Goal: Task Accomplishment & Management: Complete application form

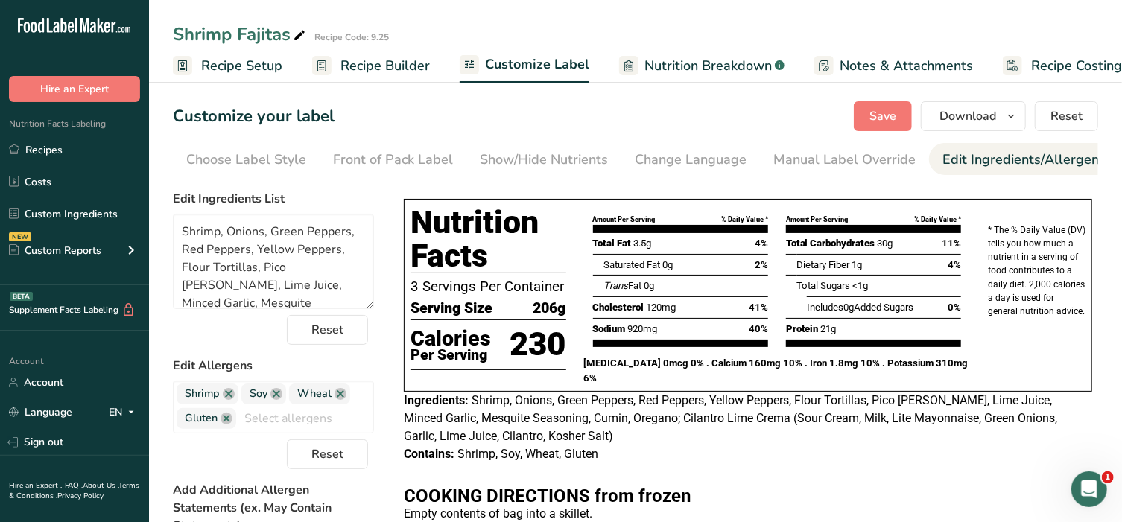
scroll to position [101, 0]
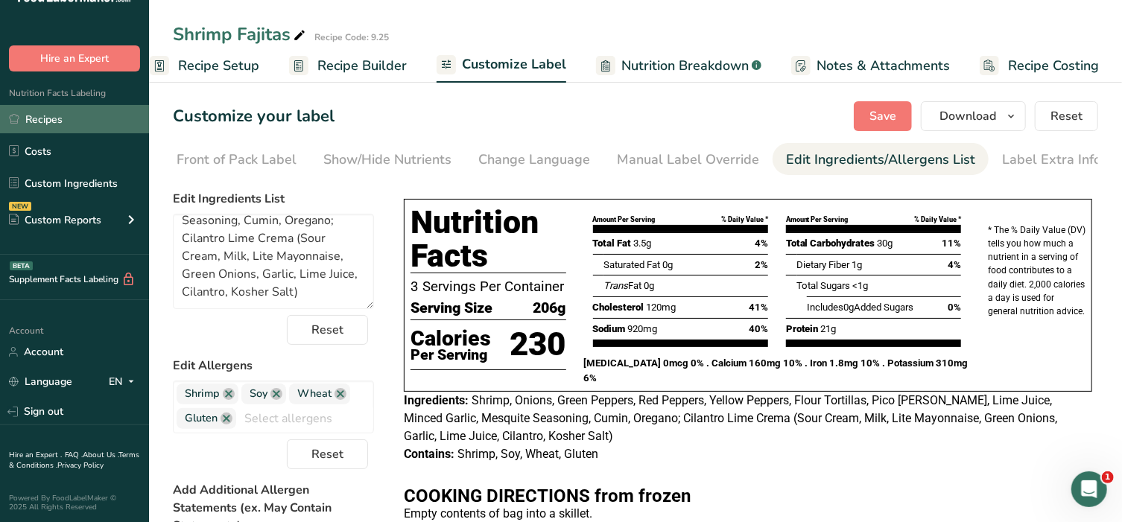
click at [36, 116] on link "Recipes" at bounding box center [74, 119] width 149 height 28
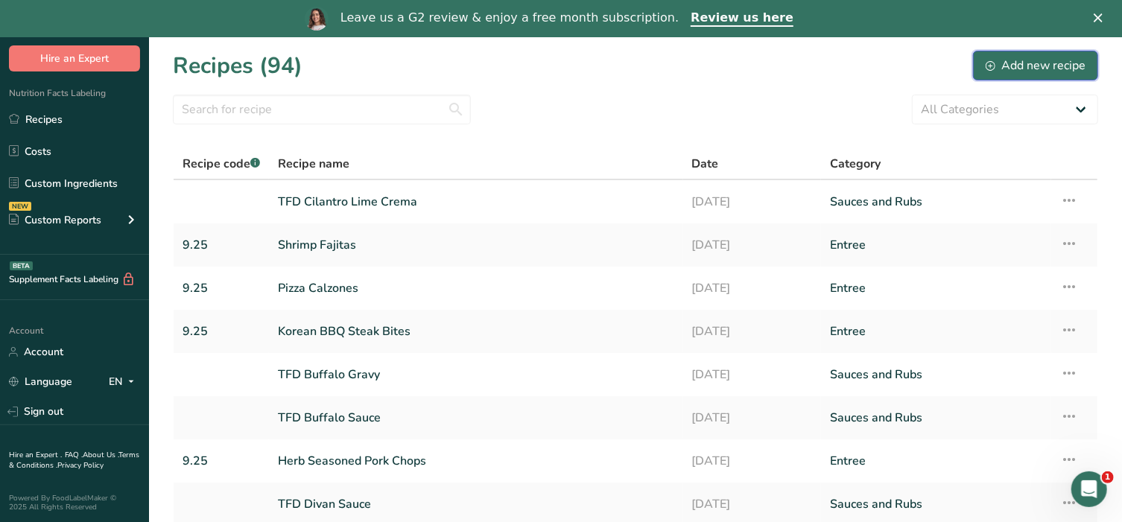
click at [1026, 69] on div "Add new recipe" at bounding box center [1035, 66] width 100 height 18
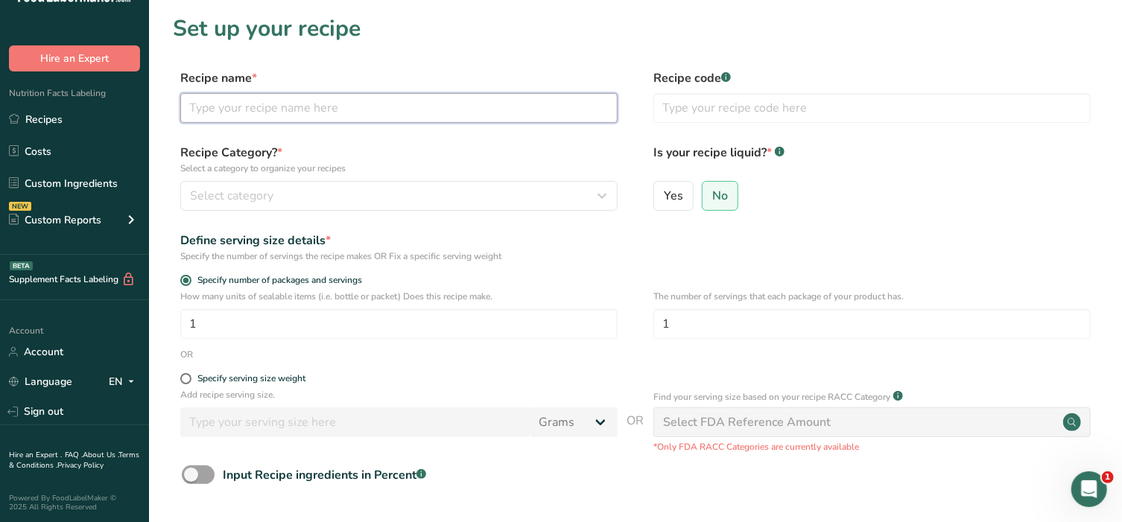
click at [369, 103] on input "text" at bounding box center [398, 108] width 437 height 30
type input "Sweet and Sour Chicken"
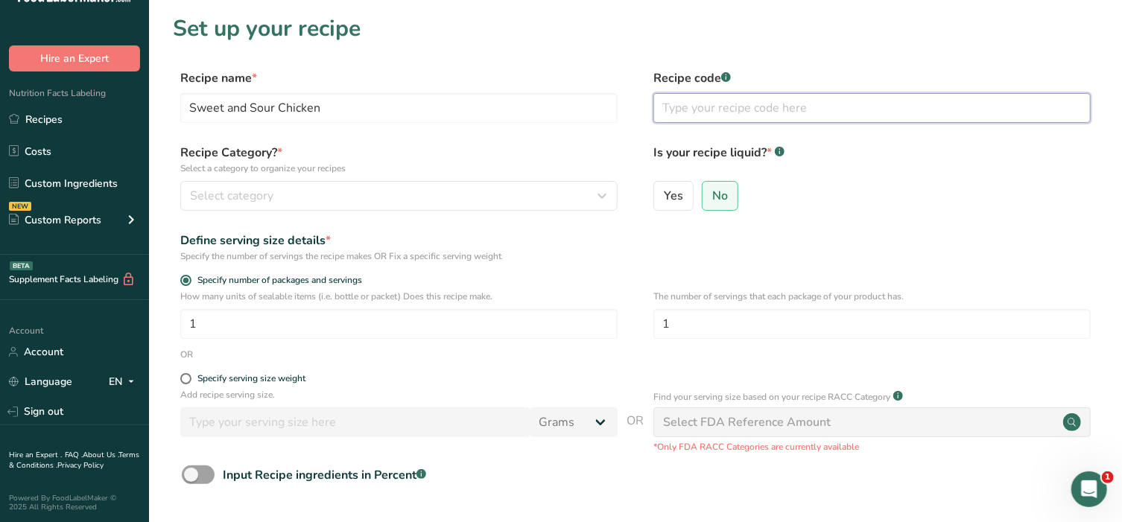
click at [716, 100] on input "text" at bounding box center [871, 108] width 437 height 30
type input "9.25"
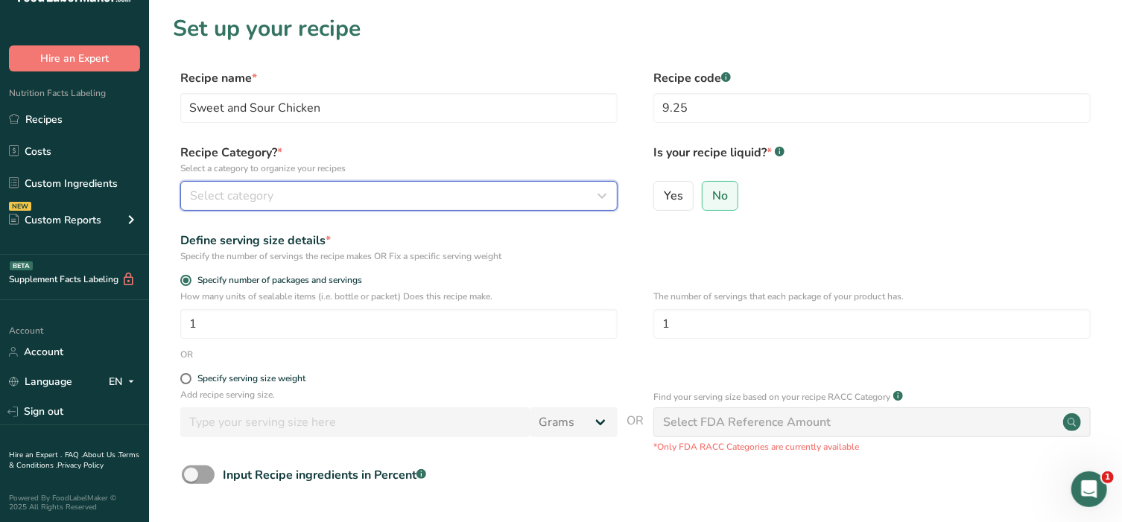
click at [461, 204] on div "Select category" at bounding box center [394, 196] width 409 height 18
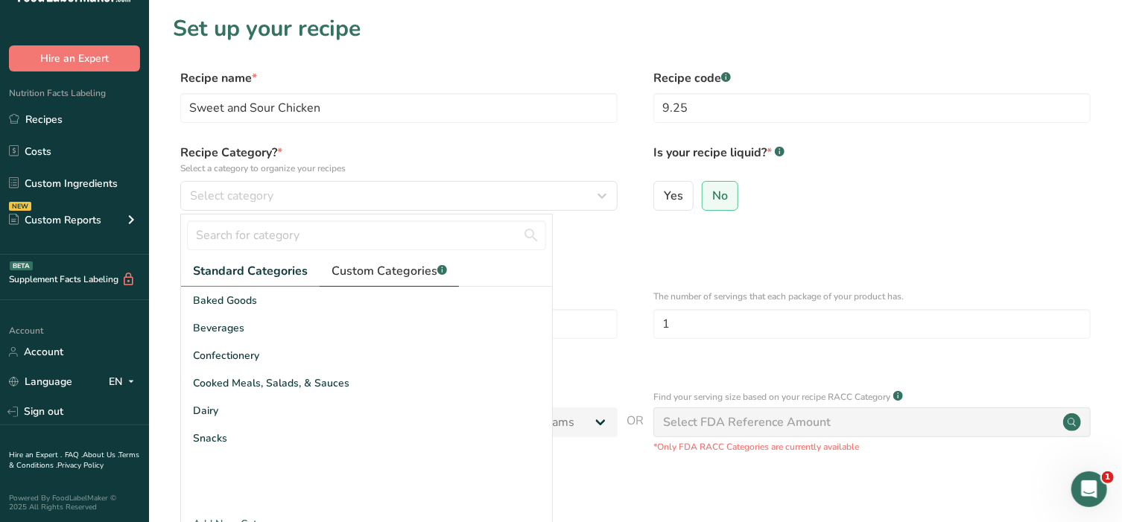
click at [394, 267] on span "Custom Categories .a-a{fill:#347362;}.b-a{fill:#fff;}" at bounding box center [388, 271] width 115 height 18
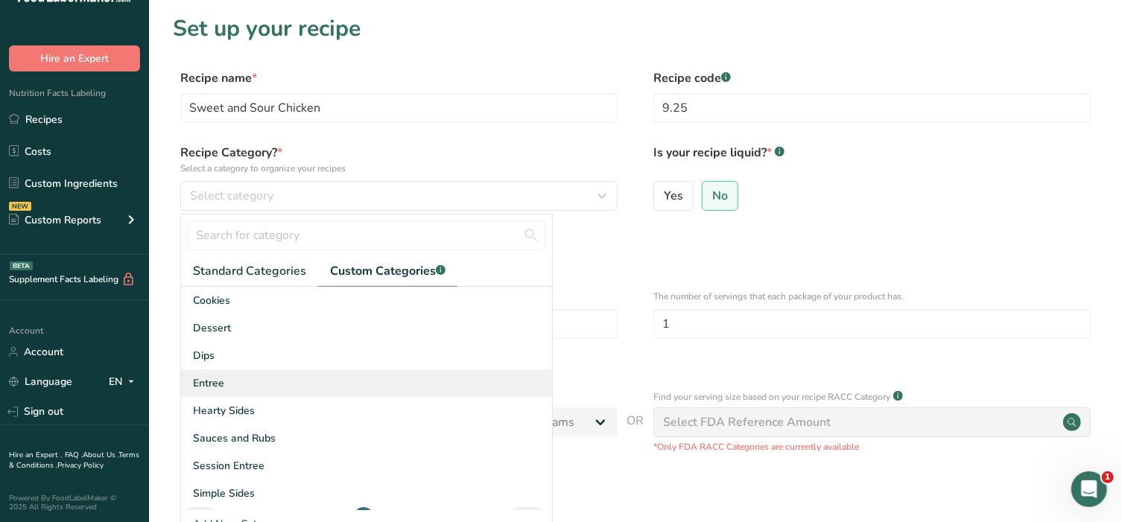
click at [223, 388] on span "Entree" at bounding box center [208, 383] width 31 height 16
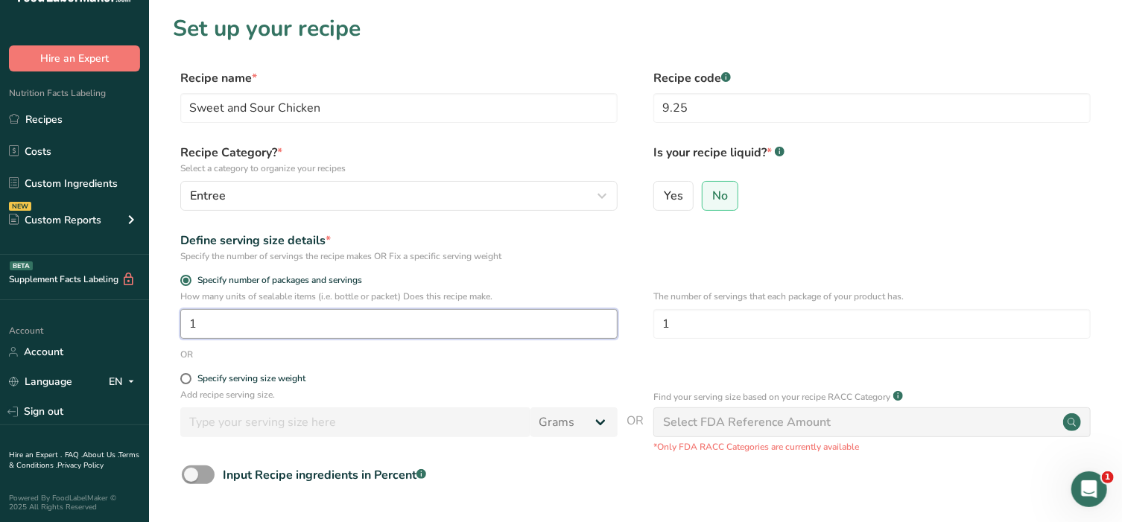
drag, startPoint x: 246, startPoint y: 329, endPoint x: 63, endPoint y: 334, distance: 183.3
click at [63, 334] on div ".a-20{fill:#fff;} Hire an Expert Nutrition Facts Labeling Recipes Costs Custom …" at bounding box center [561, 334] width 1122 height 669
type input "2"
drag, startPoint x: 693, startPoint y: 328, endPoint x: 626, endPoint y: 322, distance: 67.4
click at [626, 322] on div "How many units of sealable items (i.e. bottle or packet) Does this recipe make.…" at bounding box center [635, 319] width 925 height 58
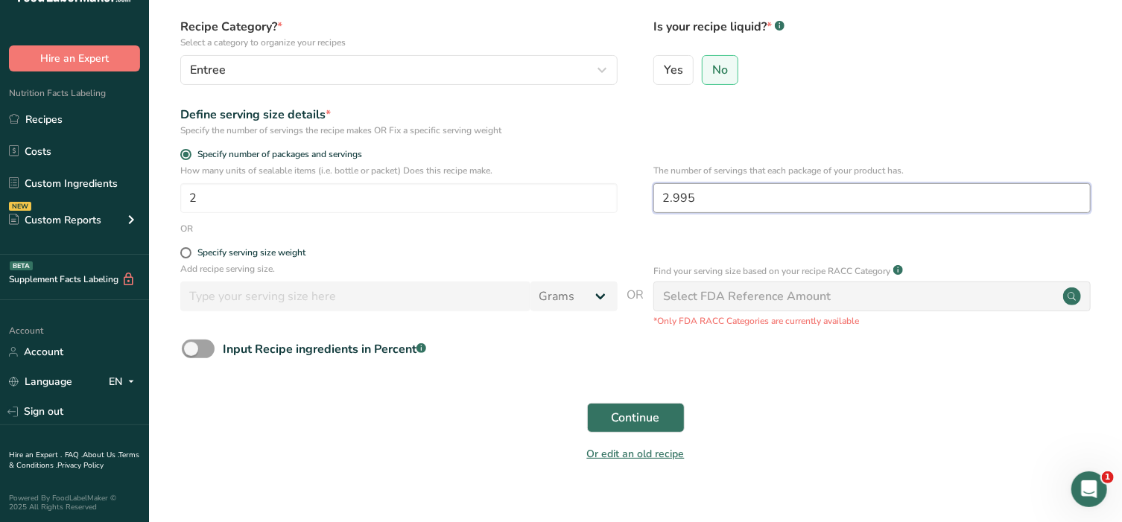
scroll to position [146, 0]
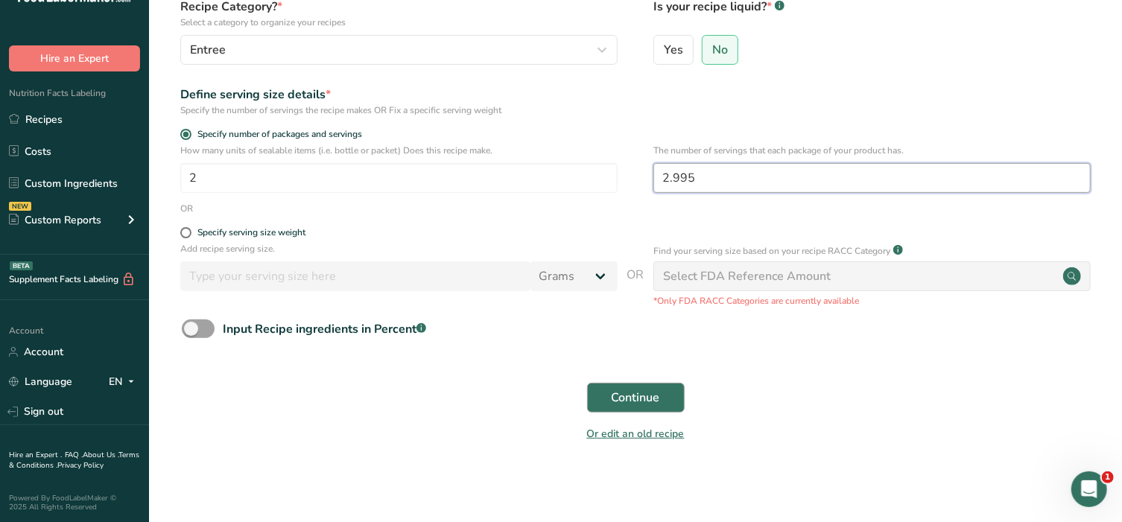
type input "2.995"
click at [641, 397] on span "Continue" at bounding box center [635, 398] width 48 height 18
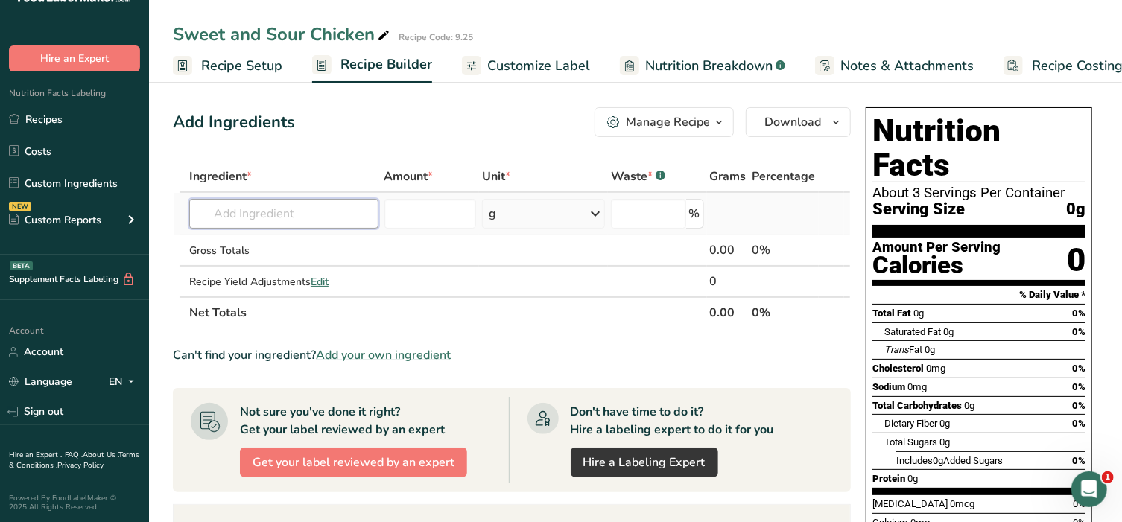
click at [223, 206] on input "text" at bounding box center [283, 214] width 189 height 30
type input "Chicken breast tf"
click at [285, 239] on p "Chicken breast TFD" at bounding box center [254, 244] width 107 height 16
type input "Chicken breast TFD"
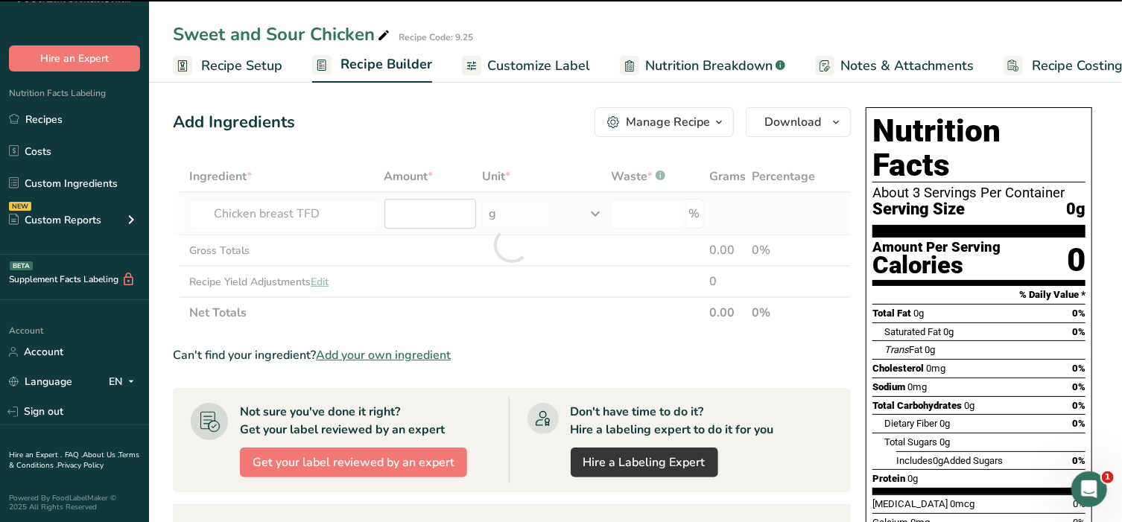
type input "0"
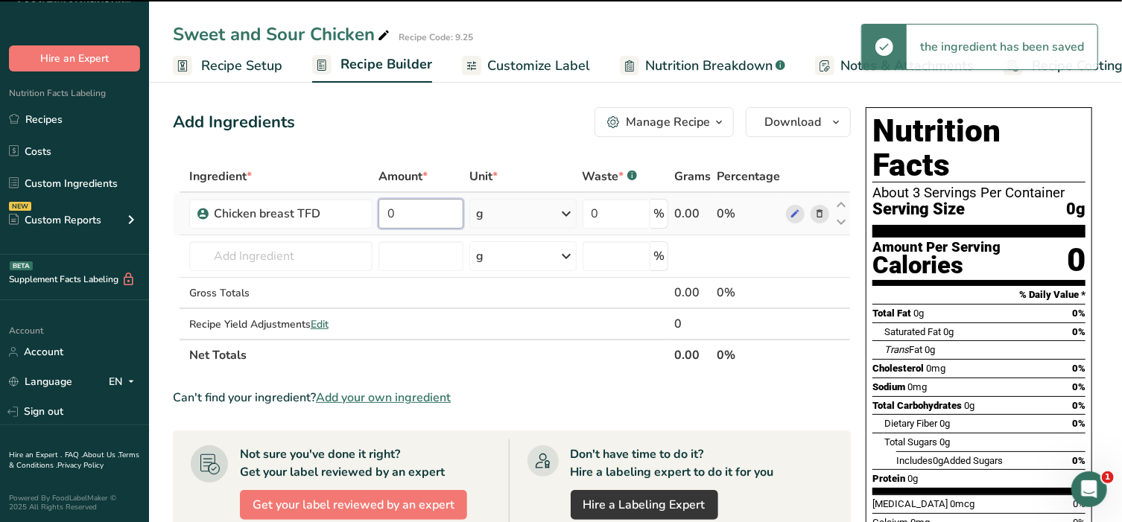
click at [449, 209] on input "0" at bounding box center [420, 214] width 85 height 30
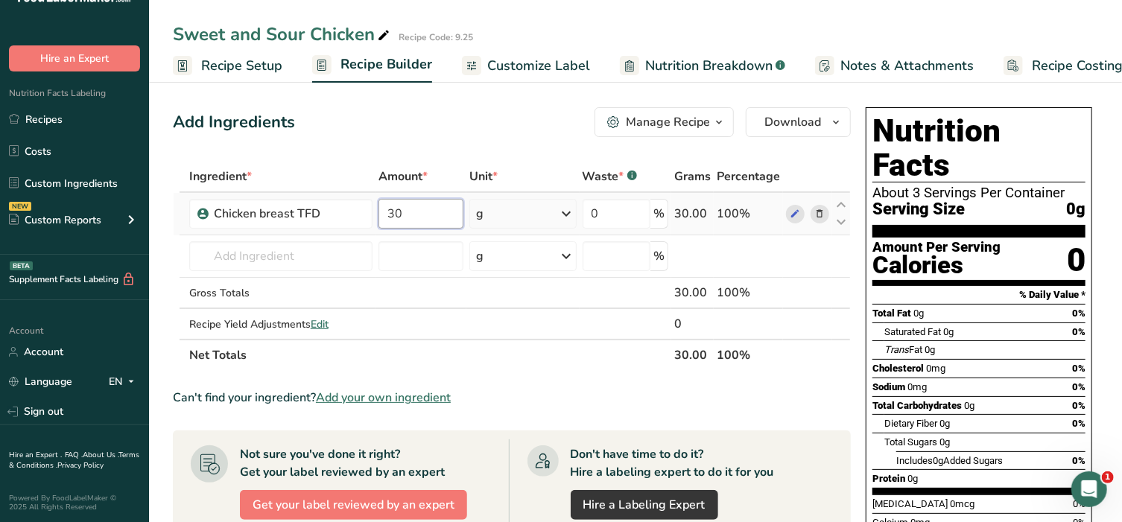
type input "30"
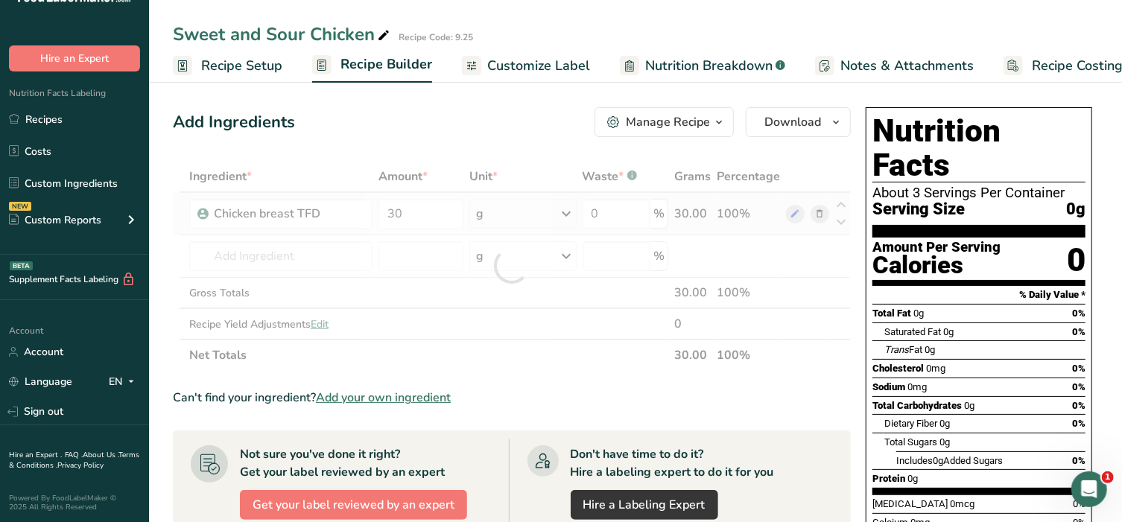
click at [537, 209] on div "Ingredient * Amount * Unit * Waste * .a-a{fill:#347362;}.b-a{fill:#fff;} Grams …" at bounding box center [512, 266] width 678 height 210
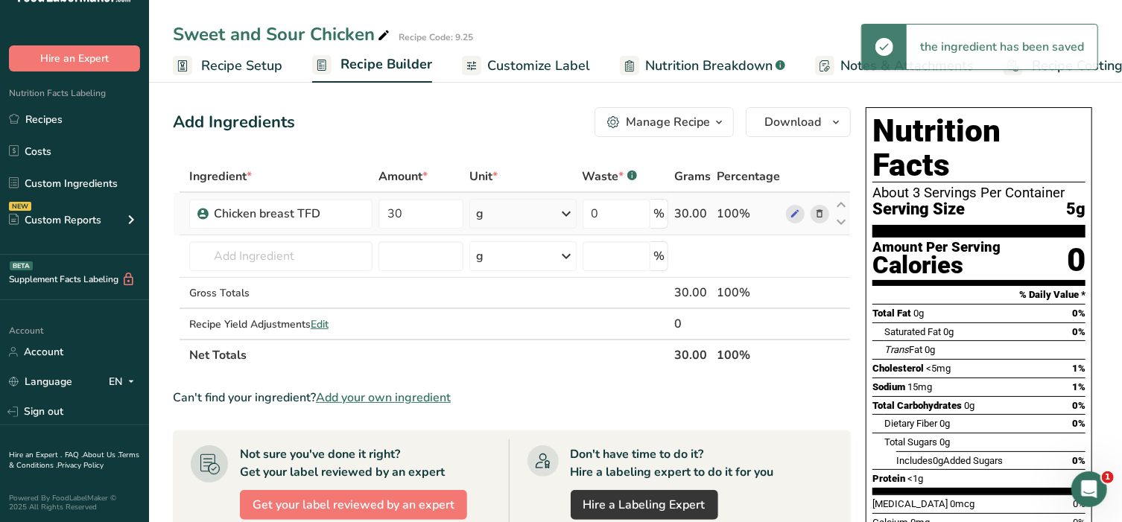
click at [542, 212] on div "g" at bounding box center [522, 214] width 107 height 30
click at [503, 334] on div "See more" at bounding box center [540, 332] width 125 height 16
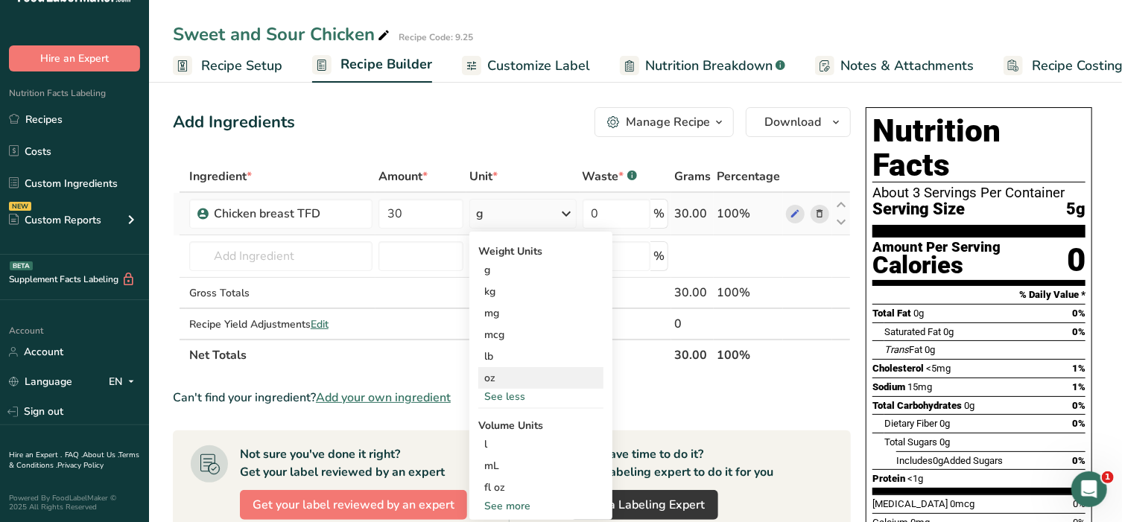
click at [496, 378] on div "oz" at bounding box center [540, 378] width 125 height 22
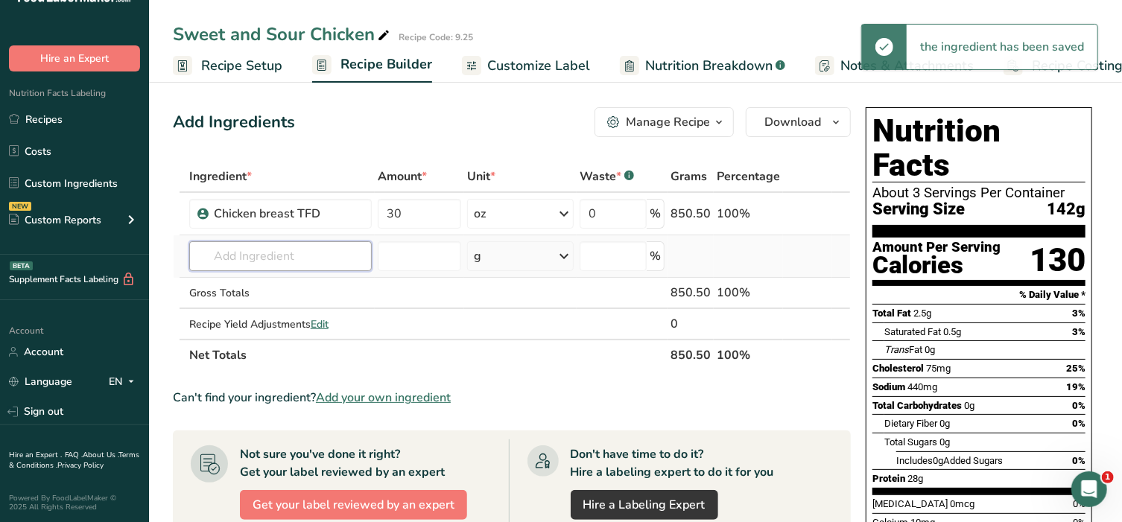
click at [264, 259] on input "text" at bounding box center [280, 256] width 182 height 30
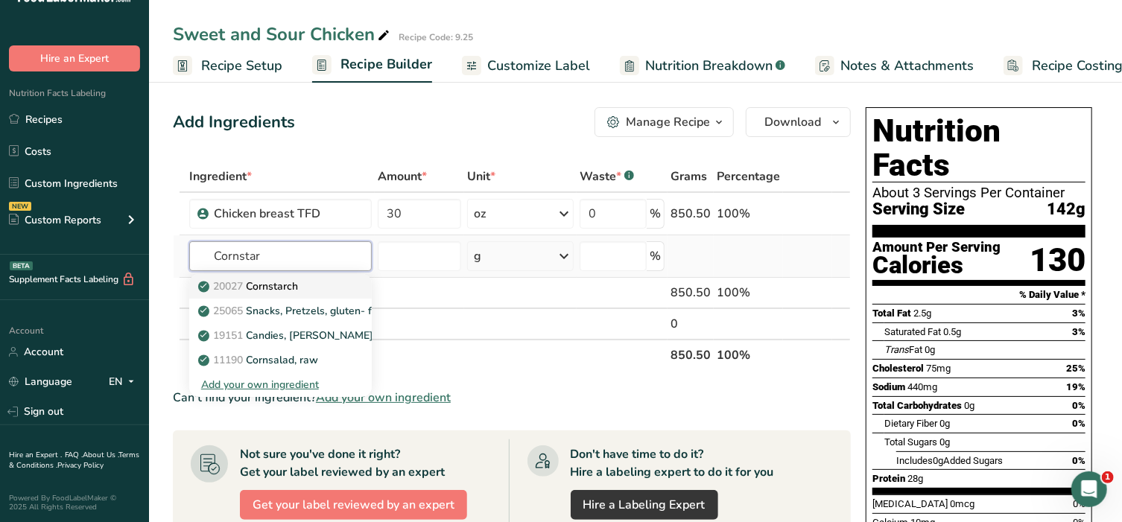
type input "Cornstar"
click at [264, 280] on p "20027 Cornstarch" at bounding box center [249, 287] width 97 height 16
type input "Cornstarch"
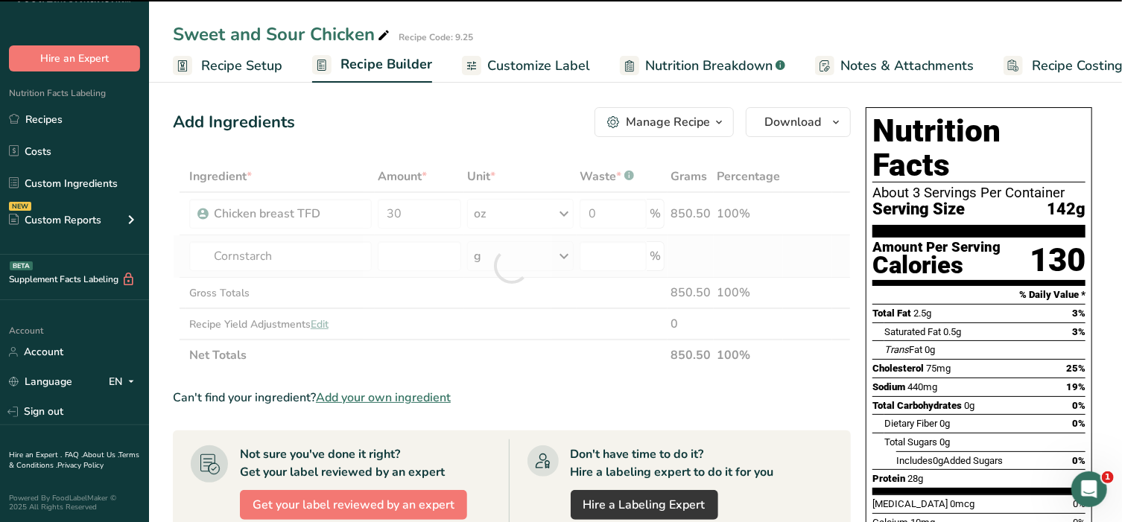
type input "0"
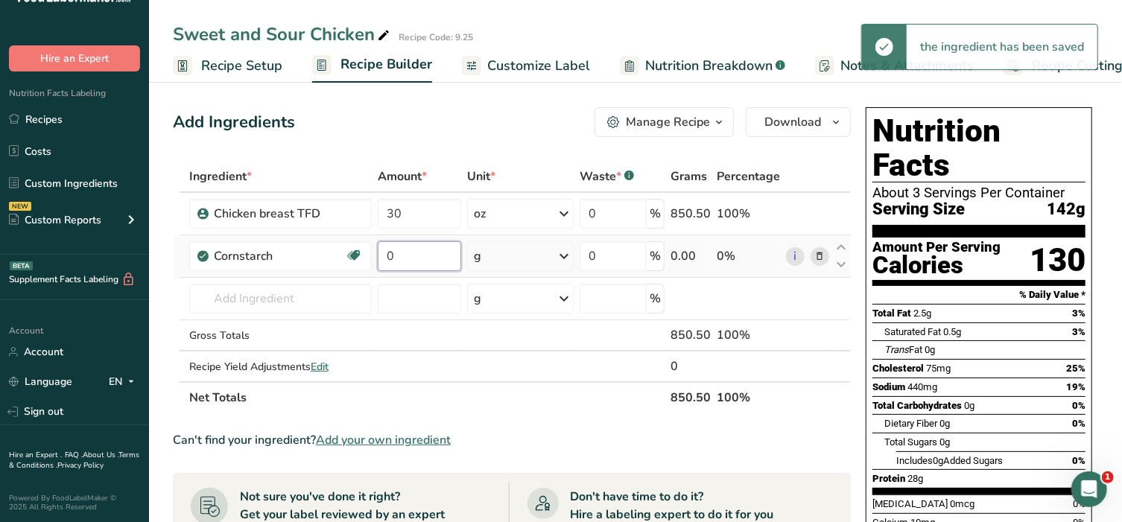
click at [395, 258] on input "0" at bounding box center [419, 256] width 83 height 30
type input "2"
click at [502, 260] on div "Ingredient * Amount * Unit * Waste * .a-a{fill:#347362;}.b-a{fill:#fff;} Grams …" at bounding box center [512, 287] width 678 height 252
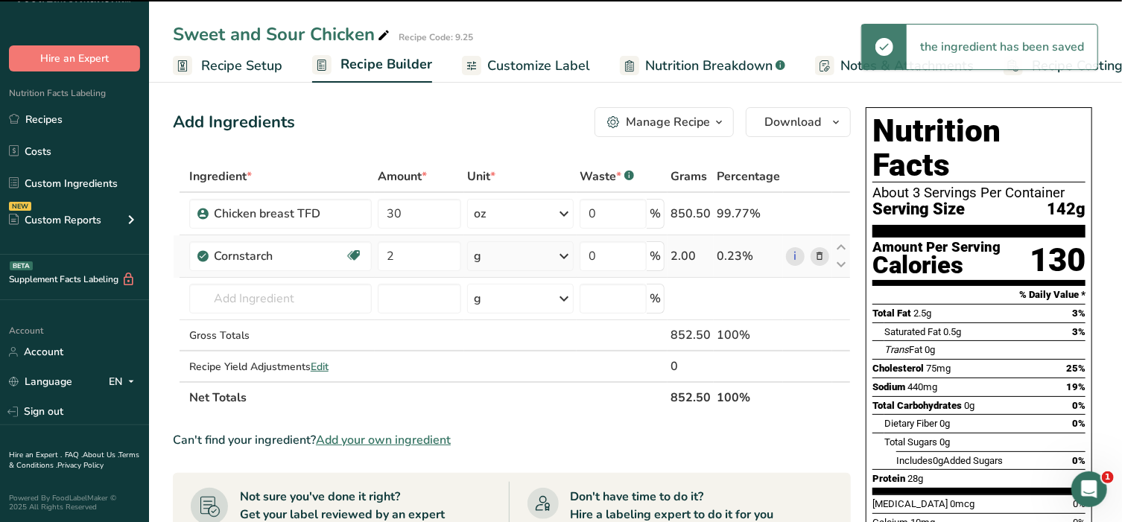
click at [502, 260] on div "g" at bounding box center [520, 256] width 106 height 30
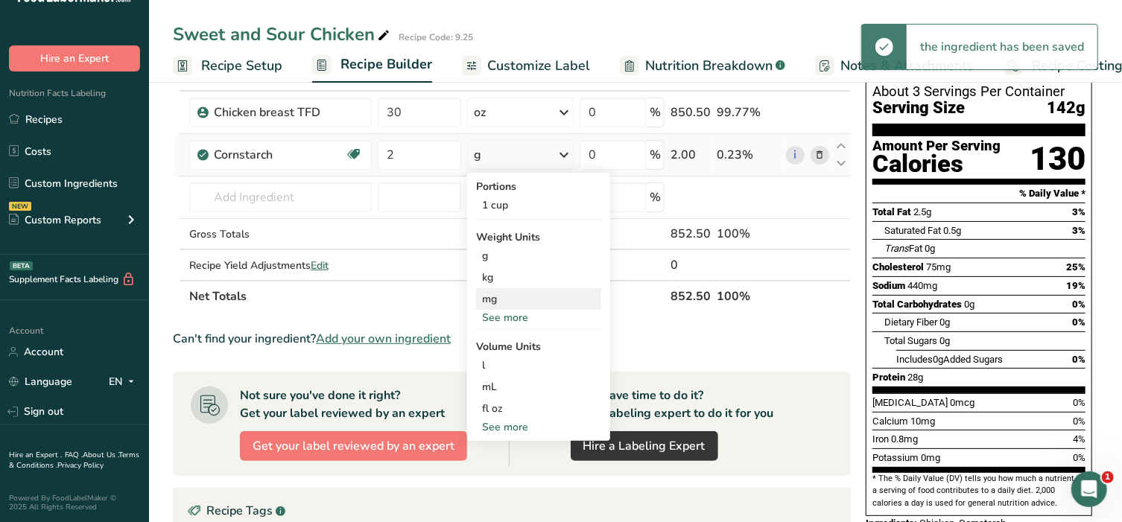
scroll to position [155, 0]
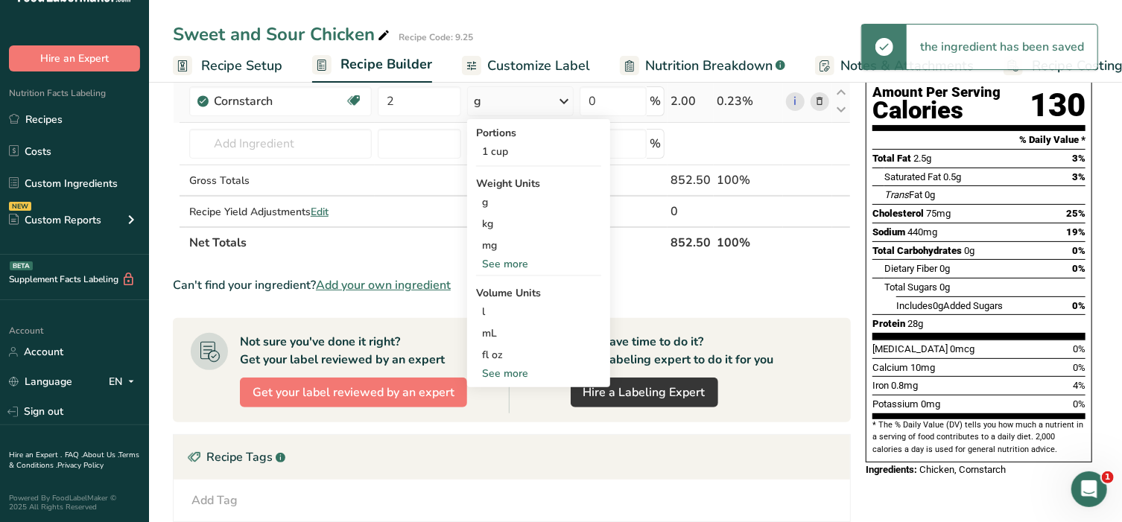
click at [512, 374] on div "See more" at bounding box center [538, 374] width 125 height 16
select select "22"
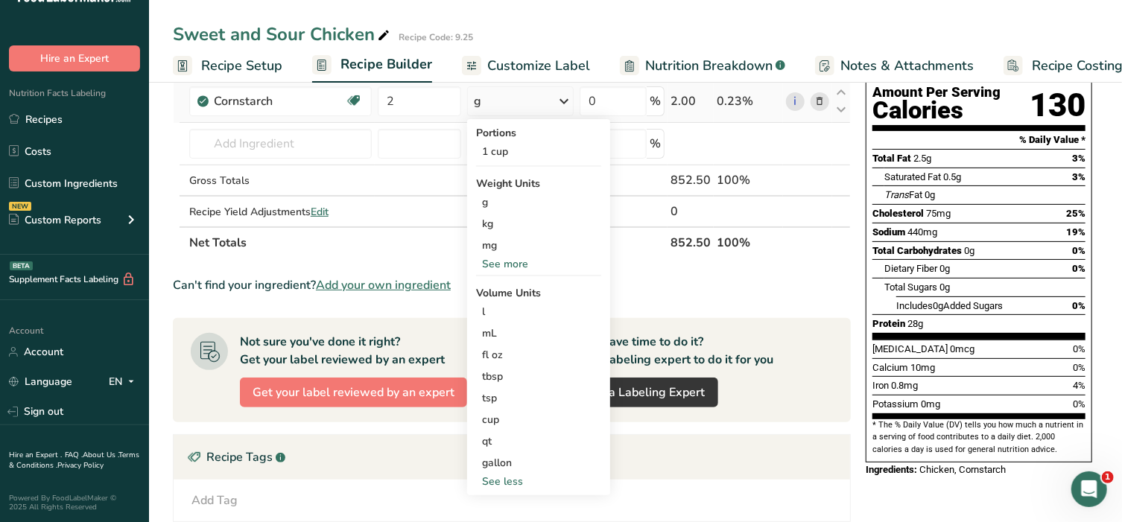
click at [512, 373] on div "tbsp" at bounding box center [538, 377] width 113 height 16
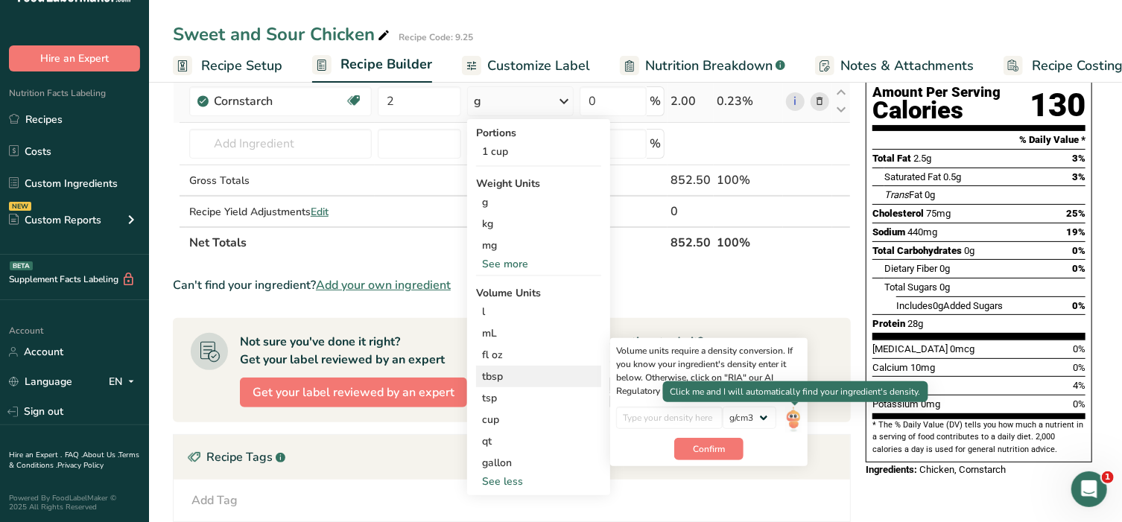
click at [792, 425] on img at bounding box center [793, 420] width 16 height 26
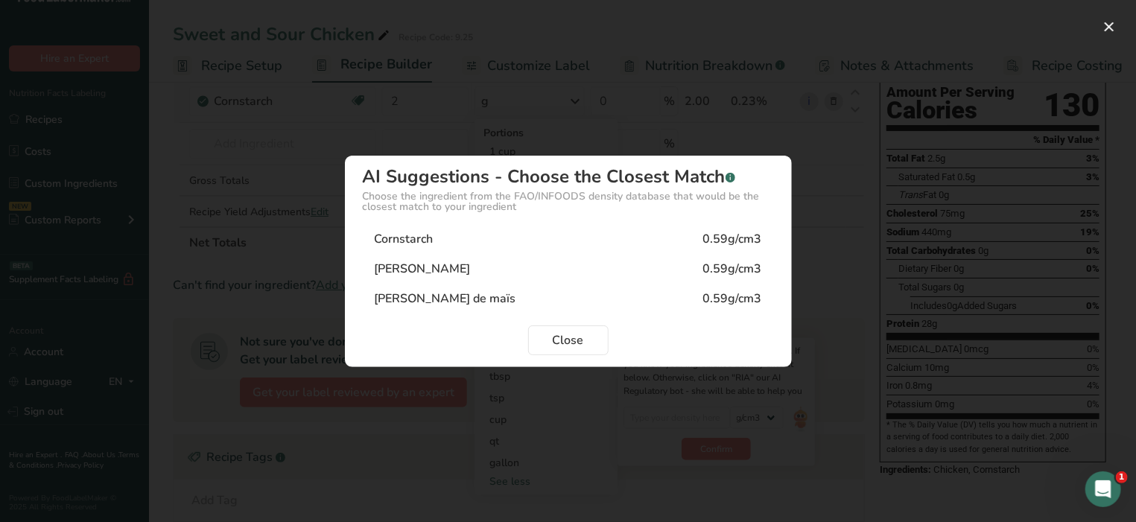
click at [518, 240] on div "Cornstarch 0.59g/cm3" at bounding box center [568, 239] width 411 height 30
type input "0.59"
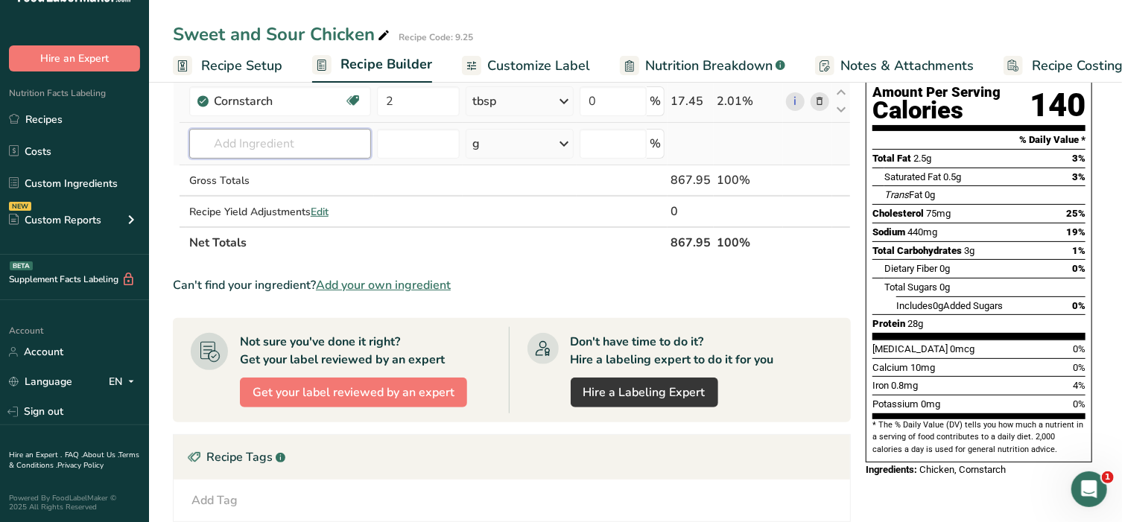
click at [267, 139] on input "text" at bounding box center [280, 144] width 182 height 30
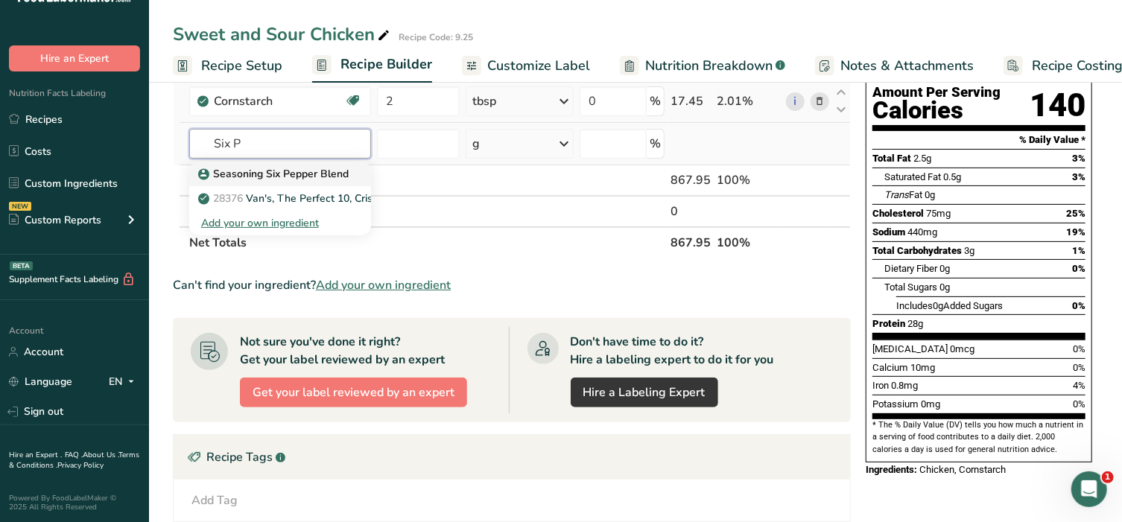
type input "Six P"
click at [256, 168] on p "Seasoning Six Pepper Blend" at bounding box center [274, 174] width 147 height 16
type input "Seasoning Six Pepper Blend"
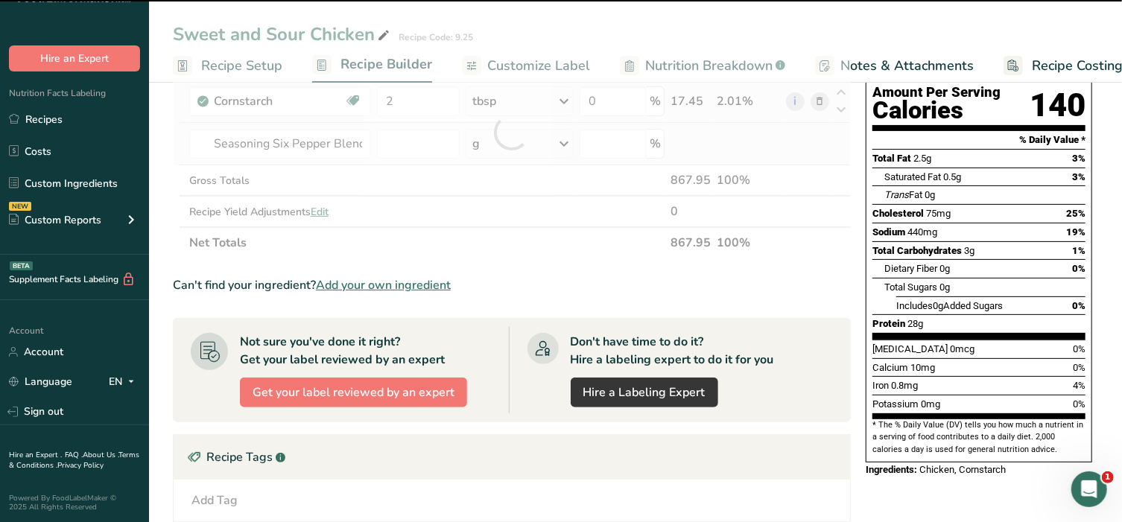
type input "0"
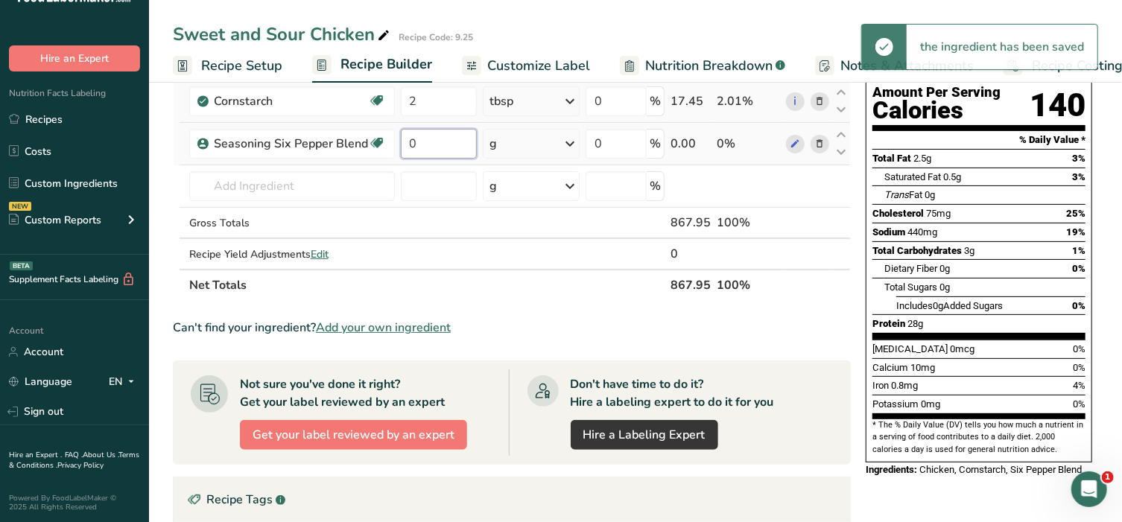
click at [429, 147] on input "0" at bounding box center [439, 144] width 77 height 30
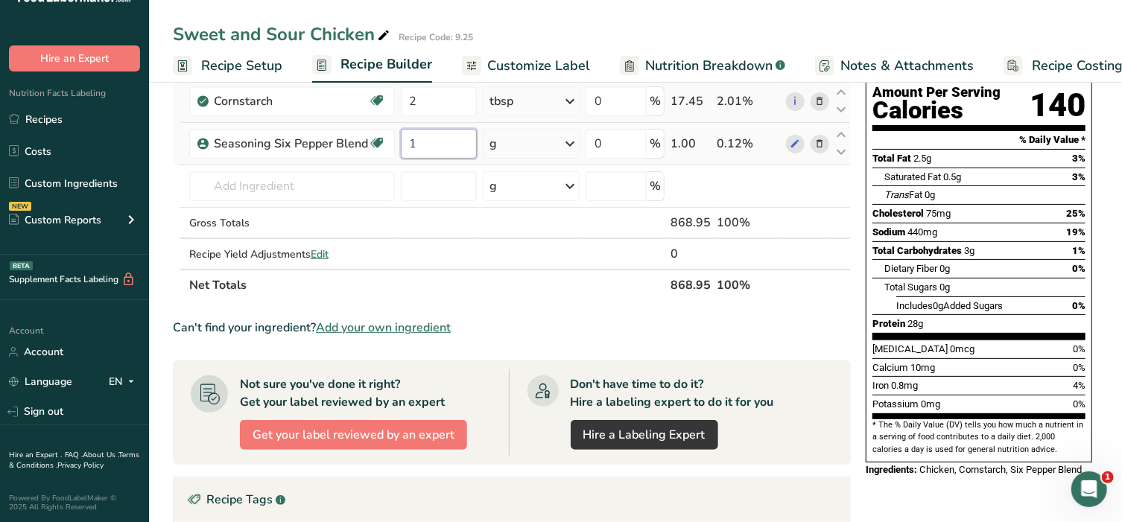
type input "1"
click at [549, 139] on div "Ingredient * Amount * Unit * Waste * .a-a{fill:#347362;}.b-a{fill:#fff;} Grams …" at bounding box center [512, 153] width 678 height 295
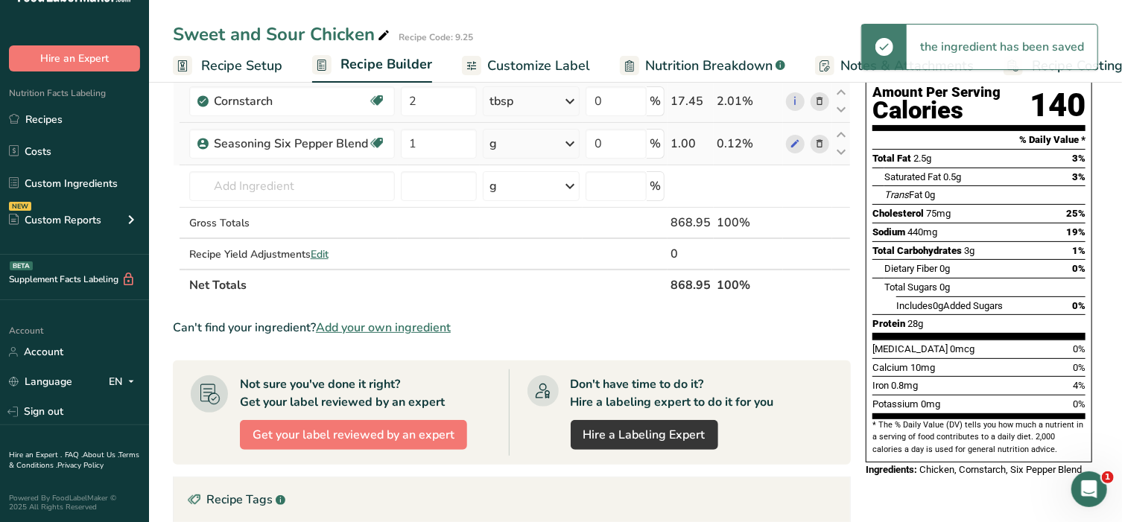
click at [549, 139] on div "g" at bounding box center [531, 144] width 97 height 30
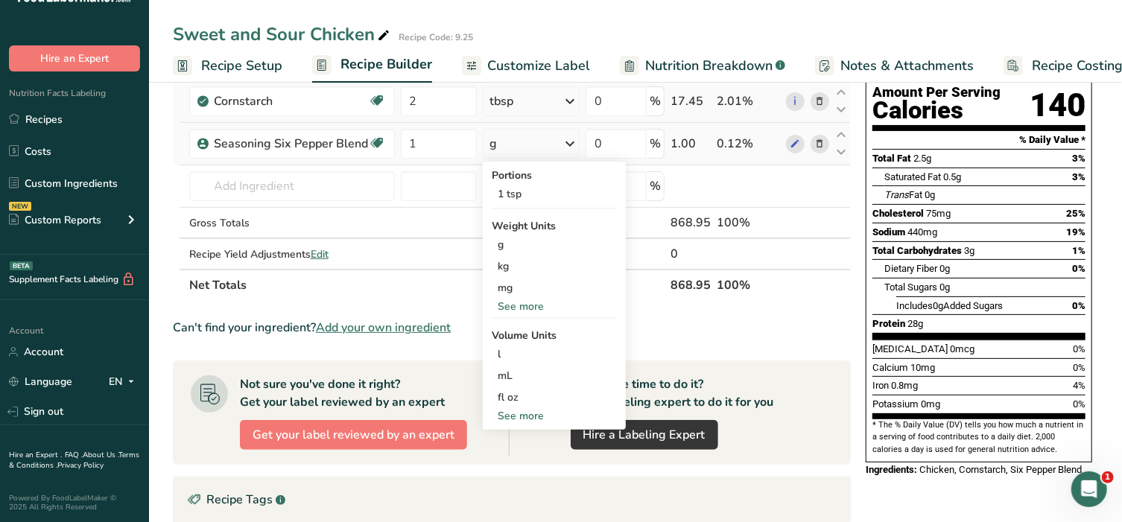
click at [520, 411] on div "See more" at bounding box center [554, 416] width 125 height 16
select select "22"
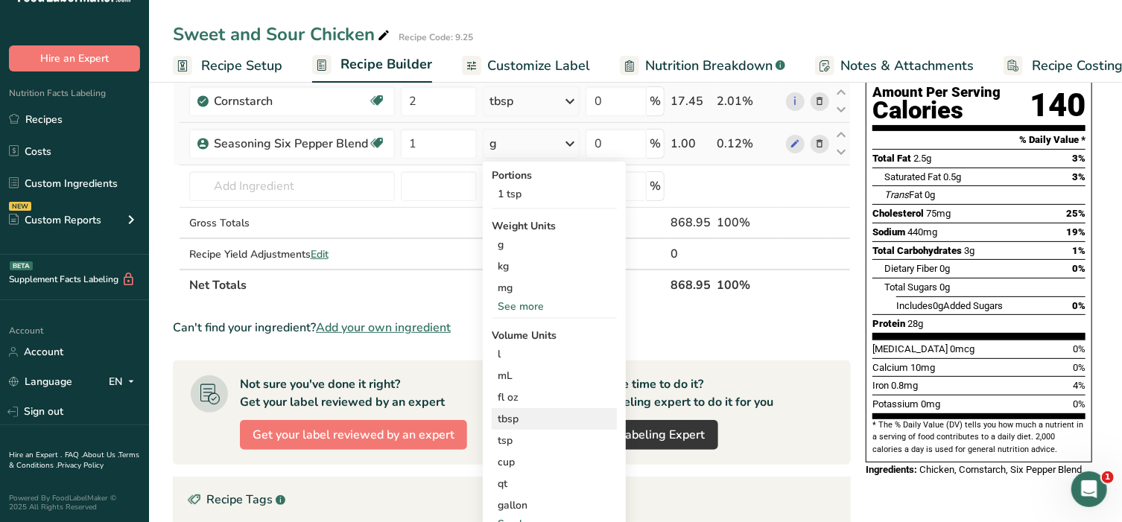
click at [518, 413] on div "tbsp" at bounding box center [554, 419] width 113 height 16
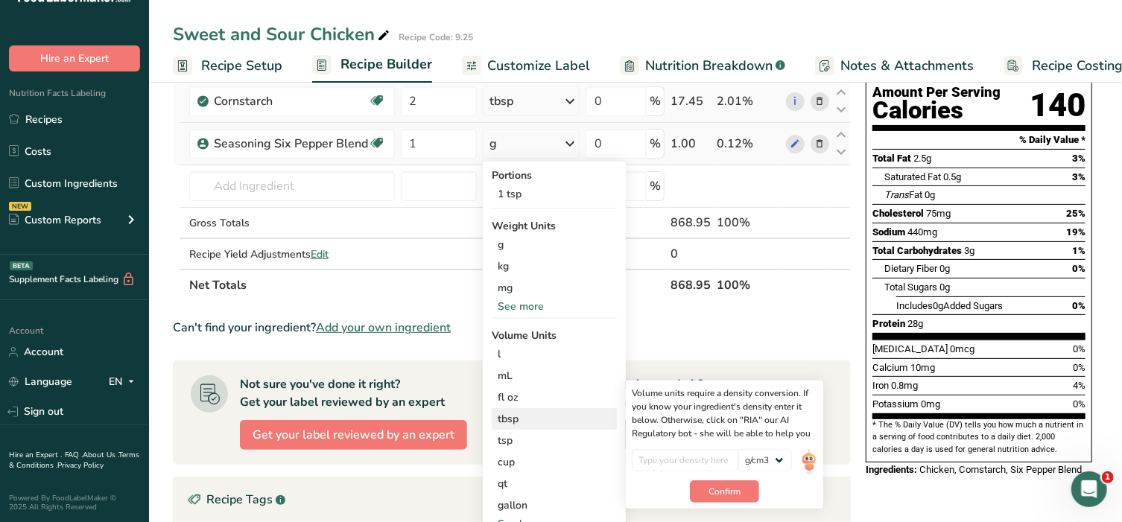
click at [511, 418] on div "tbsp" at bounding box center [554, 419] width 113 height 16
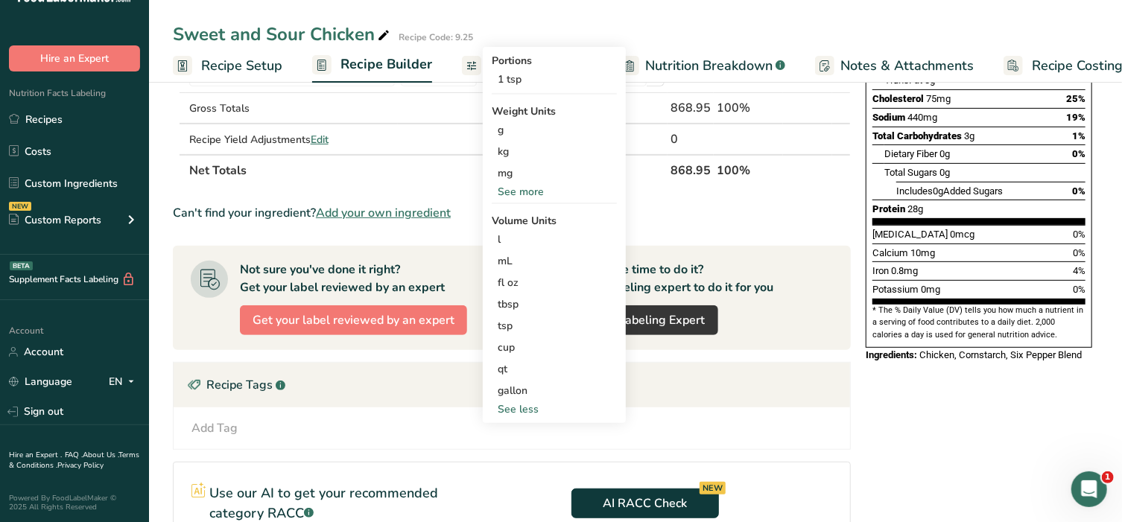
scroll to position [279, 0]
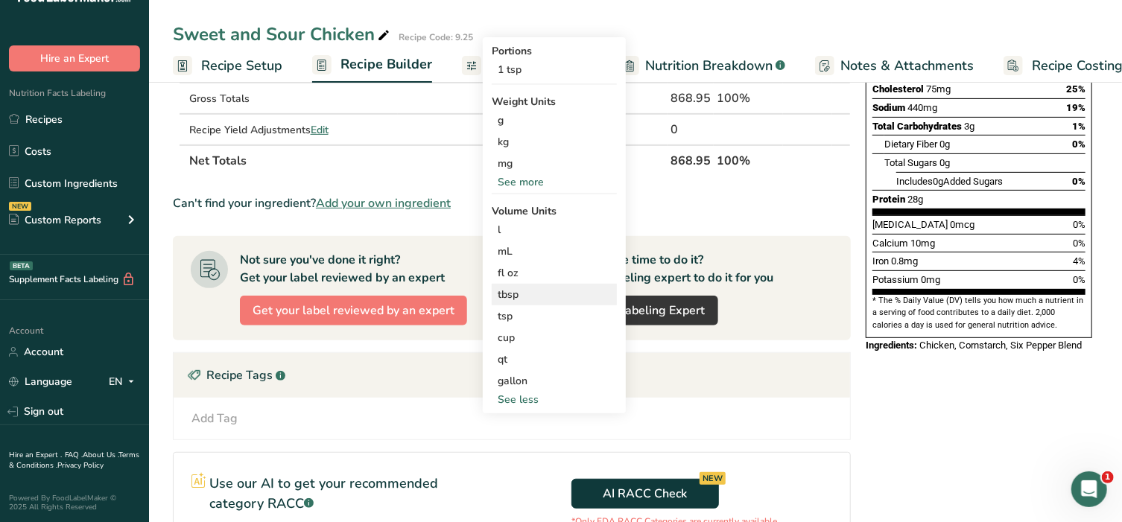
click at [512, 294] on div "tbsp" at bounding box center [554, 295] width 113 height 16
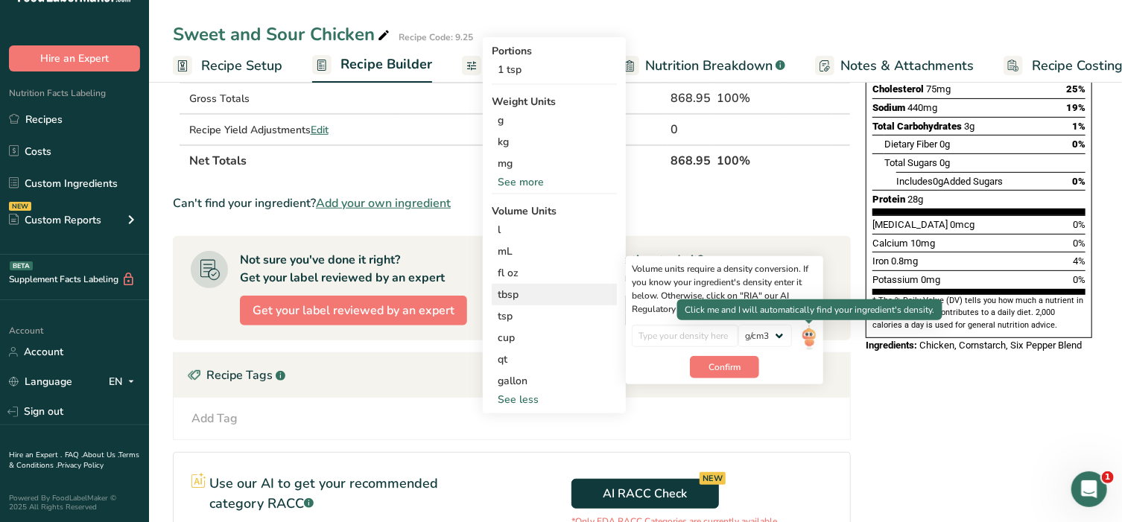
click at [808, 338] on img at bounding box center [809, 338] width 16 height 26
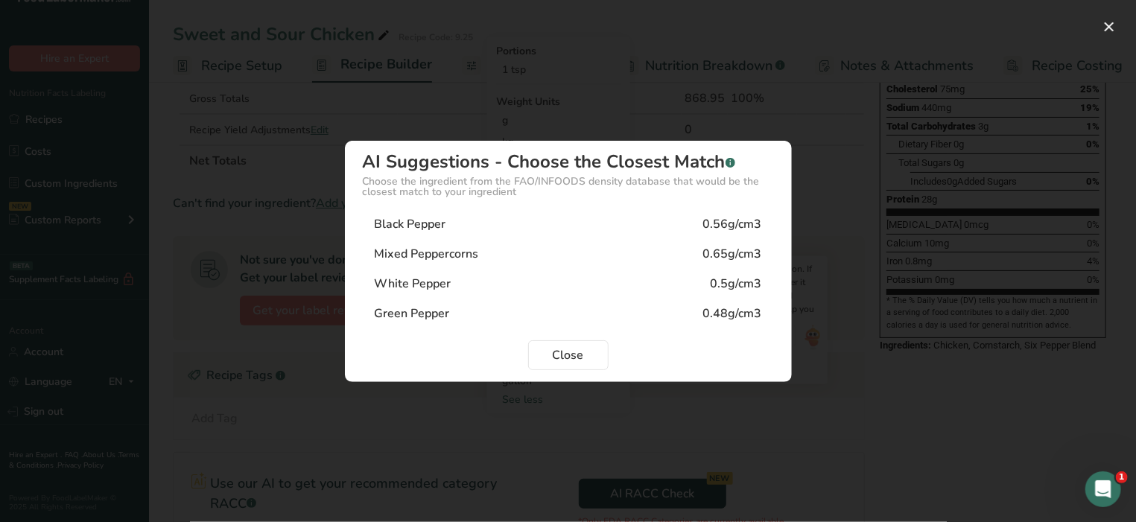
click at [476, 235] on div "Black Pepper 0.56g/cm3" at bounding box center [568, 224] width 411 height 30
type input "0.56"
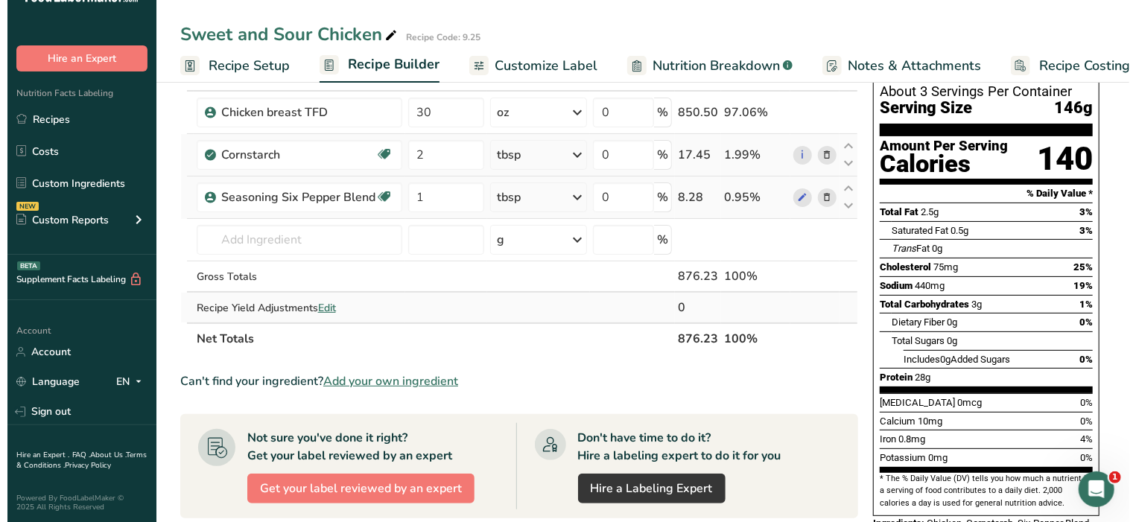
scroll to position [93, 0]
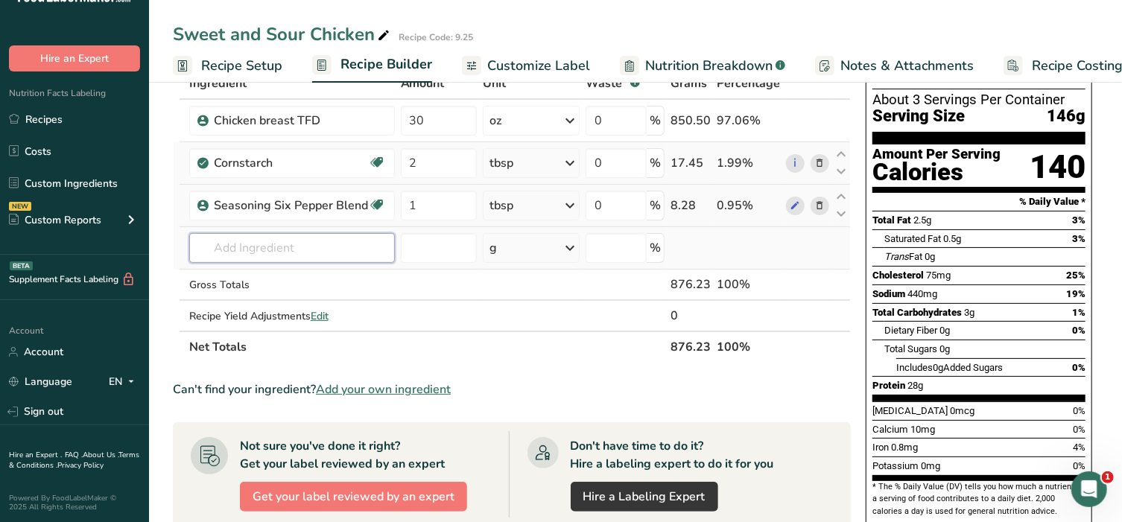
click at [313, 247] on input "text" at bounding box center [292, 248] width 206 height 30
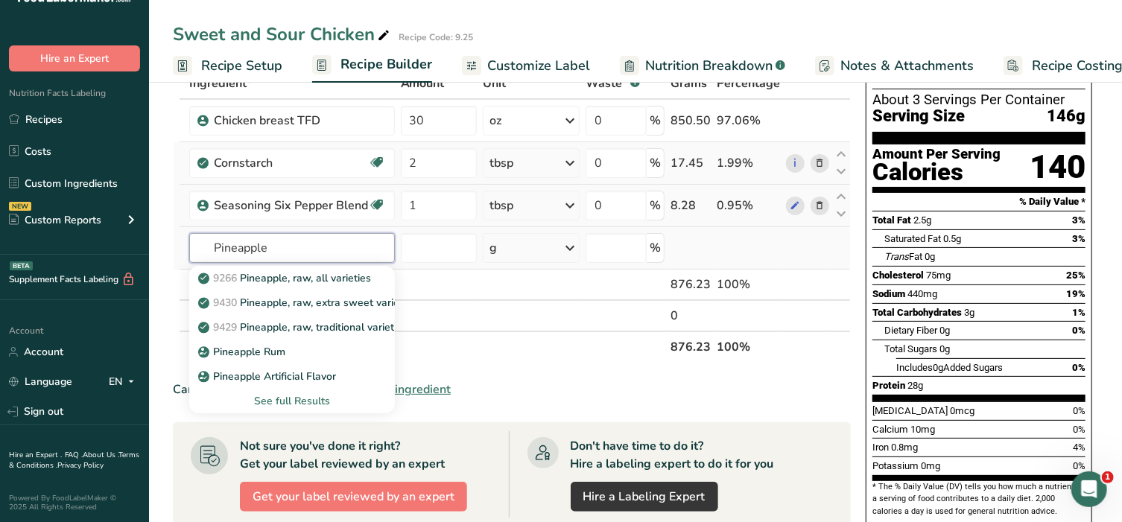
type input "Pineapple"
click at [280, 398] on div "See full Results" at bounding box center [292, 401] width 182 height 16
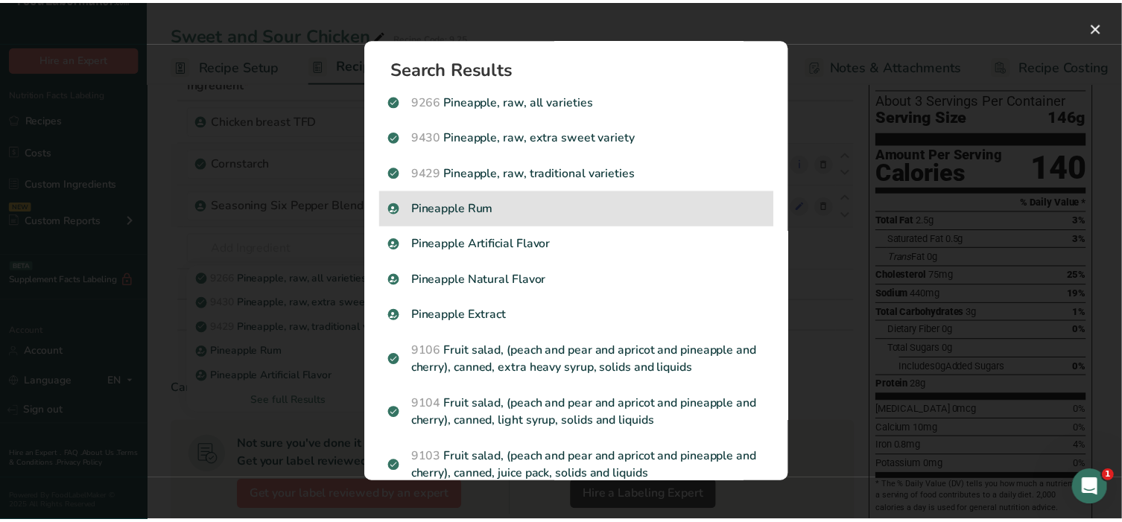
scroll to position [0, 0]
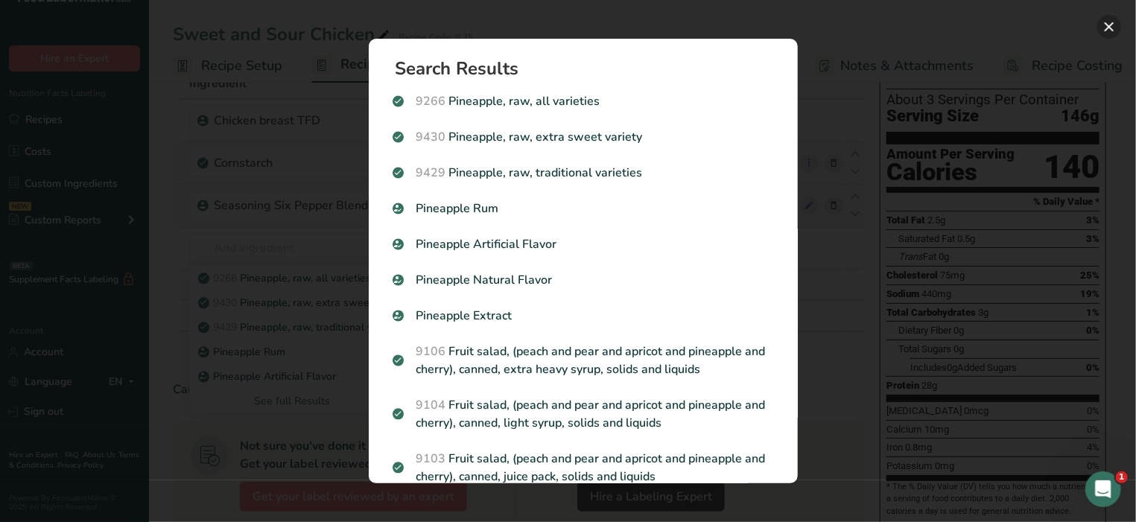
click at [1101, 19] on button "Search results modal" at bounding box center [1109, 27] width 24 height 24
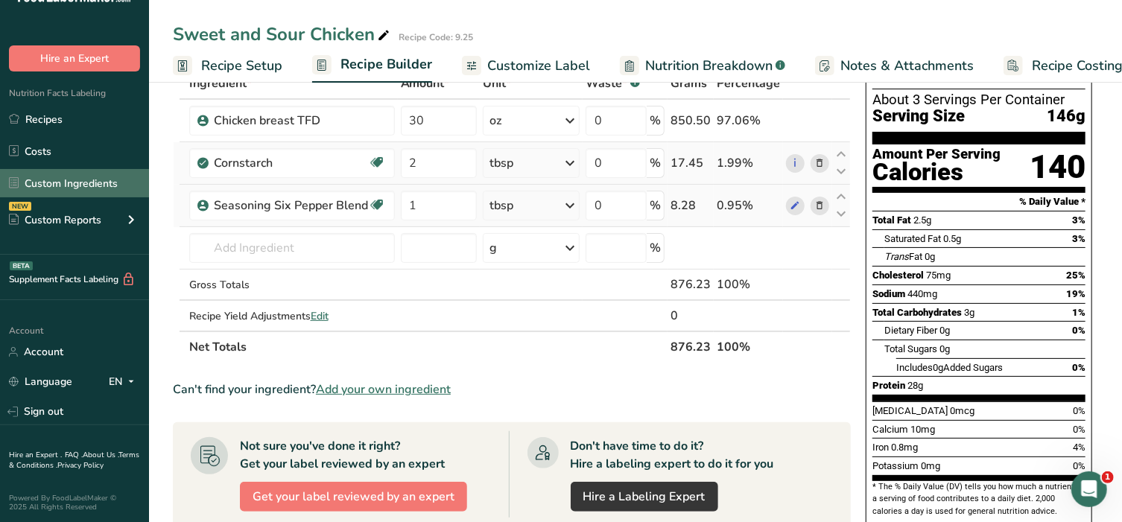
click at [58, 182] on link "Custom Ingredients" at bounding box center [74, 183] width 149 height 28
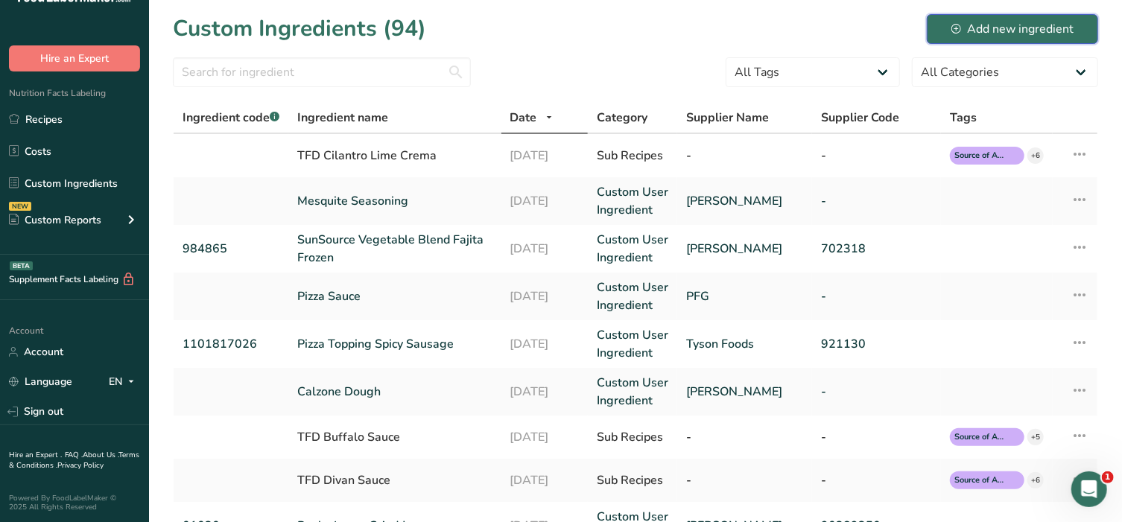
click at [999, 34] on div "Add new ingredient" at bounding box center [1012, 29] width 122 height 18
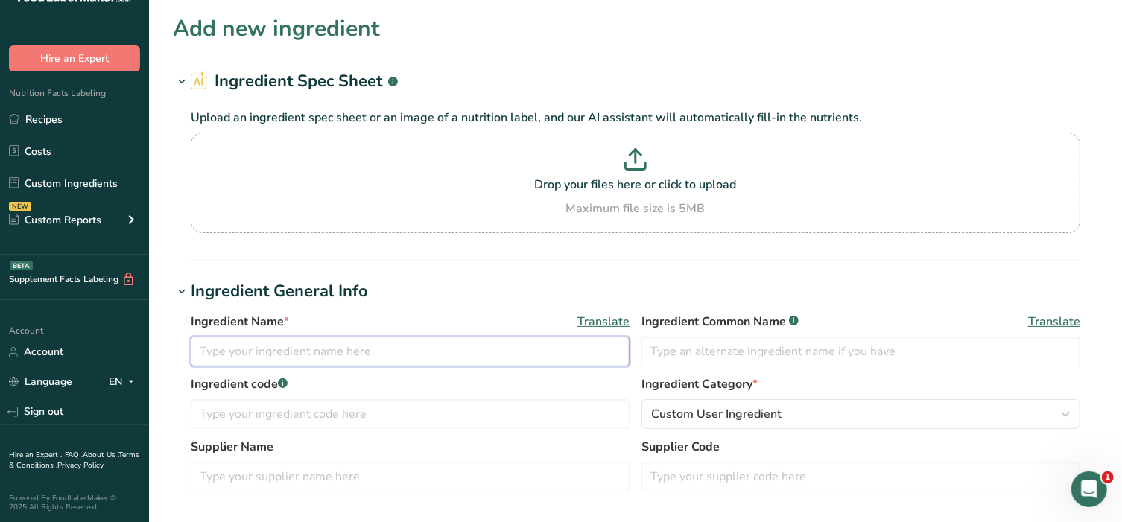
click at [372, 349] on input "text" at bounding box center [410, 352] width 439 height 30
type input "Pineapple Chunks - canned"
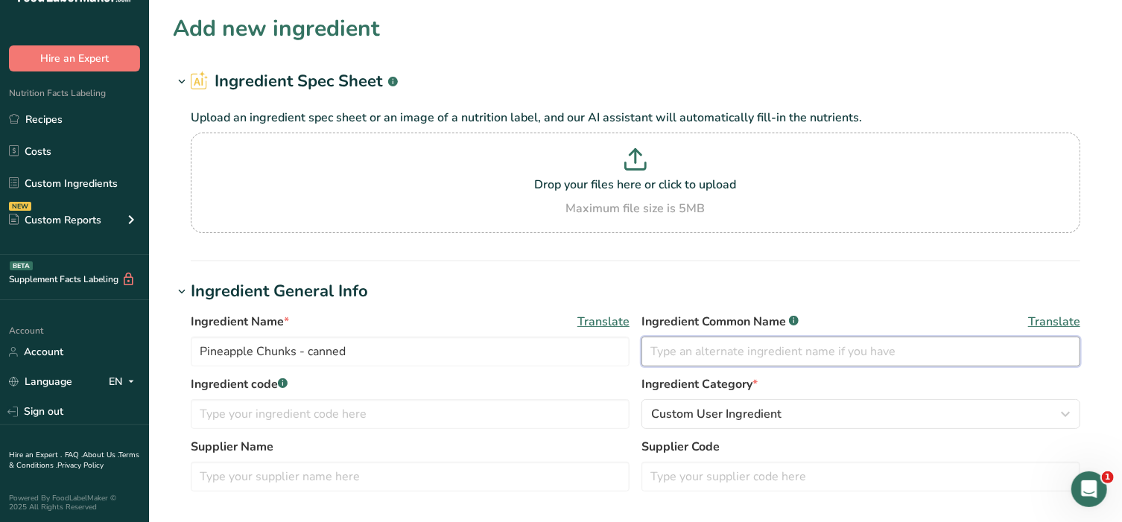
click at [731, 347] on input "text" at bounding box center [860, 352] width 439 height 30
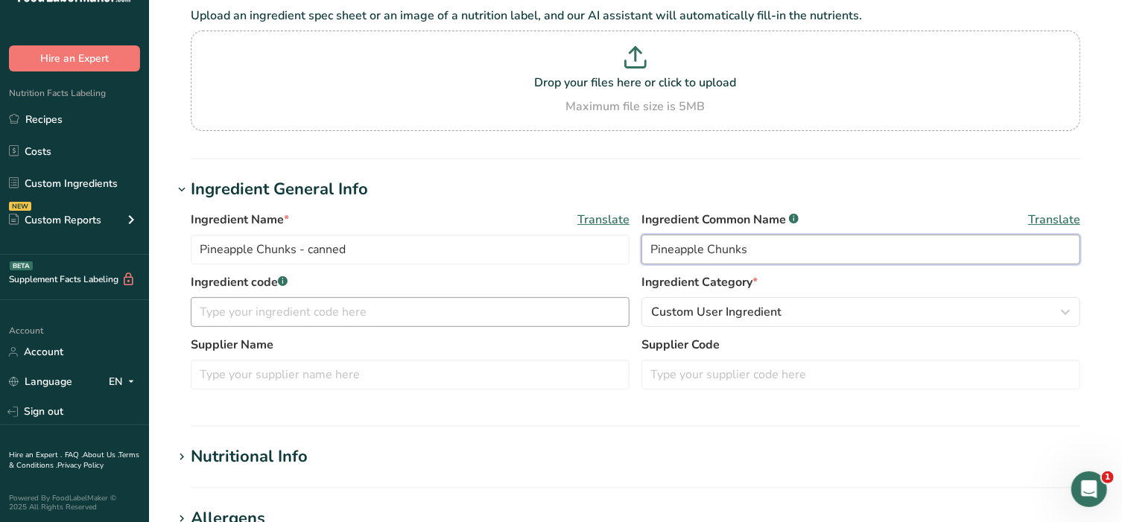
scroll to position [124, 0]
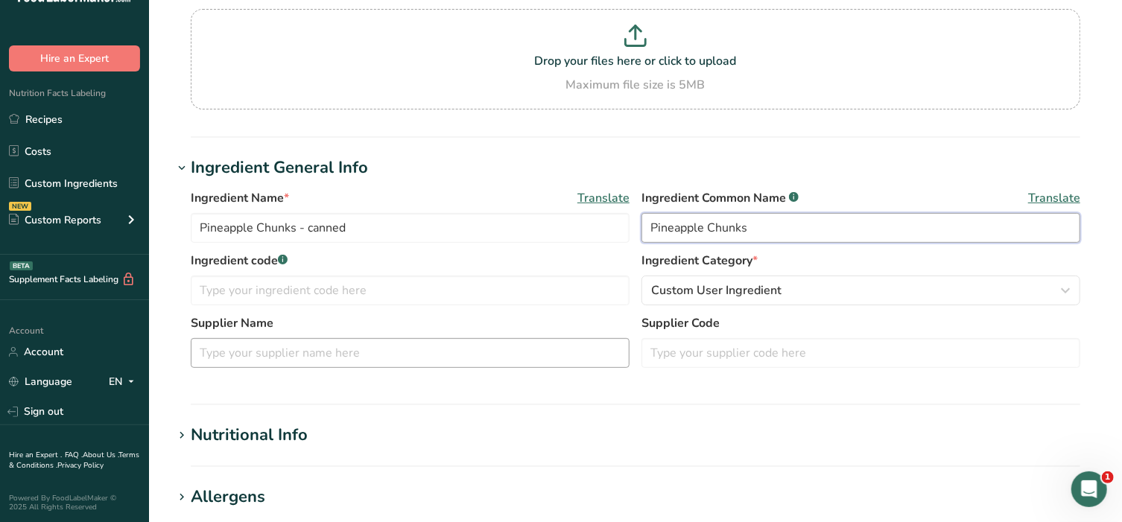
type input "Pineapple Chunks"
click at [369, 360] on input "text" at bounding box center [410, 353] width 439 height 30
type input "[PERSON_NAME]"
click at [178, 433] on icon at bounding box center [181, 435] width 13 height 21
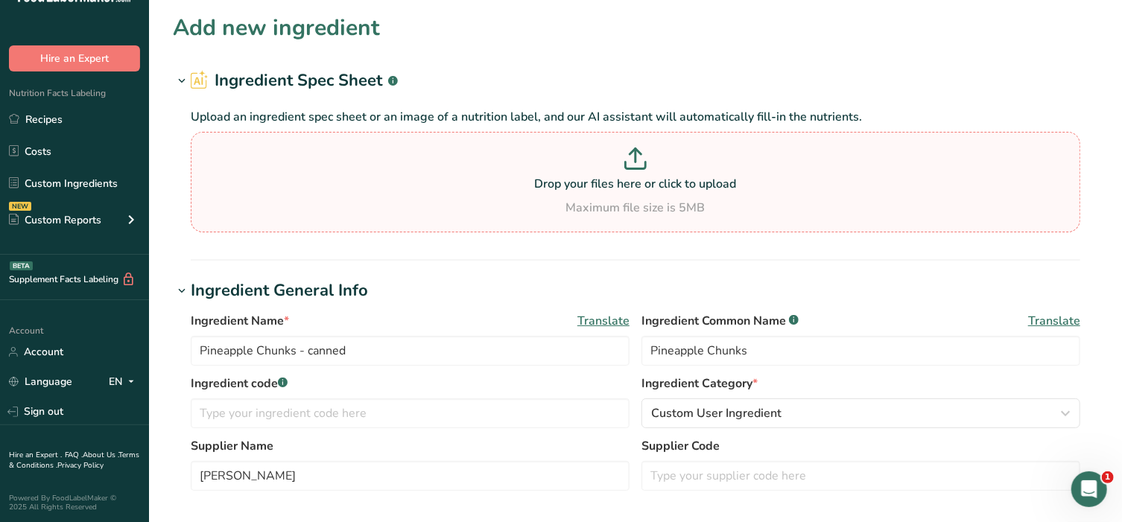
scroll to position [0, 0]
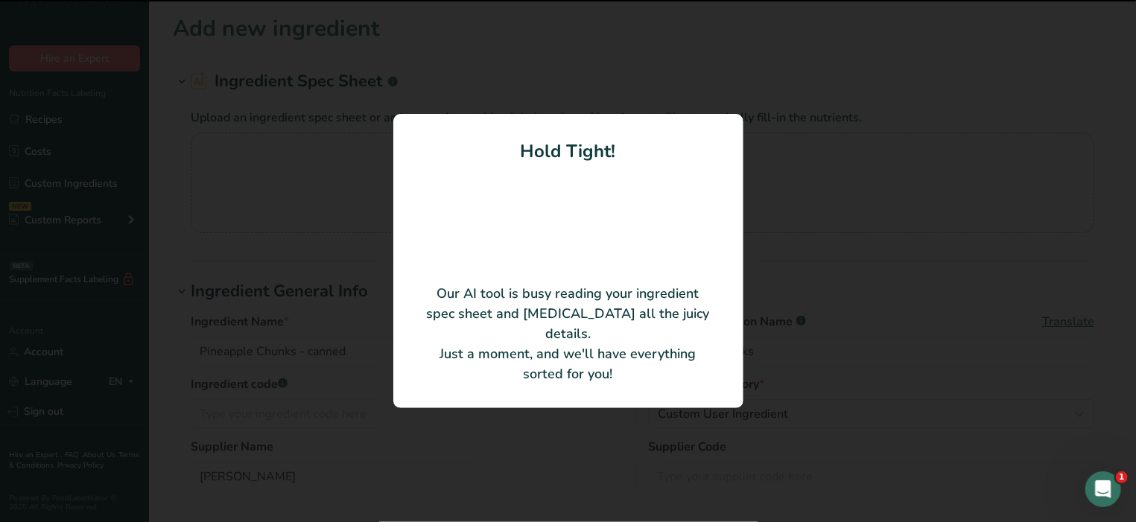
type input "Pineapple Chunks Natural Juice"
type input "38186WH"
type input "World Horizons"
type input "753210"
type input "140"
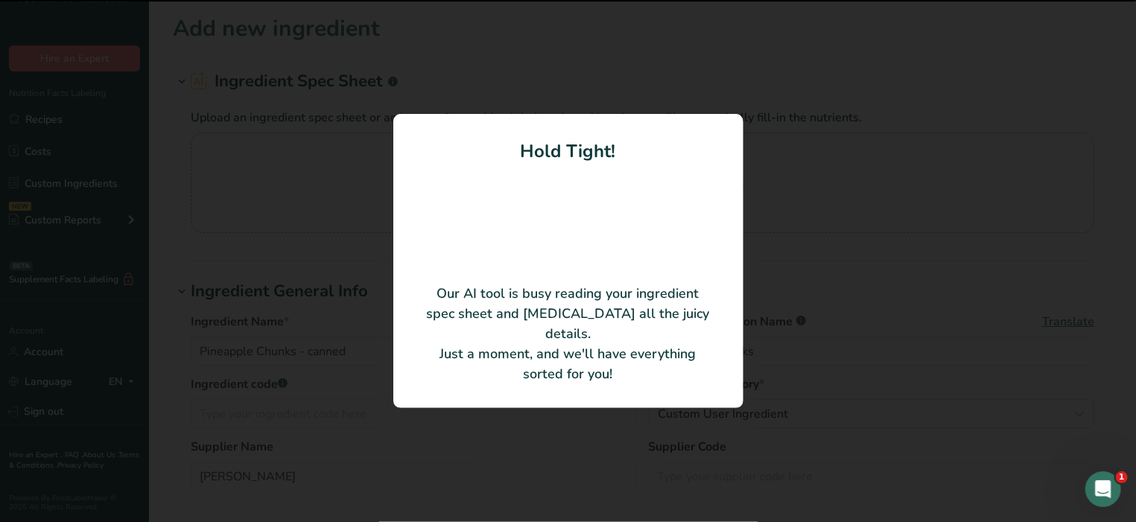
type input "80"
type KJ "334.72"
type Fat "0"
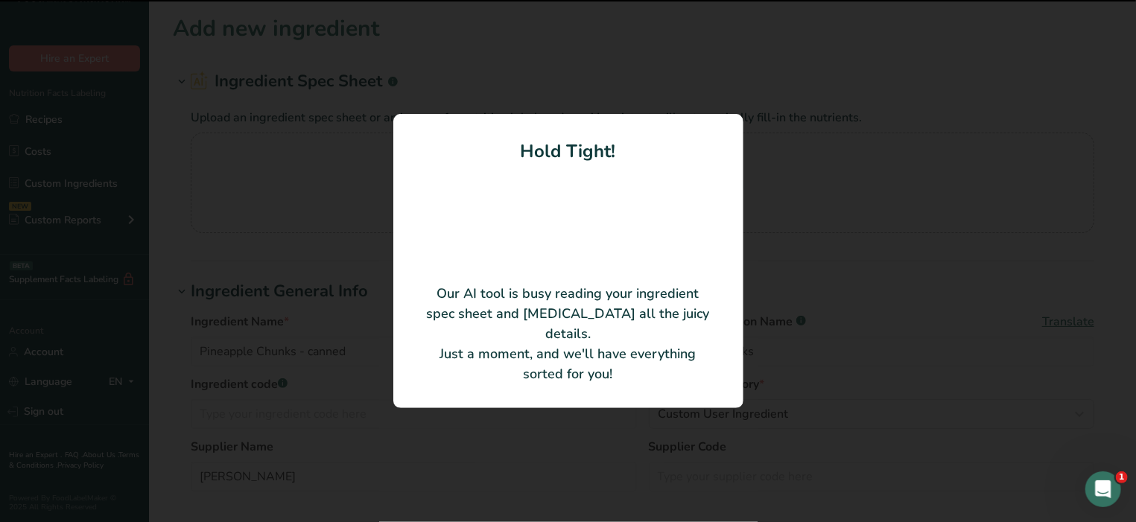
type input "0"
type Carbohydrates "22"
type Fiber "1"
type Sugars "20"
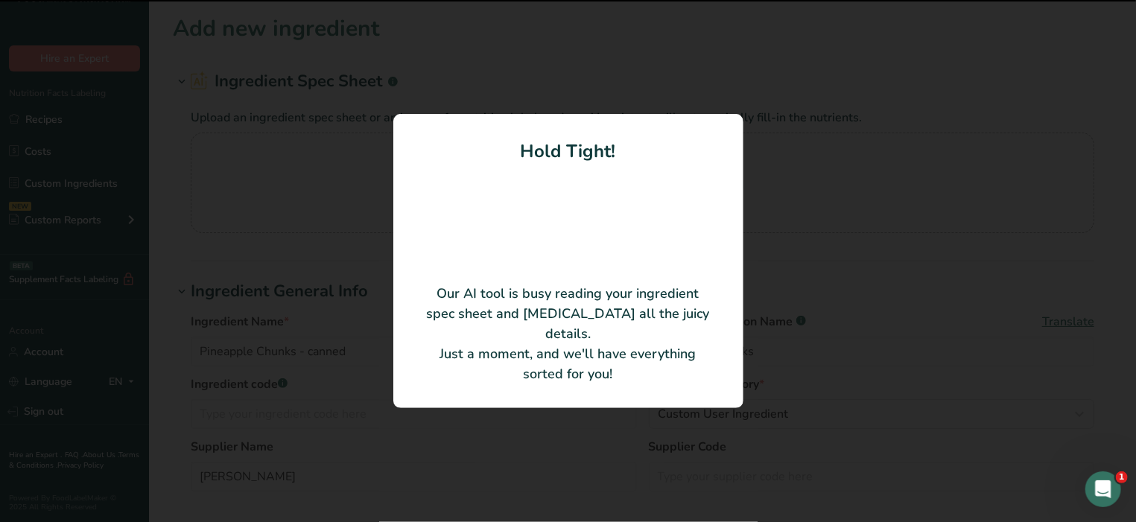
type Sugars "0"
type input "1"
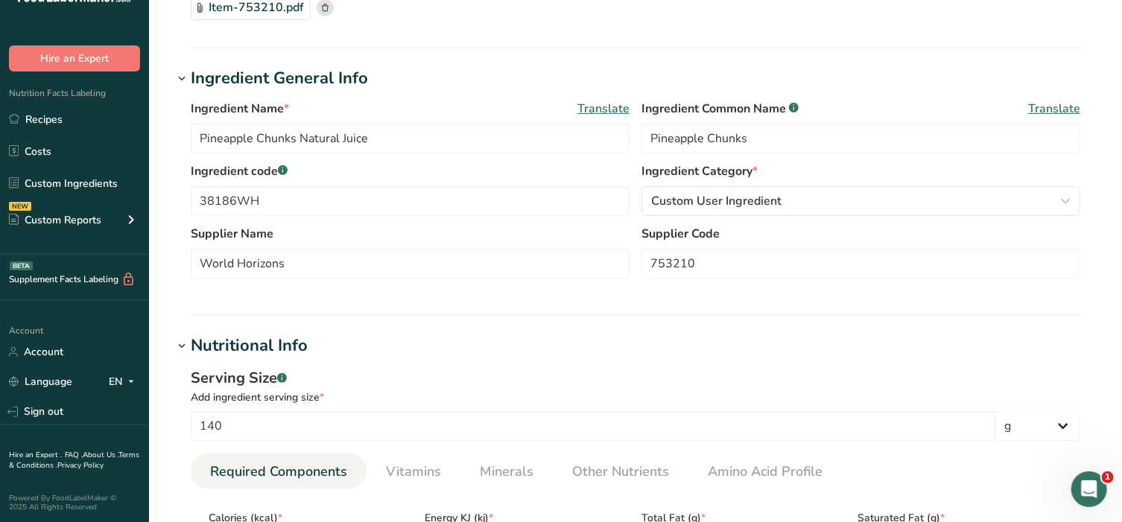
scroll to position [155, 0]
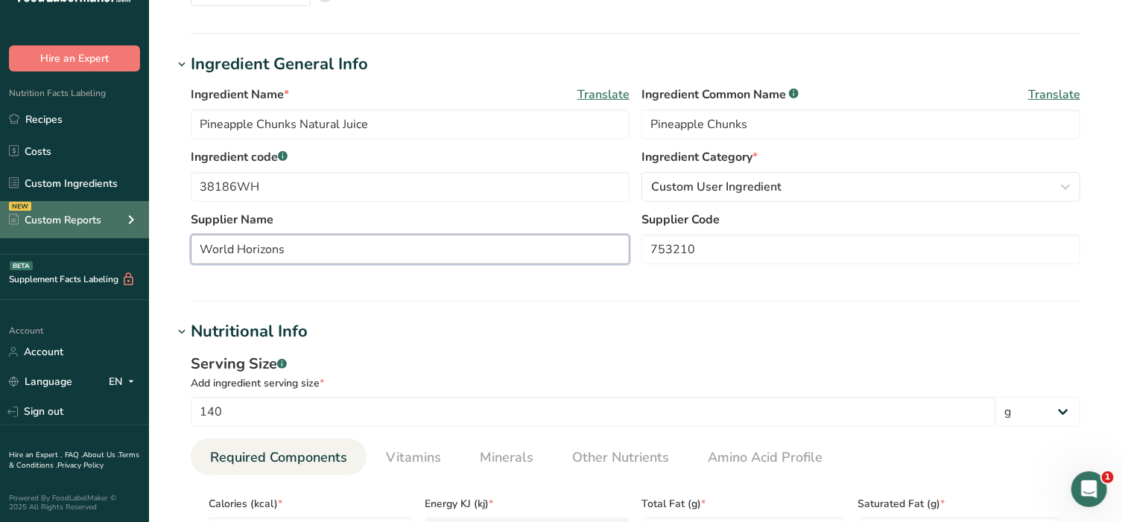
drag, startPoint x: 381, startPoint y: 246, endPoint x: 111, endPoint y: 236, distance: 269.8
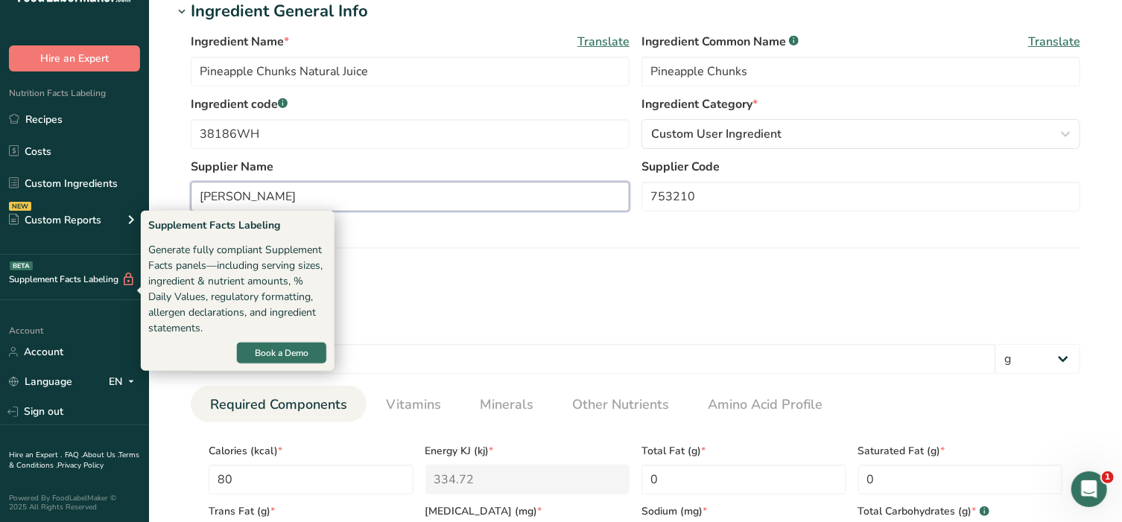
scroll to position [248, 0]
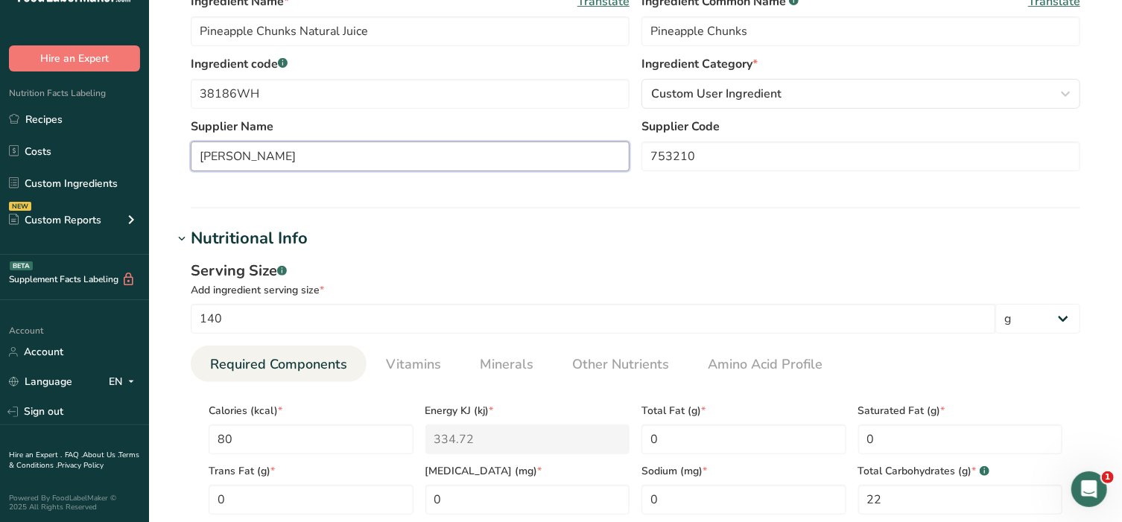
type input "[PERSON_NAME]"
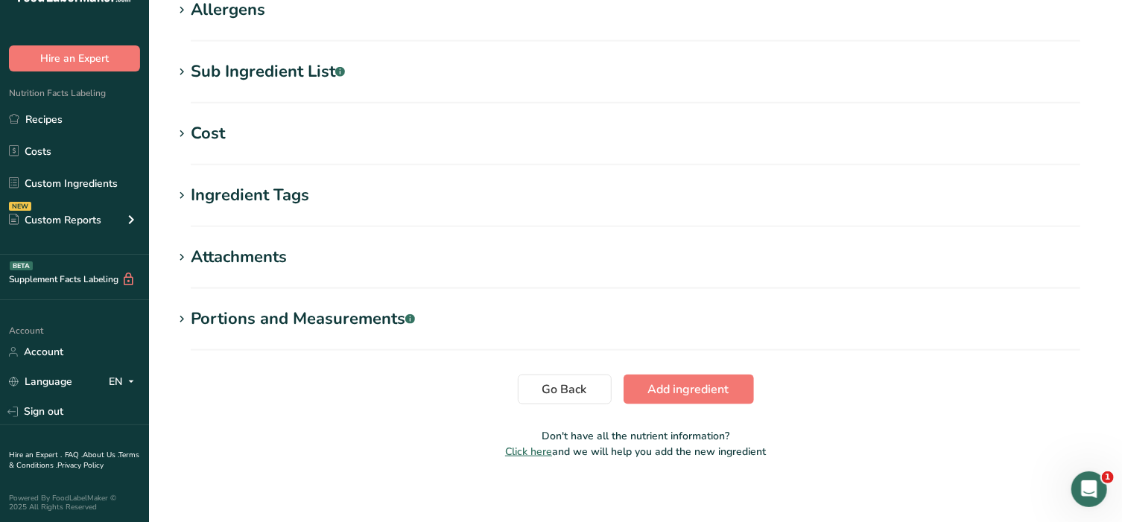
scroll to position [891, 0]
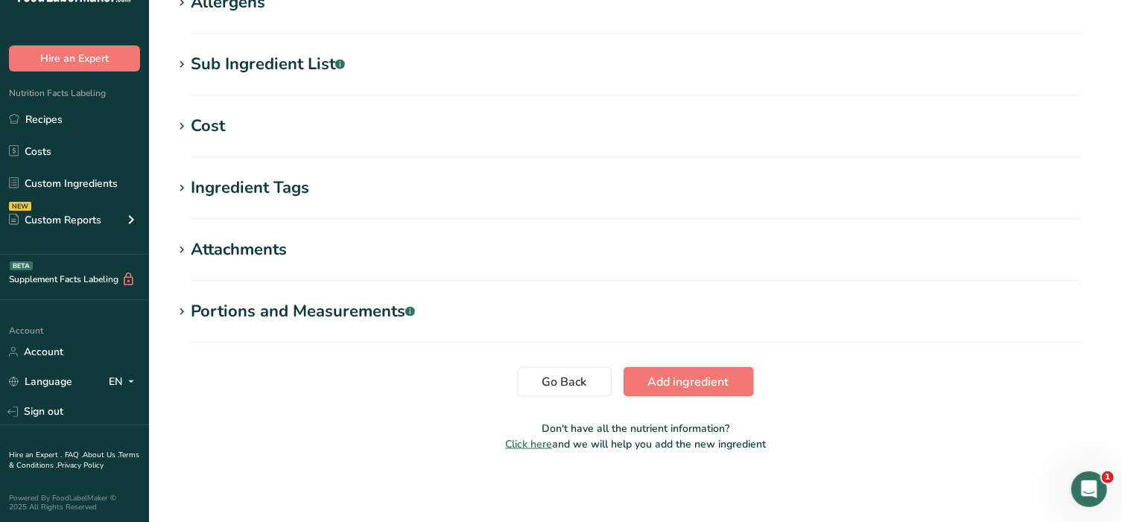
click at [210, 309] on div "Portions and Measurements .a-a{fill:#347362;}.b-a{fill:#fff;}" at bounding box center [303, 311] width 224 height 25
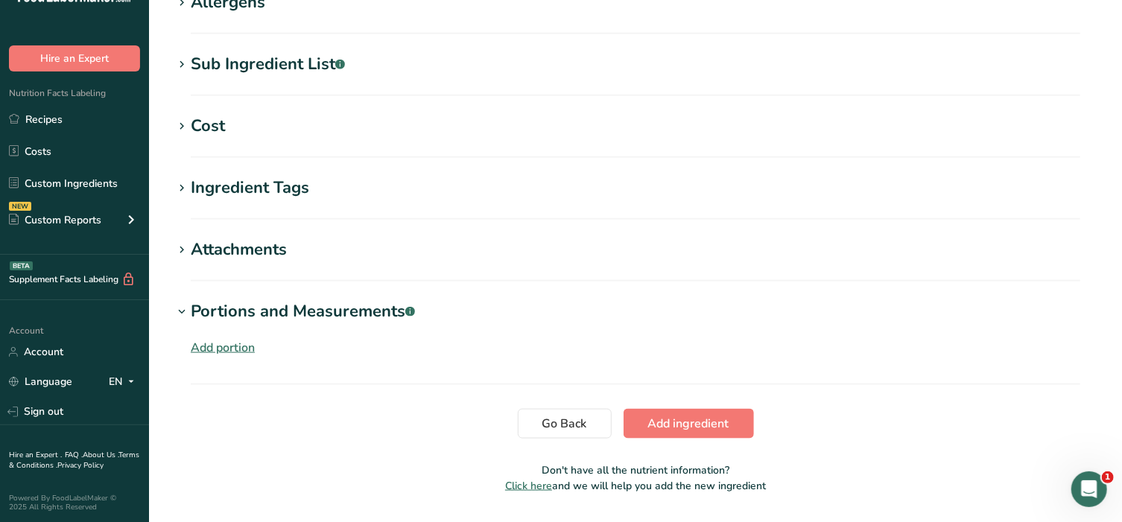
click at [211, 340] on div "Add portion" at bounding box center [223, 348] width 64 height 18
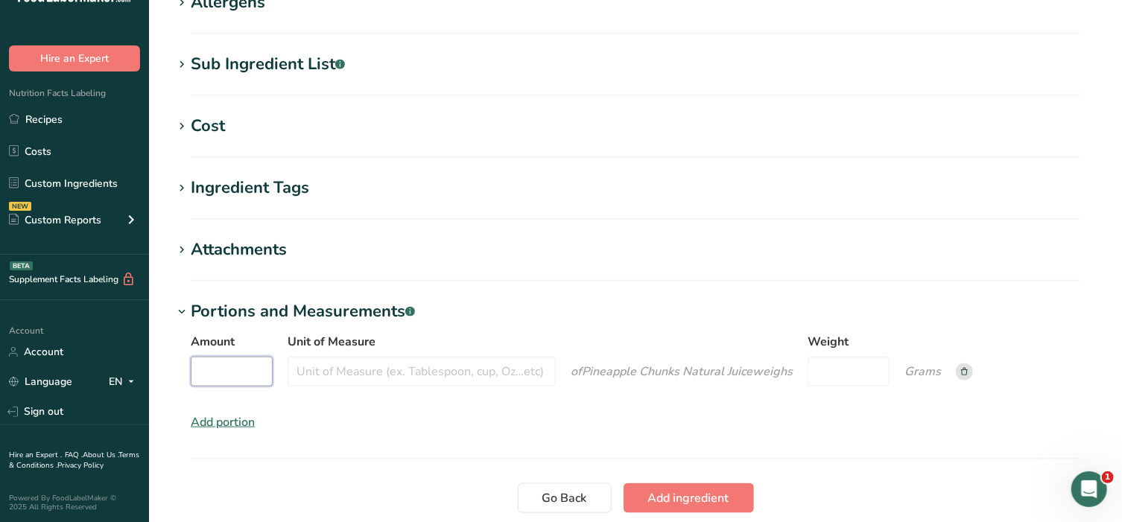
click at [218, 366] on input "Amount" at bounding box center [232, 372] width 82 height 30
type input "1"
click at [359, 375] on input "Unit of Measure" at bounding box center [421, 372] width 268 height 30
type input "cup"
click at [859, 375] on input "Weight" at bounding box center [848, 372] width 82 height 30
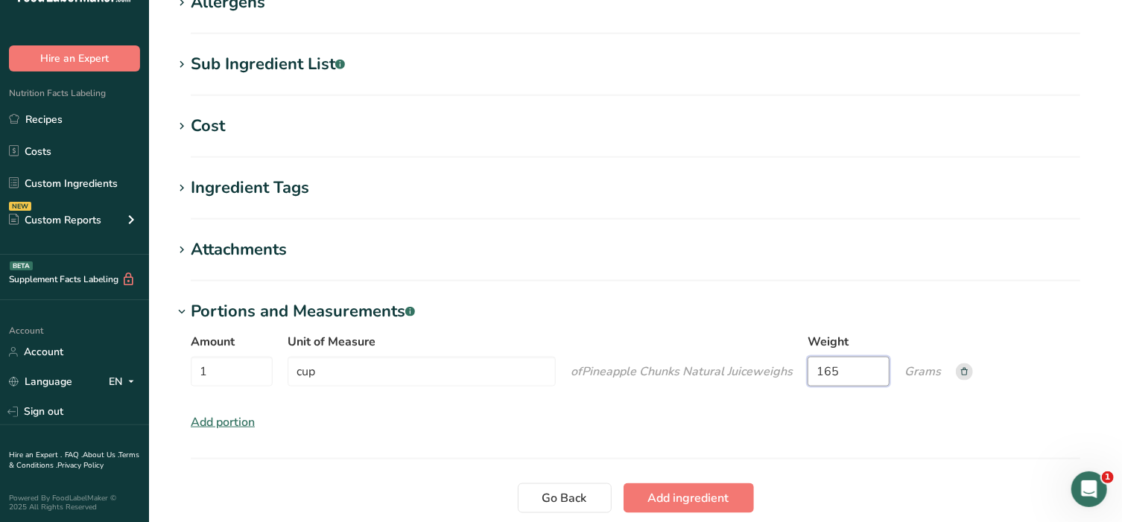
type input "165"
click at [927, 431] on div "Amount 1 Unit of Measure cup of Pineapple Chunks Natural Juice weigh s Weight 1…" at bounding box center [635, 382] width 925 height 116
click at [664, 499] on span "Add ingredient" at bounding box center [688, 498] width 81 height 18
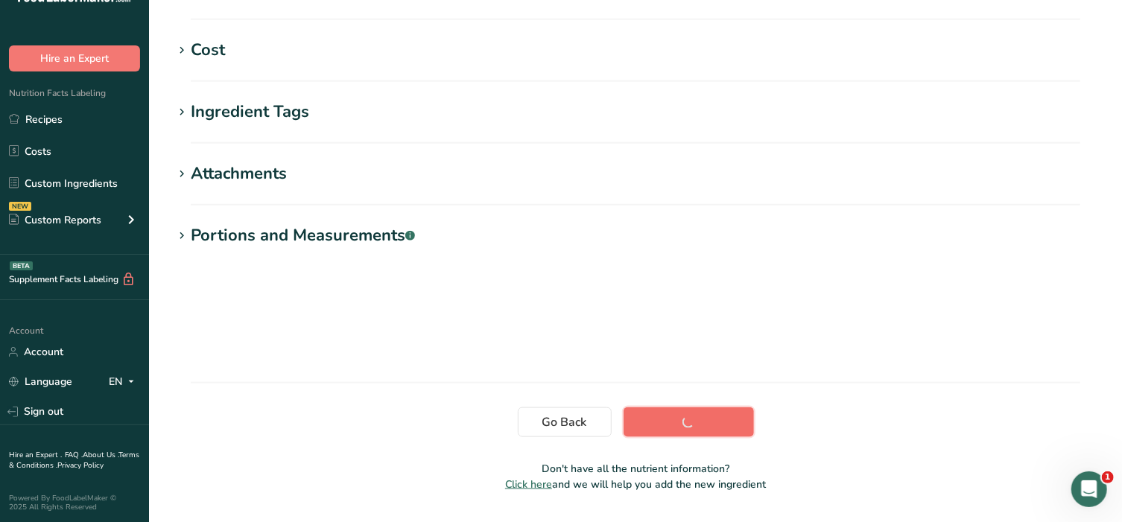
scroll to position [265, 0]
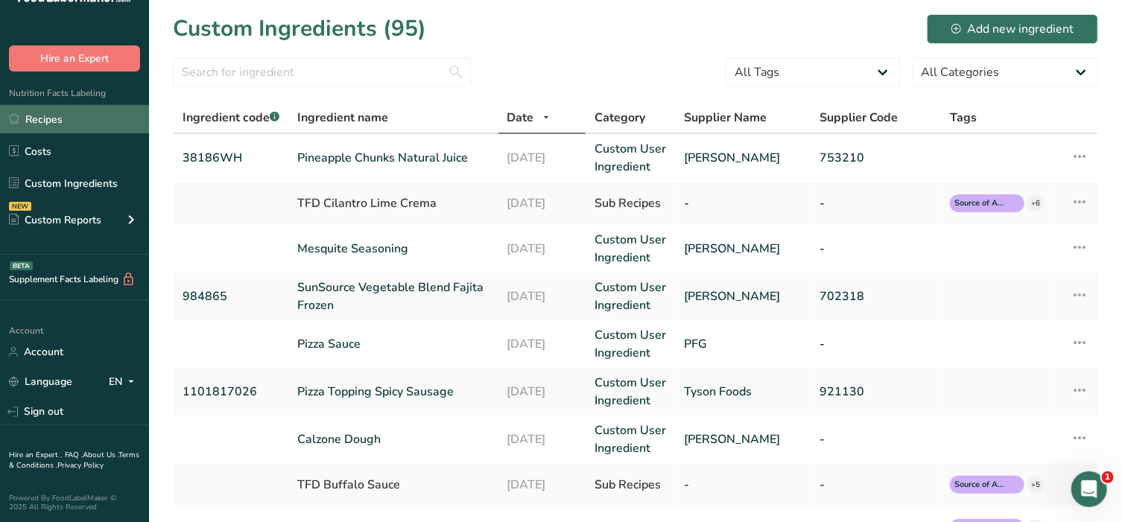
click at [69, 120] on link "Recipes" at bounding box center [74, 119] width 149 height 28
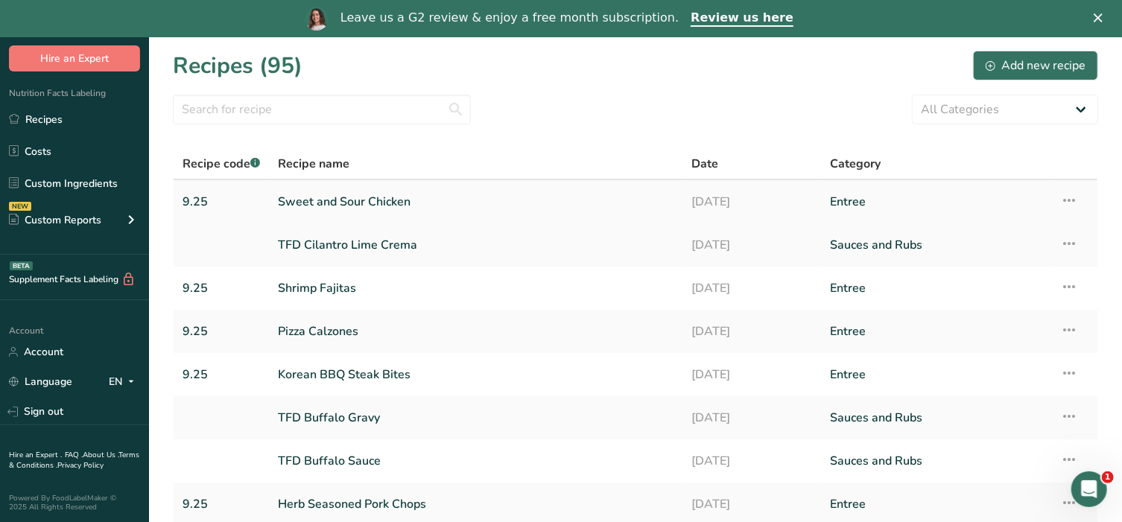
click at [381, 206] on link "Sweet and Sour Chicken" at bounding box center [476, 201] width 396 height 31
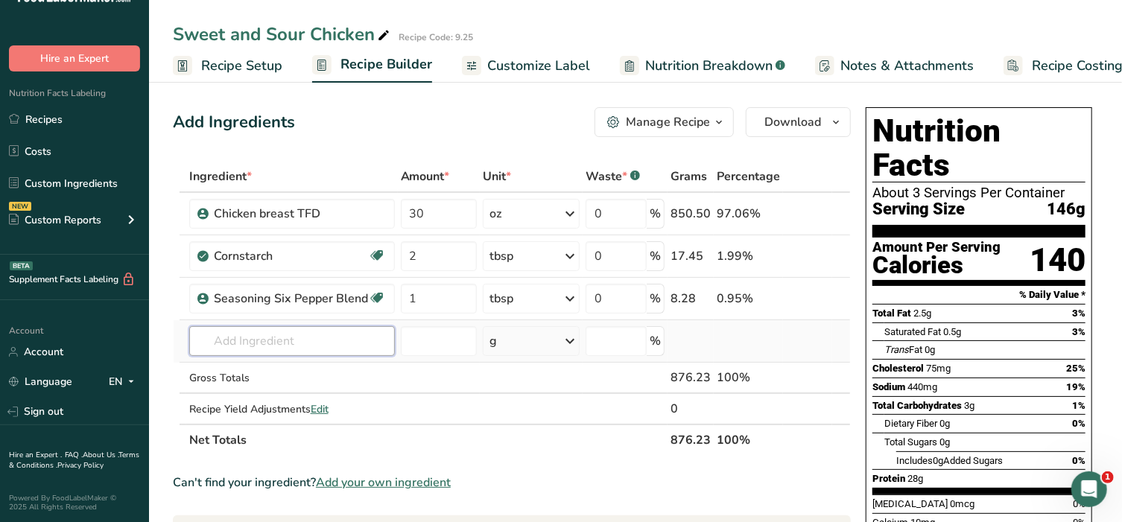
click at [290, 339] on input "text" at bounding box center [292, 341] width 206 height 30
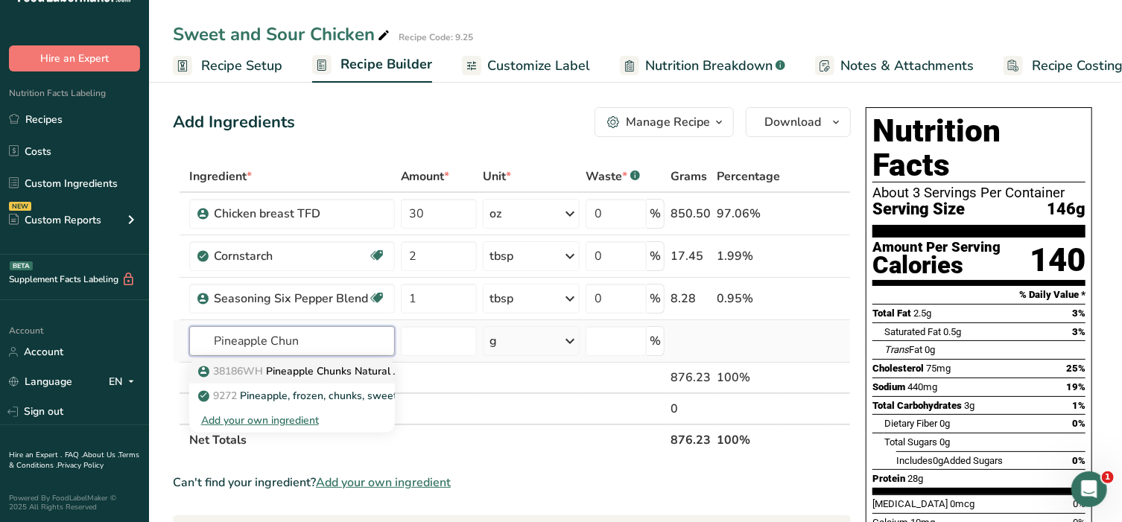
type input "Pineapple Chun"
click at [315, 373] on p "38186WH Pineapple Chunks Natural Juice" at bounding box center [308, 371] width 215 height 16
type input "Pineapple Chunks Natural Juice"
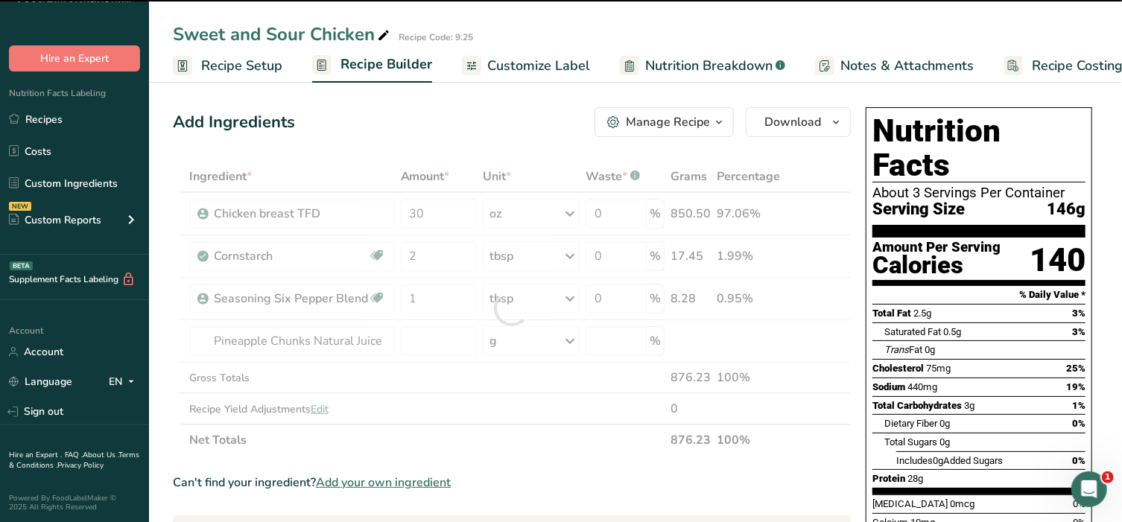
type input "0"
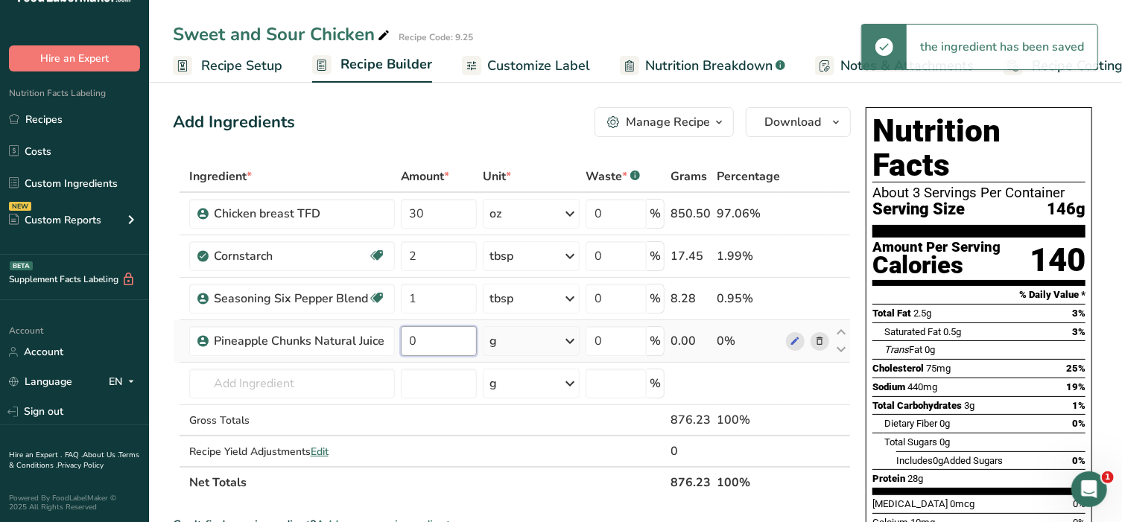
click at [428, 341] on input "0" at bounding box center [439, 341] width 77 height 30
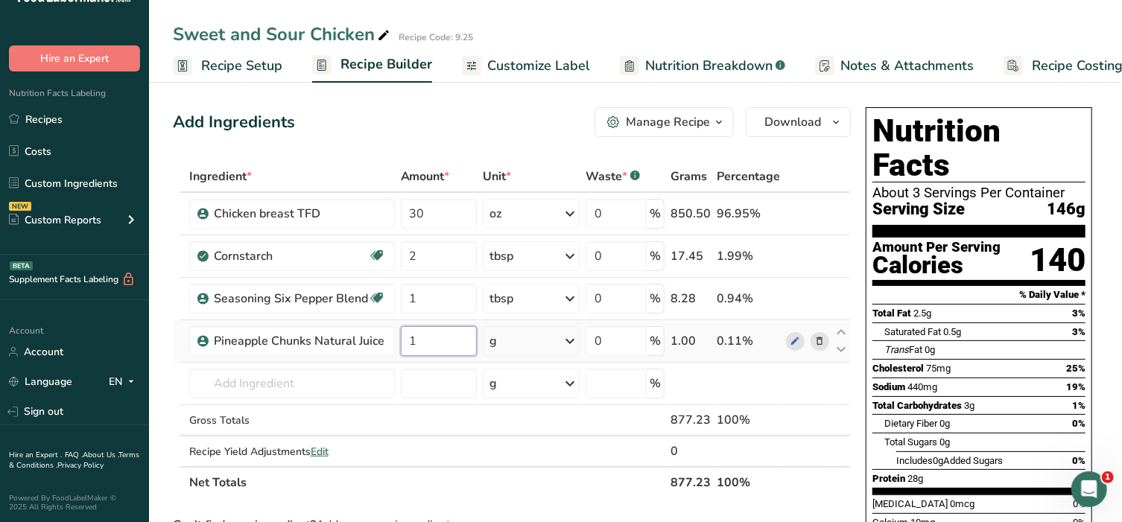
type input "1"
click at [525, 346] on div "Ingredient * Amount * Unit * Waste * .a-a{fill:#347362;}.b-a{fill:#fff;} Grams …" at bounding box center [512, 329] width 678 height 337
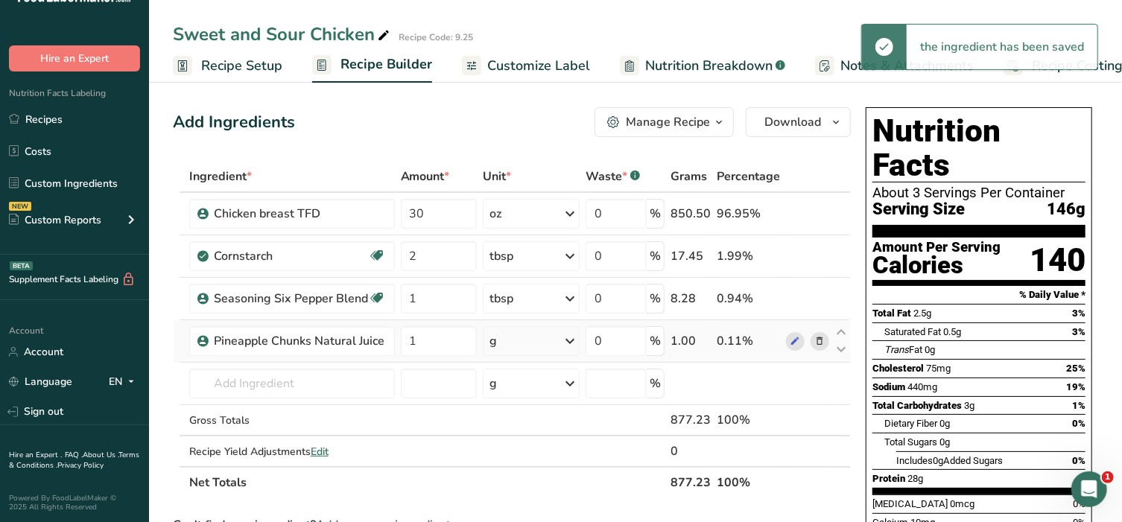
click at [561, 340] on div "g" at bounding box center [531, 341] width 97 height 30
click at [524, 393] on div "1 cup" at bounding box center [554, 392] width 125 height 22
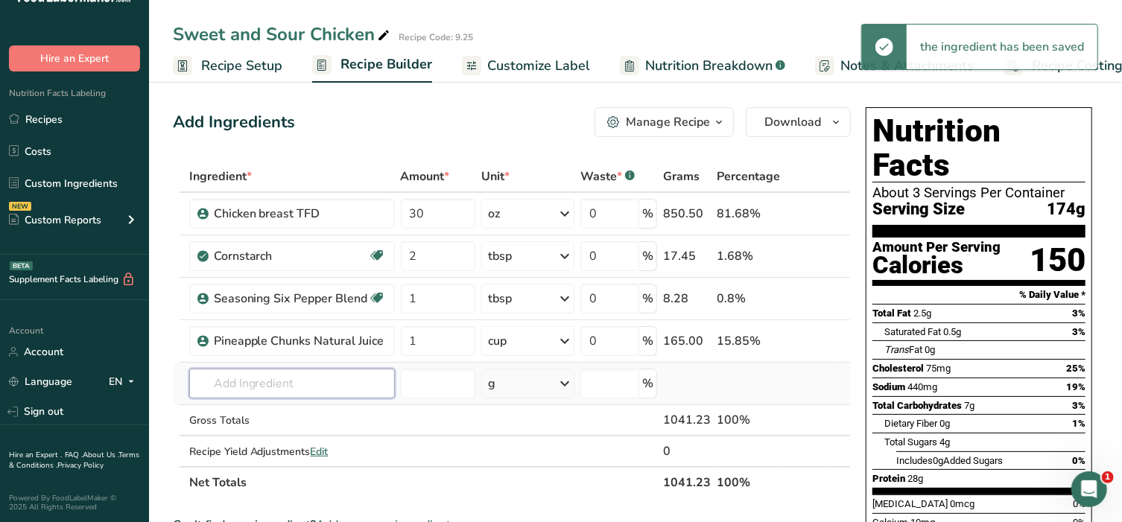
click at [248, 379] on input "text" at bounding box center [292, 384] width 206 height 30
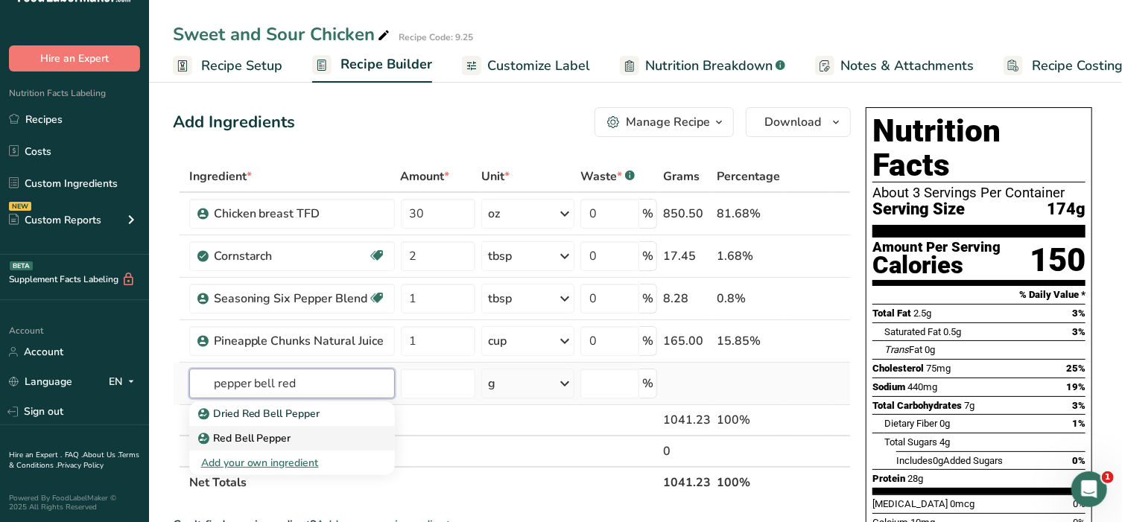
type input "pepper bell red"
click at [249, 428] on link "Red Bell Pepper" at bounding box center [292, 438] width 206 height 25
type input "Red Bell Pepper"
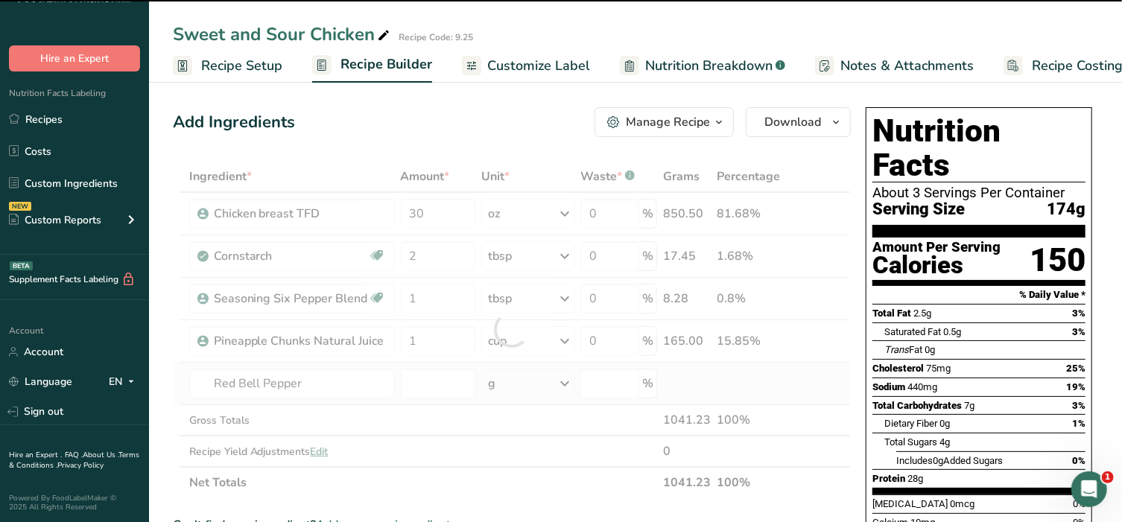
type input "0"
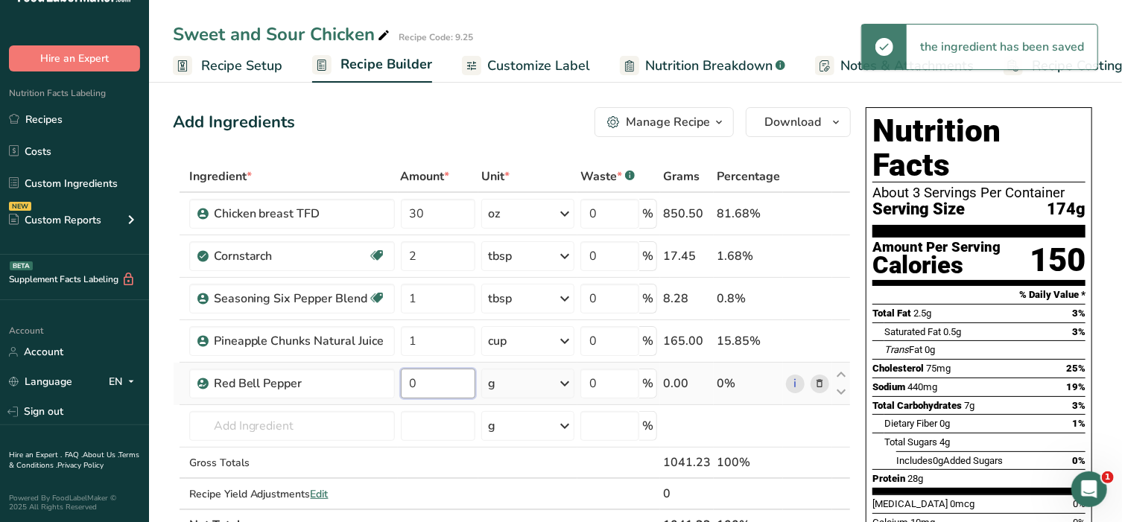
click at [443, 386] on input "0" at bounding box center [438, 384] width 74 height 30
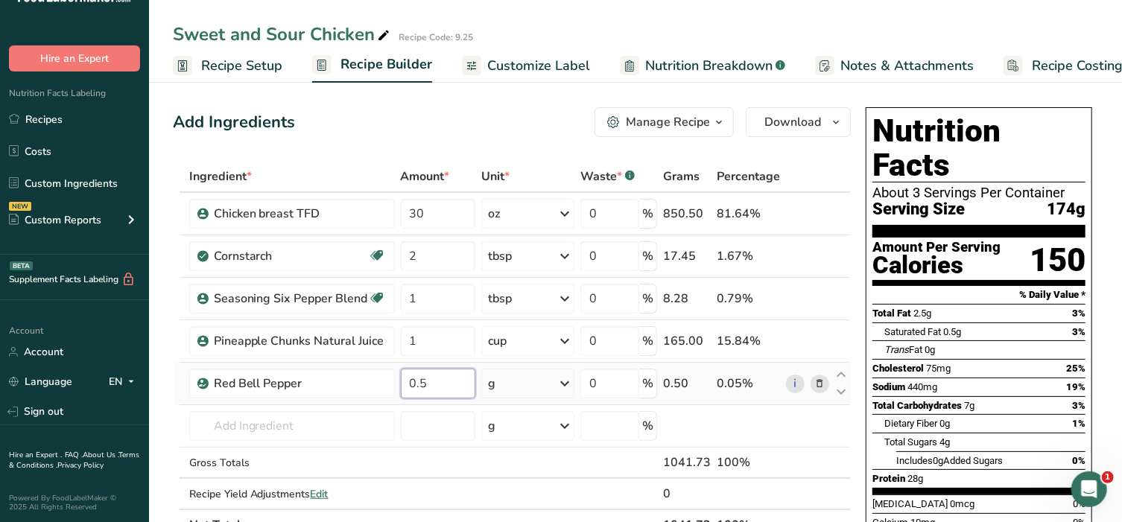
type input "0.5"
click at [561, 381] on div "Ingredient * Amount * Unit * Waste * .a-a{fill:#347362;}.b-a{fill:#fff;} Grams …" at bounding box center [512, 351] width 678 height 380
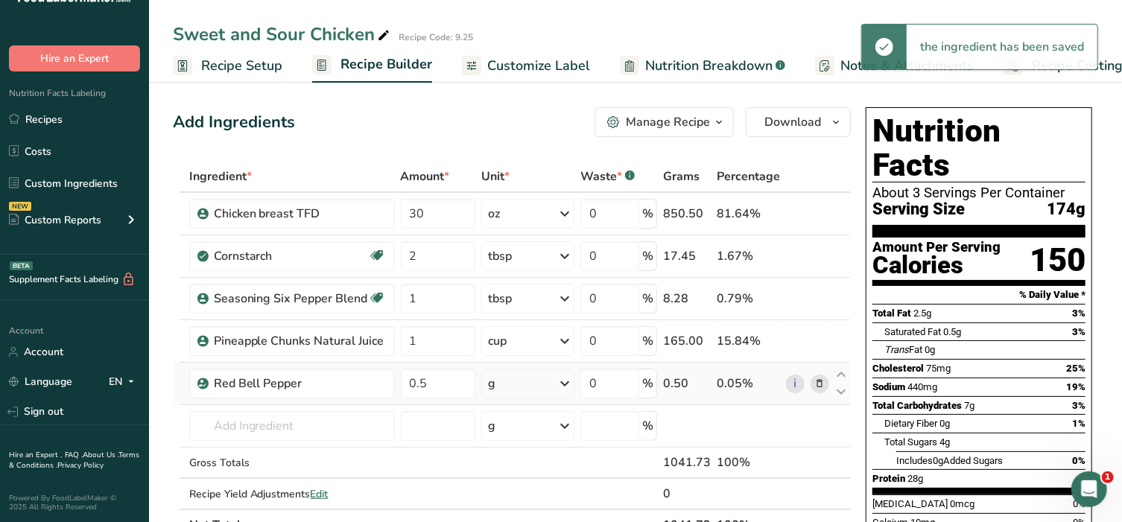
click at [561, 381] on icon at bounding box center [565, 383] width 18 height 27
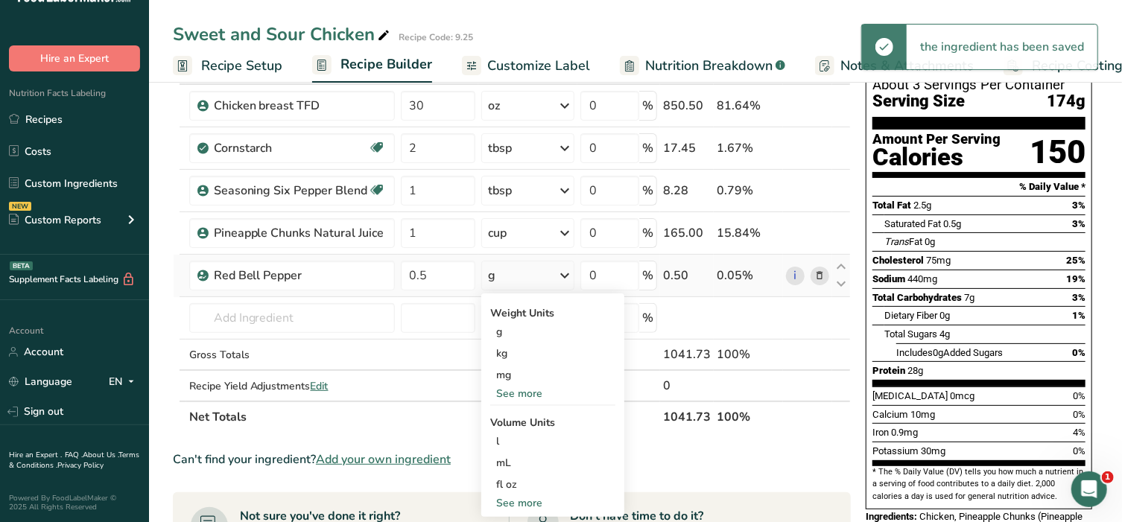
scroll to position [124, 0]
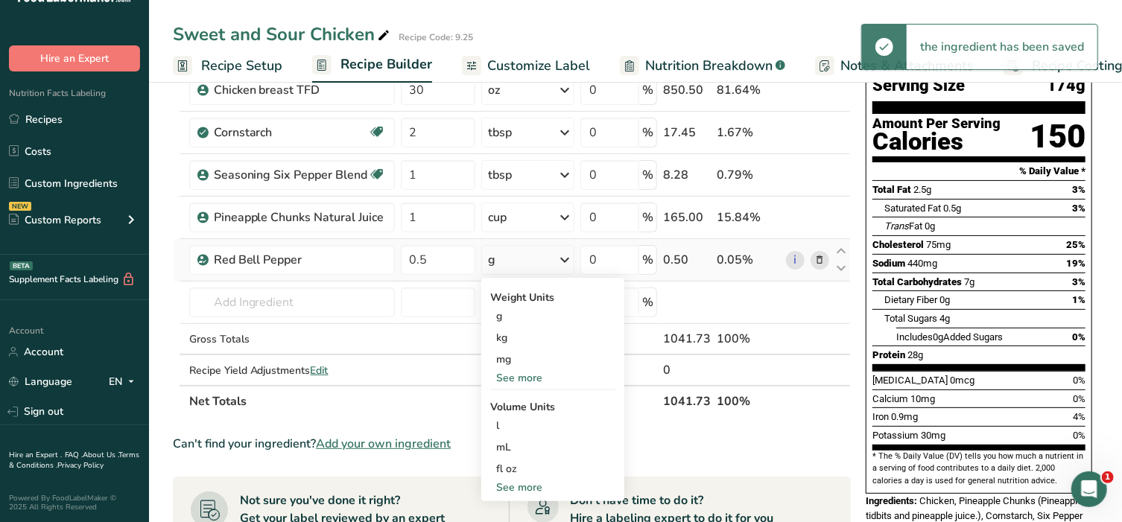
click at [529, 480] on div "See more" at bounding box center [552, 488] width 125 height 16
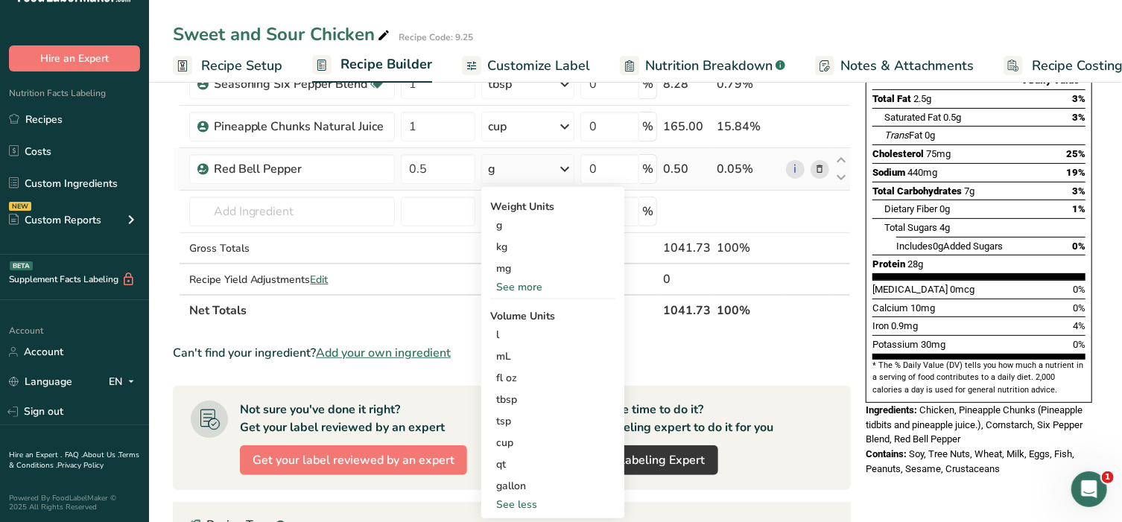
scroll to position [217, 0]
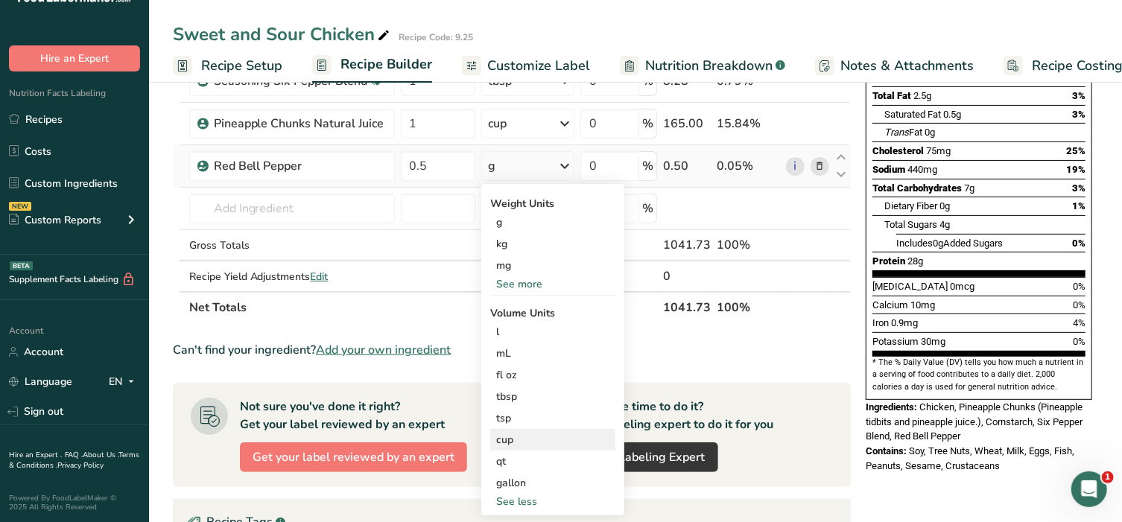
click at [511, 438] on div "cup" at bounding box center [552, 440] width 113 height 16
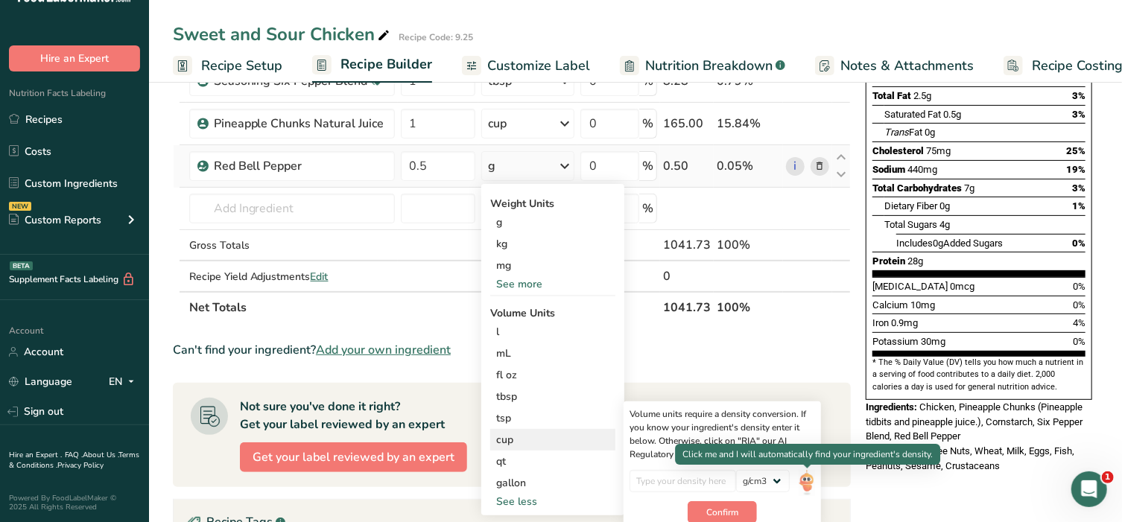
click at [808, 483] on img at bounding box center [806, 483] width 16 height 26
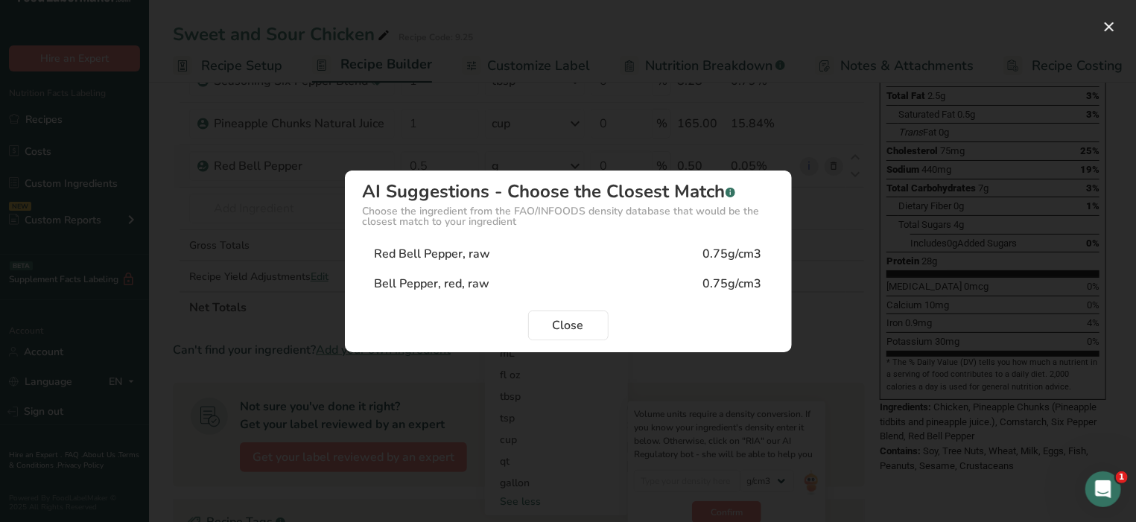
click at [503, 255] on div "Red Bell Pepper, raw 0.75g/cm3" at bounding box center [568, 254] width 411 height 30
type input "0.75"
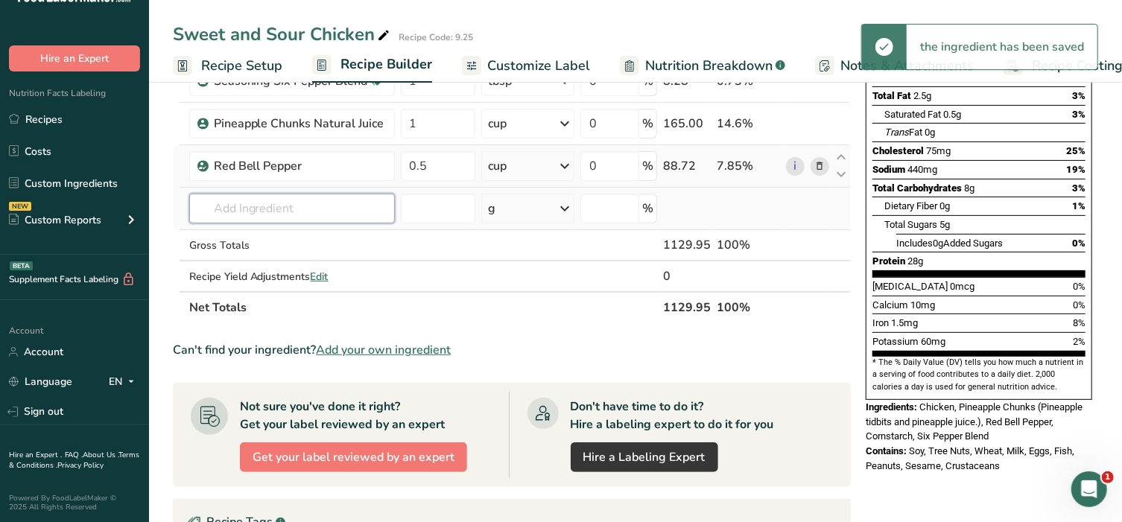
click at [266, 210] on input "text" at bounding box center [292, 209] width 206 height 30
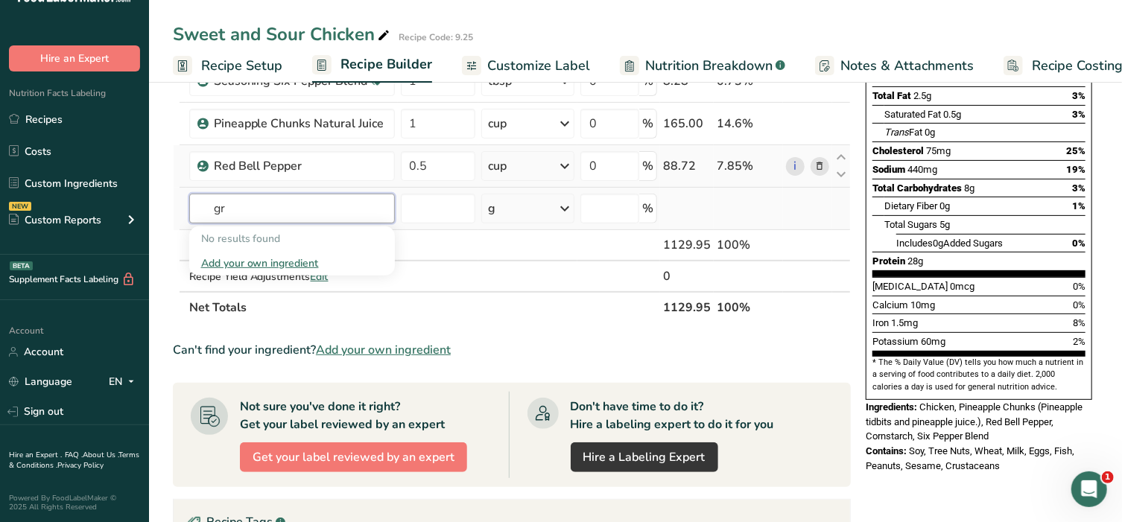
type input "g"
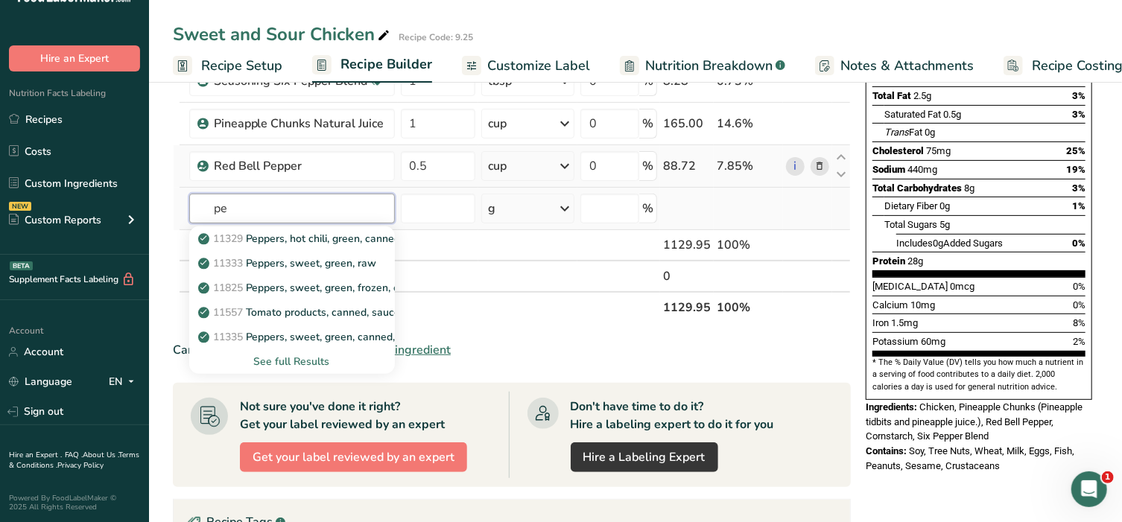
type input "p"
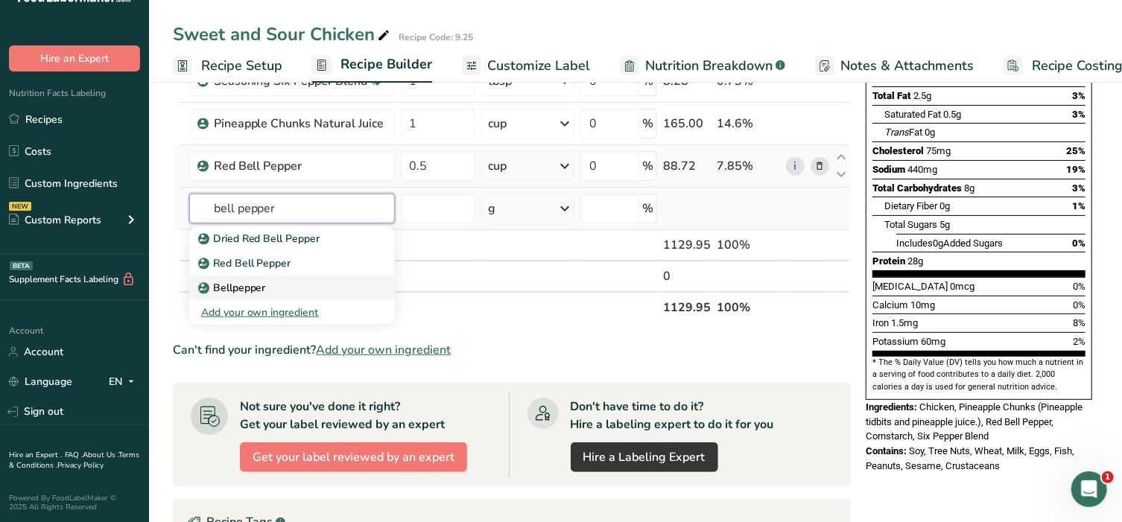
type input "bell pepper"
click at [232, 290] on p "Bellpepper" at bounding box center [233, 288] width 65 height 16
type input "Bellpepper"
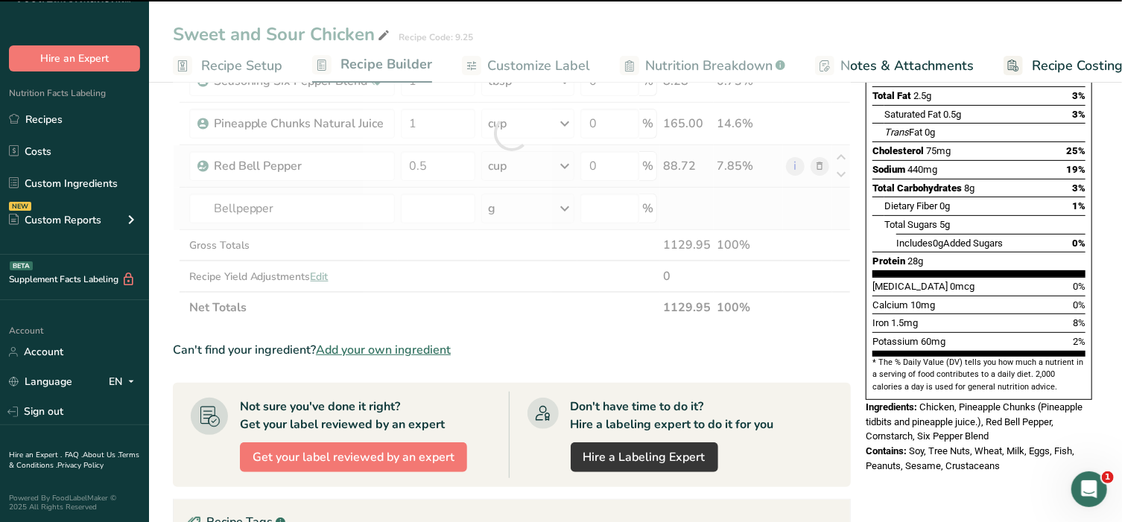
type input "0"
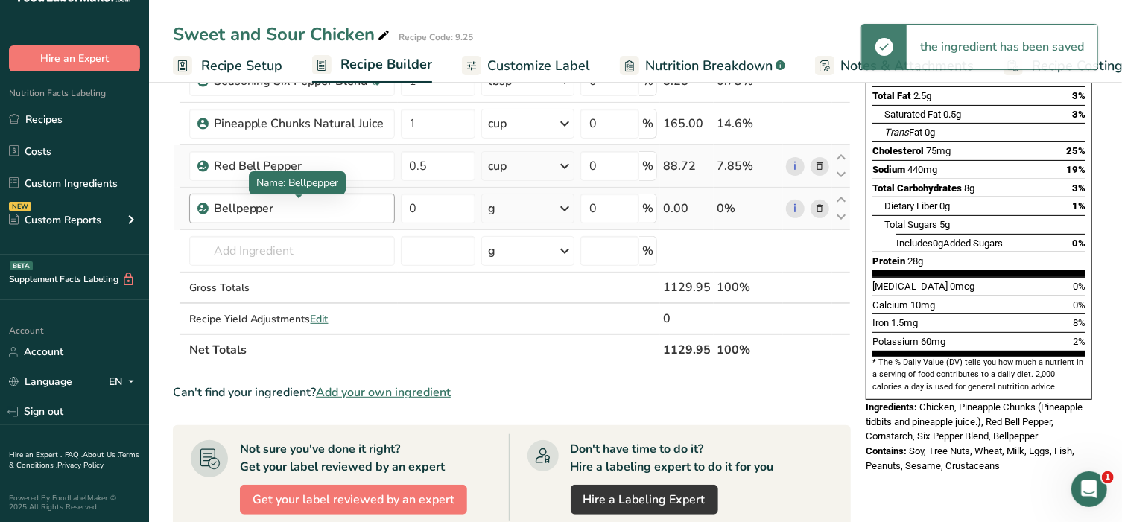
click at [283, 209] on div "Bellpepper" at bounding box center [300, 209] width 172 height 18
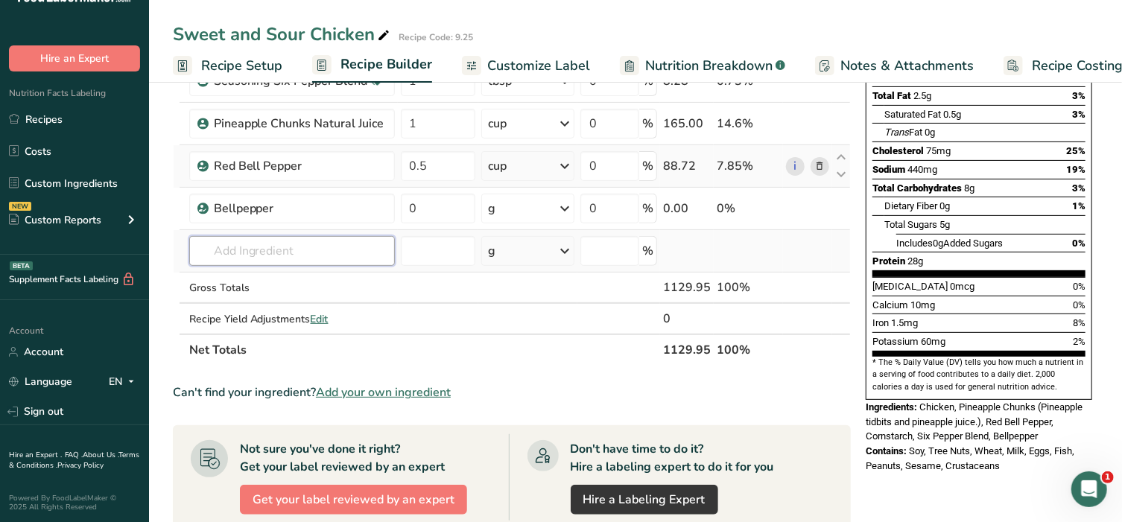
click at [273, 249] on input "text" at bounding box center [292, 251] width 206 height 30
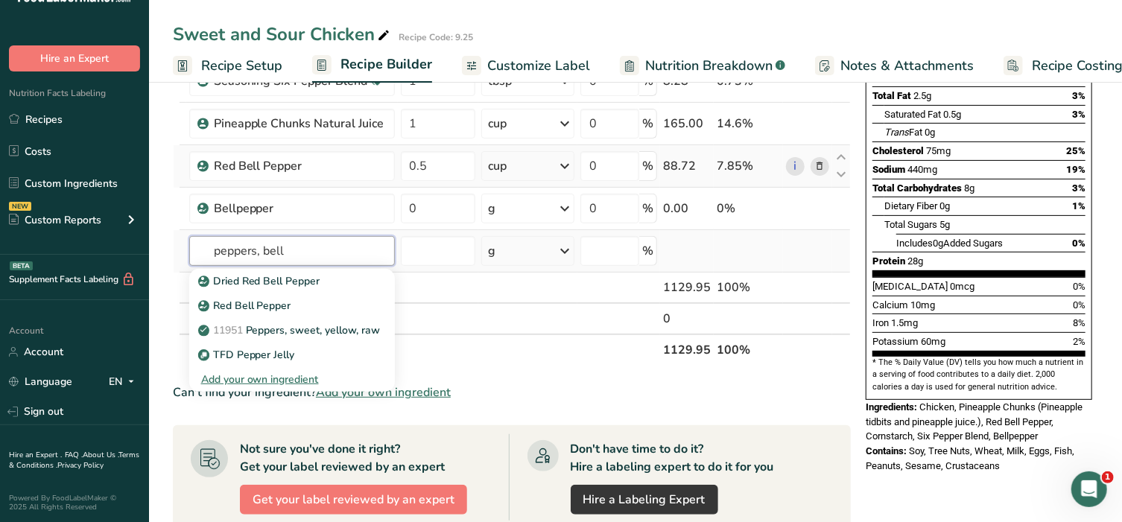
type input "peppers, bell"
click at [276, 378] on div "Add your own ingredient" at bounding box center [292, 380] width 182 height 16
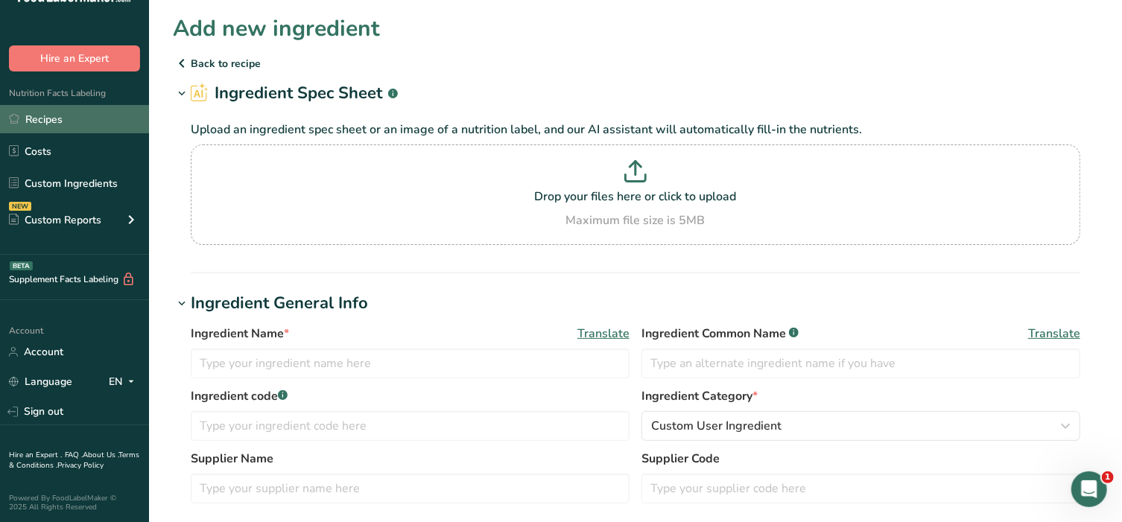
click at [54, 113] on link "Recipes" at bounding box center [74, 119] width 149 height 28
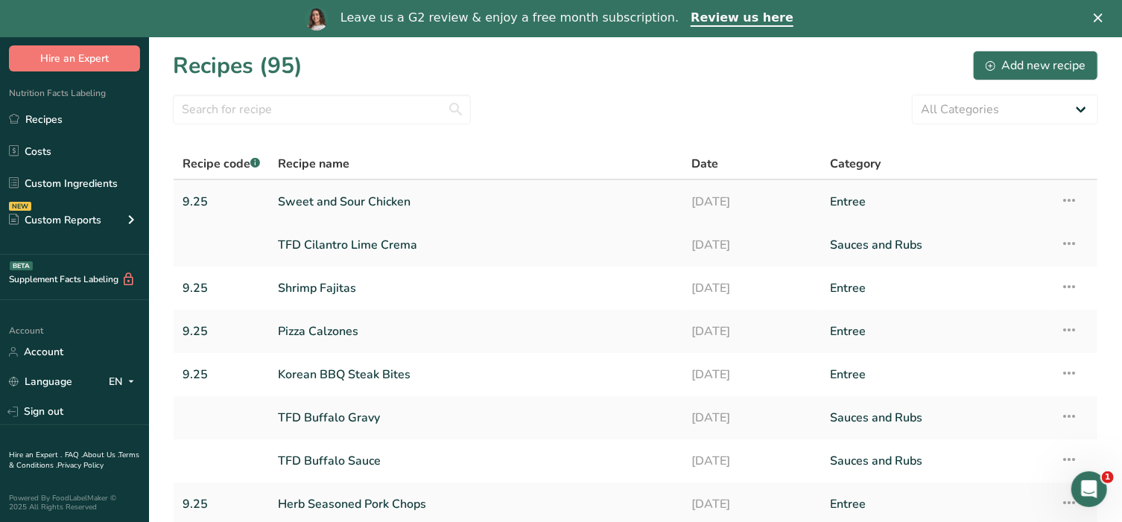
click at [363, 202] on link "Sweet and Sour Chicken" at bounding box center [476, 201] width 396 height 31
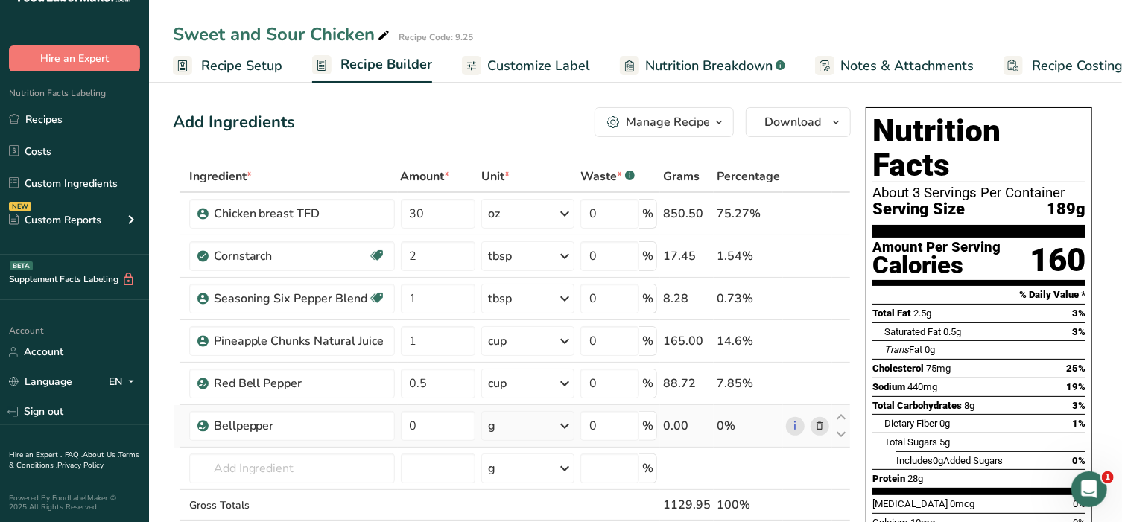
click at [821, 430] on icon at bounding box center [819, 427] width 10 height 16
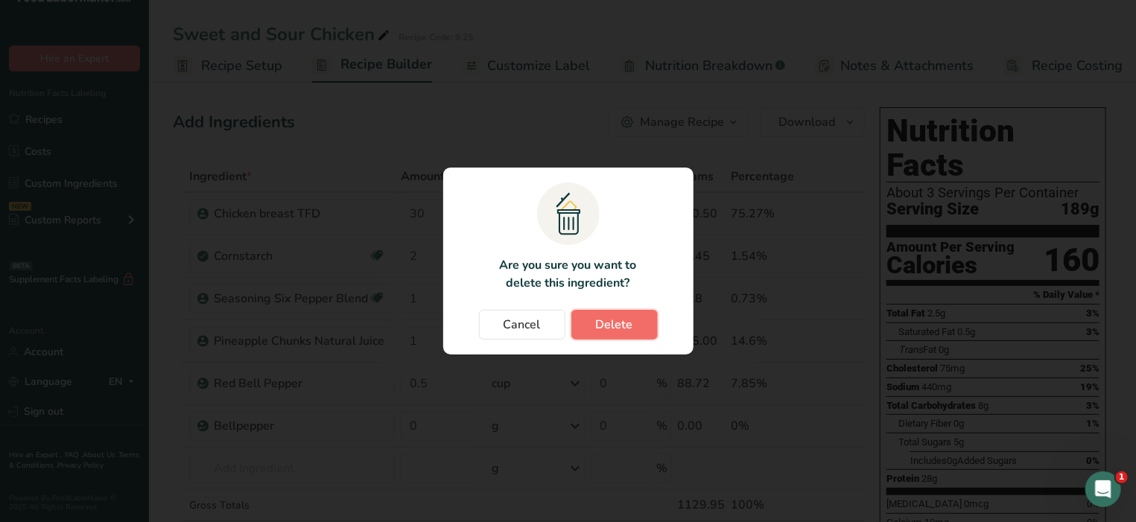
click at [621, 329] on span "Delete" at bounding box center [614, 325] width 37 height 18
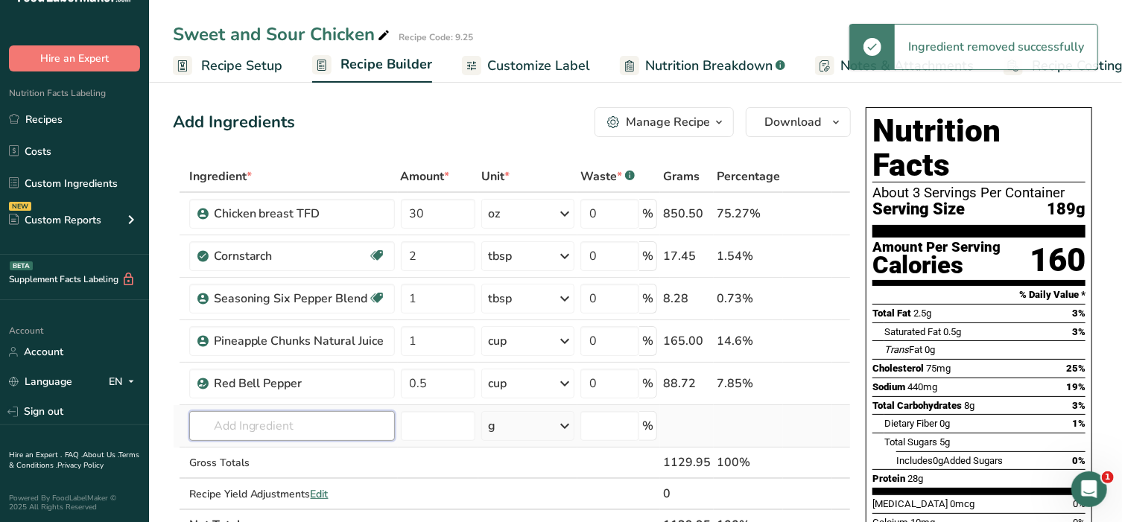
click at [325, 426] on input "text" at bounding box center [292, 426] width 206 height 30
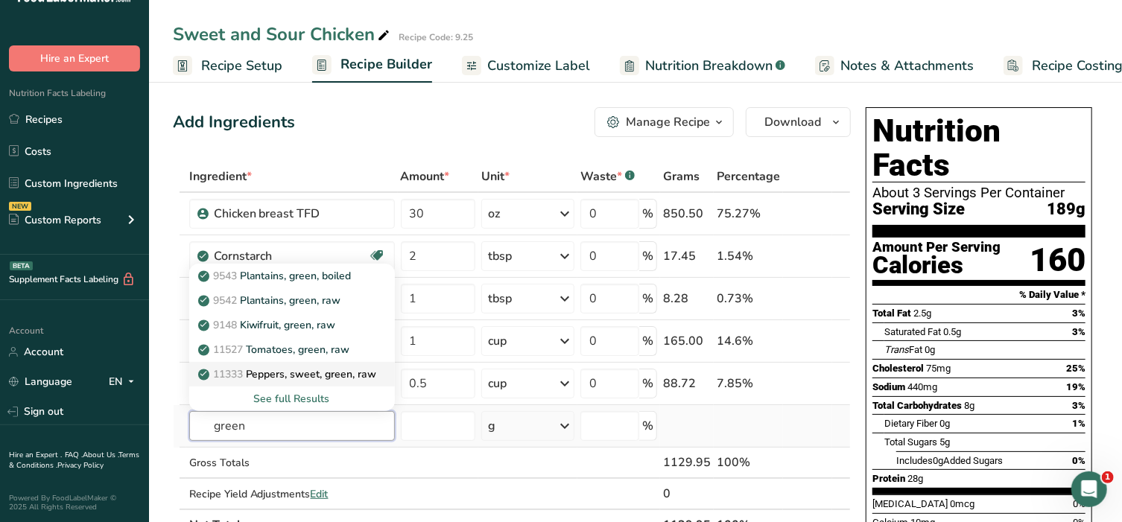
type input "green"
click at [302, 370] on p "11333 Peppers, sweet, green, raw" at bounding box center [289, 374] width 176 height 16
type input "Peppers, sweet, green, raw"
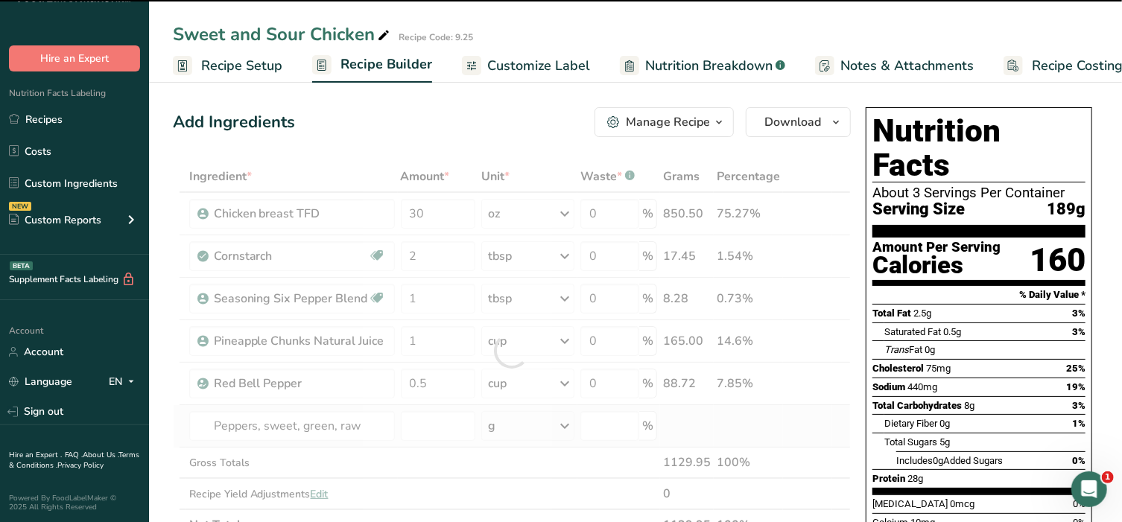
type input "0"
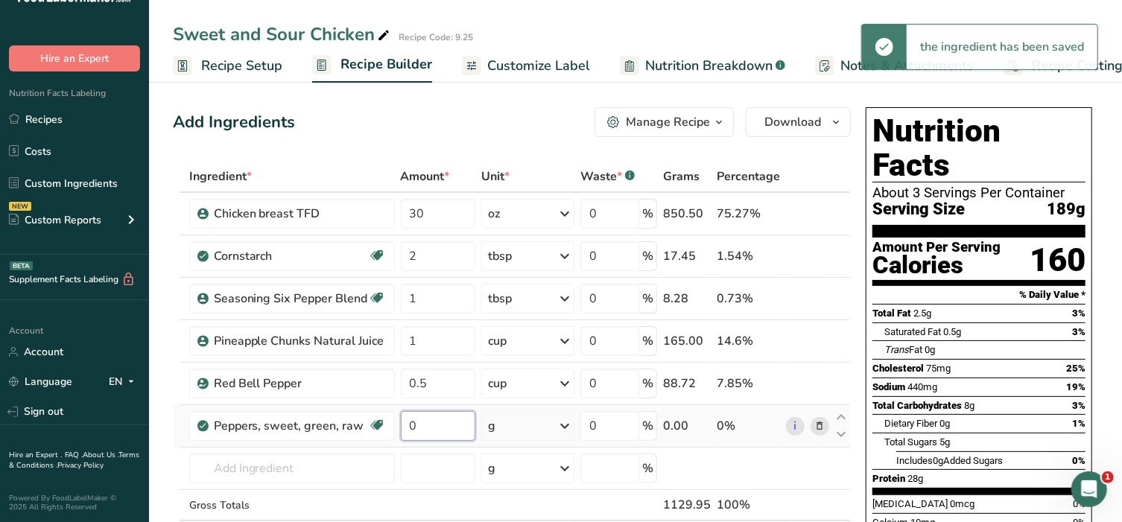
click at [434, 419] on input "0" at bounding box center [438, 426] width 74 height 30
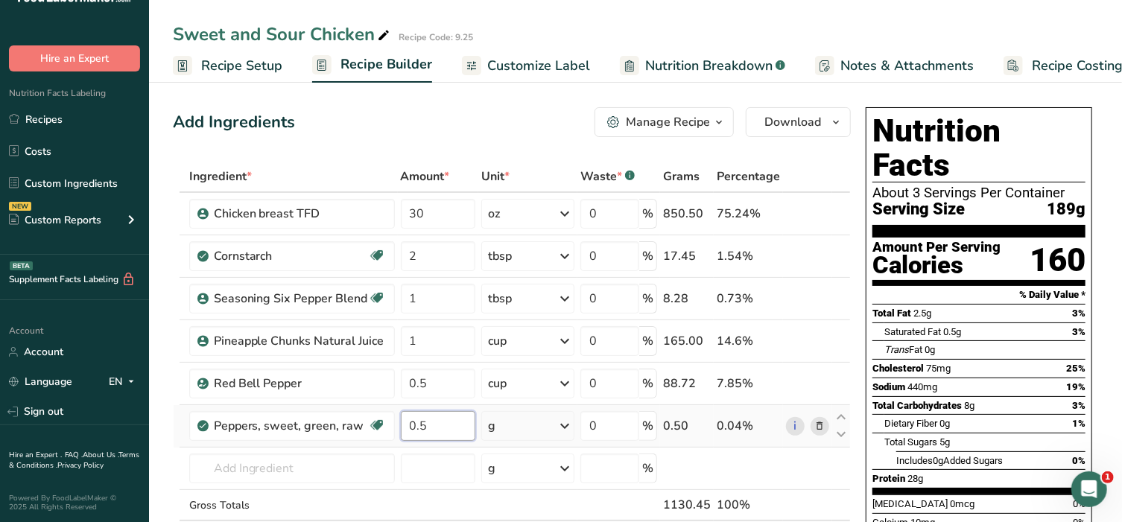
type input "0.5"
click at [567, 428] on div "Ingredient * Amount * Unit * Waste * .a-a{fill:#347362;}.b-a{fill:#fff;} Grams …" at bounding box center [512, 372] width 678 height 422
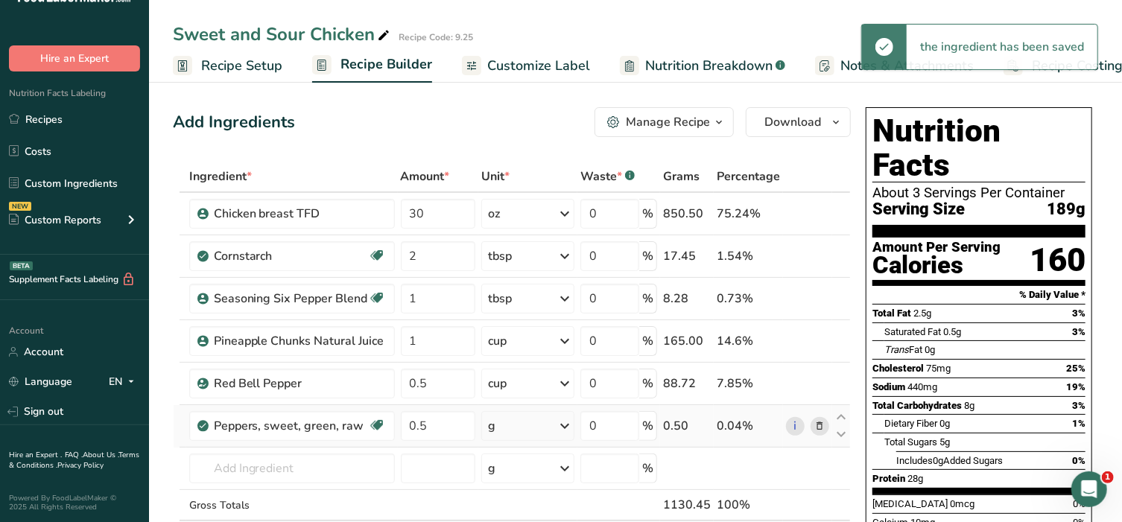
click at [564, 421] on icon at bounding box center [565, 426] width 18 height 27
click at [544, 480] on div "1 cup, chopped" at bounding box center [552, 476] width 125 height 22
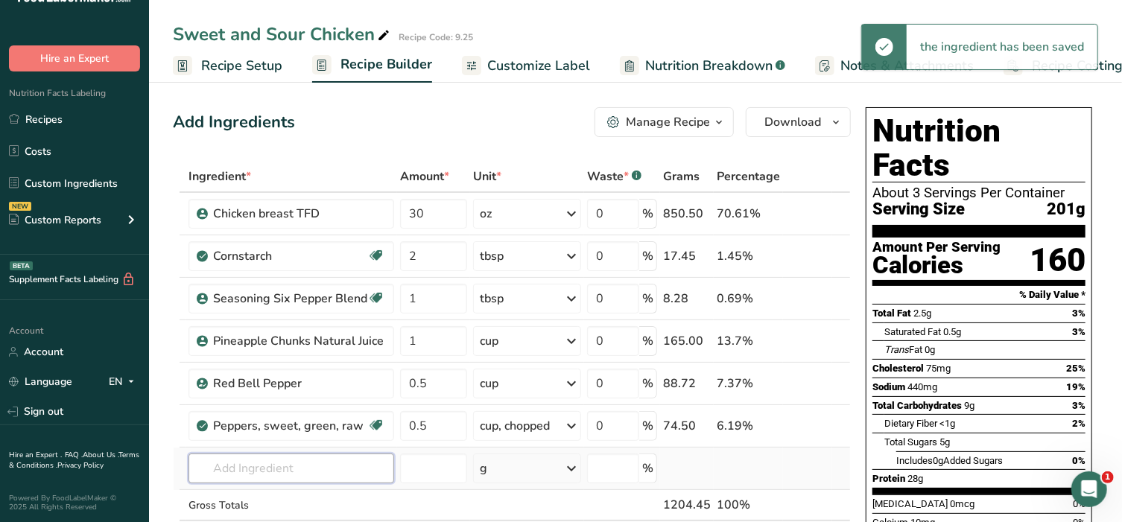
click at [247, 472] on input "text" at bounding box center [291, 469] width 206 height 30
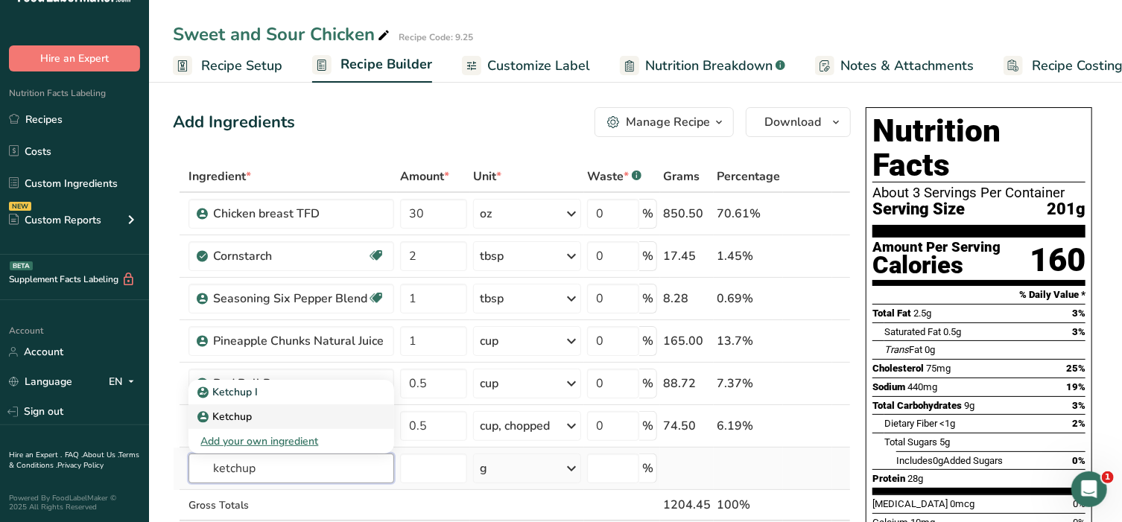
type input "ketchup"
click at [277, 406] on link "Ketchup" at bounding box center [291, 416] width 206 height 25
type input "Ketchup"
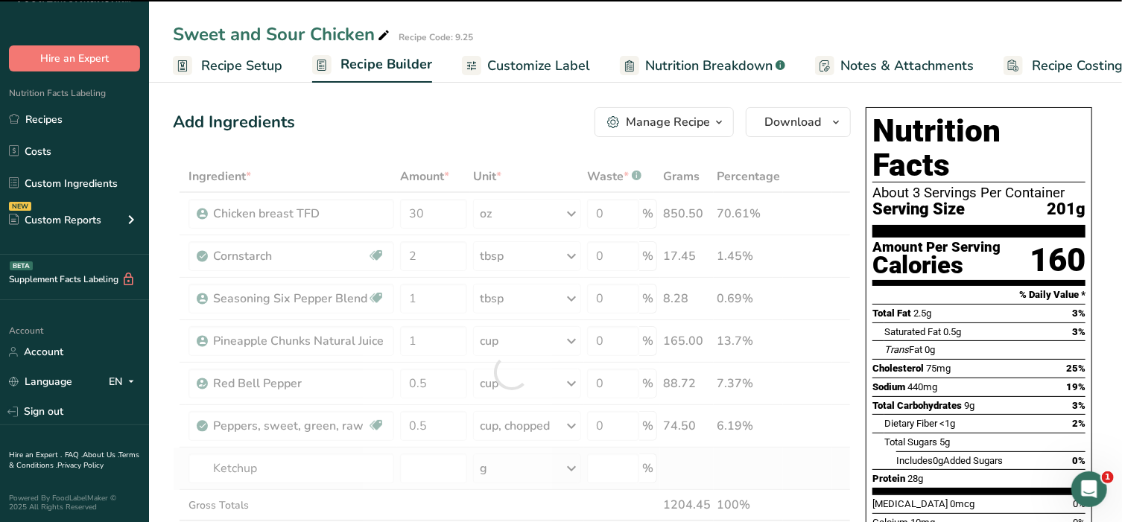
type input "0"
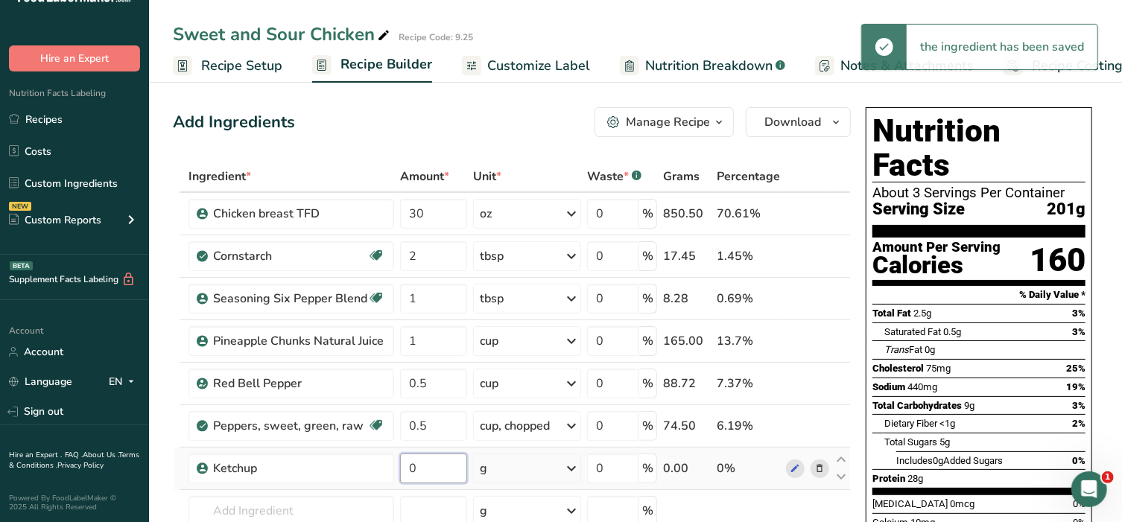
click at [427, 468] on input "0" at bounding box center [433, 469] width 67 height 30
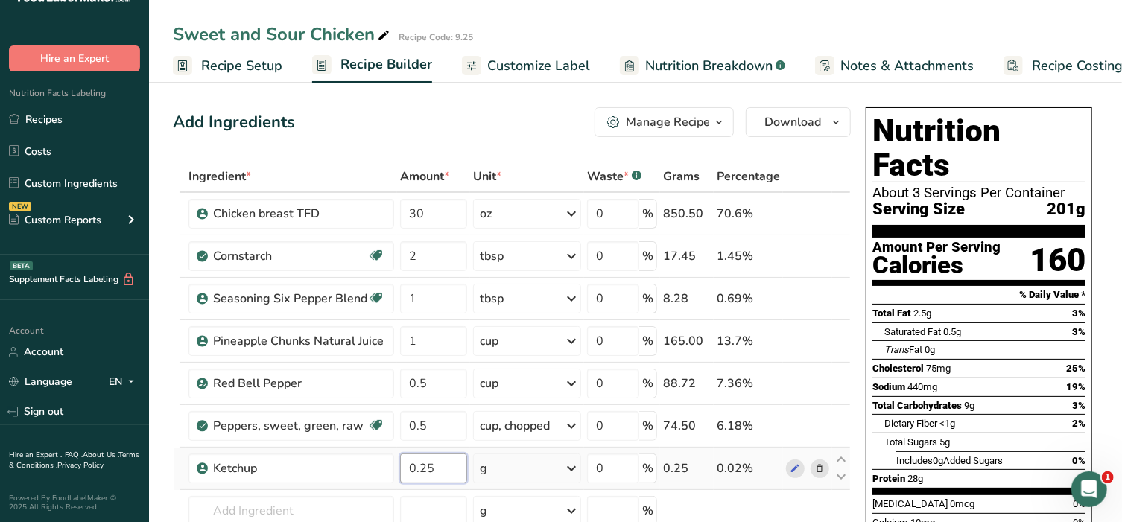
type input "0.25"
click at [568, 466] on div "Ingredient * Amount * Unit * Waste * .a-a{fill:#347362;}.b-a{fill:#fff;} Grams …" at bounding box center [512, 393] width 678 height 465
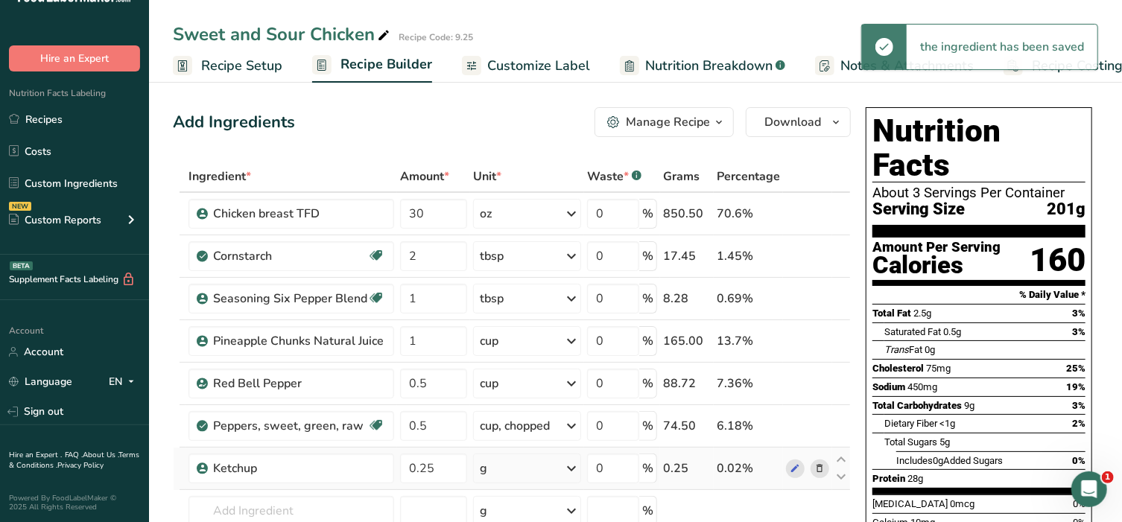
click at [568, 466] on icon at bounding box center [571, 468] width 18 height 27
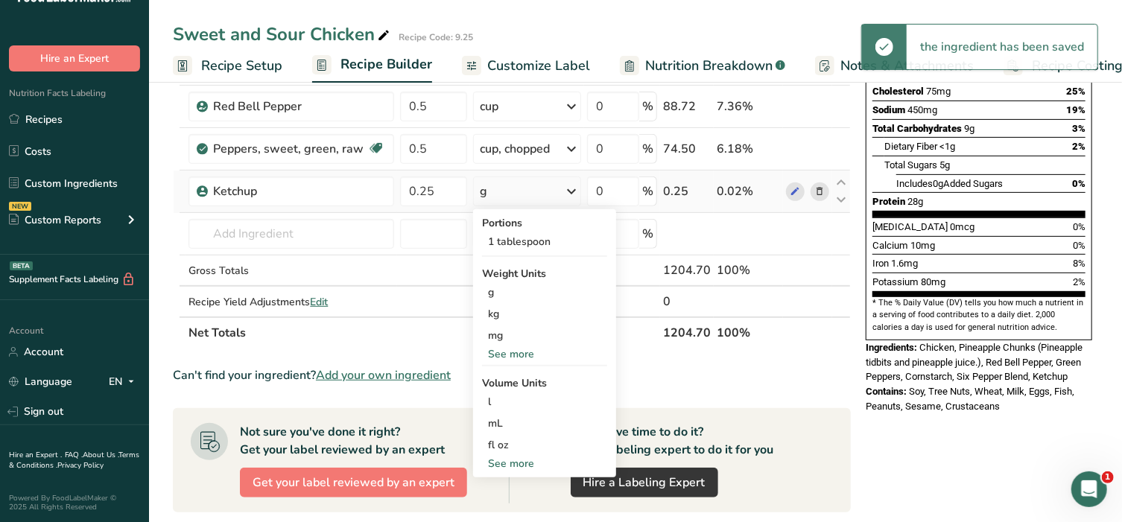
scroll to position [279, 0]
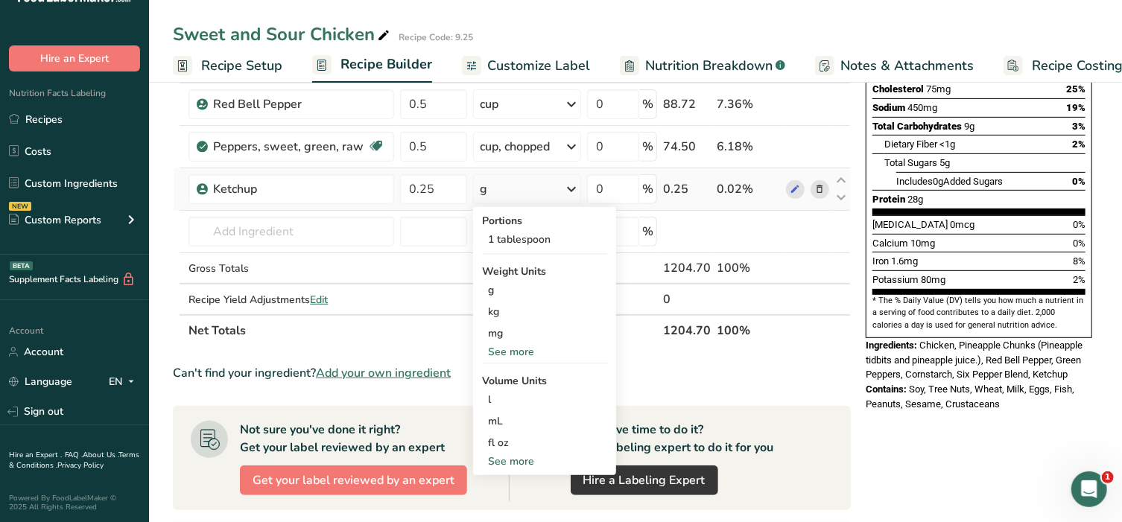
click at [521, 465] on div "See more" at bounding box center [544, 462] width 125 height 16
select select "22"
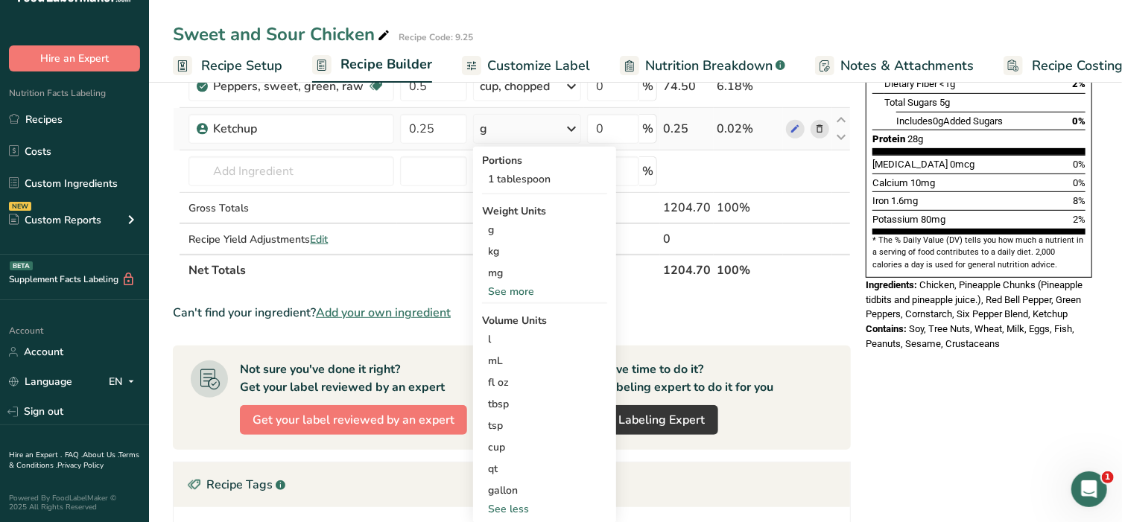
scroll to position [341, 0]
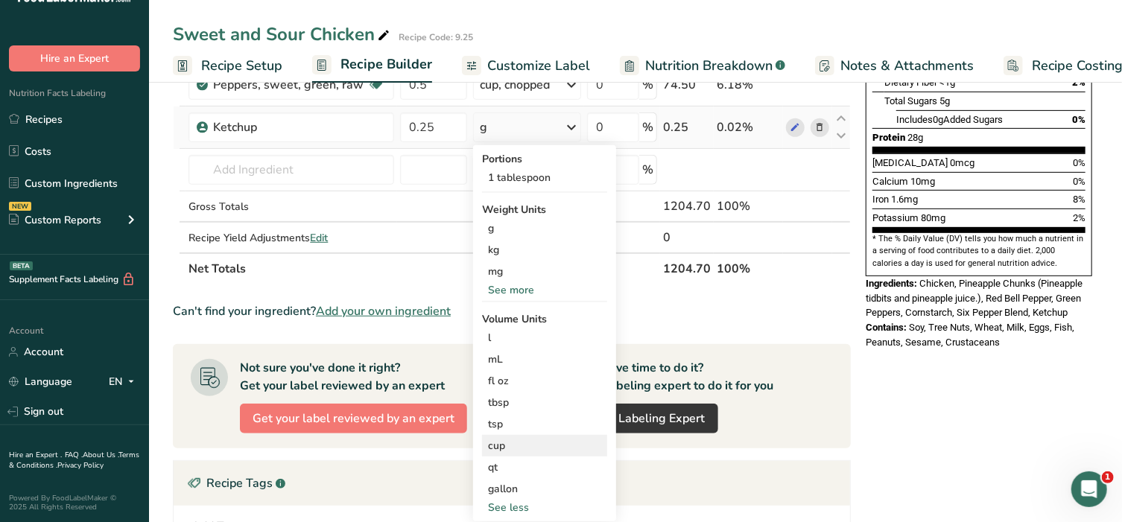
click at [507, 447] on div "cup" at bounding box center [544, 446] width 113 height 16
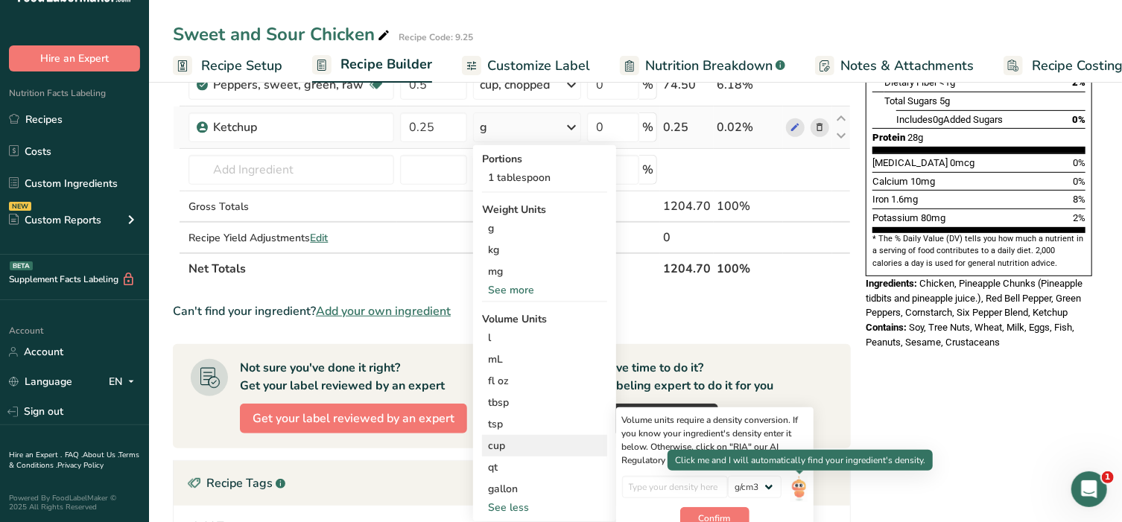
click at [797, 486] on img at bounding box center [798, 489] width 16 height 26
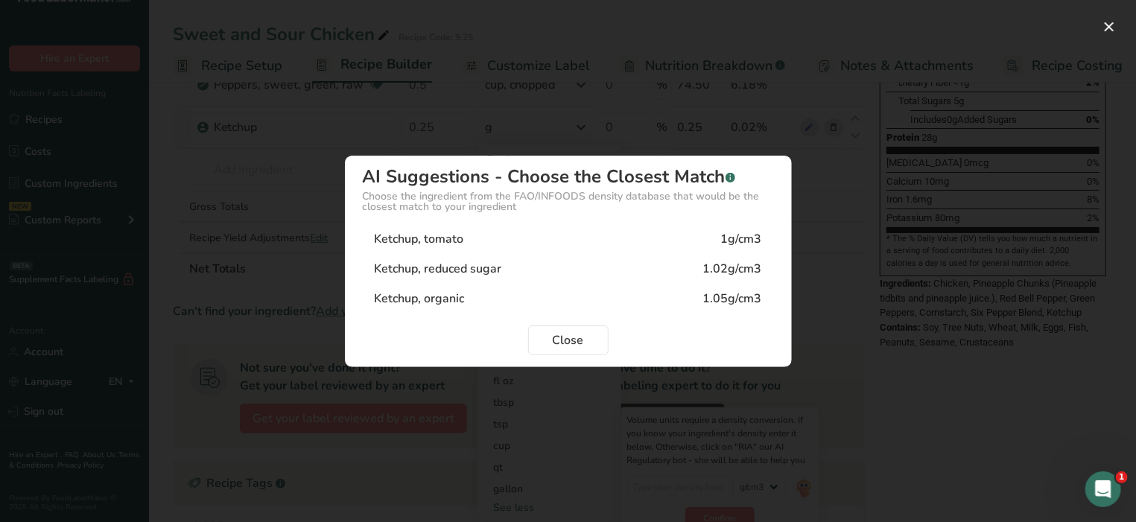
click at [506, 237] on div "Ketchup, tomato 1g/cm3" at bounding box center [568, 239] width 411 height 30
type input "1"
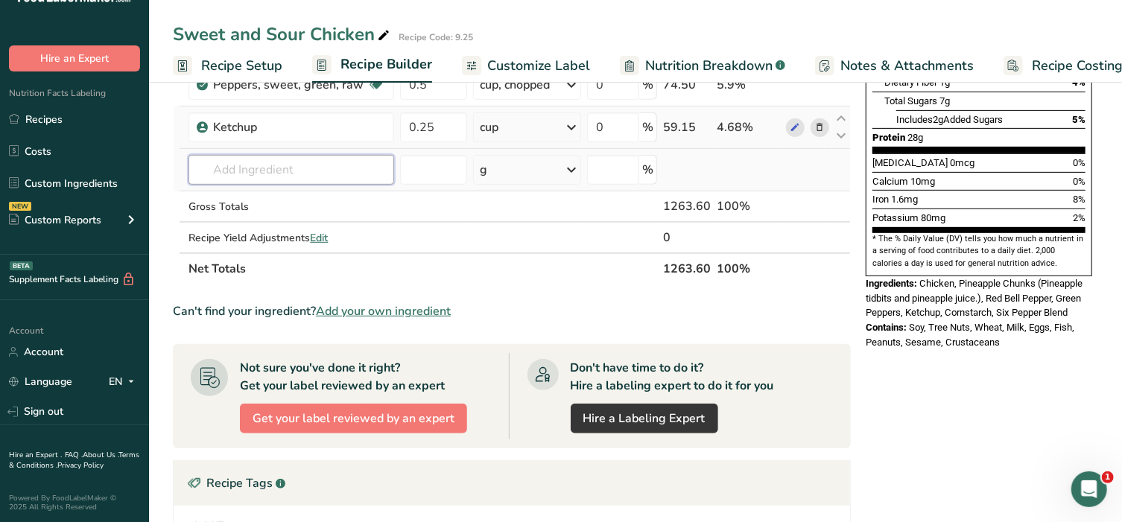
click at [231, 170] on input "text" at bounding box center [291, 170] width 206 height 30
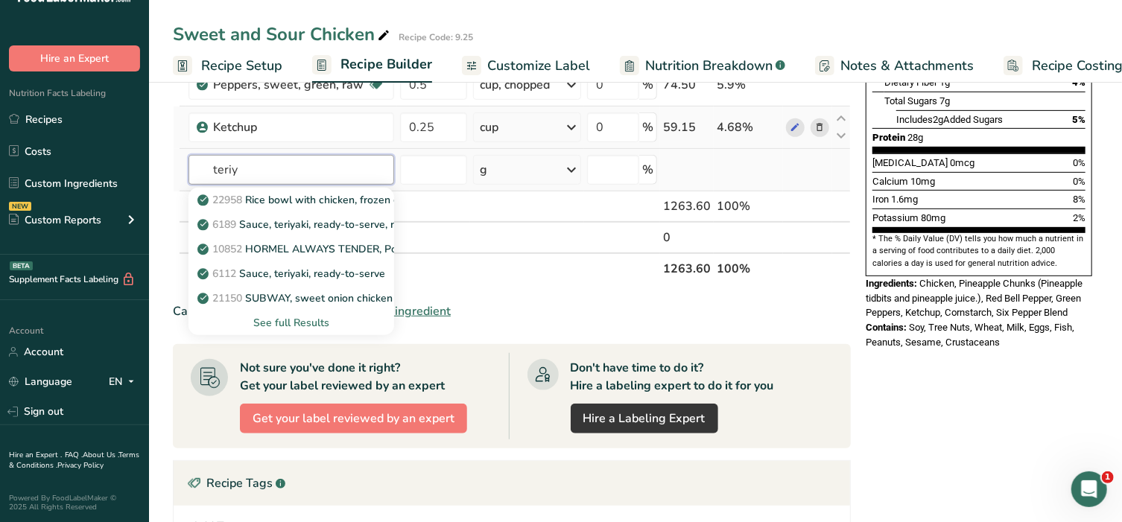
type input "teriy"
click at [287, 320] on div "See full Results" at bounding box center [291, 323] width 182 height 16
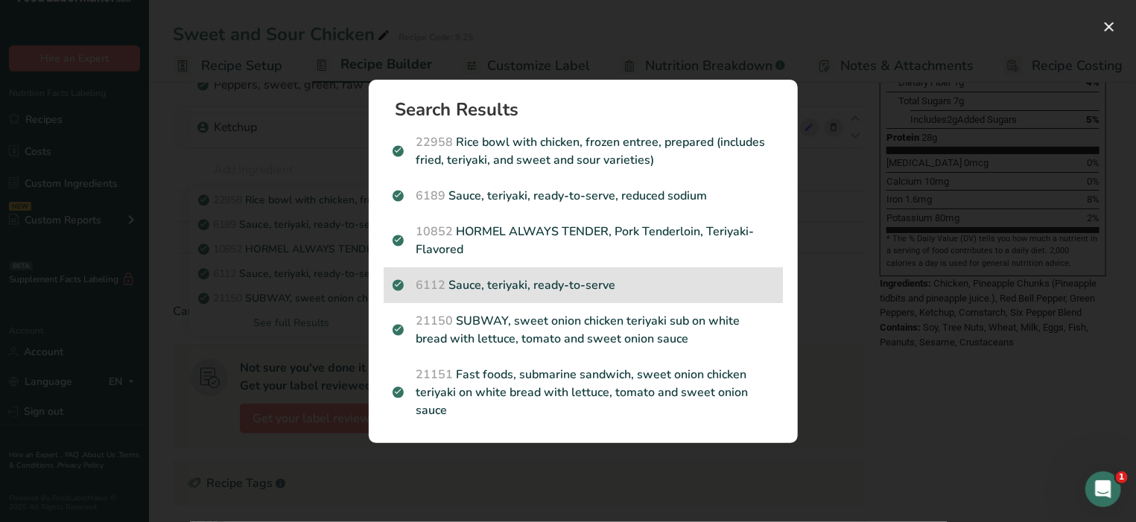
click at [478, 280] on p "6112 Sauce, teriyaki, ready-to-serve" at bounding box center [582, 285] width 381 height 18
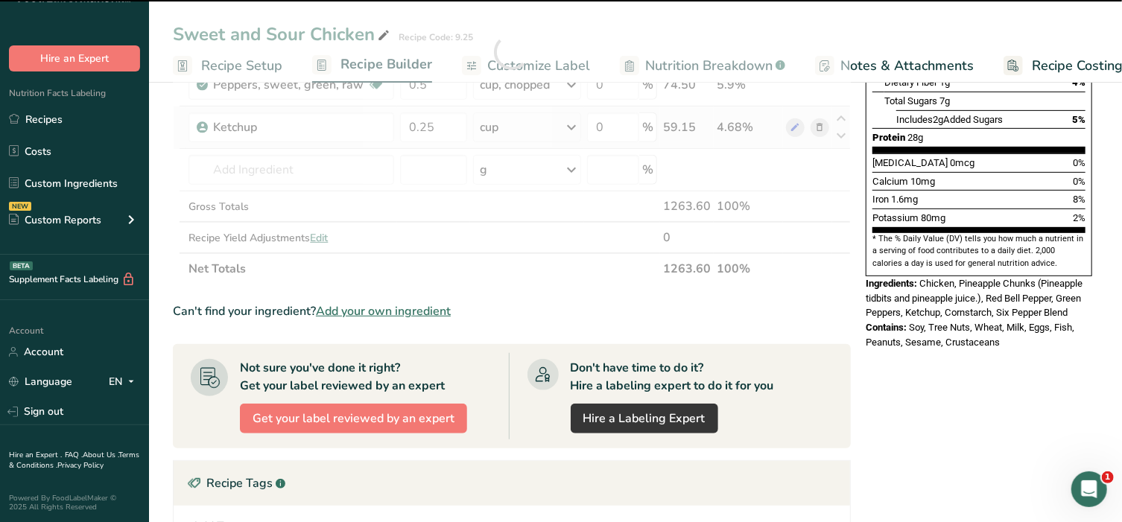
type input "0"
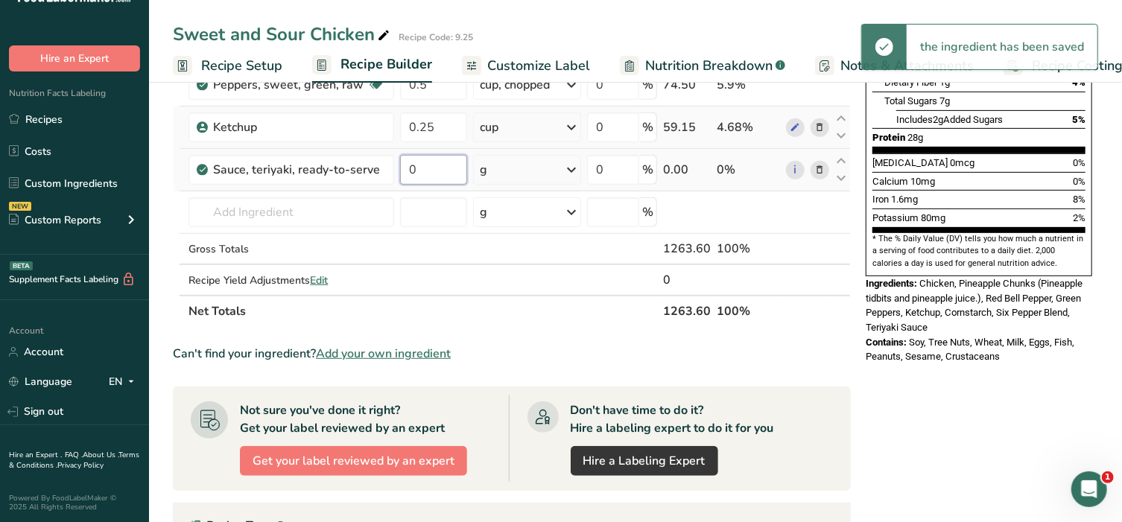
click at [427, 165] on input "0" at bounding box center [433, 170] width 67 height 30
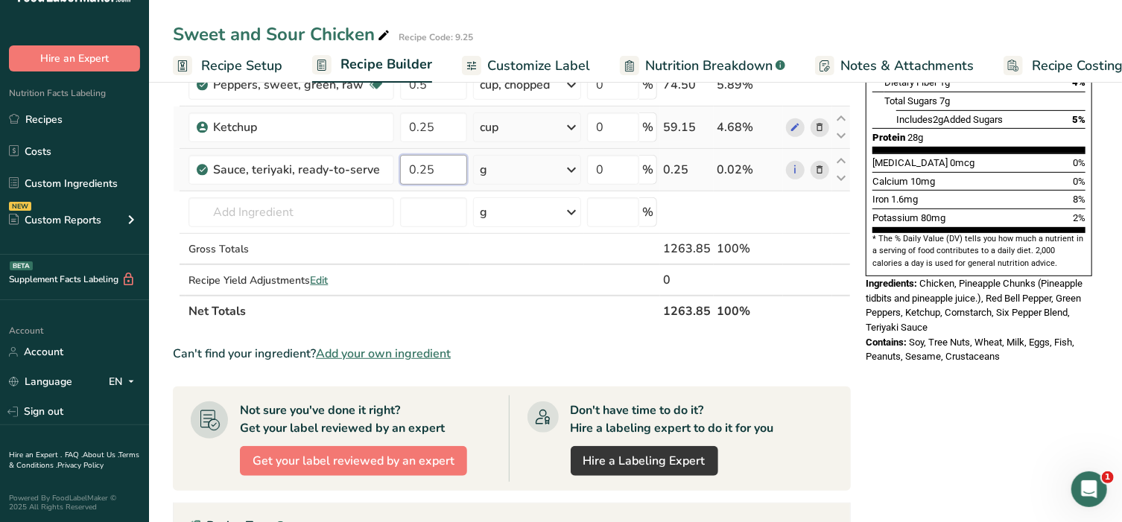
type input "0.25"
click at [564, 168] on div "Ingredient * Amount * Unit * Waste * .a-a{fill:#347362;}.b-a{fill:#fff;} Grams …" at bounding box center [512, 73] width 678 height 507
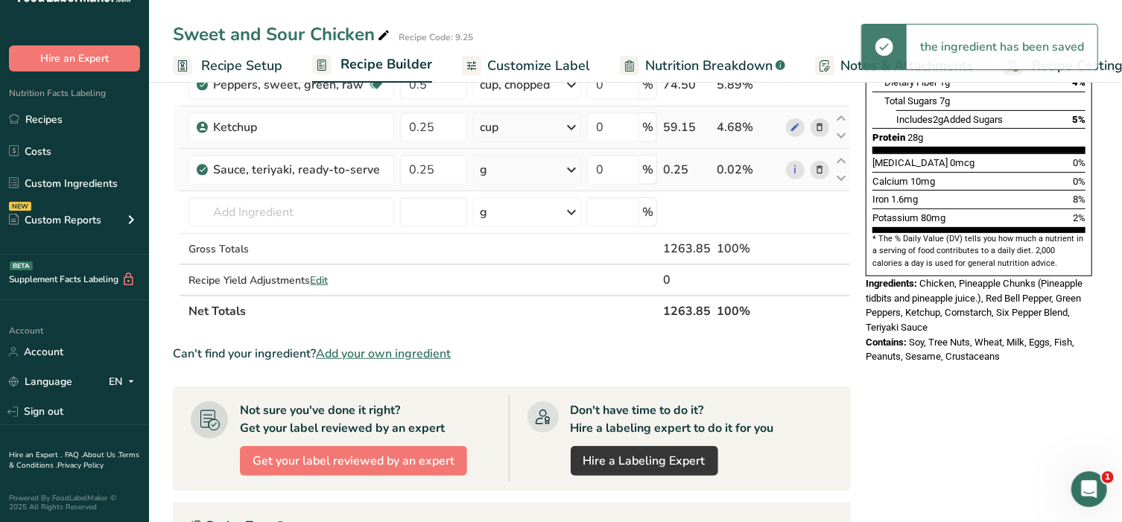
click at [570, 166] on icon at bounding box center [571, 169] width 18 height 27
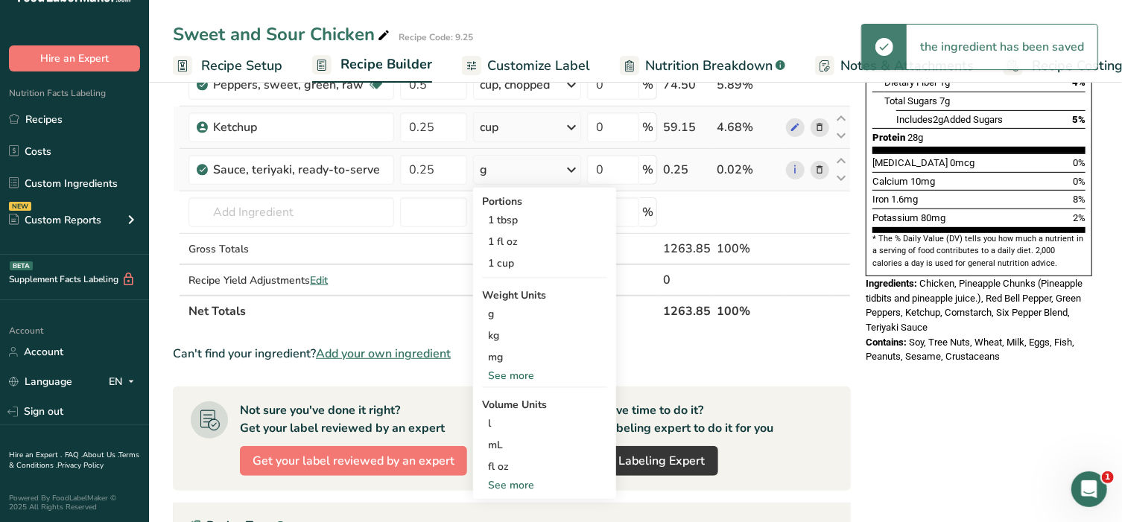
click at [515, 478] on div "See more" at bounding box center [544, 485] width 125 height 16
select select "22"
click at [515, 480] on div "tbsp" at bounding box center [544, 488] width 113 height 16
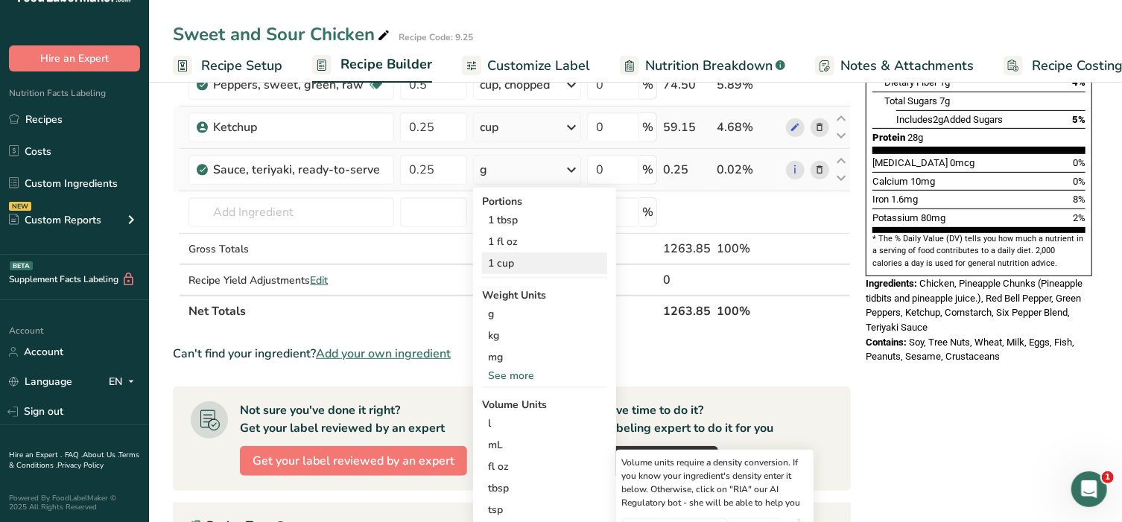
click at [539, 255] on div "1 cup" at bounding box center [544, 263] width 125 height 22
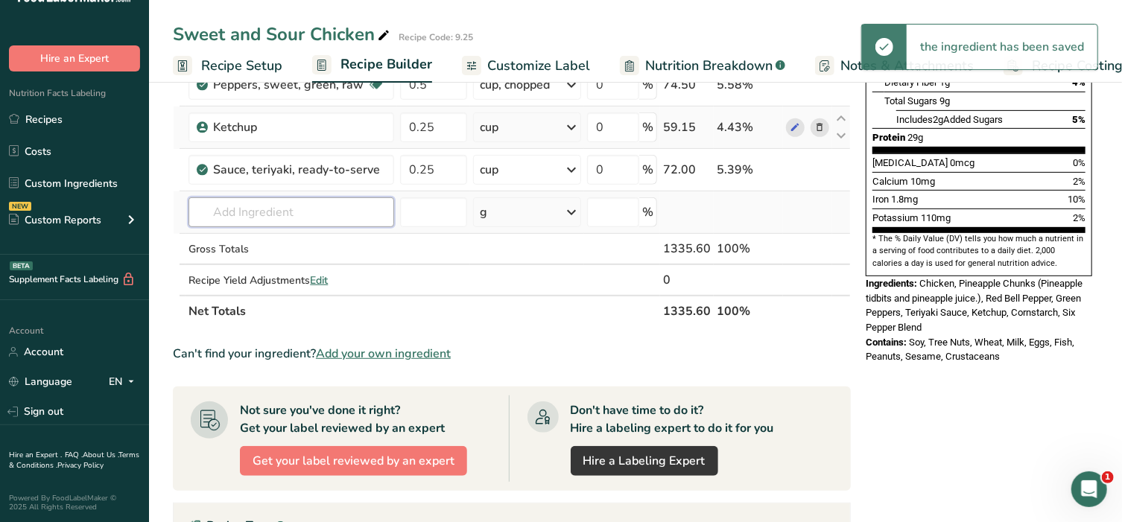
click at [288, 214] on input "text" at bounding box center [291, 212] width 206 height 30
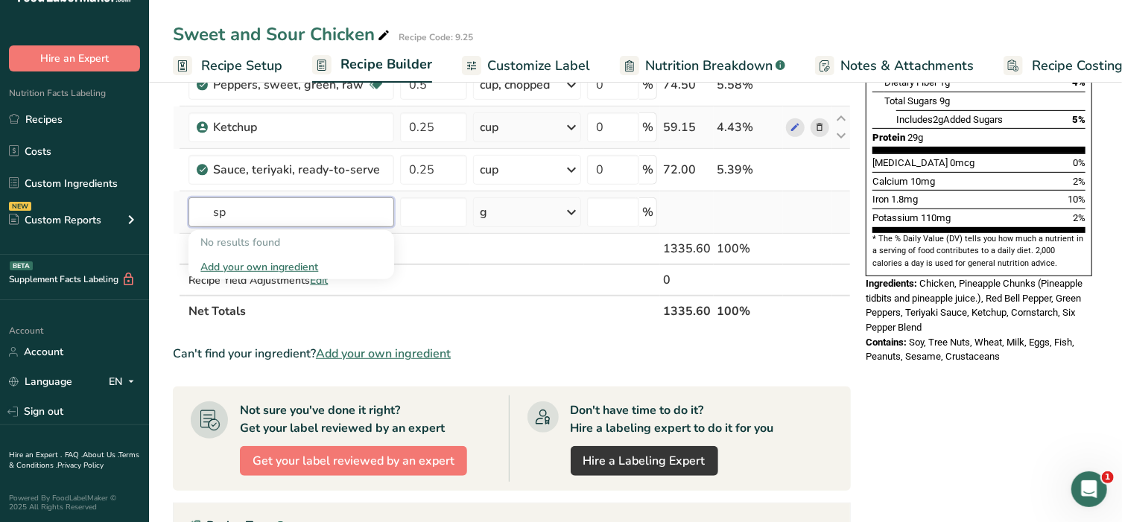
type input "s"
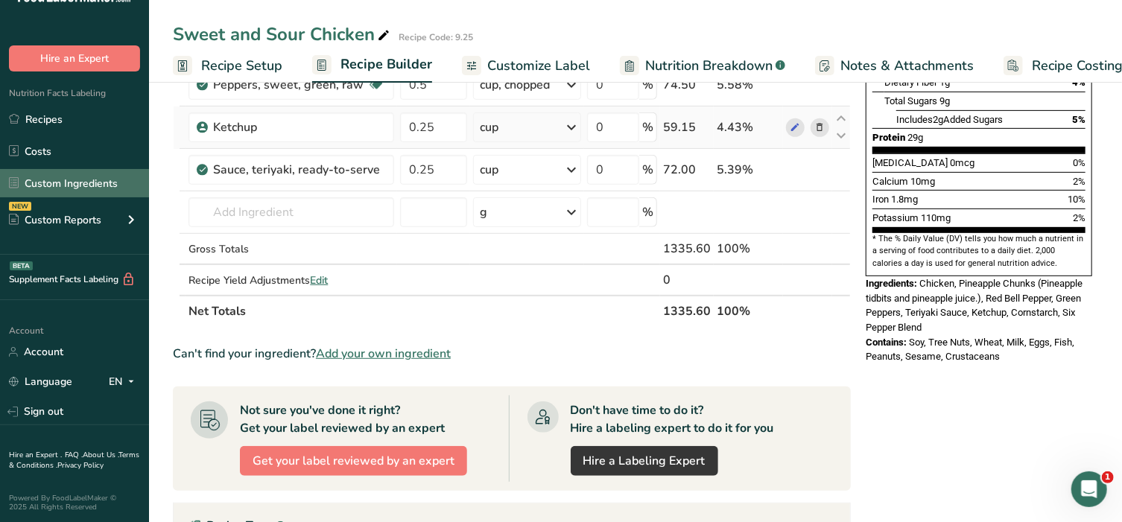
click at [60, 184] on link "Custom Ingredients" at bounding box center [74, 183] width 149 height 28
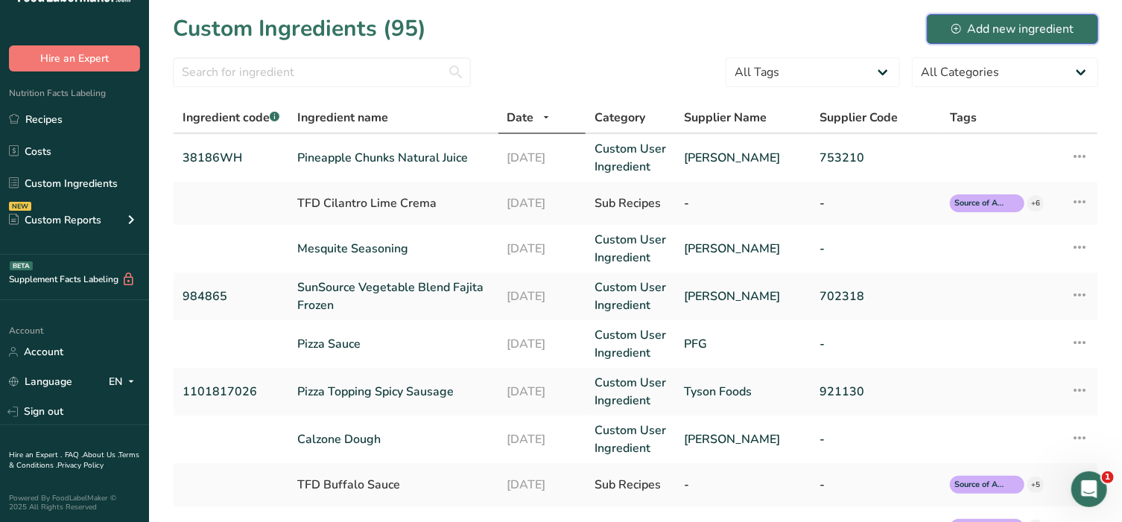
click at [997, 31] on div "Add new ingredient" at bounding box center [1012, 29] width 122 height 18
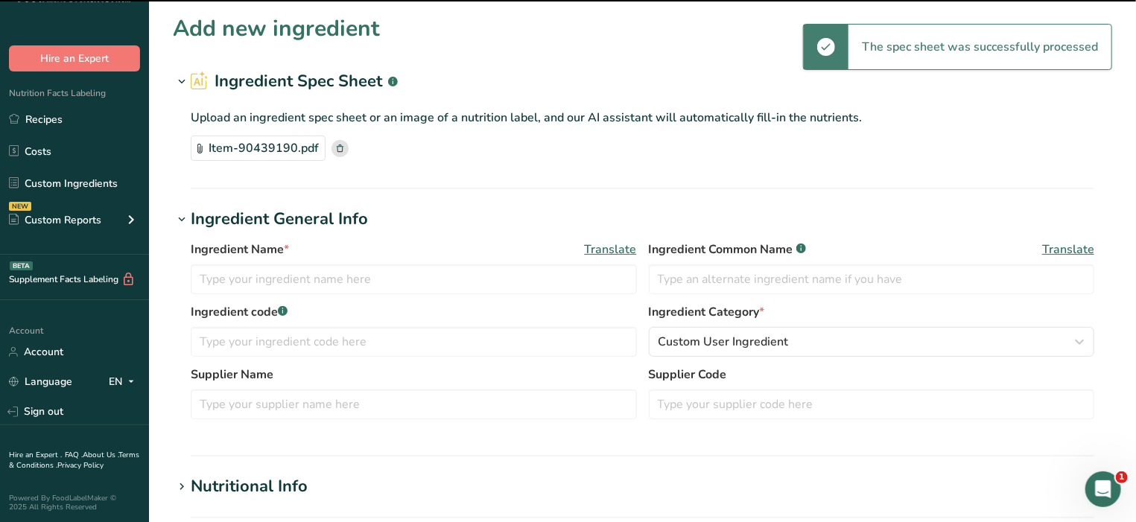
type input "SAUCE MINORS SWEET & SPICY PLUM READY TO USE"
type input "90439190"
type input "Socit Des Produits Nestl SA"
type input "0005000054"
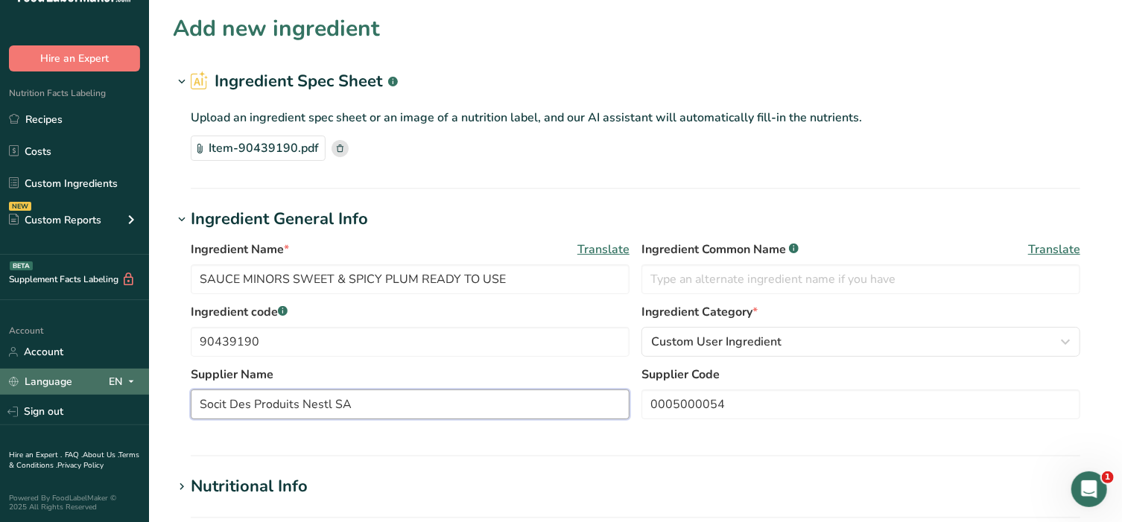
drag, startPoint x: 372, startPoint y: 404, endPoint x: 60, endPoint y: 381, distance: 312.9
type input "[PERSON_NAME]"
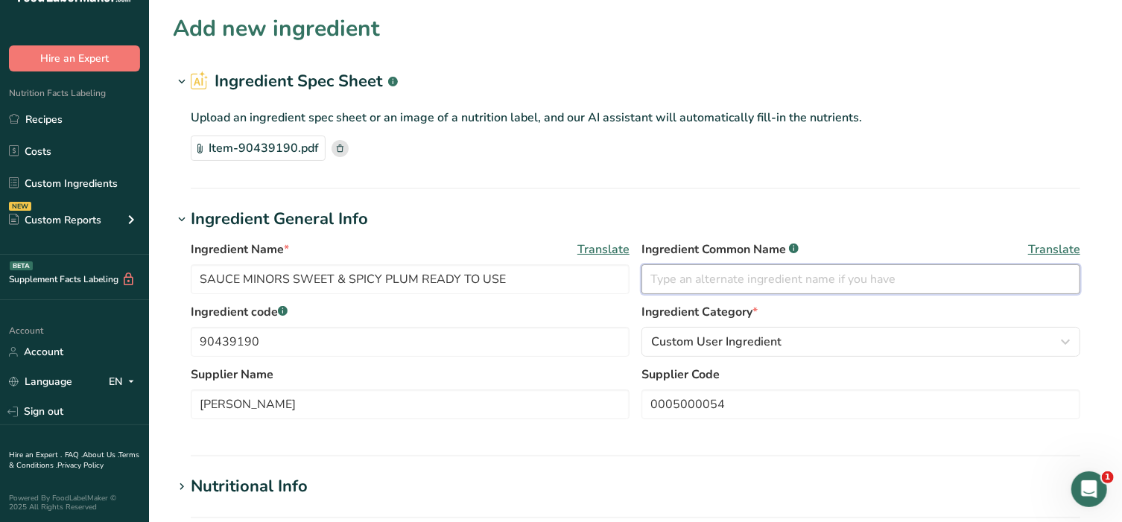
click at [697, 279] on input "text" at bounding box center [860, 279] width 439 height 30
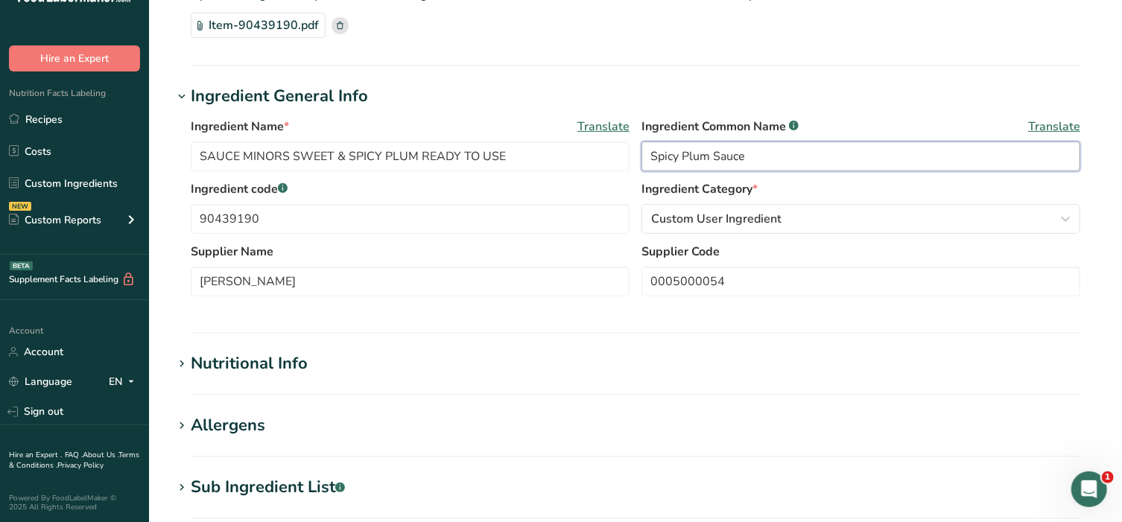
scroll to position [124, 0]
type input "Spicy Plum Sauce"
click at [179, 360] on icon at bounding box center [181, 363] width 13 height 21
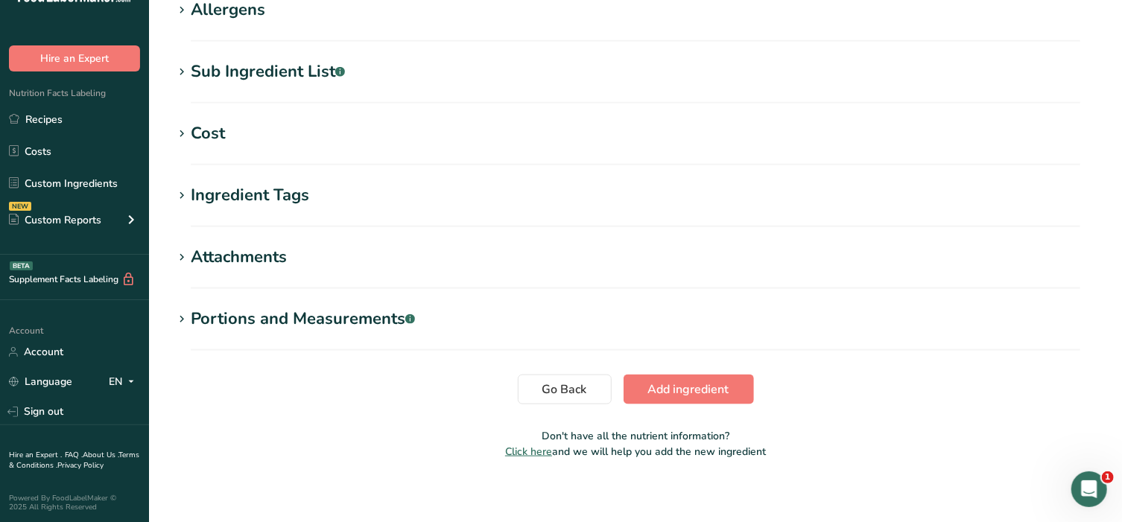
scroll to position [891, 0]
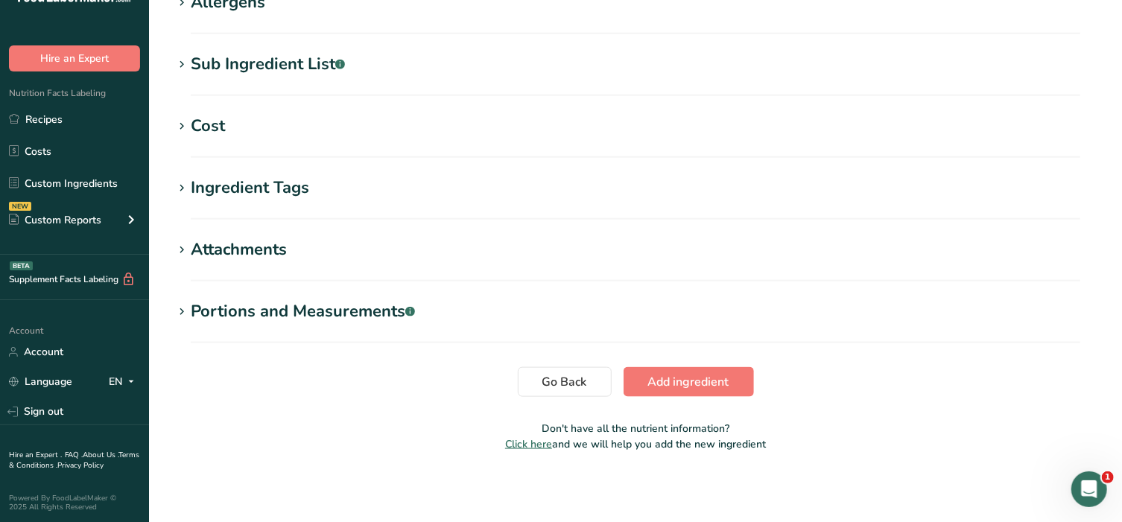
click at [184, 306] on icon at bounding box center [181, 312] width 13 height 21
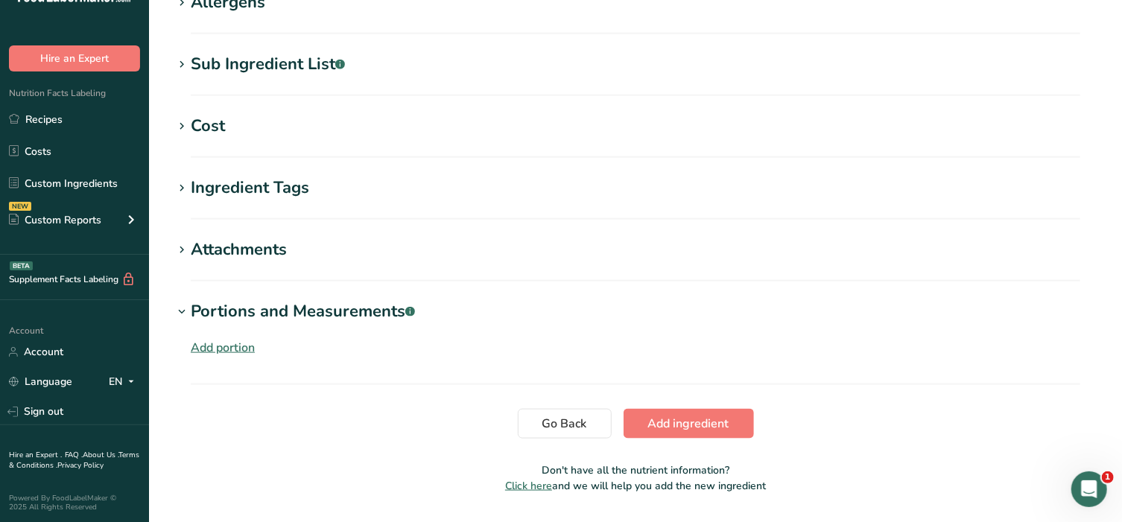
click at [205, 339] on div "Add portion" at bounding box center [223, 348] width 64 height 18
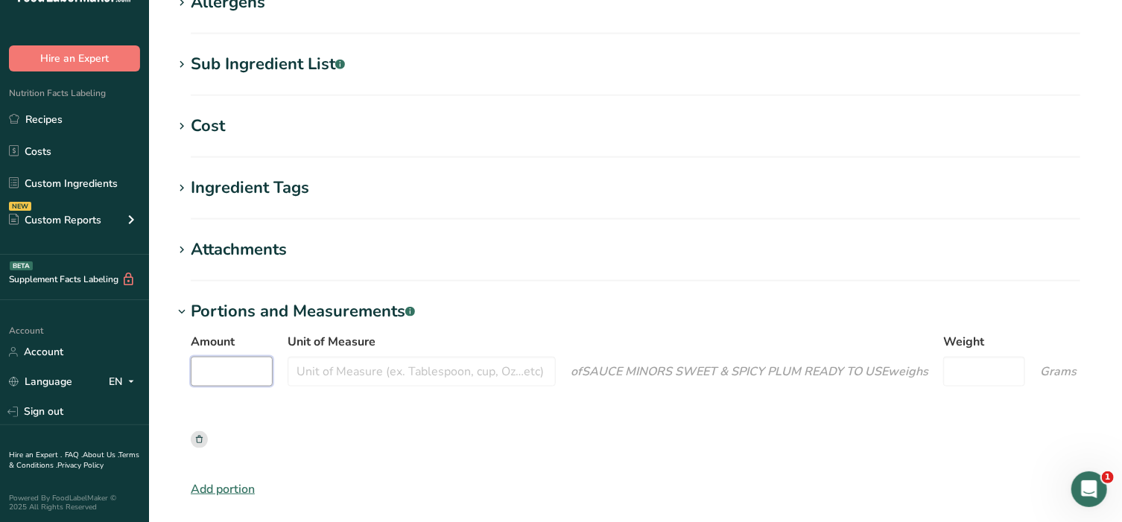
click at [229, 370] on input "Amount" at bounding box center [232, 372] width 82 height 30
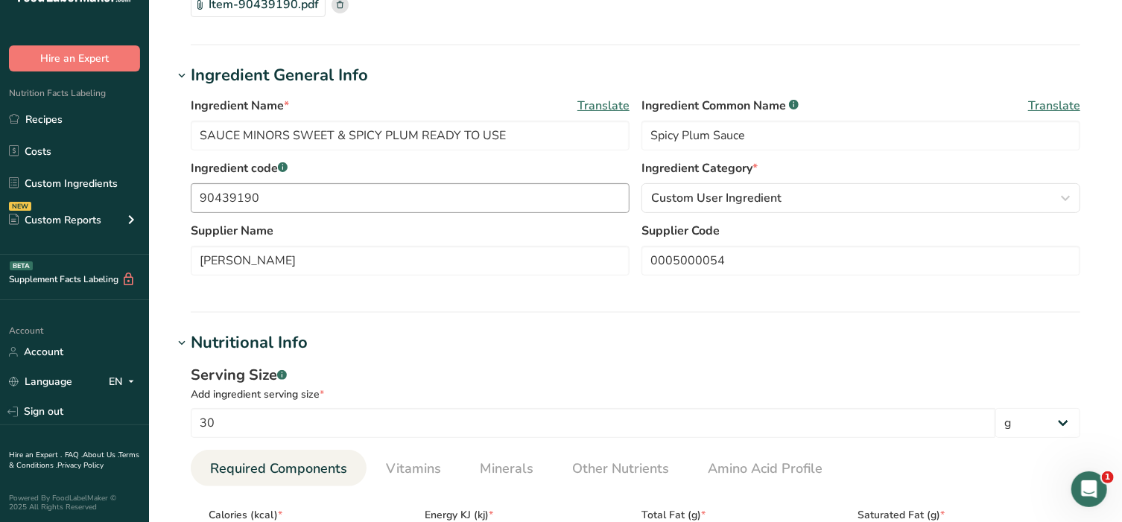
scroll to position [240, 0]
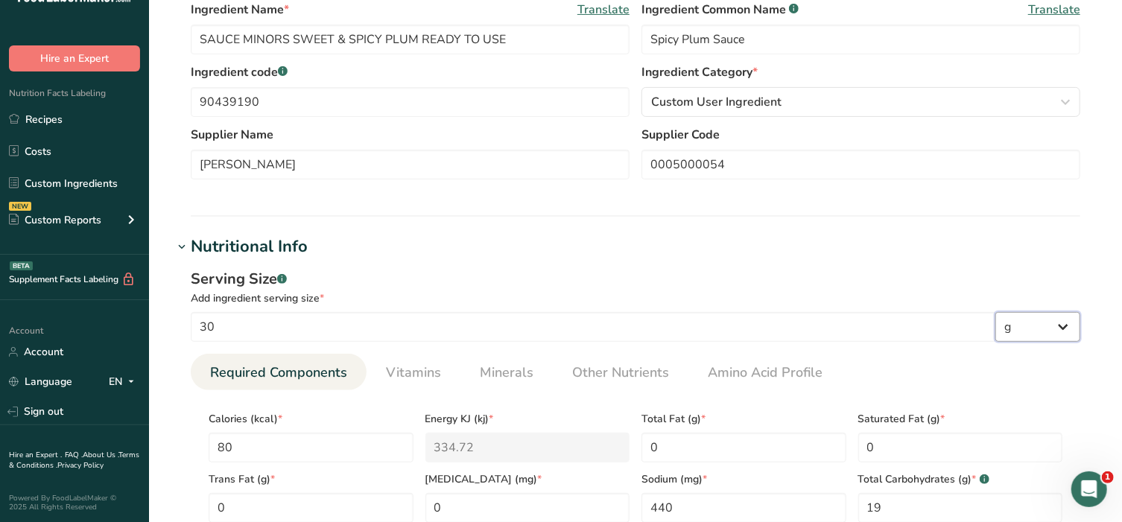
click at [1055, 317] on select "g kg mg mcg lb oz l mL fl oz tbsp tsp cup qt gallon" at bounding box center [1037, 327] width 85 height 30
select select "19"
click at [995, 312] on select "g kg mg mcg lb oz l mL fl oz tbsp tsp cup qt gallon" at bounding box center [1037, 327] width 85 height 30
select select "22"
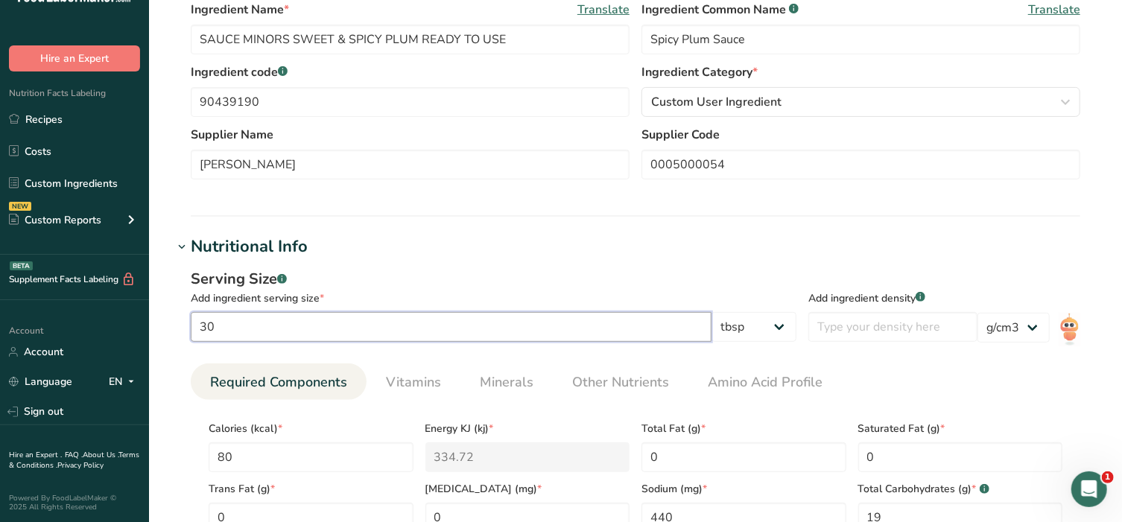
drag, startPoint x: 337, startPoint y: 326, endPoint x: 150, endPoint y: 319, distance: 187.1
type input "2"
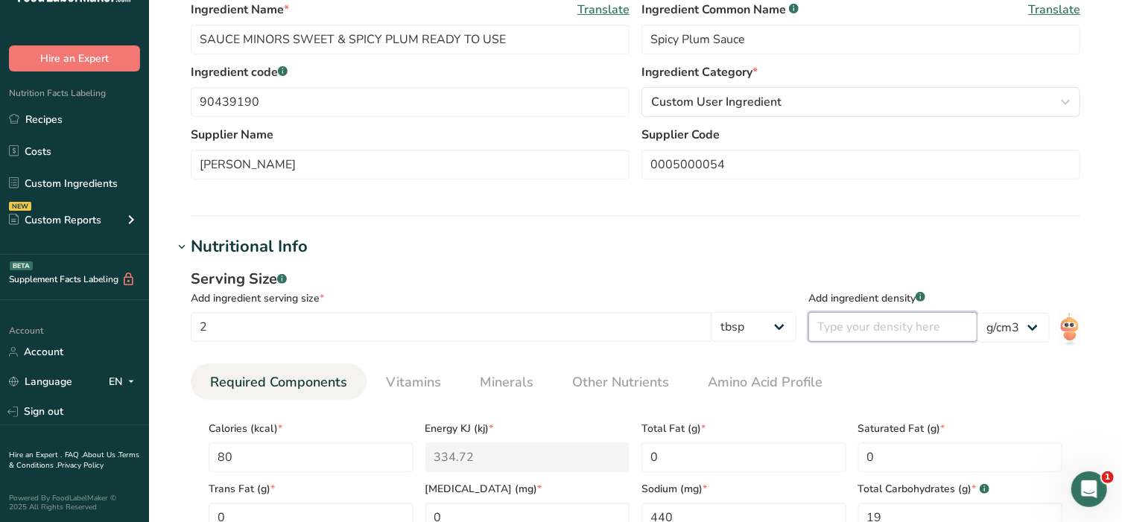
click at [860, 326] on input "number" at bounding box center [892, 327] width 169 height 30
type input "30"
click at [1029, 321] on select "lb/ft3 g/cm3" at bounding box center [1013, 328] width 72 height 30
drag, startPoint x: 862, startPoint y: 321, endPoint x: 822, endPoint y: 326, distance: 40.6
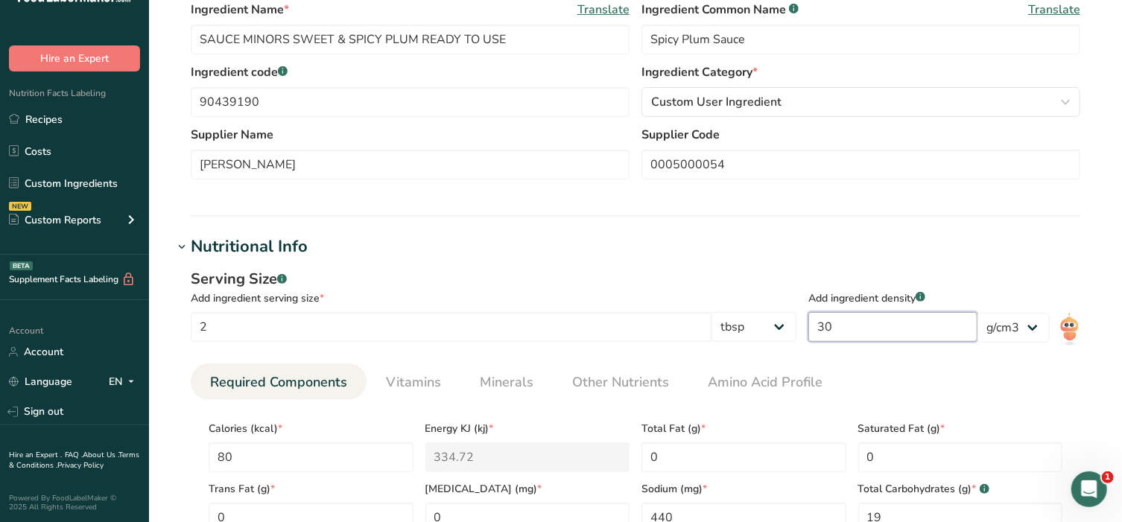
click at [822, 326] on input "30" at bounding box center [892, 327] width 169 height 30
click at [784, 328] on select "g kg mg mcg lb oz l mL fl oz tbsp tsp cup qt gallon" at bounding box center [753, 327] width 85 height 30
select select "17"
click at [720, 312] on select "g kg mg mcg lb oz l mL fl oz tbsp tsp cup qt gallon" at bounding box center [753, 327] width 85 height 30
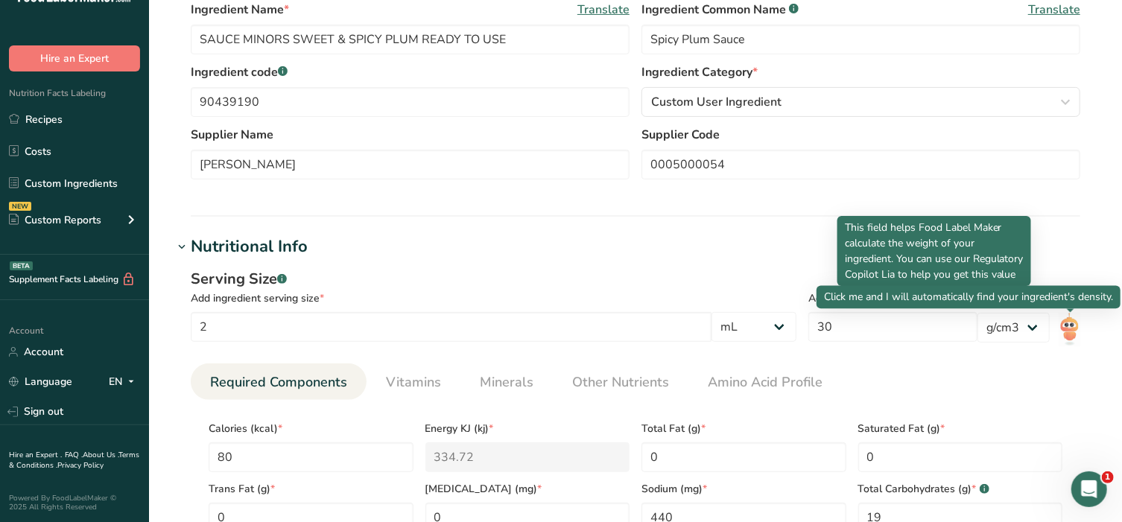
click at [1069, 323] on img at bounding box center [1069, 330] width 22 height 34
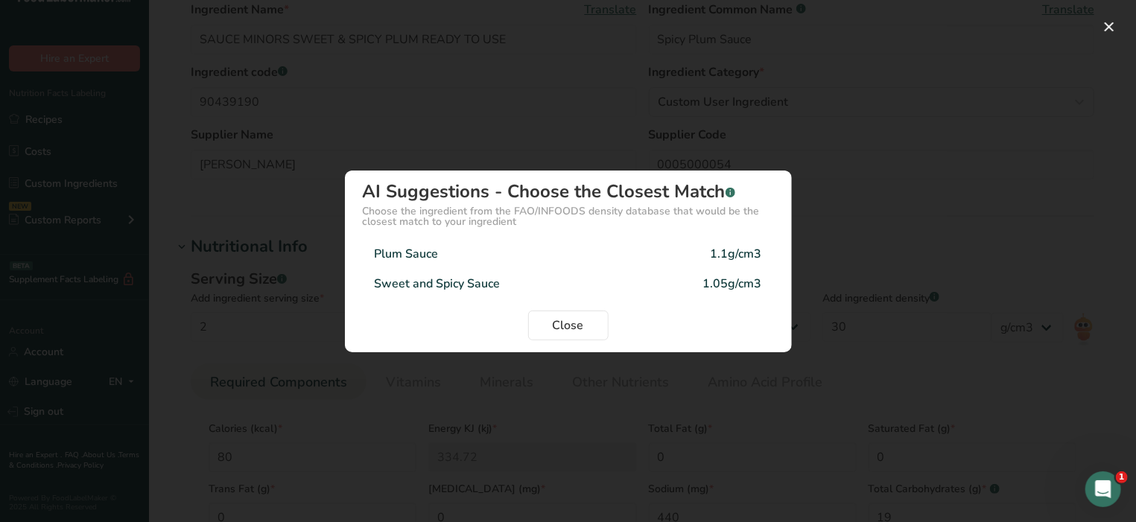
click at [454, 253] on div "Plum Sauce 1.1g/cm3" at bounding box center [568, 254] width 411 height 30
type input "1.1"
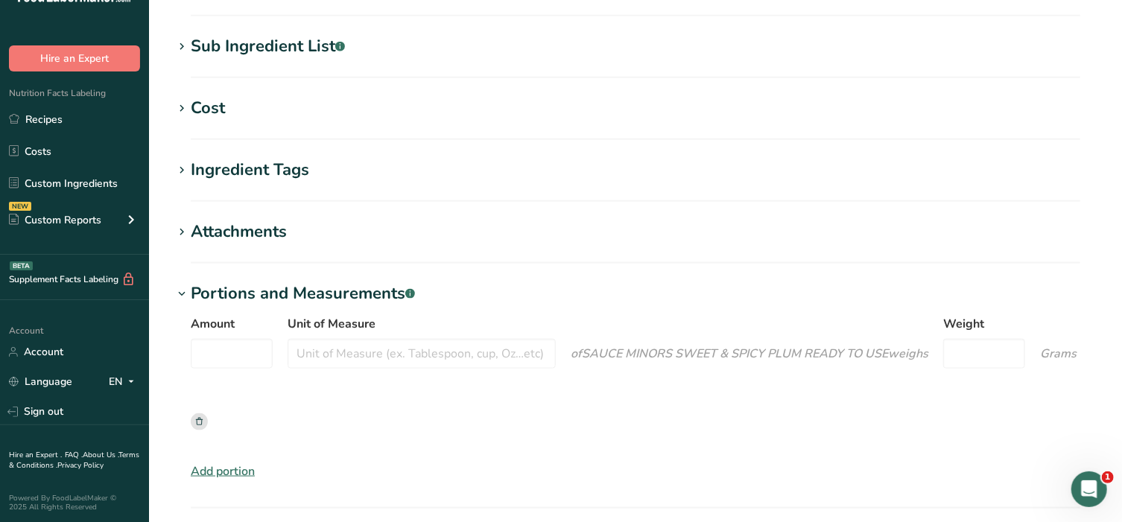
scroll to position [922, 0]
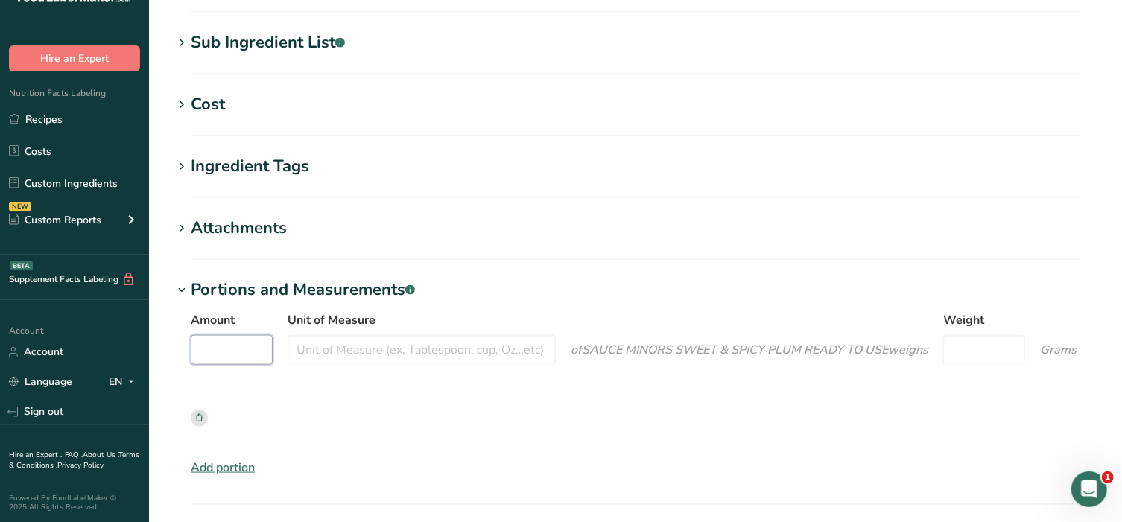
click at [238, 340] on input "Amount" at bounding box center [232, 350] width 82 height 30
type input "1"
click at [392, 347] on input "Unit of Measure" at bounding box center [421, 350] width 268 height 30
type input "tablespoon"
click at [976, 350] on input "Weight" at bounding box center [984, 350] width 82 height 30
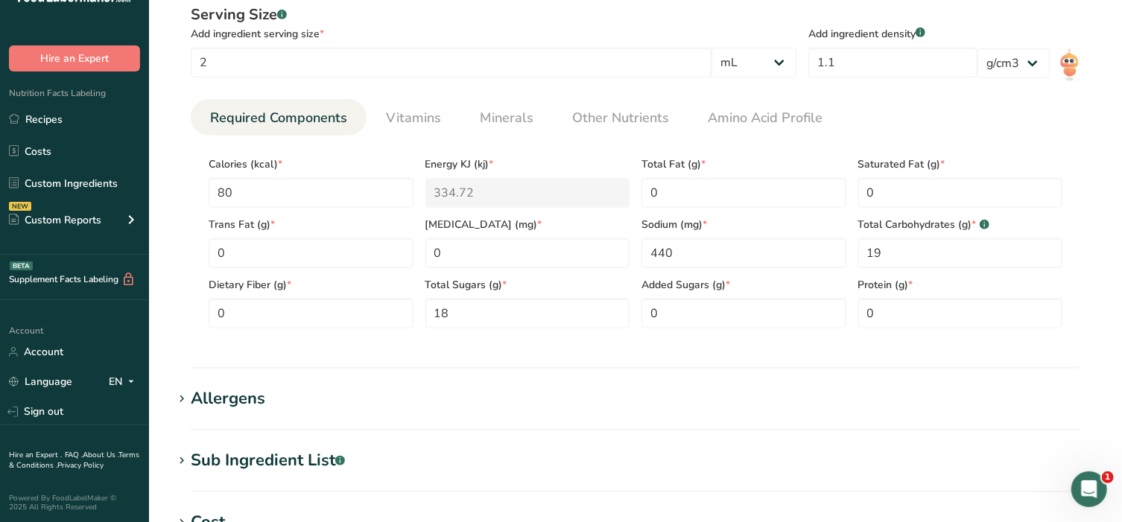
scroll to position [488, 0]
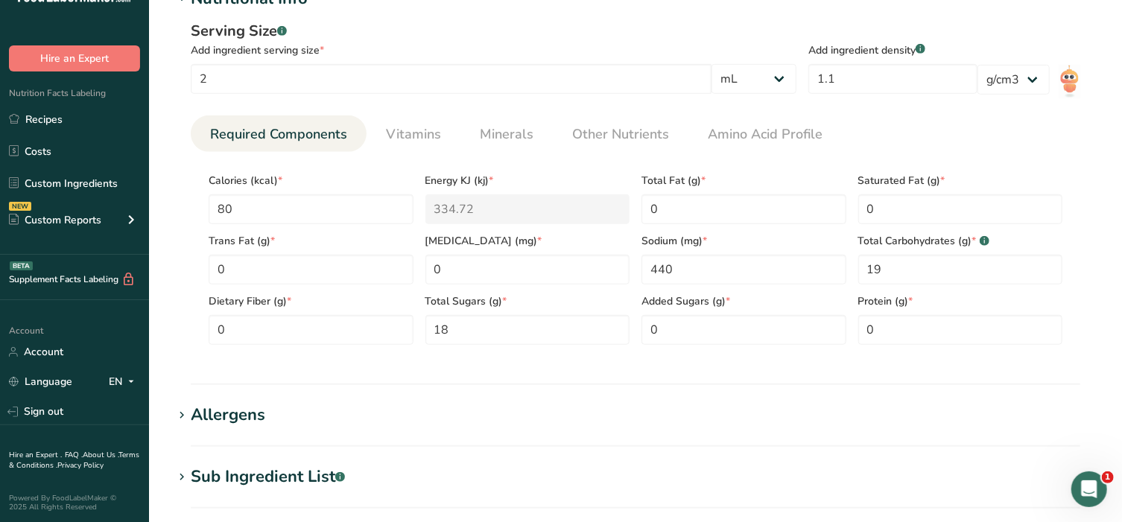
type input "0.5"
drag, startPoint x: 296, startPoint y: 71, endPoint x: 147, endPoint y: 71, distance: 149.0
click at [147, 71] on div ".a-20{fill:#fff;} Hire an Expert Nutrition Facts Labeling Recipes Costs Custom …" at bounding box center [561, 315] width 1122 height 1607
type input "30"
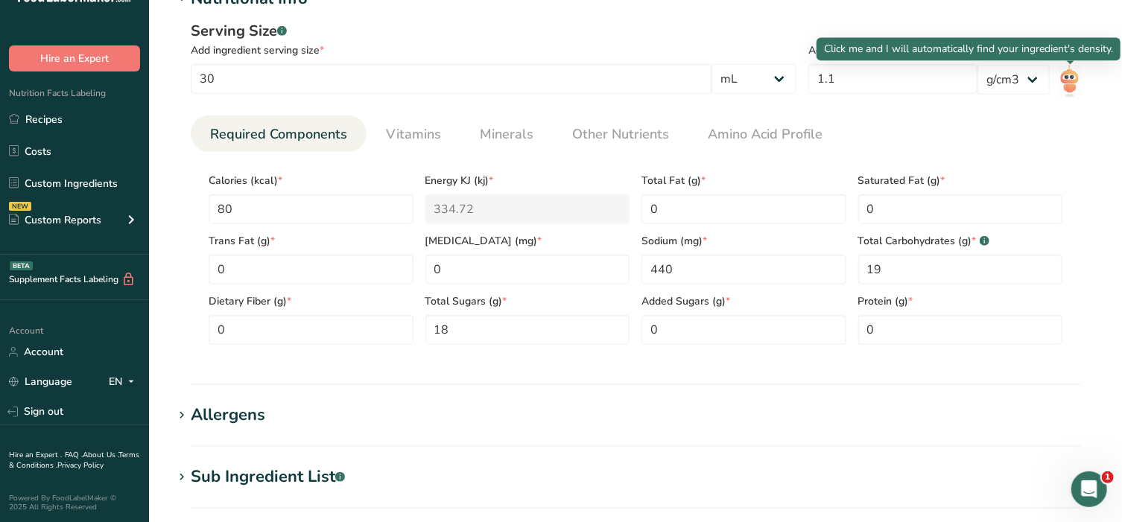
click at [1075, 89] on img at bounding box center [1069, 82] width 22 height 34
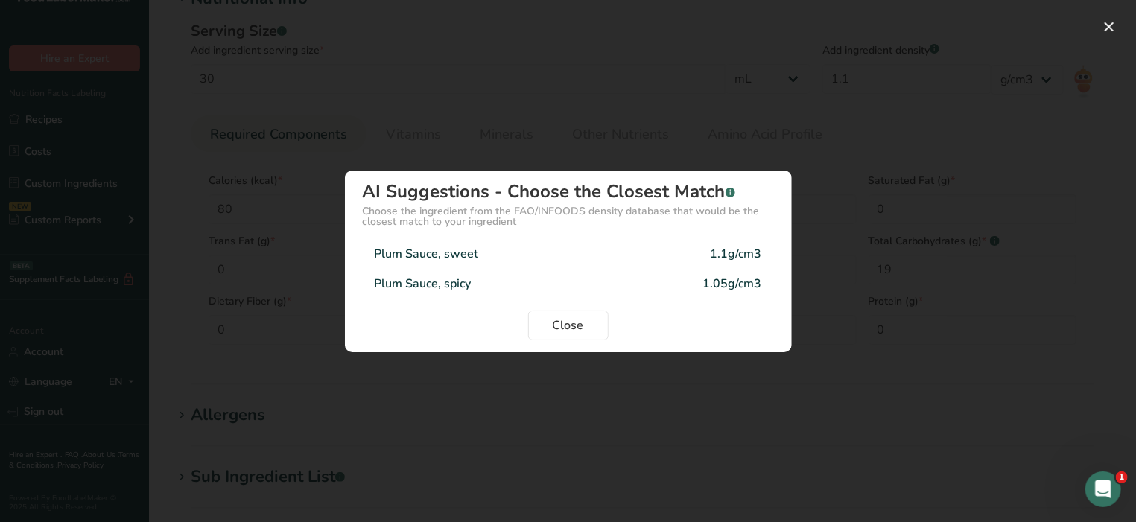
click at [486, 289] on div "Plum Sauce, spicy 1.05g/cm3" at bounding box center [568, 284] width 411 height 30
type input "1.05"
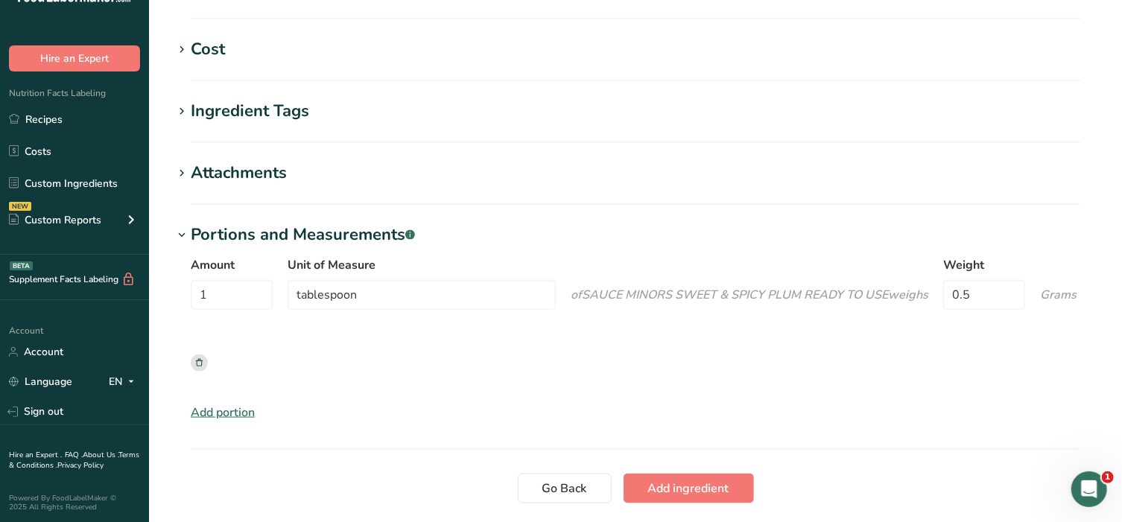
scroll to position [985, 0]
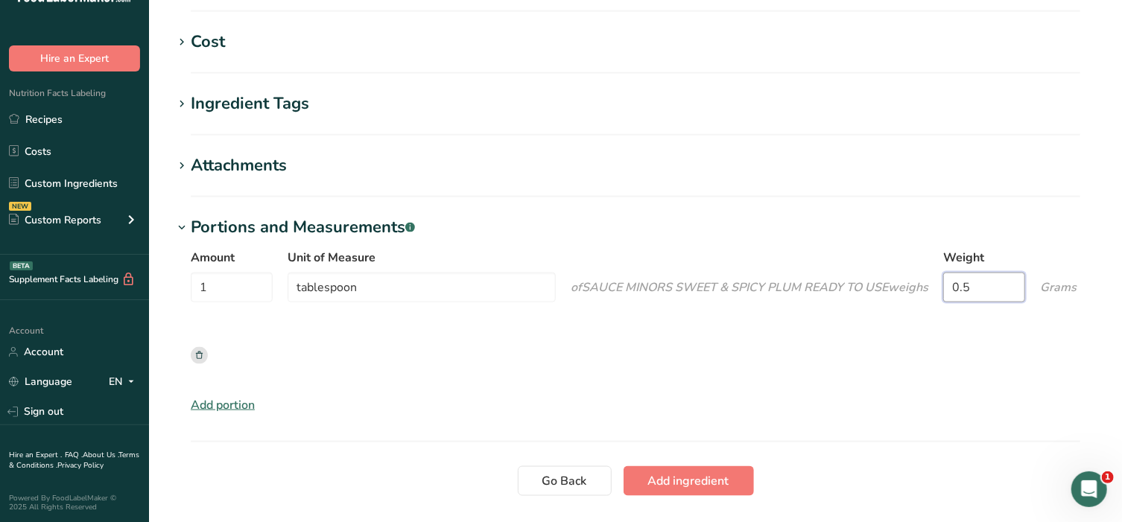
click at [1004, 289] on input "0.5" at bounding box center [984, 288] width 82 height 30
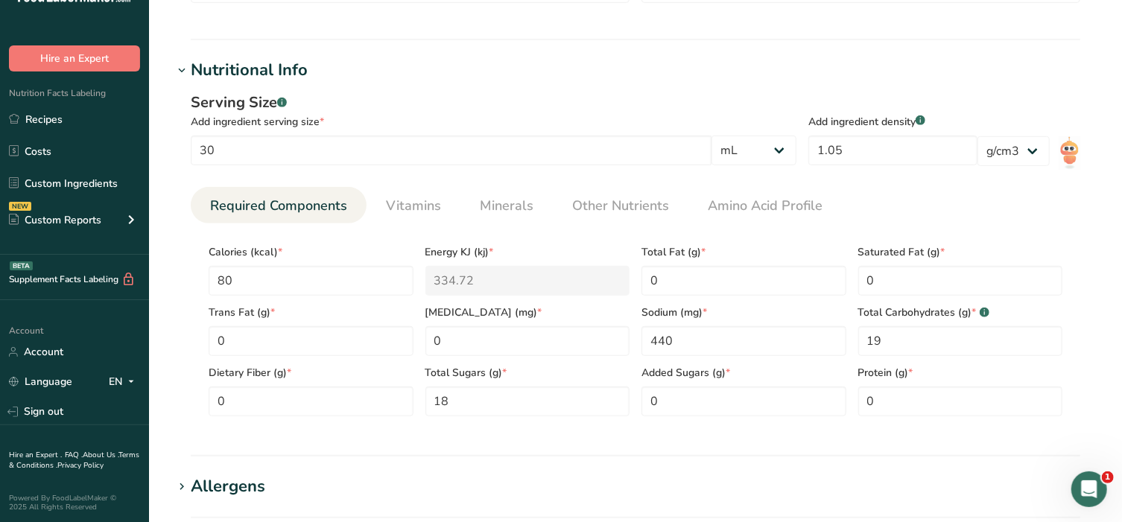
scroll to position [426, 0]
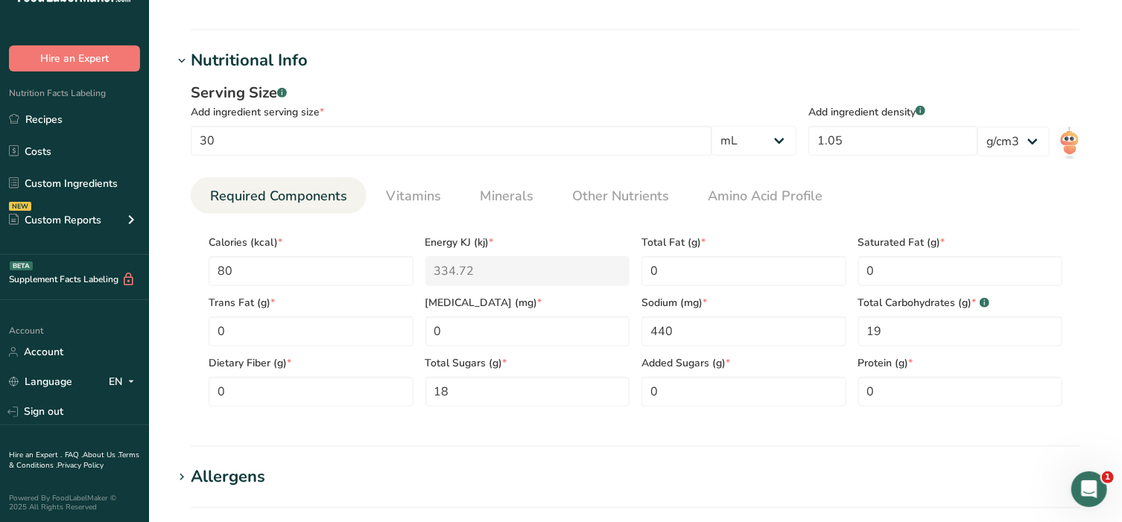
type input "0.5004"
drag, startPoint x: 888, startPoint y: 135, endPoint x: 742, endPoint y: 120, distance: 146.7
click at [742, 120] on section "Serving Size .a-a{fill:#347362;}.b-a{fill:#fff;} Add ingredient serving size * …" at bounding box center [635, 123] width 889 height 83
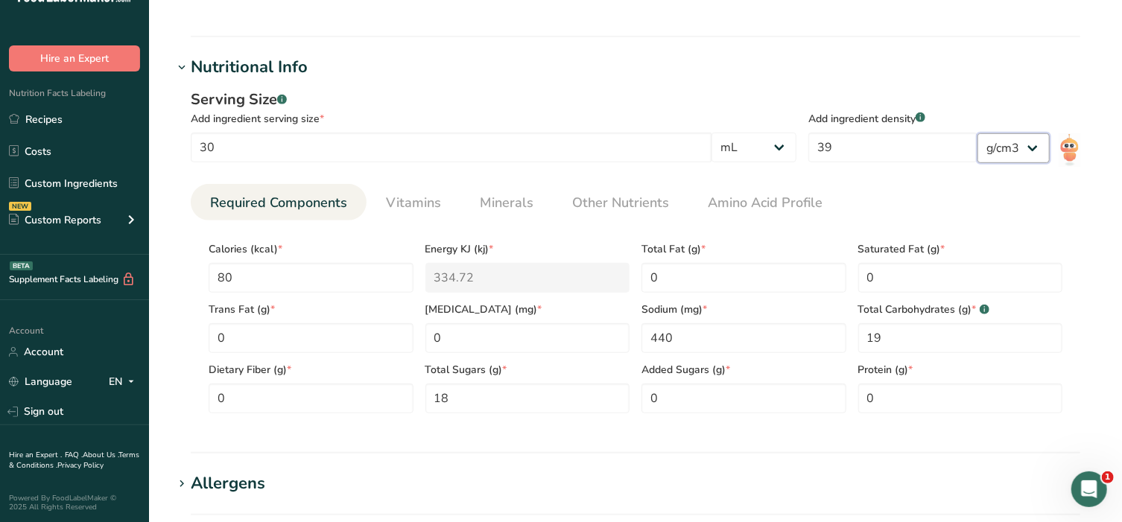
scroll to position [363, 0]
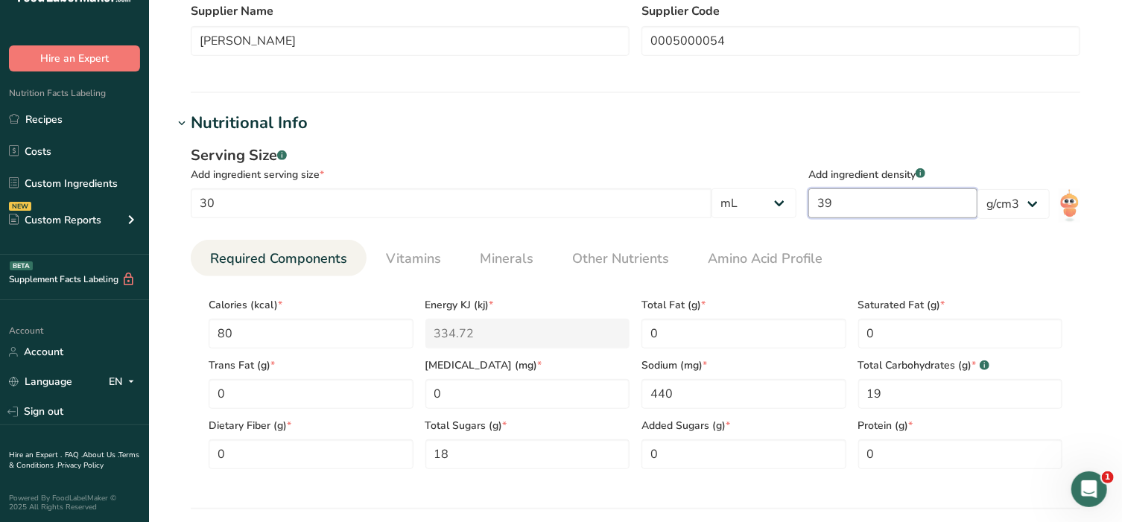
drag, startPoint x: 891, startPoint y: 198, endPoint x: 810, endPoint y: 206, distance: 80.8
click at [810, 206] on section "Serving Size .a-a{fill:#347362;}.b-a{fill:#fff;} Add ingredient serving size * …" at bounding box center [635, 185] width 889 height 83
drag, startPoint x: 839, startPoint y: 200, endPoint x: 811, endPoint y: 203, distance: 27.7
click at [811, 203] on section "Serving Size .a-a{fill:#347362;}.b-a{fill:#fff;} Add ingredient serving size * …" at bounding box center [635, 185] width 889 height 83
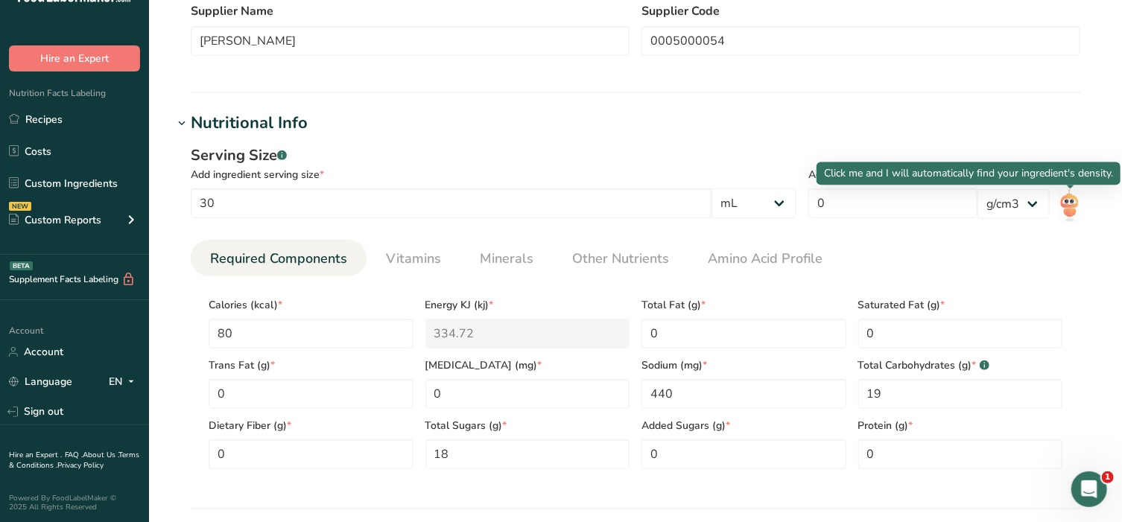
click at [1072, 211] on img at bounding box center [1069, 206] width 22 height 34
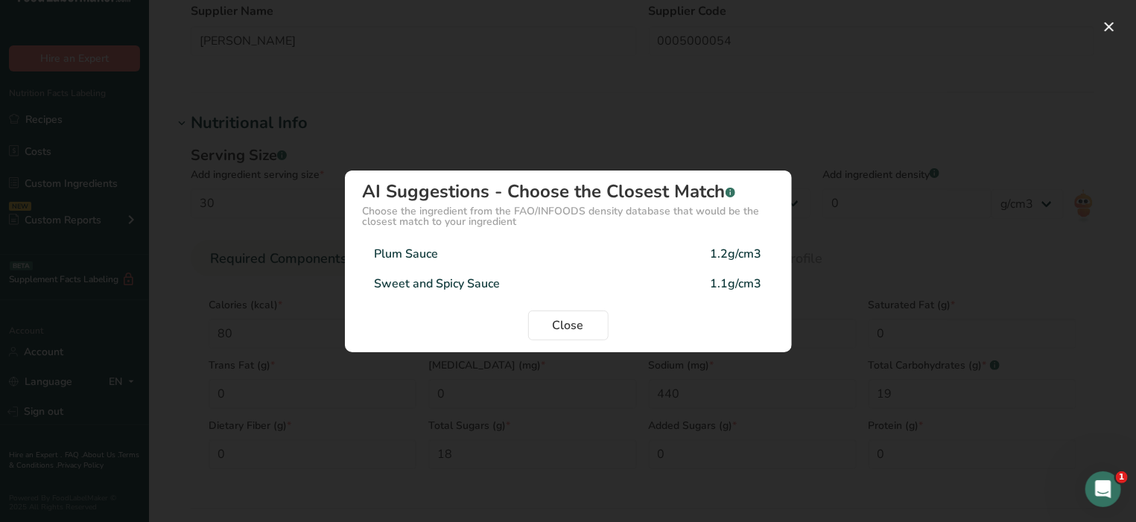
click at [457, 283] on div "Sweet and Spicy Sauce" at bounding box center [438, 284] width 126 height 18
type input "1.1"
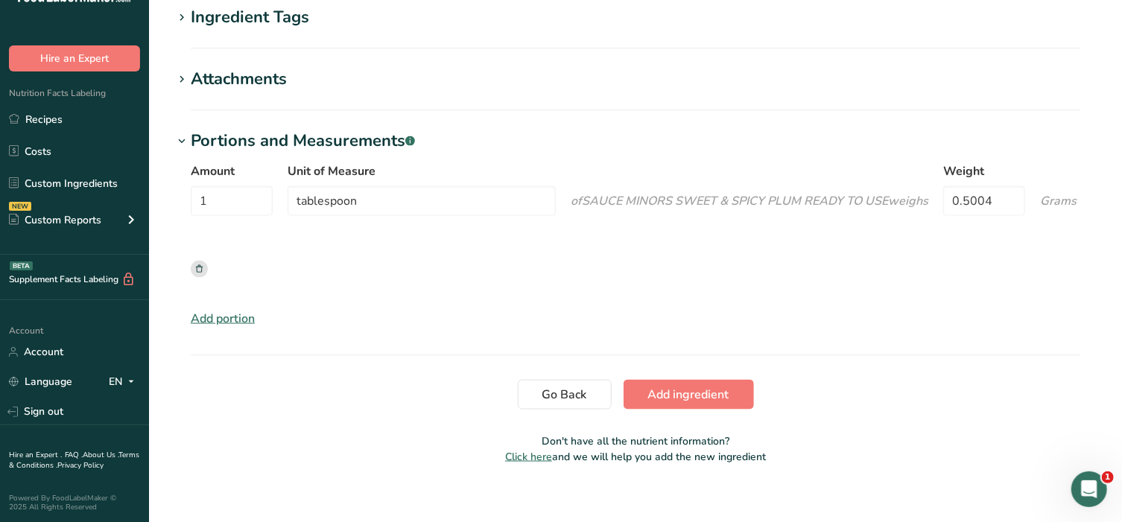
scroll to position [1084, 0]
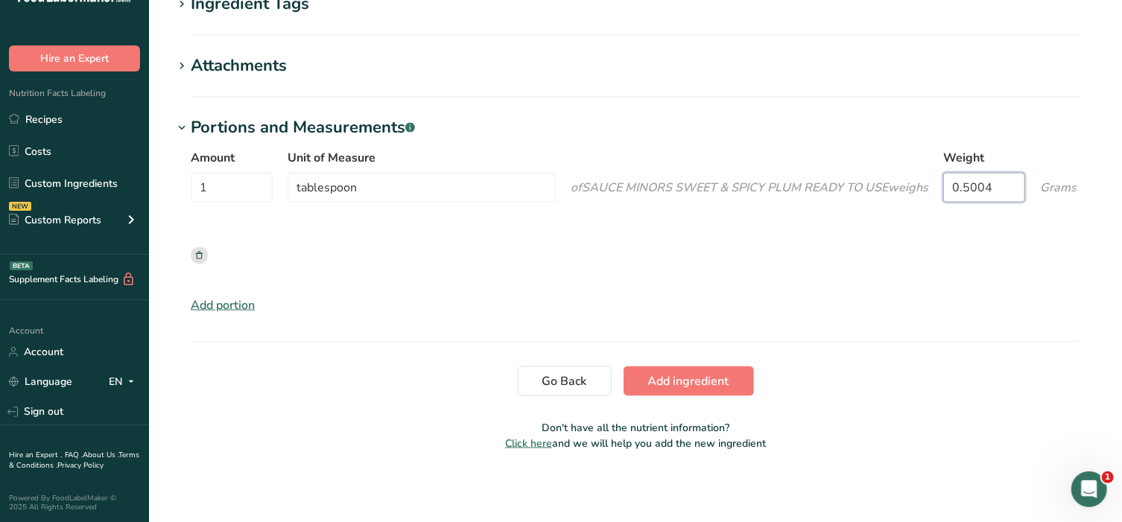
drag, startPoint x: 994, startPoint y: 185, endPoint x: 839, endPoint y: 172, distance: 154.7
click at [846, 172] on div "Amount 1 Unit of Measure tablespoon of SAUCE MINORS SWEET & SPICY PLUM READY TO…" at bounding box center [635, 214] width 889 height 130
type input "20"
click at [713, 389] on span "Add ingredient" at bounding box center [688, 381] width 81 height 18
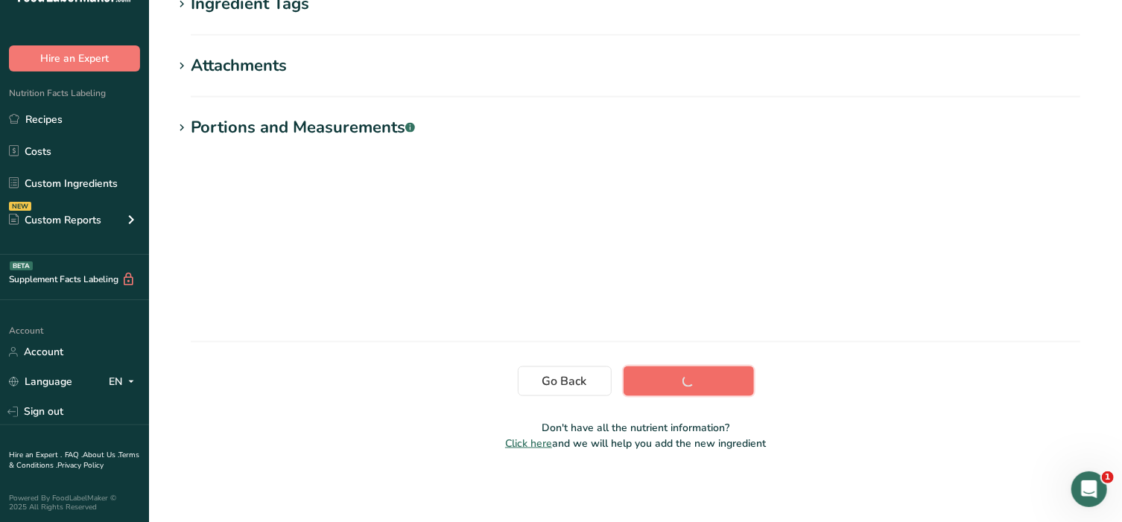
scroll to position [265, 0]
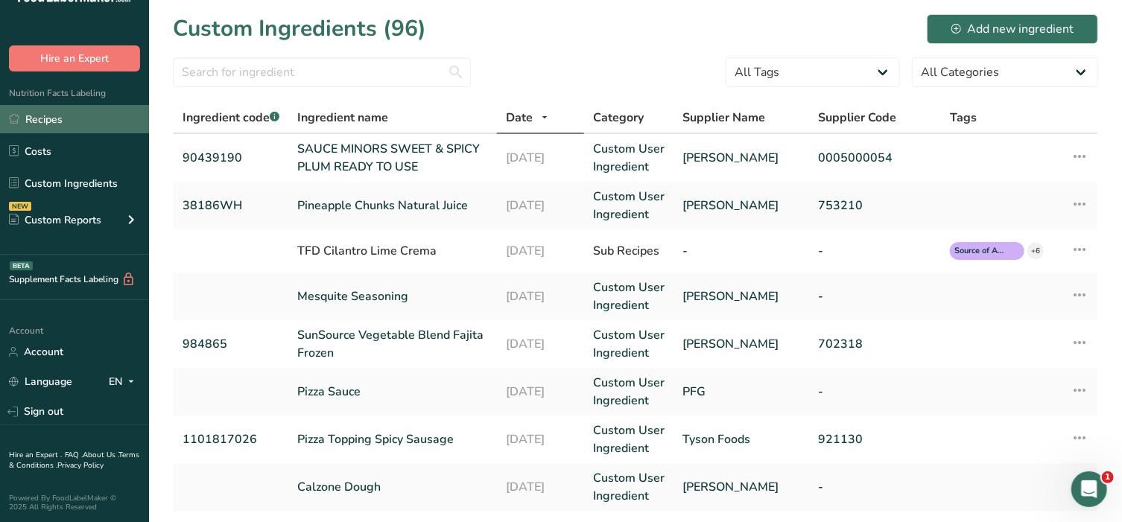
click at [69, 118] on link "Recipes" at bounding box center [74, 119] width 149 height 28
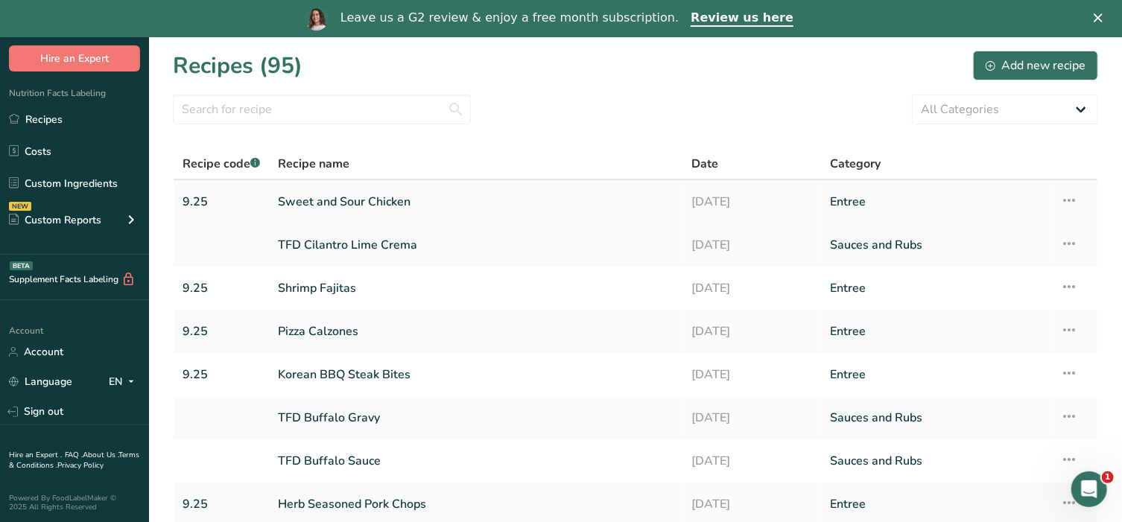
click at [377, 200] on link "Sweet and Sour Chicken" at bounding box center [476, 201] width 396 height 31
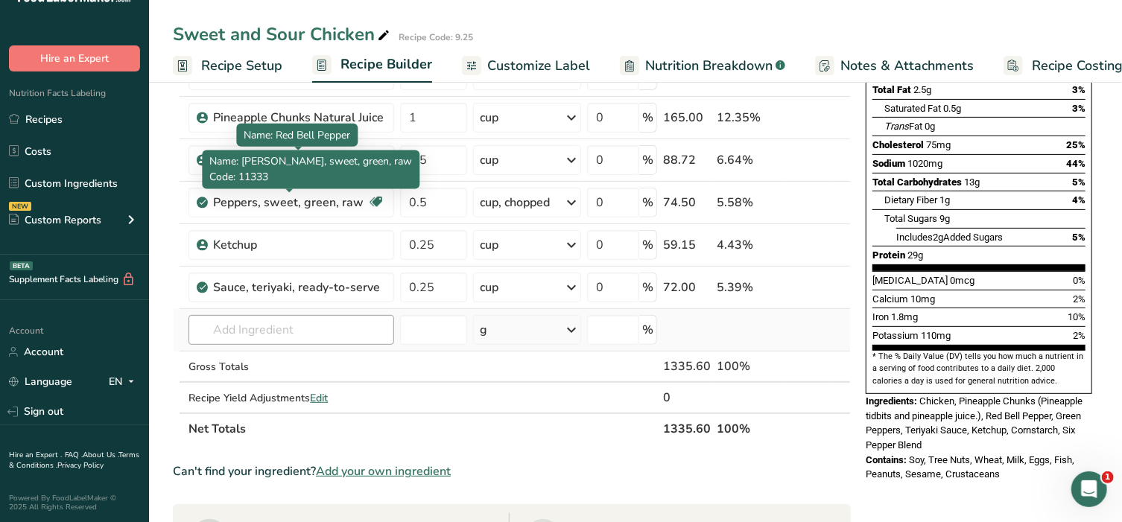
scroll to position [248, 0]
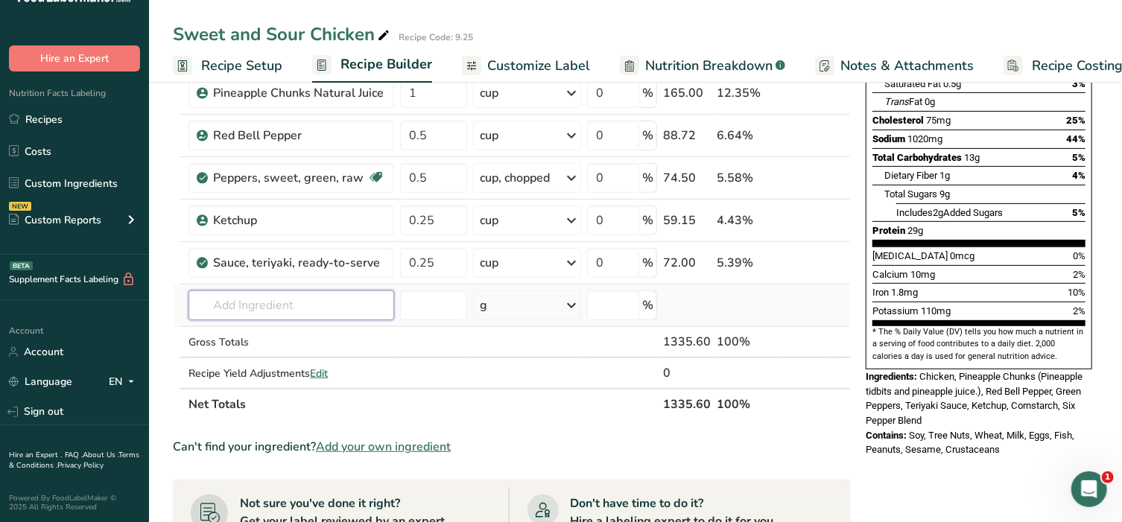
click at [279, 301] on input "text" at bounding box center [291, 305] width 206 height 30
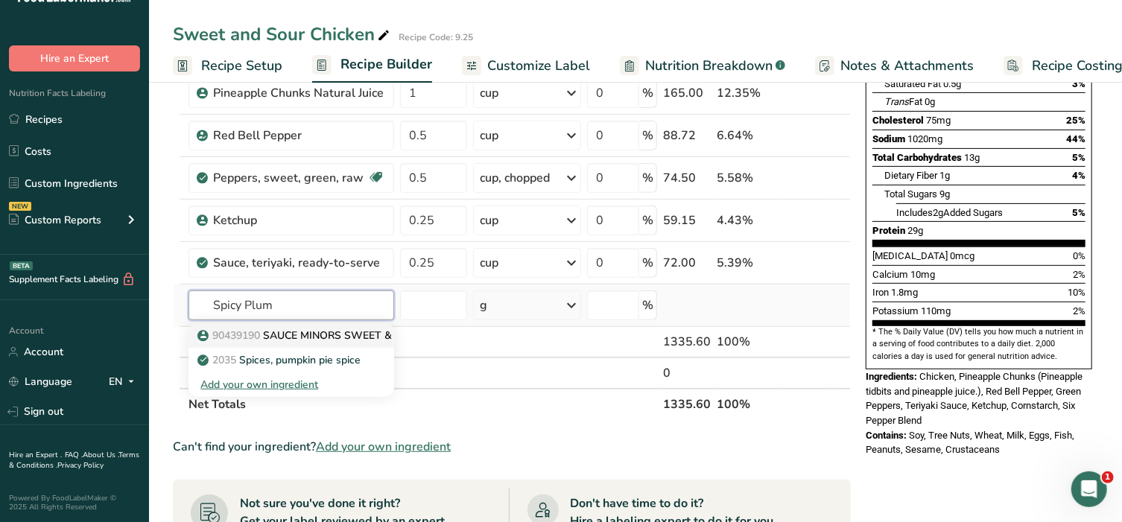
type input "Spicy Plum"
click at [279, 328] on p "90439190 SAUCE MINORS SWEET & SPICY PLUM READY TO USE" at bounding box center [366, 336] width 332 height 16
type input "SAUCE MINORS SWEET & SPICY PLUM READY TO USE"
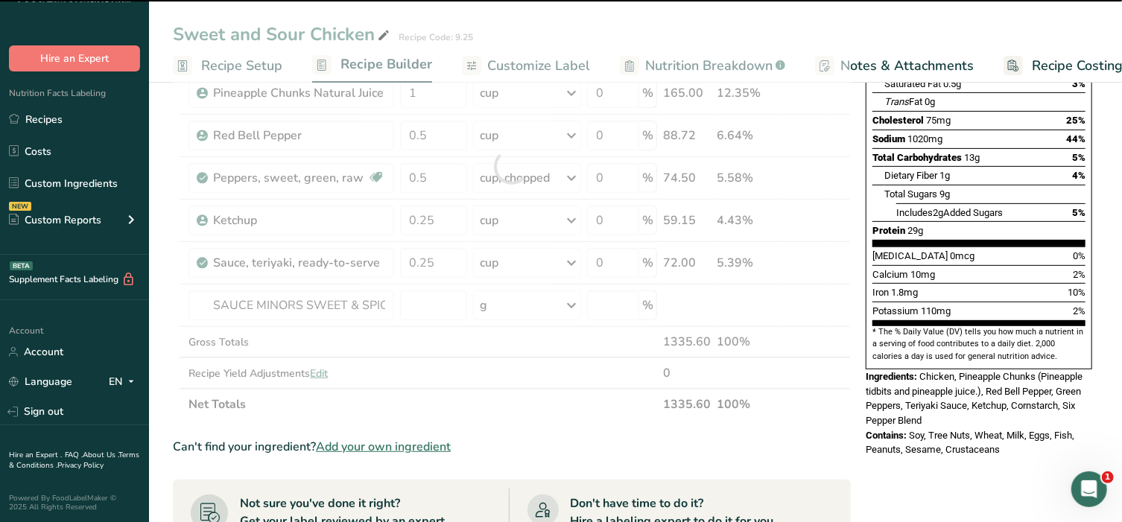
type input "0"
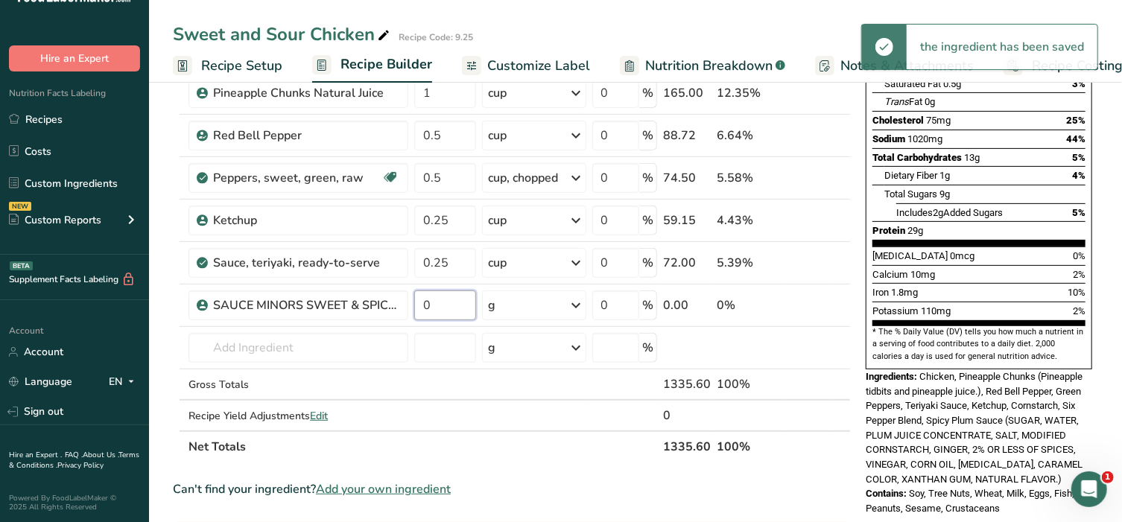
click at [445, 302] on input "0" at bounding box center [444, 305] width 61 height 30
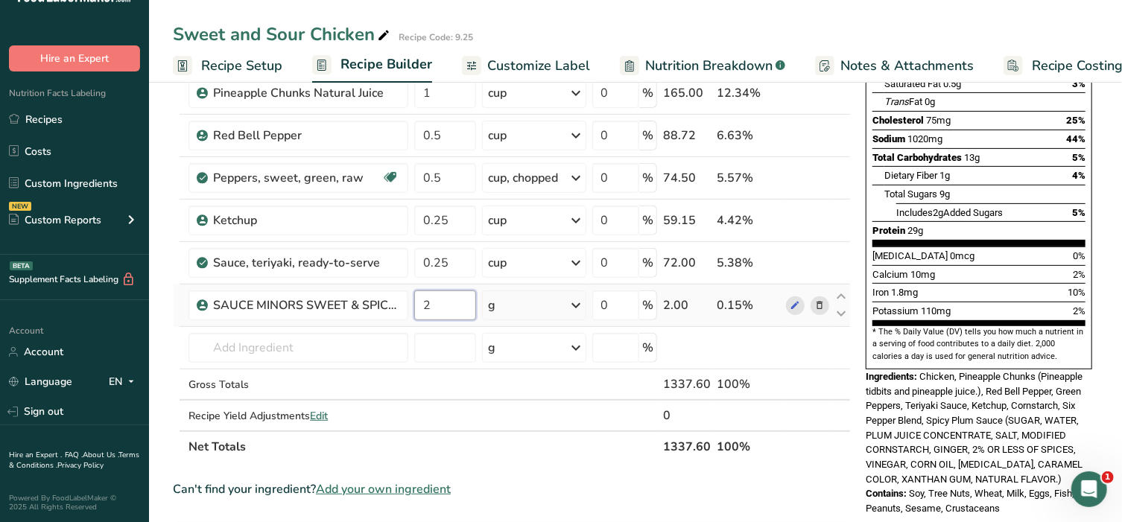
type input "2"
click at [579, 303] on div "Ingredient * Amount * Unit * Waste * .a-a{fill:#347362;}.b-a{fill:#fff;} Grams …" at bounding box center [512, 188] width 678 height 550
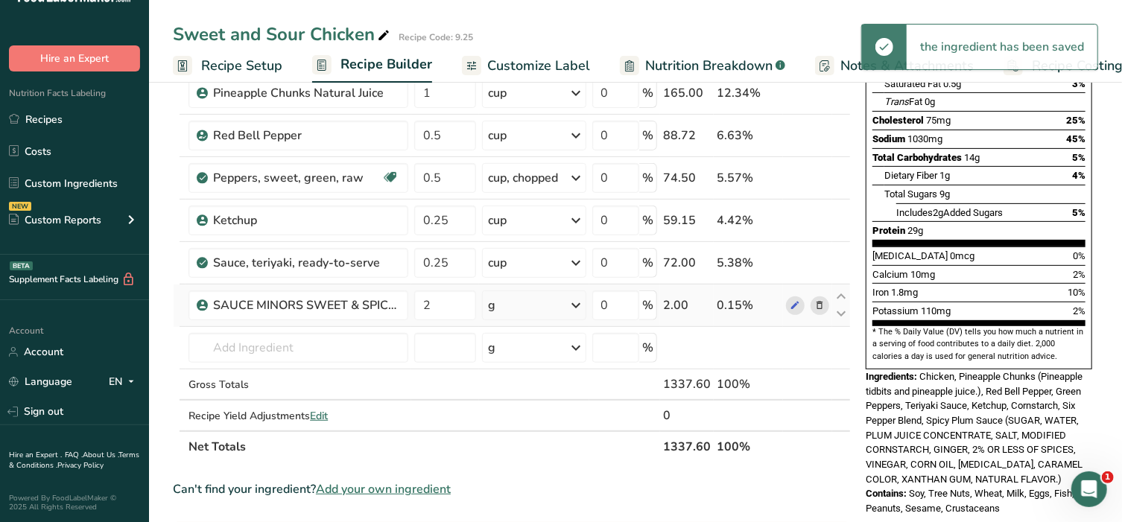
click at [579, 303] on icon at bounding box center [577, 305] width 18 height 27
click at [558, 357] on div "1 tablespoon" at bounding box center [553, 356] width 125 height 22
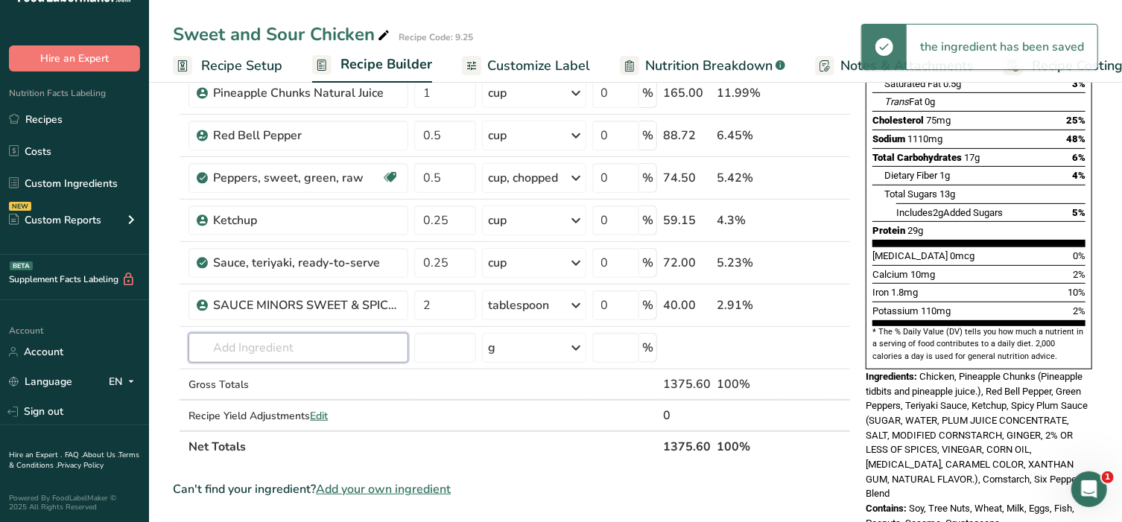
click at [278, 343] on input "text" at bounding box center [298, 348] width 220 height 30
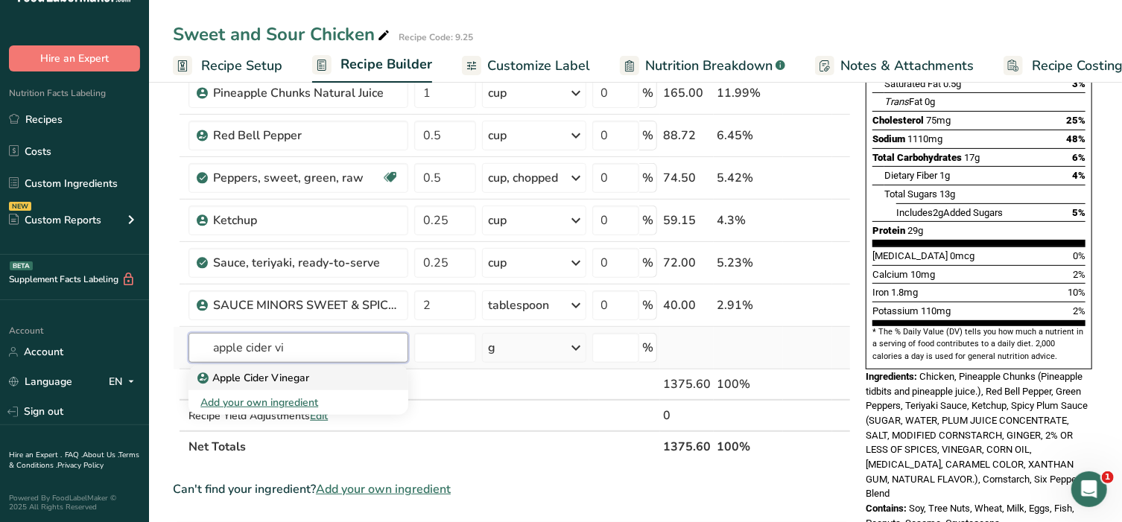
type input "apple cider vi"
click at [252, 378] on p "Apple Cider Vinegar" at bounding box center [254, 378] width 109 height 16
type input "Apple Cider Vinegar"
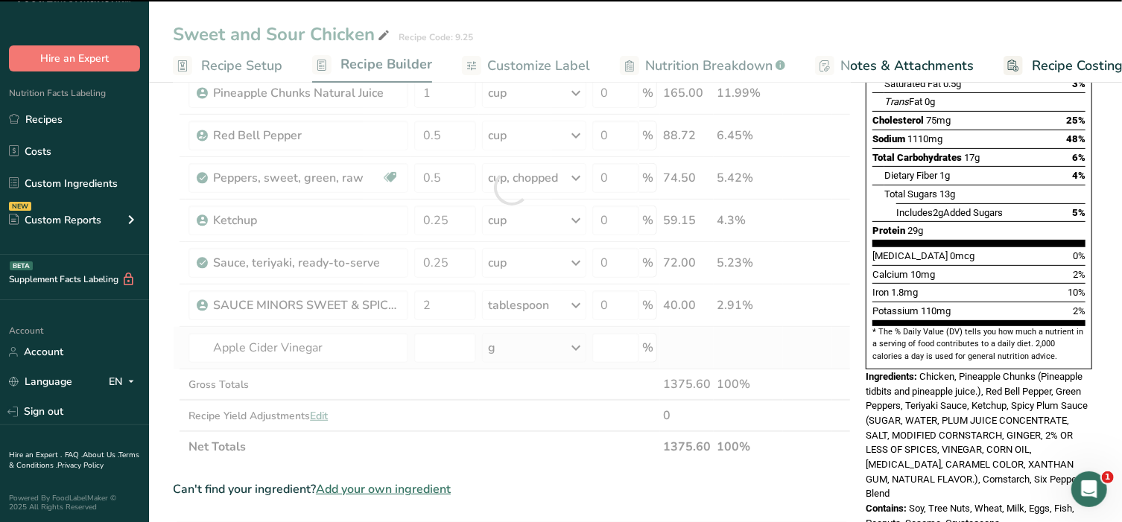
type input "0"
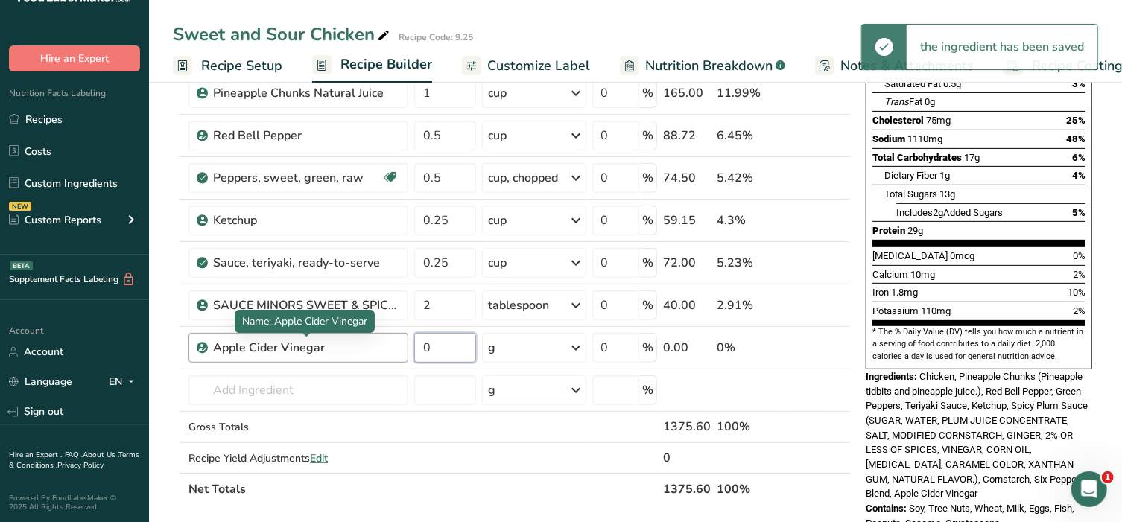
drag, startPoint x: 452, startPoint y: 351, endPoint x: 361, endPoint y: 341, distance: 91.4
click at [361, 341] on tr "Apple Cider Vinegar 0 g Weight Units g kg mg See more Volume Units l Volume uni…" at bounding box center [512, 348] width 676 height 42
type input "2"
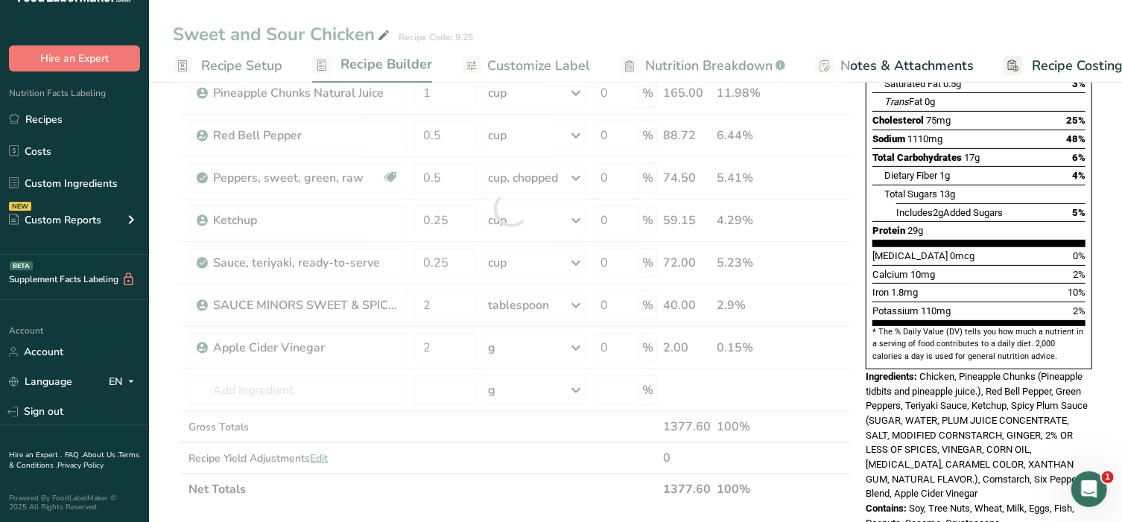
click at [581, 346] on div "Ingredient * Amount * Unit * Waste * .a-a{fill:#347362;}.b-a{fill:#fff;} Grams …" at bounding box center [512, 209] width 678 height 592
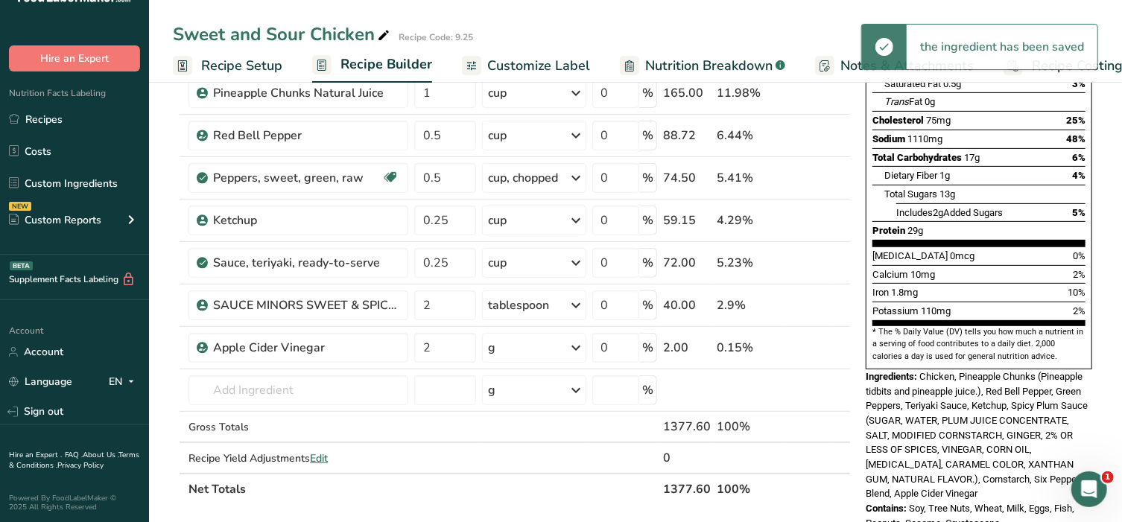
click at [574, 346] on icon at bounding box center [577, 347] width 18 height 27
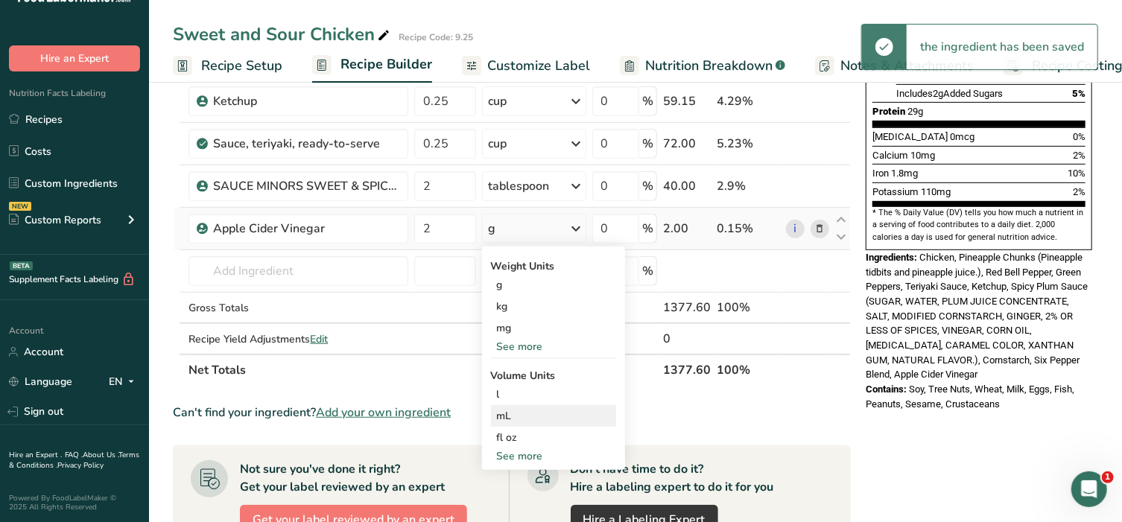
scroll to position [372, 0]
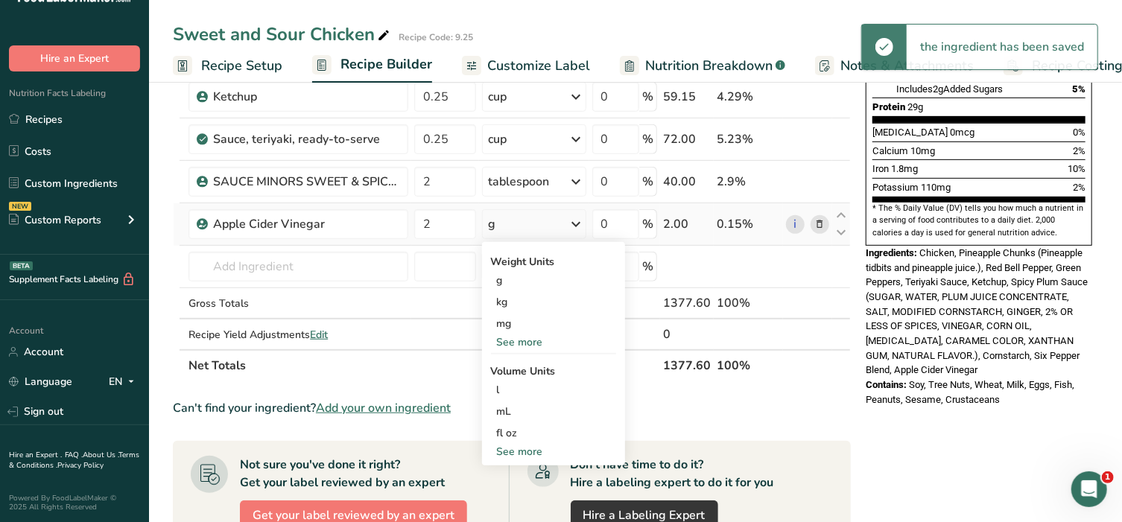
click at [533, 448] on div "See more" at bounding box center [553, 452] width 125 height 16
select select "22"
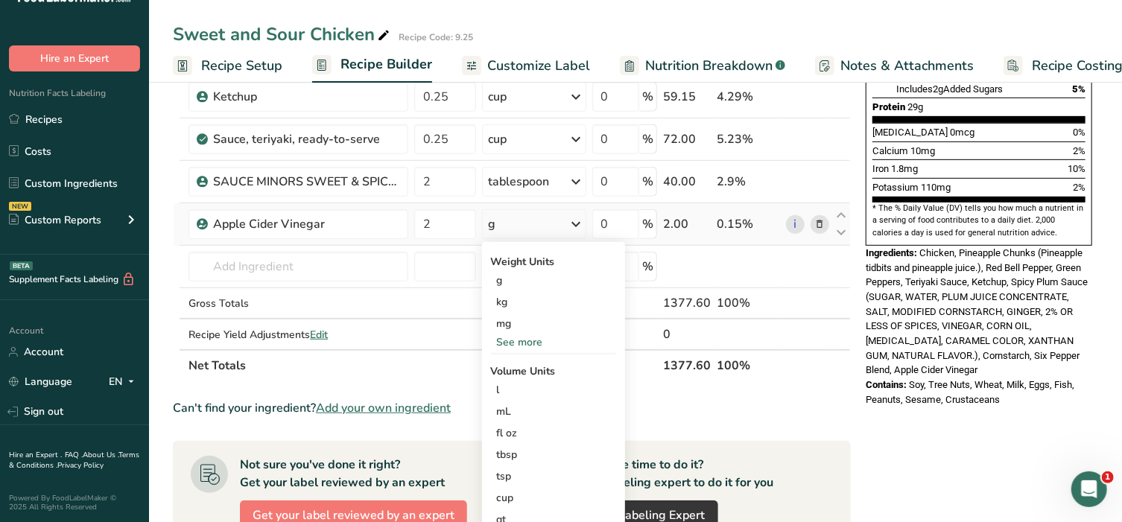
click at [533, 448] on div "tbsp" at bounding box center [553, 455] width 113 height 16
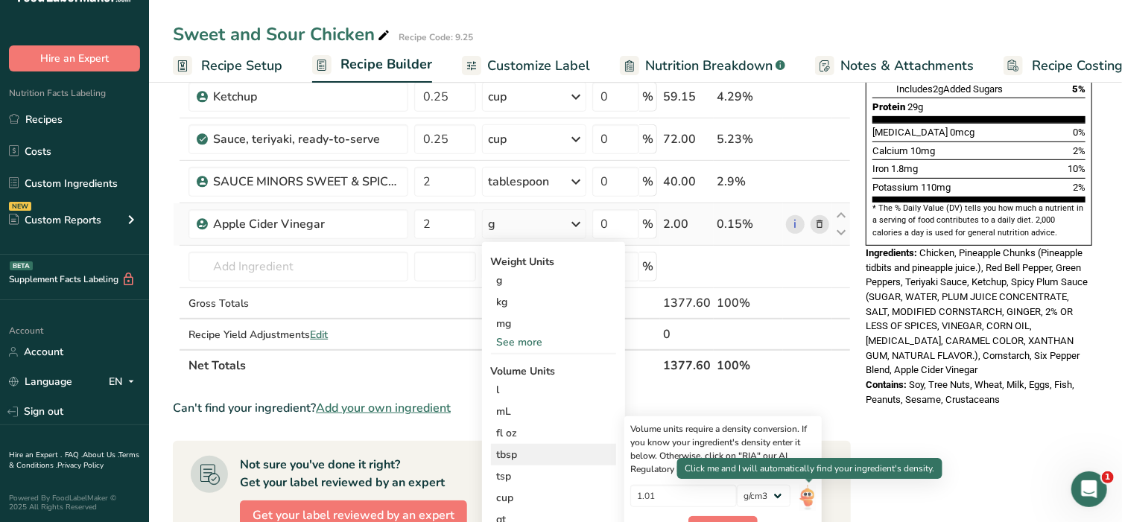
click at [812, 496] on img at bounding box center [807, 498] width 16 height 26
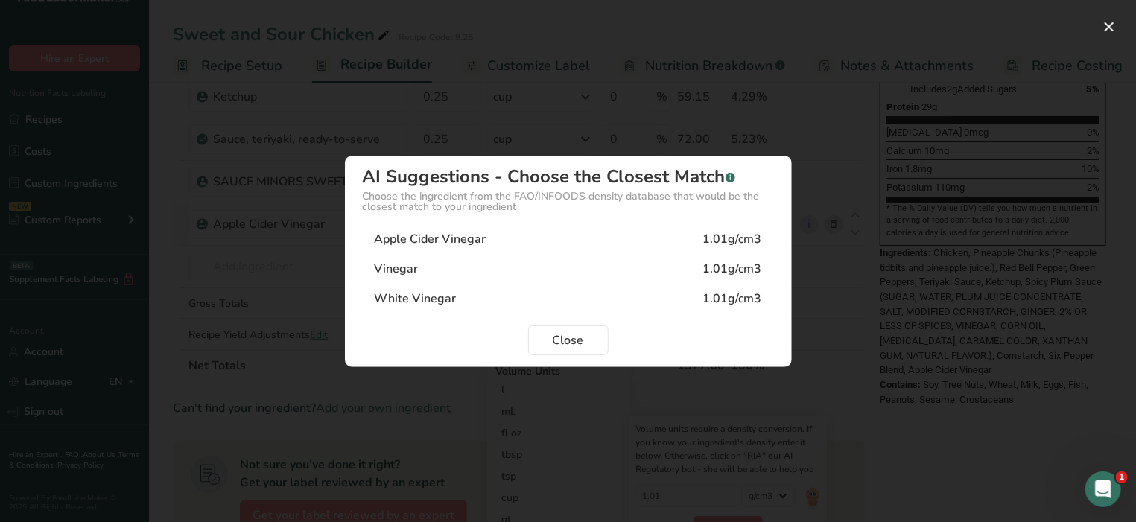
click at [459, 247] on div "Apple Cider Vinegar" at bounding box center [431, 239] width 112 height 18
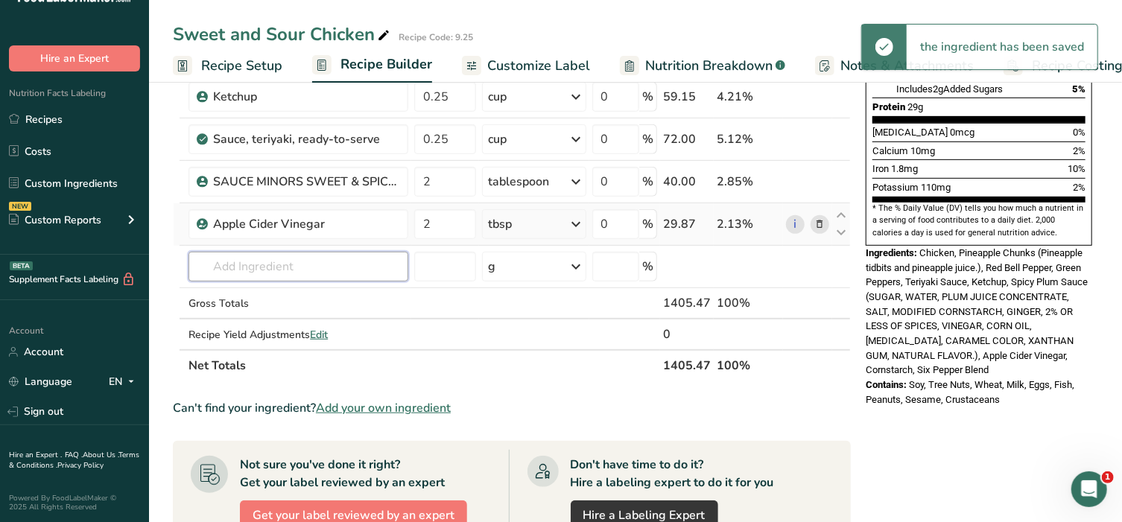
click at [266, 258] on input "text" at bounding box center [298, 267] width 220 height 30
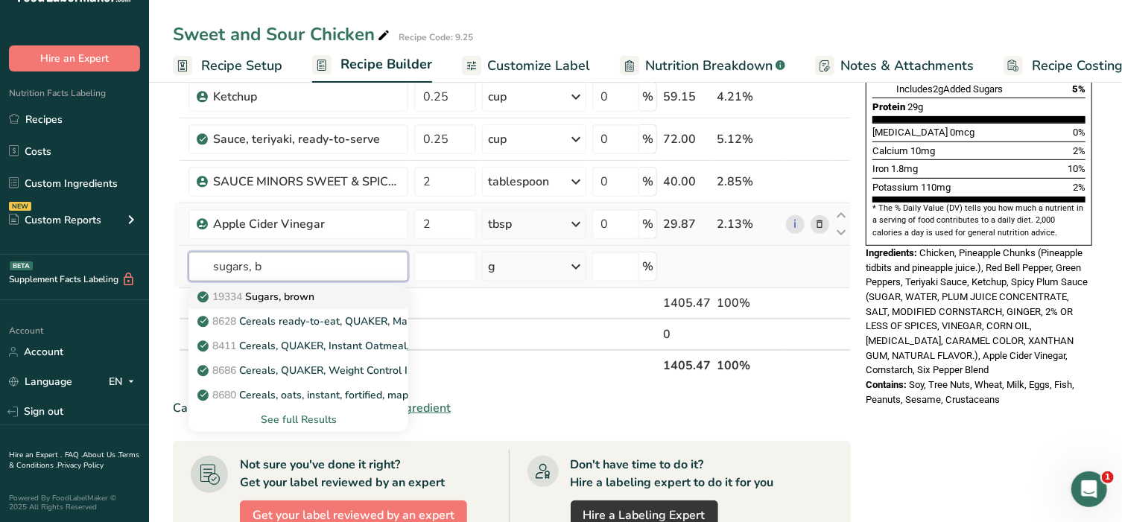
type input "sugars, b"
click at [266, 293] on p "19334 Sugars, brown" at bounding box center [257, 297] width 114 height 16
type input "Sugars, brown"
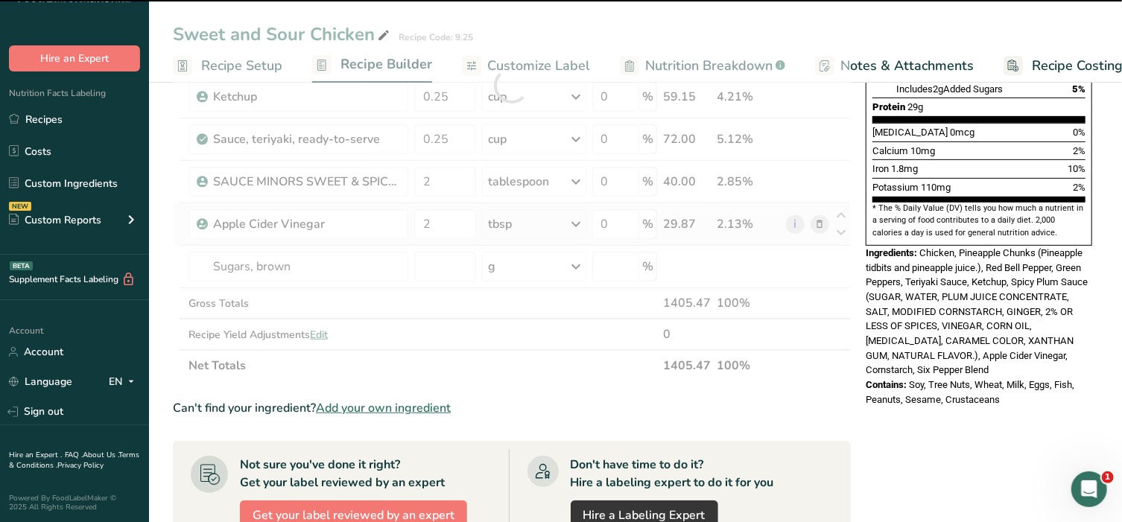
type input "0"
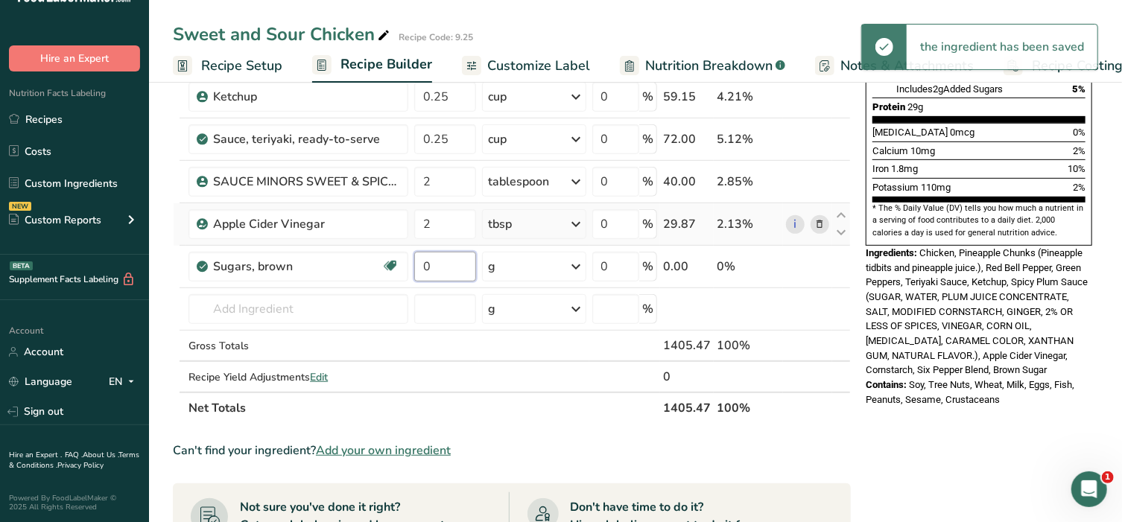
click at [443, 265] on input "0" at bounding box center [444, 267] width 61 height 30
type input "2"
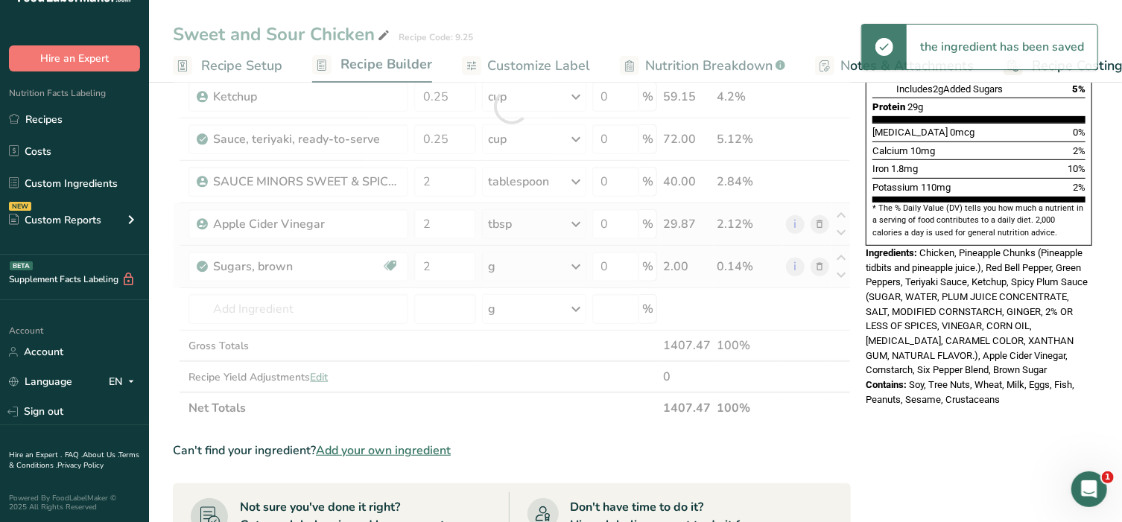
click at [524, 267] on div "Ingredient * Amount * Unit * Waste * .a-a{fill:#347362;}.b-a{fill:#fff;} Grams …" at bounding box center [512, 106] width 678 height 635
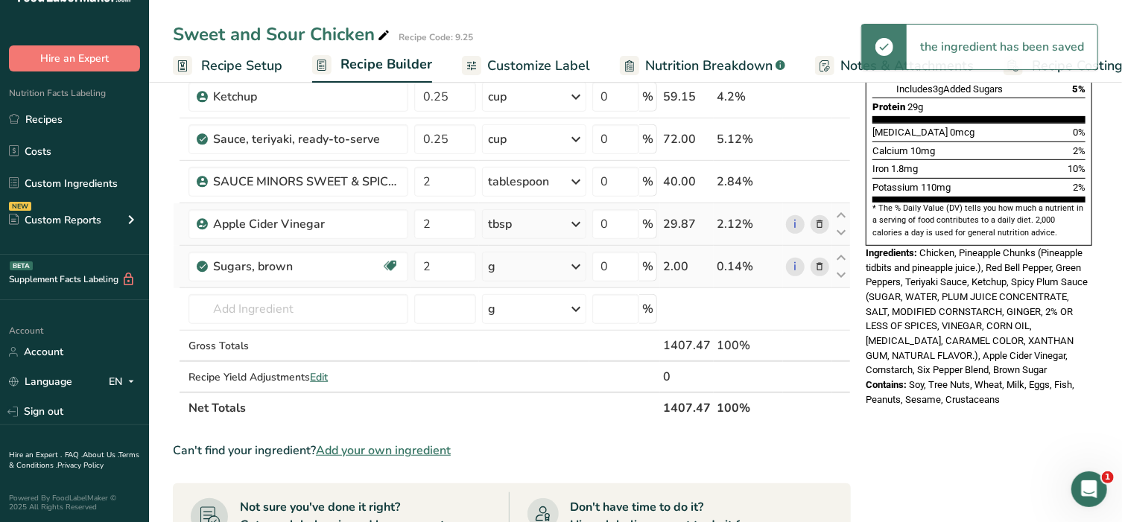
click at [524, 267] on div "g" at bounding box center [534, 267] width 104 height 30
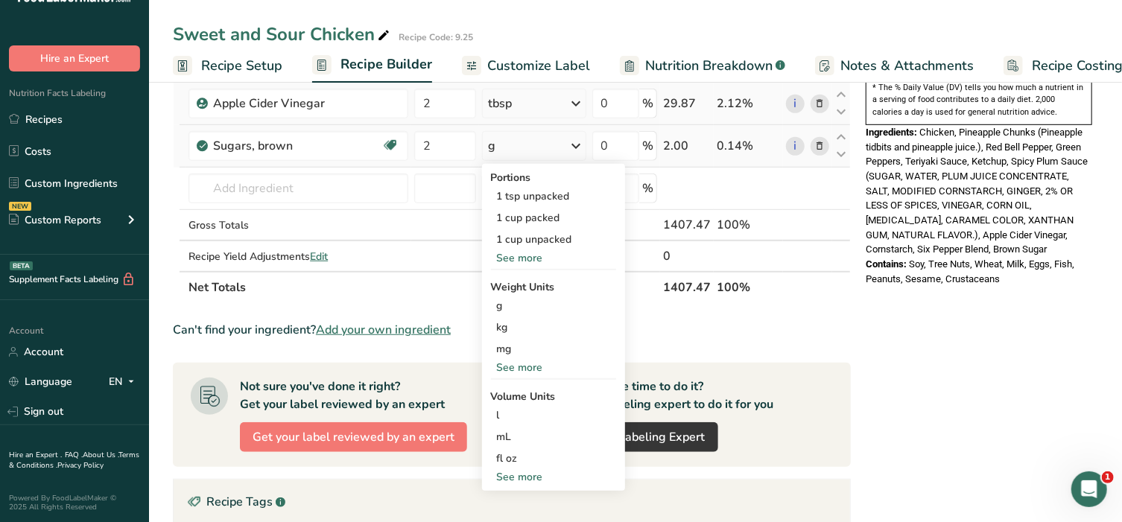
scroll to position [496, 0]
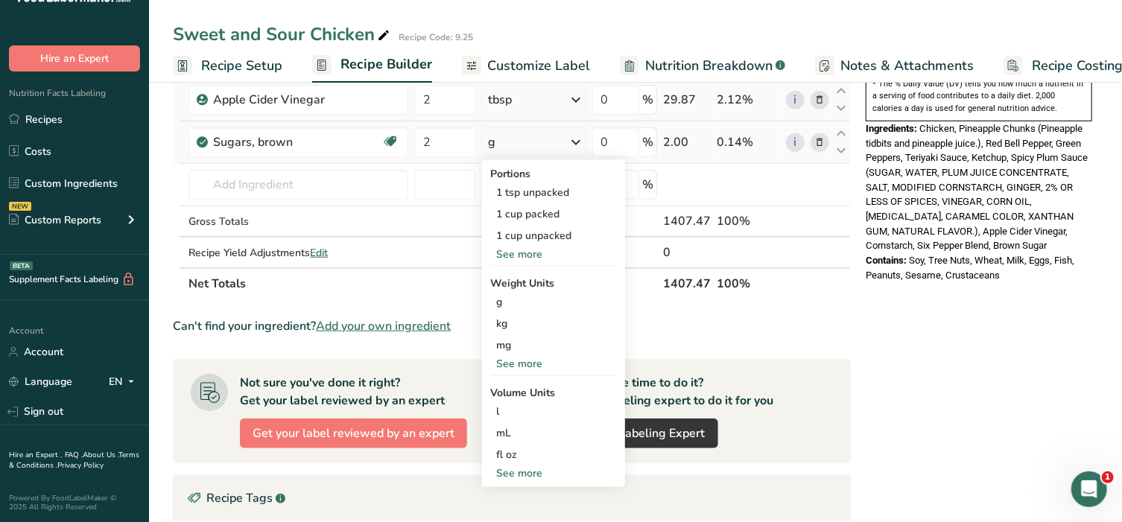
click at [524, 467] on div "See more" at bounding box center [553, 473] width 125 height 16
select select "22"
click at [524, 468] on div "tbsp" at bounding box center [553, 476] width 113 height 16
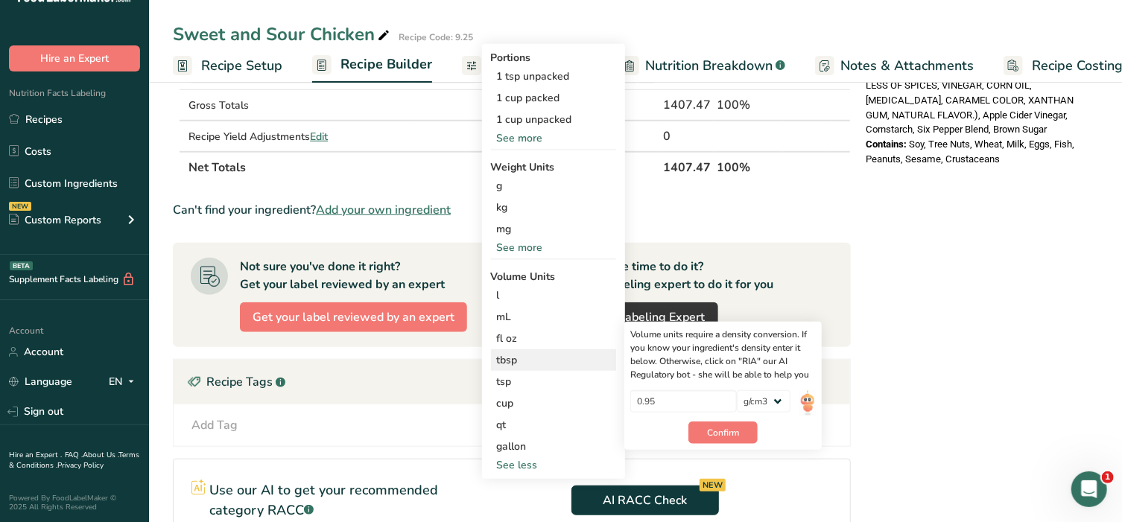
scroll to position [620, 0]
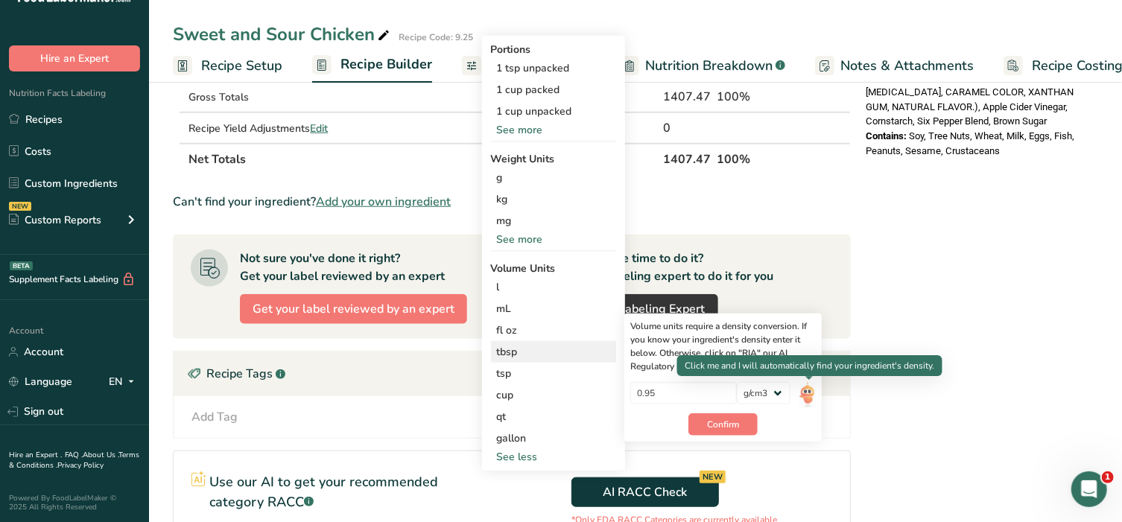
click at [804, 389] on img at bounding box center [807, 395] width 16 height 26
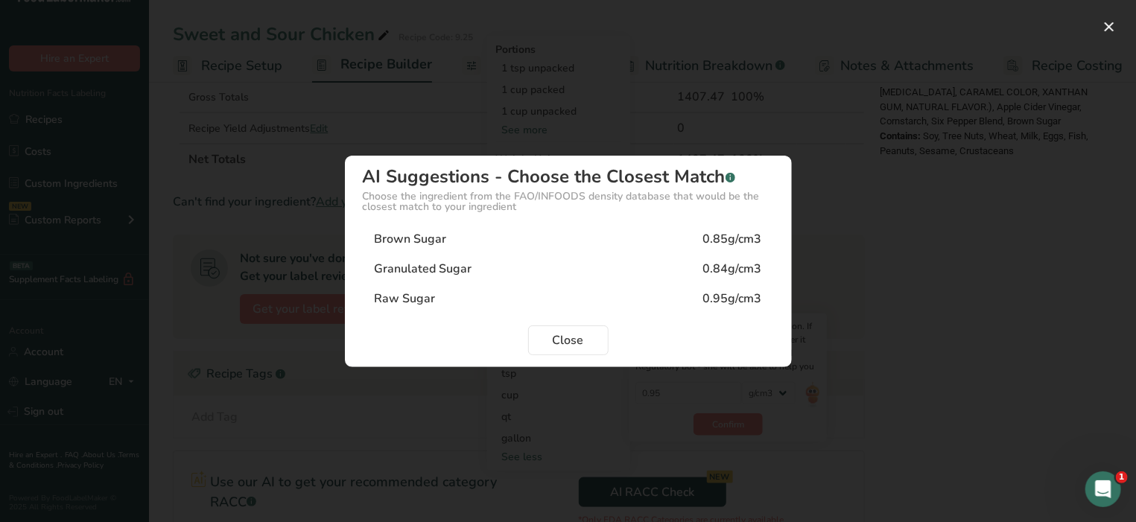
click at [470, 243] on div "Brown Sugar 0.85g/cm3" at bounding box center [568, 239] width 411 height 30
type input "0.85"
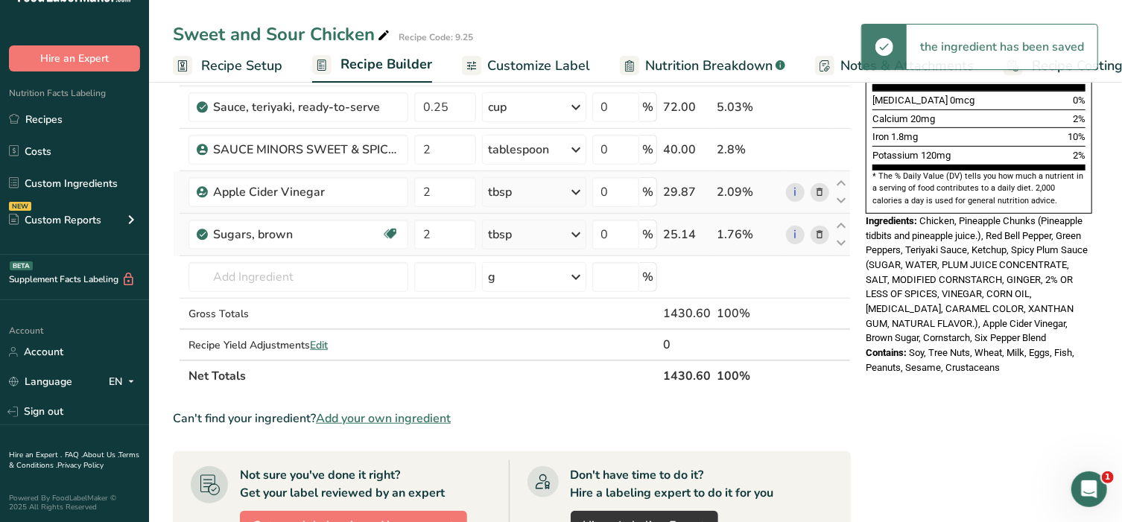
scroll to position [404, 0]
click at [286, 284] on input "text" at bounding box center [298, 277] width 220 height 30
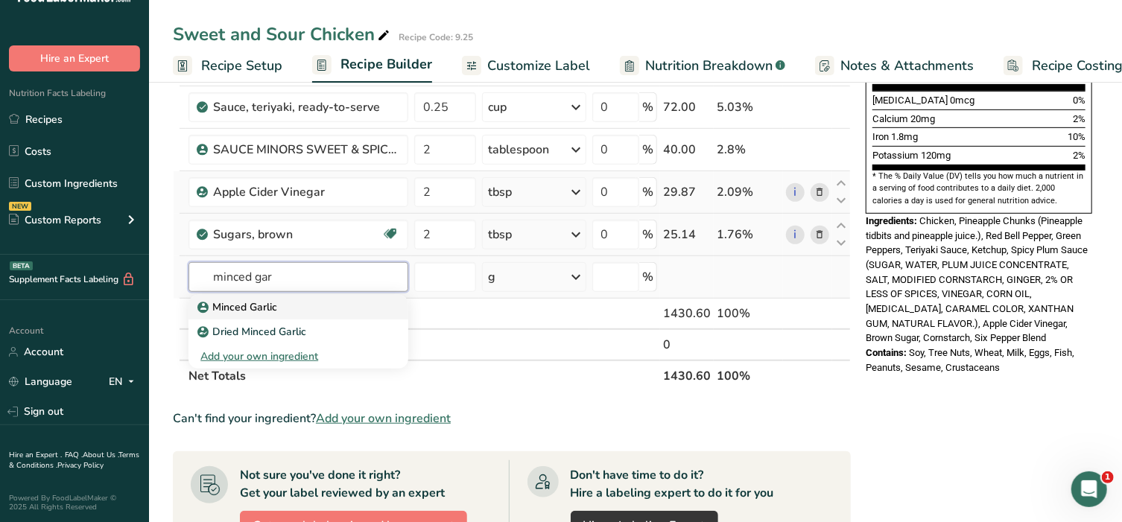
type input "minced gar"
click at [238, 299] on p "Minced Garlic" at bounding box center [238, 307] width 77 height 16
type input "Minced Garlic"
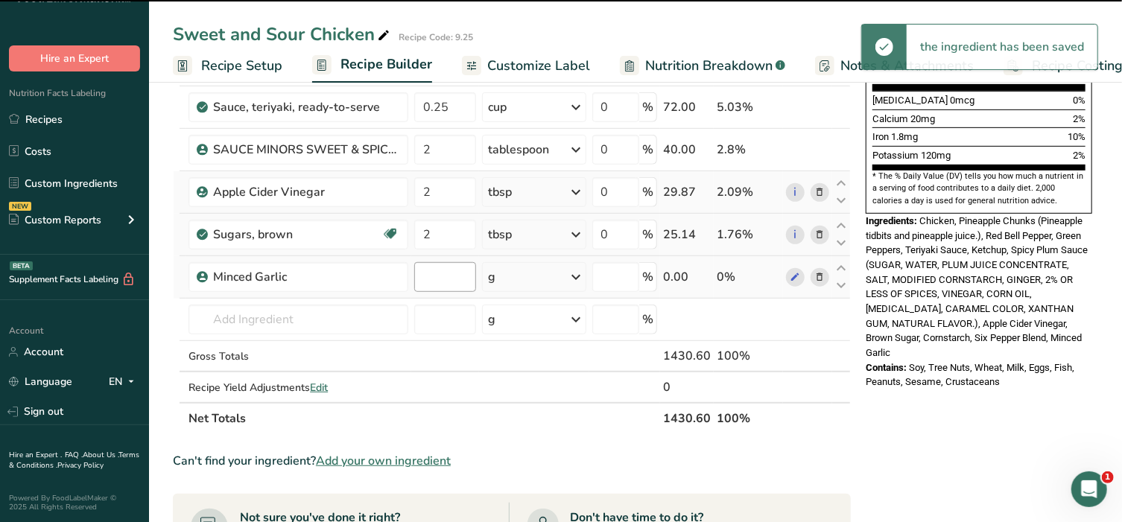
type input "0"
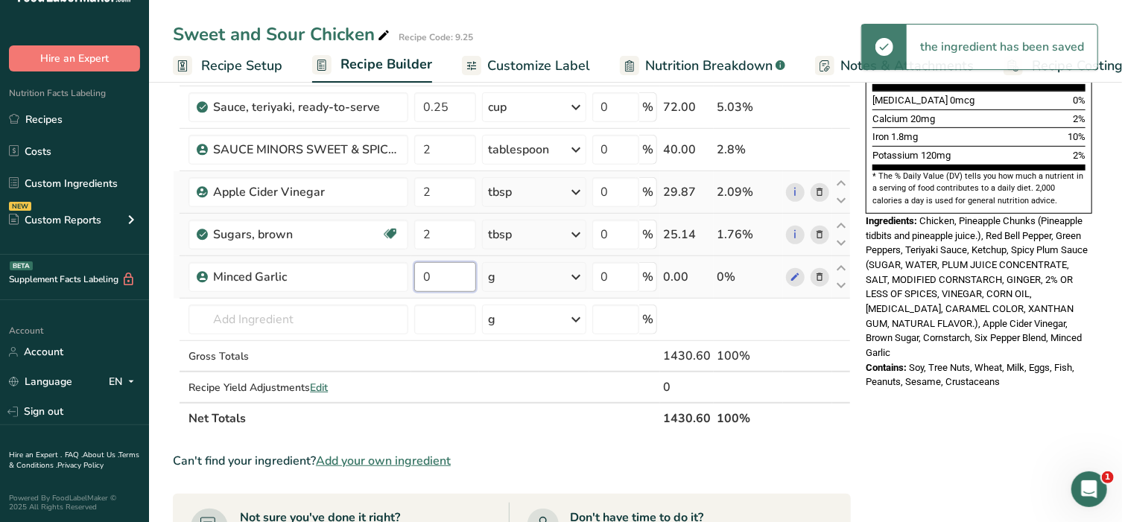
click at [450, 277] on input "0" at bounding box center [444, 277] width 61 height 30
type input "2"
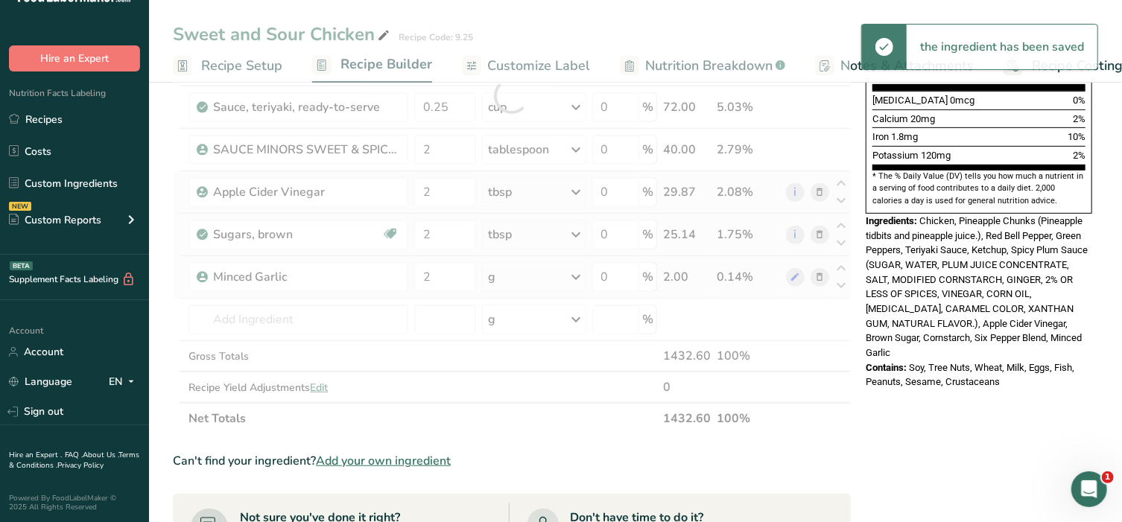
click at [576, 272] on div "Ingredient * Amount * Unit * Waste * .a-a{fill:#347362;}.b-a{fill:#fff;} Grams …" at bounding box center [512, 95] width 678 height 677
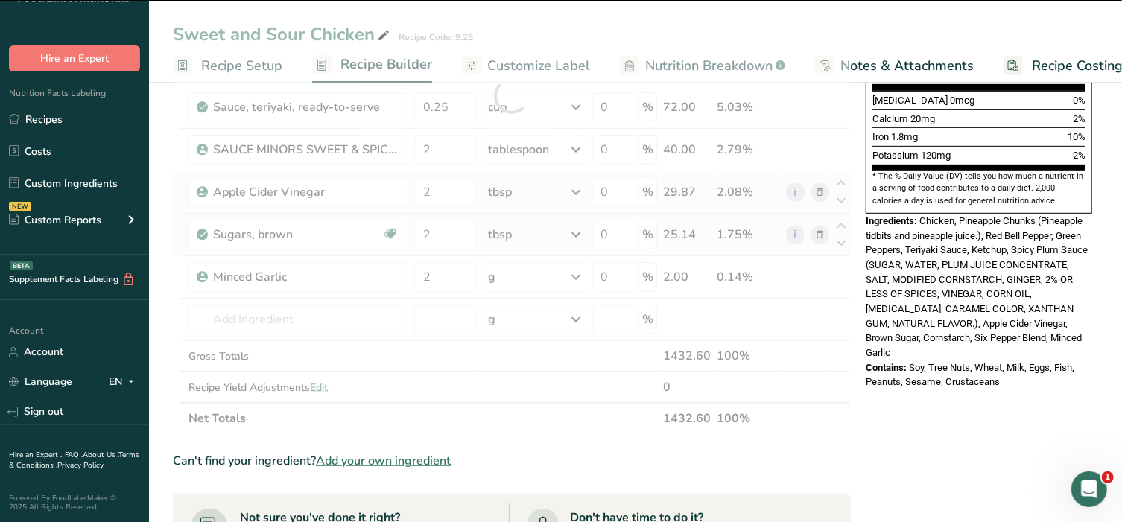
click at [579, 271] on icon at bounding box center [577, 277] width 18 height 27
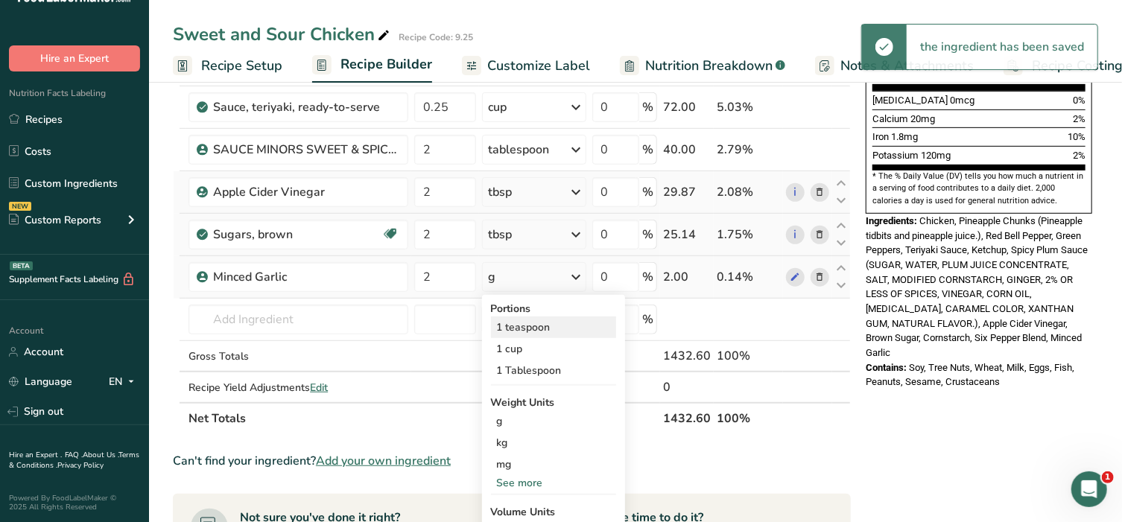
click at [546, 321] on div "1 teaspoon" at bounding box center [553, 328] width 125 height 22
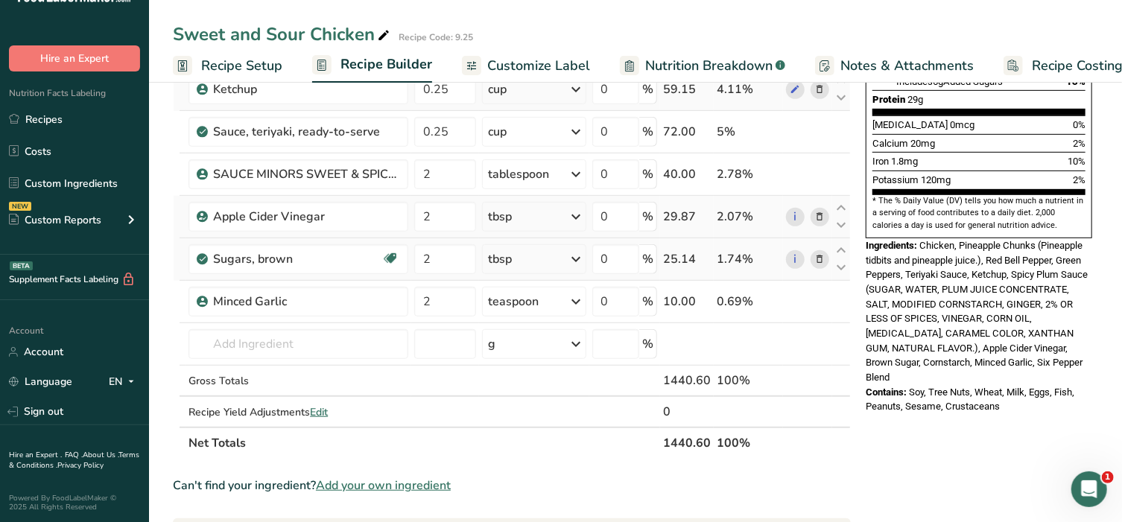
scroll to position [372, 0]
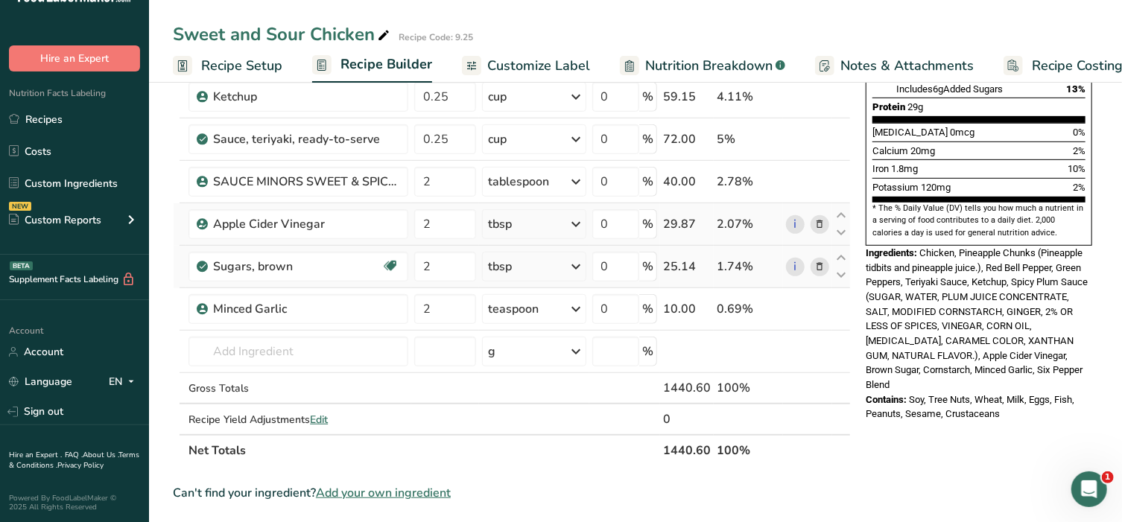
click at [502, 62] on span "Customize Label" at bounding box center [538, 66] width 103 height 20
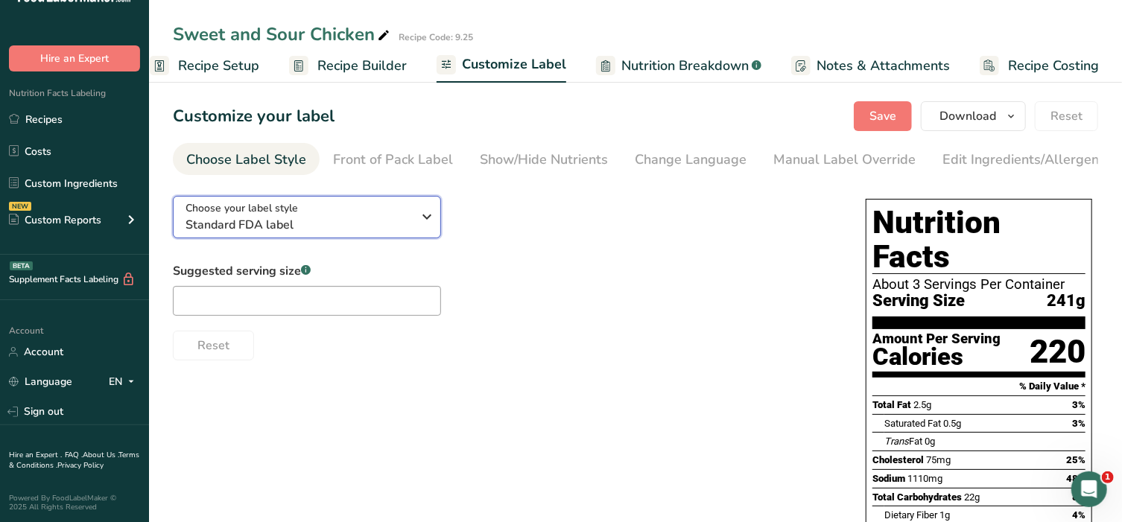
click at [334, 226] on span "Standard FDA label" at bounding box center [298, 225] width 227 height 18
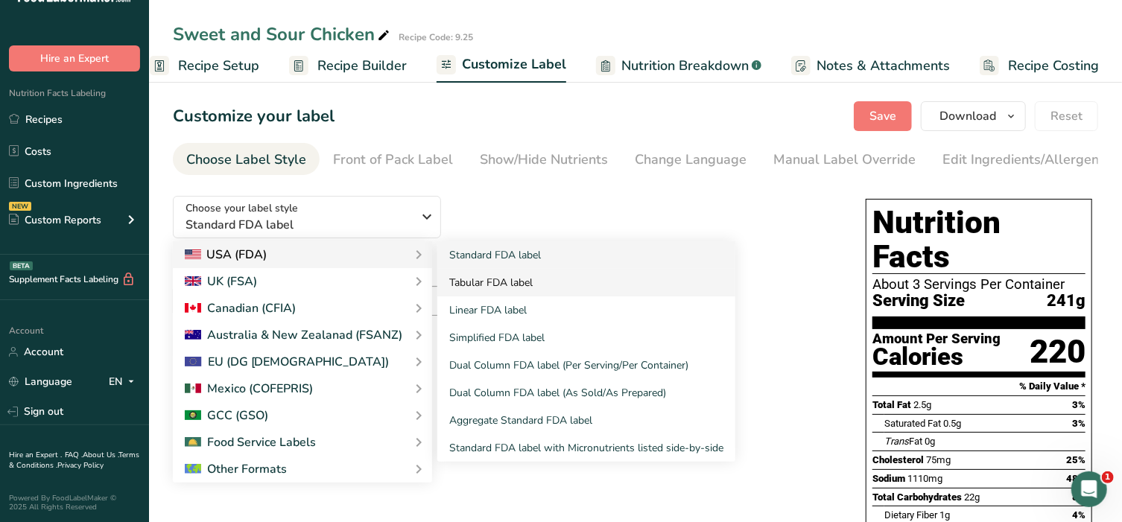
click at [464, 285] on link "Tabular FDA label" at bounding box center [586, 283] width 298 height 28
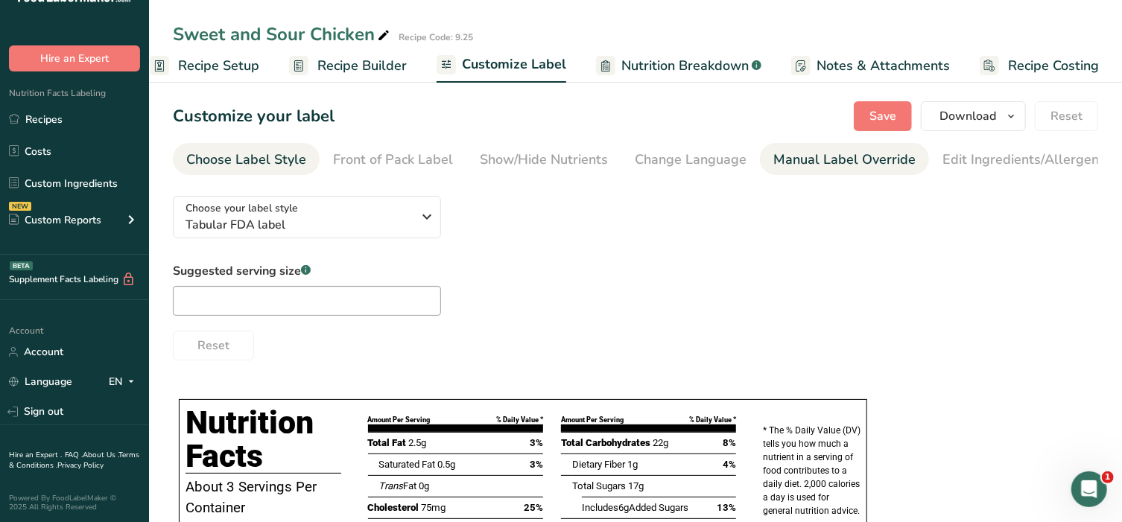
click at [813, 159] on div "Manual Label Override" at bounding box center [844, 160] width 142 height 20
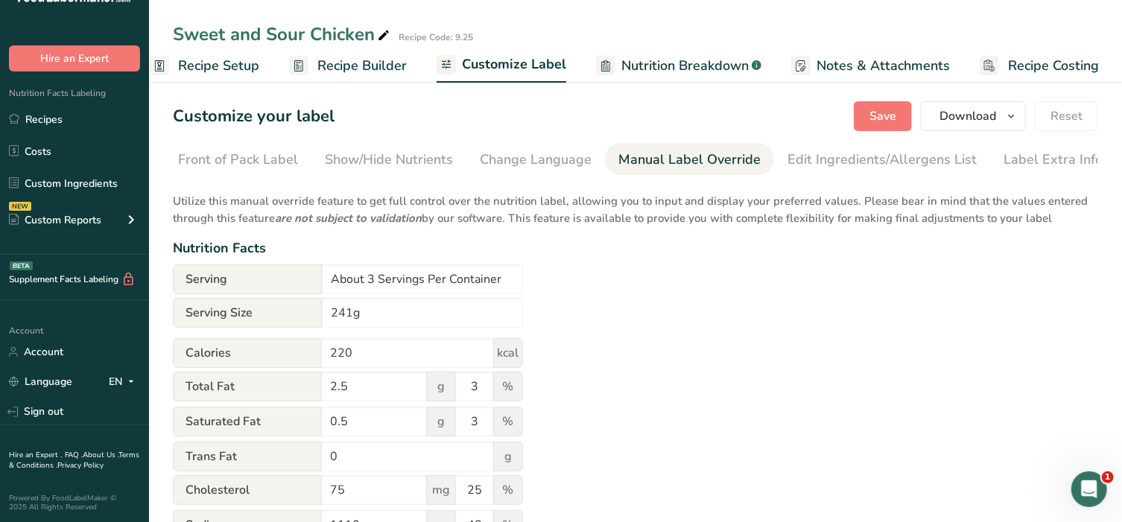
scroll to position [0, 156]
click at [868, 154] on div "Edit Ingredients/Allergens List" at bounding box center [880, 160] width 189 height 20
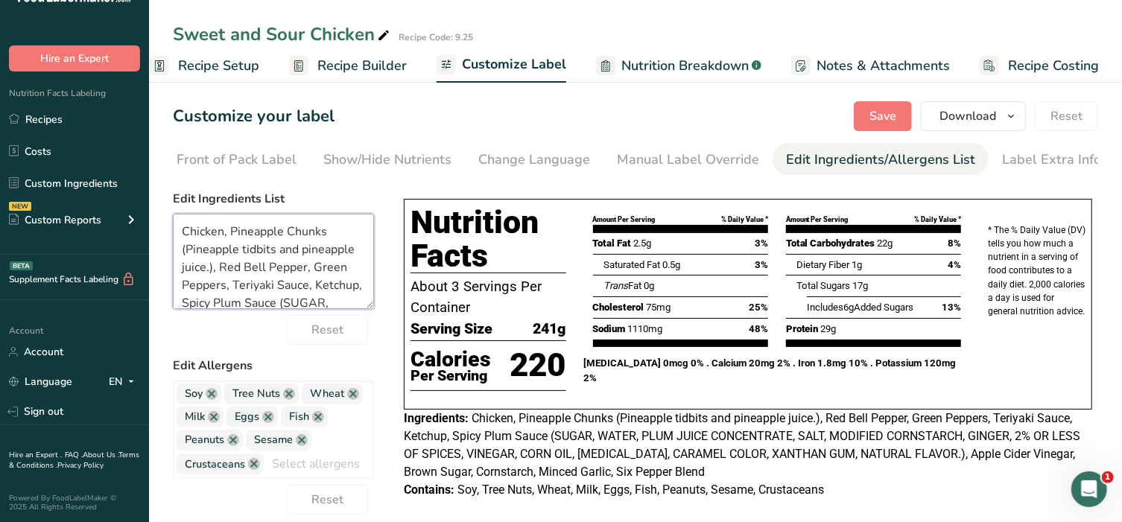
drag, startPoint x: 272, startPoint y: 272, endPoint x: 161, endPoint y: 252, distance: 112.8
click at [161, 252] on section "Customize your label Save Download Choose what to show on your downloaded label…" at bounding box center [635, 462] width 973 height 771
drag, startPoint x: 229, startPoint y: 251, endPoint x: 206, endPoint y: 256, distance: 23.7
click at [206, 256] on textarea "Chicken, Pineapple Chunks, Red Bell Pepper, Green Peppers, Teriyaki Sauce, Ketc…" at bounding box center [273, 261] width 201 height 95
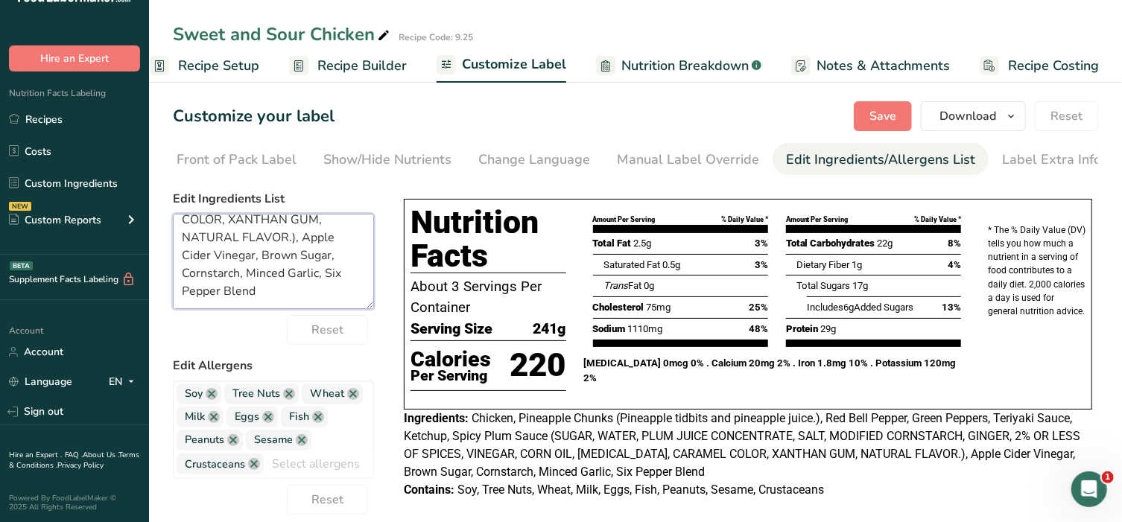
drag, startPoint x: 248, startPoint y: 287, endPoint x: 232, endPoint y: 240, distance: 50.4
click at [232, 240] on textarea "Chicken, Pineapple Chunks, Red Pepper, Green Peppers, Teriyaki Sauce, Ketchup, …" at bounding box center [273, 261] width 201 height 95
drag, startPoint x: 289, startPoint y: 273, endPoint x: 249, endPoint y: 281, distance: 41.0
click at [249, 281] on textarea "Chicken, Pineapple Chunks, Red Pepper, Green Peppers, Teriyaki Sauce, Ketchup, …" at bounding box center [273, 261] width 201 height 95
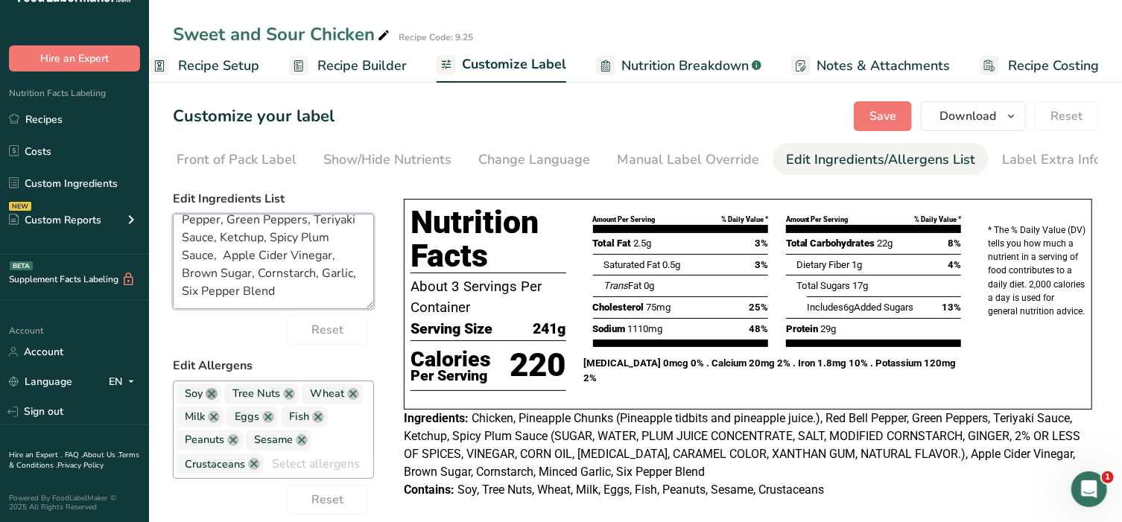
type textarea "Chicken, Pineapple Chunks, Red Pepper, Green Peppers, Teriyaki Sauce, Ketchup, …"
click at [212, 400] on link at bounding box center [212, 394] width 12 height 12
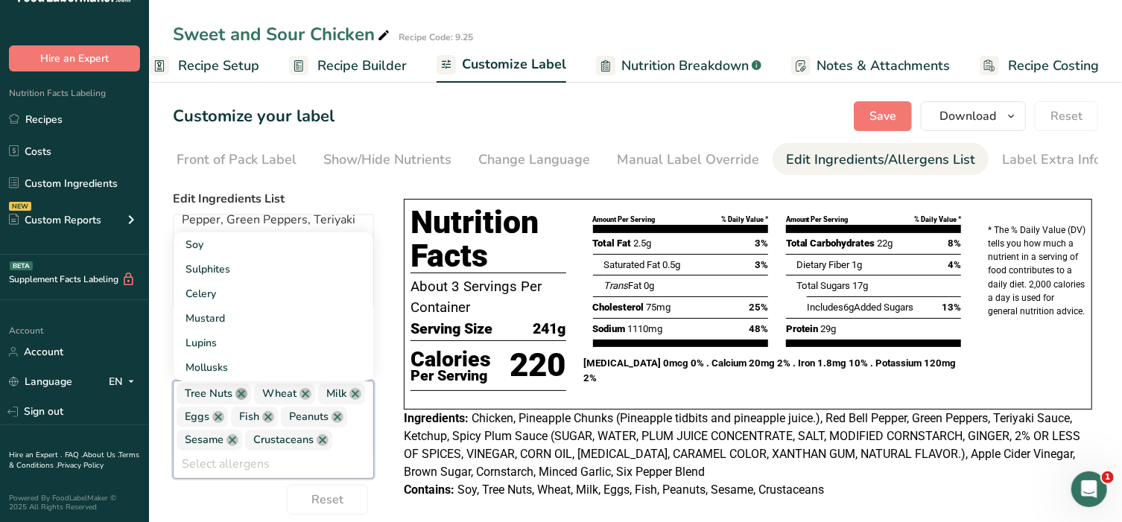
click at [239, 399] on link at bounding box center [241, 394] width 12 height 12
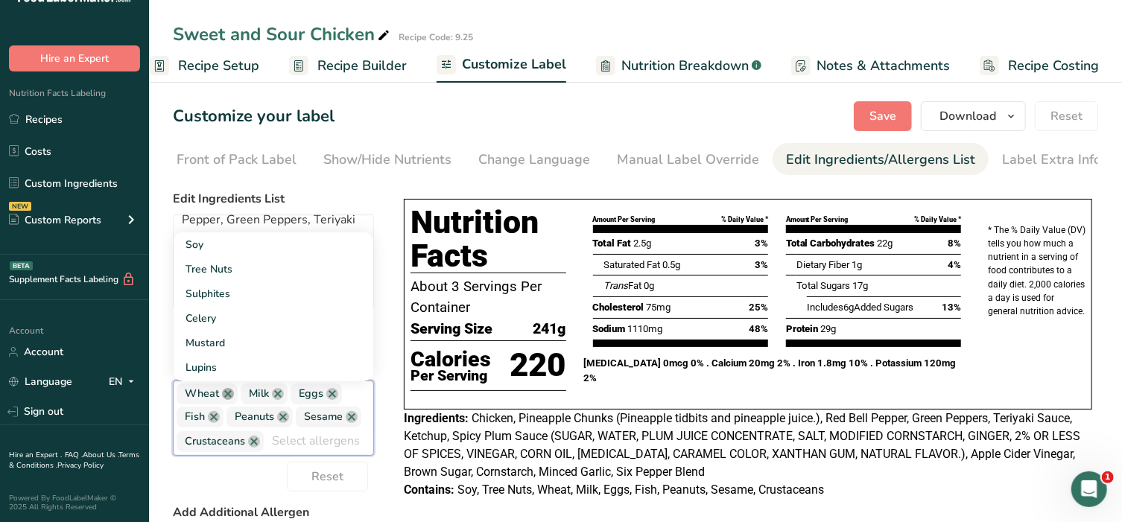
click at [224, 399] on link at bounding box center [228, 394] width 12 height 12
click at [220, 402] on span "Milk" at bounding box center [200, 394] width 47 height 21
click at [212, 399] on link at bounding box center [214, 394] width 12 height 12
click at [217, 398] on link at bounding box center [218, 394] width 12 height 12
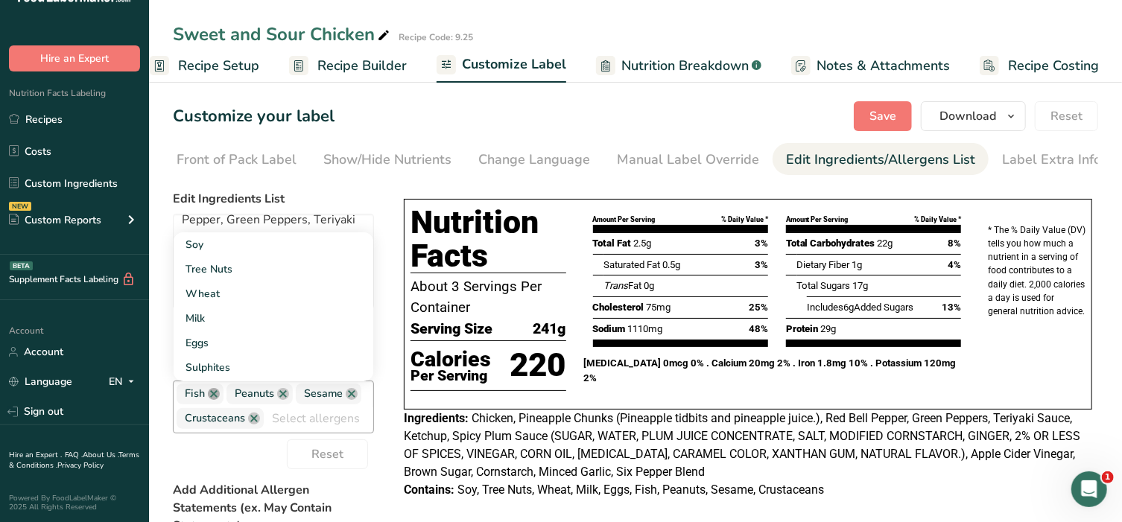
click at [213, 399] on link at bounding box center [214, 394] width 12 height 12
click at [229, 400] on link at bounding box center [233, 394] width 12 height 12
click at [235, 400] on link at bounding box center [232, 394] width 12 height 12
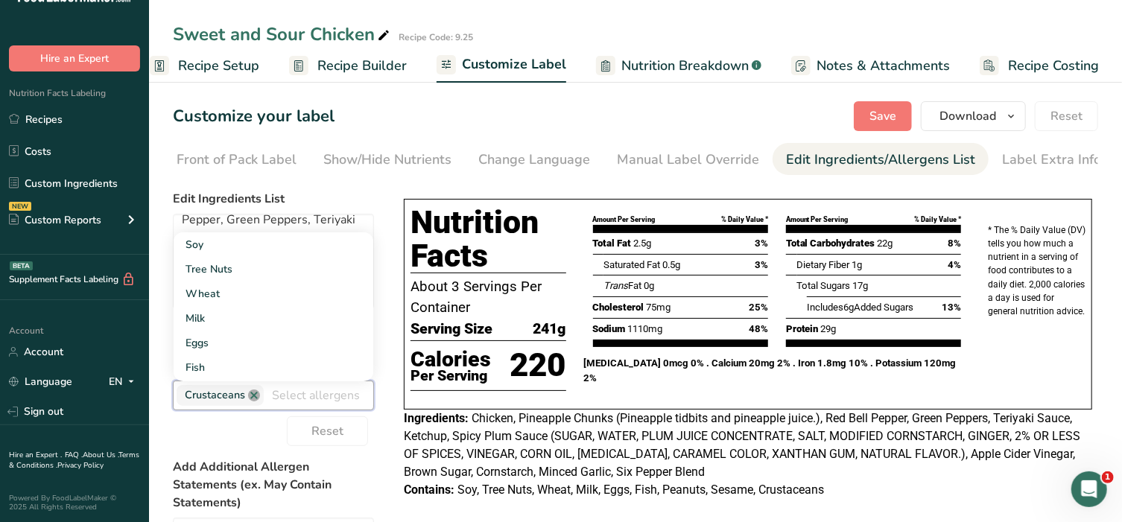
click at [250, 399] on link at bounding box center [254, 396] width 12 height 12
click at [191, 247] on link "Soy" at bounding box center [274, 244] width 200 height 25
click at [186, 270] on link "Wheat" at bounding box center [274, 269] width 200 height 25
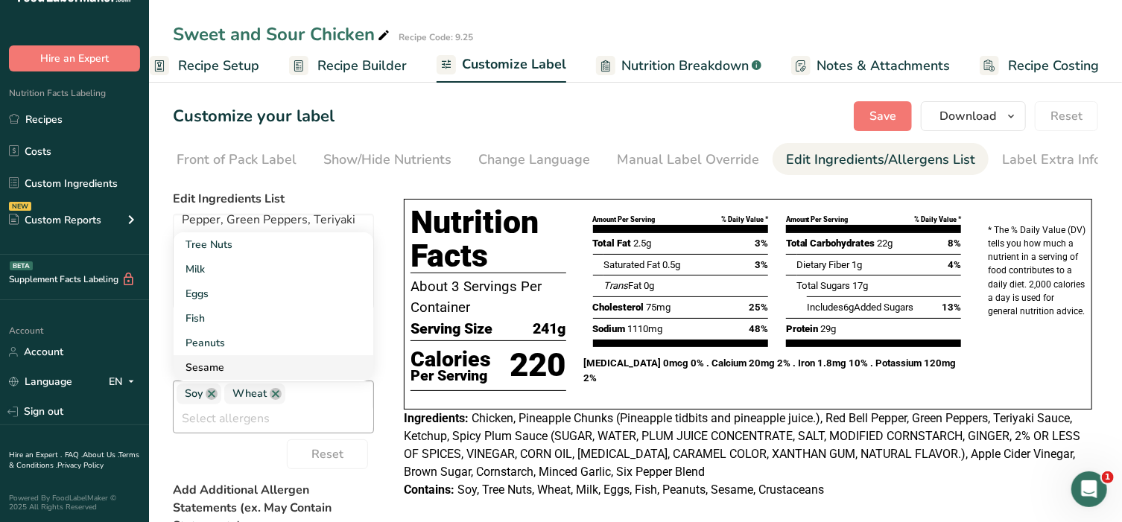
click at [203, 369] on link "Sesame" at bounding box center [274, 367] width 200 height 25
click at [882, 112] on span "Save" at bounding box center [882, 116] width 27 height 18
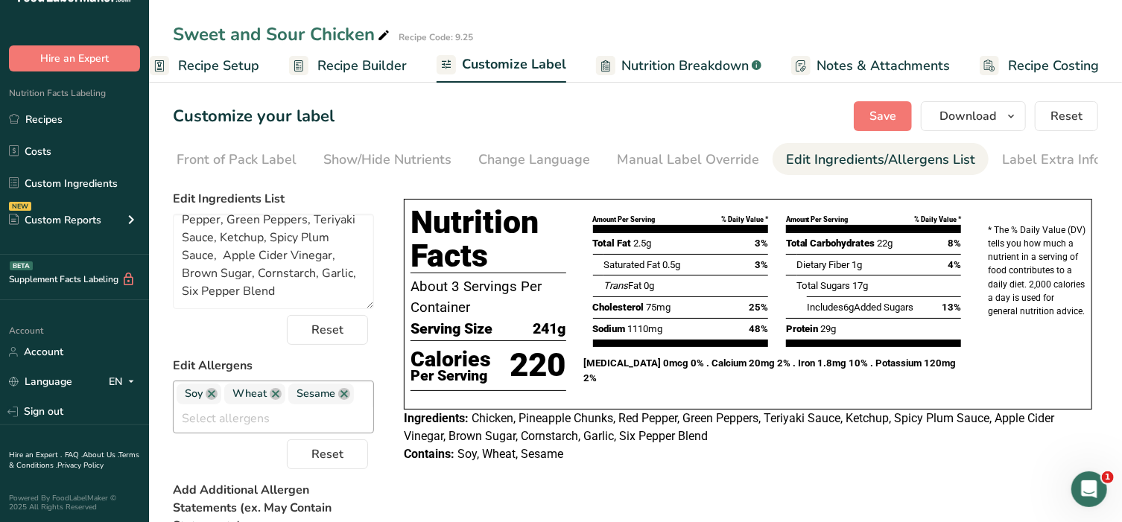
click at [363, 401] on div "Soy Wheat Sesame Tree Nuts Milk Eggs Fish Peanuts Crustaceans Sulphites Celery …" at bounding box center [273, 407] width 201 height 53
type input "g"
click at [220, 297] on link "Gluten" at bounding box center [274, 295] width 200 height 25
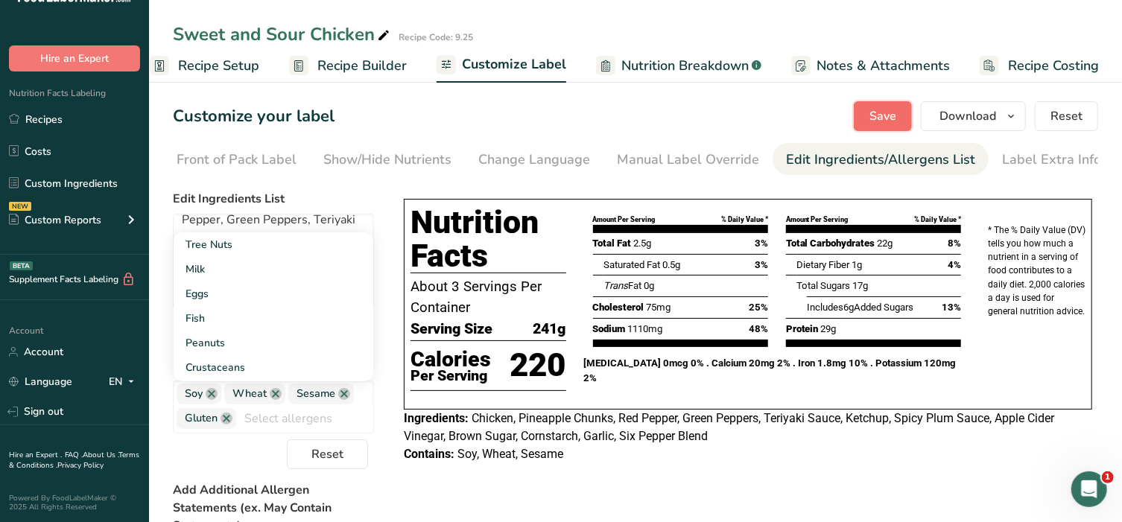
click at [878, 129] on button "Save" at bounding box center [883, 116] width 58 height 30
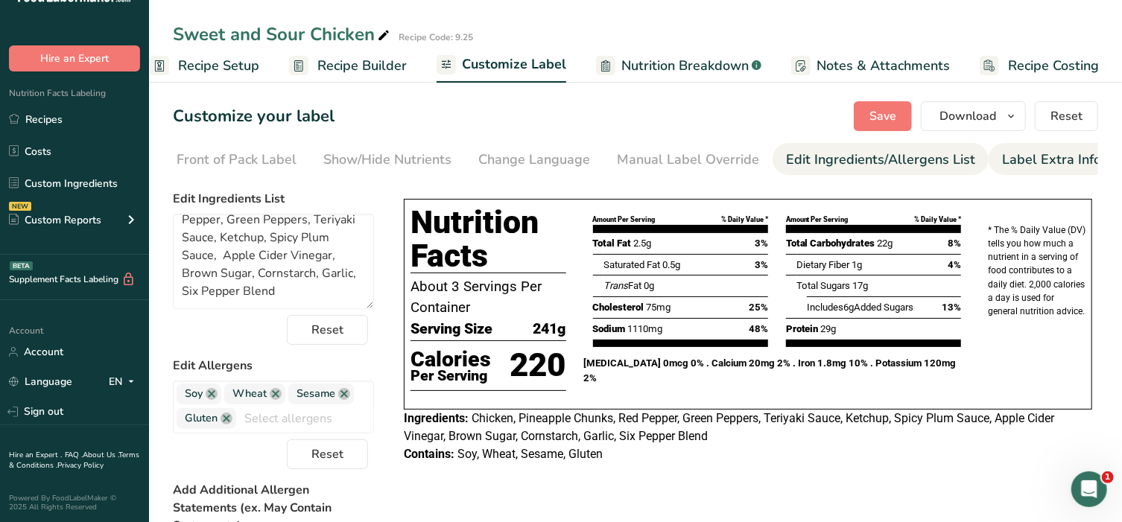
click at [1014, 163] on div "Label Extra Info" at bounding box center [1051, 160] width 99 height 20
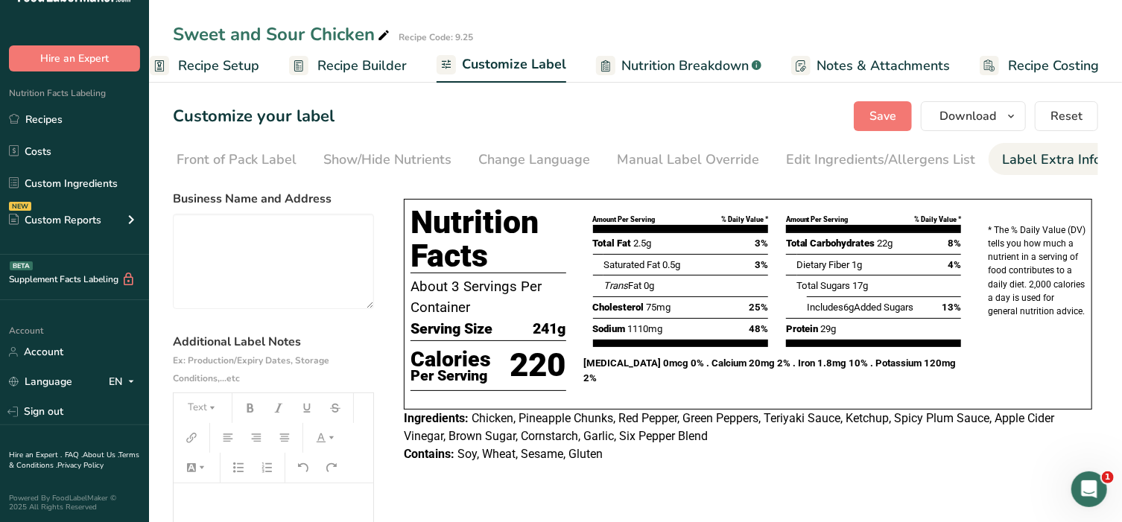
click at [238, 506] on p "﻿" at bounding box center [273, 504] width 185 height 18
click at [202, 418] on button "Text" at bounding box center [202, 408] width 45 height 24
click at [213, 497] on span "H2" at bounding box center [209, 489] width 25 height 24
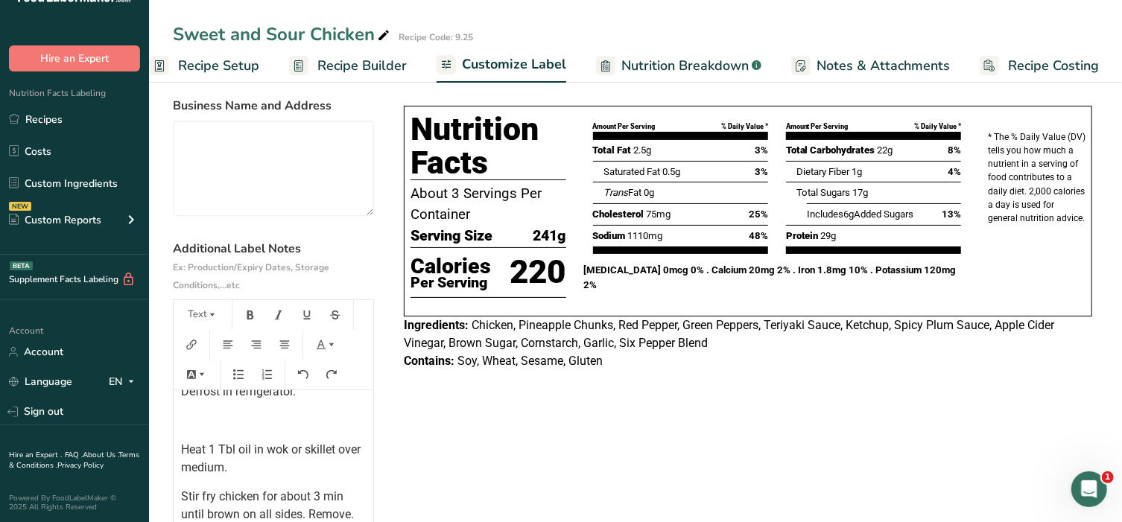
scroll to position [93, 0]
drag, startPoint x: 294, startPoint y: 433, endPoint x: 266, endPoint y: 427, distance: 29.1
click at [266, 427] on div "COOKING DIRECTIONS from defrosted Defrost in refrigerator. ﻿ Heat 1 Tbl oil in …" at bounding box center [274, 483] width 200 height 372
click at [261, 427] on p "﻿" at bounding box center [273, 419] width 185 height 18
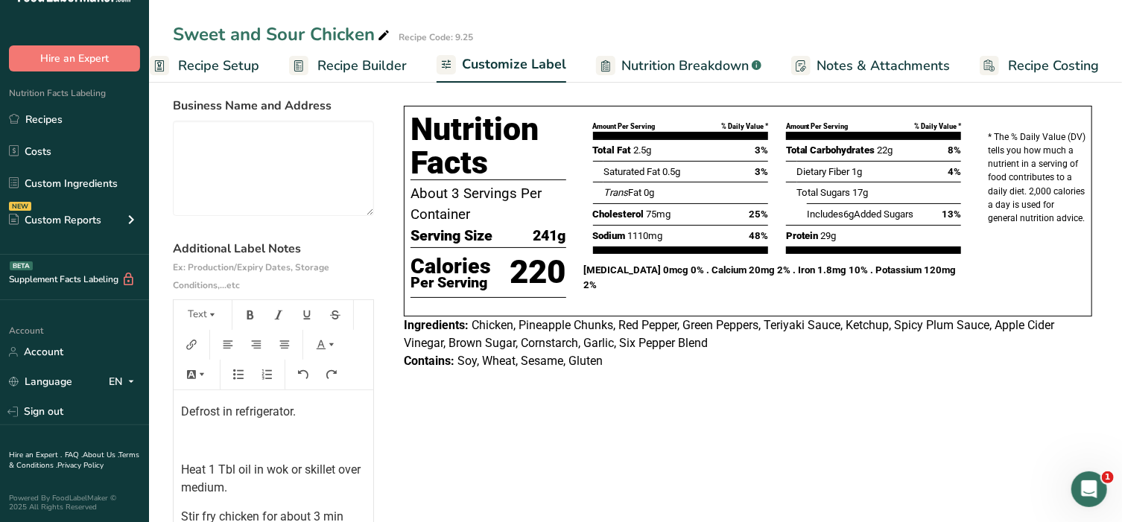
scroll to position [62, 0]
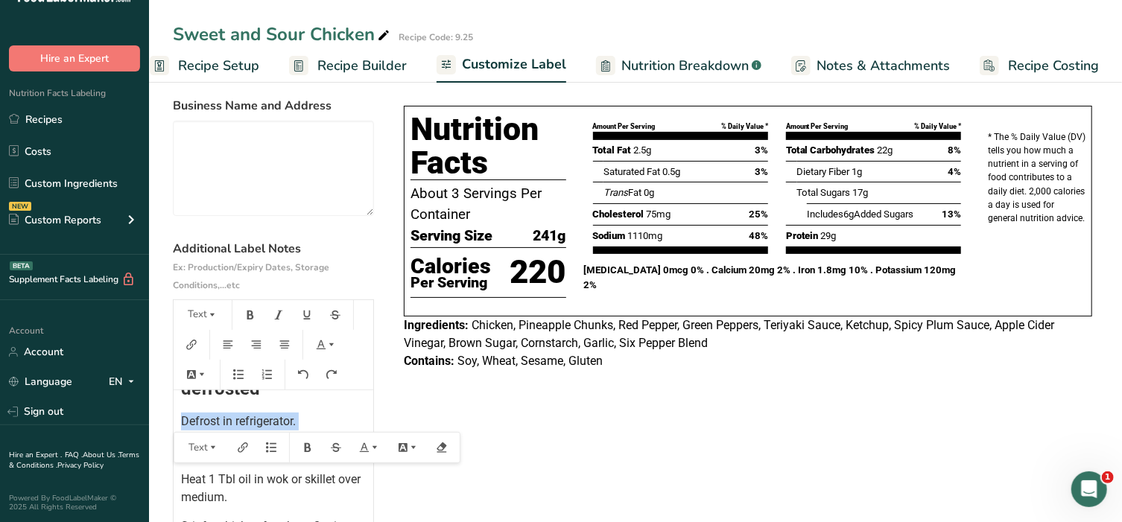
drag, startPoint x: 203, startPoint y: 454, endPoint x: 184, endPoint y: 432, distance: 29.1
click at [184, 432] on div "COOKING DIRECTIONS from defrosted Defrost in refrigerator. ﻿ Heat 1 Tbl oil in …" at bounding box center [274, 514] width 200 height 372
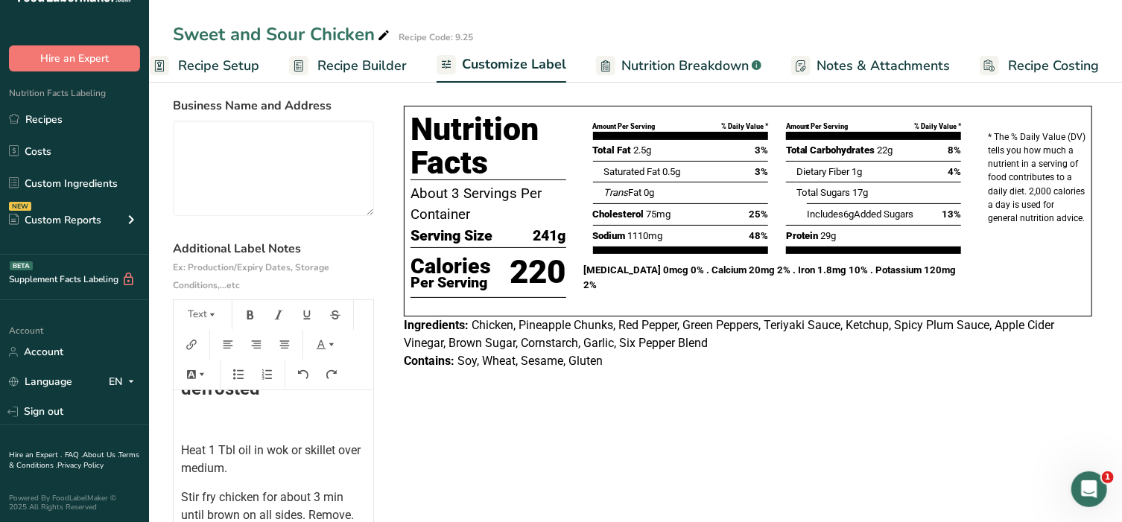
click at [206, 439] on div "COOKING DIRECTIONS from defrosted ﻿ Heat 1 Tbl oil in wok or skillet over mediu…" at bounding box center [274, 499] width 200 height 343
click at [181, 456] on span "Heat 1 Tbl oil in wok or skillet over medium." at bounding box center [272, 459] width 182 height 32
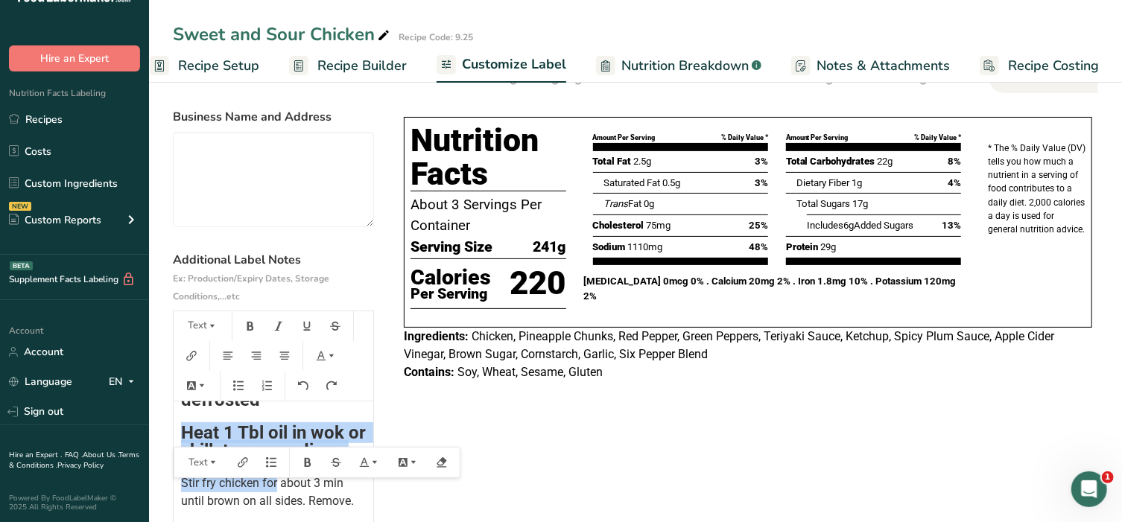
drag, startPoint x: 277, startPoint y: 482, endPoint x: 171, endPoint y: 441, distance: 113.4
click at [171, 441] on section "Customize your label Save Download Choose what to show on your downloaded label…" at bounding box center [635, 322] width 973 height 652
click at [194, 320] on button "Text" at bounding box center [202, 326] width 45 height 24
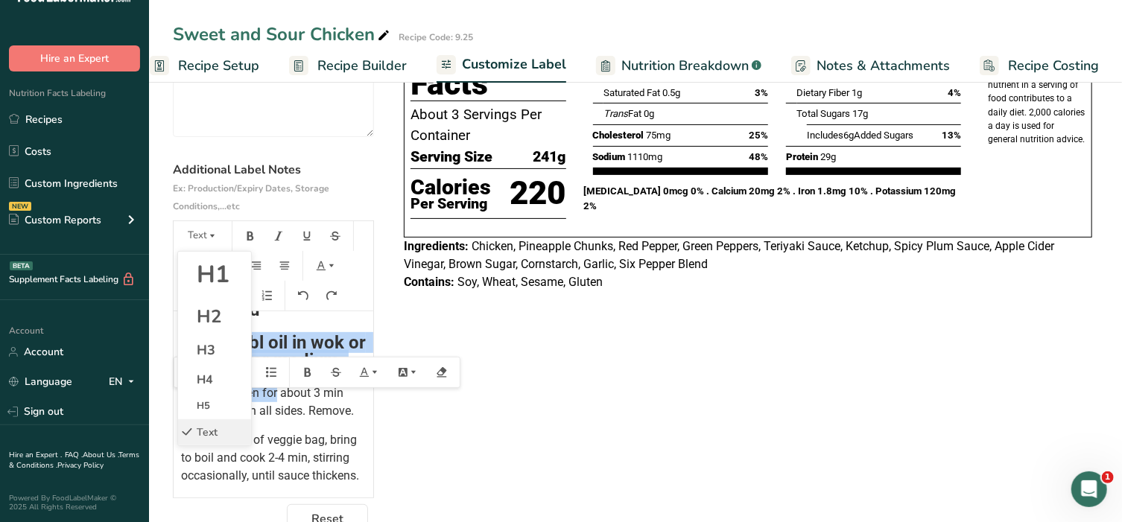
scroll to position [174, 0]
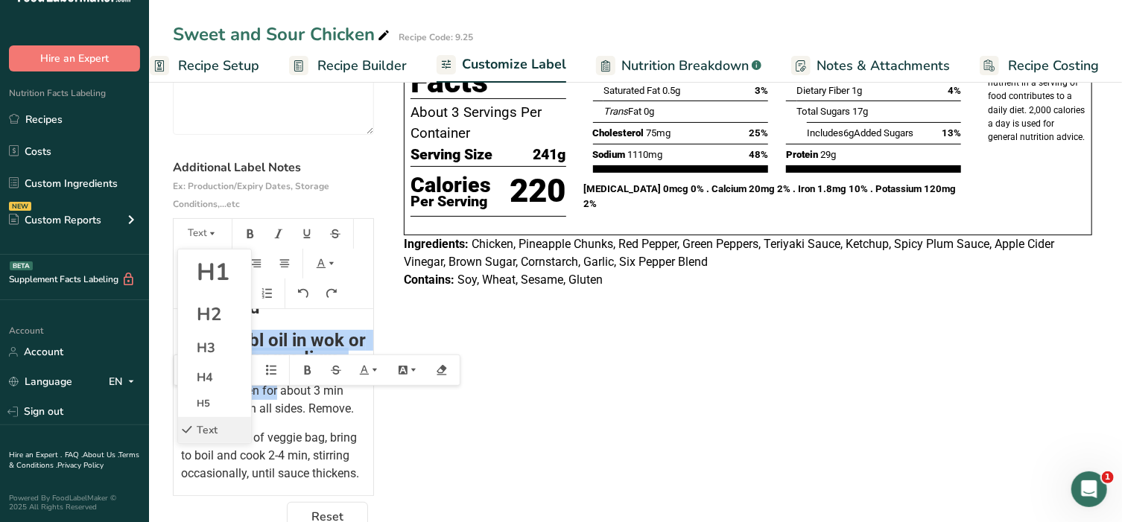
click at [206, 433] on span "Text" at bounding box center [207, 430] width 21 height 14
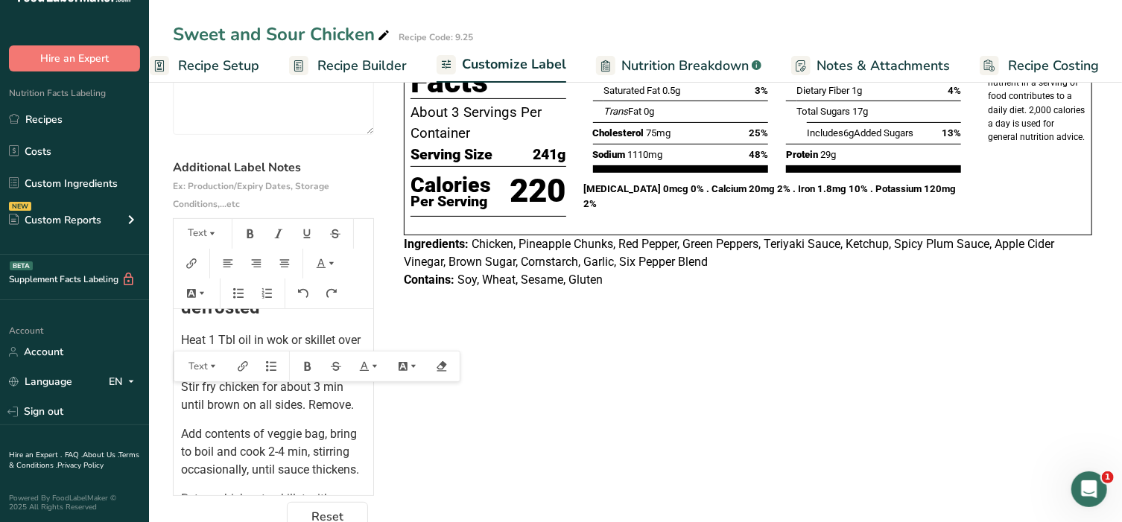
click at [273, 414] on p "Stir fry chicken for about 3 min until brown on all sides. Remove." at bounding box center [273, 396] width 185 height 36
click at [255, 361] on p "Heat 1 Tbl oil in wok or skillet over medium." at bounding box center [273, 349] width 185 height 36
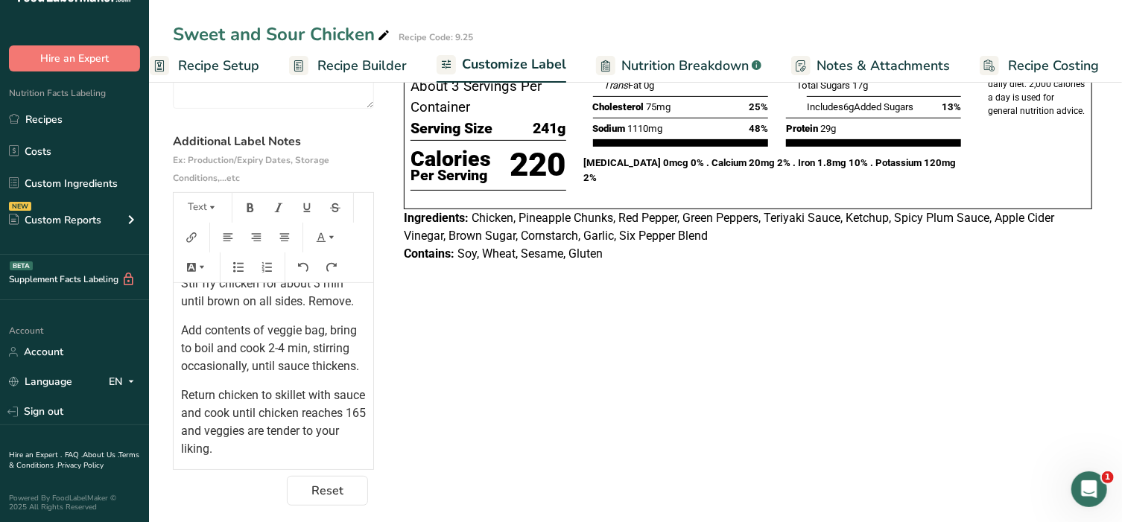
scroll to position [210, 0]
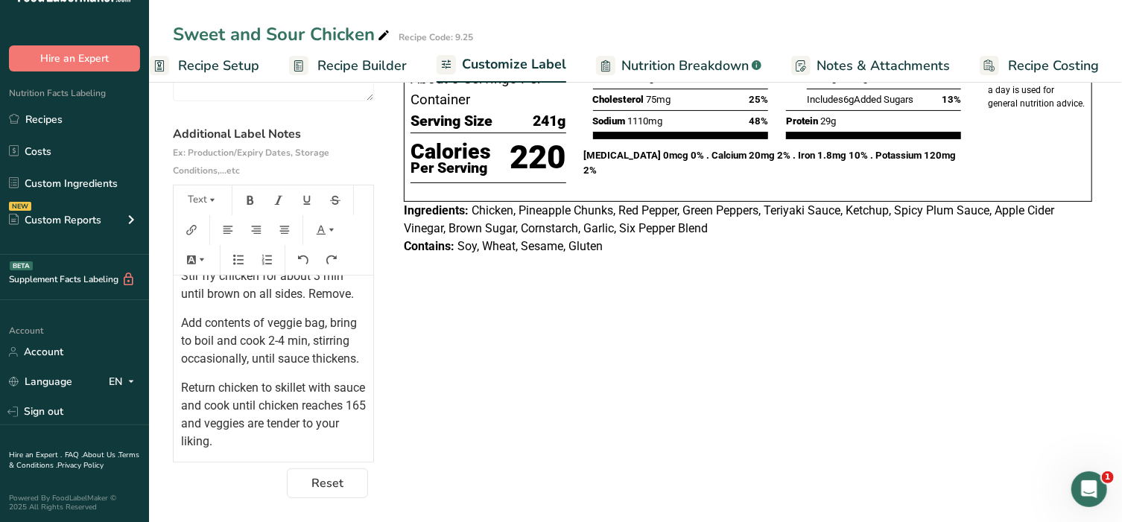
click at [244, 425] on span "Return chicken to skillet with sauce and cook until chicken reaches 165 and veg…" at bounding box center [275, 415] width 188 height 68
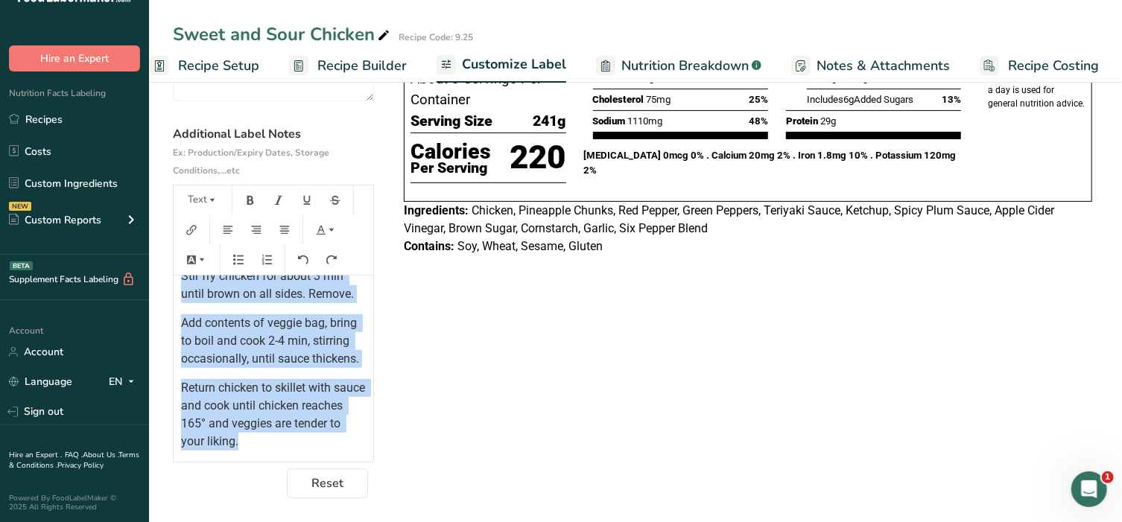
scroll to position [0, 0]
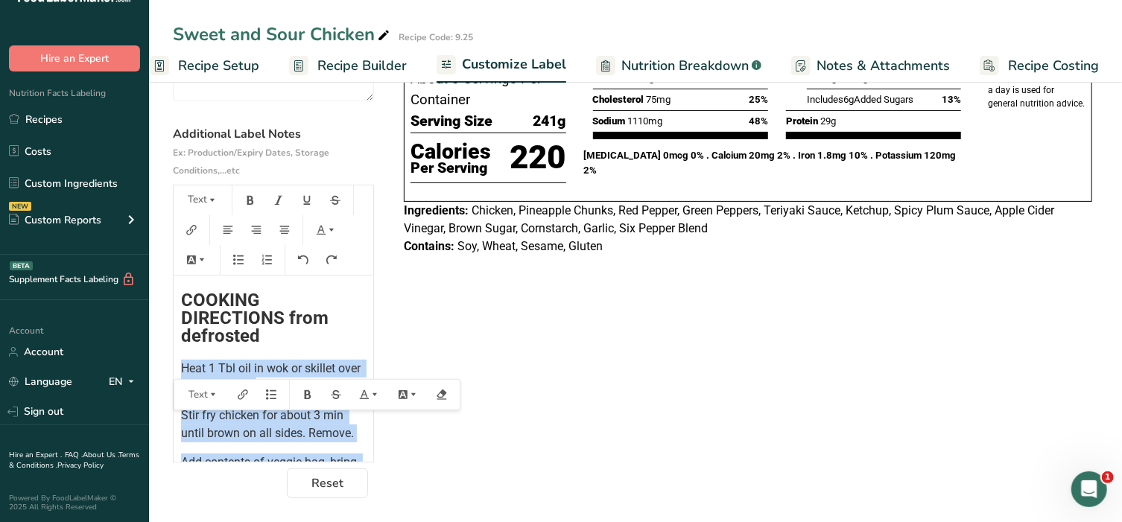
drag, startPoint x: 296, startPoint y: 446, endPoint x: 181, endPoint y: 349, distance: 150.7
click at [181, 349] on div "COOKING DIRECTIONS from defrosted Heat 1 Tbl oil in wok or skillet over medium …" at bounding box center [274, 433] width 200 height 314
copy div "Heat 1 Tbl oil in wok or skillet over medium heat. Stir fry chicken for about 3…"
click at [223, 436] on span "Stir fry chicken for about 3 min until brown on all sides. Remove." at bounding box center [267, 424] width 173 height 32
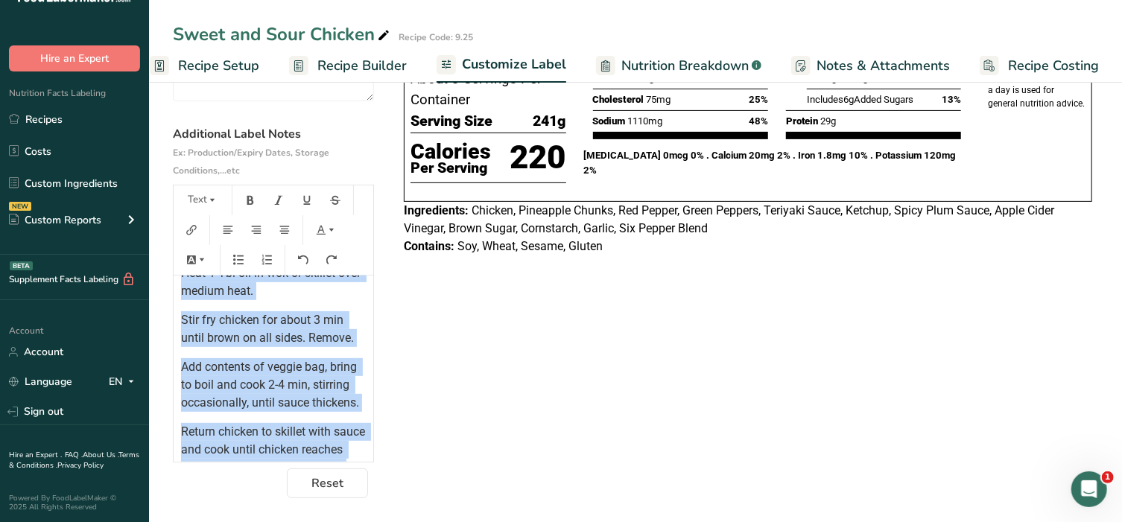
scroll to position [174, 0]
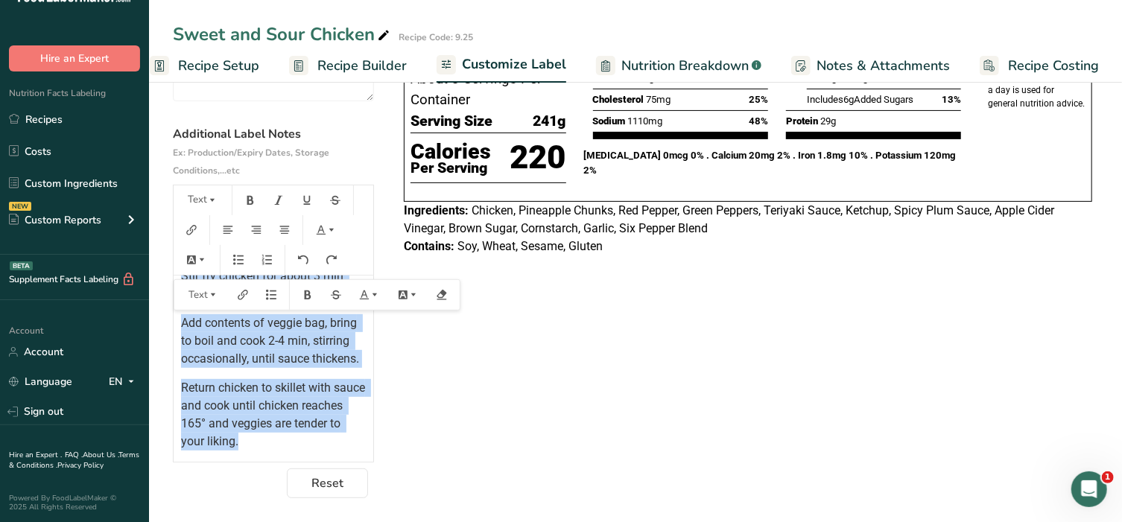
drag, startPoint x: 179, startPoint y: 366, endPoint x: 313, endPoint y: 446, distance: 156.0
click at [313, 446] on div "COOKING DIRECTIONS from defrosted Heat 1 Tbl oil in wok or skillet over medium …" at bounding box center [274, 293] width 200 height 314
copy div "Heat 1 Tbl oil in wok or skillet over medium heat. Stir fry chicken for about 3…"
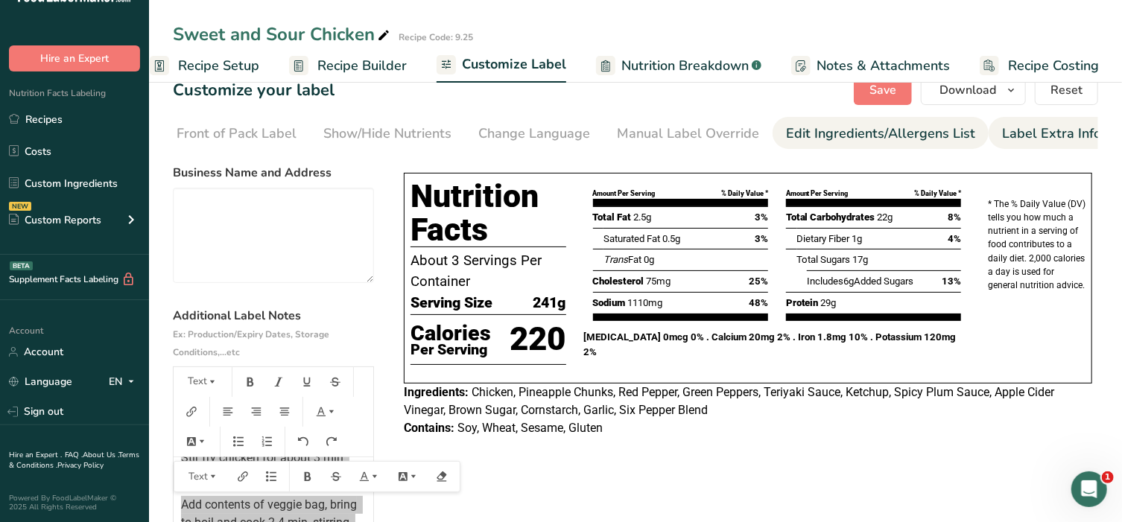
scroll to position [24, 0]
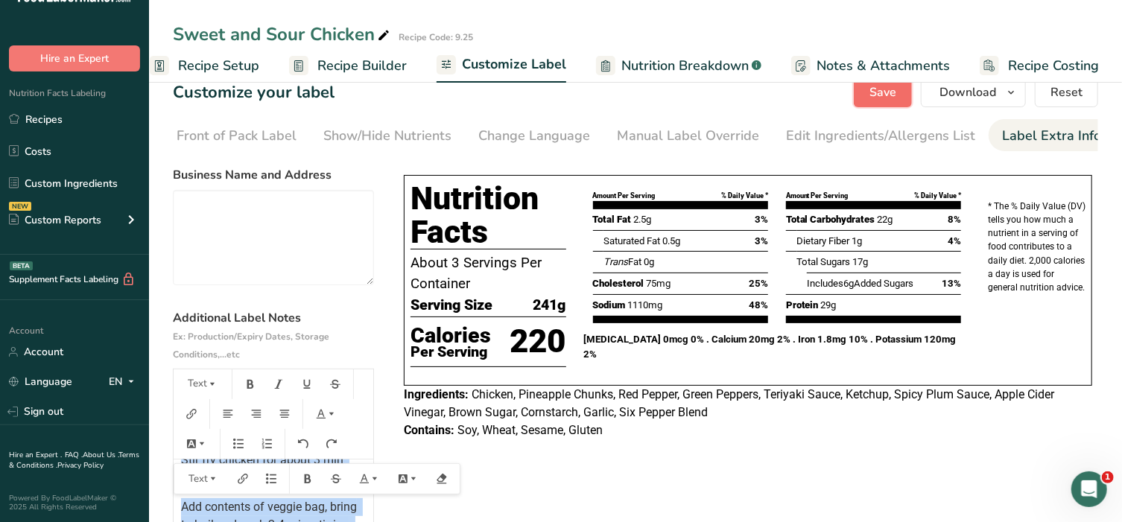
click at [891, 104] on button "Save" at bounding box center [883, 92] width 58 height 30
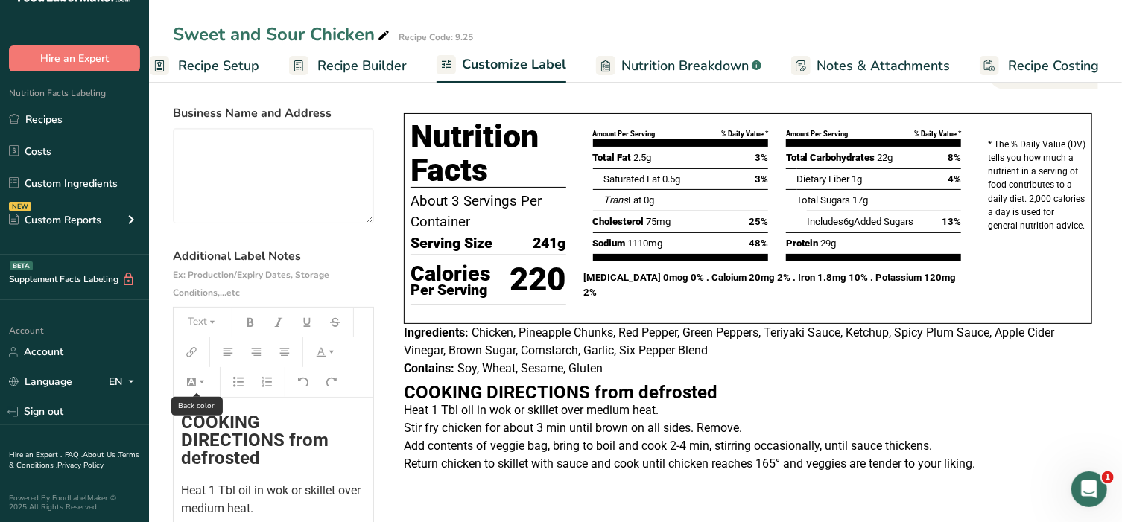
scroll to position [62, 0]
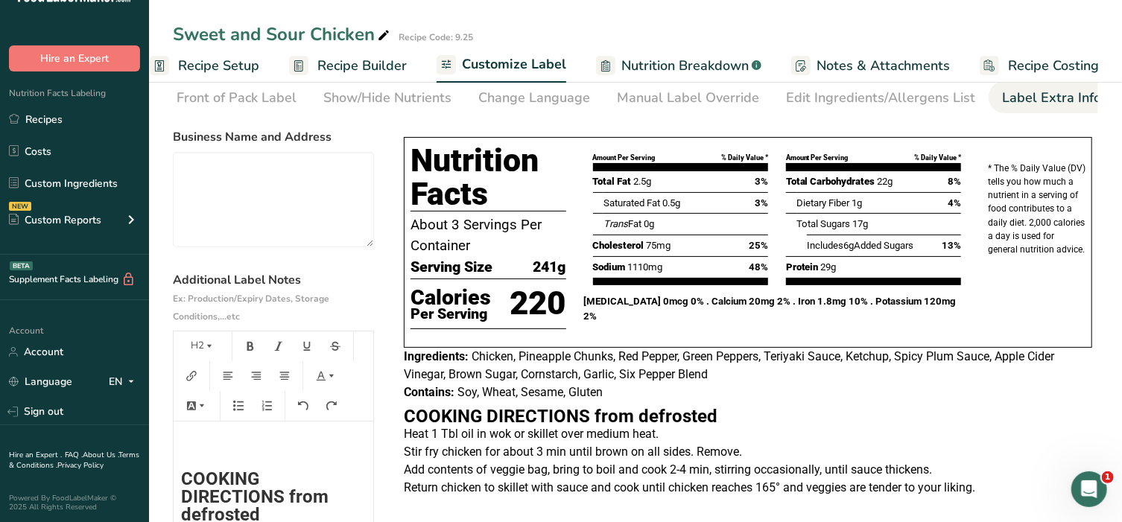
scroll to position [95, 0]
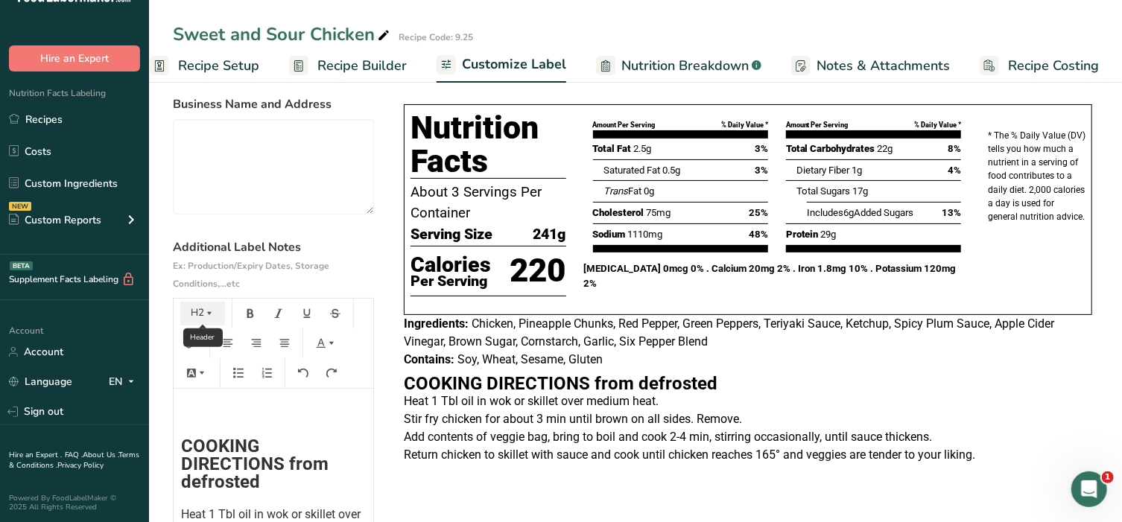
click at [195, 314] on button "H2" at bounding box center [202, 314] width 45 height 24
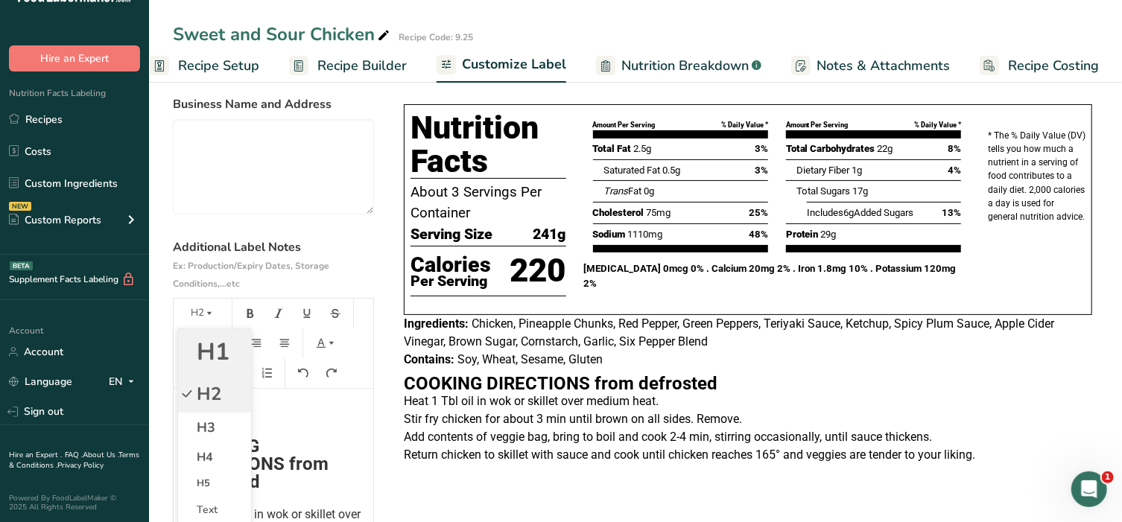
click at [211, 363] on span "H1" at bounding box center [213, 352] width 33 height 32
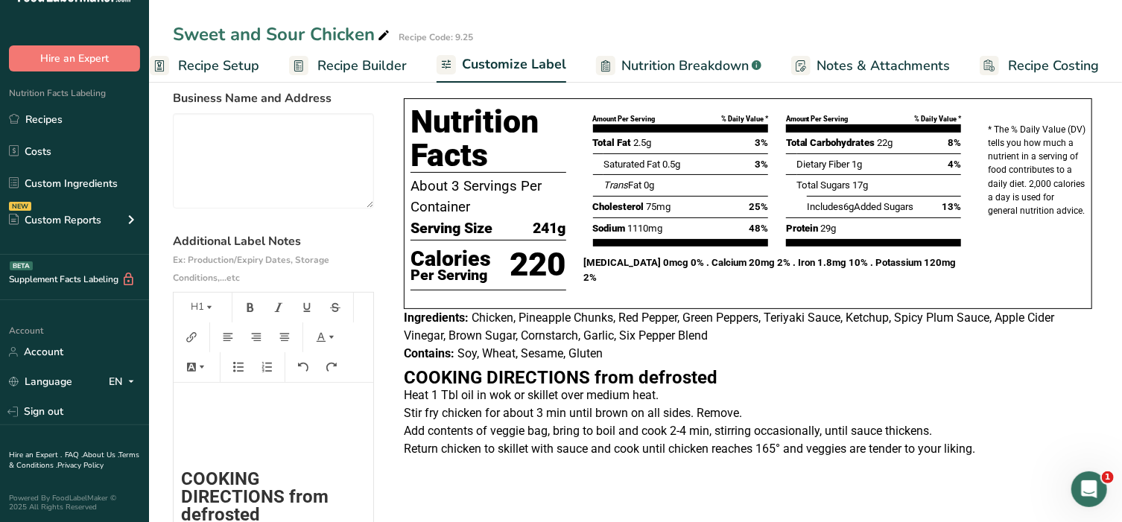
scroll to position [133, 0]
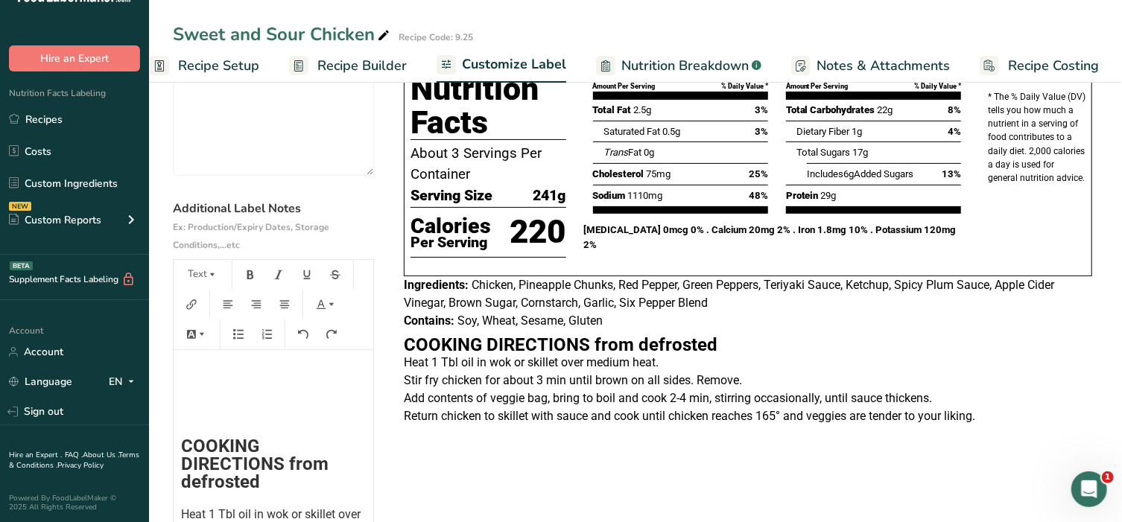
click at [194, 407] on p "﻿" at bounding box center [273, 413] width 185 height 18
click at [207, 279] on icon "button" at bounding box center [212, 275] width 10 height 10
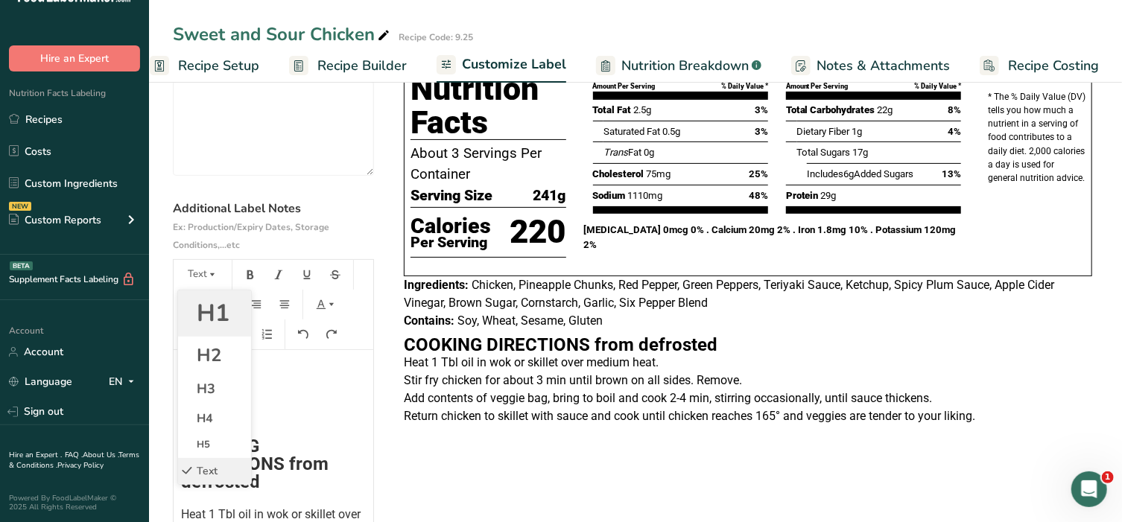
click at [206, 309] on span "H1" at bounding box center [213, 313] width 33 height 32
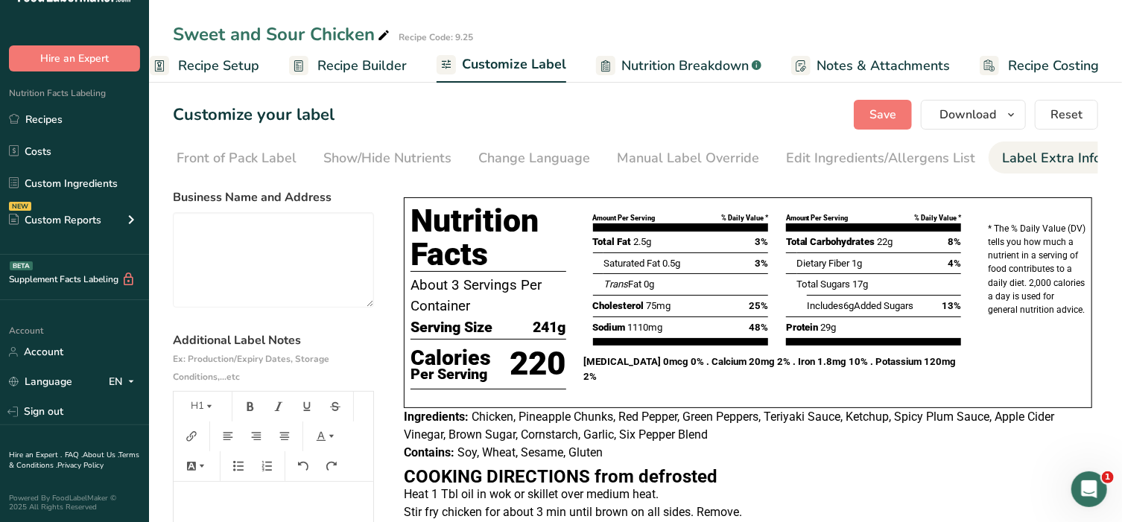
scroll to position [0, 0]
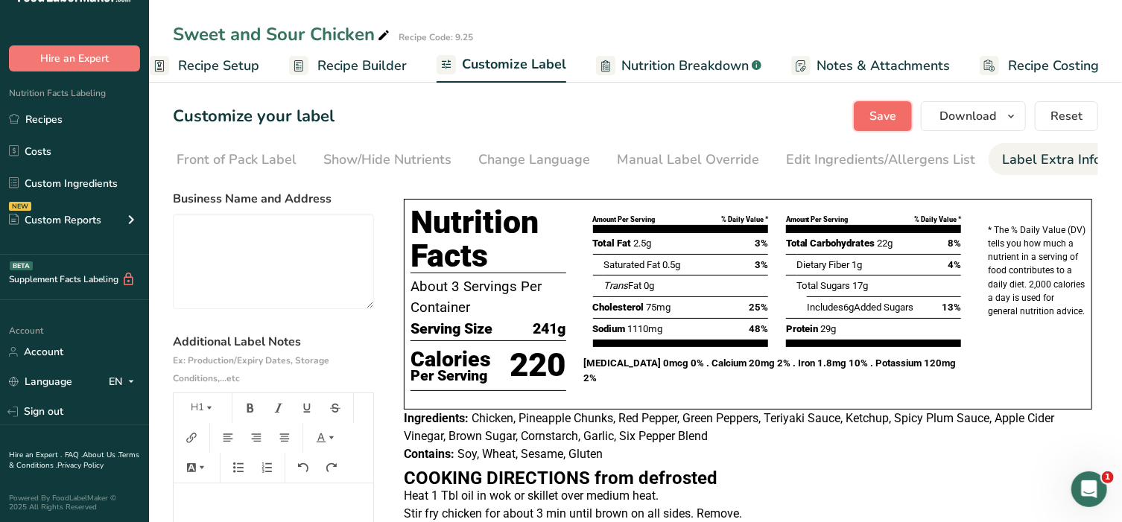
click at [883, 122] on span "Save" at bounding box center [882, 116] width 27 height 18
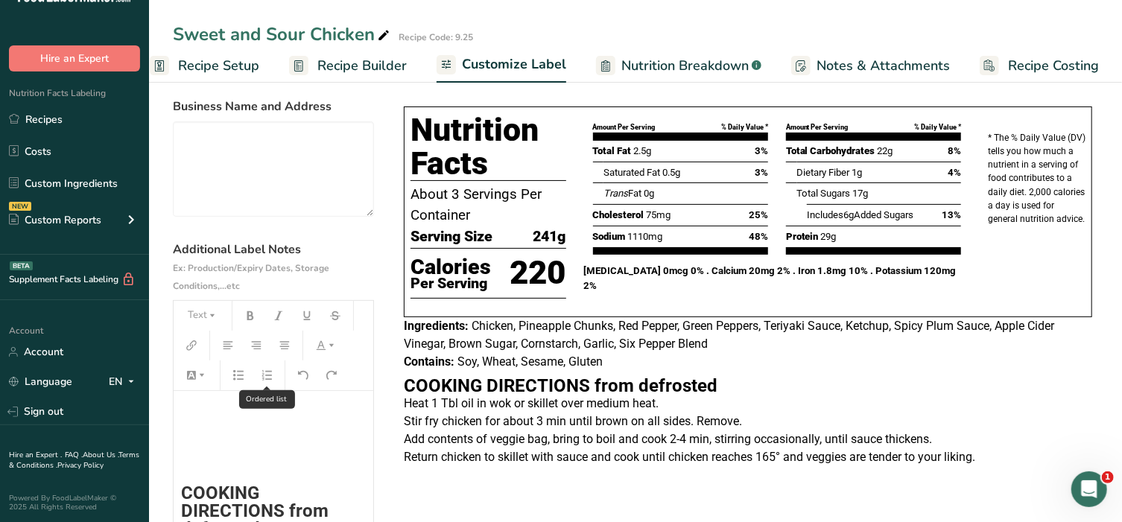
scroll to position [93, 0]
click at [203, 412] on h1 "﻿" at bounding box center [273, 418] width 185 height 24
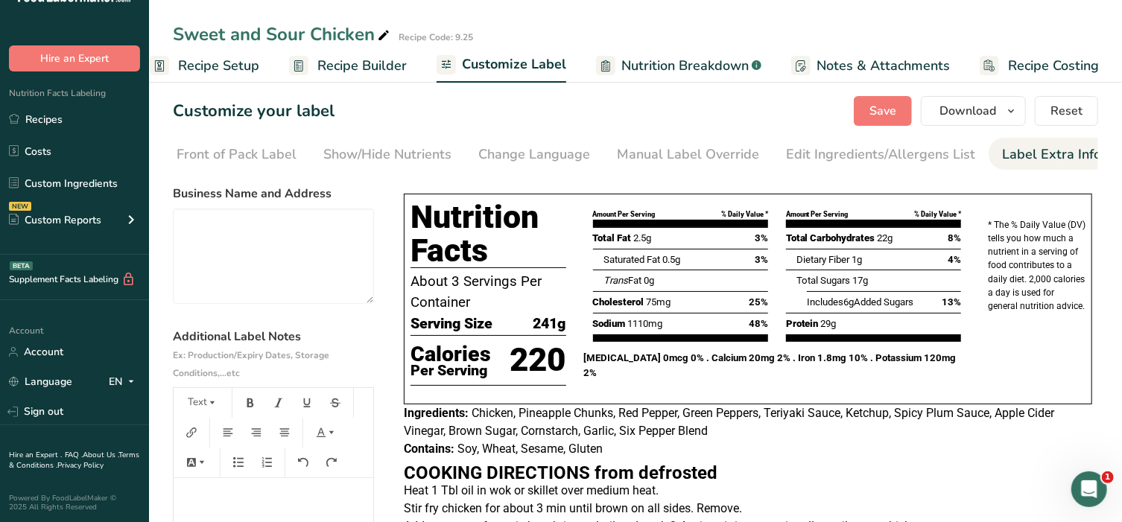
scroll to position [0, 0]
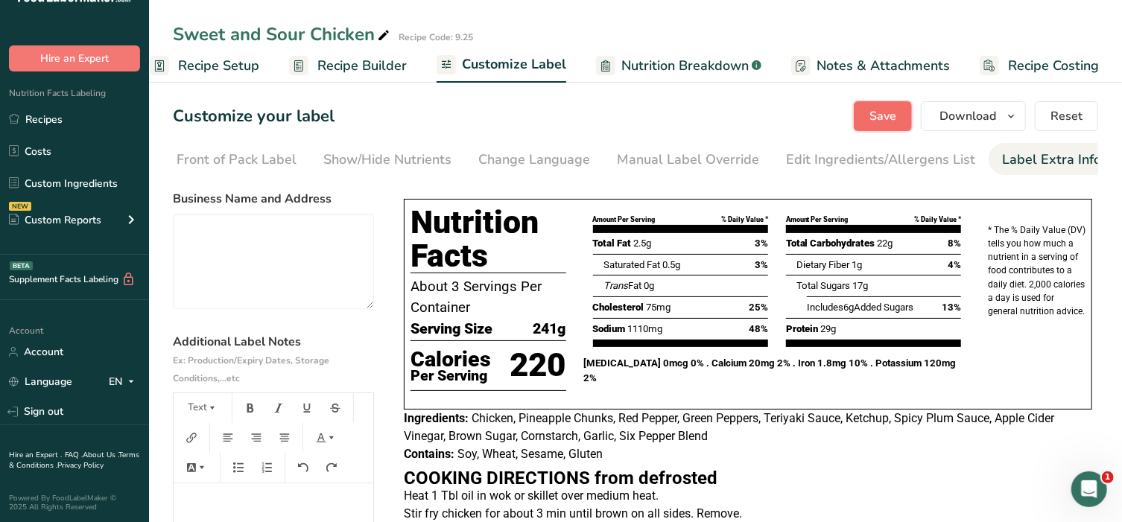
click at [888, 117] on span "Save" at bounding box center [882, 116] width 27 height 18
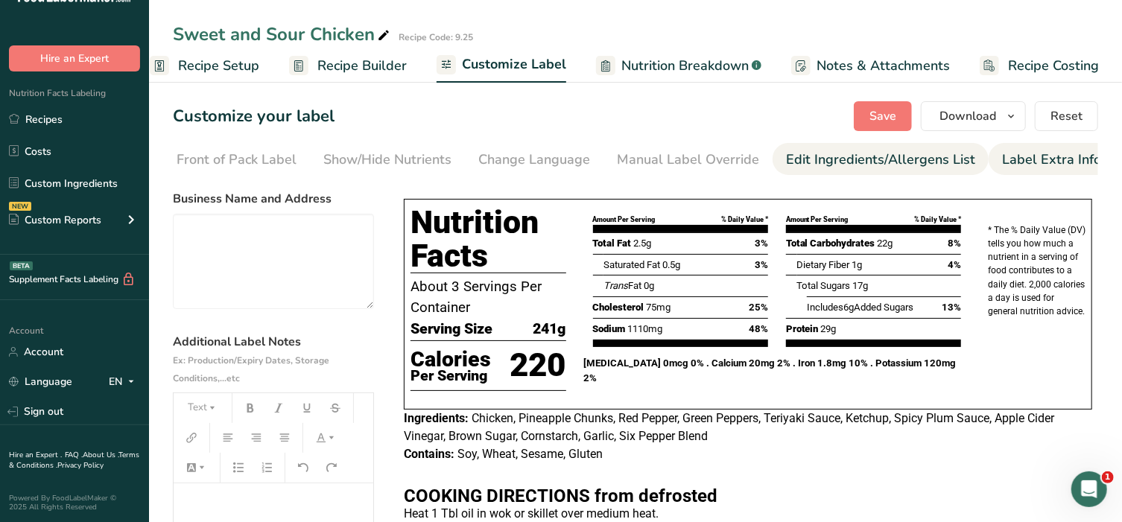
click at [837, 165] on div "Edit Ingredients/Allergens List" at bounding box center [880, 160] width 189 height 20
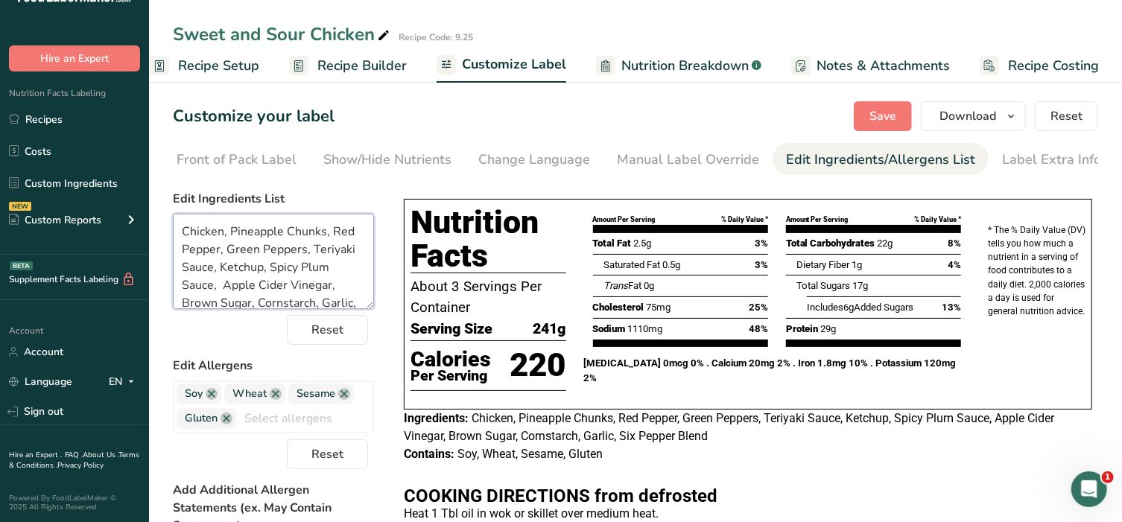
drag, startPoint x: 325, startPoint y: 234, endPoint x: 282, endPoint y: 235, distance: 43.2
click at [282, 235] on textarea "Chicken, Pineapple Chunks, Red Pepper, Green Peppers, Teriyaki Sauce, Ketchup, …" at bounding box center [273, 261] width 201 height 95
type textarea "Chicken, Pineapple, Red Pepper, Green Peppers, Teriyaki Sauce, Ketchup, Spicy P…"
click at [878, 116] on span "Save" at bounding box center [882, 116] width 27 height 18
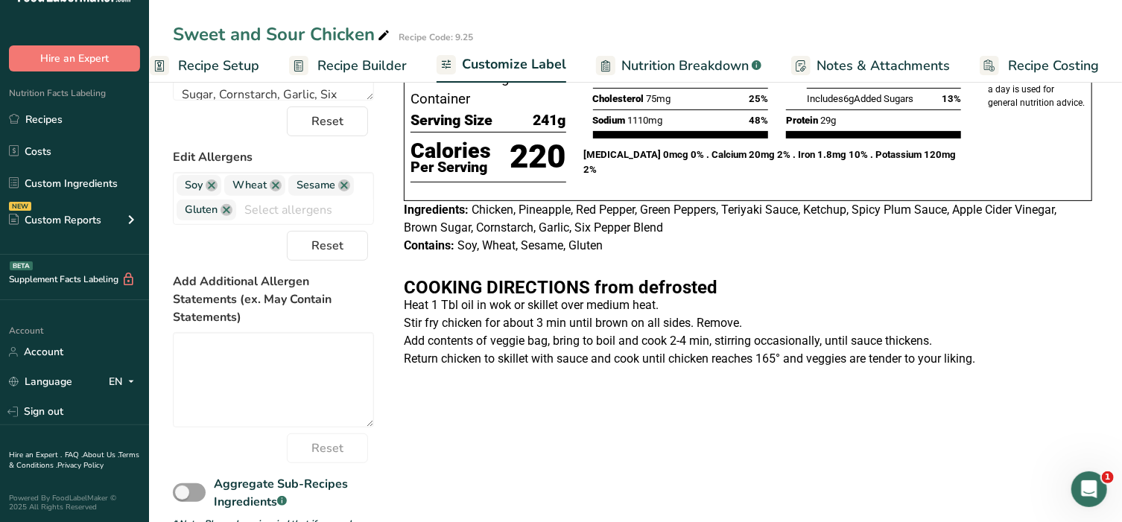
scroll to position [190, 0]
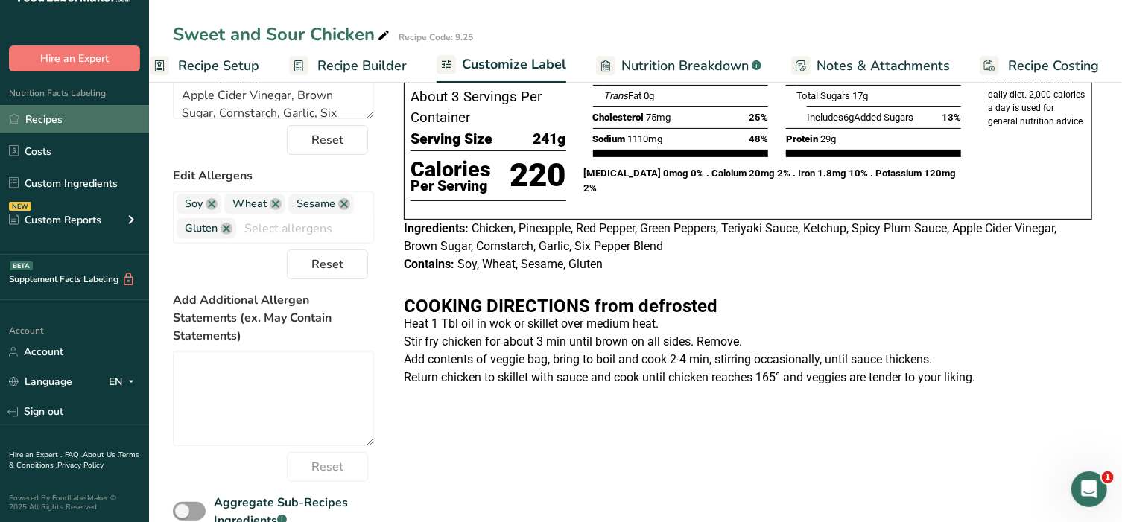
click at [70, 125] on link "Recipes" at bounding box center [74, 119] width 149 height 28
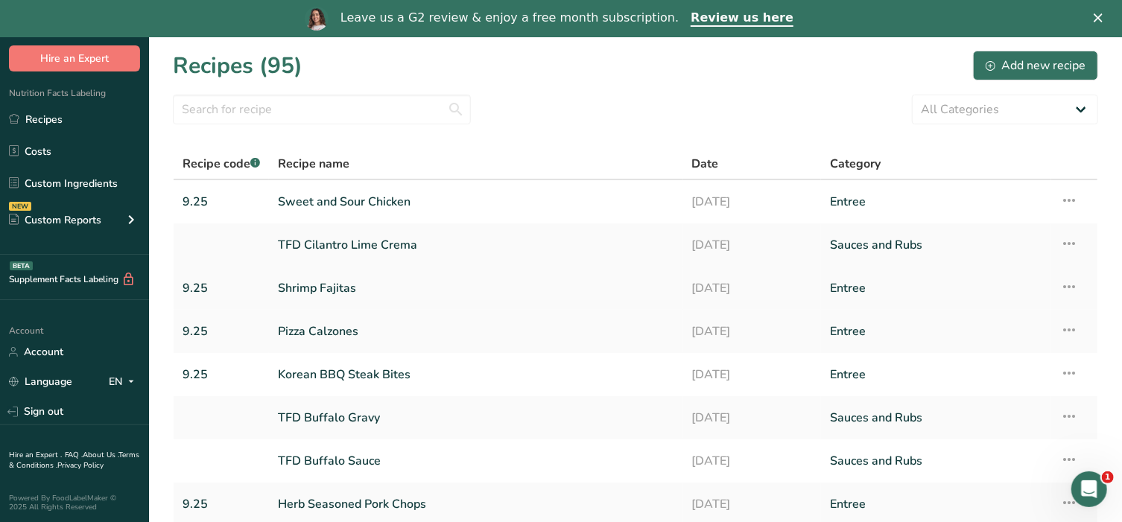
click at [328, 283] on link "Shrimp Fajitas" at bounding box center [476, 288] width 396 height 31
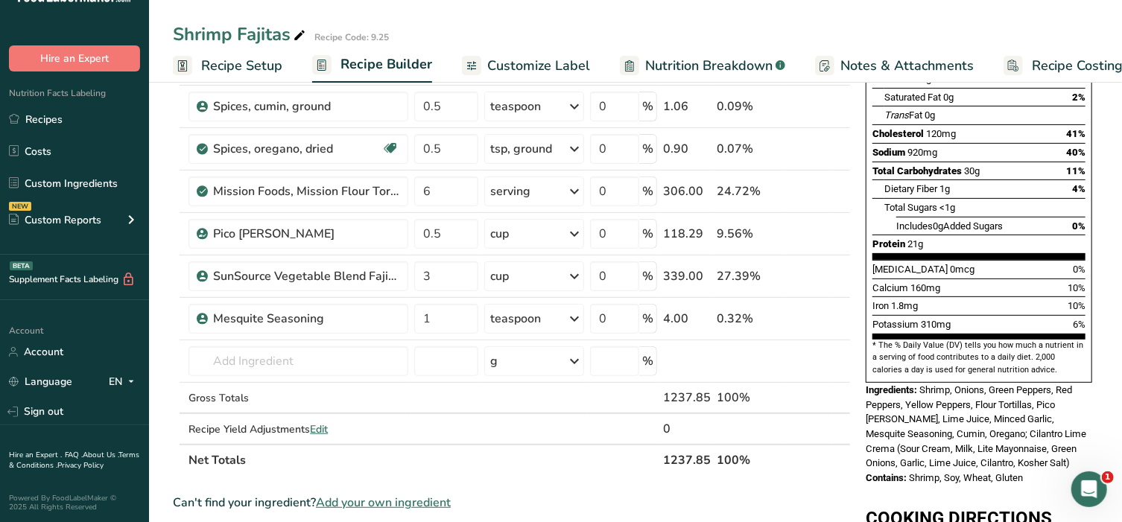
scroll to position [217, 0]
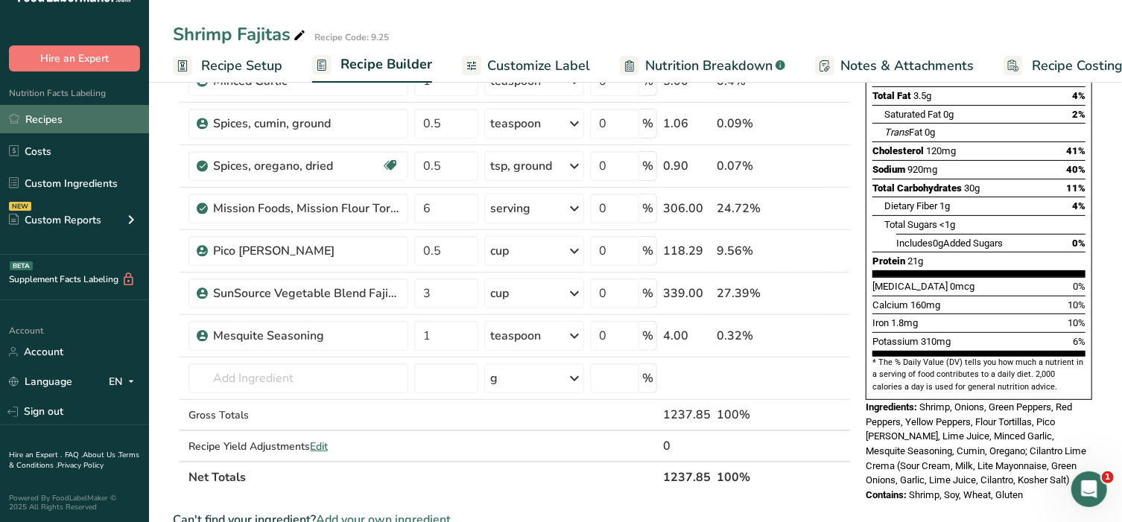
click at [97, 121] on link "Recipes" at bounding box center [74, 119] width 149 height 28
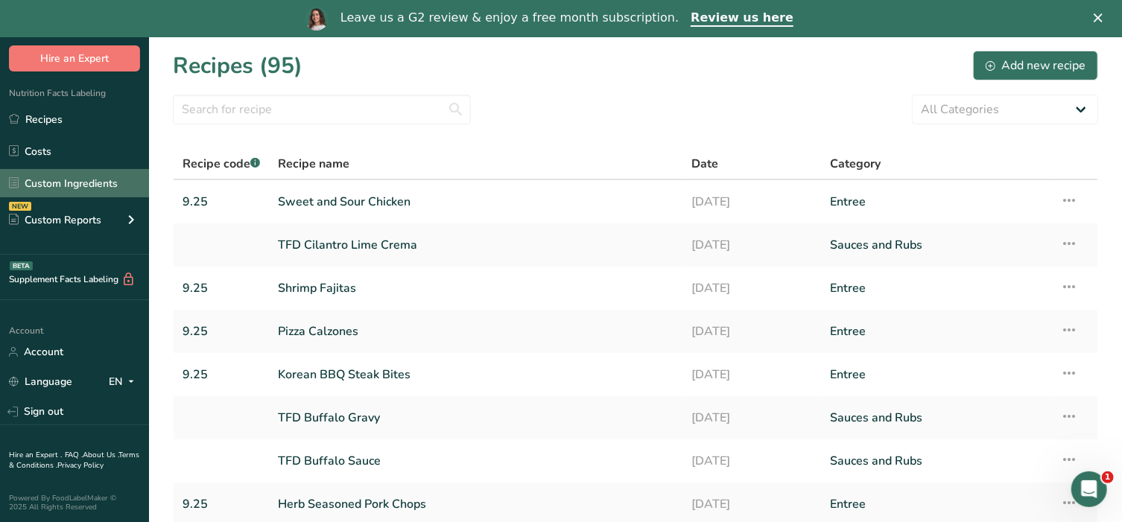
click at [95, 180] on link "Custom Ingredients" at bounding box center [74, 183] width 149 height 28
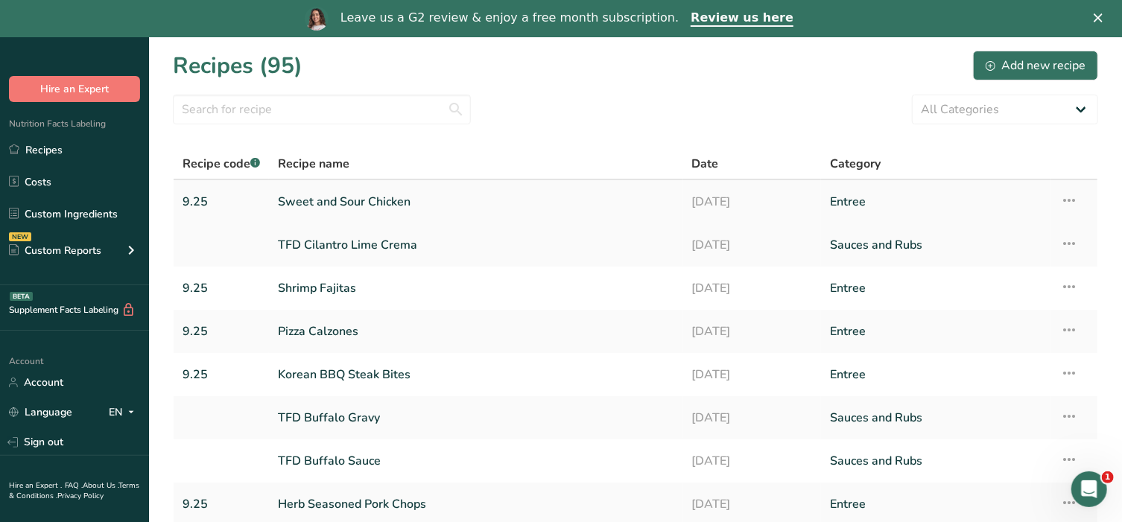
click at [340, 200] on link "Sweet and Sour Chicken" at bounding box center [476, 201] width 396 height 31
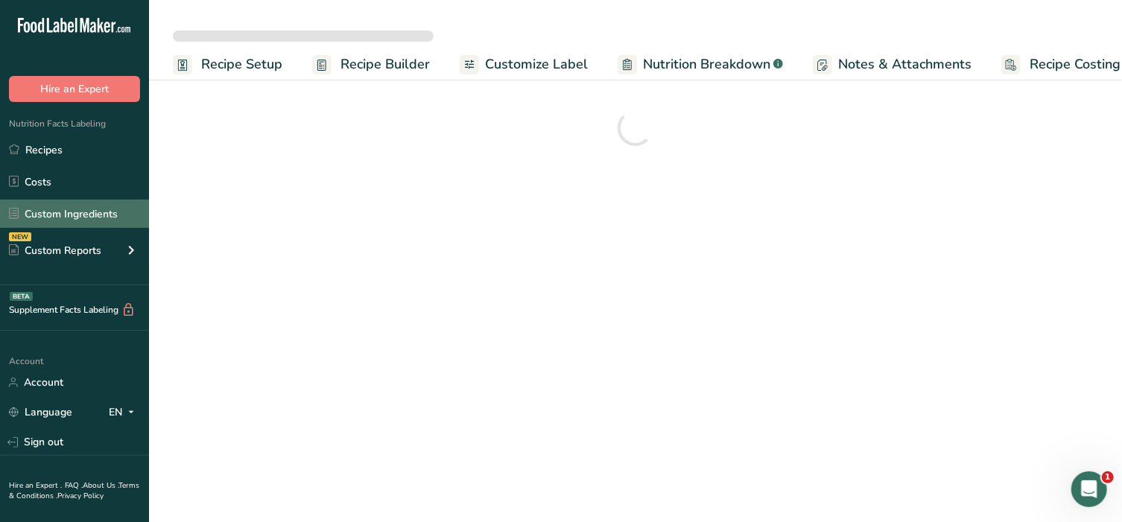
click at [69, 207] on link "Custom Ingredients" at bounding box center [74, 214] width 149 height 28
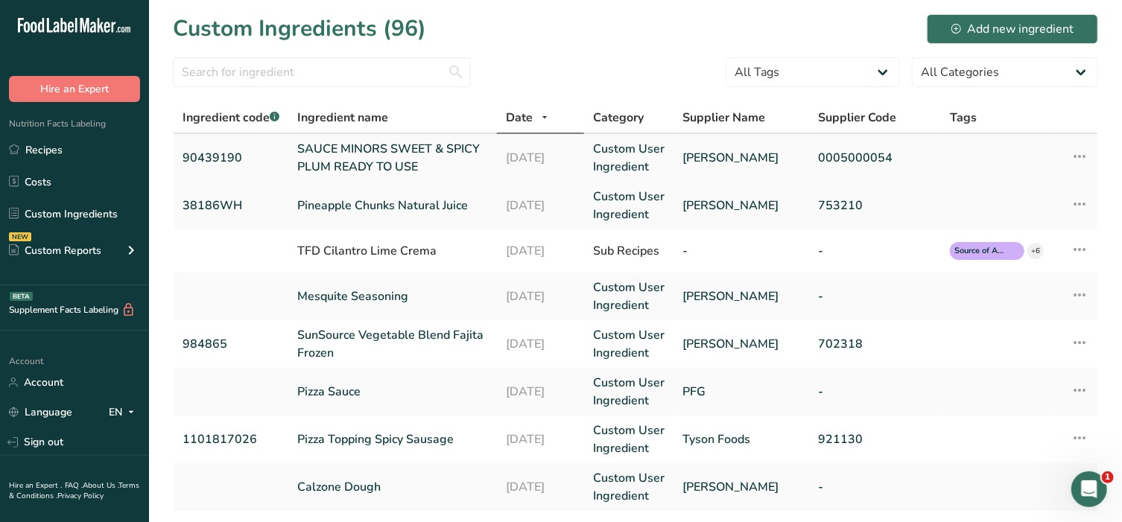
click at [403, 148] on link "SAUCE MINORS SWEET & SPICY PLUM READY TO USE" at bounding box center [392, 158] width 191 height 36
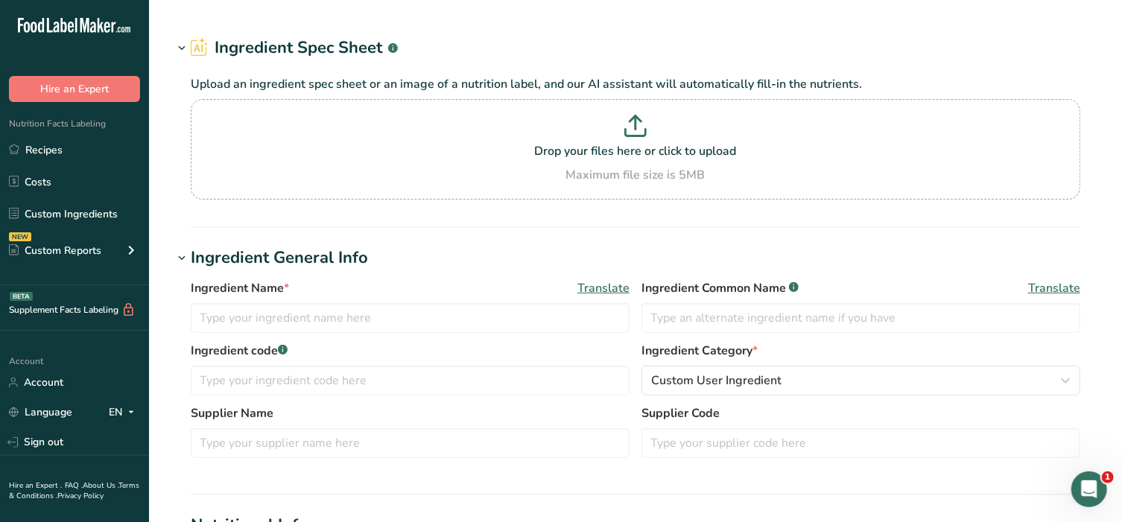
type input "SAUCE MINORS SWEET & SPICY PLUM READY TO USE"
type input "Spicy Plum Sauce"
type input "90439190"
type input "[PERSON_NAME]"
type input "0005000054"
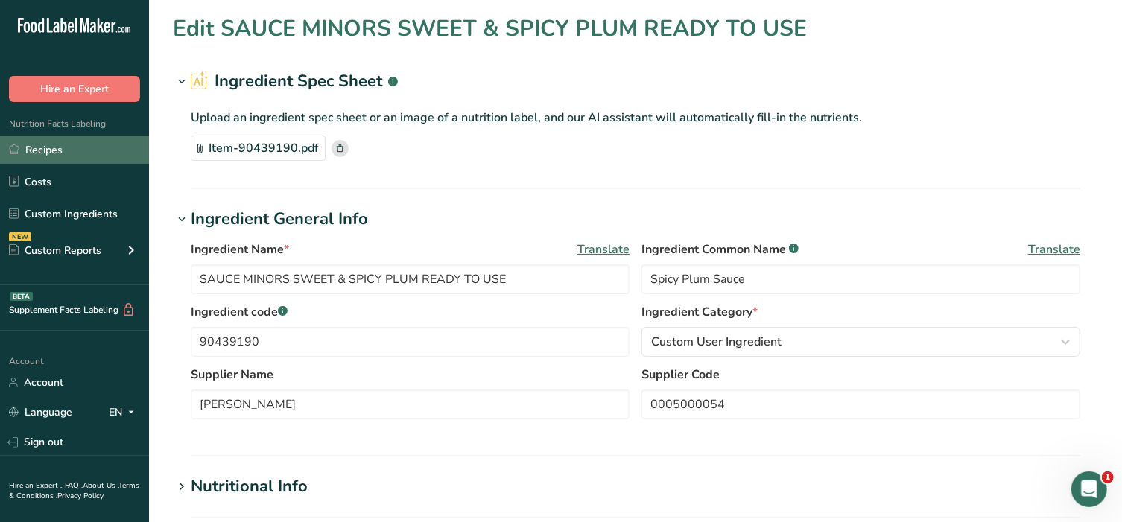
click at [63, 151] on link "Recipes" at bounding box center [74, 150] width 149 height 28
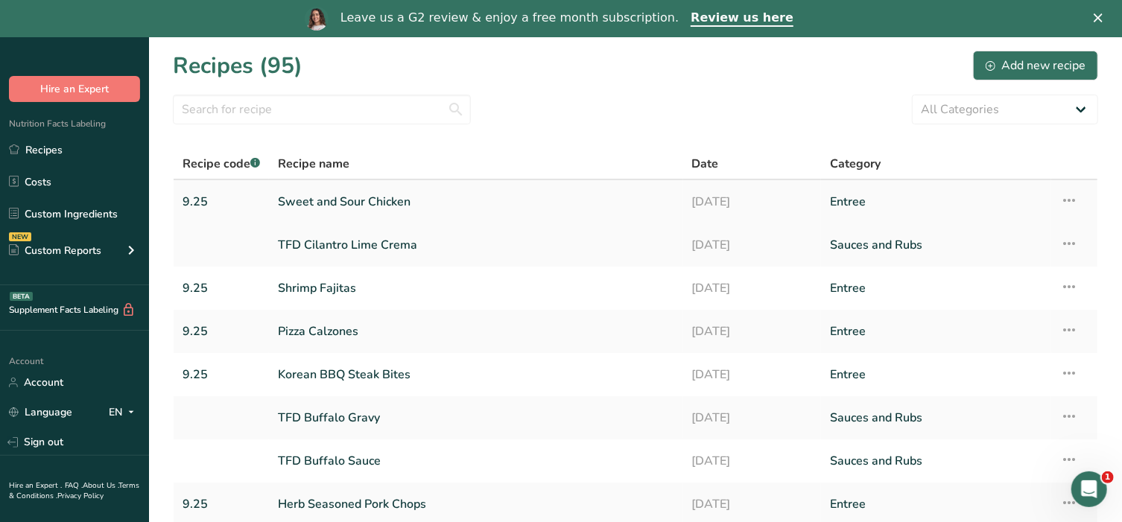
click at [349, 206] on link "Sweet and Sour Chicken" at bounding box center [476, 201] width 396 height 31
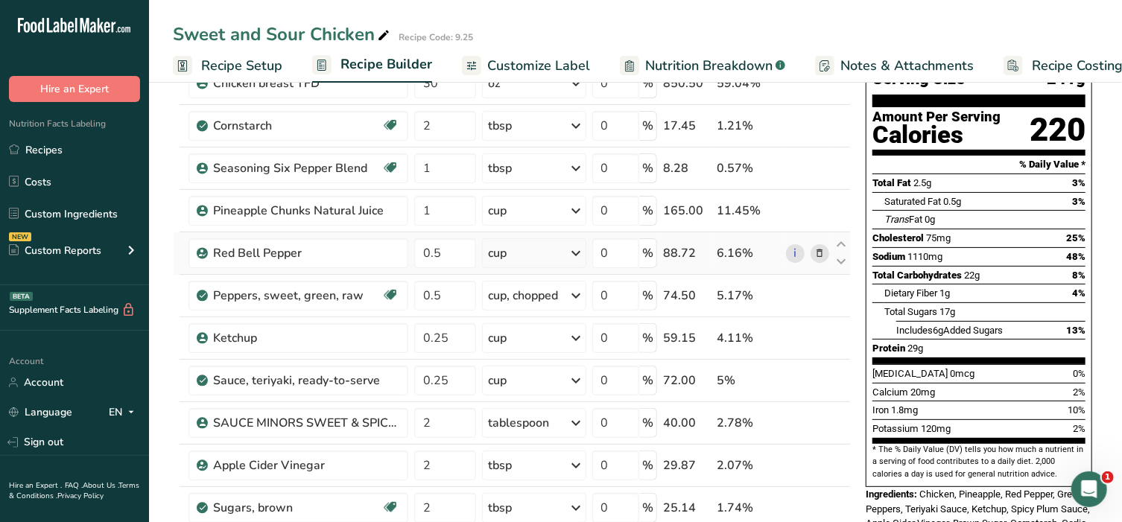
scroll to position [124, 0]
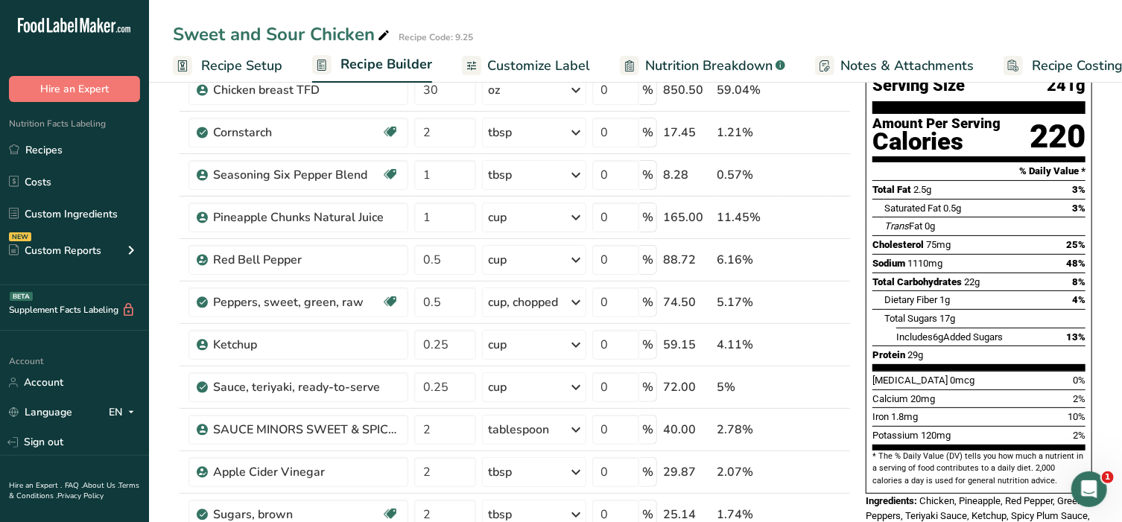
click at [512, 63] on span "Customize Label" at bounding box center [538, 66] width 103 height 20
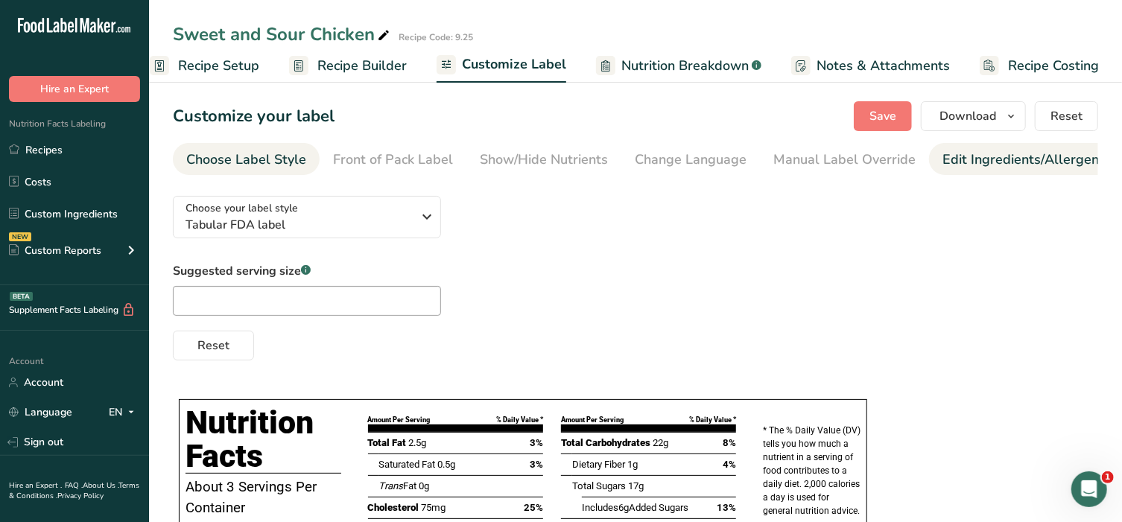
click at [994, 163] on div "Edit Ingredients/Allergens List" at bounding box center [1036, 160] width 189 height 20
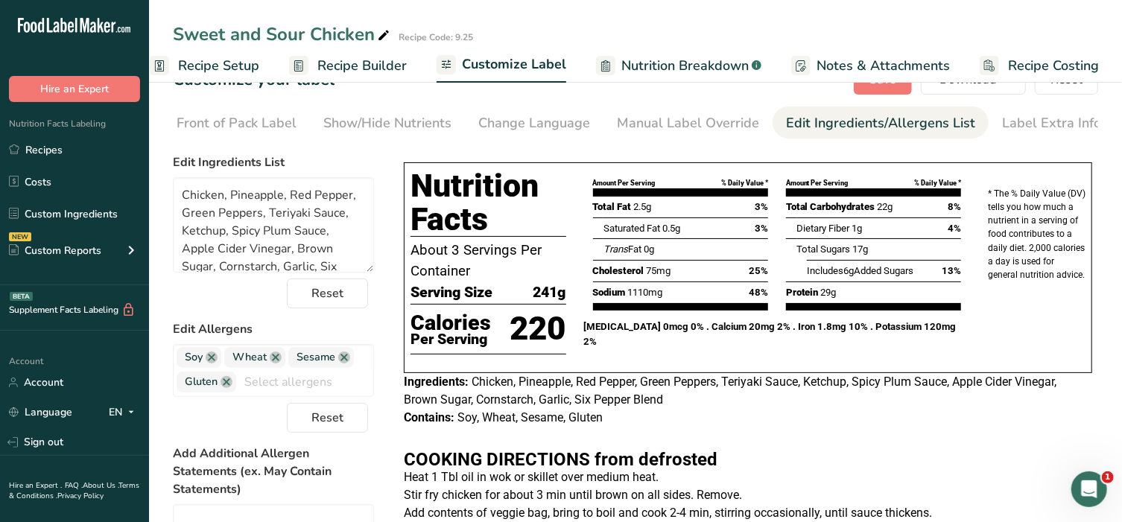
scroll to position [93, 0]
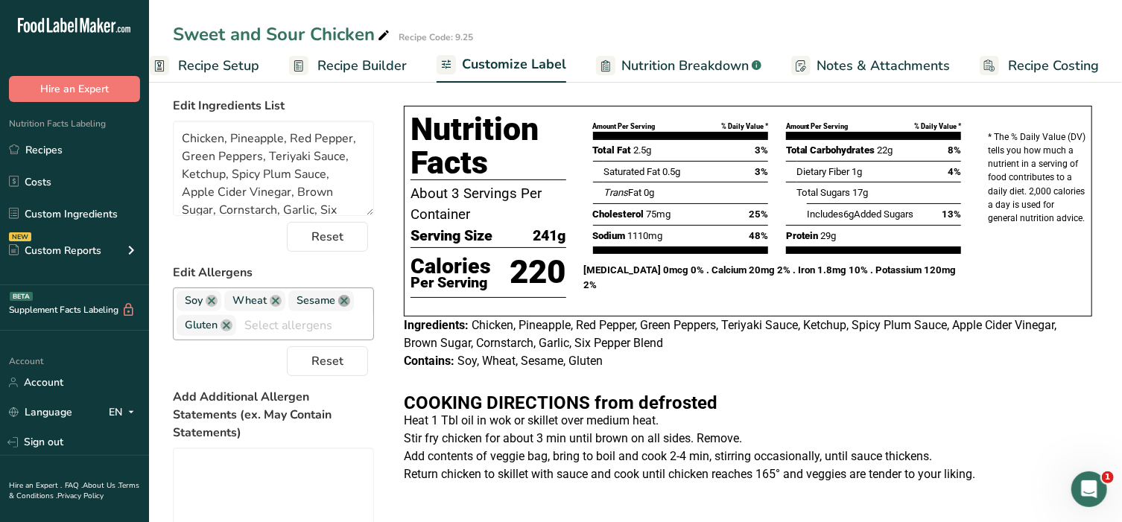
click at [341, 306] on link at bounding box center [344, 301] width 12 height 12
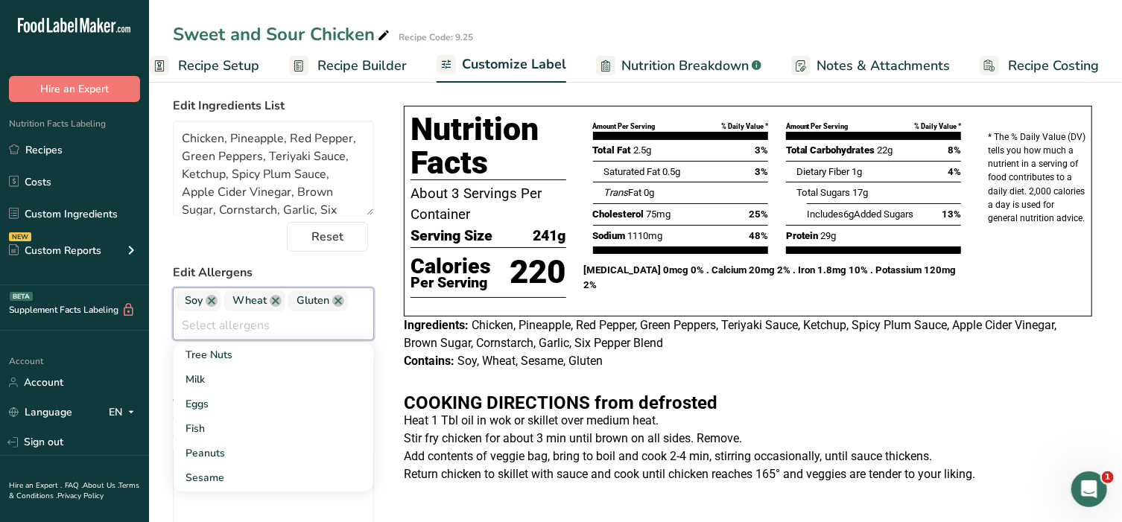
scroll to position [0, 0]
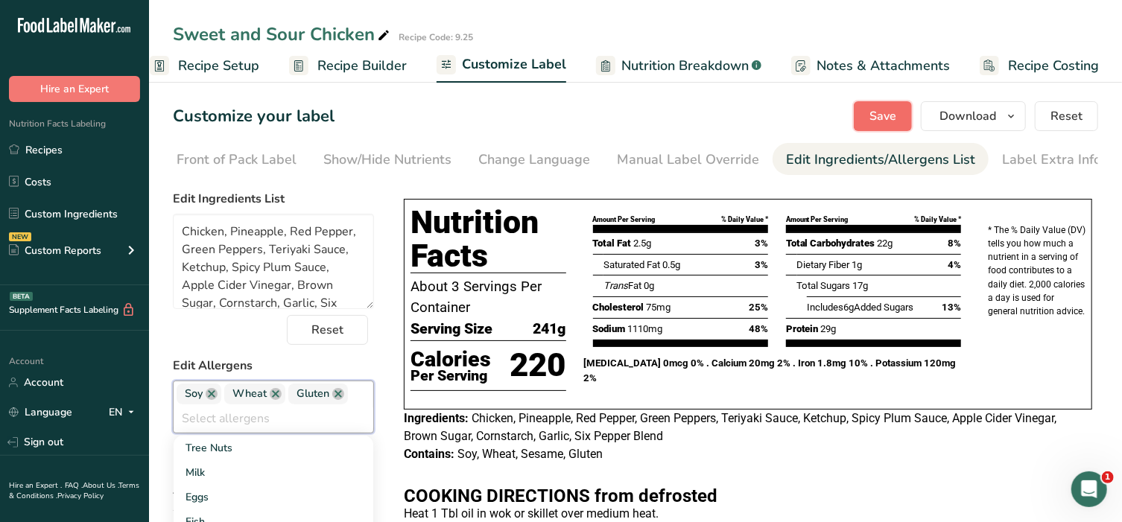
click at [888, 121] on span "Save" at bounding box center [882, 116] width 27 height 18
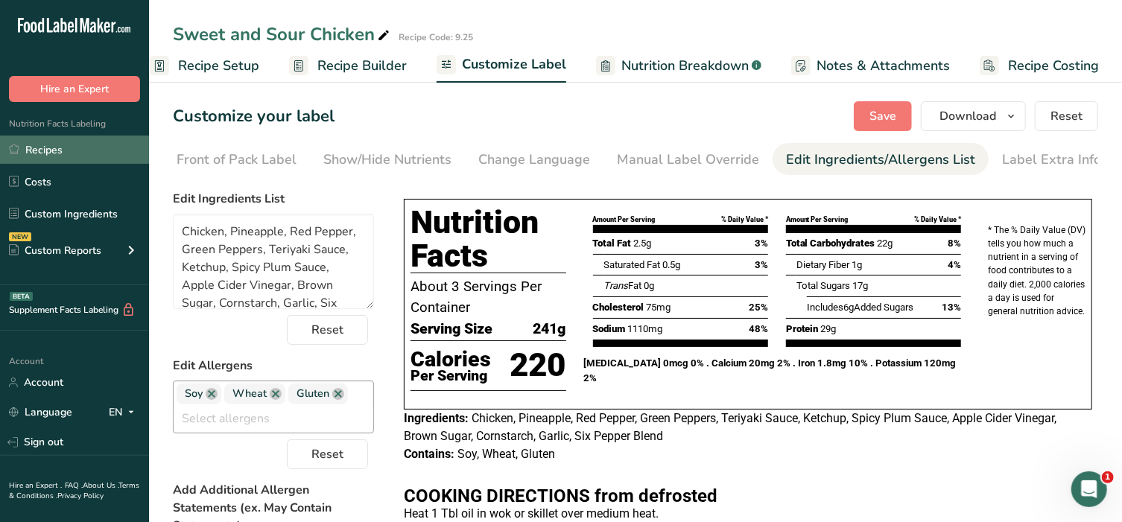
click at [57, 145] on link "Recipes" at bounding box center [74, 150] width 149 height 28
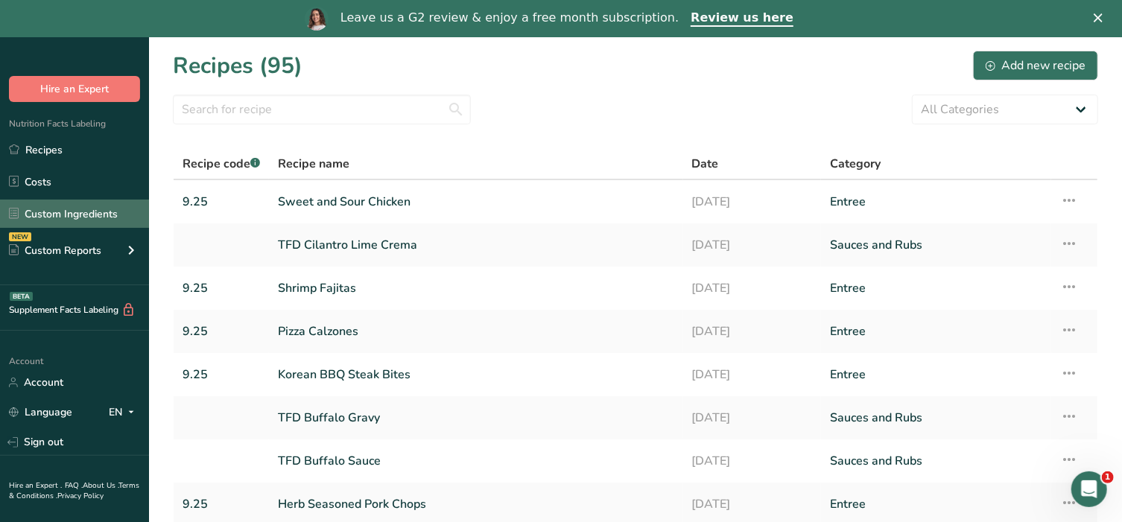
click at [54, 206] on link "Custom Ingredients" at bounding box center [74, 214] width 149 height 28
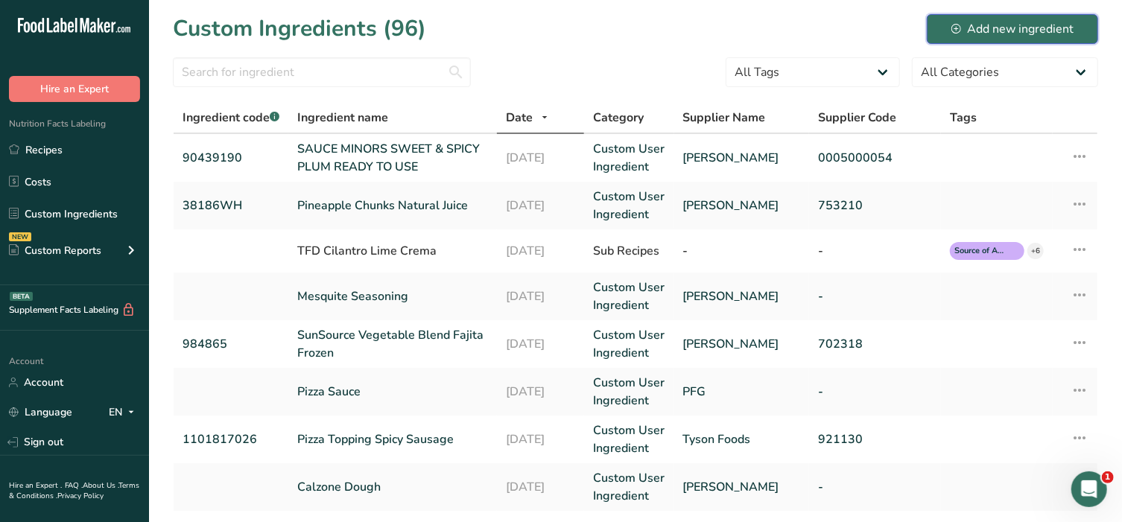
click at [994, 31] on div "Add new ingredient" at bounding box center [1012, 29] width 122 height 18
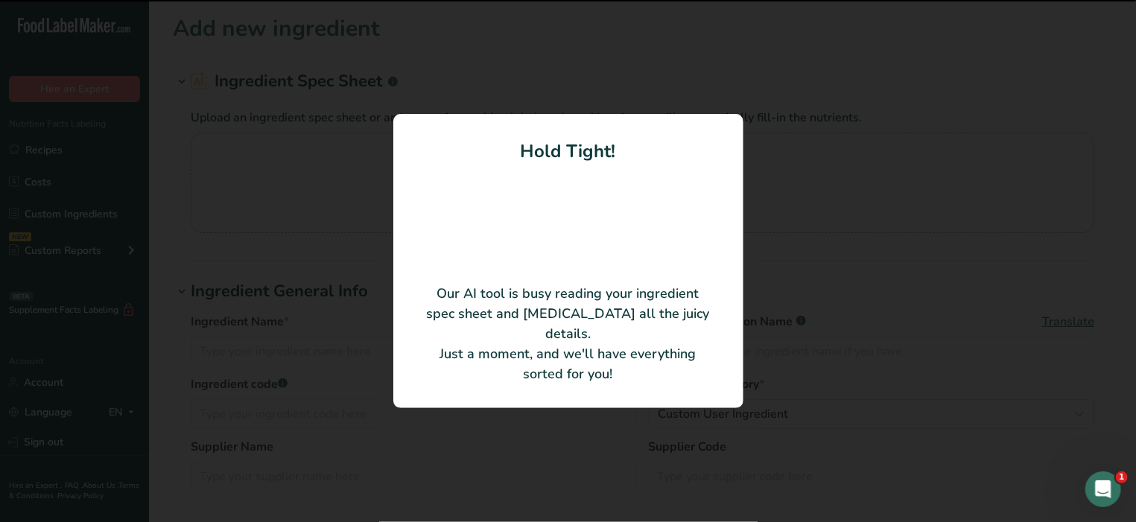
type input "Ancient Grains & Kale Blend"
type input "1007117903"
type input "JR Simplot Company"
type input "383780"
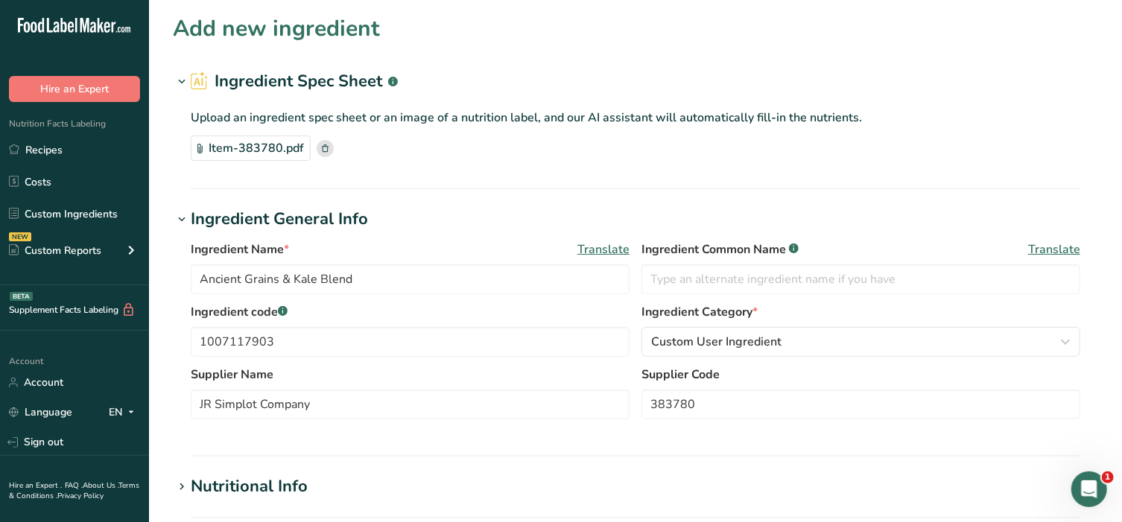
click at [506, 301] on div "Ingredient Name * Translate Ancient Grains & Kale Blend Ingredient Common Name …" at bounding box center [635, 272] width 889 height 63
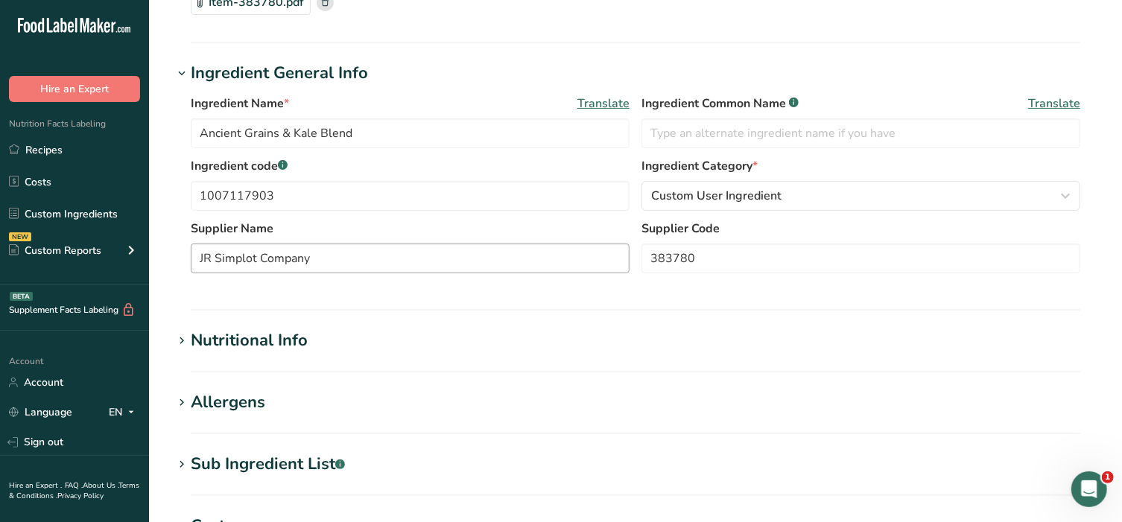
scroll to position [155, 0]
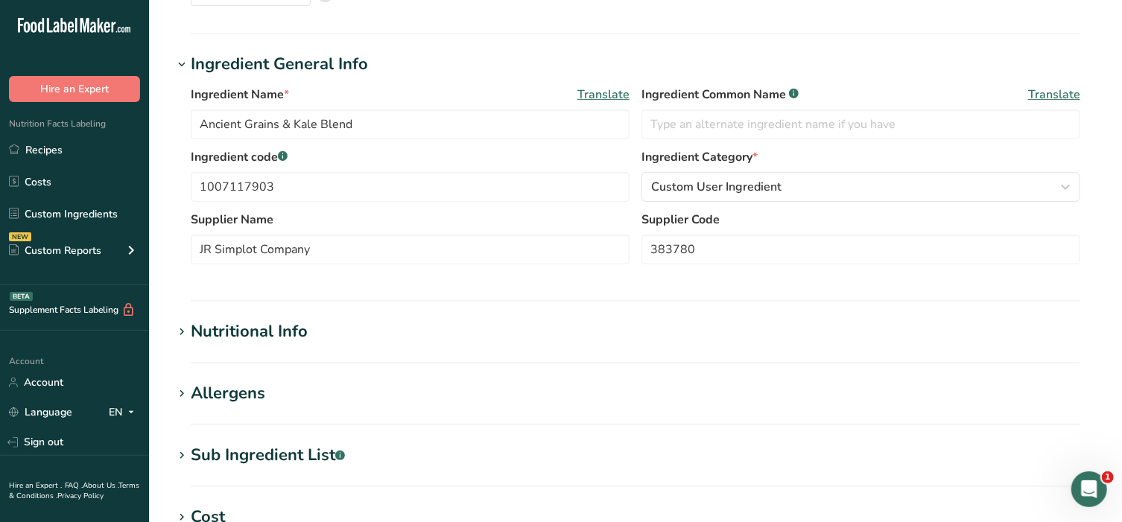
click at [181, 396] on icon at bounding box center [181, 394] width 13 height 21
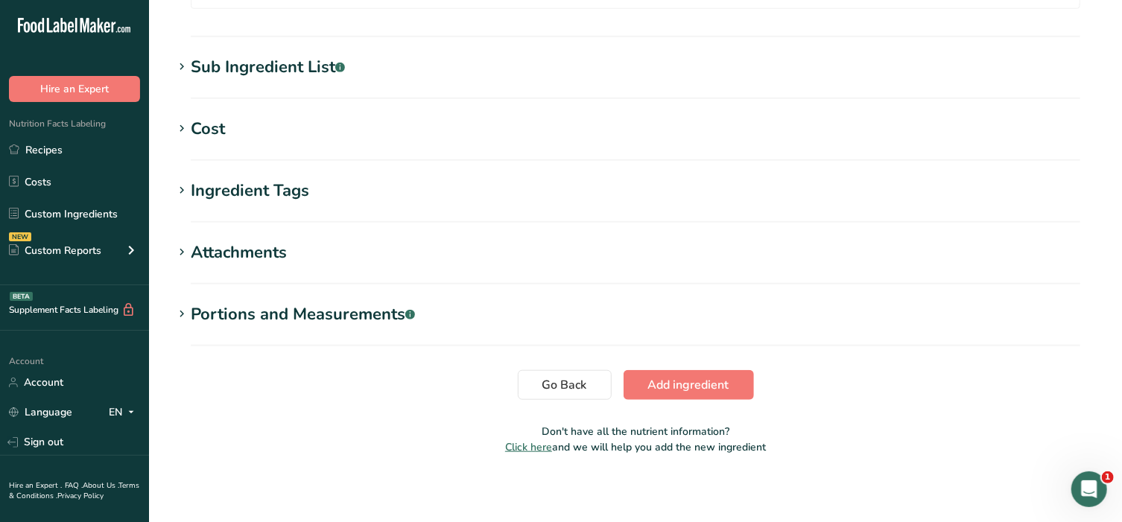
scroll to position [617, 0]
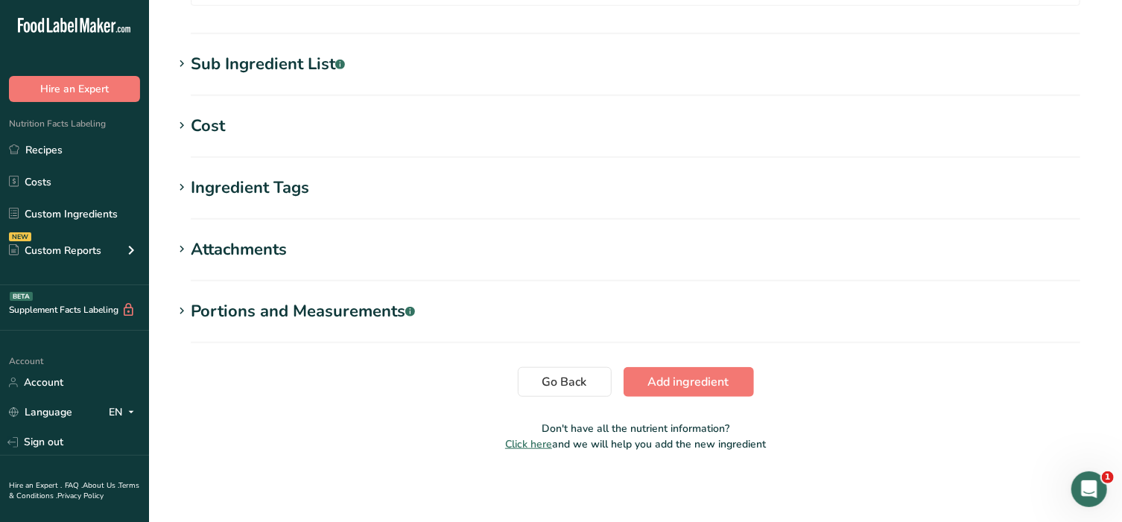
click at [175, 311] on icon at bounding box center [181, 311] width 13 height 21
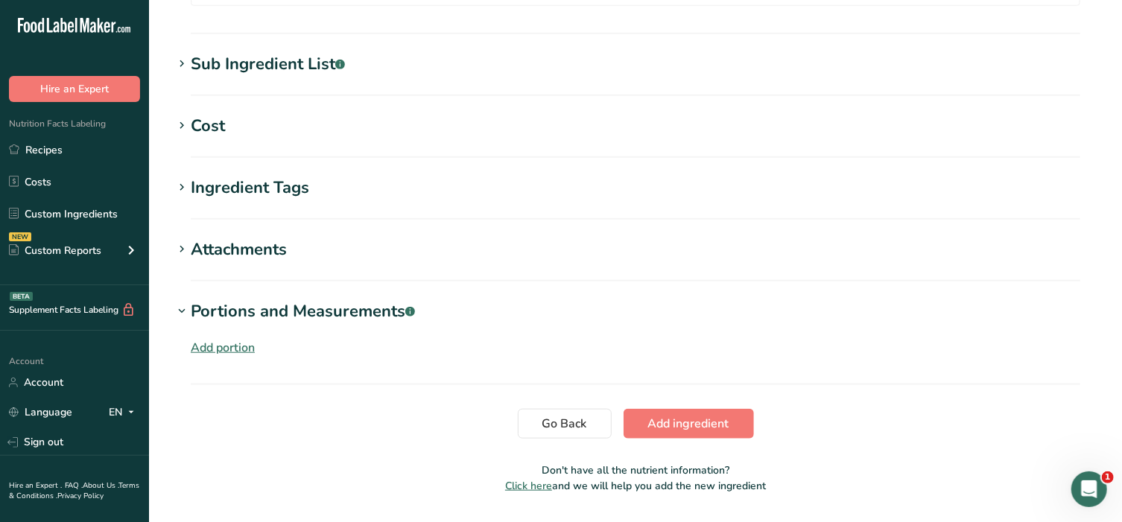
click at [202, 346] on div "Add portion" at bounding box center [223, 348] width 64 height 18
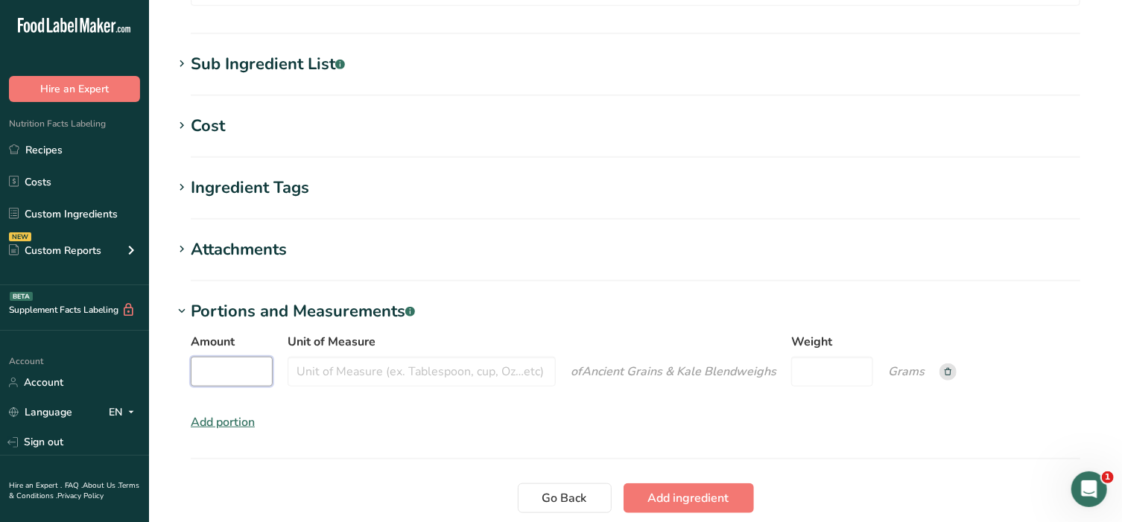
click at [241, 367] on input "Amount" at bounding box center [232, 372] width 82 height 30
type input "1"
click at [369, 369] on input "Unit of Measure" at bounding box center [421, 372] width 268 height 30
type input "cup"
click at [846, 375] on input "Weight" at bounding box center [832, 372] width 82 height 30
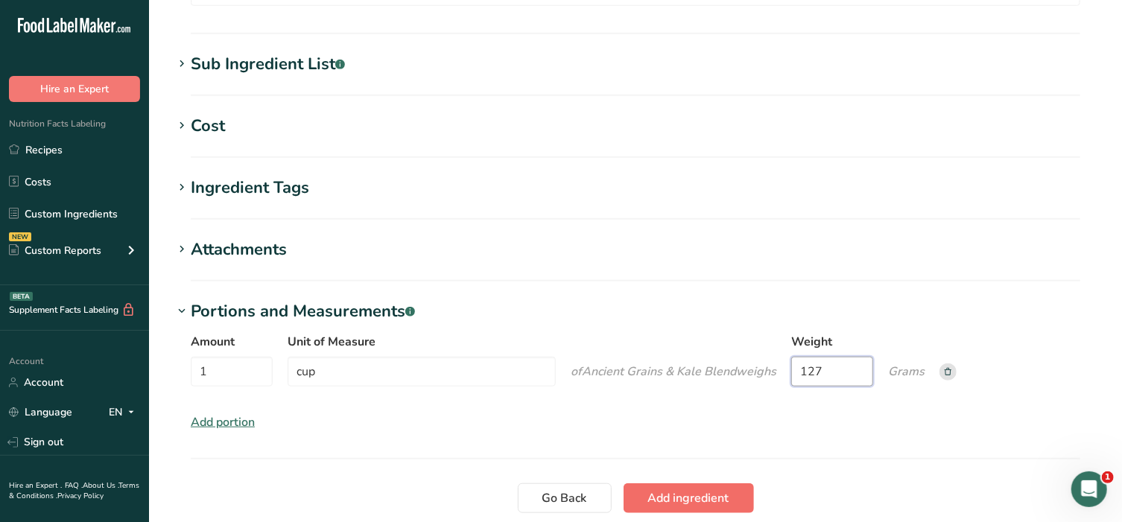
type input "127"
click at [705, 485] on button "Add ingredient" at bounding box center [688, 498] width 130 height 30
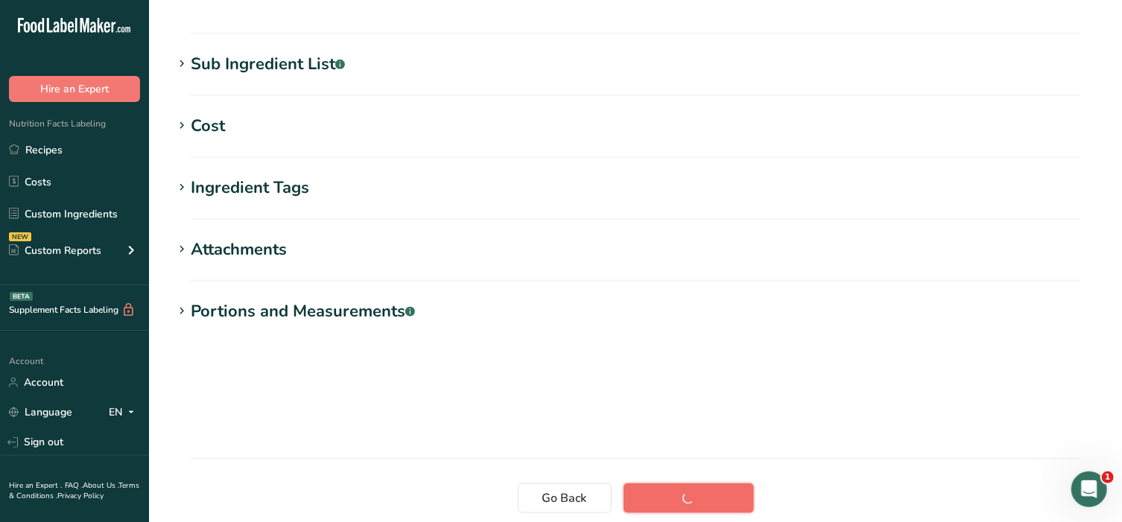
scroll to position [265, 0]
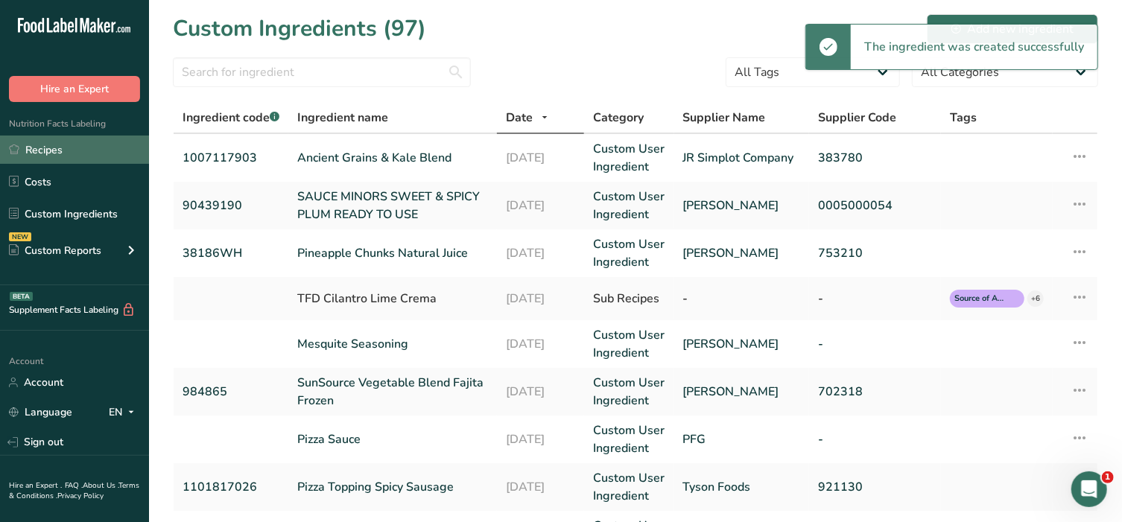
click at [79, 152] on link "Recipes" at bounding box center [74, 150] width 149 height 28
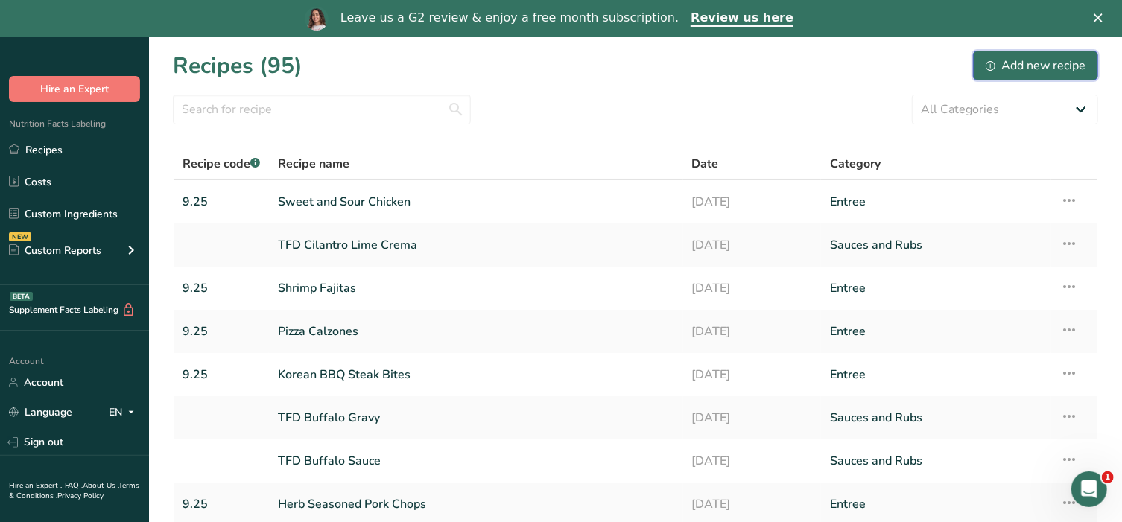
click at [1011, 67] on div "Add new recipe" at bounding box center [1035, 66] width 100 height 18
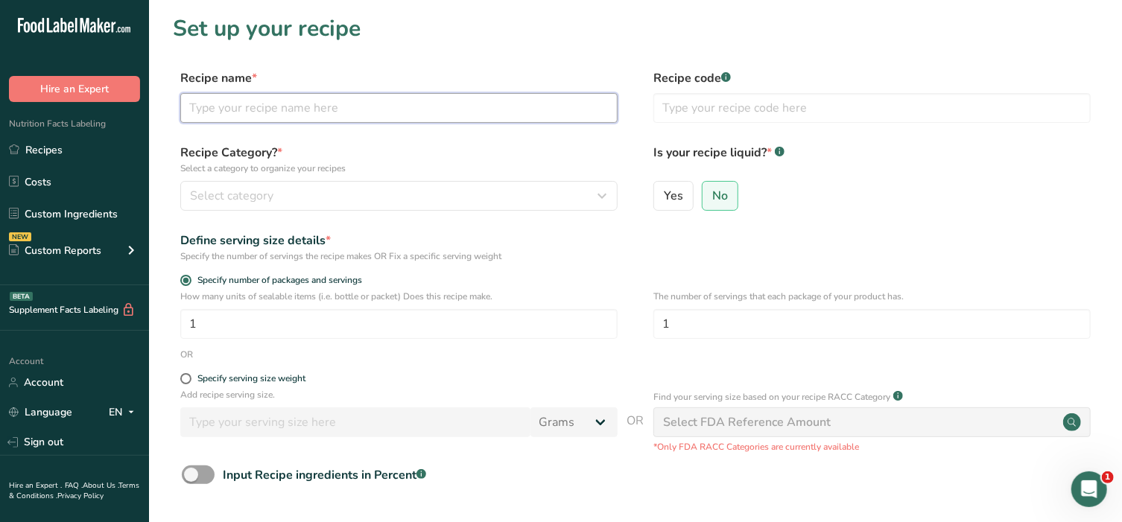
click at [292, 113] on input "text" at bounding box center [398, 108] width 437 height 30
type input "White Fish with Lemon Garlic Sauce"
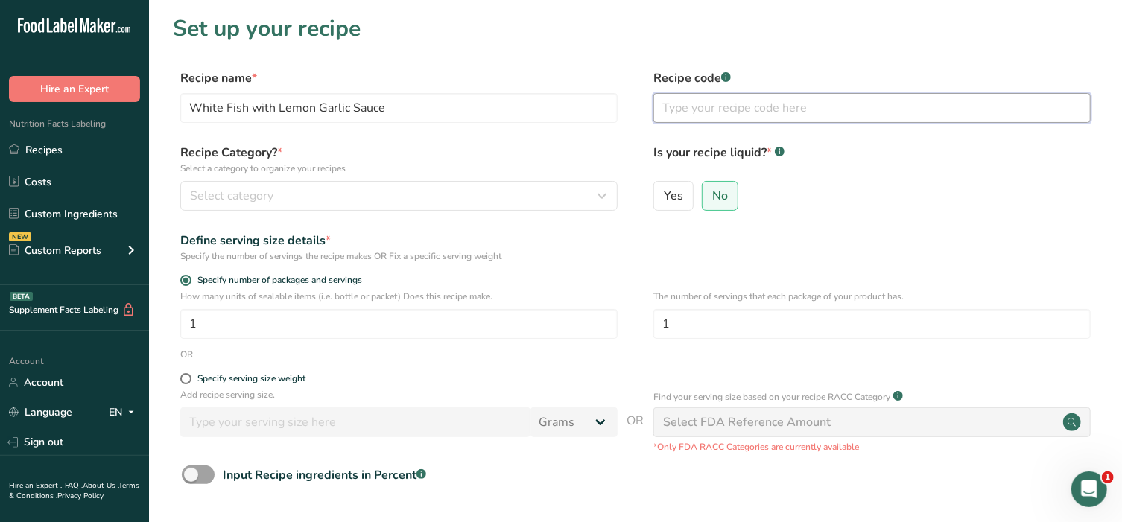
click at [674, 112] on input "text" at bounding box center [871, 108] width 437 height 30
type input "9.25"
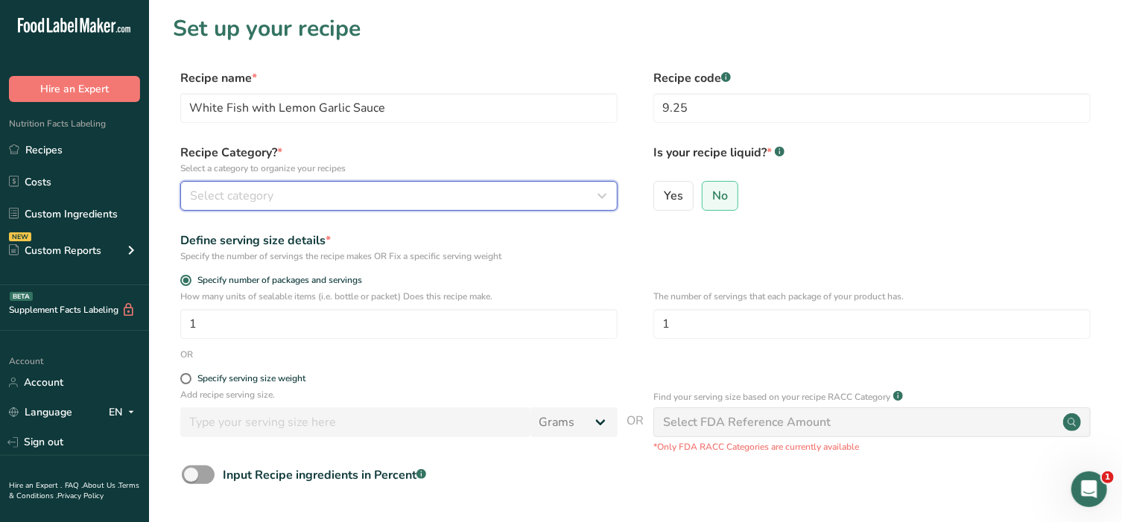
click at [428, 188] on div "Select category" at bounding box center [394, 196] width 409 height 18
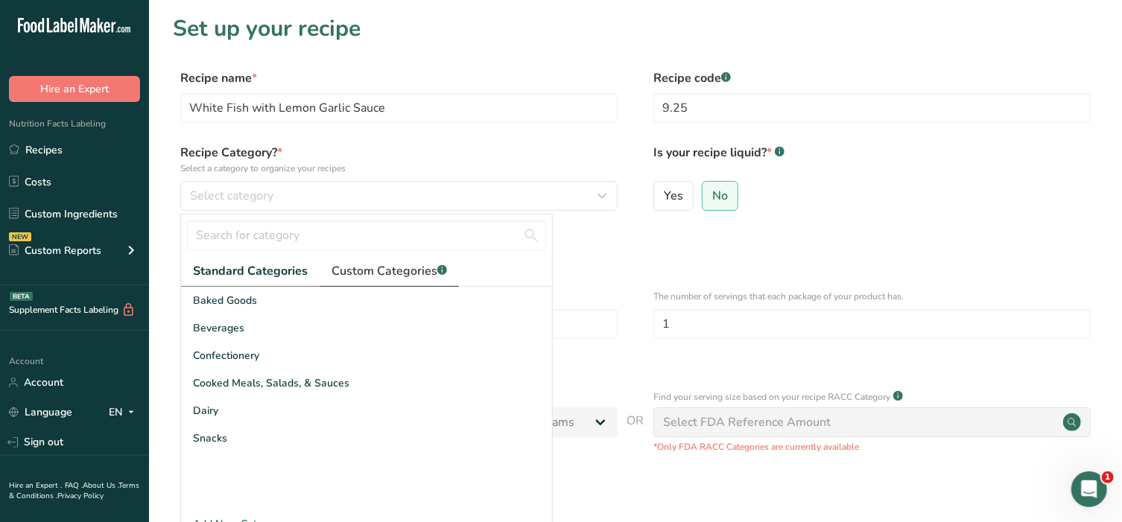
click at [381, 266] on span "Custom Categories .a-a{fill:#347362;}.b-a{fill:#fff;}" at bounding box center [388, 271] width 115 height 18
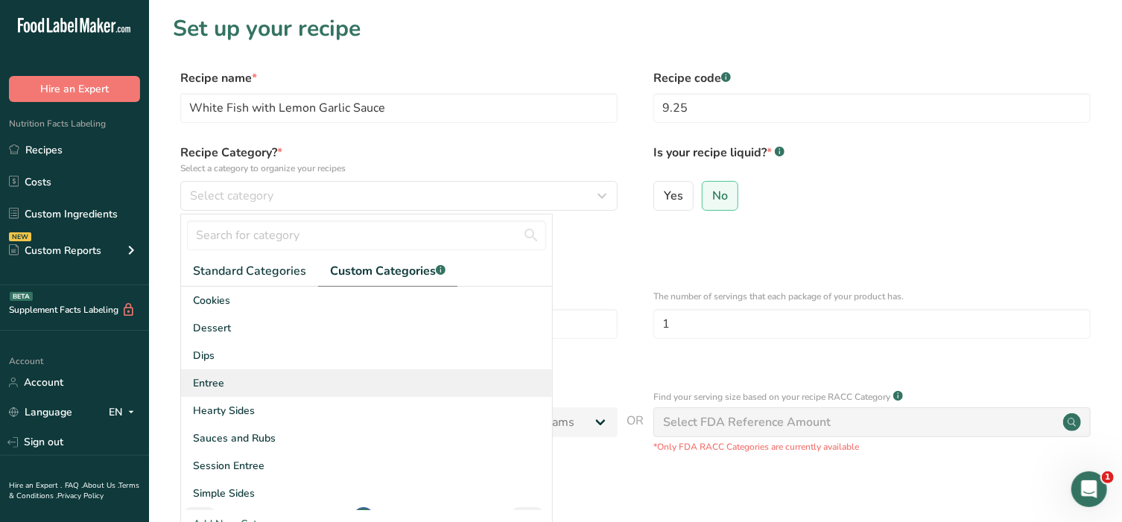
click at [241, 375] on div "Entree" at bounding box center [366, 383] width 371 height 28
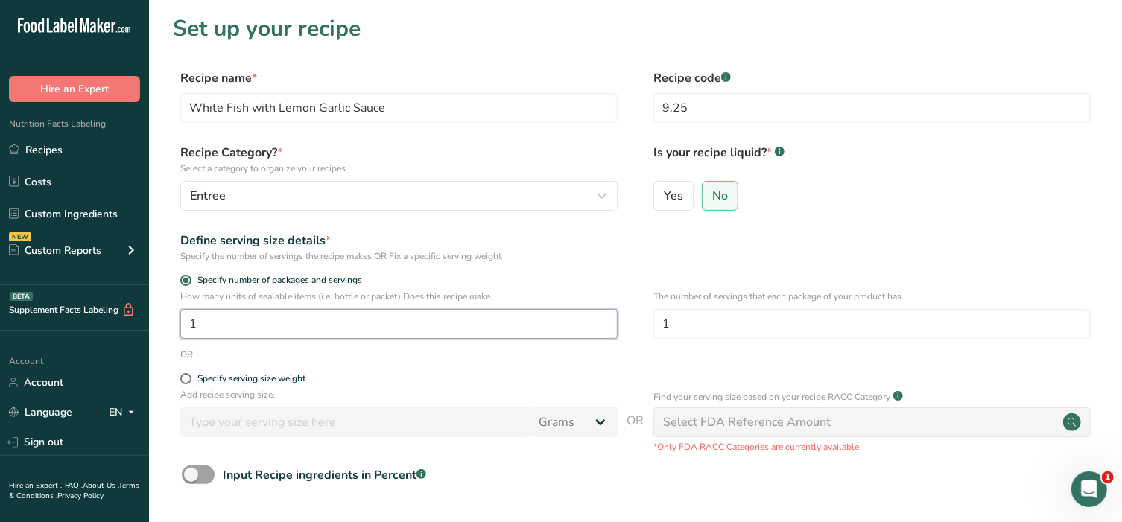
drag, startPoint x: 429, startPoint y: 321, endPoint x: 37, endPoint y: 325, distance: 391.8
click at [46, 321] on div ".a-20{fill:#fff;} Hire an Expert Nutrition Facts Labeling Recipes Costs Custom …" at bounding box center [561, 334] width 1122 height 669
type input "2"
drag, startPoint x: 652, startPoint y: 326, endPoint x: 607, endPoint y: 326, distance: 45.4
click at [607, 326] on div "How many units of sealable items (i.e. bottle or packet) Does this recipe make.…" at bounding box center [635, 319] width 925 height 58
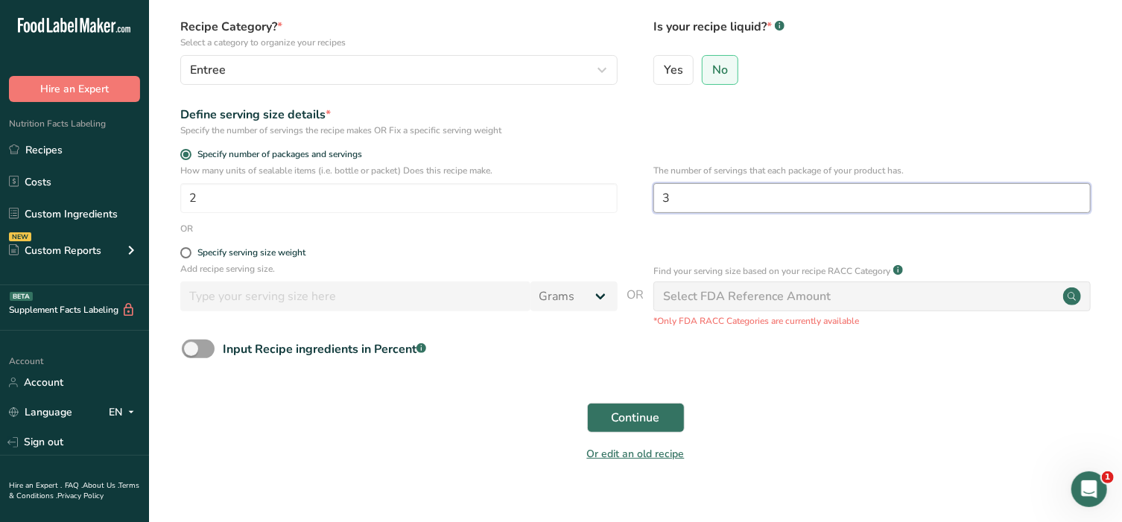
scroll to position [146, 0]
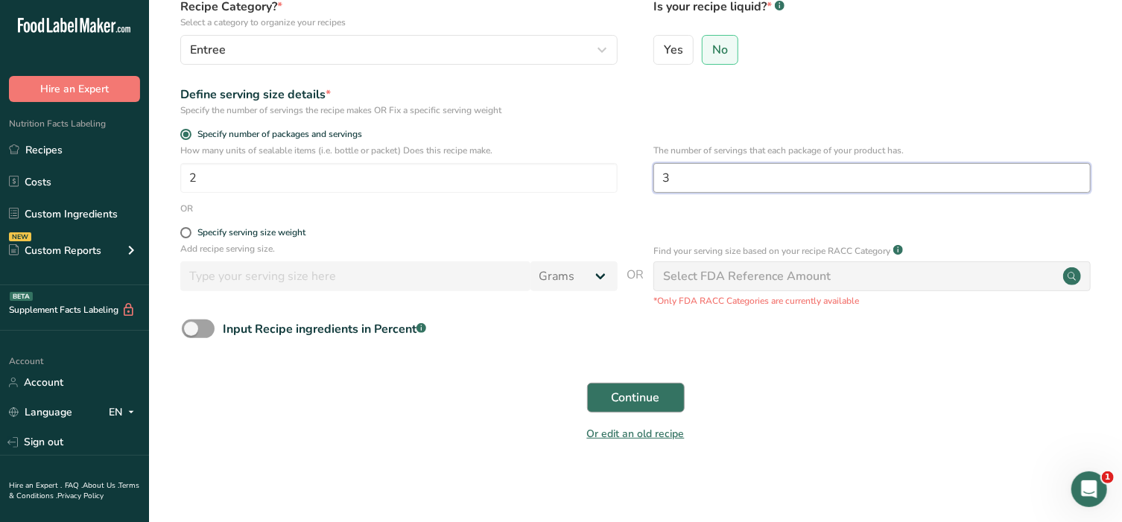
type input "3"
click at [646, 398] on span "Continue" at bounding box center [635, 398] width 48 height 18
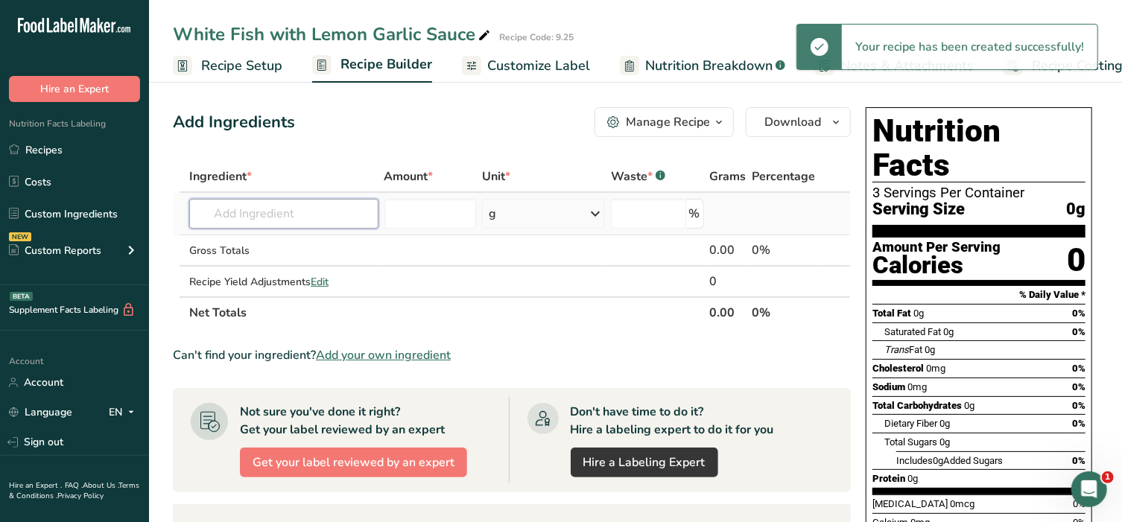
click at [265, 220] on input "text" at bounding box center [283, 214] width 189 height 30
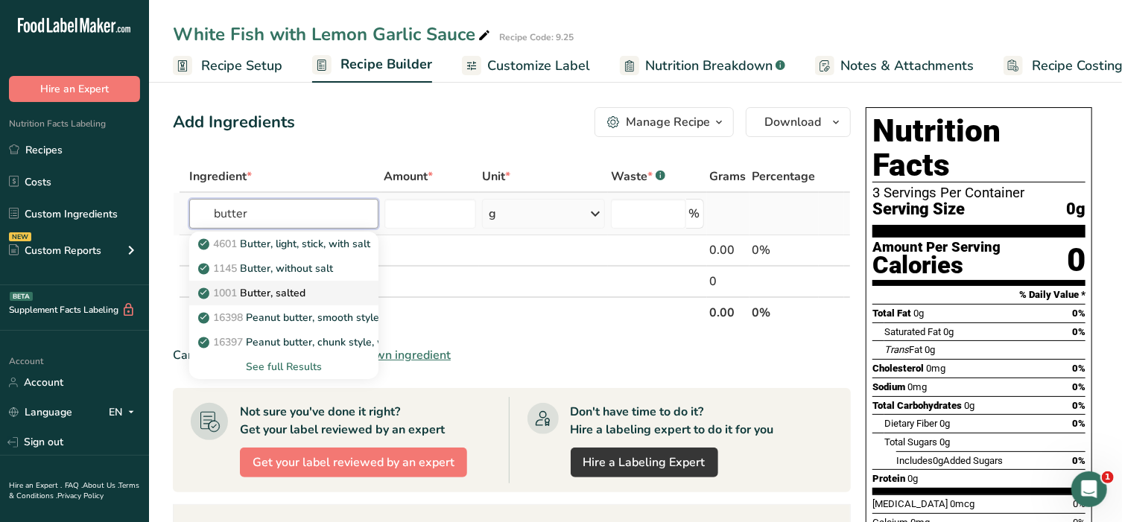
type input "butter"
click at [289, 285] on p "1001 Butter, salted" at bounding box center [253, 293] width 104 height 16
type input "Butter, salted"
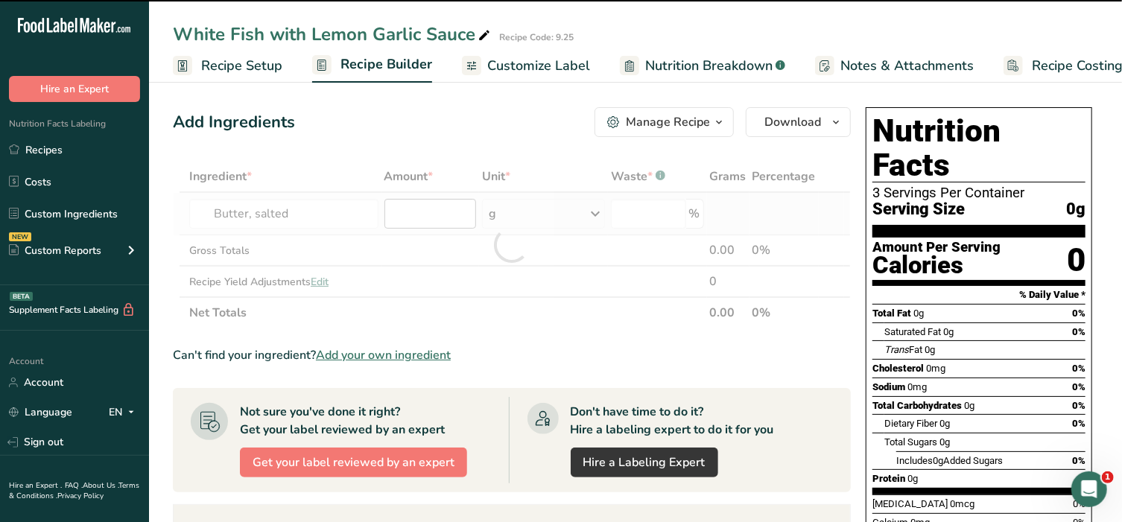
type input "0"
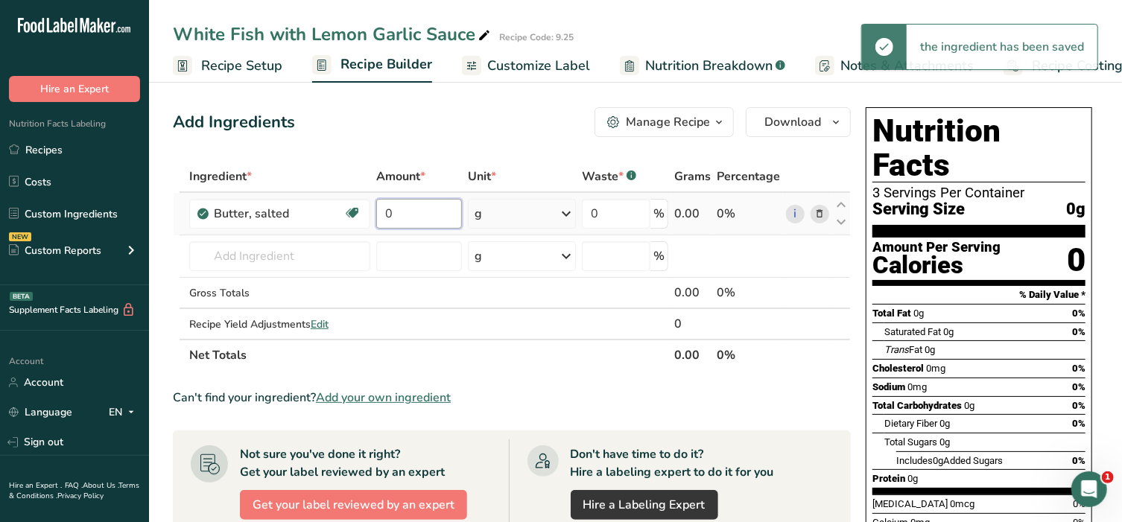
click at [401, 202] on input "0" at bounding box center [418, 214] width 85 height 30
type input "2"
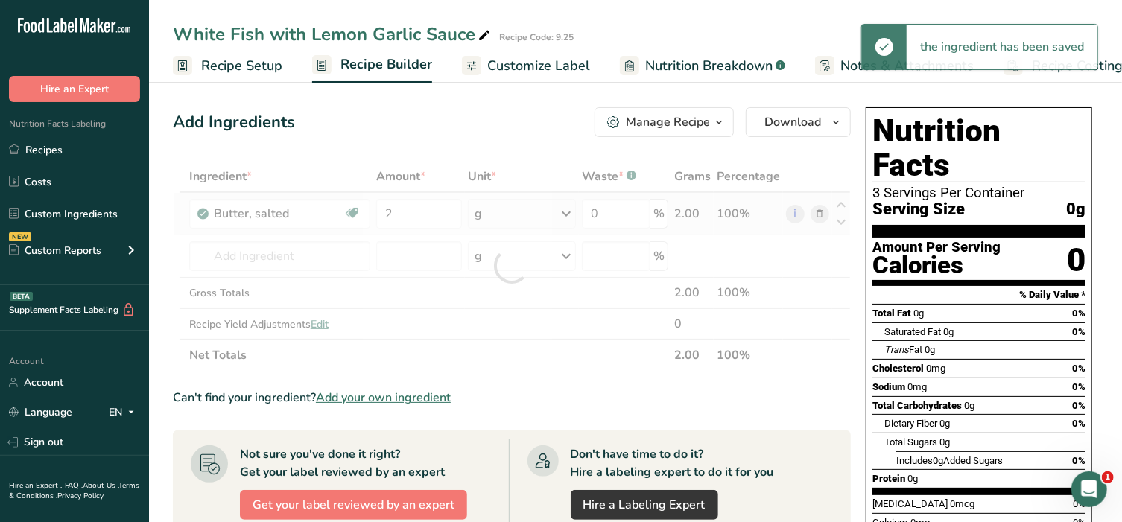
click at [520, 217] on div "Ingredient * Amount * Unit * Waste * .a-a{fill:#347362;}.b-a{fill:#fff;} Grams …" at bounding box center [512, 266] width 678 height 210
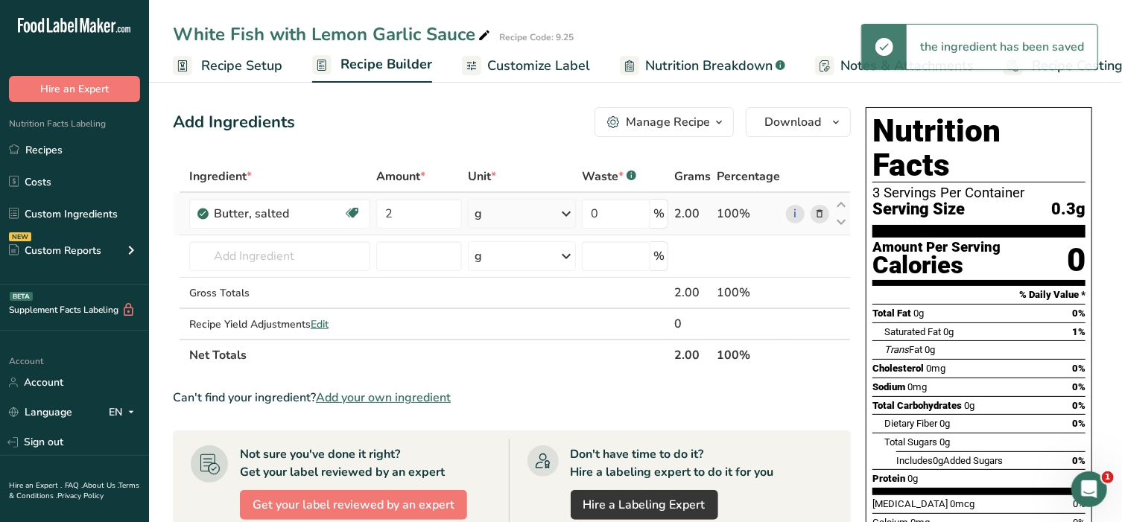
click at [565, 214] on icon at bounding box center [566, 213] width 18 height 27
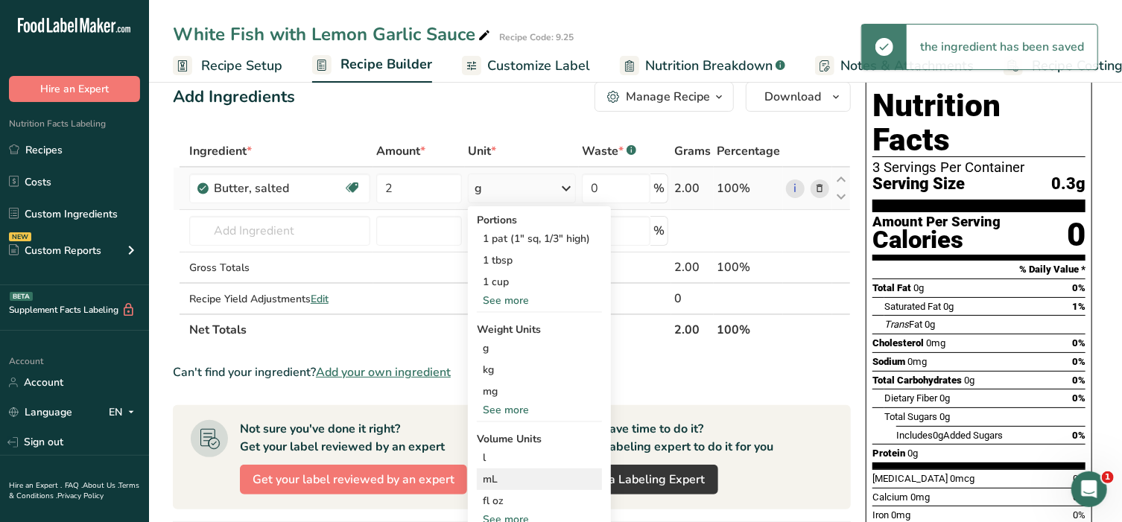
scroll to position [124, 0]
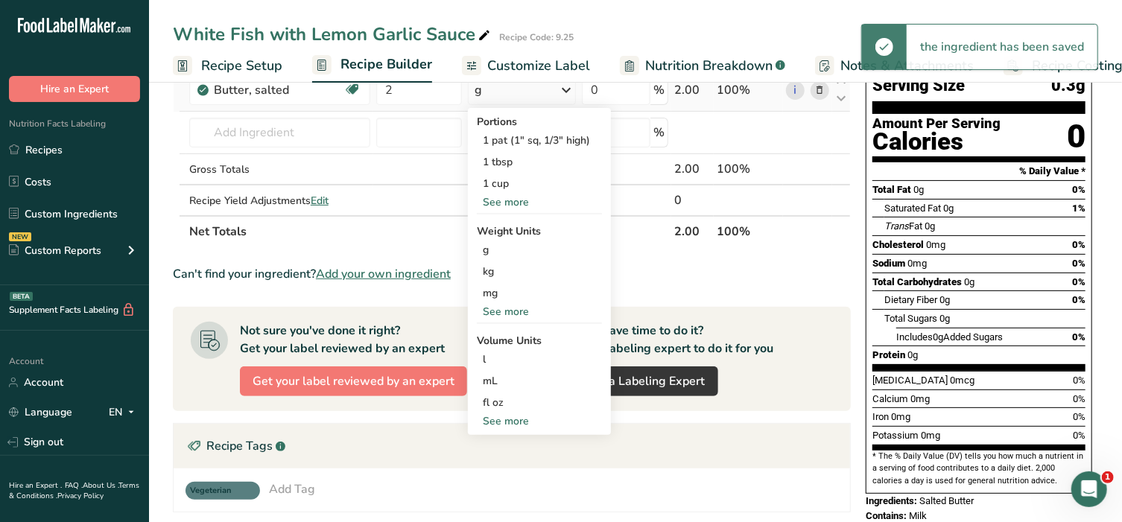
click at [505, 417] on div "See more" at bounding box center [539, 421] width 125 height 16
click at [505, 417] on div "tbsp" at bounding box center [539, 424] width 113 height 16
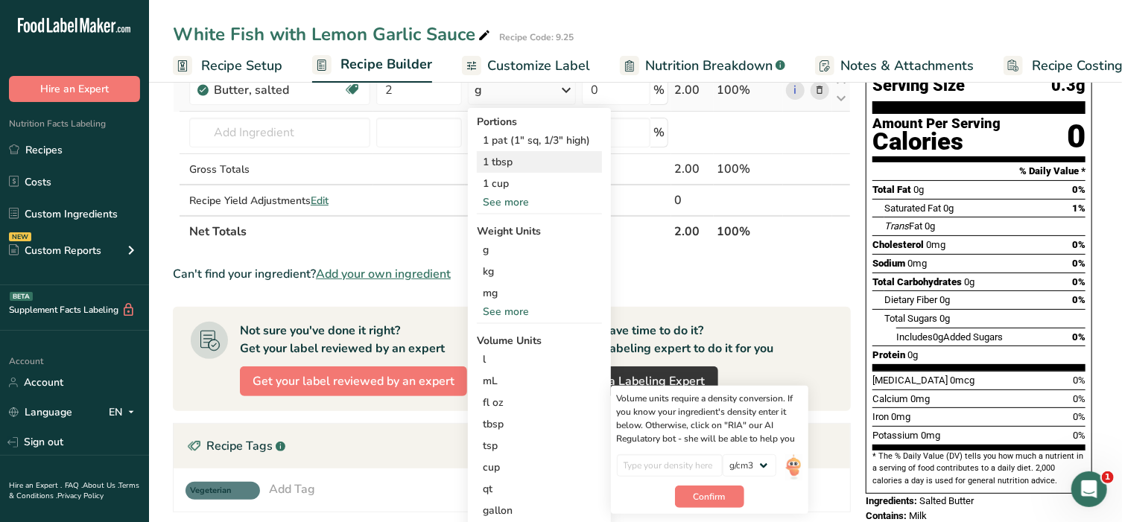
click at [515, 163] on div "1 tbsp" at bounding box center [539, 162] width 125 height 22
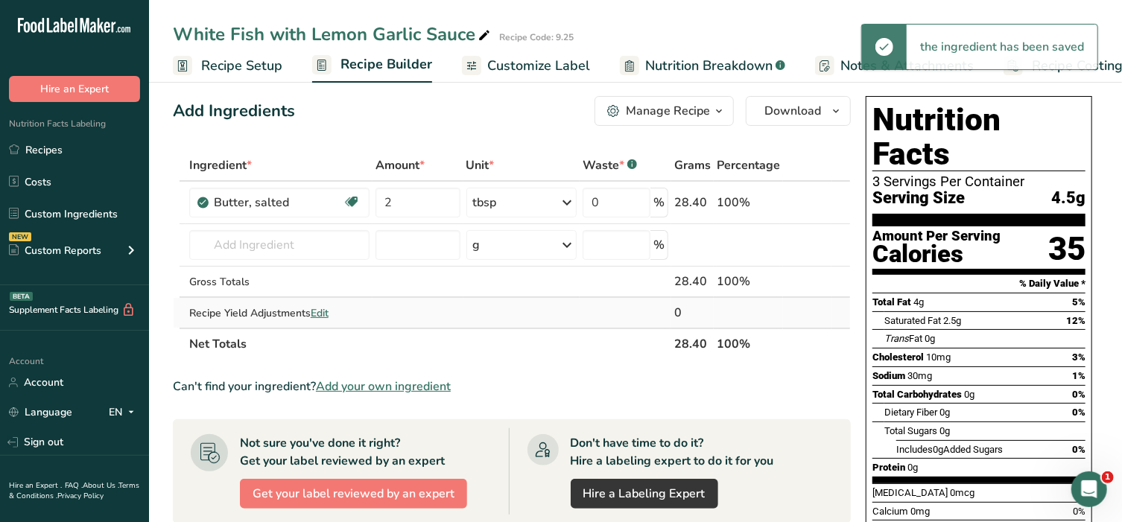
scroll to position [0, 0]
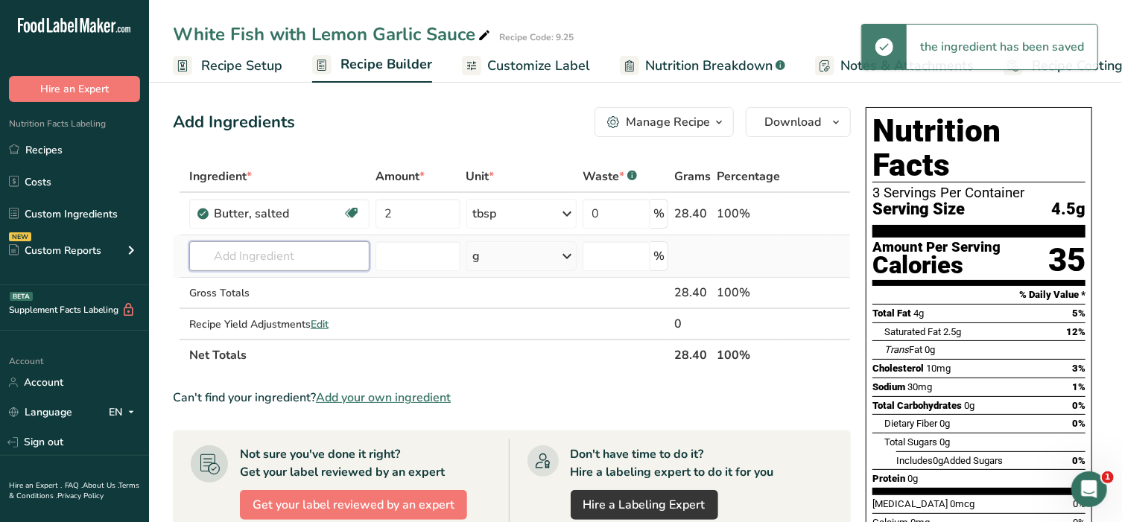
click at [297, 255] on input "text" at bounding box center [279, 256] width 180 height 30
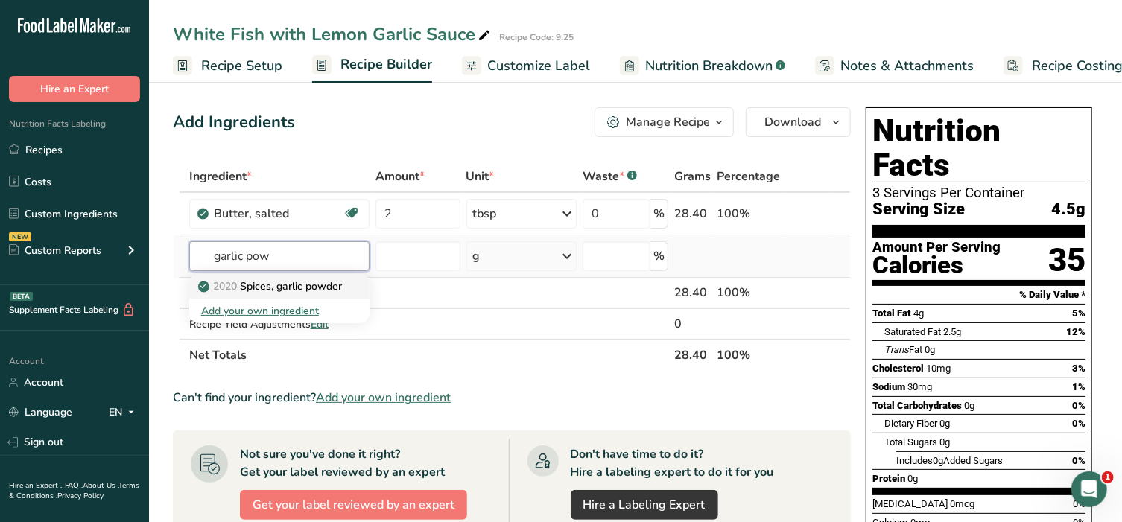
type input "garlic pow"
click at [302, 287] on p "2020 Spices, garlic powder" at bounding box center [271, 287] width 141 height 16
type input "Spices, garlic powder"
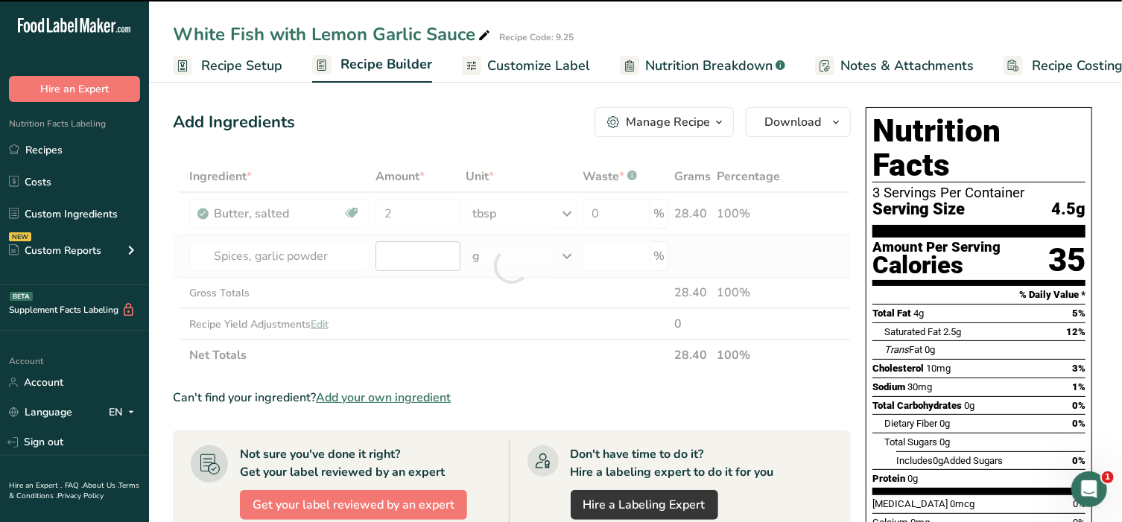
type input "0"
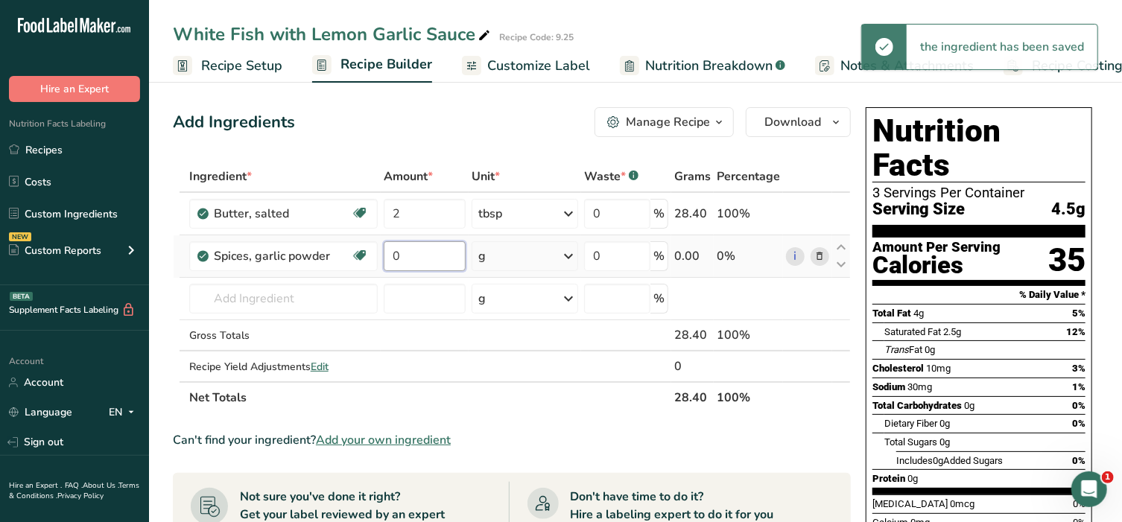
click at [415, 255] on input "0" at bounding box center [425, 256] width 83 height 30
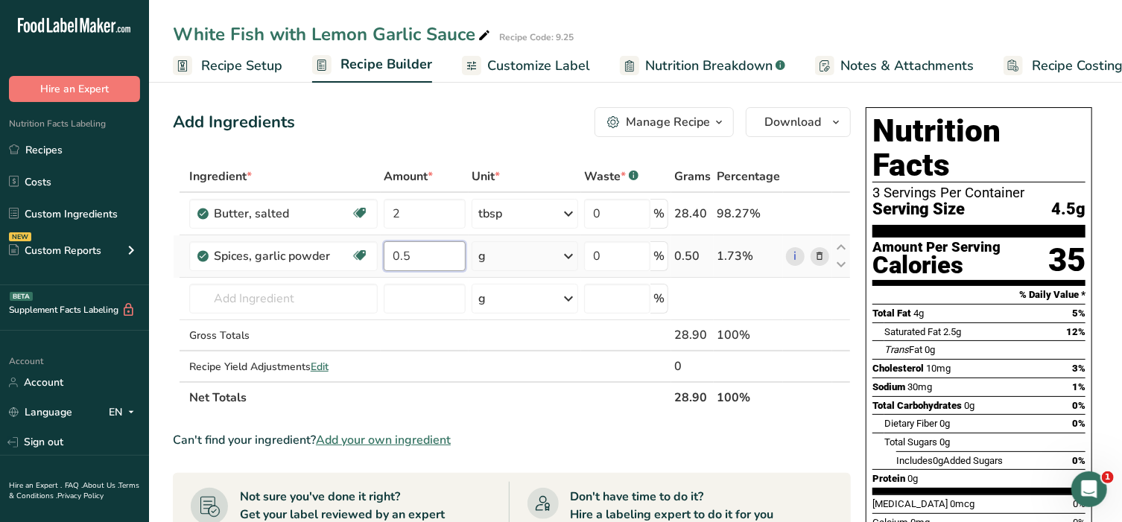
type input "0.5"
click at [520, 257] on div "Ingredient * Amount * Unit * Waste * .a-a{fill:#347362;}.b-a{fill:#fff;} Grams …" at bounding box center [512, 287] width 678 height 252
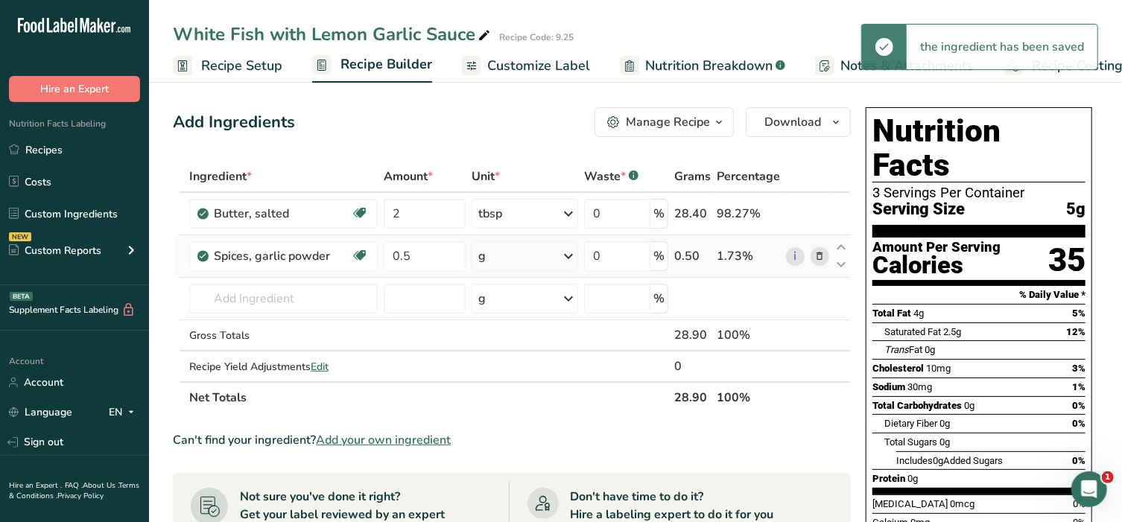
click at [553, 255] on div "g" at bounding box center [524, 256] width 107 height 30
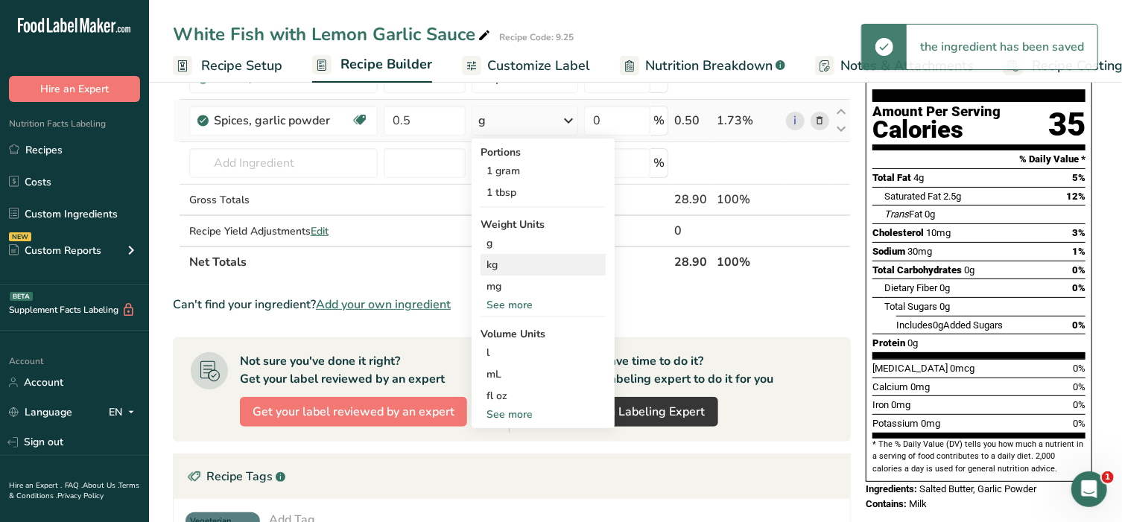
scroll to position [155, 0]
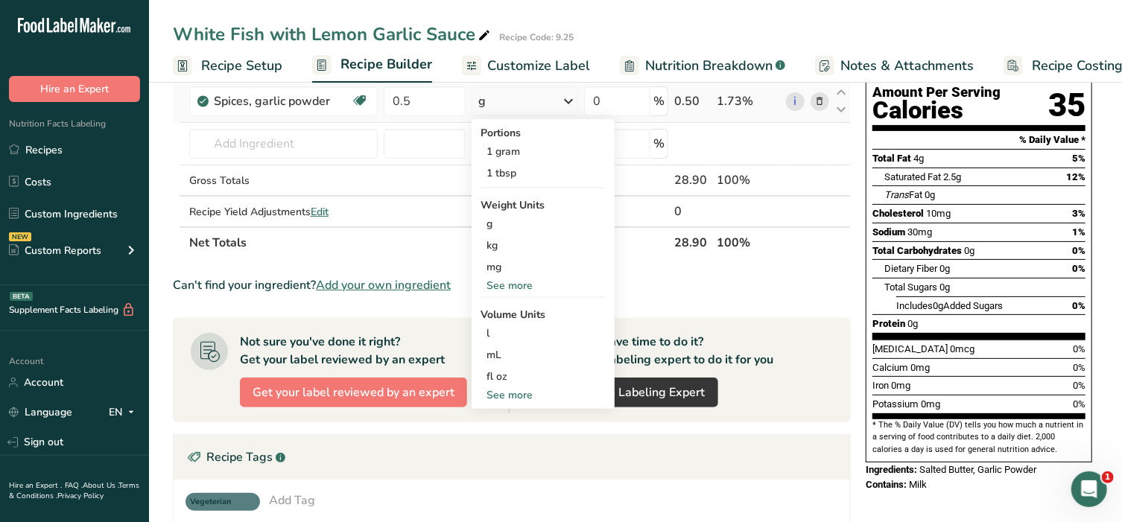
click at [521, 397] on div "See more" at bounding box center [542, 395] width 125 height 16
click at [519, 420] on div "tsp" at bounding box center [542, 420] width 113 height 16
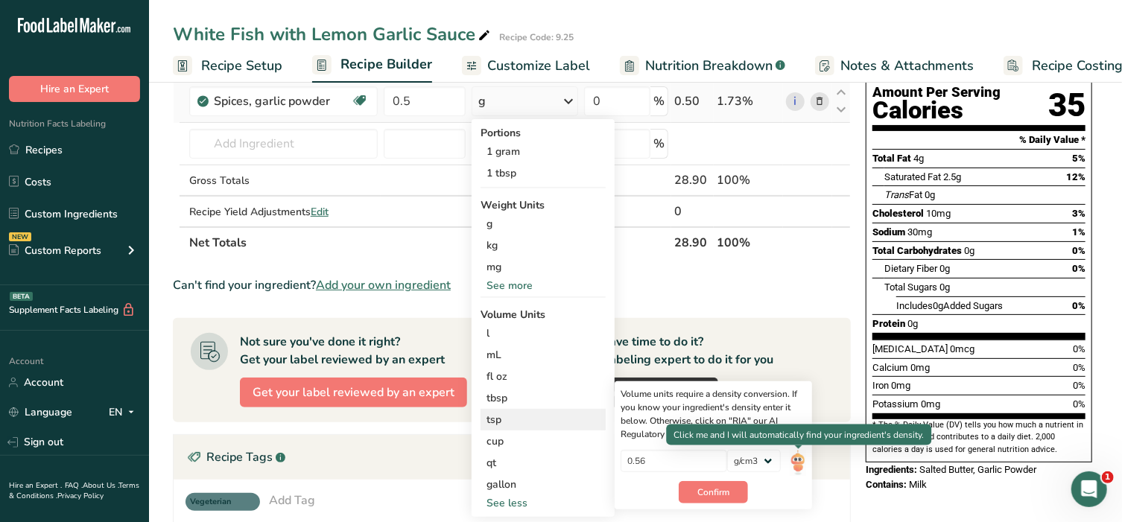
click at [793, 458] on img at bounding box center [797, 463] width 16 height 26
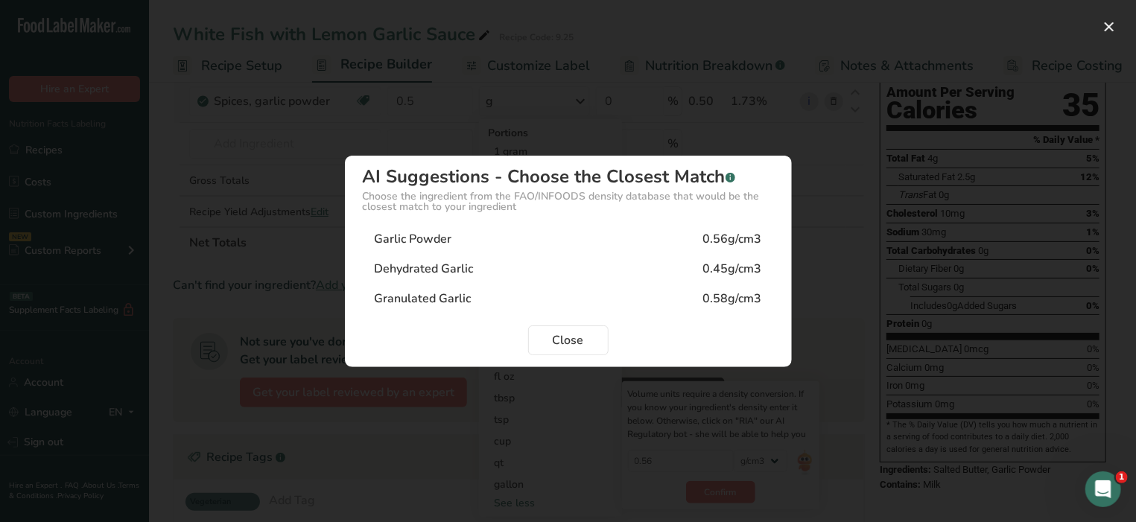
click at [419, 246] on div "Garlic Powder" at bounding box center [413, 239] width 77 height 18
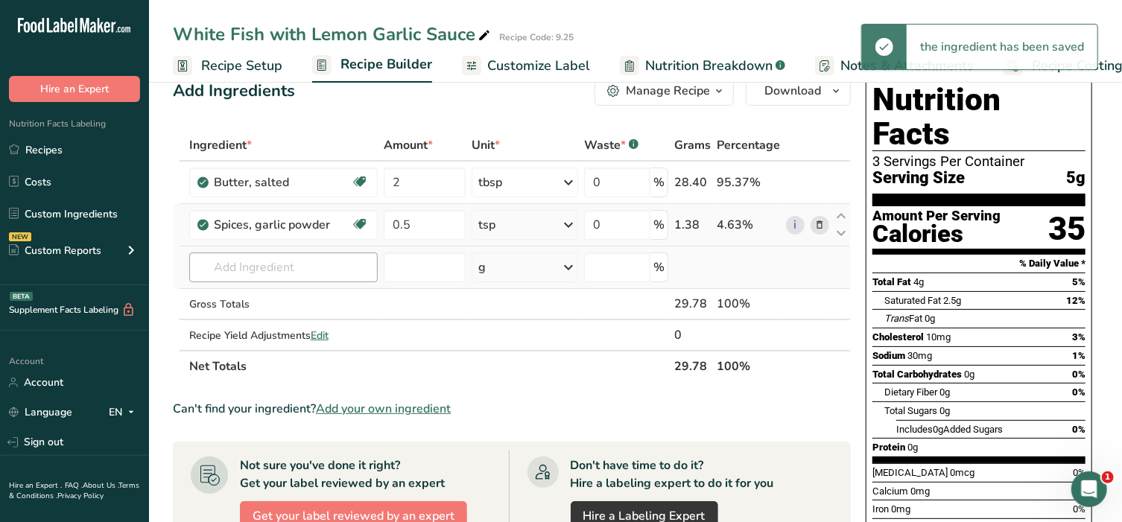
scroll to position [31, 0]
click at [308, 273] on input "text" at bounding box center [283, 267] width 188 height 30
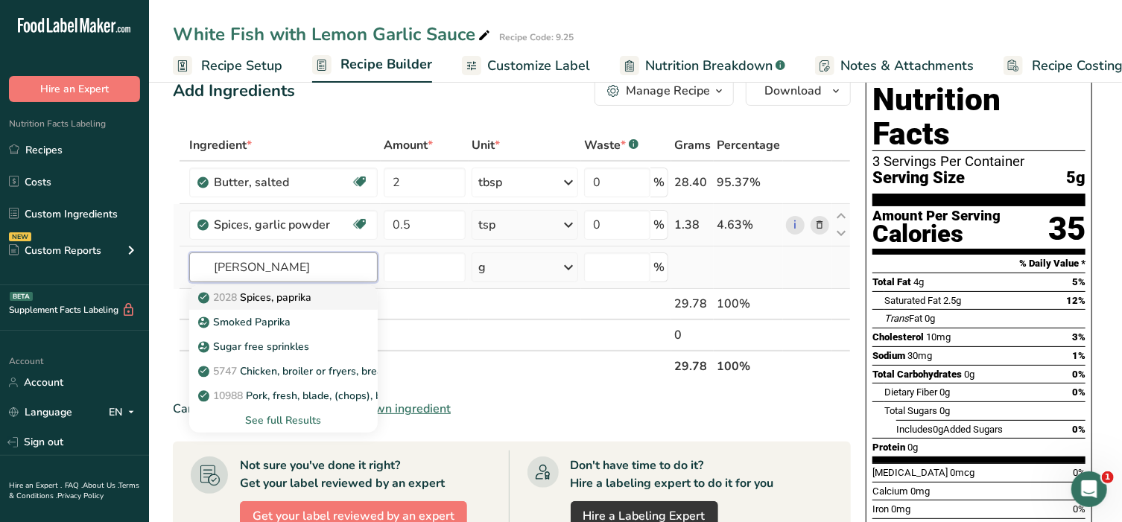
type input "[PERSON_NAME]"
click at [282, 290] on p "2028 Spices, paprika" at bounding box center [256, 298] width 110 height 16
type input "Spices, paprika"
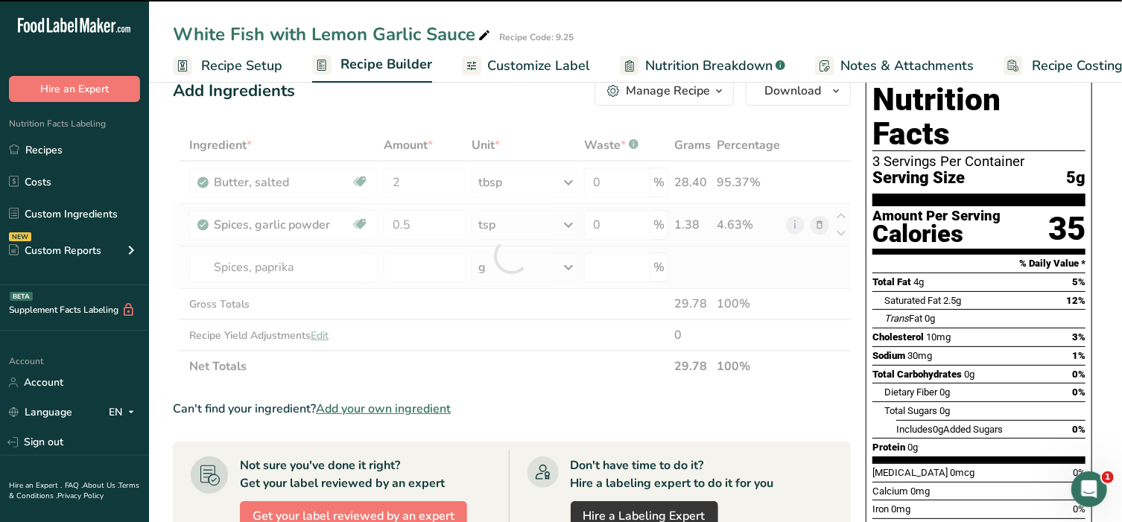
type input "0"
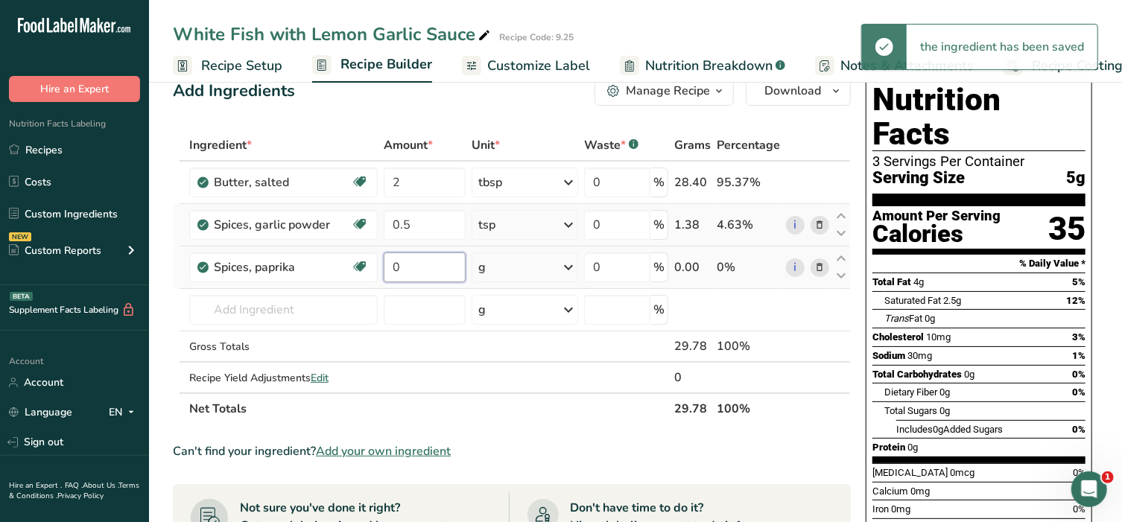
click at [408, 268] on input "0" at bounding box center [425, 267] width 83 height 30
type input "1"
click at [567, 269] on div "Ingredient * Amount * Unit * Waste * .a-a{fill:#347362;}.b-a{fill:#fff;} Grams …" at bounding box center [512, 277] width 678 height 295
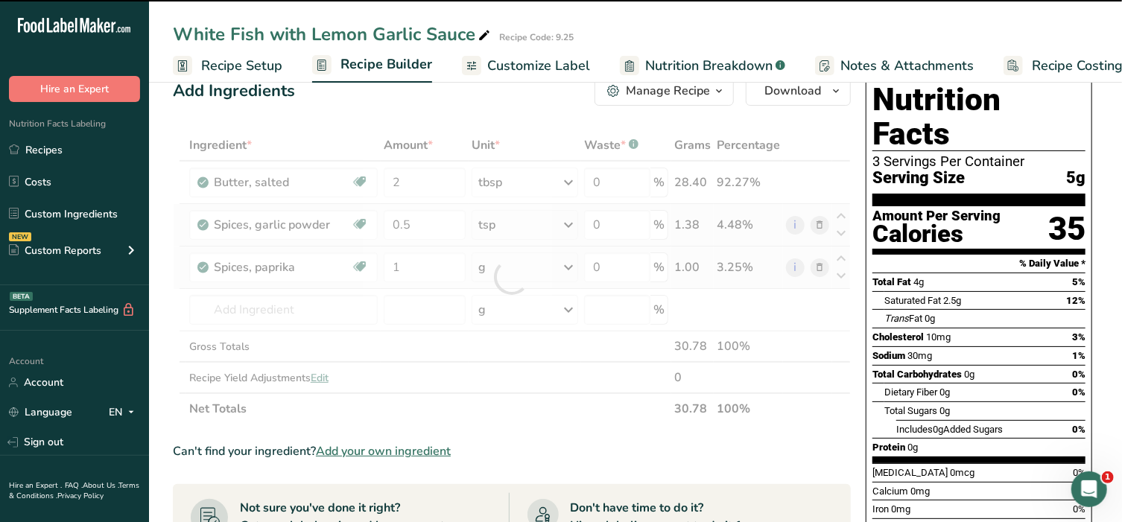
click at [567, 269] on div at bounding box center [512, 277] width 678 height 295
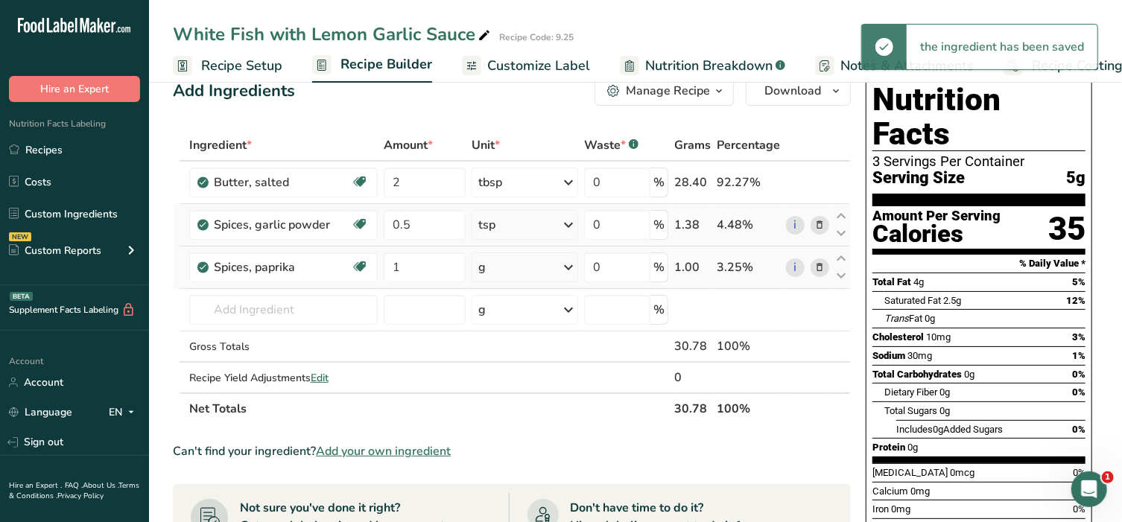
click at [567, 269] on icon at bounding box center [568, 267] width 18 height 27
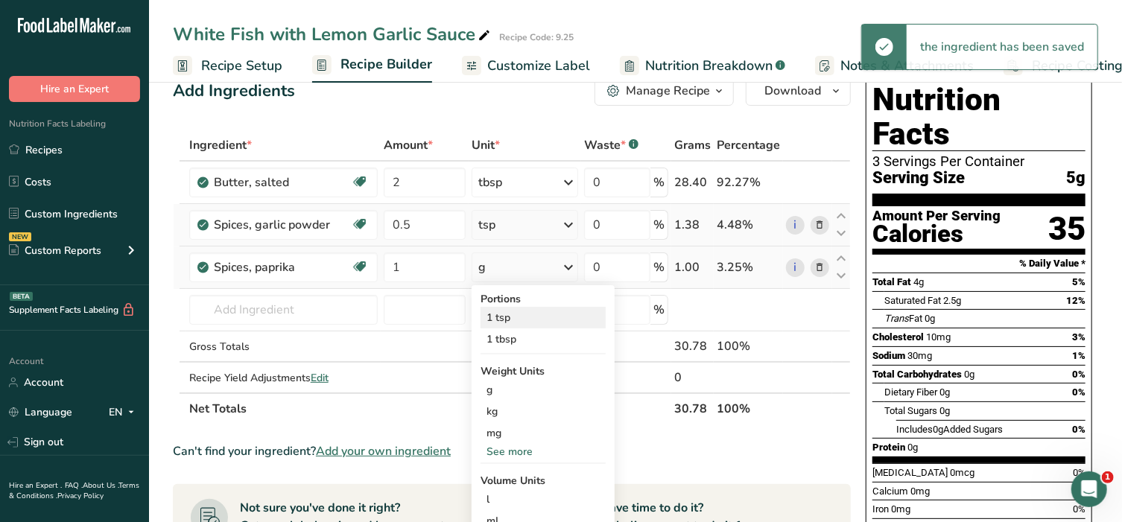
click at [512, 315] on div "1 tsp" at bounding box center [542, 318] width 125 height 22
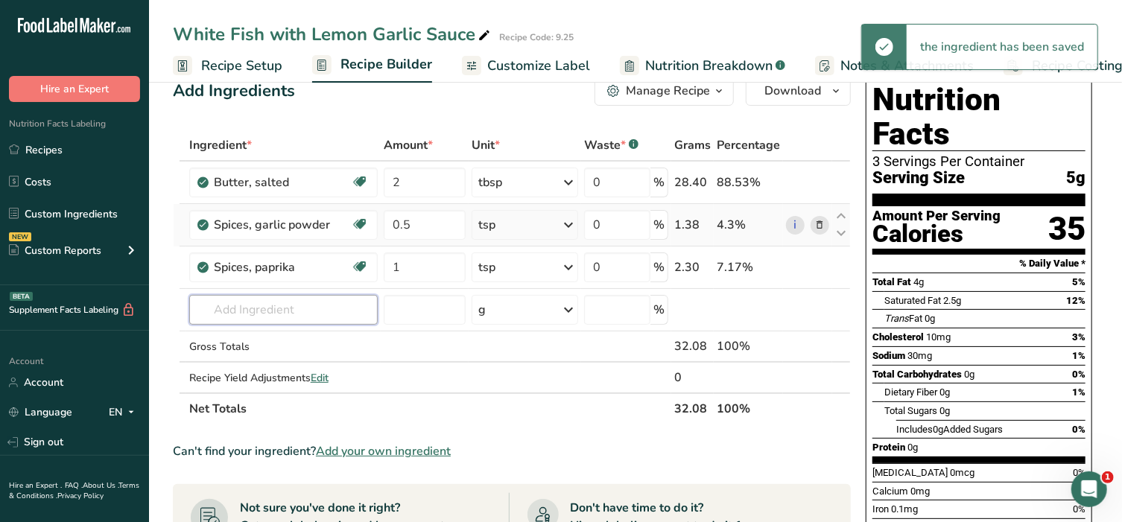
click at [249, 312] on input "text" at bounding box center [283, 310] width 188 height 30
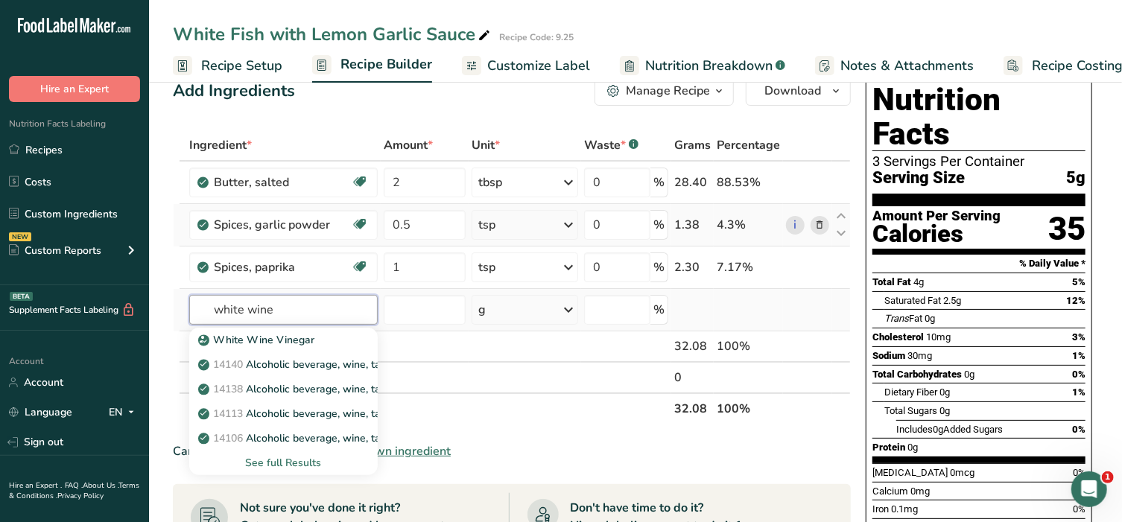
type input "white wine"
click at [294, 461] on div "See full Results" at bounding box center [283, 463] width 165 height 16
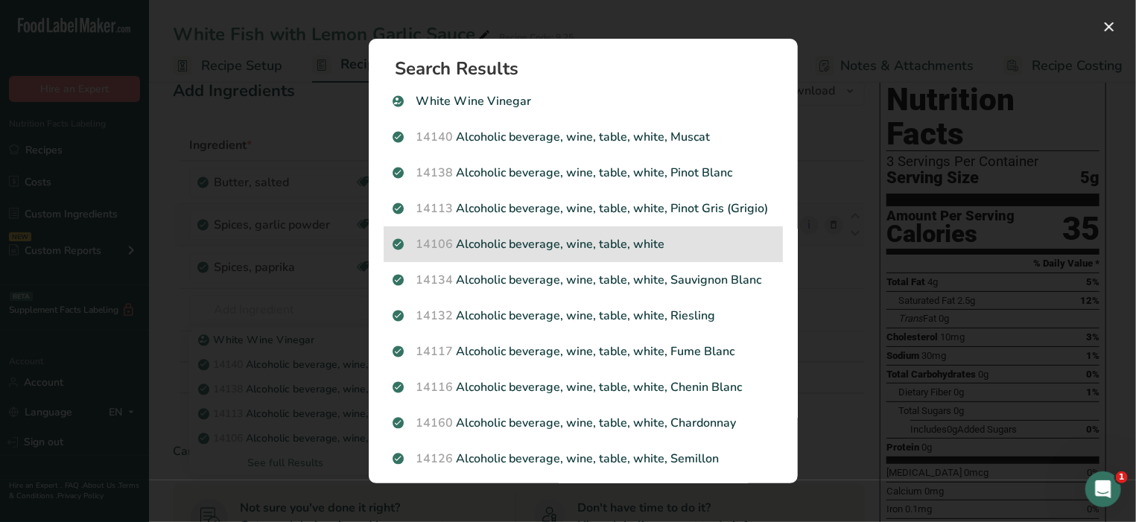
click at [493, 253] on p "14106 Alcoholic beverage, wine, table, white" at bounding box center [582, 244] width 381 height 18
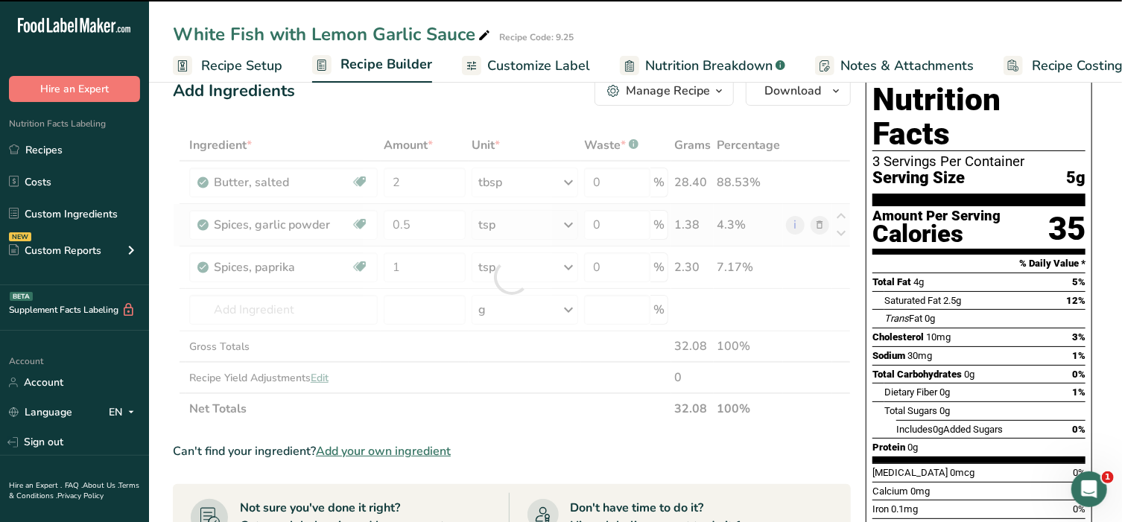
type input "0"
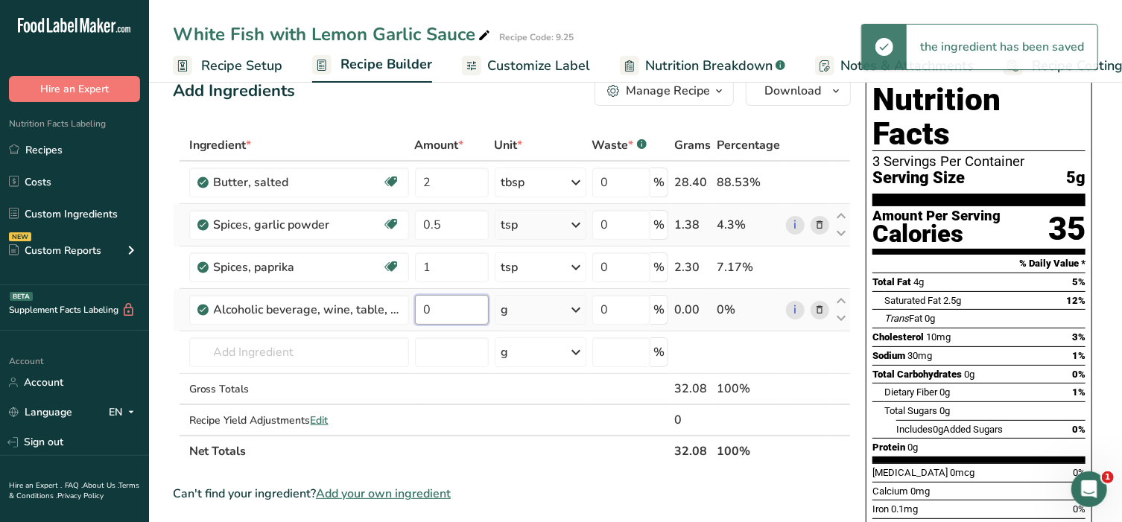
click at [436, 302] on input "0" at bounding box center [452, 310] width 74 height 30
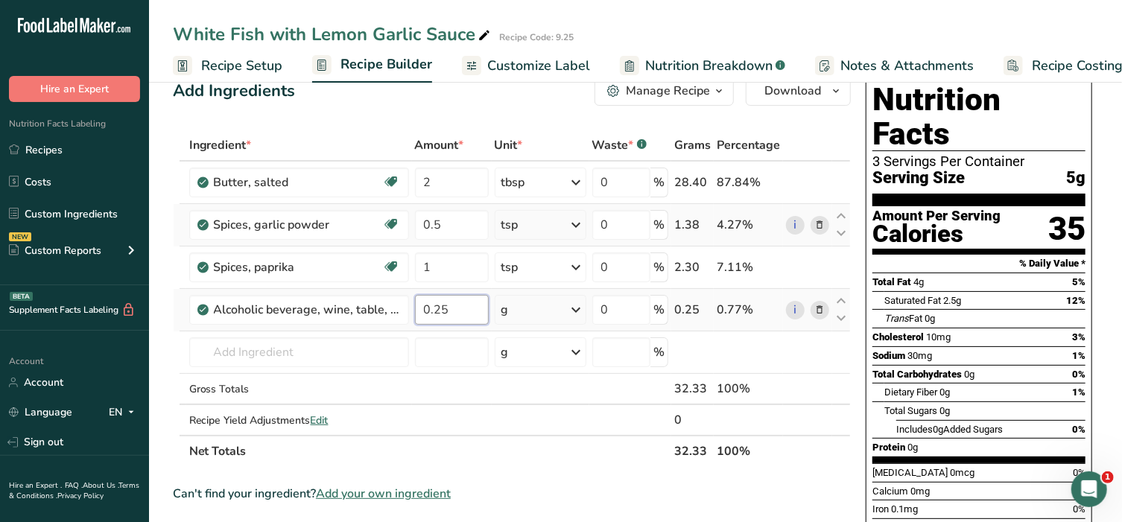
type input "0.25"
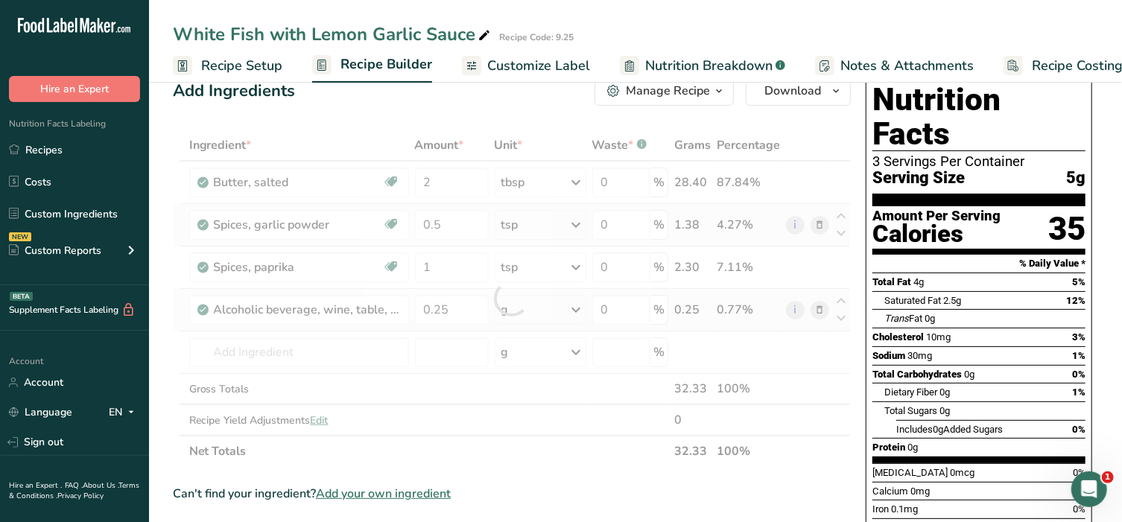
click at [578, 310] on div "Ingredient * Amount * Unit * Waste * .a-a{fill:#347362;}.b-a{fill:#fff;} Grams …" at bounding box center [512, 298] width 678 height 337
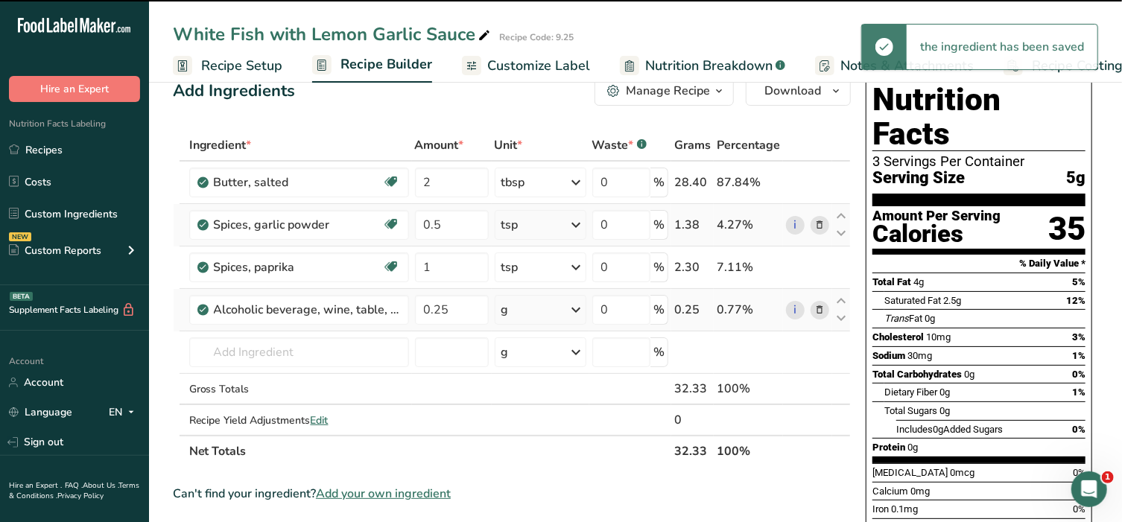
click at [578, 310] on icon at bounding box center [577, 309] width 18 height 27
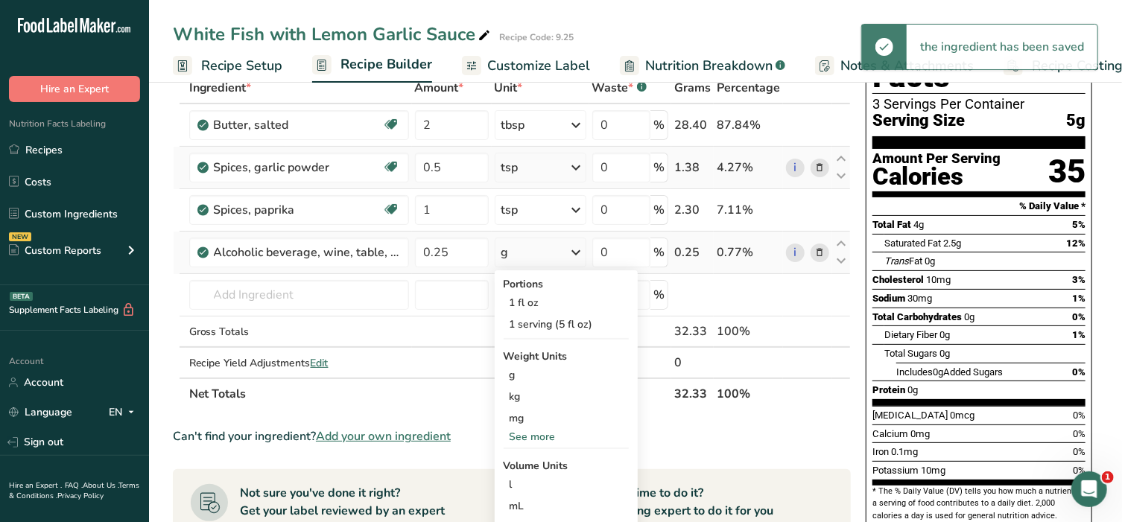
scroll to position [185, 0]
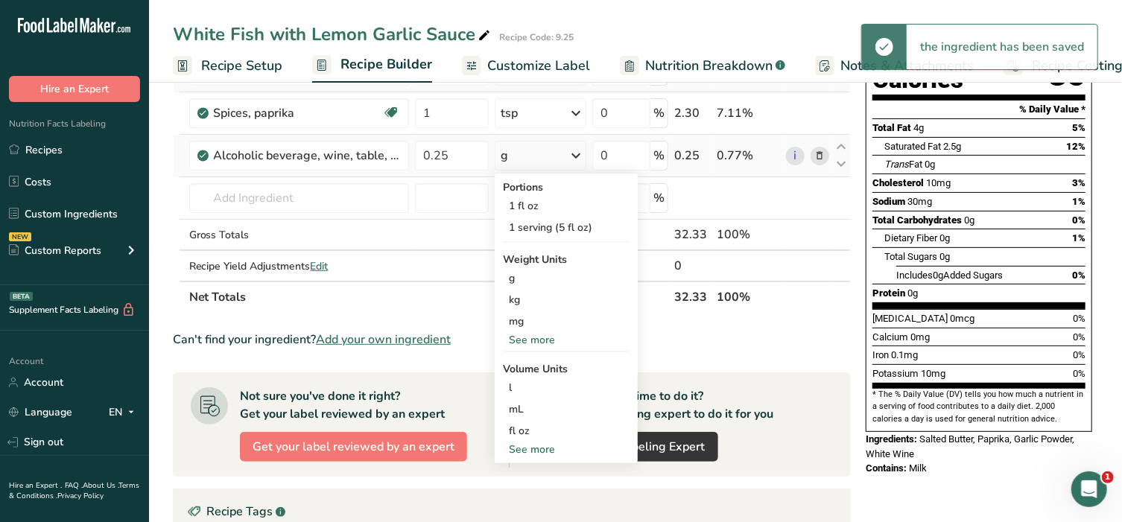
click at [541, 442] on div "See more" at bounding box center [565, 450] width 125 height 16
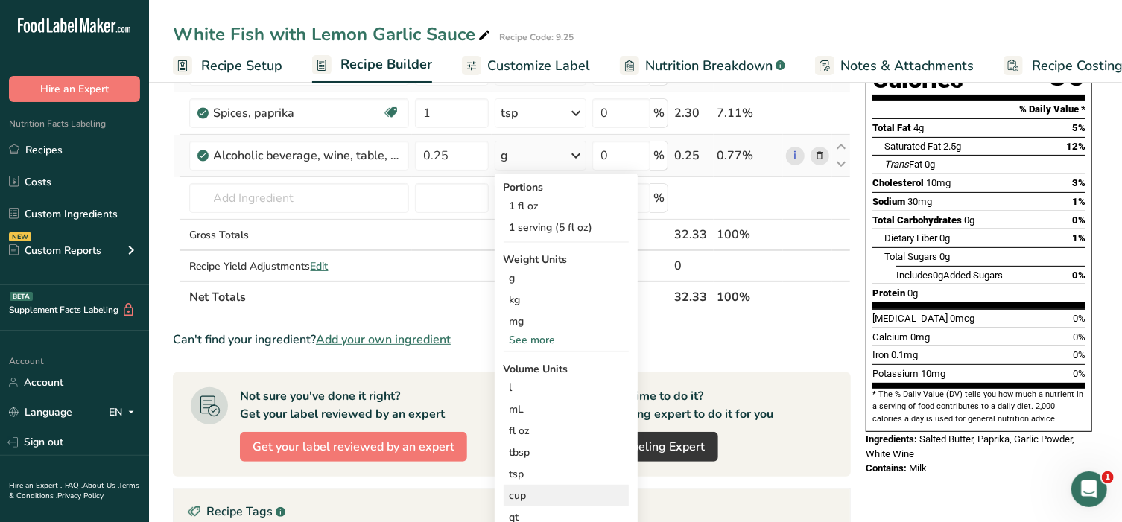
click at [534, 490] on div "cup" at bounding box center [565, 496] width 113 height 16
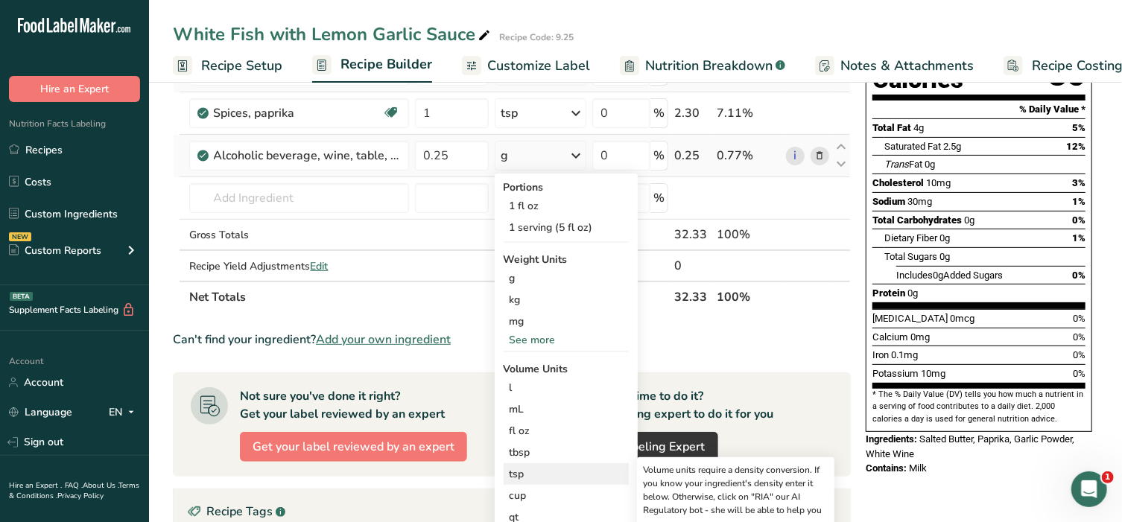
drag, startPoint x: 520, startPoint y: 493, endPoint x: 530, endPoint y: 478, distance: 18.2
click at [524, 485] on div "cup Volume units require a density conversion. If you know your ingredient's de…" at bounding box center [565, 496] width 125 height 22
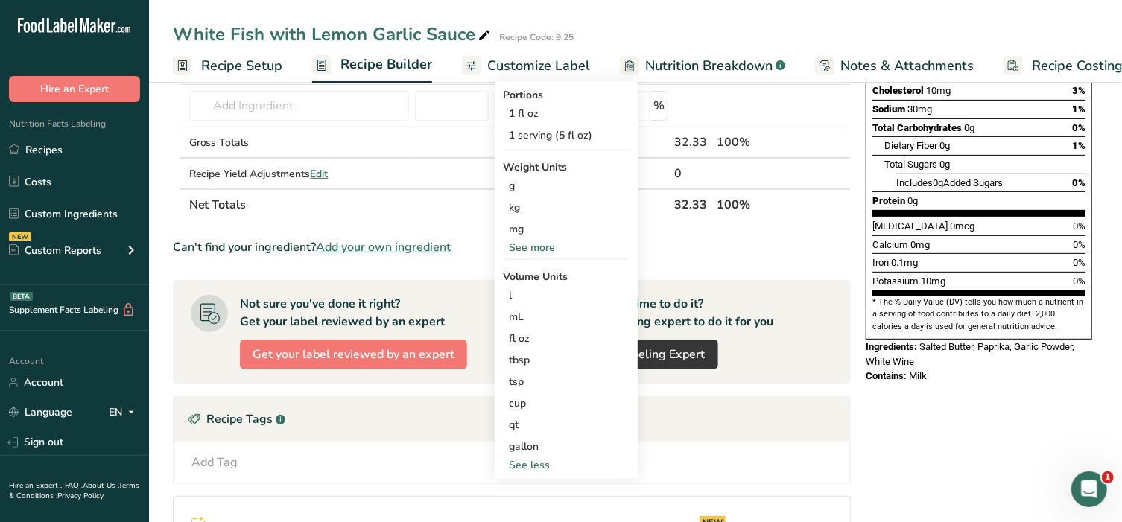
scroll to position [279, 0]
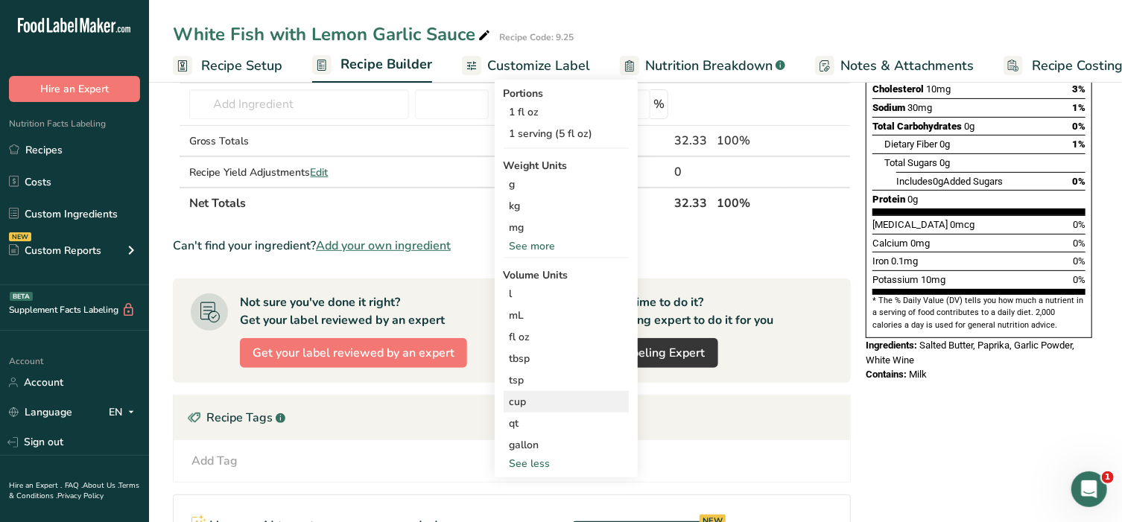
click at [524, 401] on div "cup" at bounding box center [565, 402] width 113 height 16
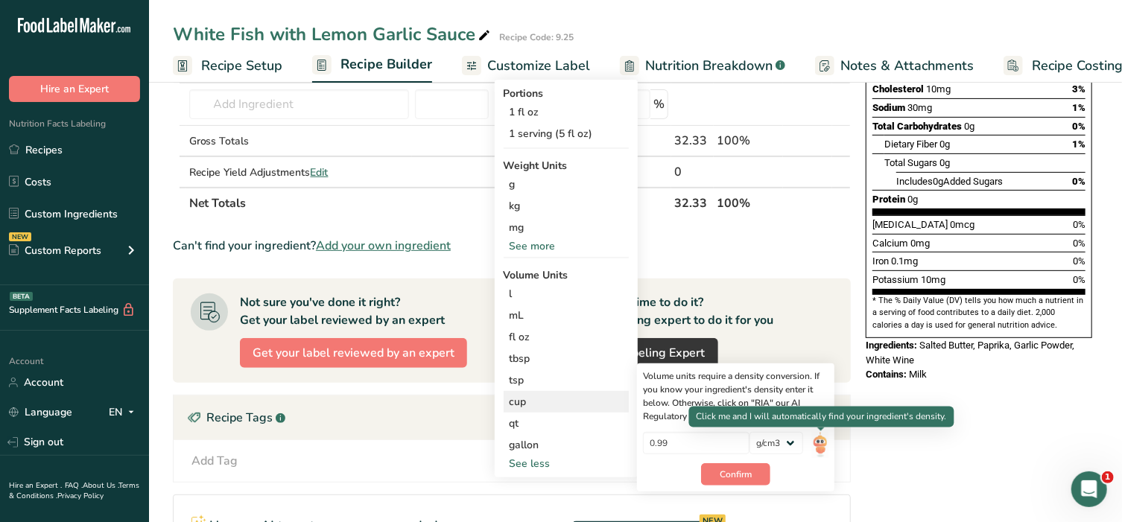
click at [824, 444] on img at bounding box center [820, 445] width 16 height 26
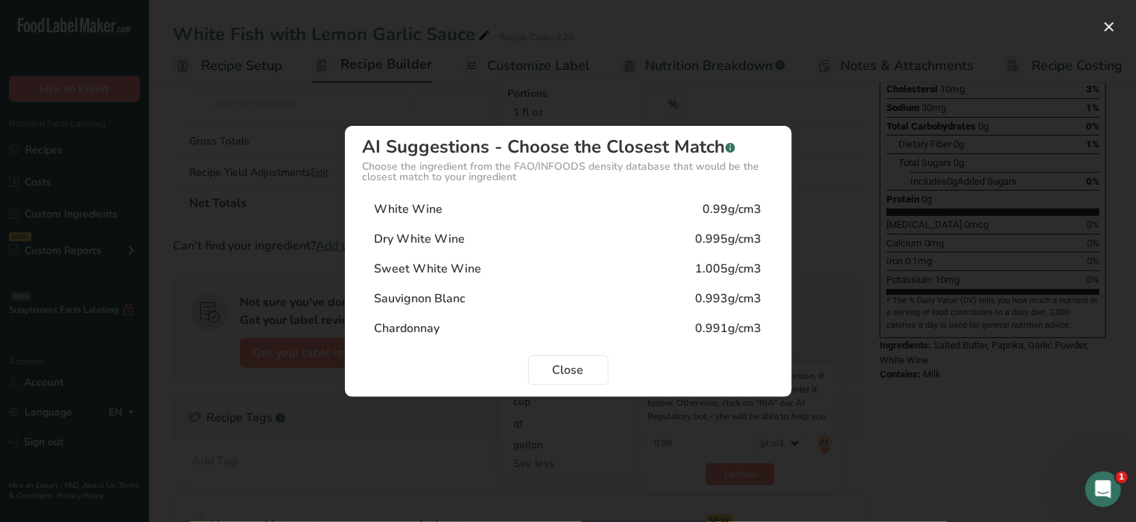
click at [468, 209] on div "White Wine 0.99g/cm3" at bounding box center [568, 209] width 411 height 30
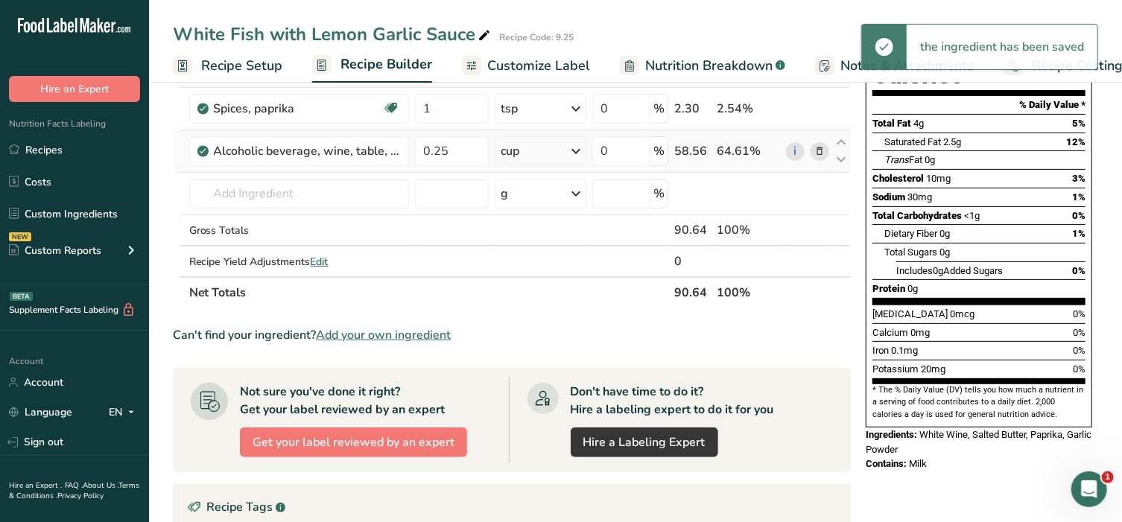
scroll to position [185, 0]
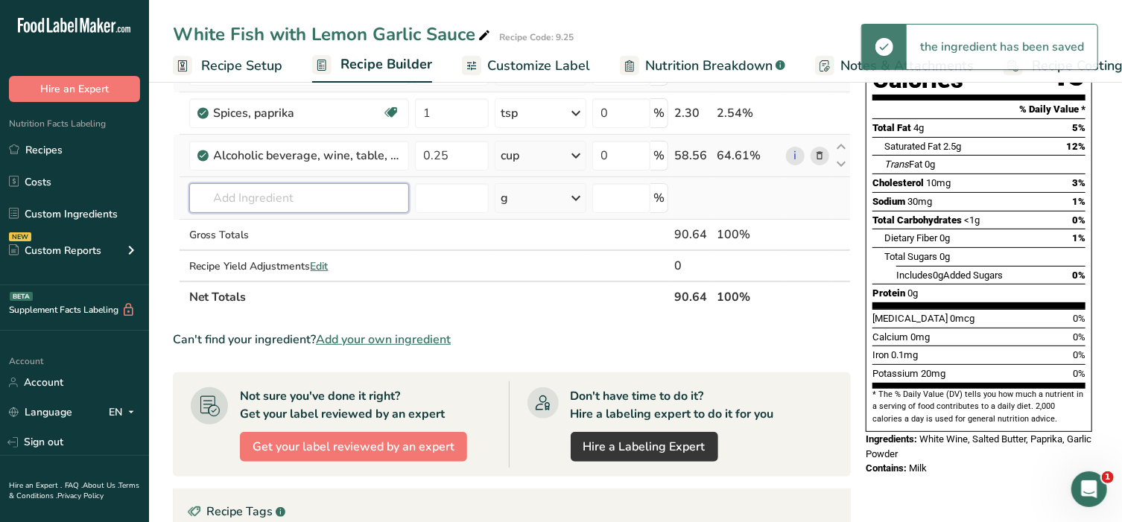
click at [273, 203] on input "text" at bounding box center [299, 198] width 220 height 30
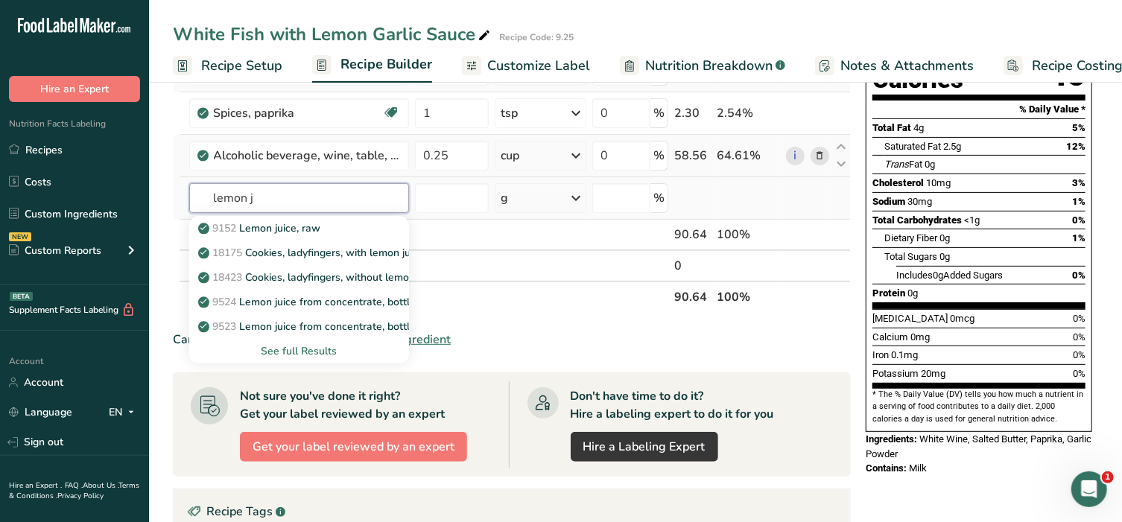
type input "lemon j"
click at [311, 340] on div "See full Results" at bounding box center [299, 351] width 220 height 25
click at [315, 352] on div "See full Results" at bounding box center [299, 351] width 196 height 16
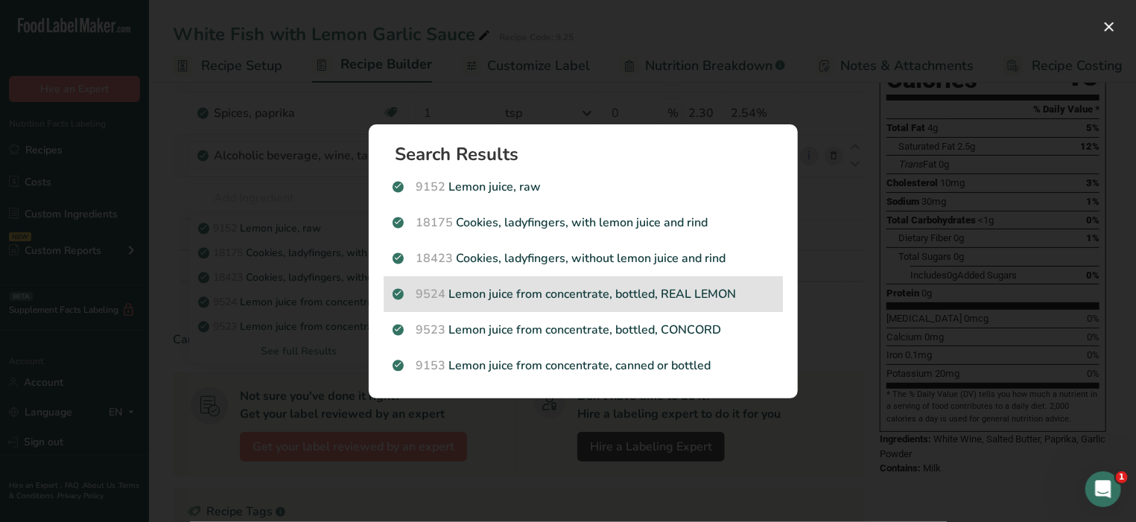
click at [502, 287] on p "9524 Lemon juice from concentrate, bottled, REAL LEMON" at bounding box center [582, 294] width 381 height 18
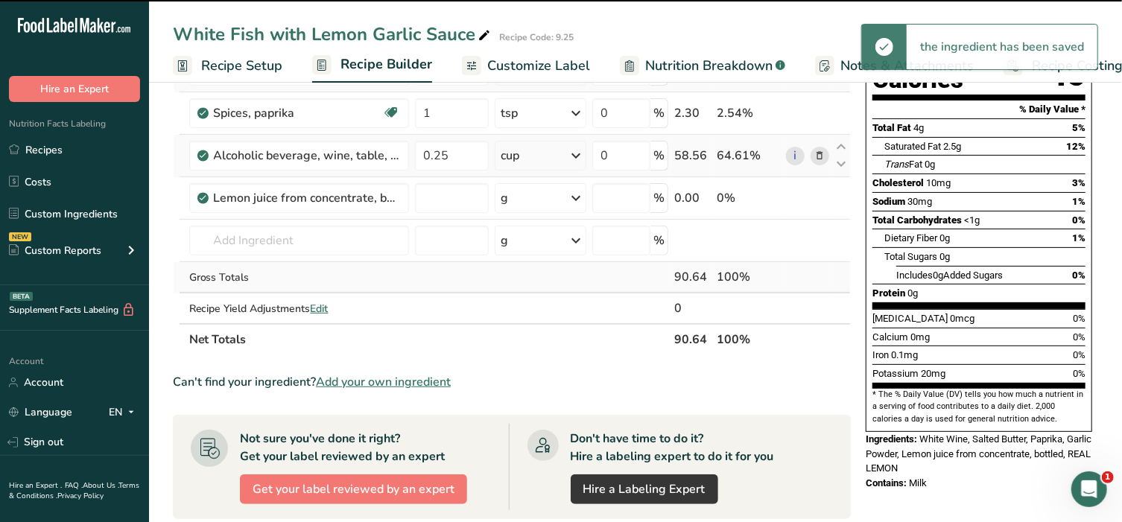
type input "0"
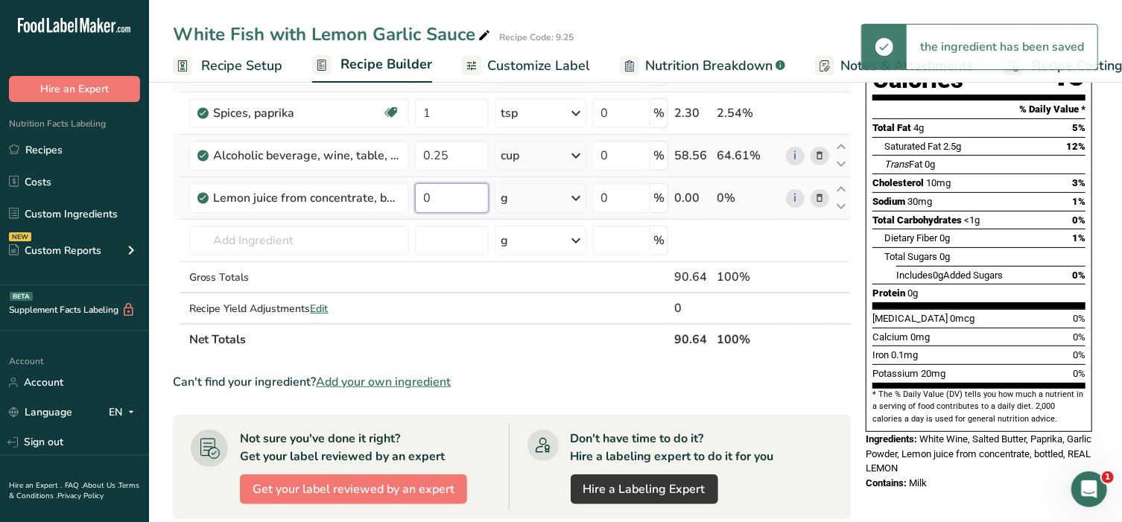
click at [448, 200] on input "0" at bounding box center [452, 198] width 74 height 30
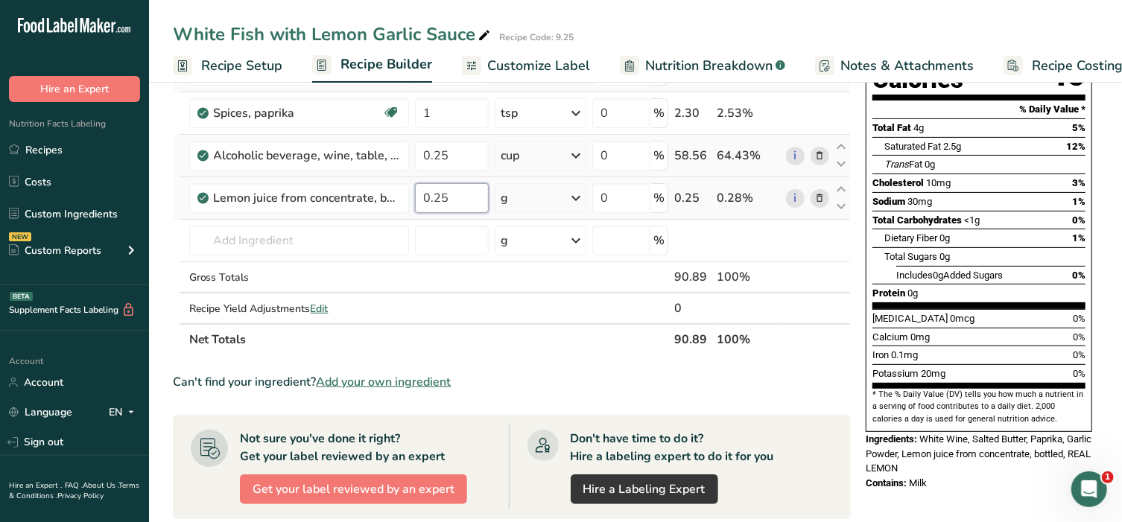
type input "0.25"
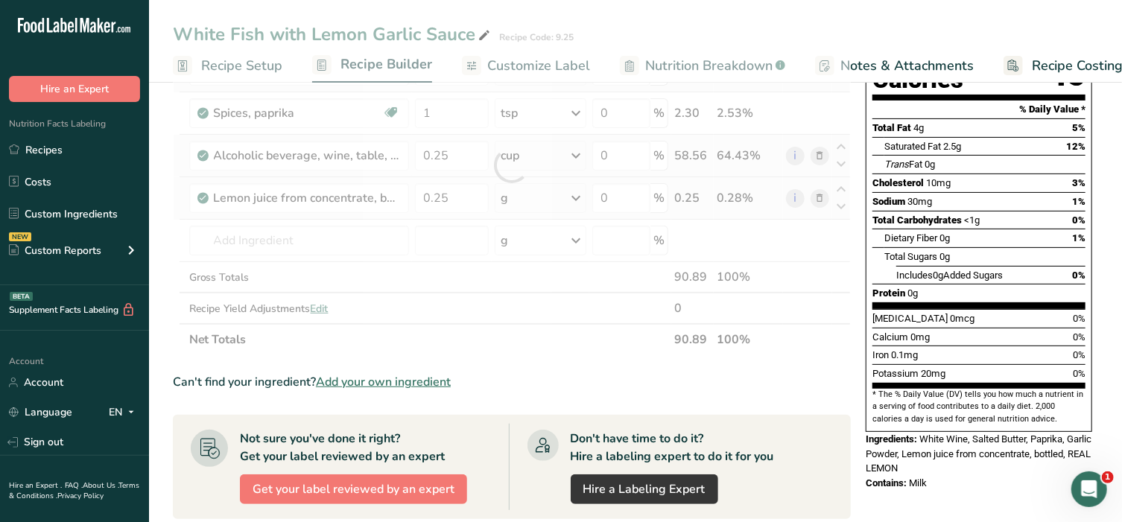
click at [573, 193] on div "Ingredient * Amount * Unit * Waste * .a-a{fill:#347362;}.b-a{fill:#fff;} Grams …" at bounding box center [512, 165] width 678 height 380
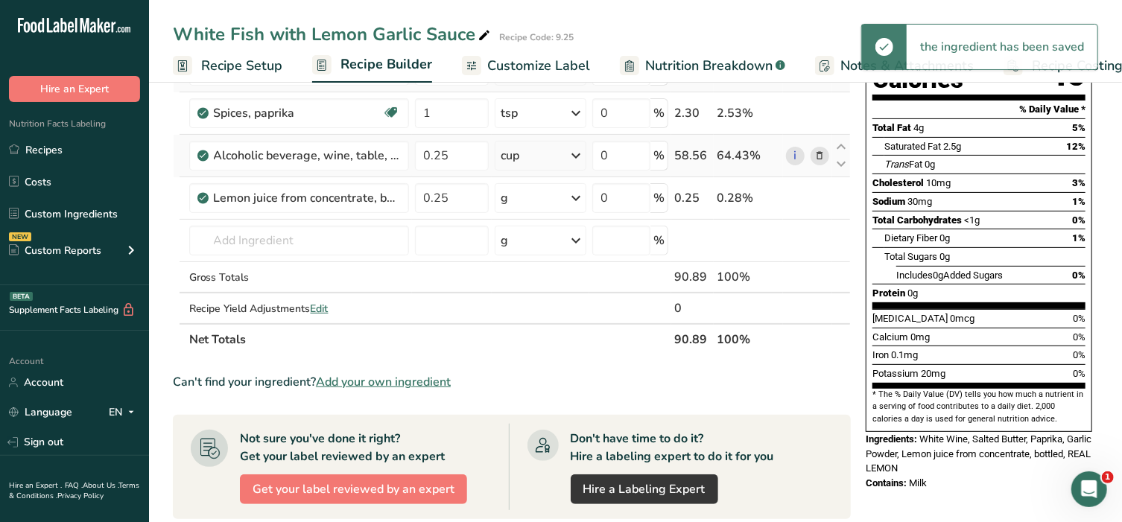
click at [576, 193] on icon at bounding box center [577, 198] width 18 height 27
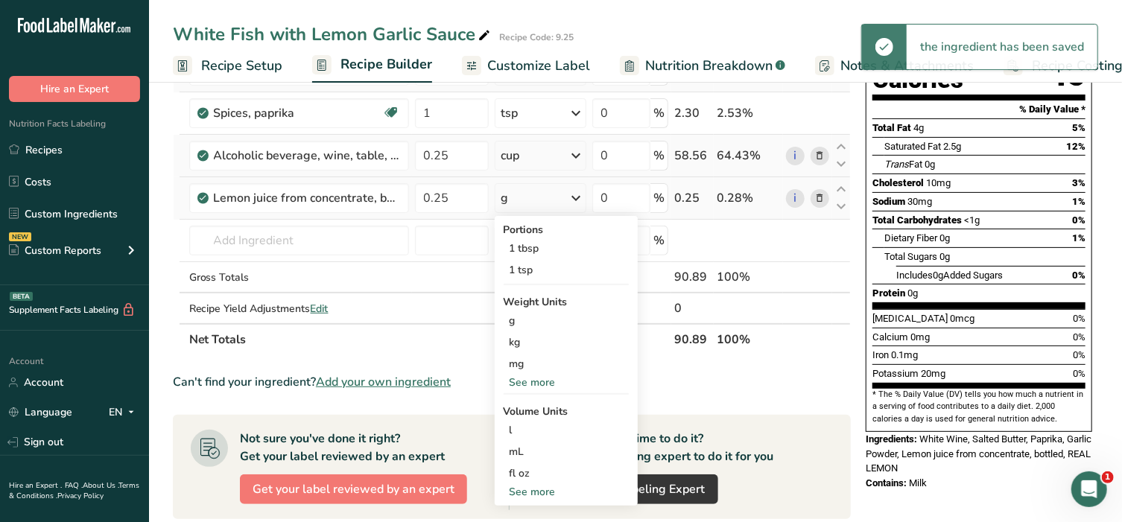
click at [533, 492] on div "See more" at bounding box center [565, 492] width 125 height 16
select select "22"
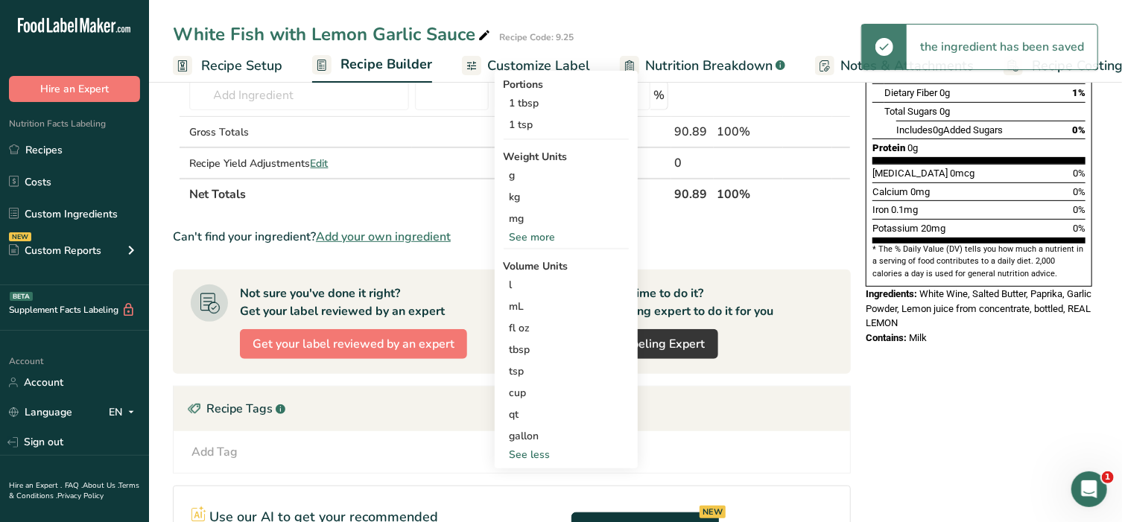
scroll to position [372, 0]
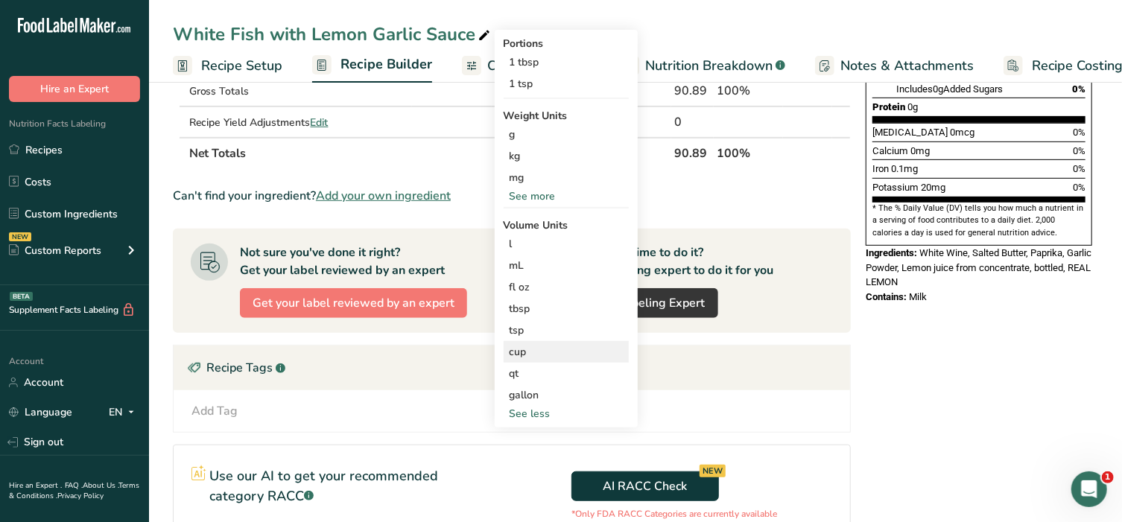
click at [530, 346] on div "cup" at bounding box center [565, 352] width 113 height 16
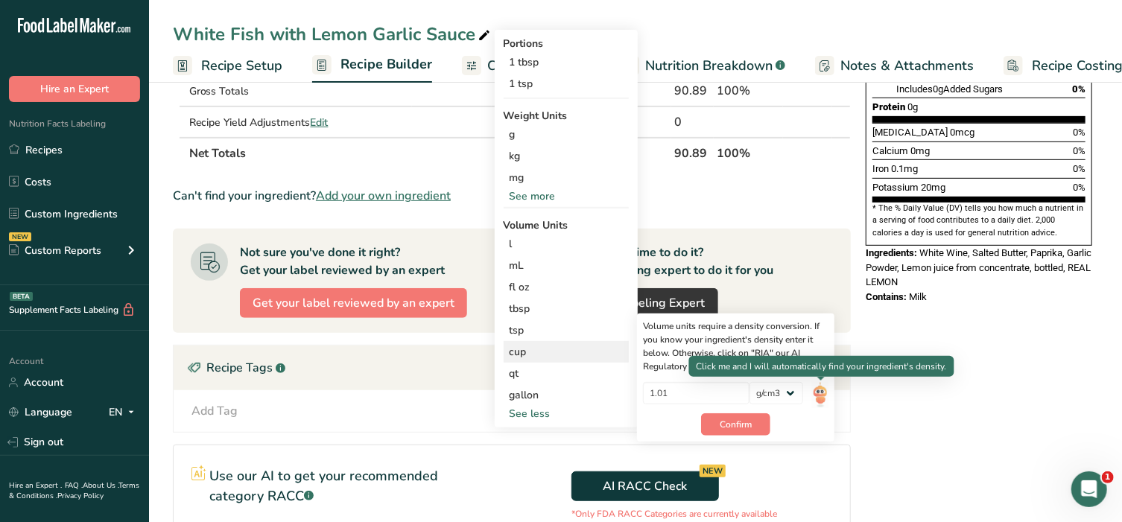
click at [818, 392] on img at bounding box center [820, 395] width 16 height 26
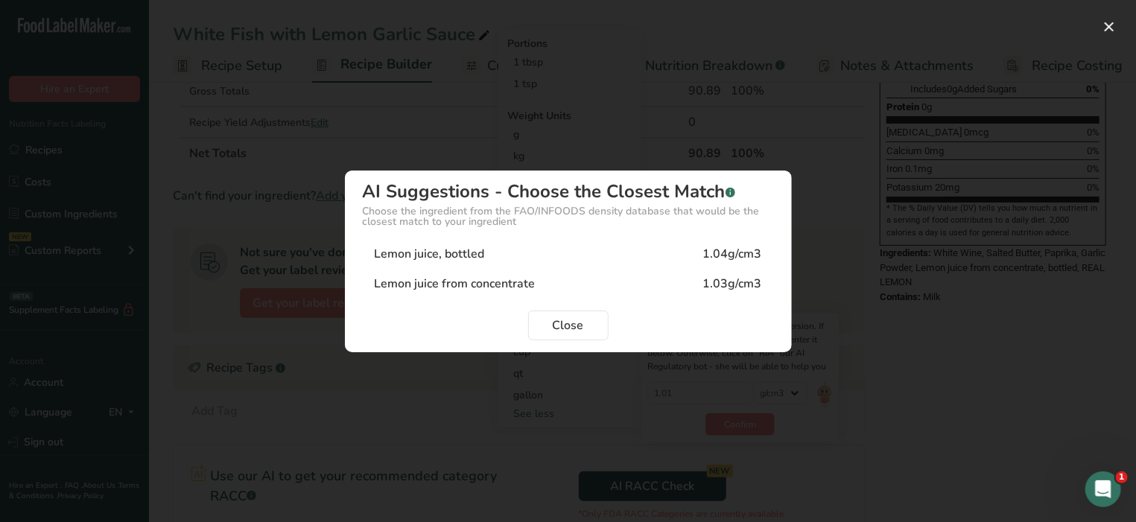
click at [535, 252] on div "Lemon juice, bottled 1.04g/cm3" at bounding box center [568, 254] width 411 height 30
type input "1.04"
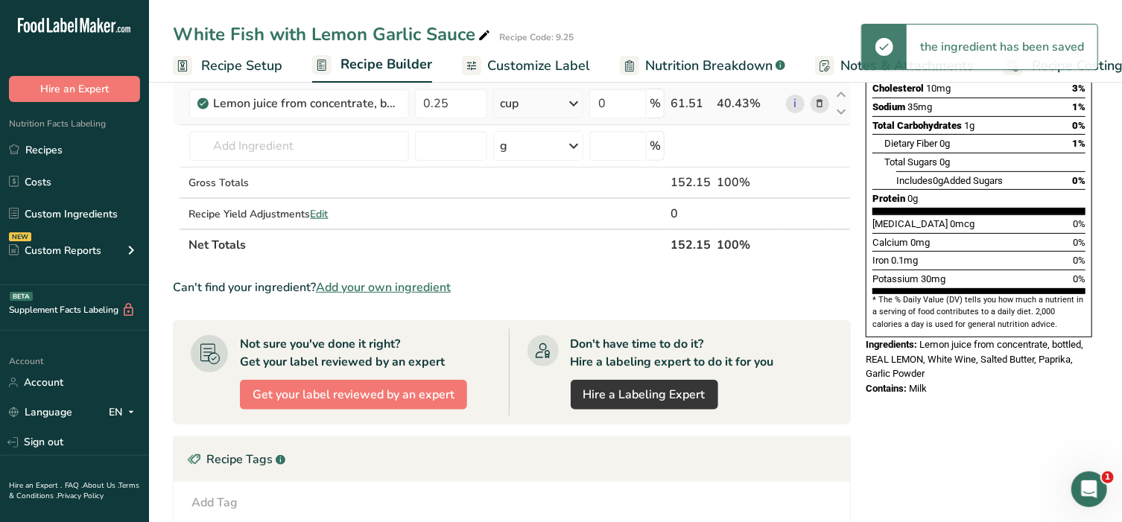
scroll to position [279, 0]
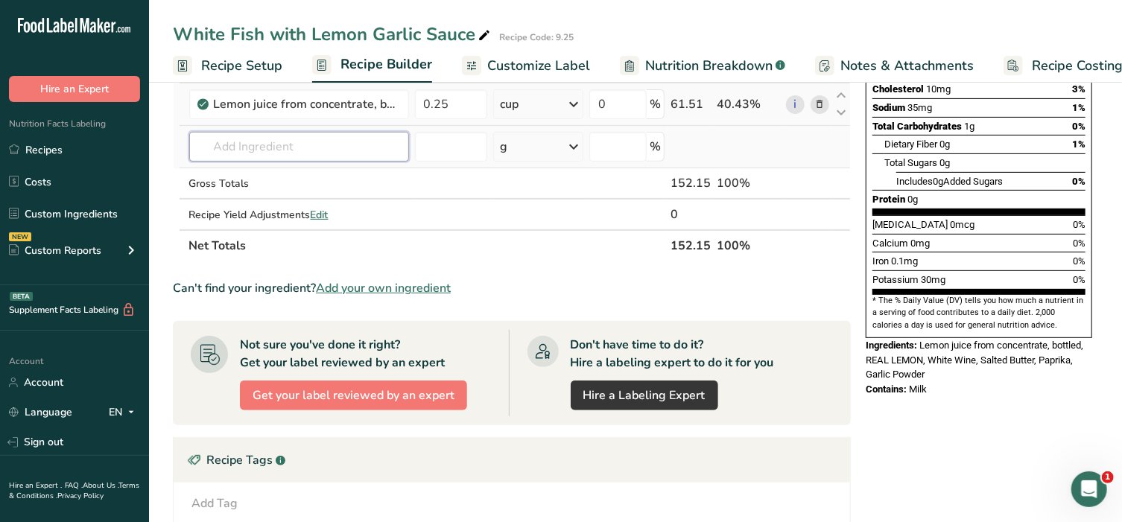
click at [280, 147] on input "text" at bounding box center [299, 147] width 220 height 30
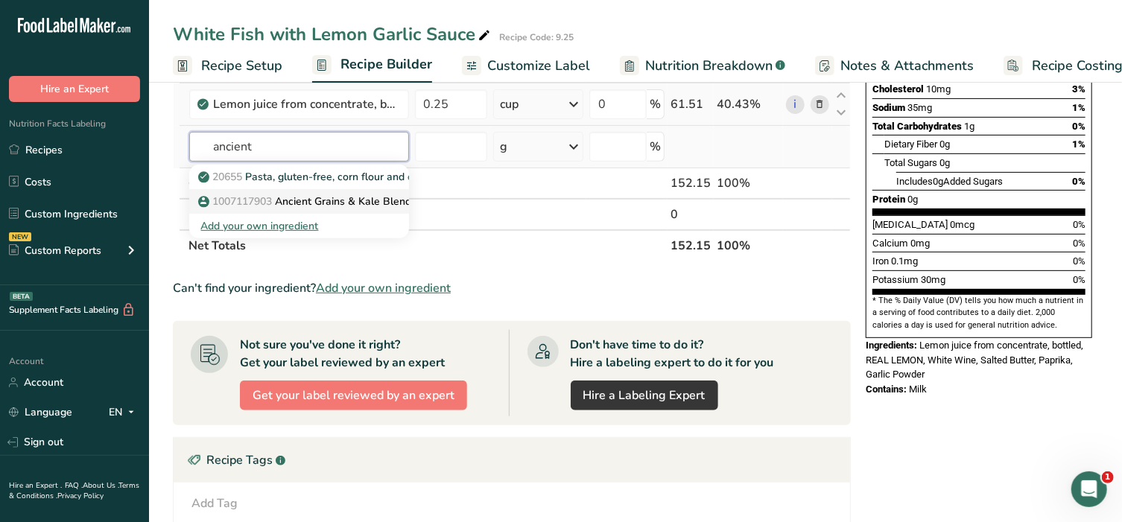
type input "ancient"
click at [295, 199] on p "1007117903 Ancient Grains & Kale Blend" at bounding box center [306, 202] width 211 height 16
type input "Ancient Grains & Kale Blend"
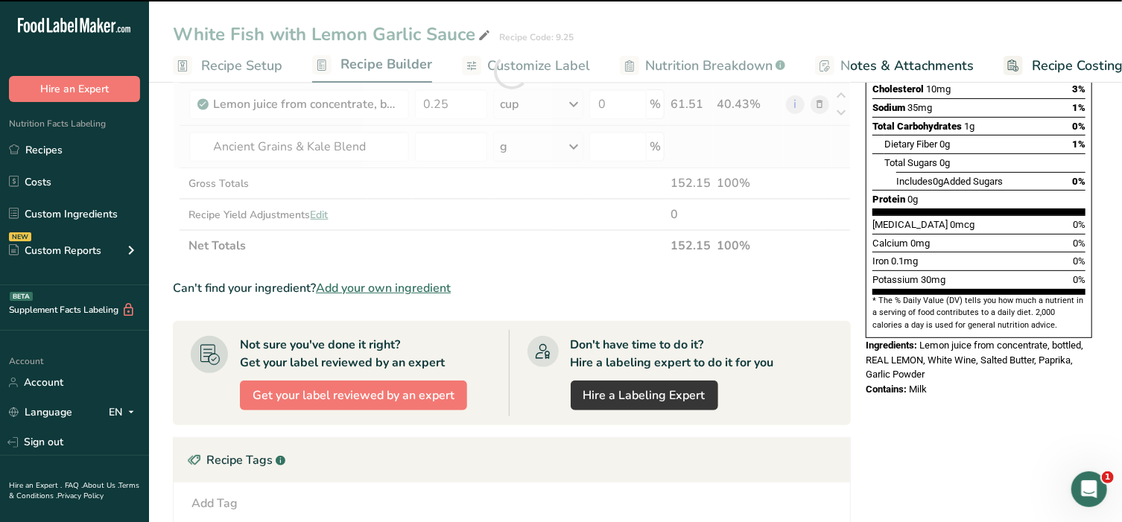
type input "0"
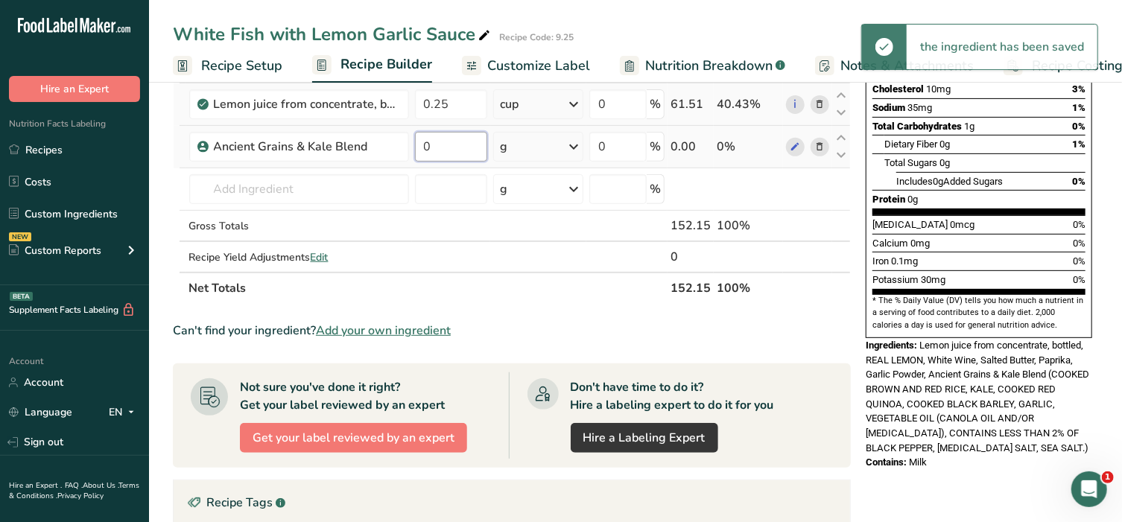
click at [443, 157] on input "0" at bounding box center [451, 147] width 73 height 30
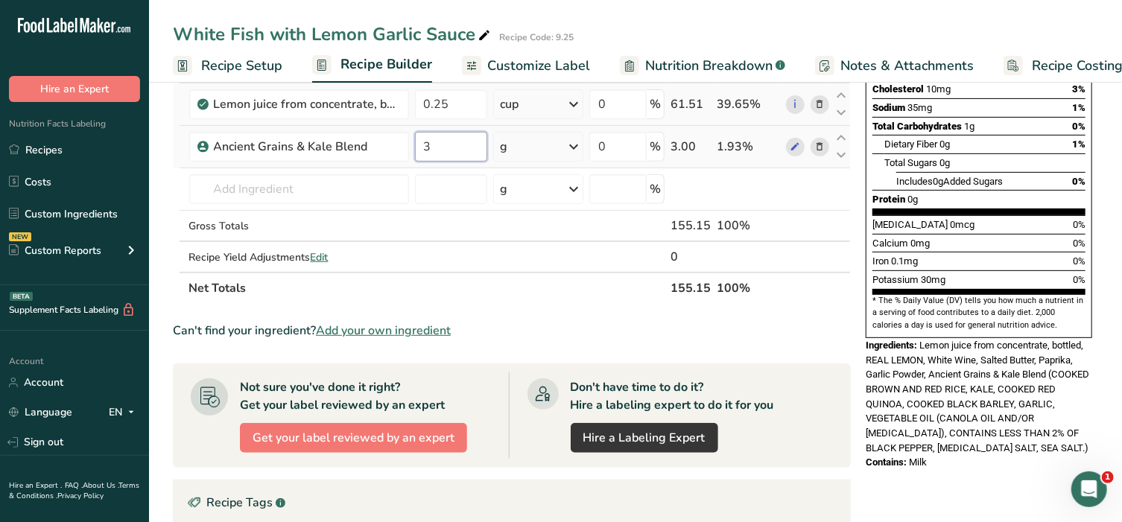
type input "3"
click at [573, 147] on div "Ingredient * Amount * Unit * Waste * .a-a{fill:#347362;}.b-a{fill:#fff;} Grams …" at bounding box center [512, 93] width 678 height 422
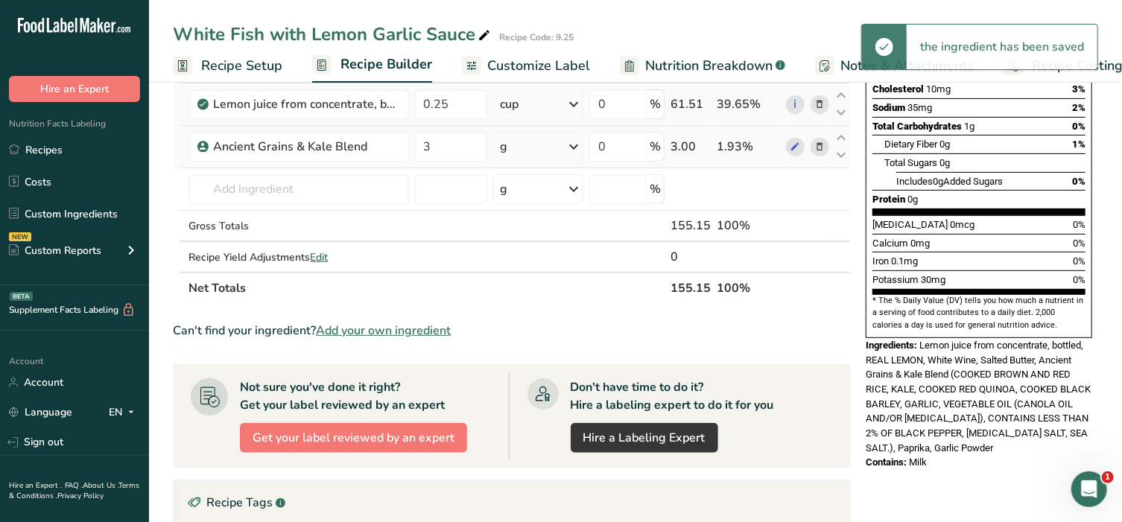
click at [573, 147] on icon at bounding box center [574, 146] width 18 height 27
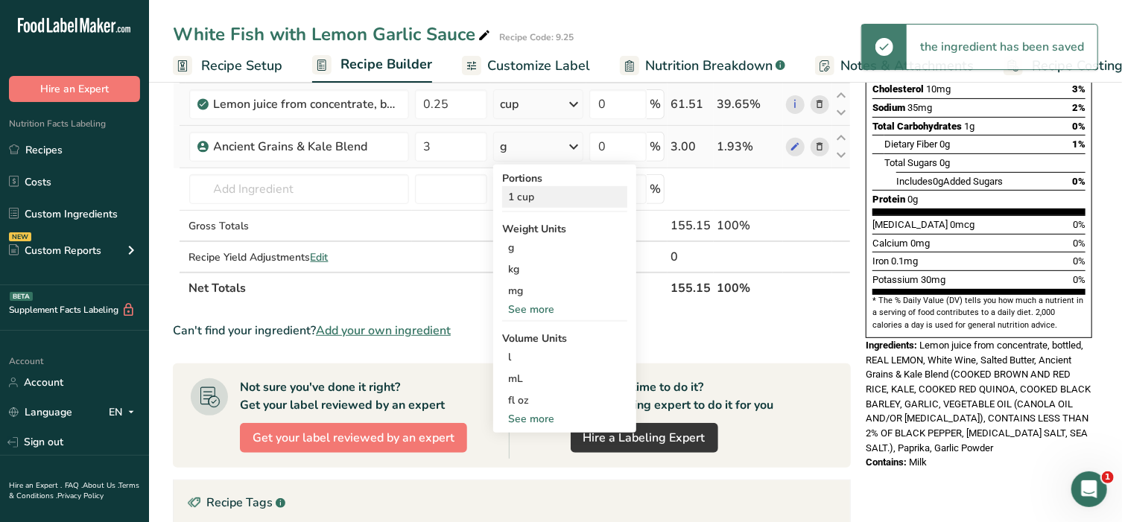
click at [524, 191] on div "1 cup" at bounding box center [564, 197] width 125 height 22
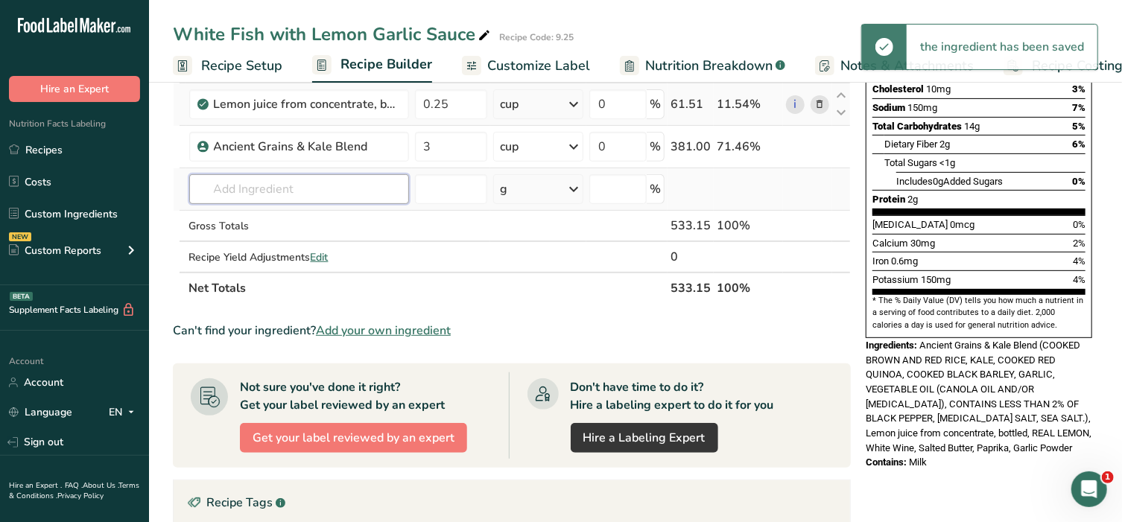
click at [319, 187] on input "text" at bounding box center [299, 189] width 220 height 30
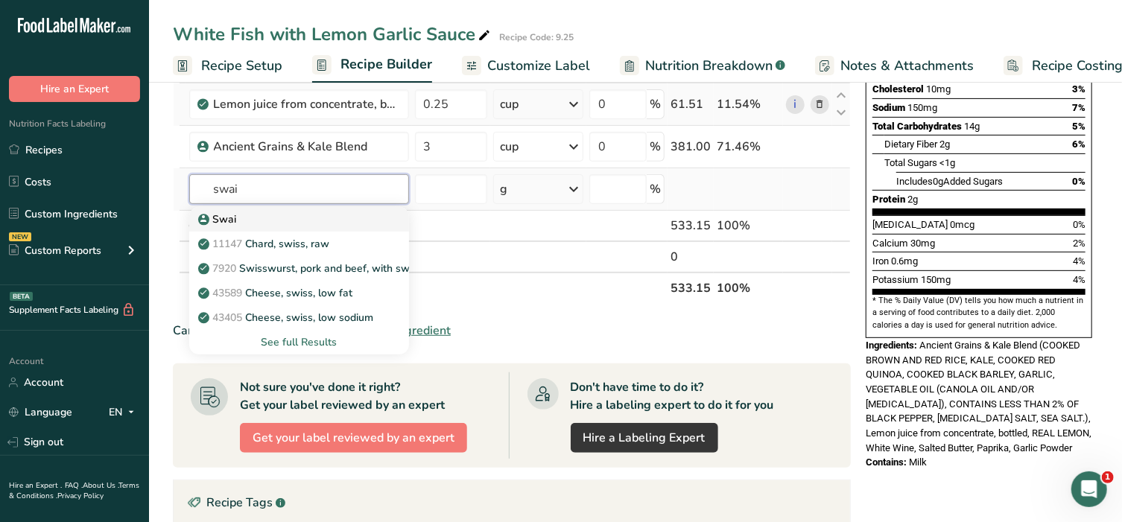
type input "swai"
click at [223, 223] on p "Swai" at bounding box center [219, 220] width 36 height 16
type input "Swai"
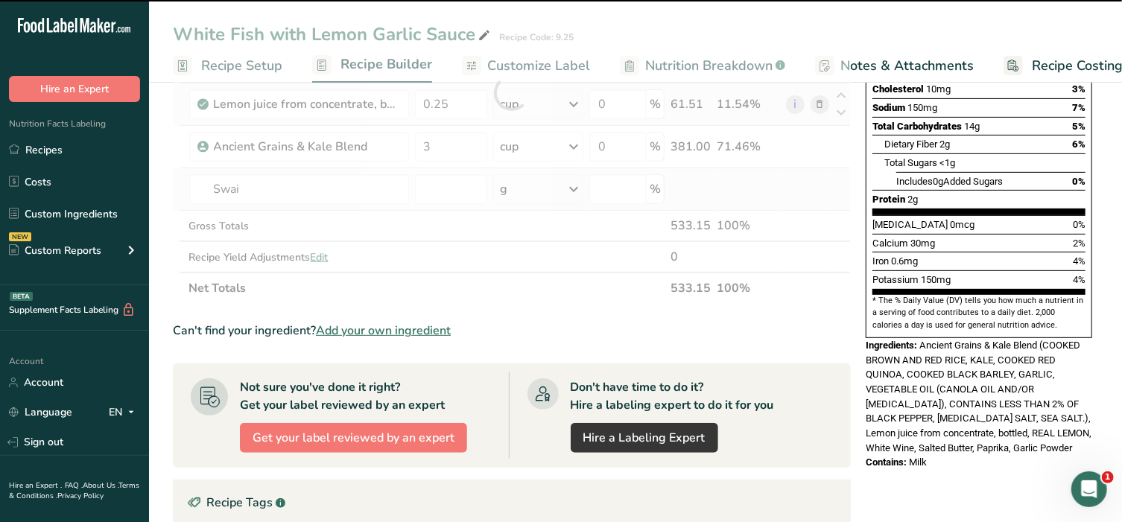
type input "0"
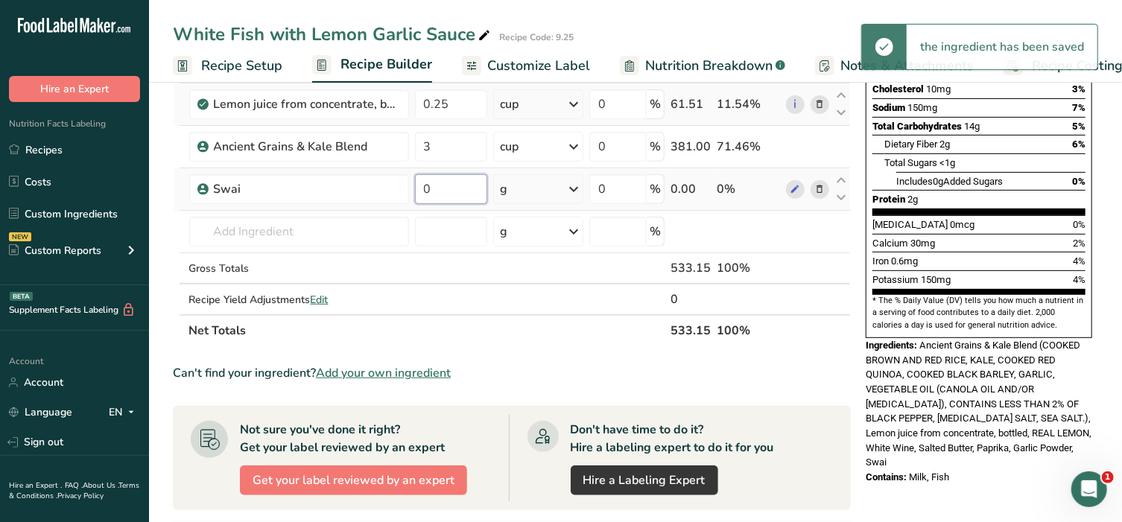
click at [465, 191] on input "0" at bounding box center [451, 189] width 73 height 30
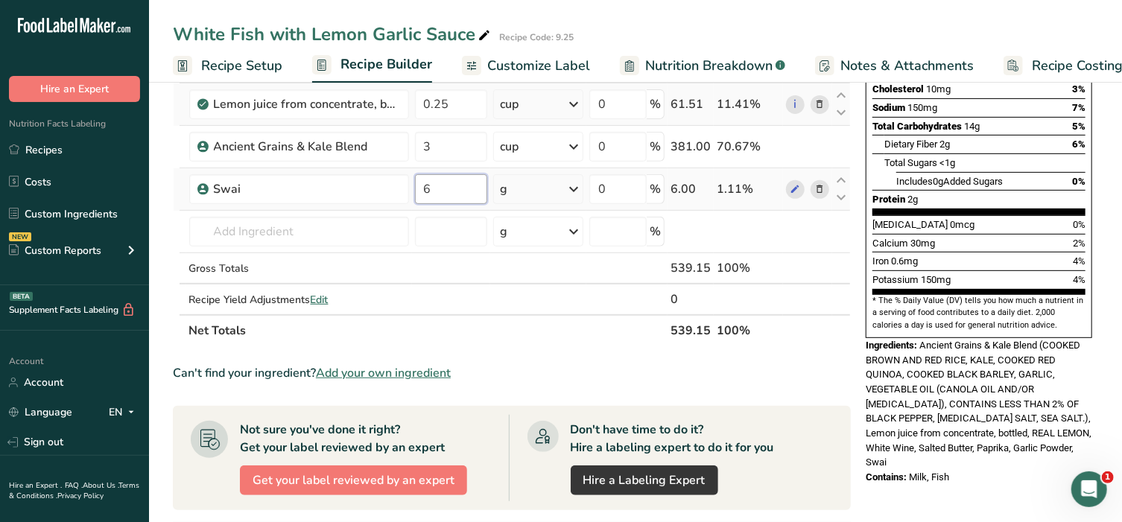
type input "6"
click at [576, 187] on div "Ingredient * Amount * Unit * Waste * .a-a{fill:#347362;}.b-a{fill:#fff;} Grams …" at bounding box center [512, 114] width 678 height 465
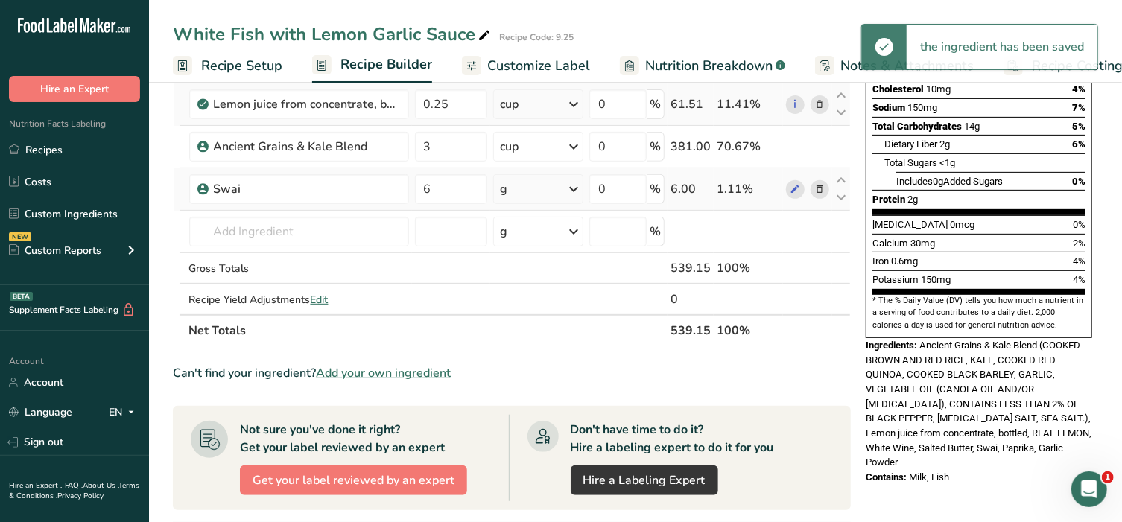
click at [576, 187] on icon at bounding box center [574, 189] width 18 height 27
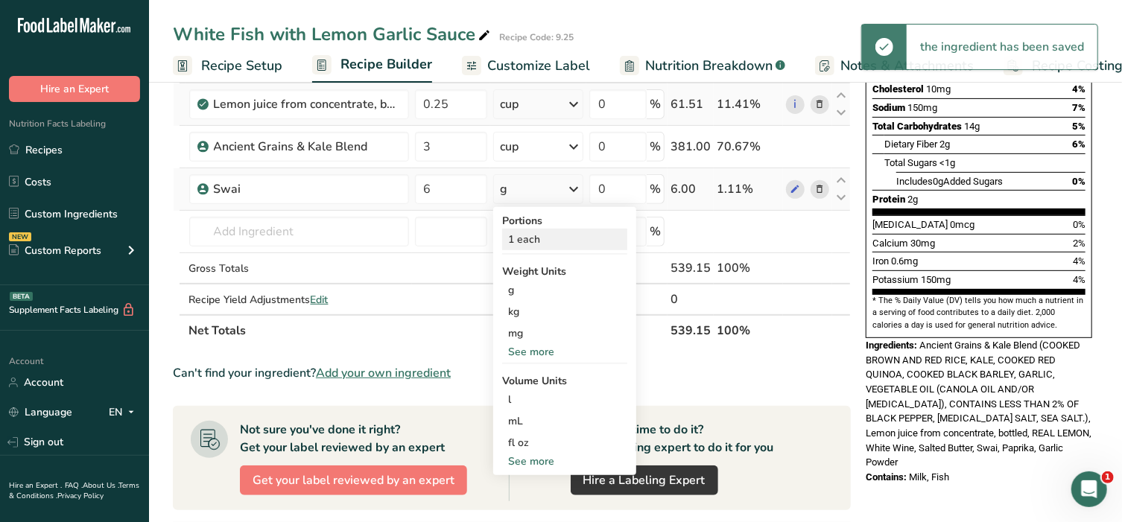
click at [544, 229] on div "1 each" at bounding box center [564, 240] width 125 height 22
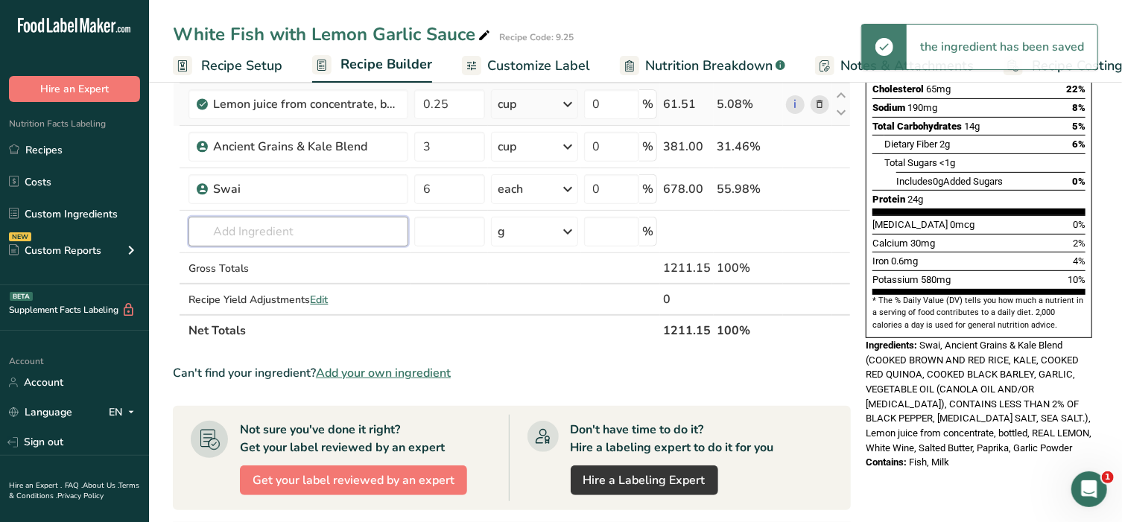
click at [276, 230] on input "text" at bounding box center [298, 232] width 220 height 30
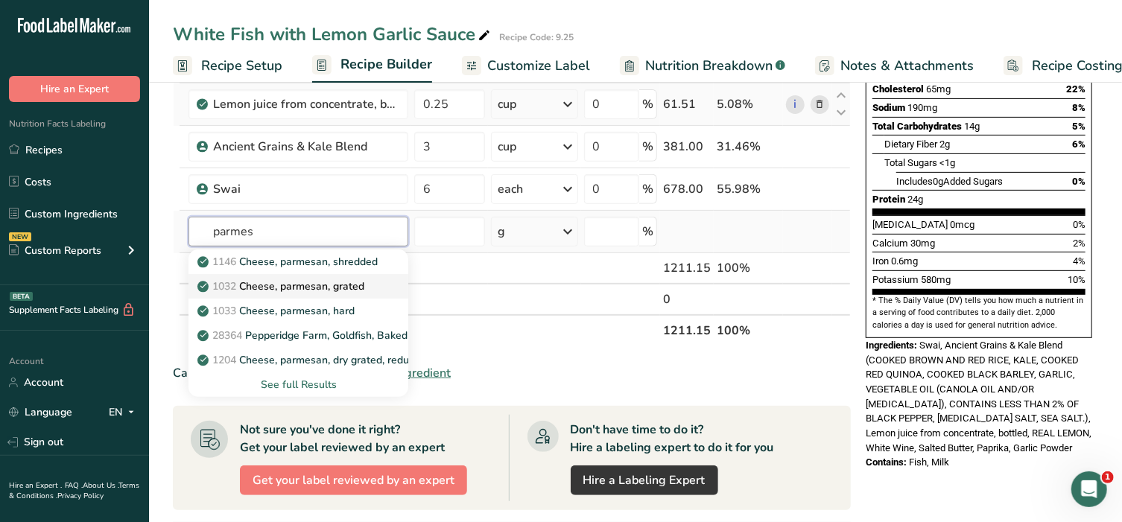
type input "parmes"
click at [297, 285] on p "1032 Cheese, parmesan, grated" at bounding box center [282, 287] width 164 height 16
type input "Cheese, parmesan, grated"
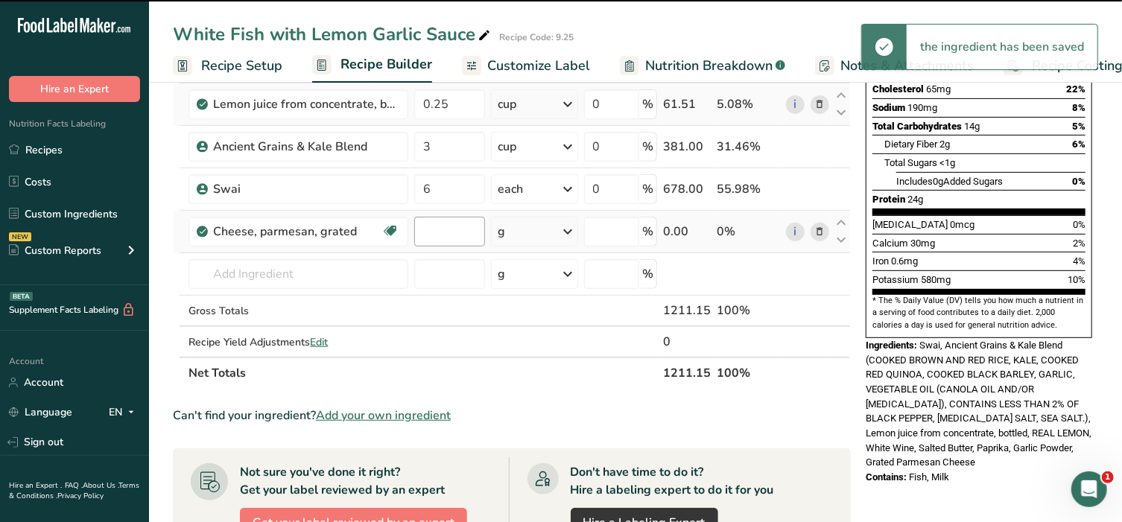
type input "0"
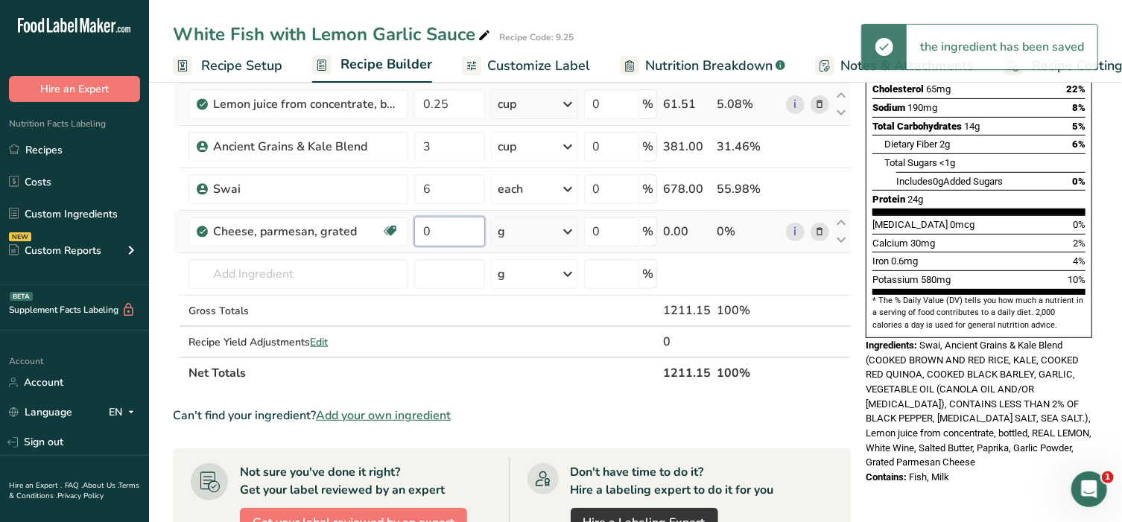
click at [456, 229] on input "0" at bounding box center [449, 232] width 71 height 30
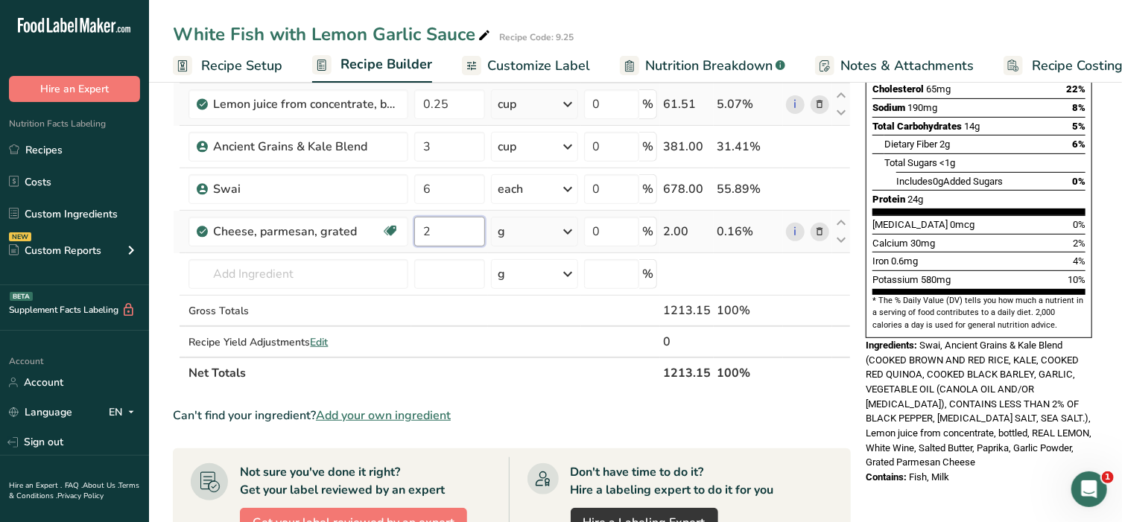
type input "2"
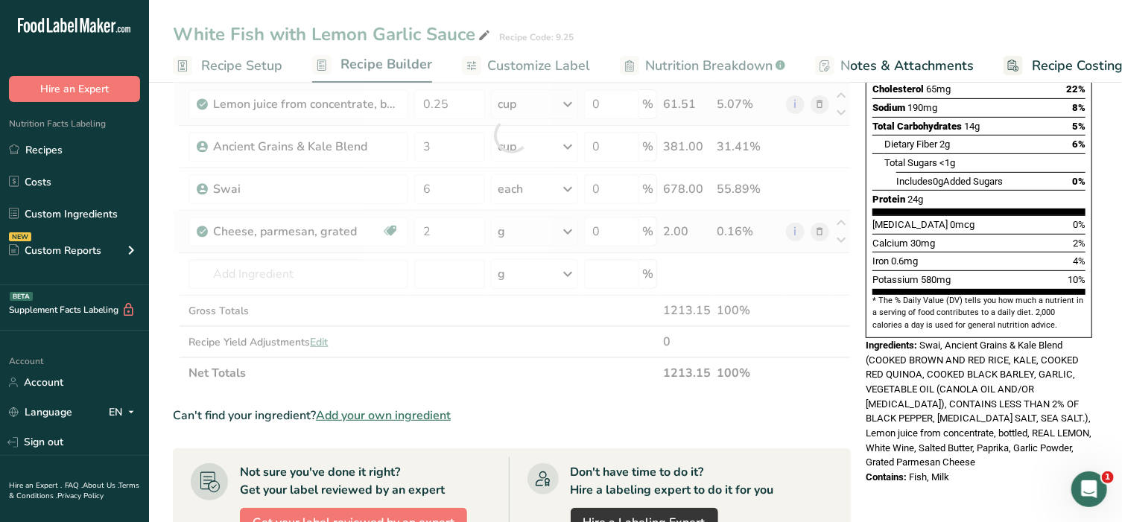
click at [570, 226] on div "Ingredient * Amount * Unit * Waste * .a-a{fill:#347362;}.b-a{fill:#fff;} Grams …" at bounding box center [512, 135] width 678 height 507
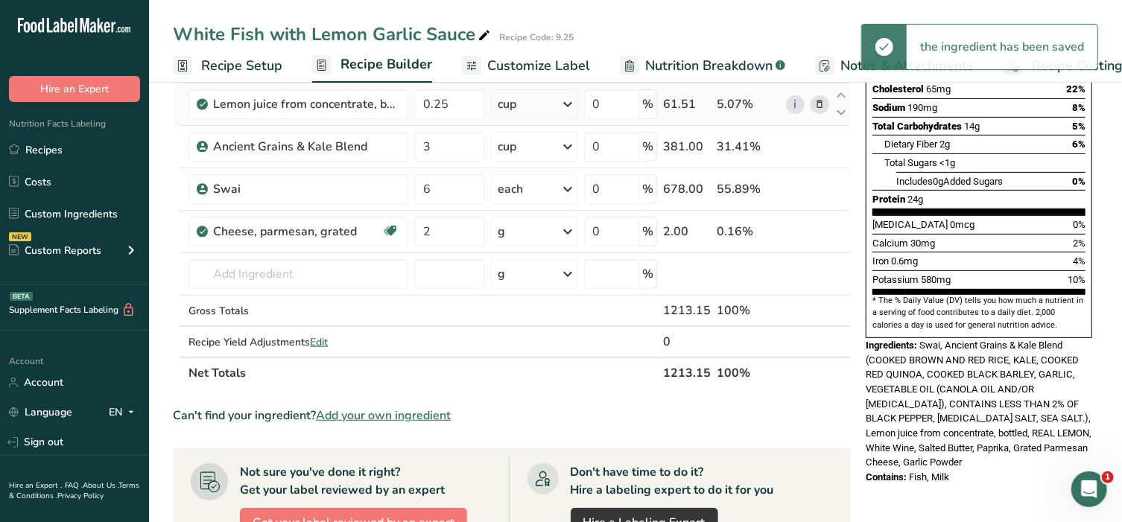
click at [570, 228] on icon at bounding box center [568, 231] width 18 height 27
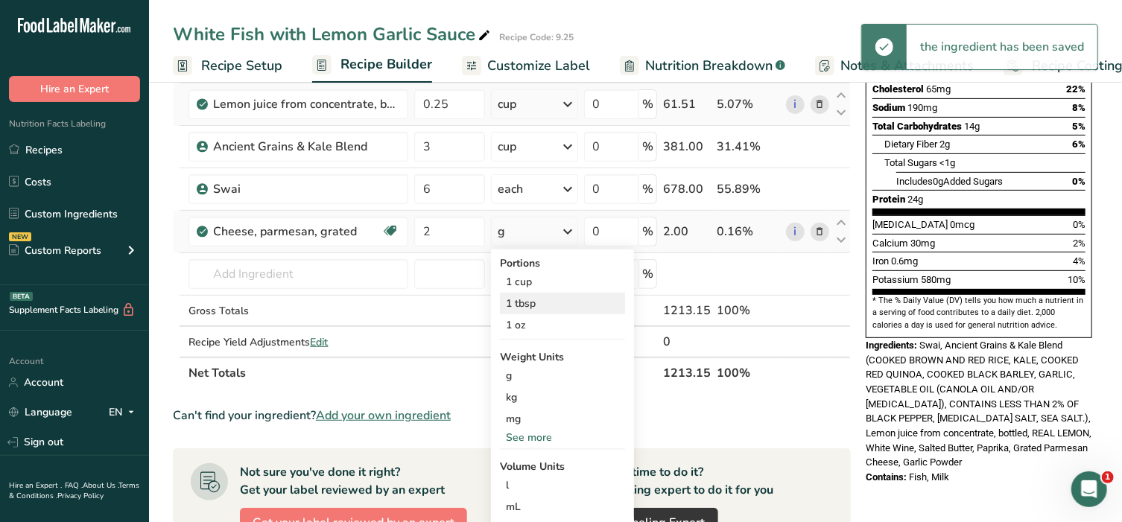
click at [530, 299] on div "1 tbsp" at bounding box center [562, 304] width 125 height 22
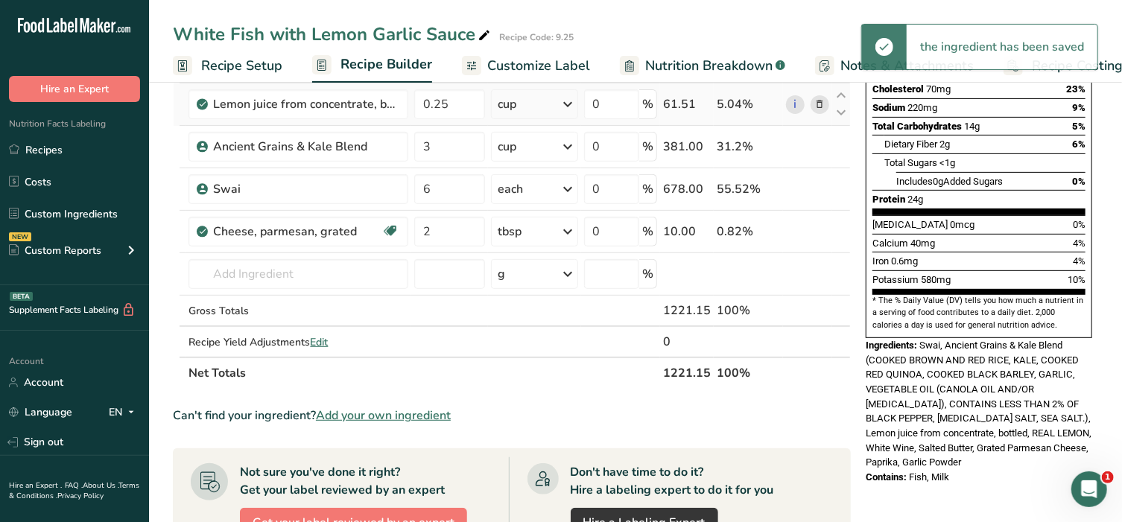
click at [525, 69] on span "Customize Label" at bounding box center [538, 66] width 103 height 20
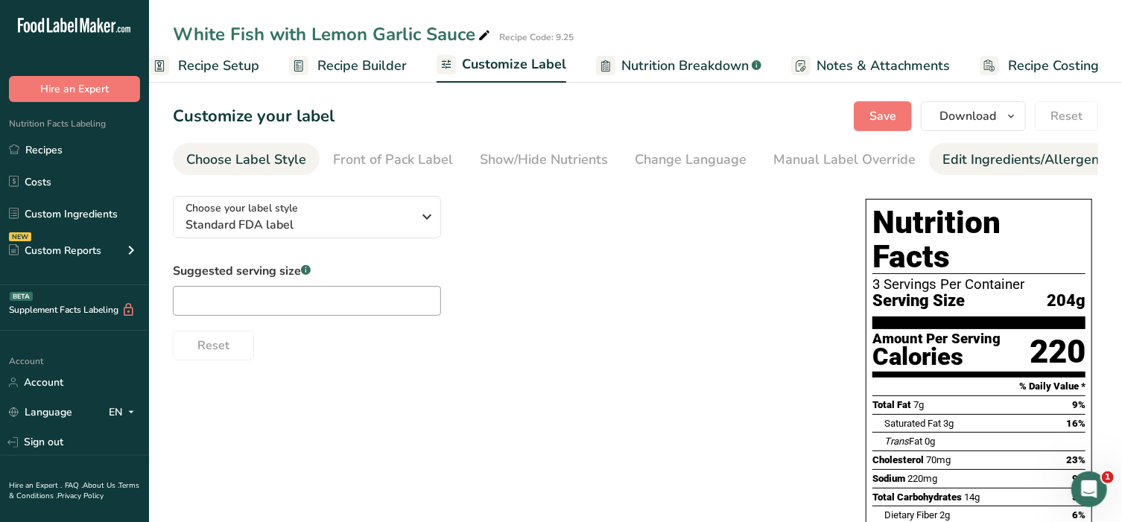
click at [956, 165] on div "Edit Ingredients/Allergens List" at bounding box center [1036, 160] width 189 height 20
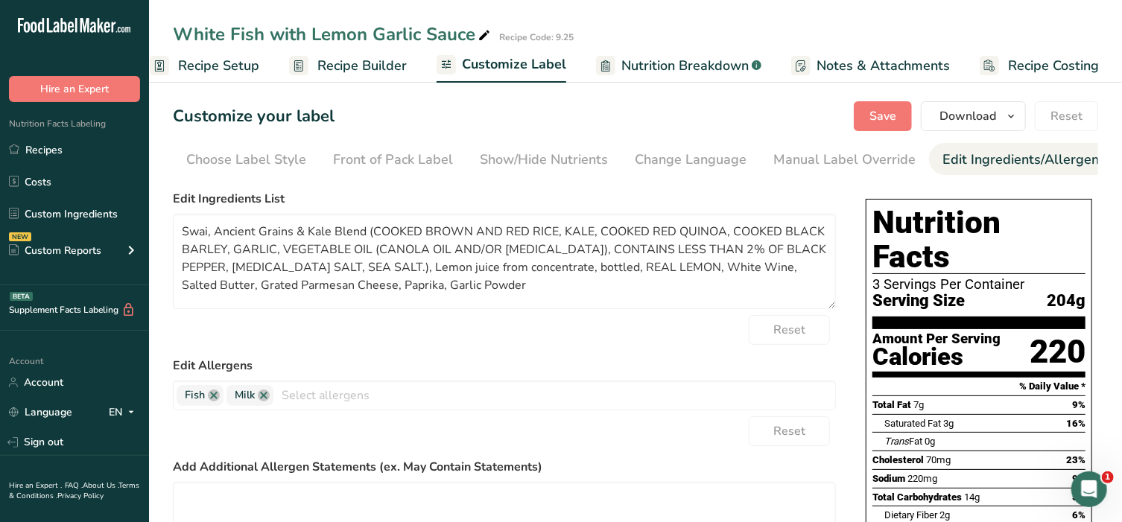
scroll to position [0, 156]
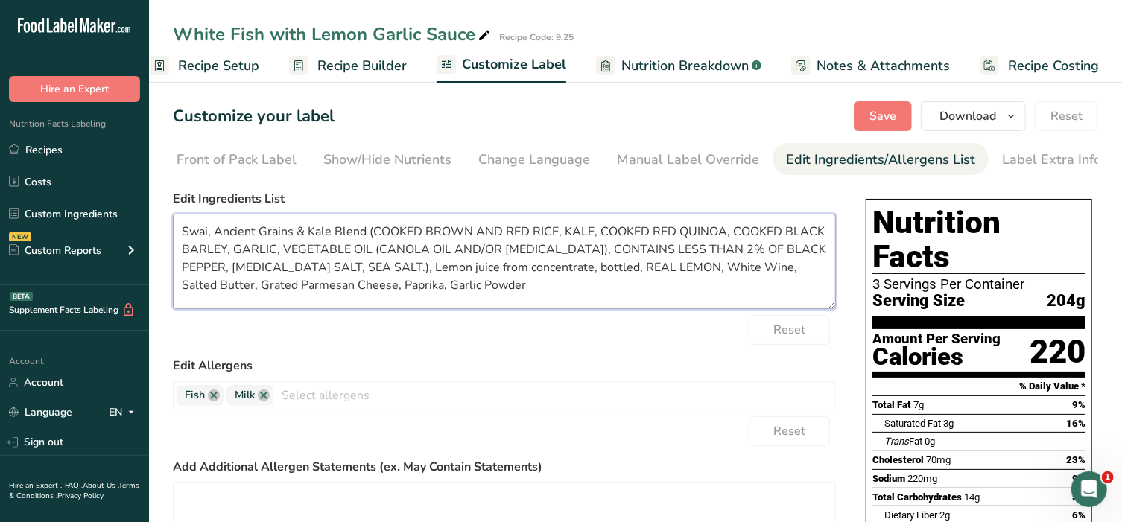
drag, startPoint x: 372, startPoint y: 235, endPoint x: 450, endPoint y: 268, distance: 84.8
click at [450, 268] on textarea "Swai, Ancient Grains & Kale Blend (COOKED BROWN AND RED RICE, KALE, COOKED RED …" at bounding box center [504, 261] width 663 height 95
click at [544, 444] on div "Reset" at bounding box center [504, 431] width 663 height 30
drag, startPoint x: 215, startPoint y: 230, endPoint x: 455, endPoint y: 267, distance: 242.6
click at [455, 267] on textarea "Swai, Ancient Grains & Kale Blend (COOKED BROWN AND RED RICE, KALE, COOKED RED …" at bounding box center [504, 261] width 663 height 95
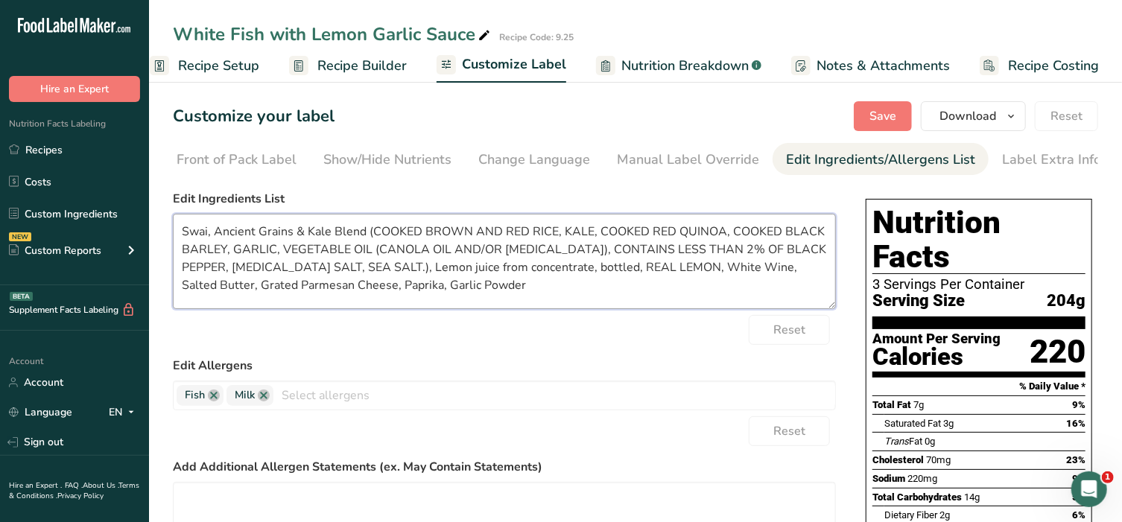
paste textarea "Brown And Red Rice, Kale, Red Quinoa, Black Barley, Garlic, Vegetable Oil"
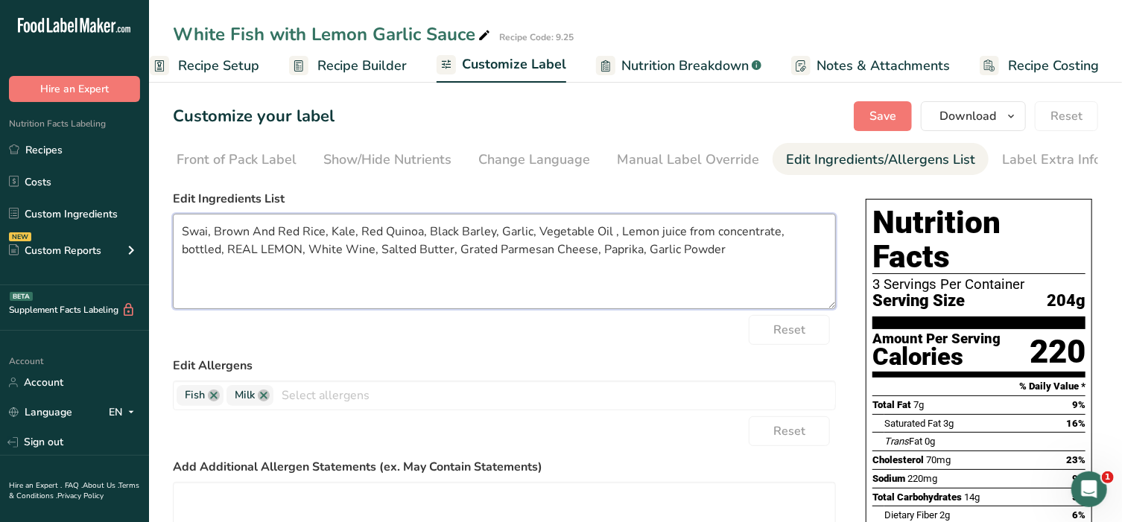
click at [661, 235] on textarea "Swai, Brown And Red Rice, Kale, Red Quinoa, Black Barley, Garlic, Vegetable Oil…" at bounding box center [504, 261] width 663 height 95
drag, startPoint x: 687, startPoint y: 235, endPoint x: 257, endPoint y: 258, distance: 431.1
click at [257, 258] on textarea "Swai, Brown And Red Rice, Kale, Red Quinoa, Black Barley, Garlic, Vegetable Oil…" at bounding box center [504, 261] width 663 height 95
click at [801, 238] on textarea "Swai, Brown And Red Rice, Kale, Red Quinoa, Black Barley, Garlic, Vegetable Oil…" at bounding box center [504, 261] width 663 height 95
click at [223, 254] on textarea "Swai, Brown And Red Rice, Kale, Red Quinoa, Black Barley, Garlic, Vegetable Oil…" at bounding box center [504, 261] width 663 height 95
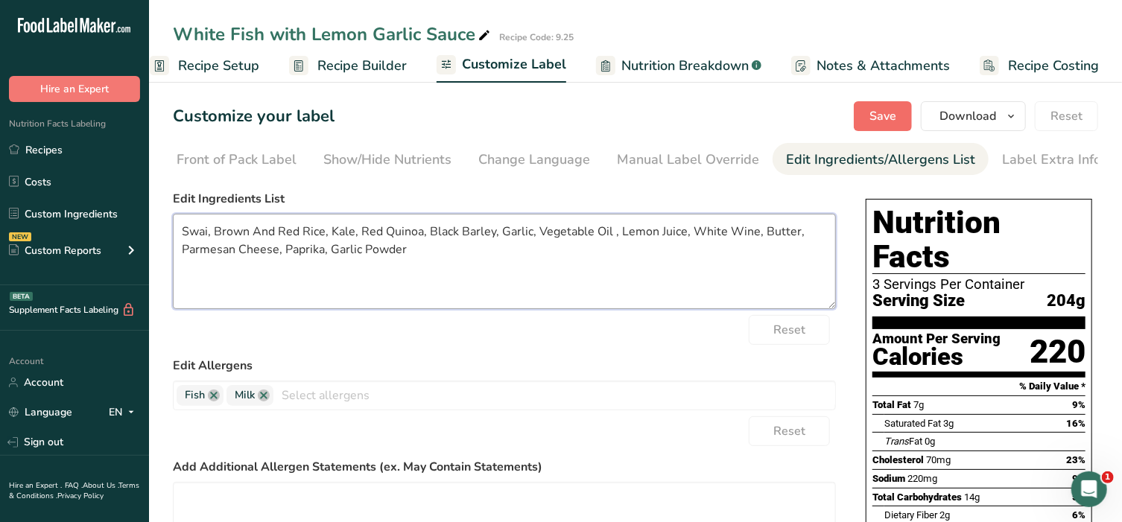
type textarea "Swai, Brown And Red Rice, Kale, Red Quinoa, Black Barley, Garlic, Vegetable Oil…"
click at [891, 120] on span "Save" at bounding box center [882, 116] width 27 height 18
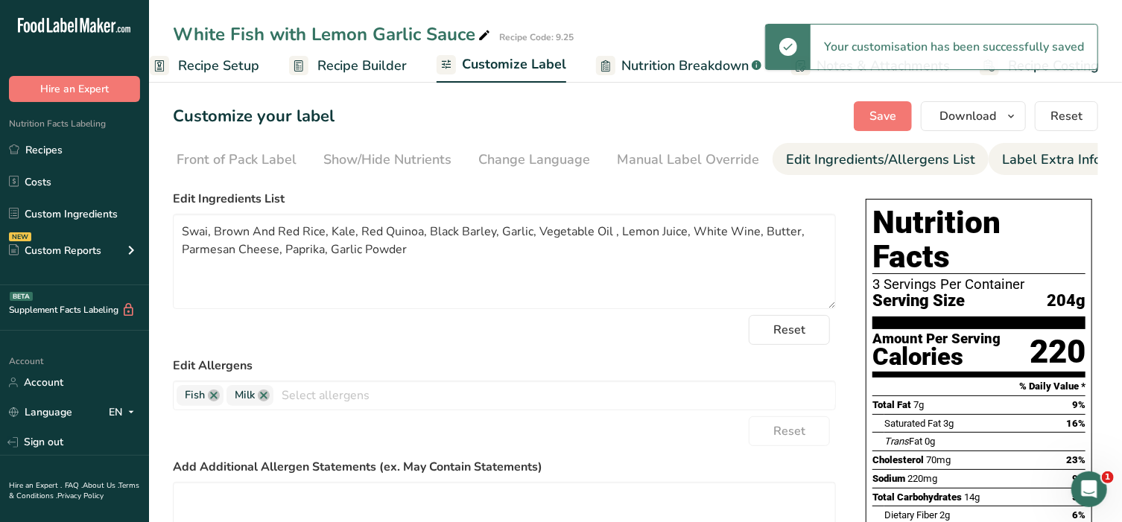
click at [1017, 164] on div "Label Extra Info" at bounding box center [1051, 160] width 99 height 20
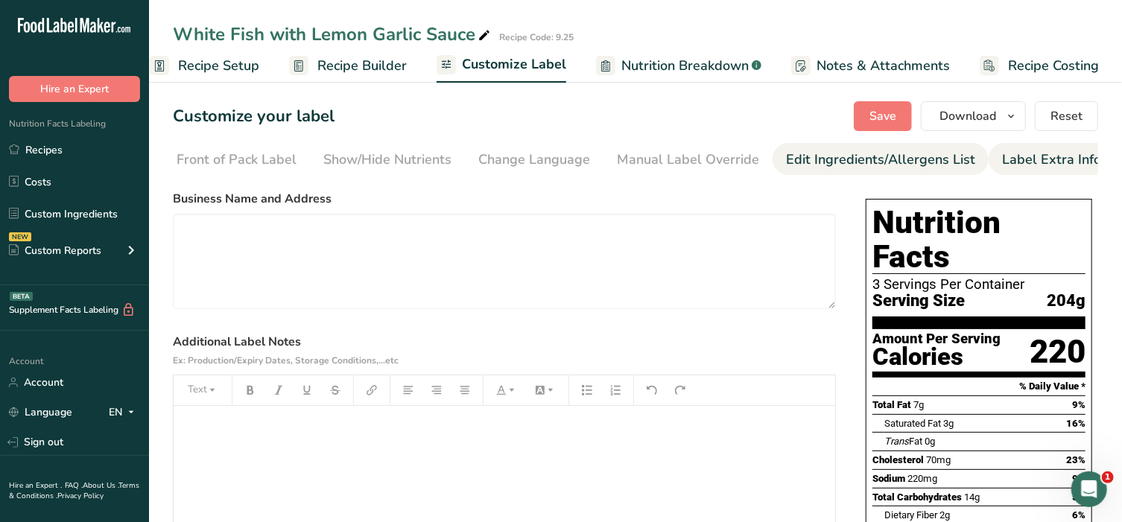
click at [837, 153] on div "Edit Ingredients/Allergens List" at bounding box center [880, 160] width 189 height 20
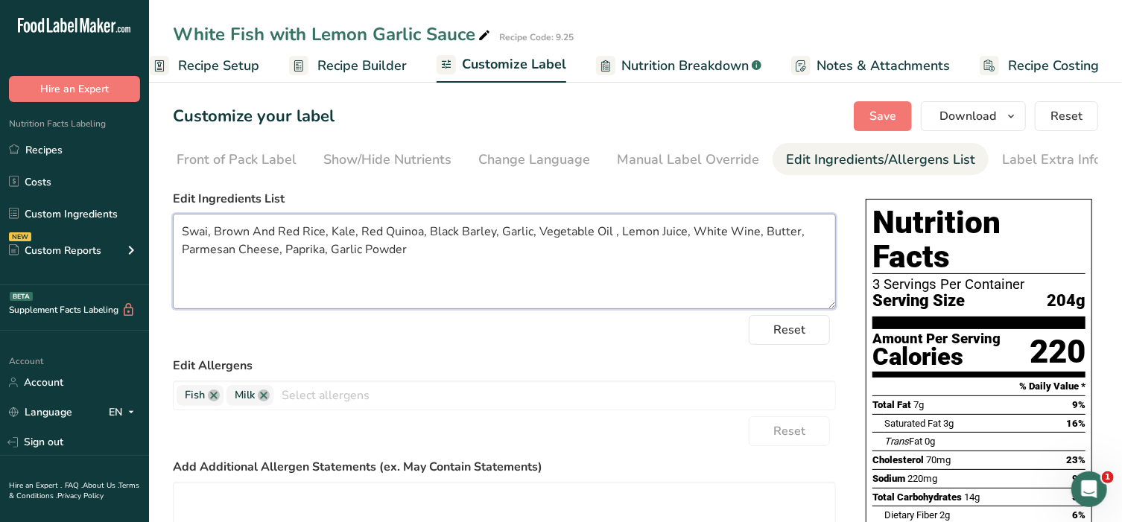
drag, startPoint x: 419, startPoint y: 258, endPoint x: 158, endPoint y: 228, distance: 263.1
click at [158, 228] on section "Customize your label Save Download Choose what to show on your downloaded label…" at bounding box center [635, 448] width 973 height 743
click at [344, 159] on div "Show/Hide Nutrients" at bounding box center [387, 160] width 128 height 20
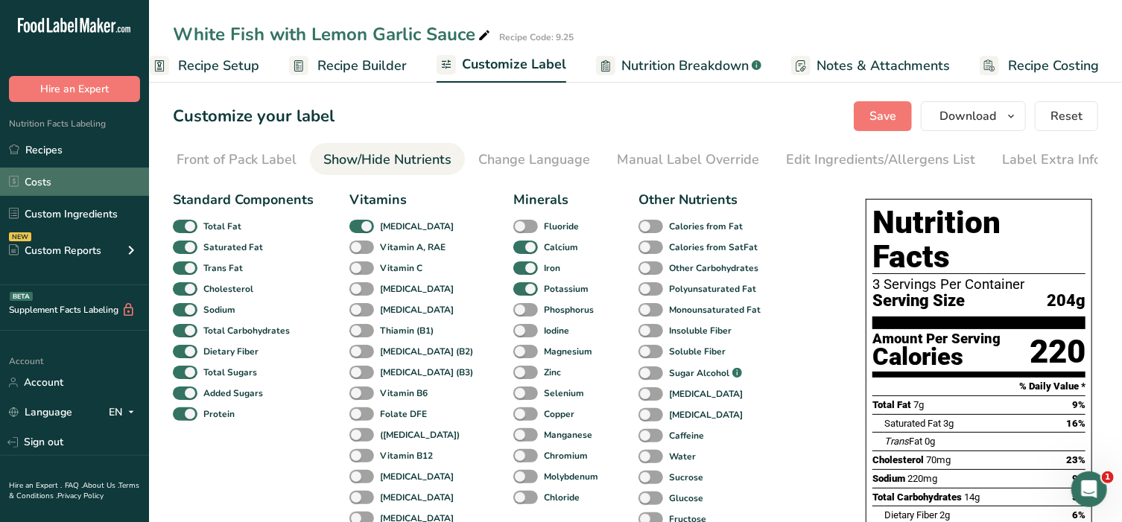
drag, startPoint x: 313, startPoint y: 173, endPoint x: 145, endPoint y: 171, distance: 167.6
click at [145, 171] on div ".a-20{fill:#fff;} Hire an Expert Nutrition Facts Labeling Recipes Costs Custom …" at bounding box center [561, 416] width 1122 height 833
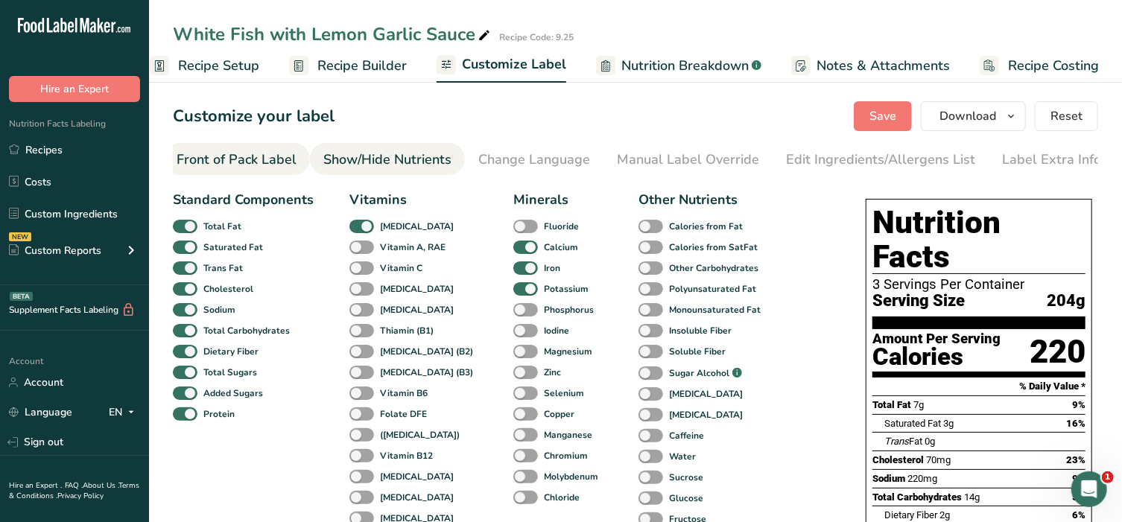
click at [235, 168] on div "Front of Pack Label" at bounding box center [237, 160] width 120 height 20
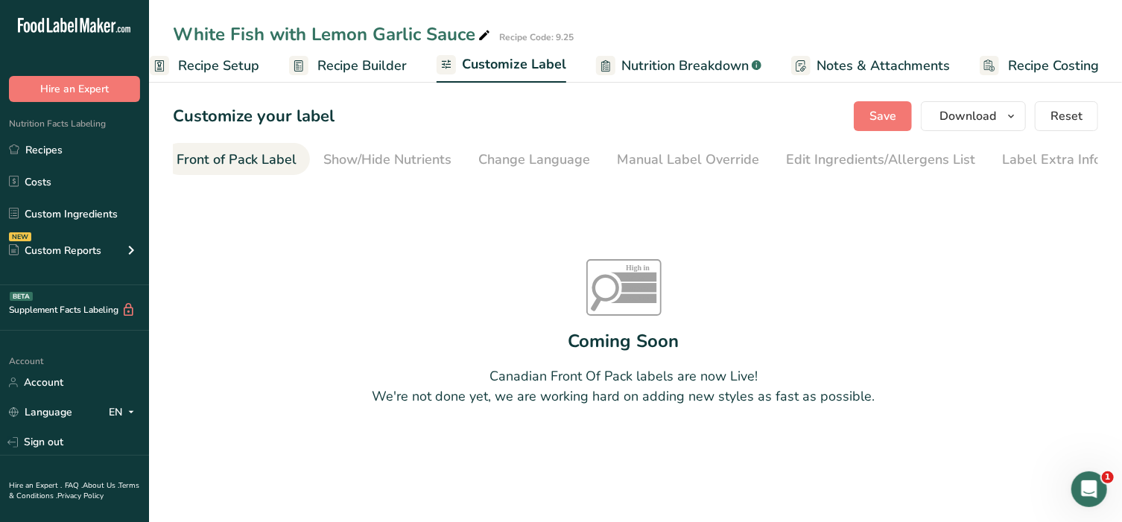
scroll to position [0, 144]
click at [223, 162] on div "Front of Pack Label" at bounding box center [249, 160] width 120 height 20
click at [253, 118] on h1 "Customize your label" at bounding box center [254, 116] width 162 height 25
click at [498, 63] on span "Customize Label" at bounding box center [514, 64] width 104 height 20
click at [885, 127] on button "Save" at bounding box center [883, 116] width 58 height 30
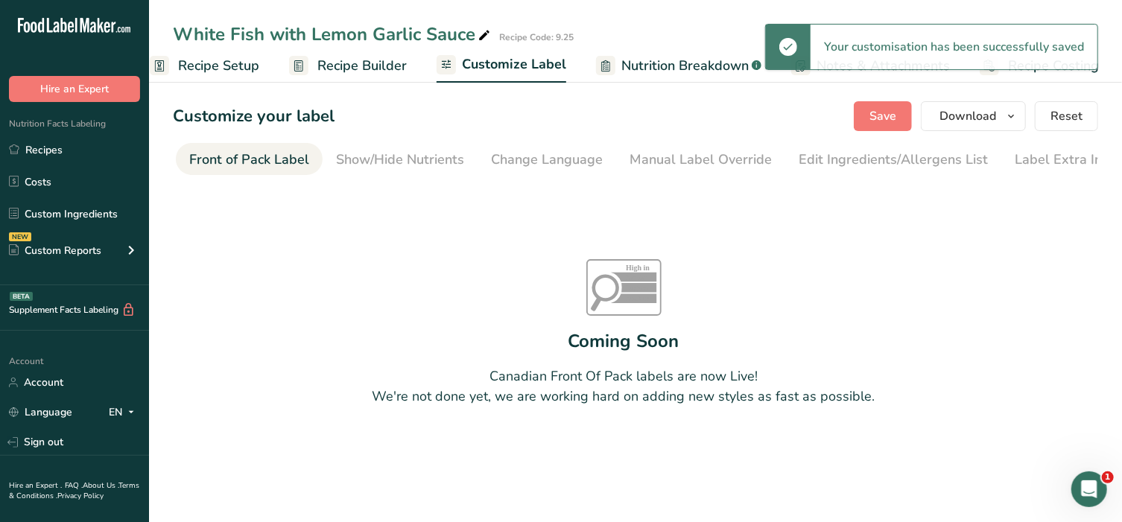
click at [489, 51] on link "Customize Label" at bounding box center [501, 66] width 130 height 36
click at [485, 63] on span "Customize Label" at bounding box center [514, 64] width 104 height 20
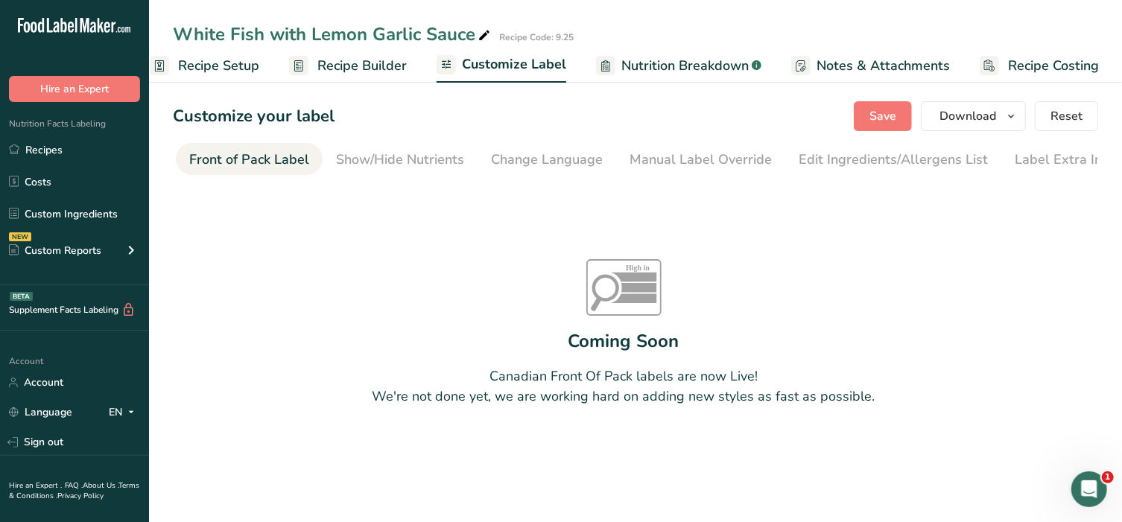
scroll to position [0, 0]
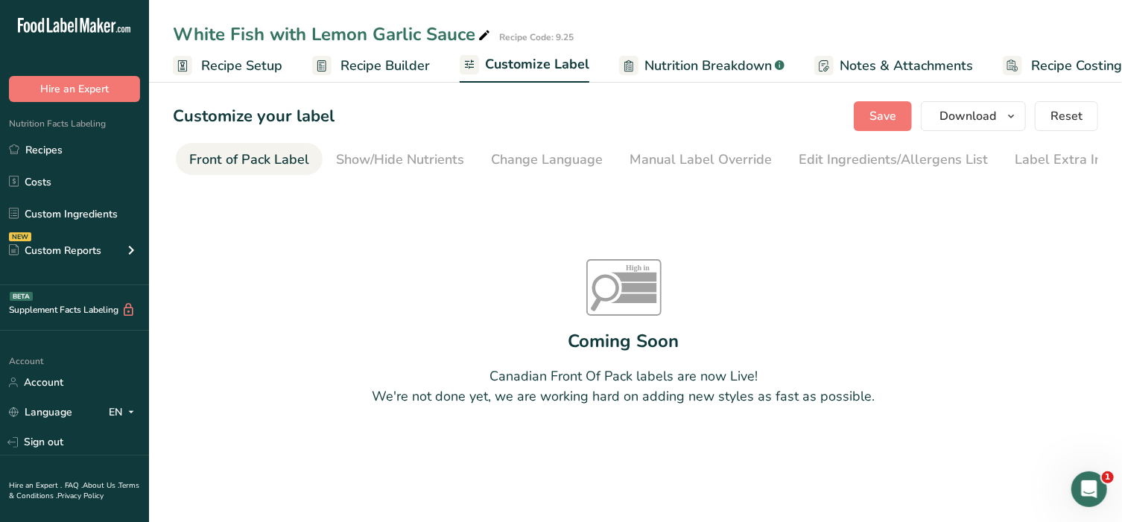
click at [541, 63] on span "Customize Label" at bounding box center [537, 64] width 104 height 20
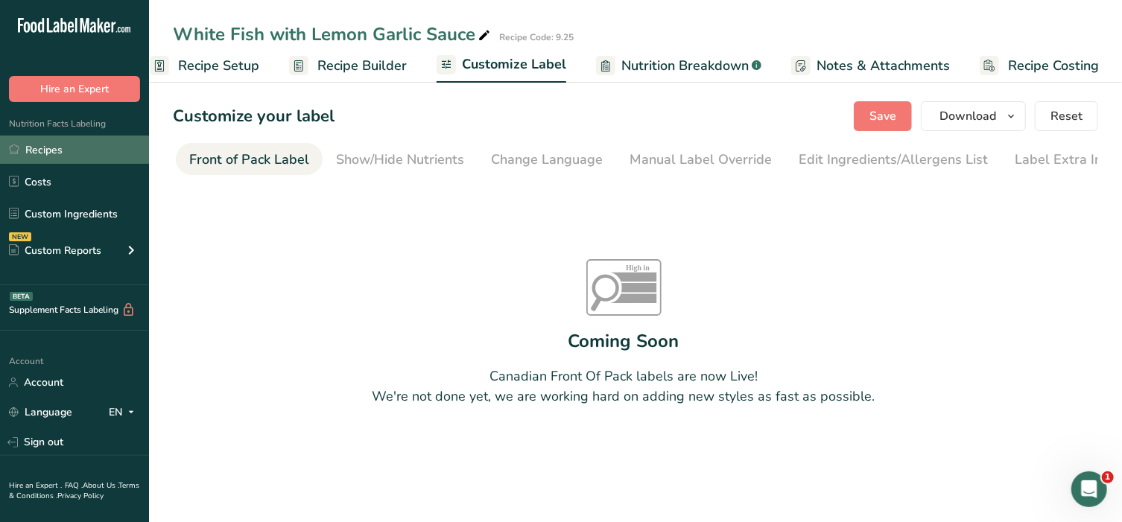
click at [45, 143] on link "Recipes" at bounding box center [74, 150] width 149 height 28
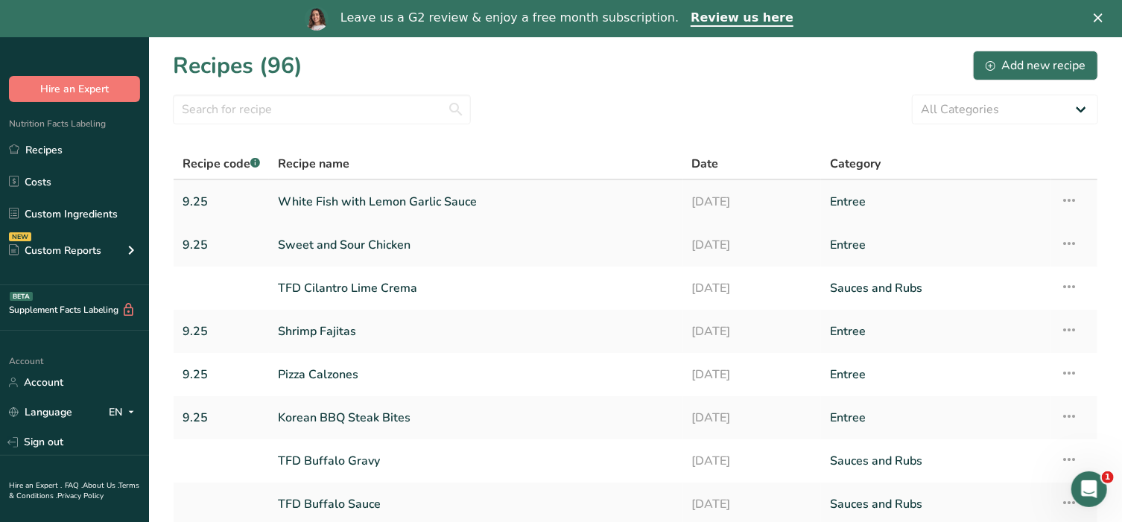
click at [334, 204] on link "White Fish with Lemon Garlic Sauce" at bounding box center [476, 201] width 396 height 31
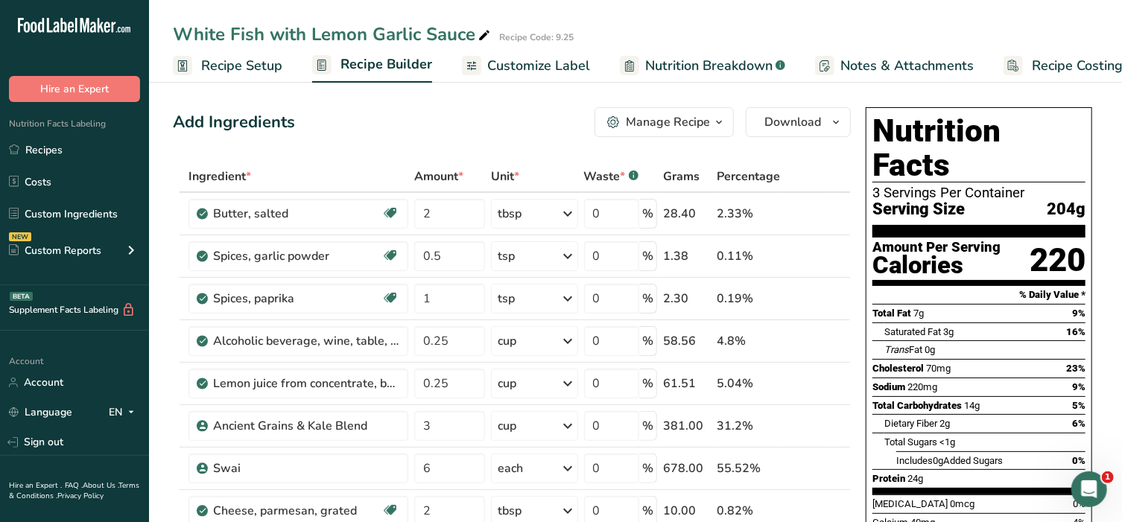
click at [532, 69] on span "Customize Label" at bounding box center [538, 66] width 103 height 20
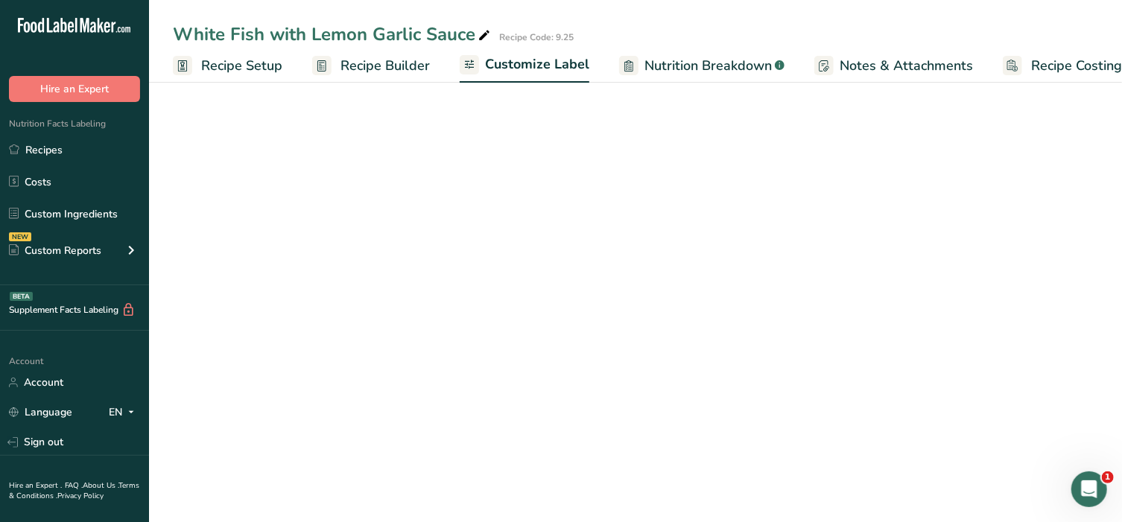
scroll to position [0, 23]
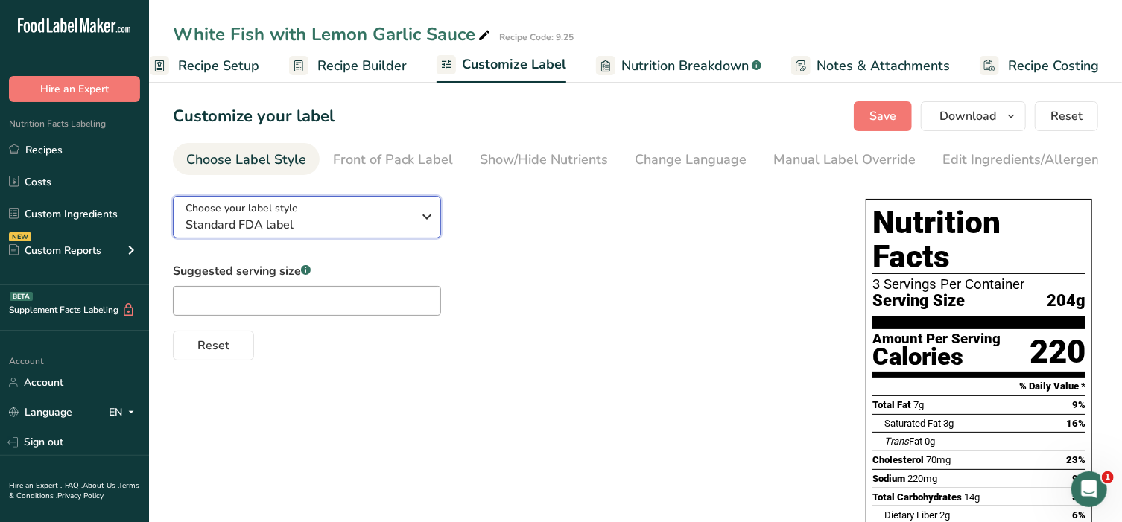
click at [295, 221] on span "Standard FDA label" at bounding box center [298, 225] width 227 height 18
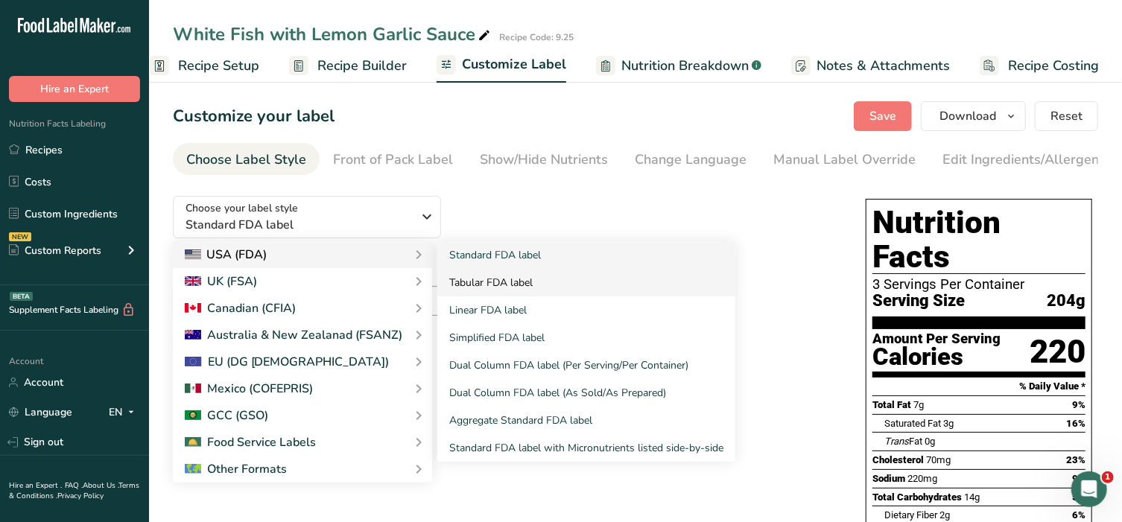
click at [475, 290] on link "Tabular FDA label" at bounding box center [586, 283] width 298 height 28
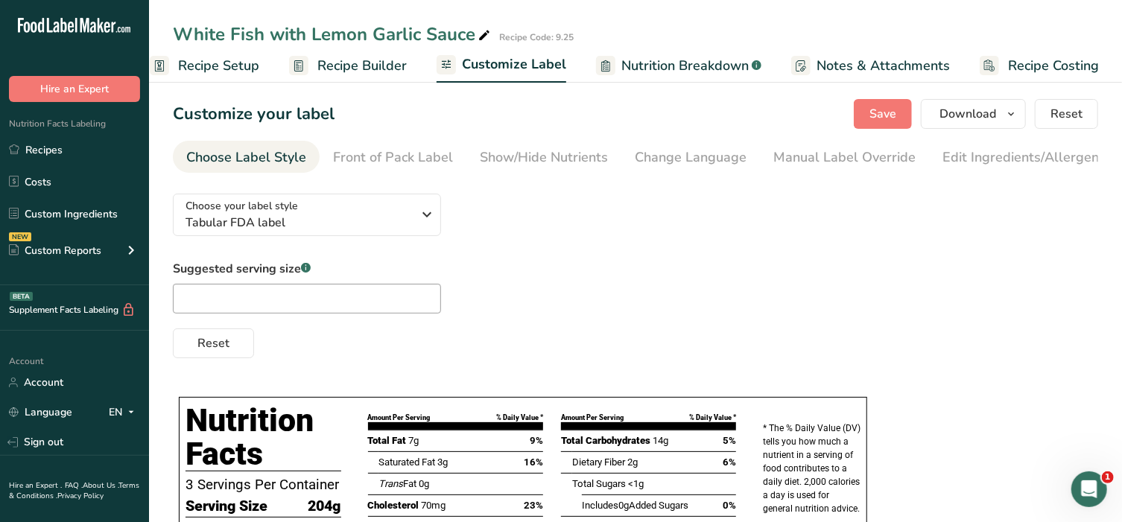
scroll to position [0, 0]
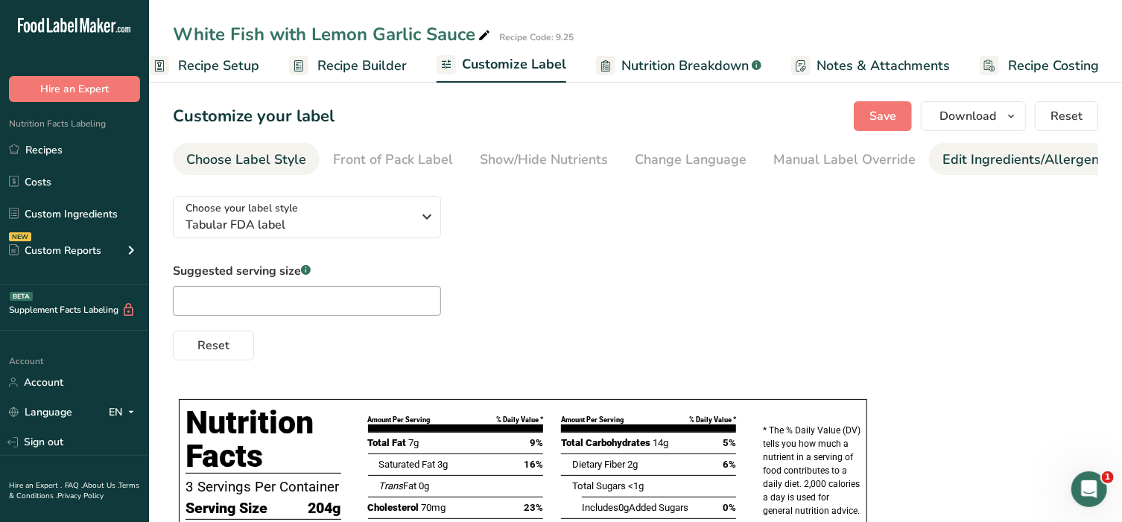
click at [1006, 157] on div "Edit Ingredients/Allergens List" at bounding box center [1036, 160] width 189 height 20
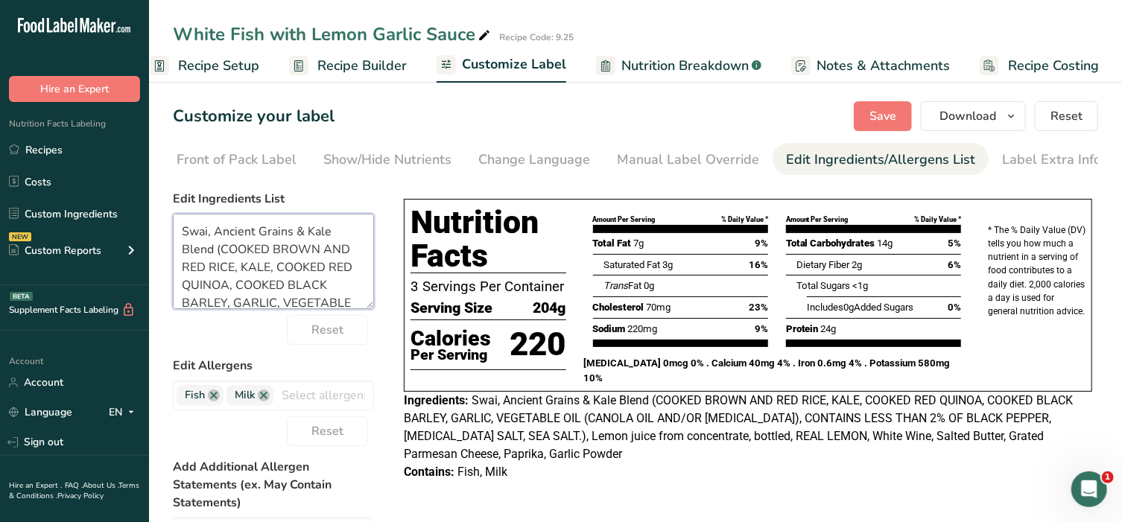
scroll to position [190, 0]
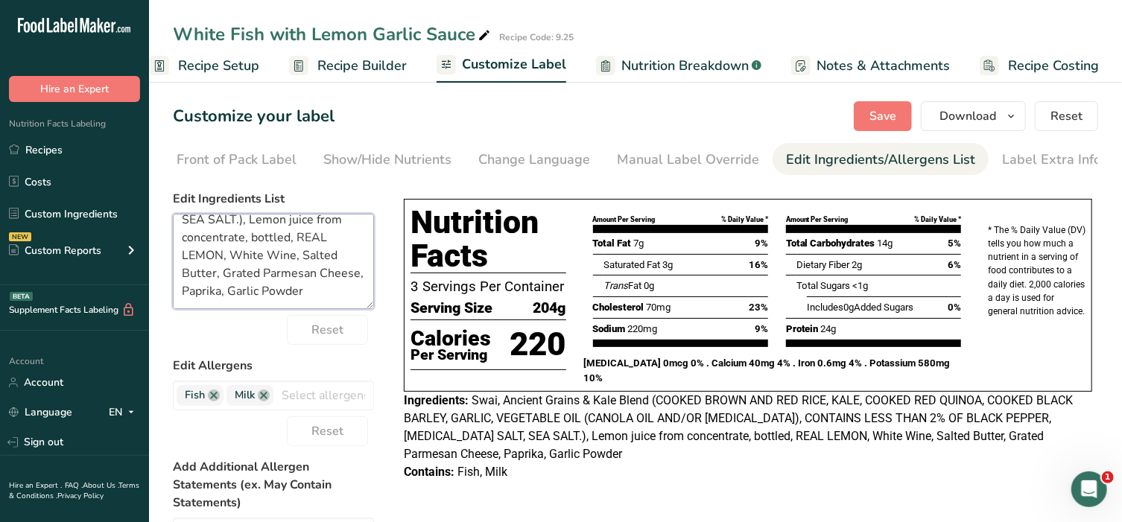
drag, startPoint x: 178, startPoint y: 235, endPoint x: 304, endPoint y: 360, distance: 177.5
click at [304, 360] on form "Edit Ingredients List Swai, Ancient Grains & Kale Blend (COOKED BROWN AND RED R…" at bounding box center [273, 473] width 201 height 566
paste textarea "Brown And Red Rice, Kale, Red Quinoa, Black Barley, Garlic, Vegetable Oil , Lem…"
type textarea "Swai, Brown And Red Rice, Kale, Red Quinoa, Black Barley, Garlic, Vegetable Oil…"
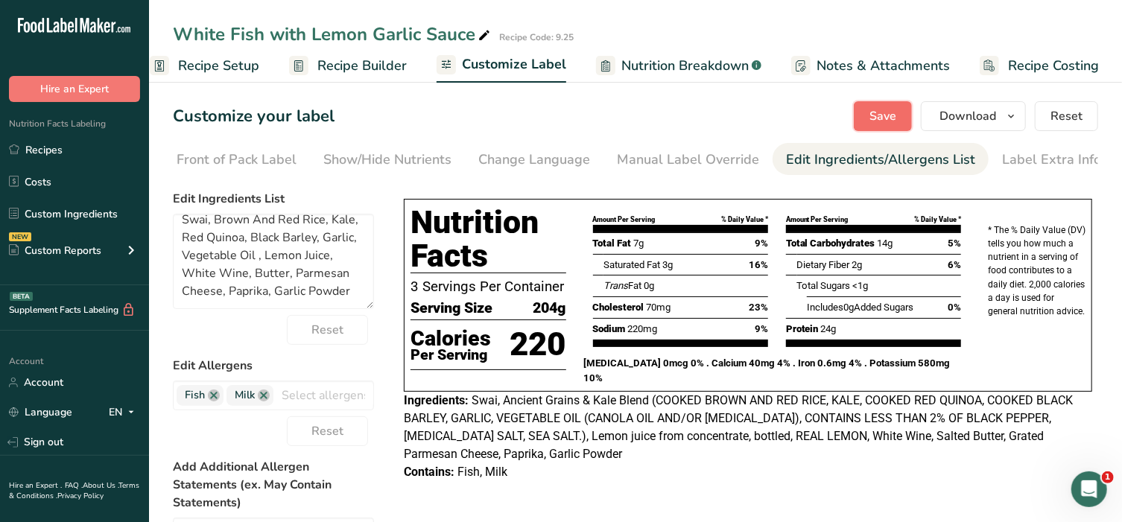
click at [890, 117] on span "Save" at bounding box center [882, 116] width 27 height 18
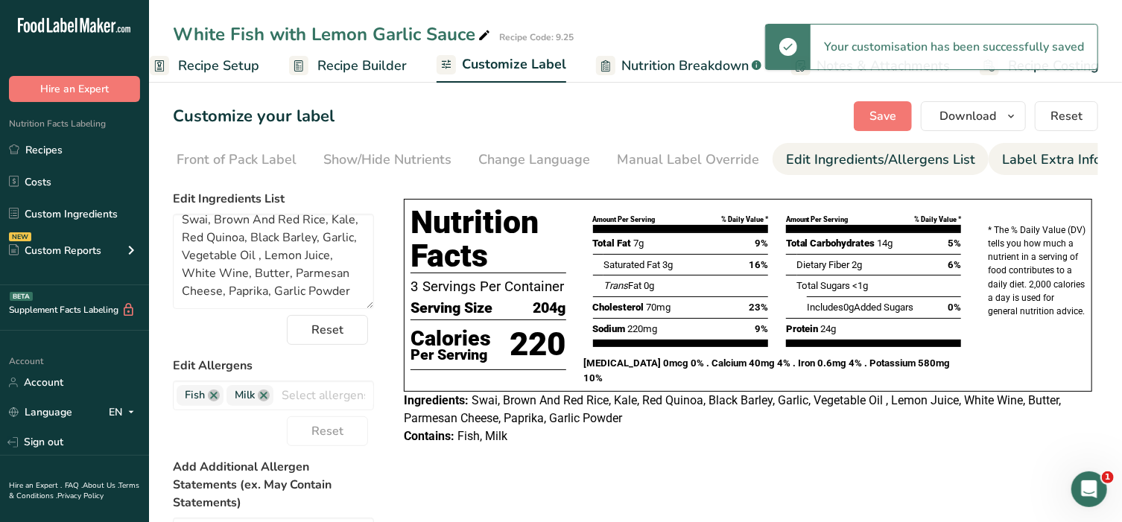
click at [1031, 157] on div "Label Extra Info" at bounding box center [1051, 160] width 99 height 20
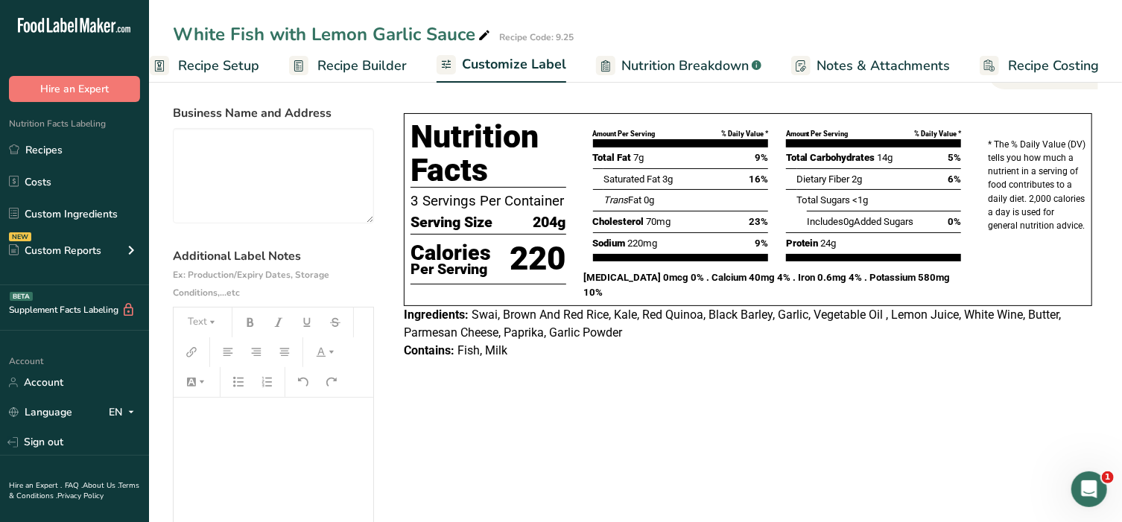
scroll to position [124, 0]
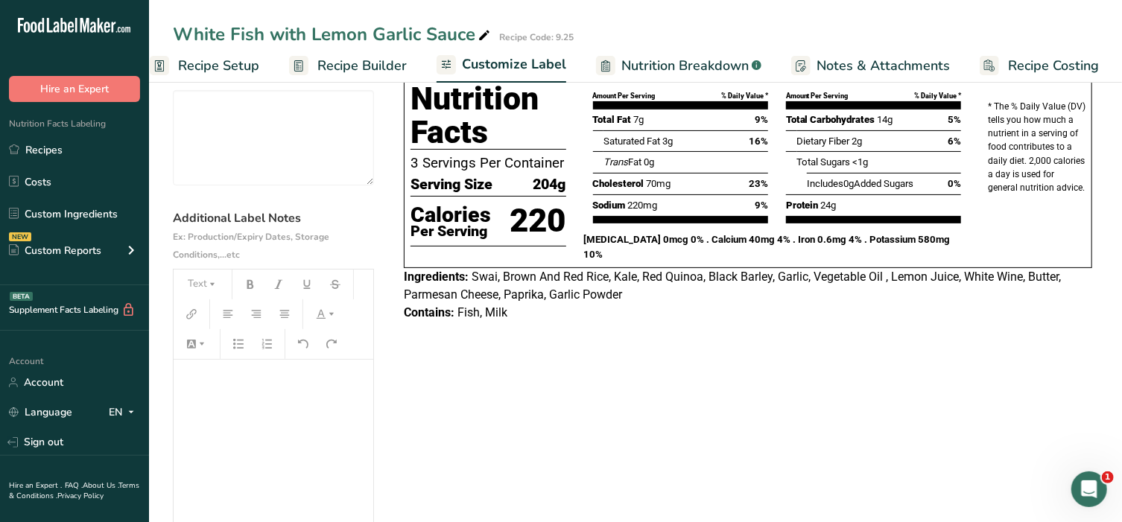
click at [214, 378] on p "﻿" at bounding box center [273, 381] width 185 height 18
click at [188, 285] on button "Text" at bounding box center [202, 285] width 45 height 24
click at [192, 366] on li "H2" at bounding box center [214, 364] width 73 height 37
click at [194, 444] on p "﻿" at bounding box center [273, 453] width 185 height 18
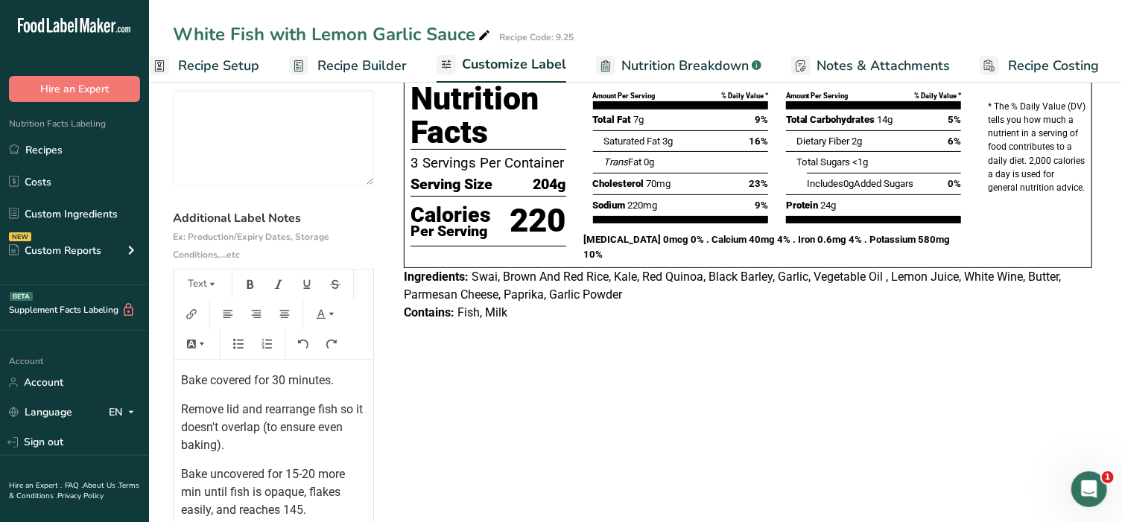
scroll to position [0, 0]
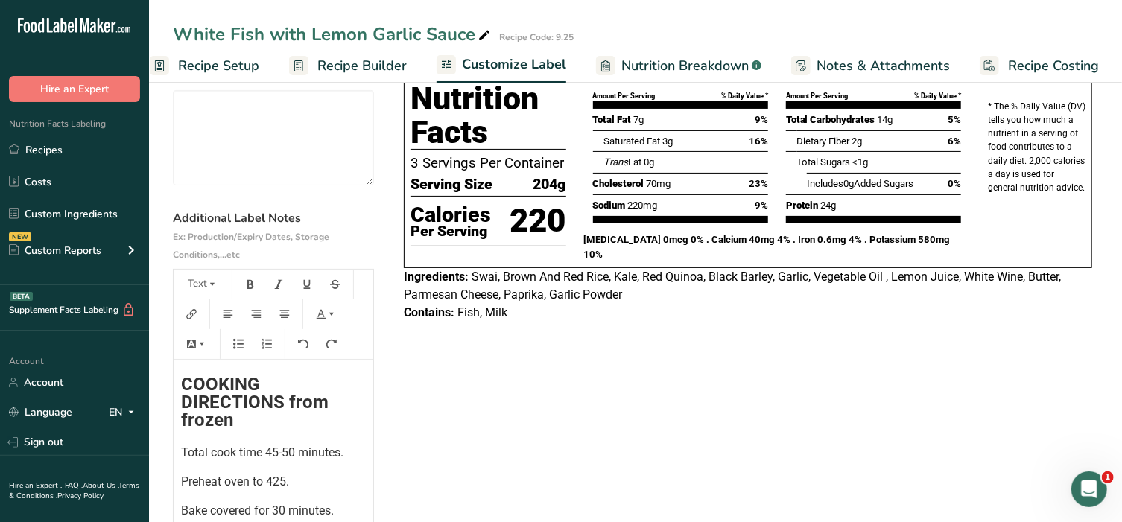
click at [286, 486] on span "Preheat oven to 425." at bounding box center [235, 481] width 108 height 14
click at [286, 484] on span "Preheat oven to 425." at bounding box center [235, 481] width 108 height 14
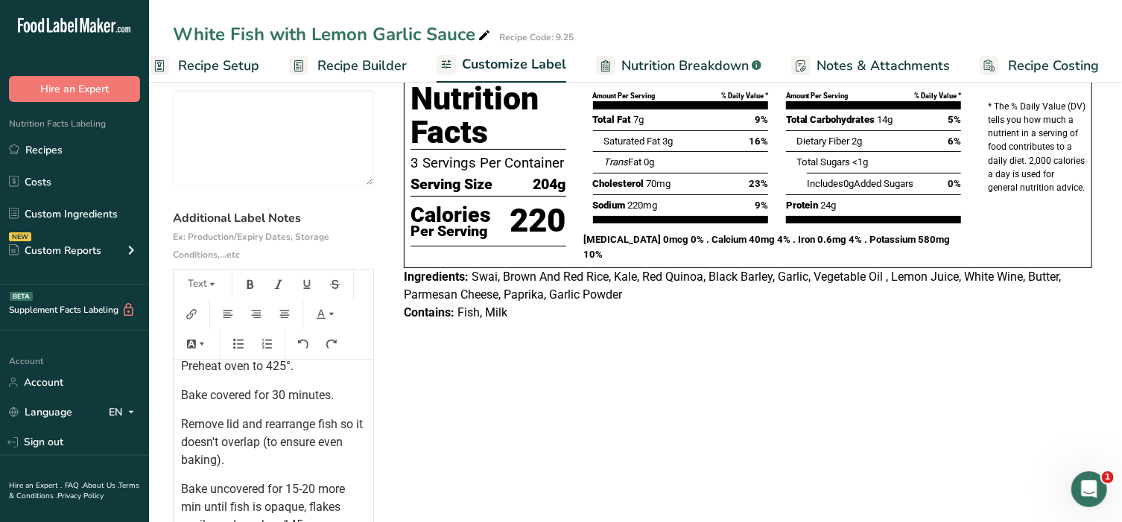
scroll to position [124, 0]
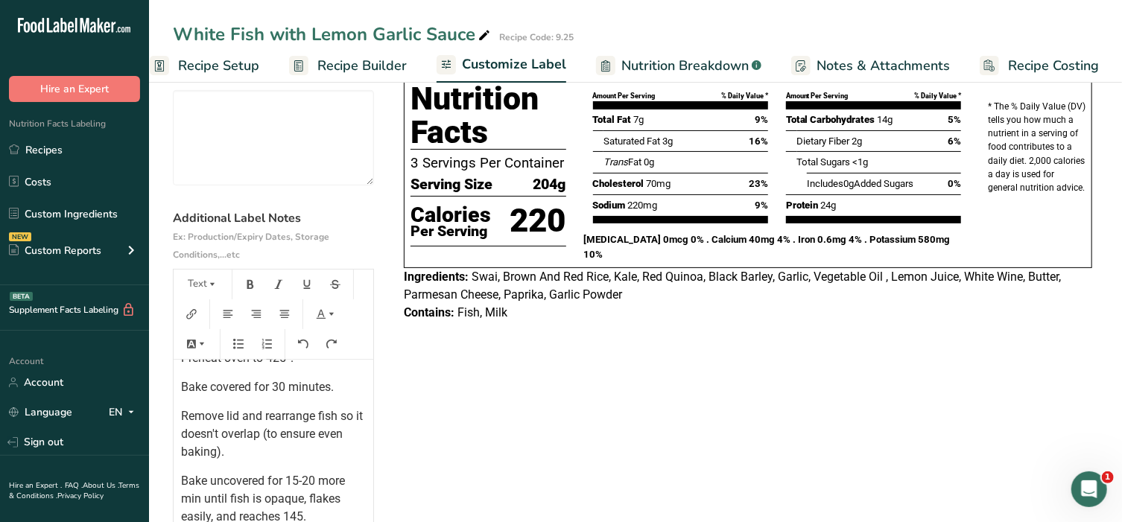
click at [178, 420] on div "COOKING DIRECTIONS from frozen Total cook time 45-50 minutes. Preheat oven to 4…" at bounding box center [274, 395] width 200 height 319
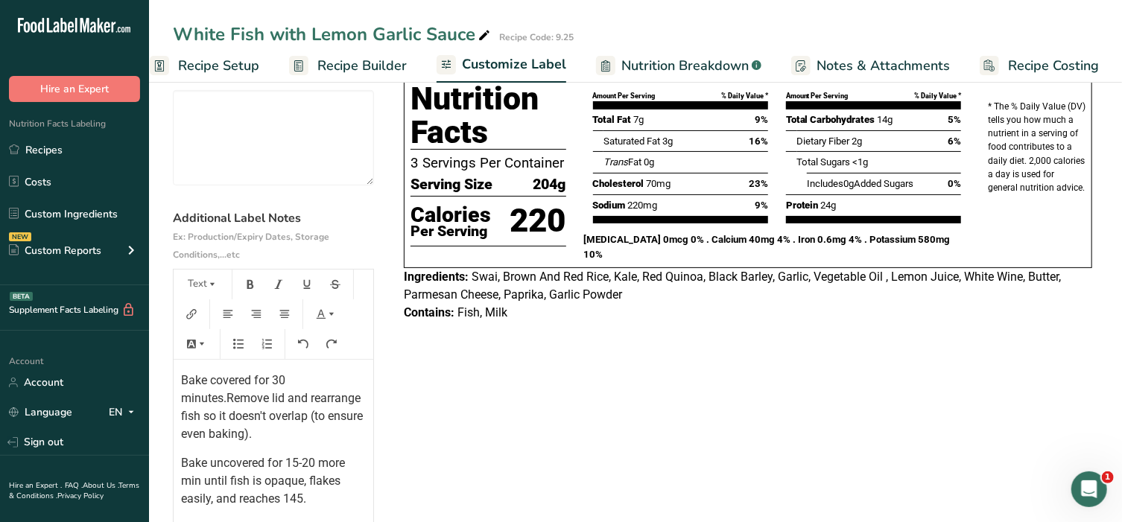
scroll to position [132, 0]
click at [302, 498] on span "Bake uncovered for 15-20 more min until fish is opaque, flakes easily, and reac…" at bounding box center [264, 479] width 167 height 50
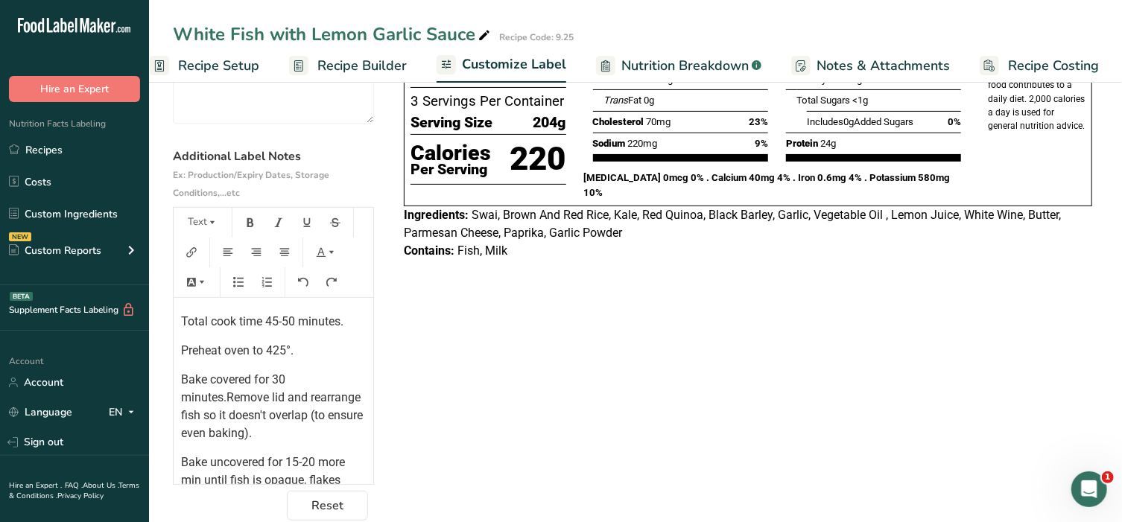
scroll to position [0, 0]
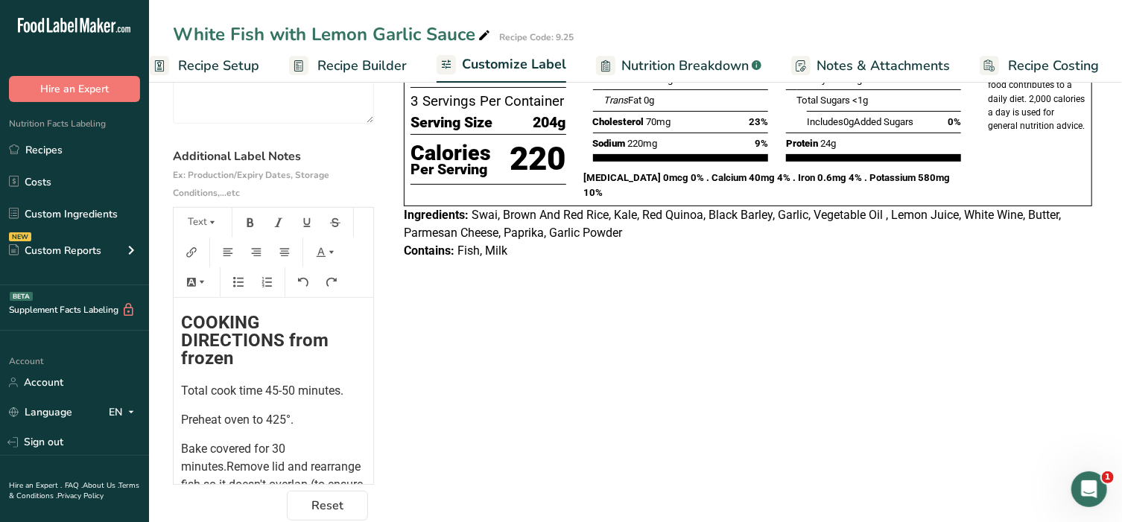
click at [178, 306] on div "COOKING DIRECTIONS from frozen Total cook time 45-50 minutes. Preheat oven to 4…" at bounding box center [274, 452] width 200 height 308
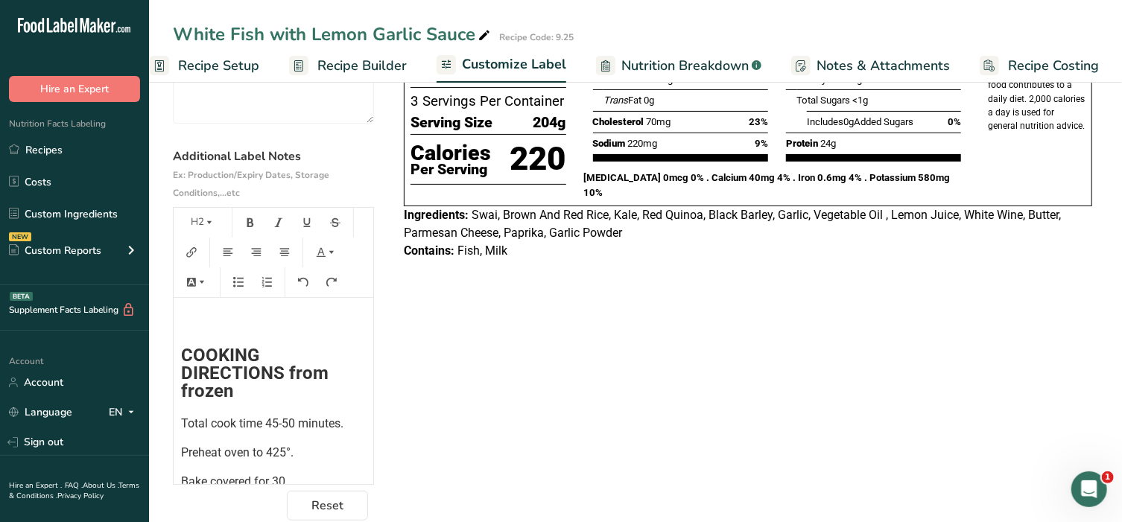
scroll to position [210, 0]
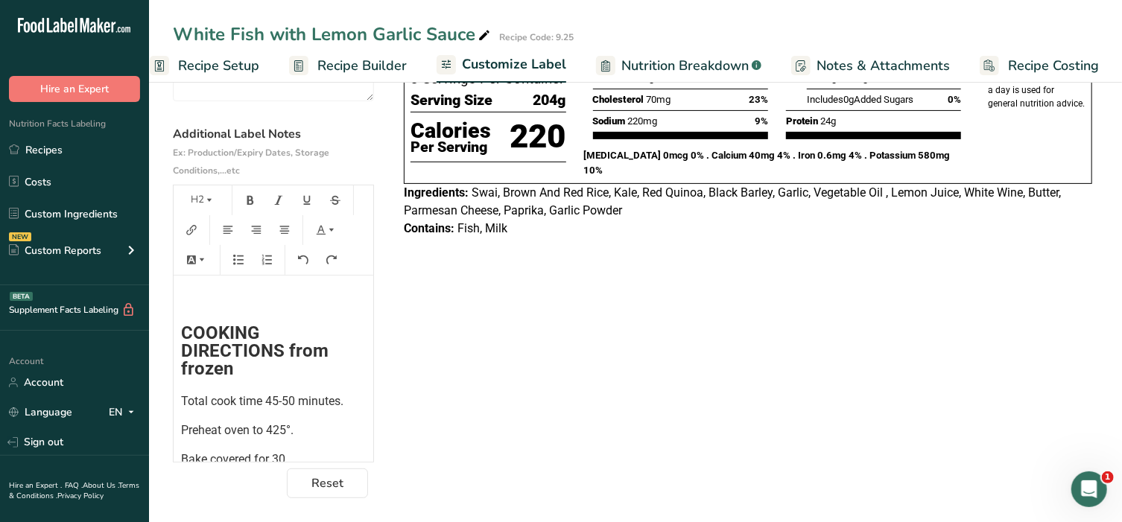
click at [184, 287] on div "﻿ COOKING DIRECTIONS from frozen Total cook time 45-50 minutes. Preheat oven to…" at bounding box center [274, 446] width 200 height 340
click at [209, 203] on icon "button" at bounding box center [209, 200] width 10 height 10
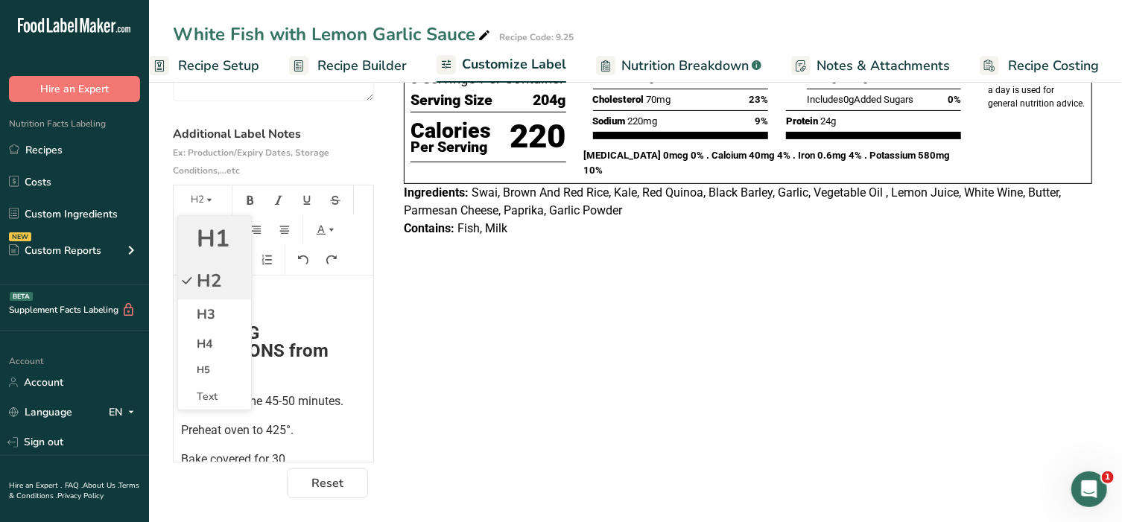
click at [200, 238] on span "H1" at bounding box center [213, 239] width 33 height 32
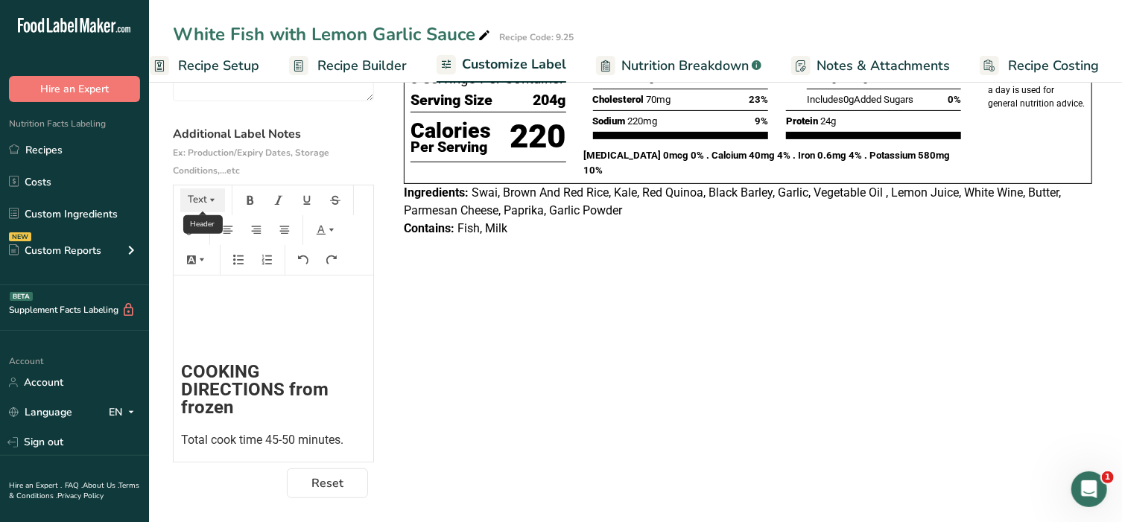
click at [209, 203] on icon "button" at bounding box center [212, 200] width 10 height 10
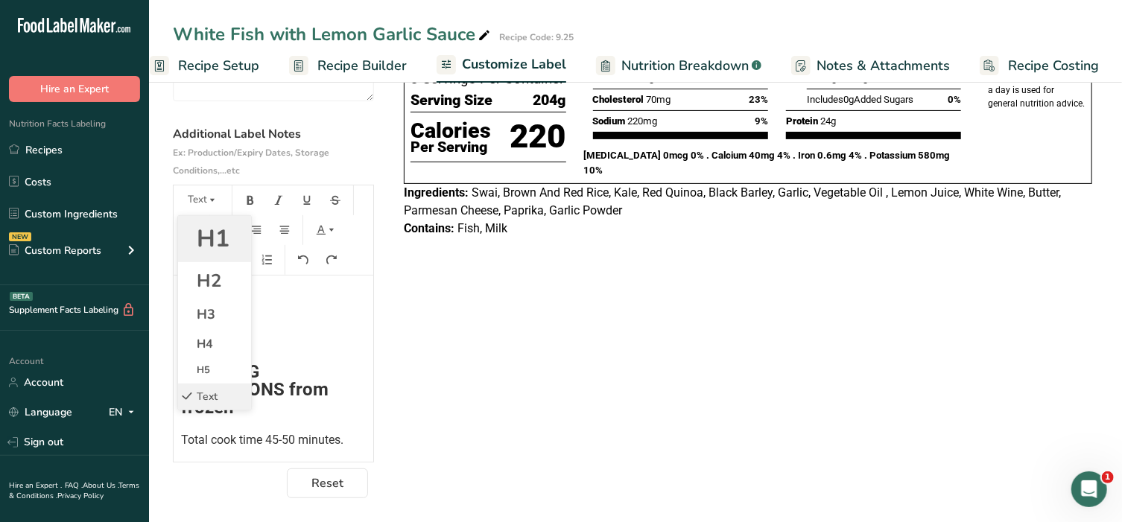
click at [209, 229] on span "H1" at bounding box center [213, 239] width 33 height 32
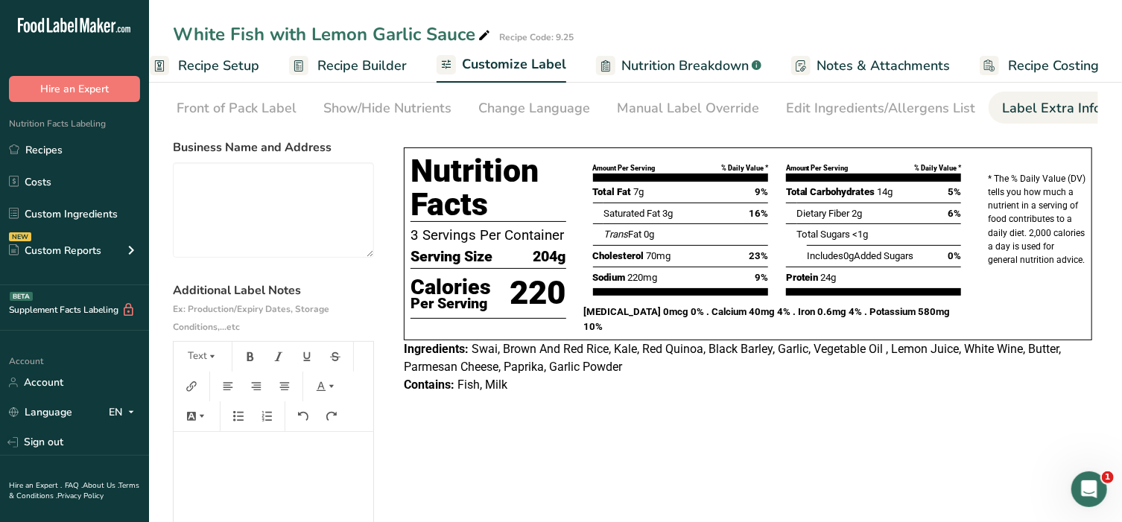
scroll to position [0, 0]
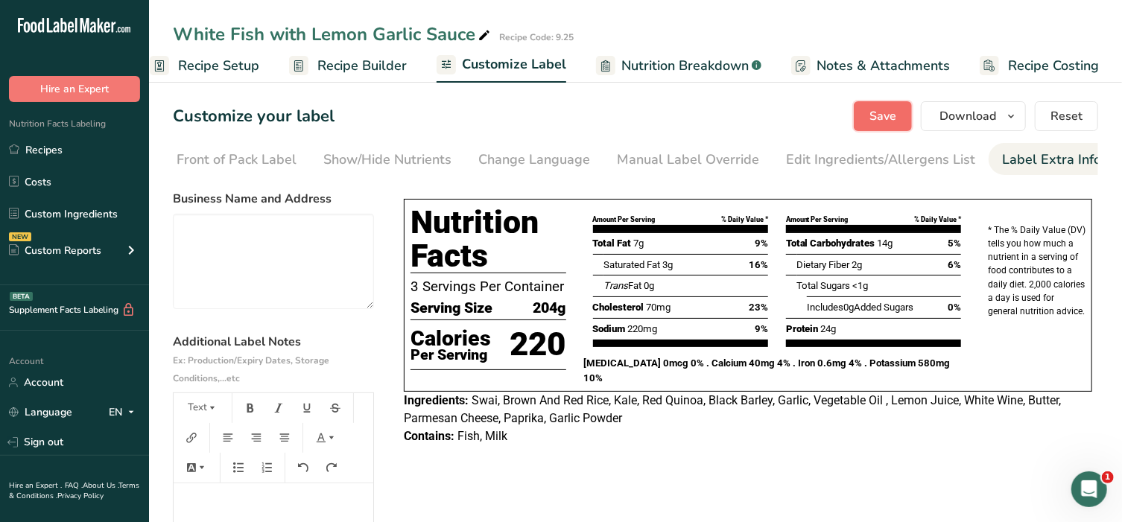
click at [884, 120] on span "Save" at bounding box center [882, 116] width 27 height 18
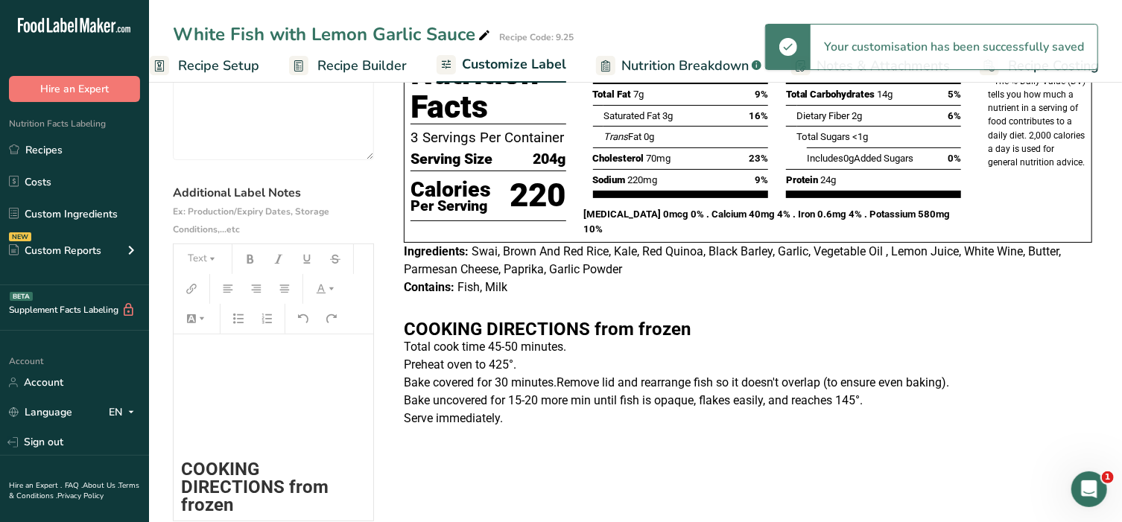
scroll to position [155, 0]
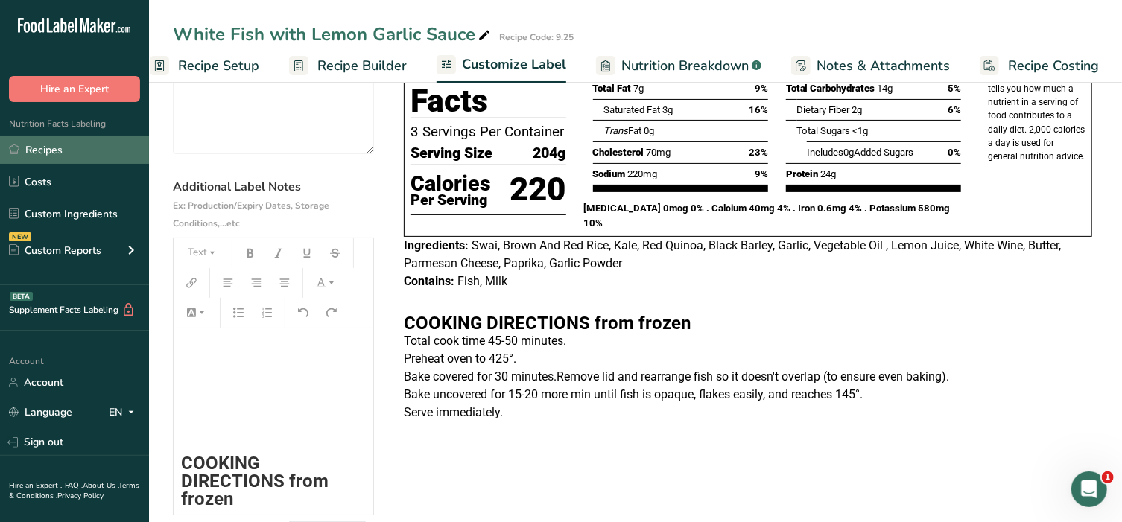
click at [62, 151] on link "Recipes" at bounding box center [74, 150] width 149 height 28
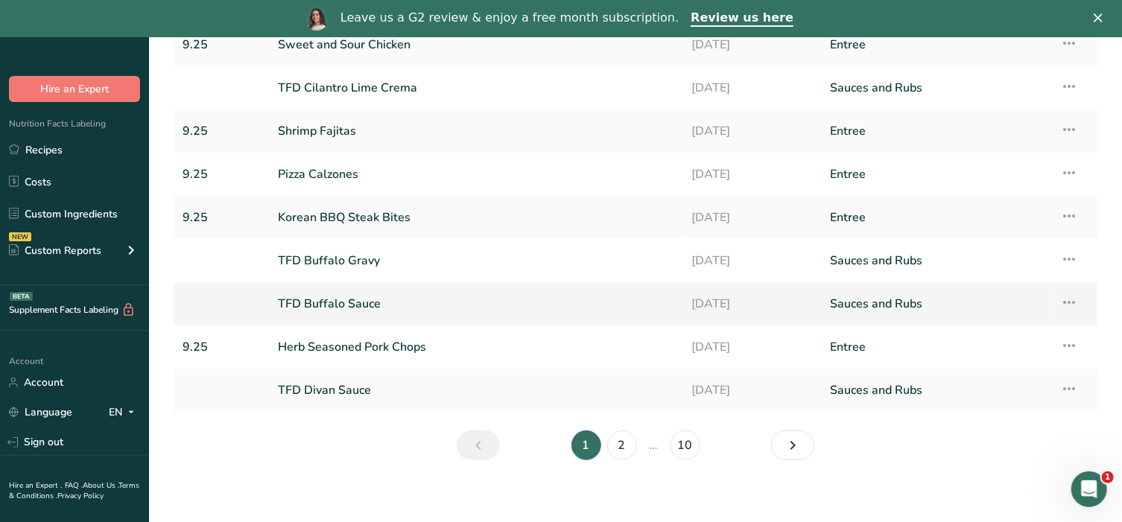
scroll to position [209, 0]
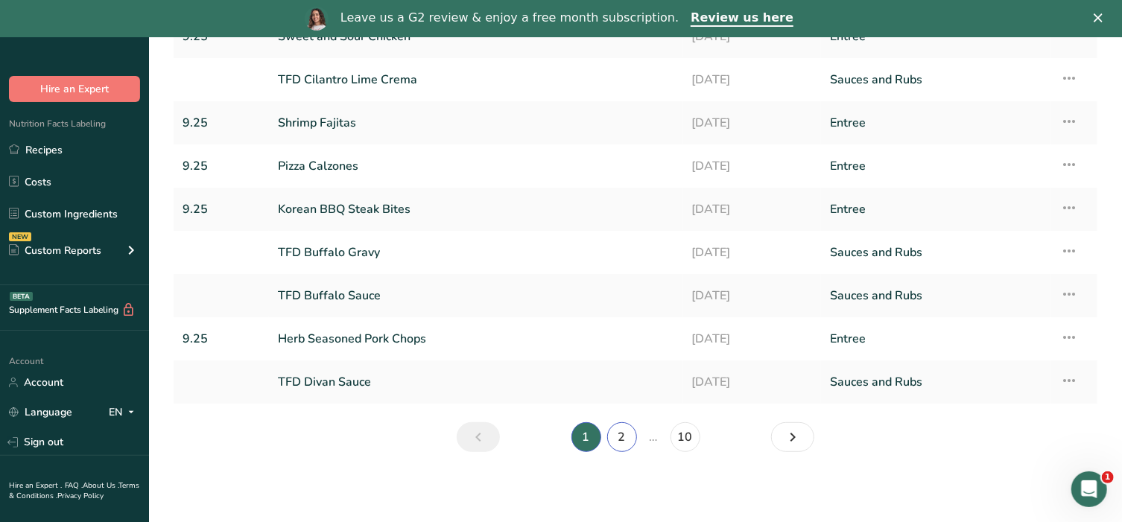
click at [622, 441] on link "2" at bounding box center [622, 437] width 30 height 30
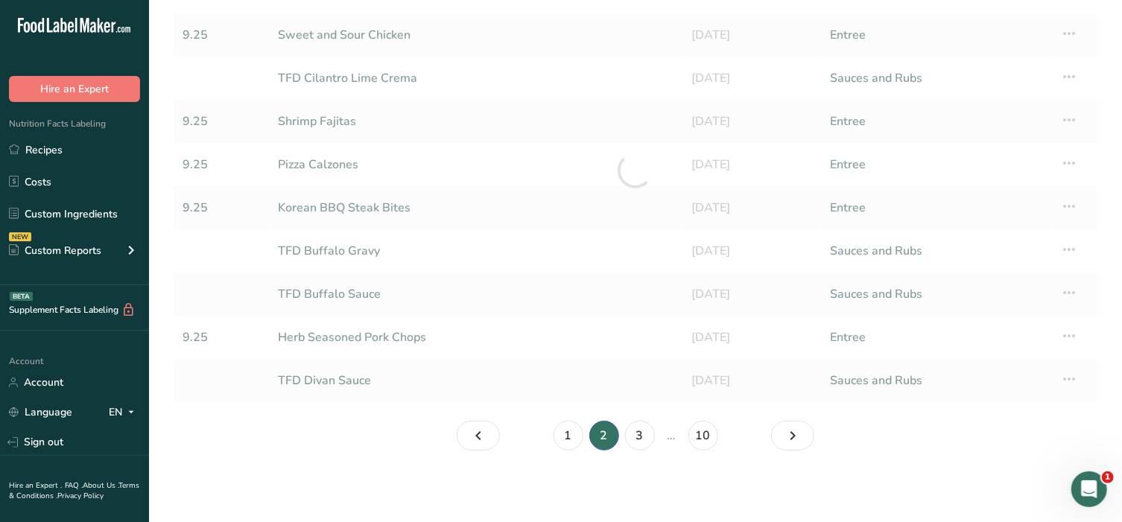
scroll to position [171, 0]
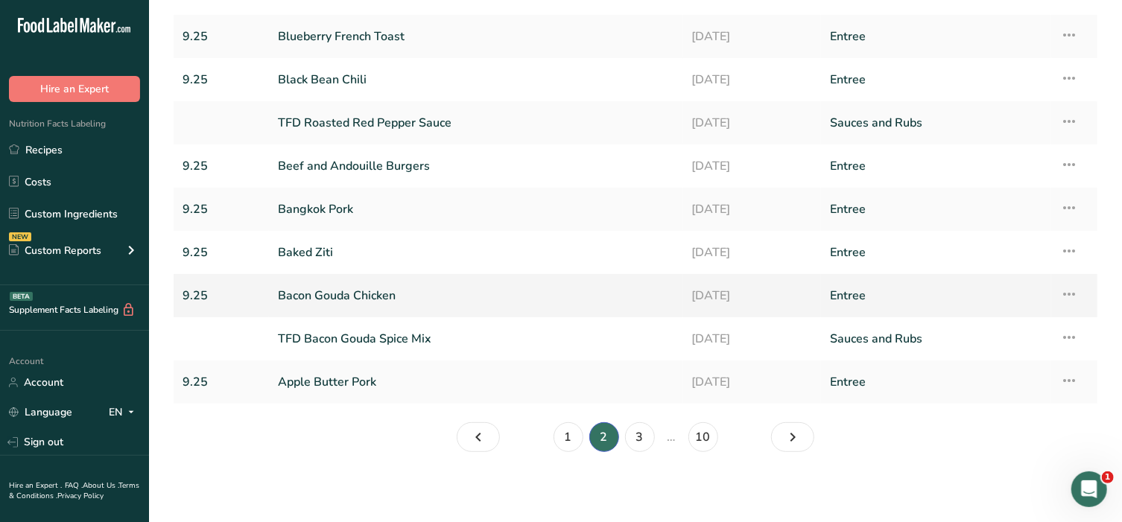
click at [367, 296] on link "Bacon Gouda Chicken" at bounding box center [476, 295] width 396 height 31
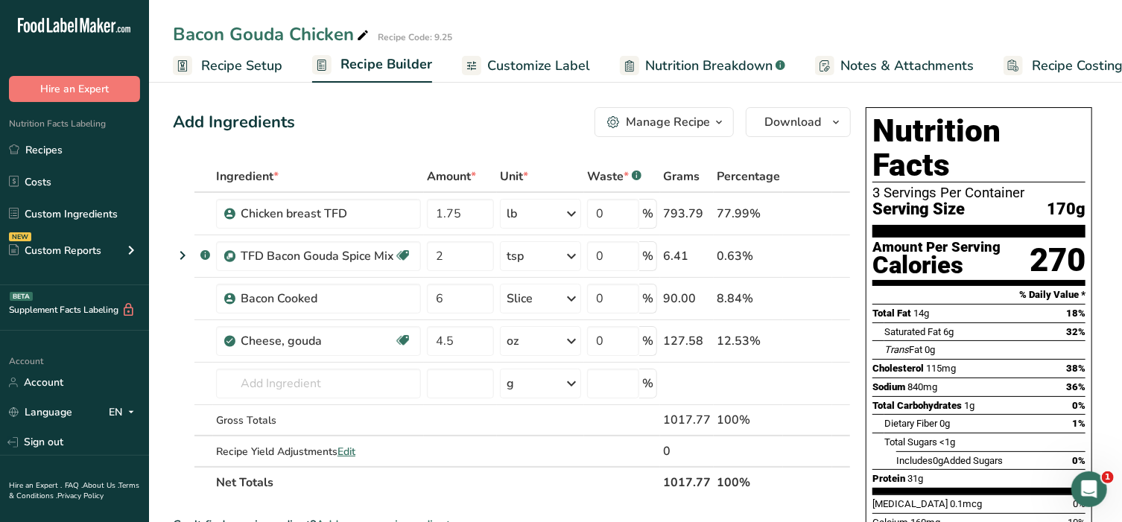
click at [542, 71] on span "Customize Label" at bounding box center [538, 66] width 103 height 20
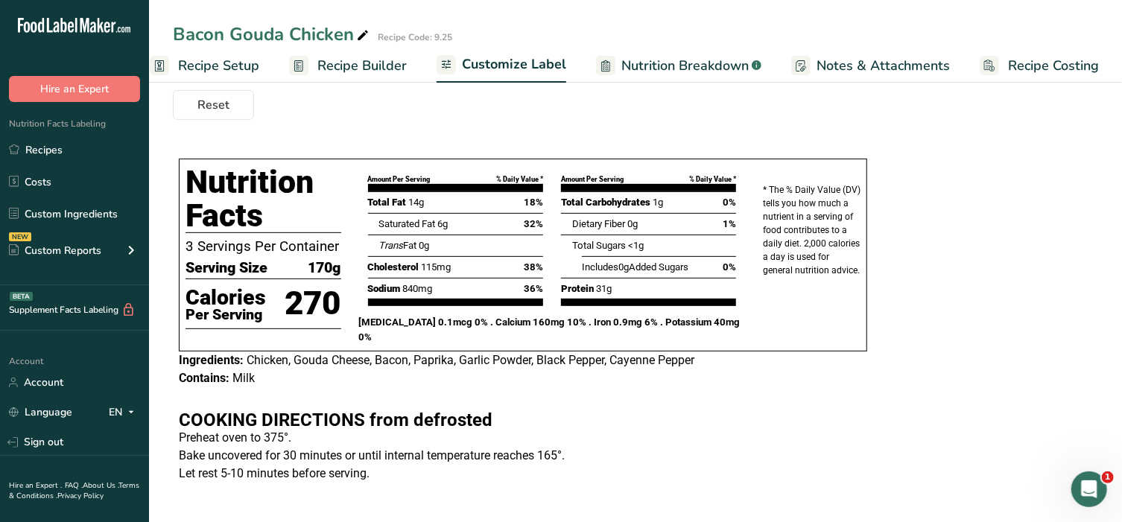
scroll to position [241, 0]
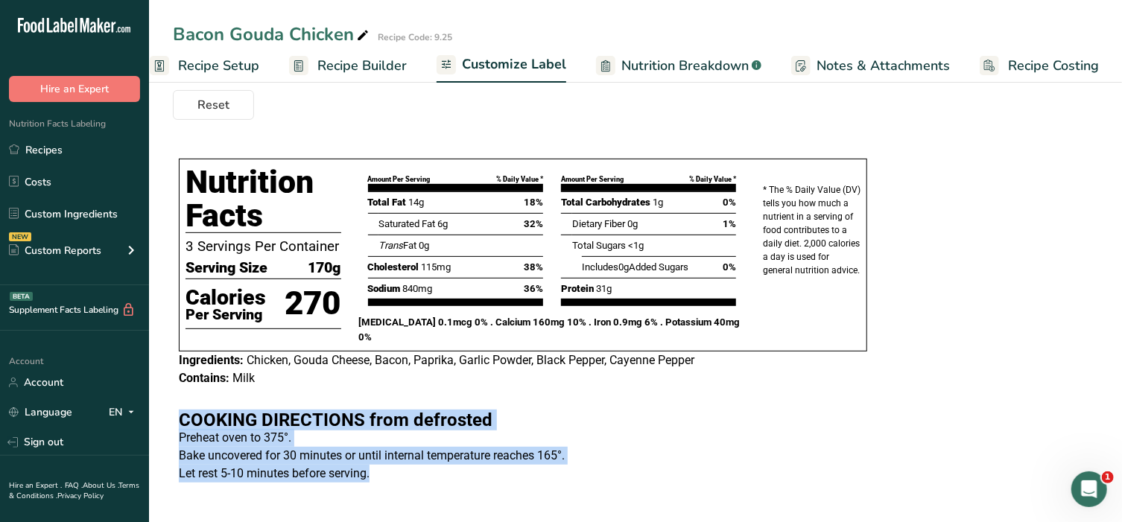
drag, startPoint x: 180, startPoint y: 422, endPoint x: 390, endPoint y: 492, distance: 220.7
click at [390, 492] on div "Nutrition Facts 3 Servings Per Container Serving Size 170g Calories Per Serving…" at bounding box center [523, 322] width 700 height 357
copy div "COOKING DIRECTIONS from defrosted Preheat oven to 375°. Bake uncovered for 30 m…"
click at [55, 131] on div "Nutrition Facts Labeling Recipes Costs Custom Ingredients NEW Custom Reports Me…" at bounding box center [74, 193] width 149 height 183
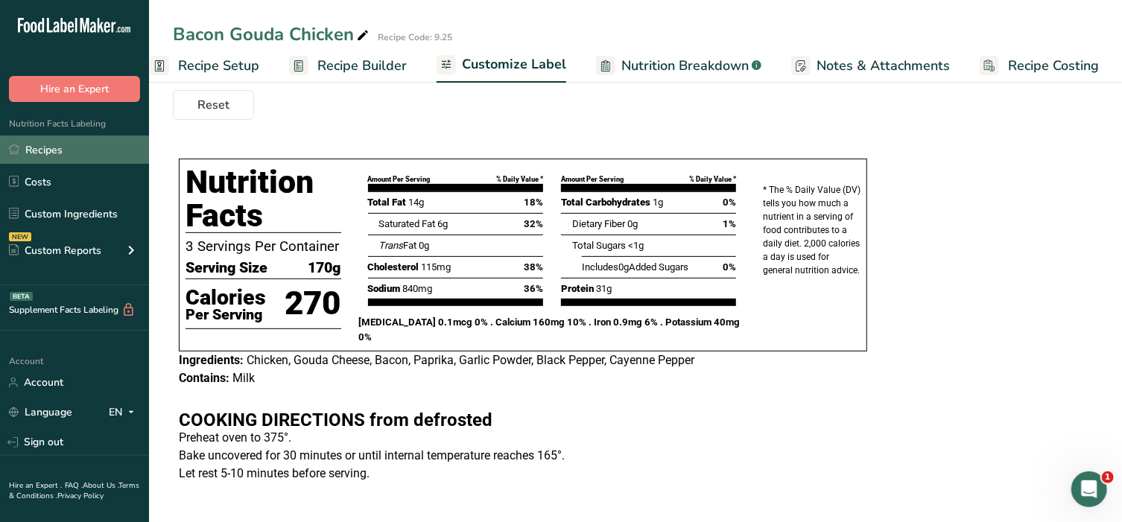
click at [54, 153] on link "Recipes" at bounding box center [74, 150] width 149 height 28
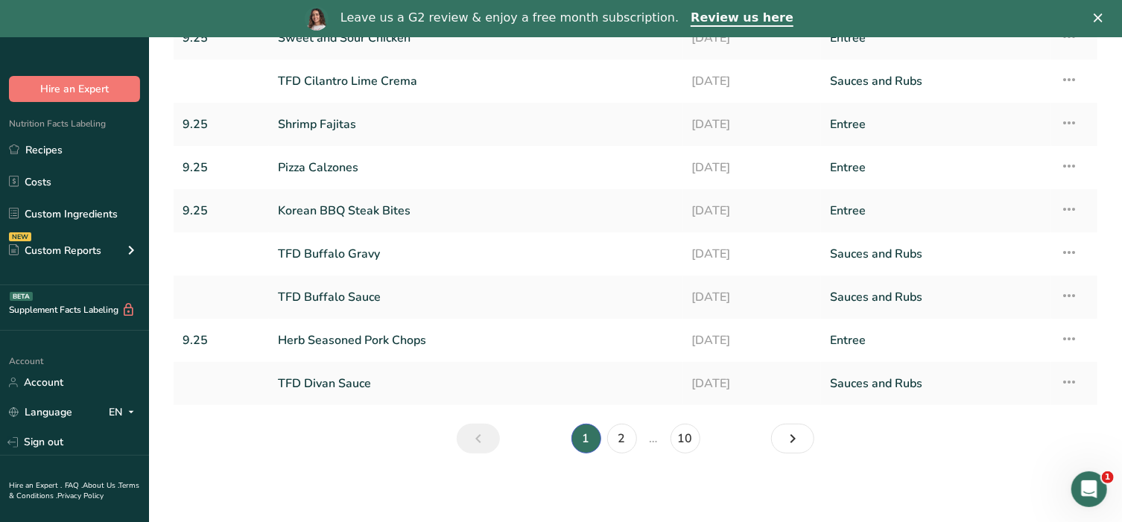
scroll to position [209, 0]
click at [618, 442] on link "2" at bounding box center [622, 437] width 30 height 30
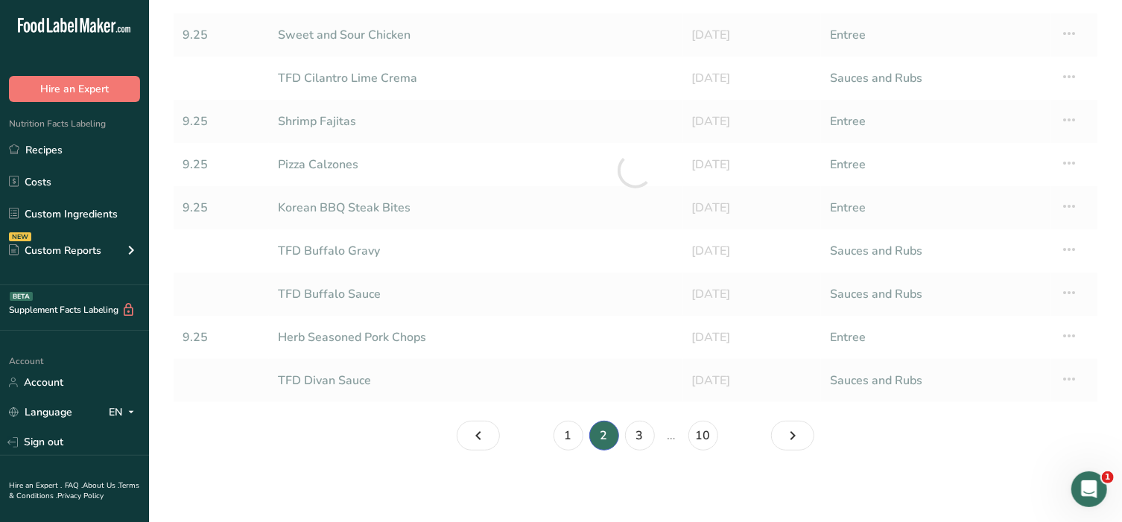
scroll to position [171, 0]
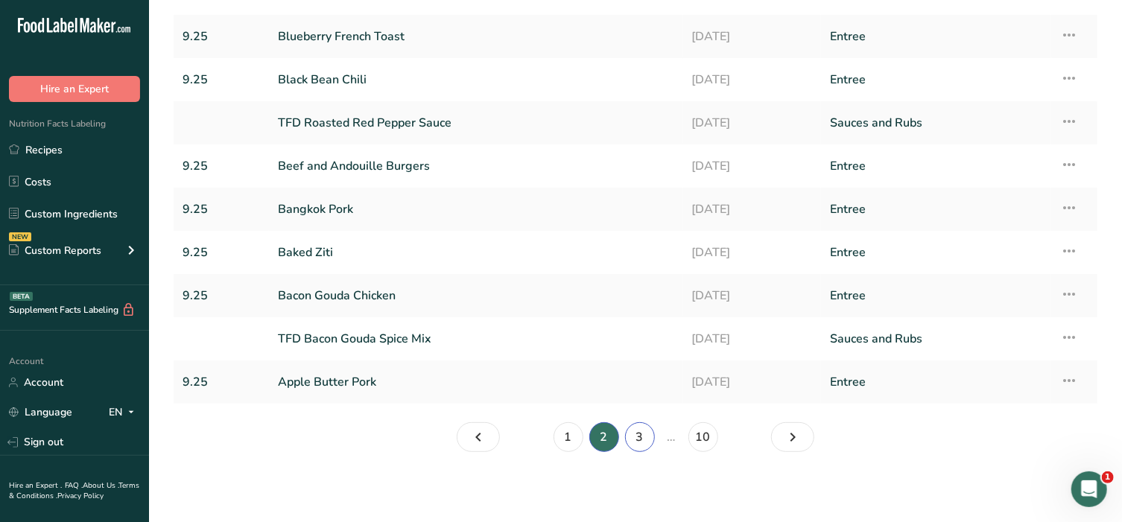
click at [650, 440] on link "3" at bounding box center [640, 437] width 30 height 30
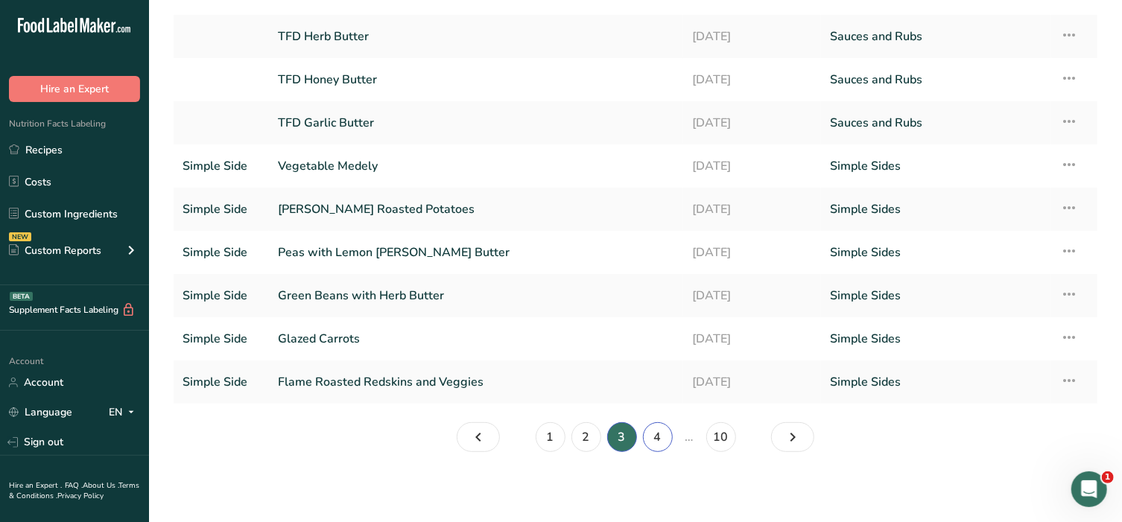
click at [656, 440] on link "4" at bounding box center [658, 437] width 30 height 30
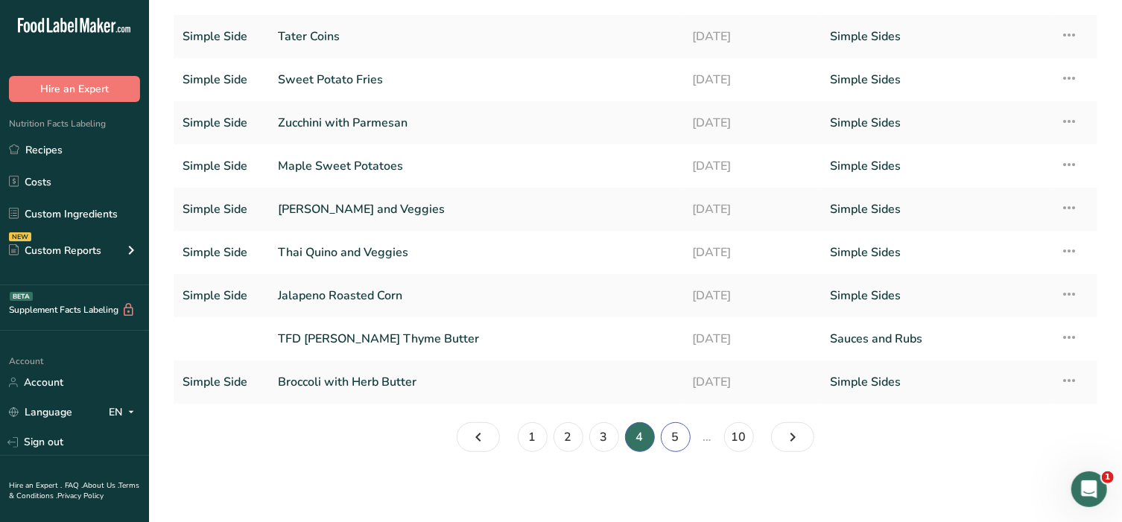
click at [682, 438] on link "5" at bounding box center [676, 437] width 30 height 30
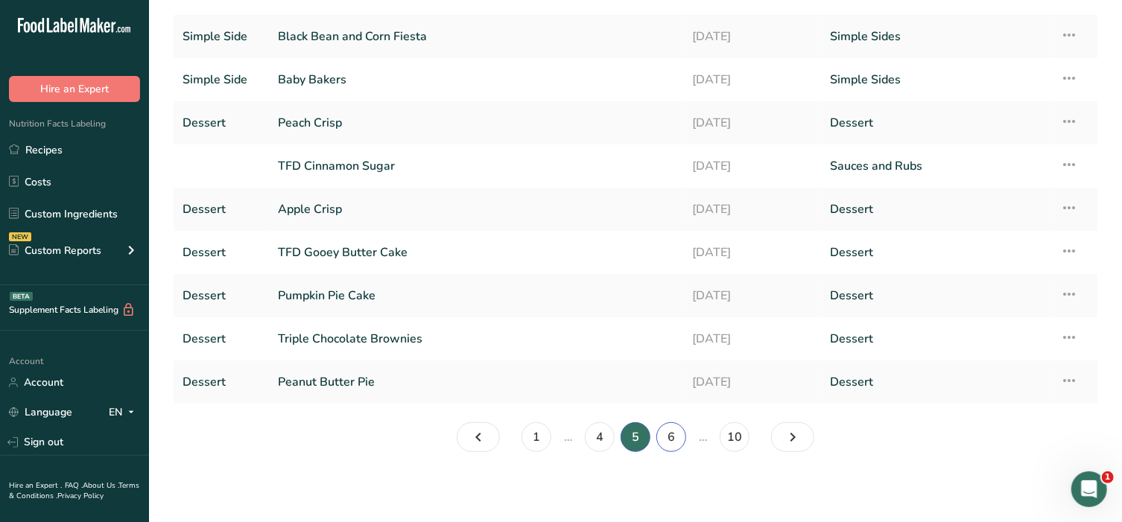
click at [680, 439] on link "6" at bounding box center [671, 437] width 30 height 30
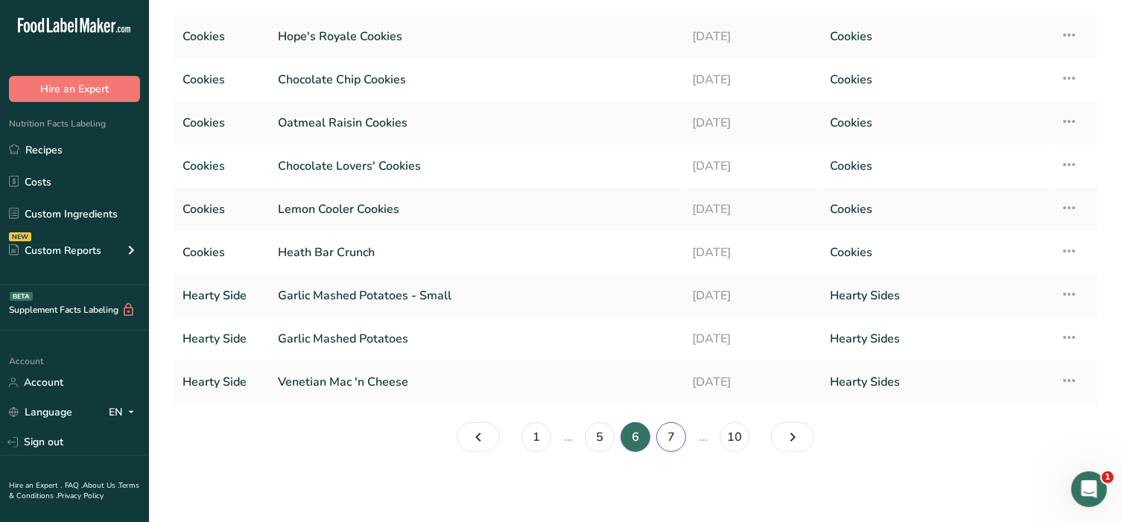
click at [676, 441] on link "7" at bounding box center [671, 437] width 30 height 30
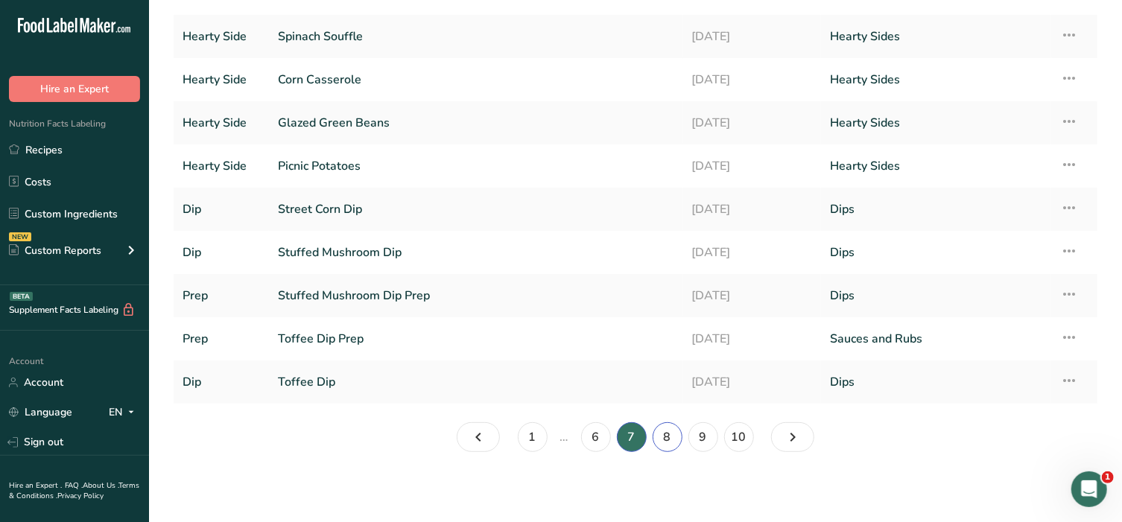
click at [676, 441] on link "8" at bounding box center [667, 437] width 30 height 30
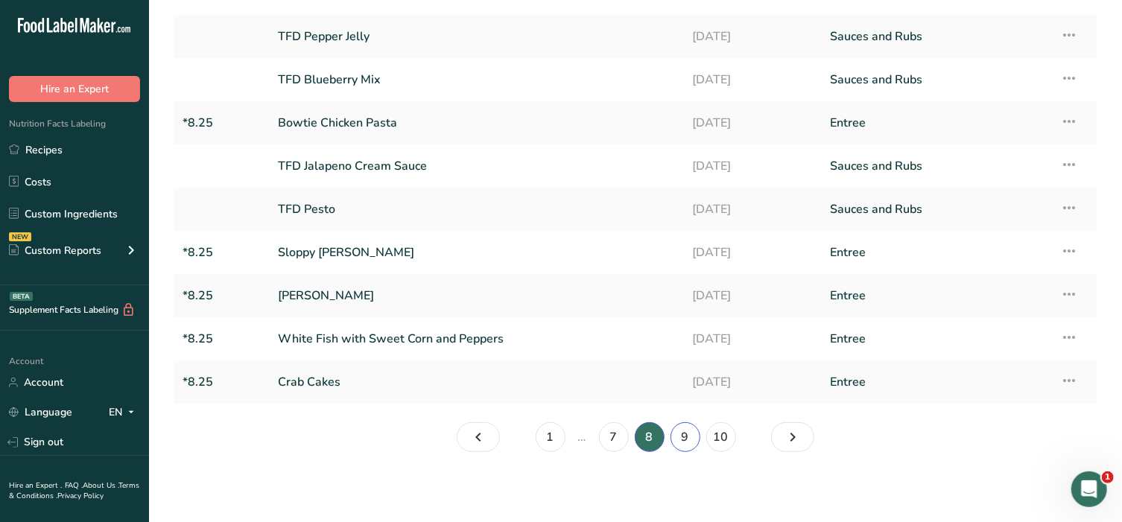
click at [683, 441] on link "9" at bounding box center [685, 437] width 30 height 30
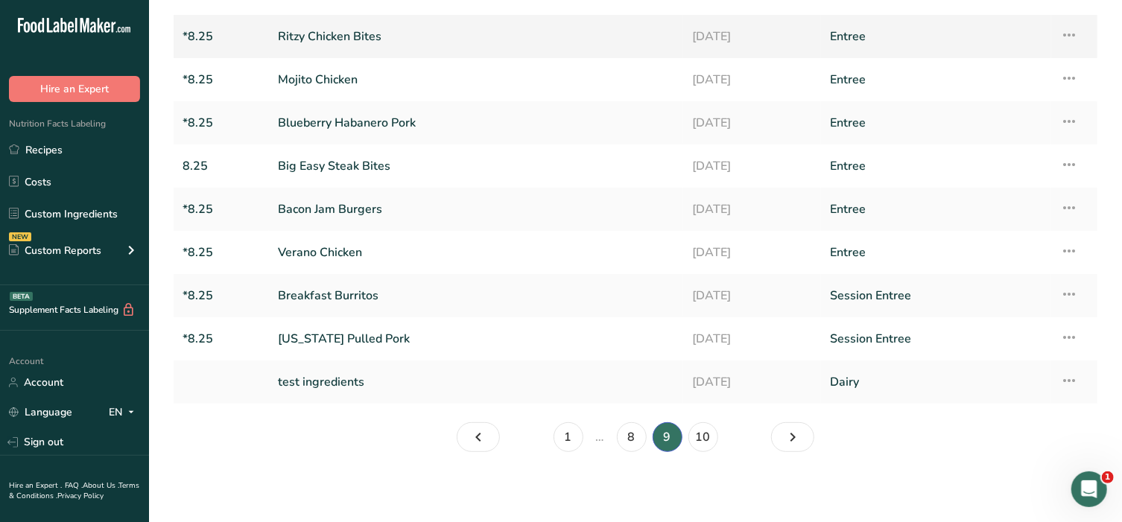
click at [343, 34] on link "Ritzy Chicken Bites" at bounding box center [476, 36] width 396 height 31
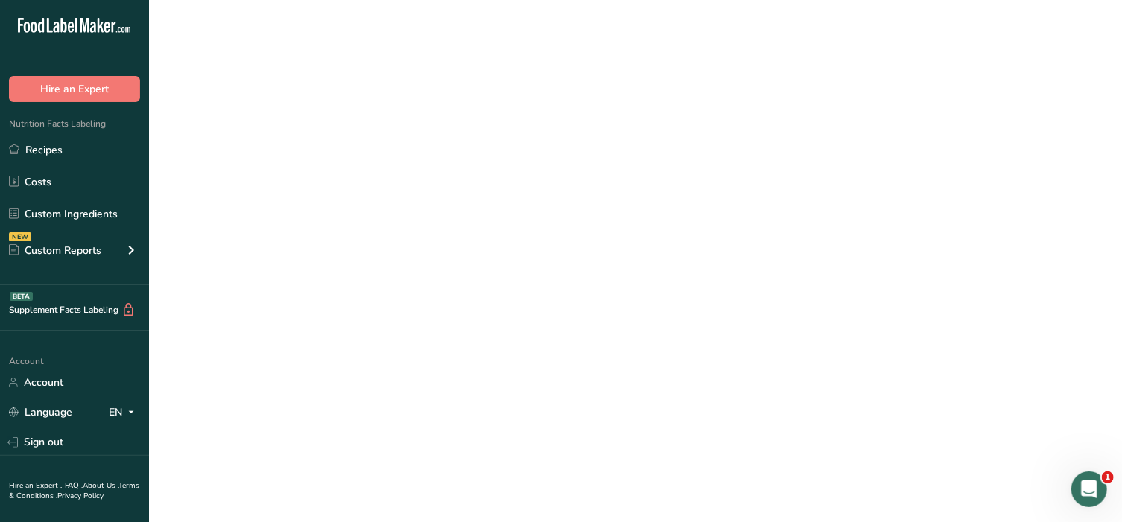
click at [343, 34] on link "Ritzy Chicken Bites" at bounding box center [476, 36] width 396 height 31
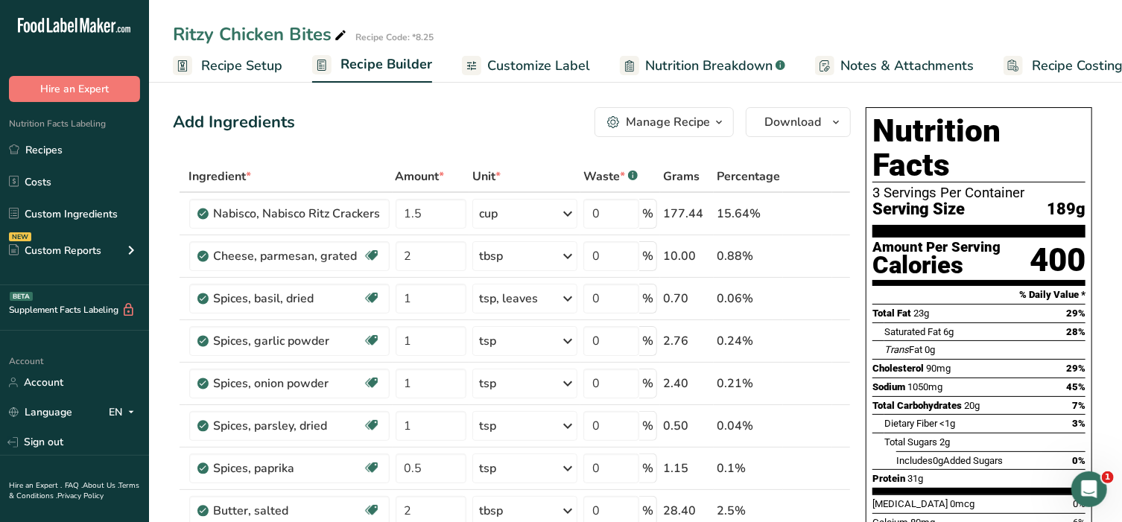
click at [547, 52] on link "Customize Label" at bounding box center [526, 66] width 128 height 34
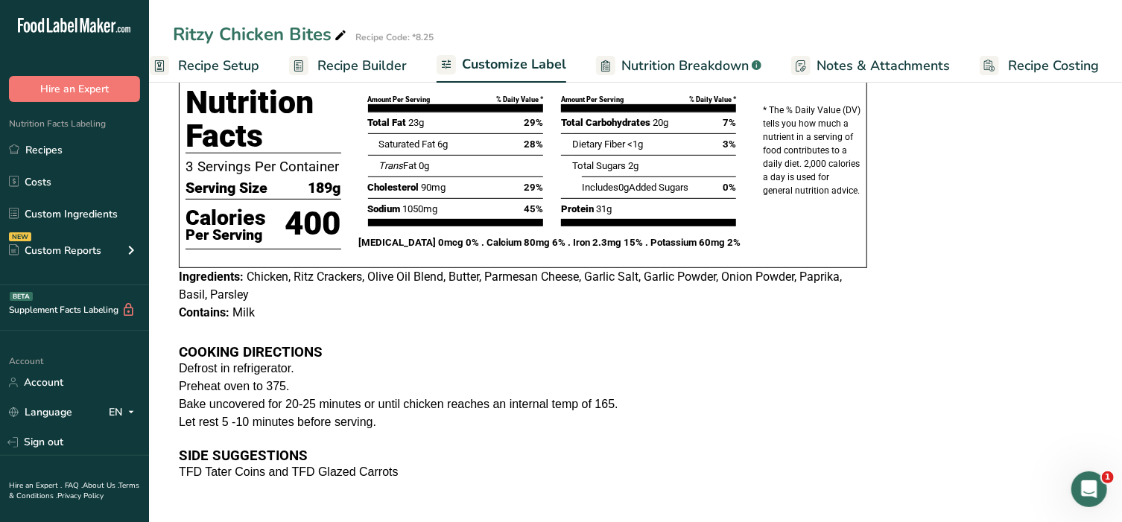
scroll to position [322, 0]
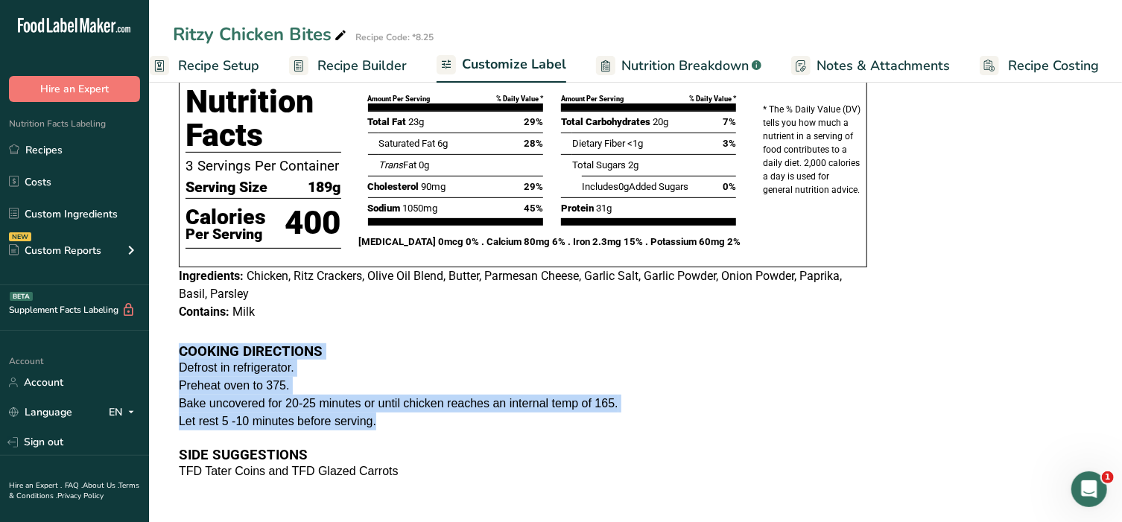
drag, startPoint x: 180, startPoint y: 352, endPoint x: 451, endPoint y: 443, distance: 285.2
click at [451, 443] on div "COOKING DIRECTIONS Defrost in refrigerator. Preheat oven to 375. Bake uncovered…" at bounding box center [523, 403] width 700 height 153
copy div "COOKING DIRECTIONS Defrost in refrigerator. Preheat oven to 375. Bake uncovered…"
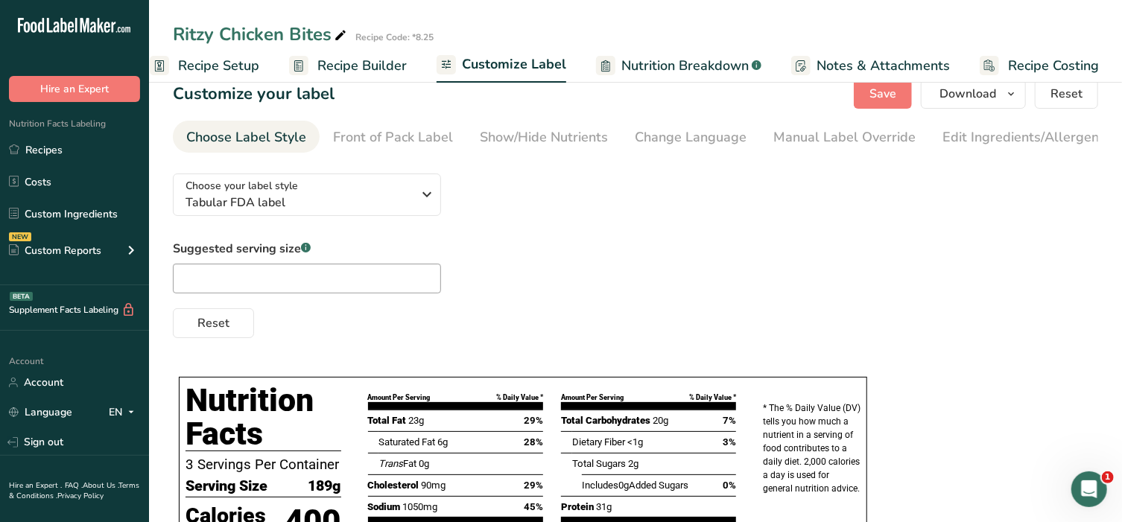
scroll to position [0, 0]
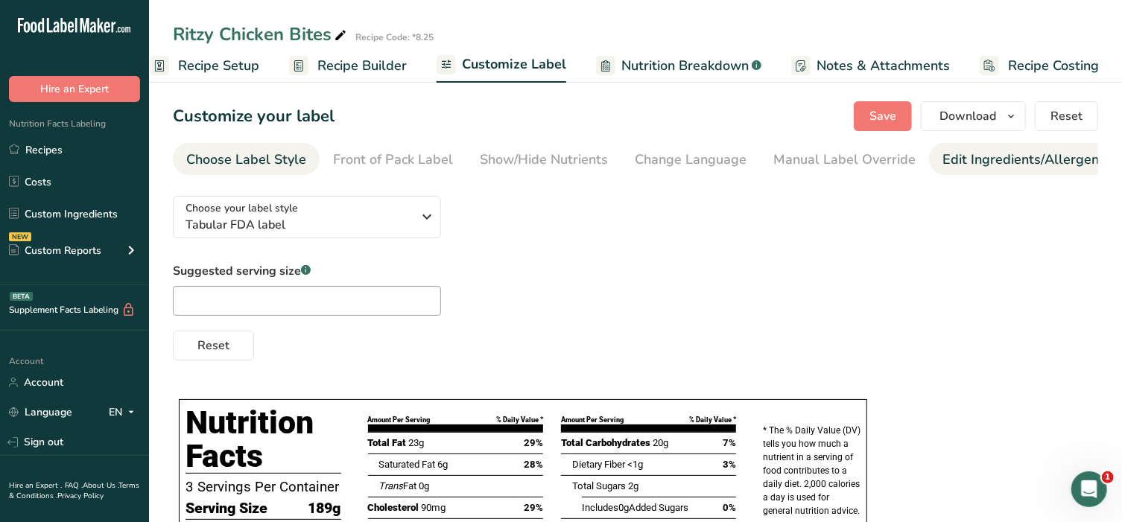
click at [1028, 165] on div "Edit Ingredients/Allergens List" at bounding box center [1036, 160] width 189 height 20
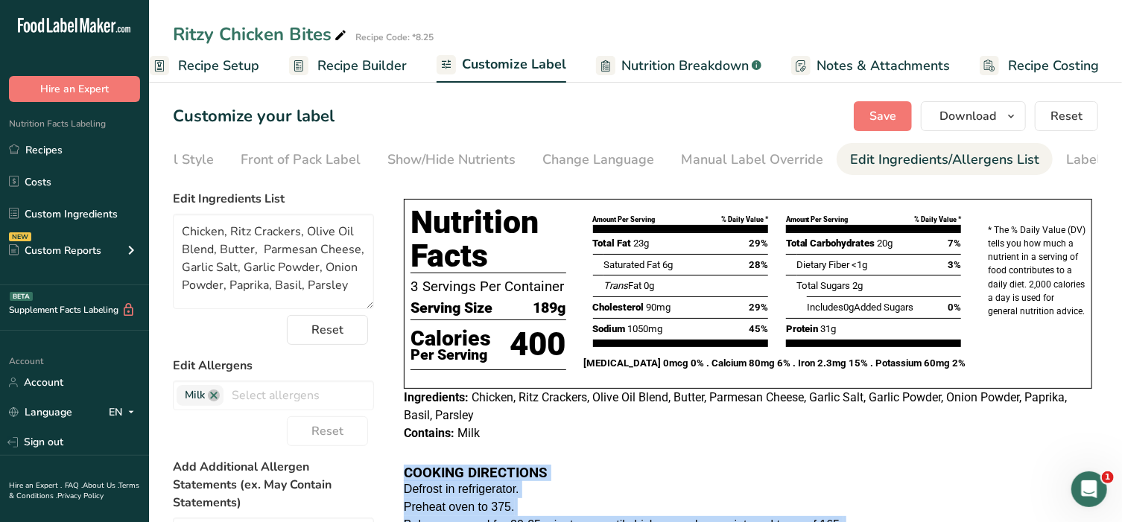
scroll to position [0, 156]
click at [1051, 159] on div "Label Extra Info" at bounding box center [1051, 160] width 99 height 20
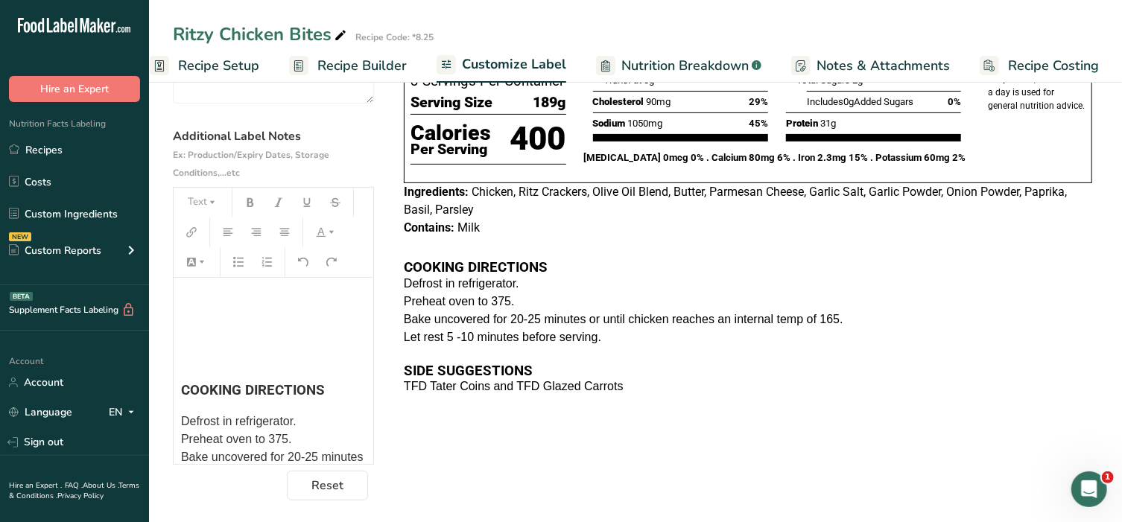
scroll to position [210, 0]
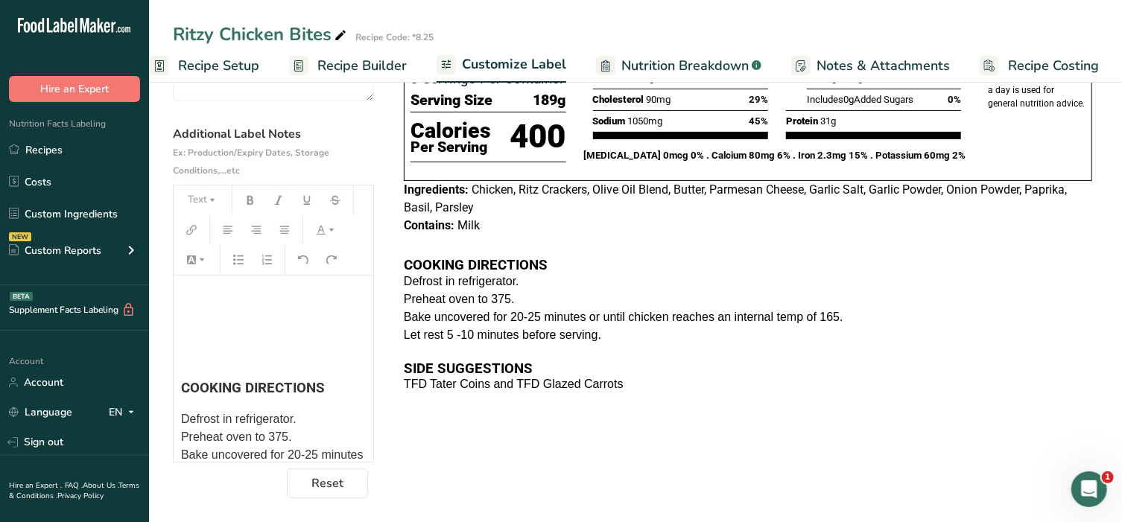
click at [332, 389] on h3 "COOKING DIRECTIONS" at bounding box center [273, 388] width 185 height 14
click at [287, 452] on span "Defrost in refrigerator. Preheat oven to 375. Bake uncovered for 20-25 minutes …" at bounding box center [275, 487] width 188 height 120
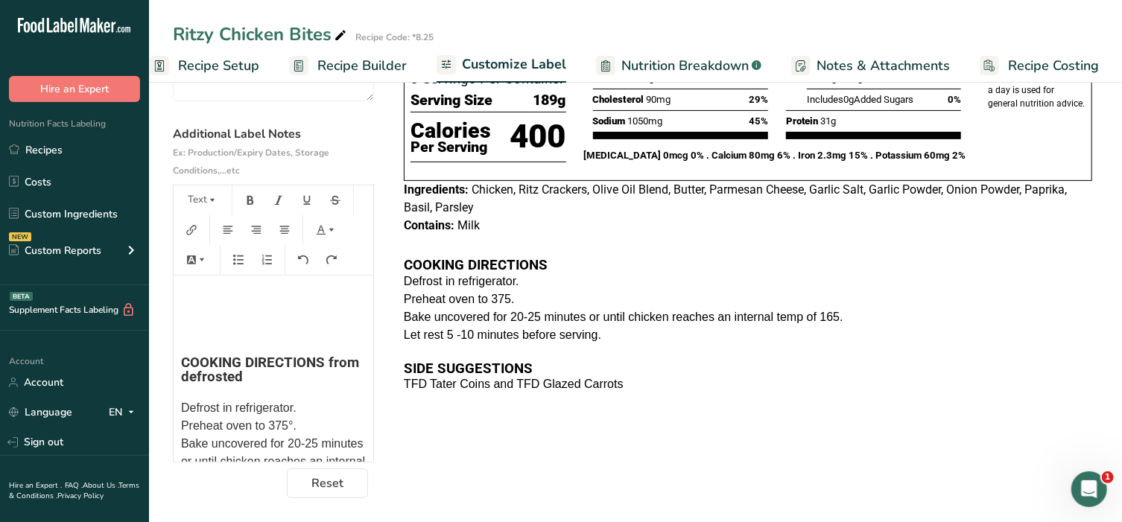
scroll to position [124, 0]
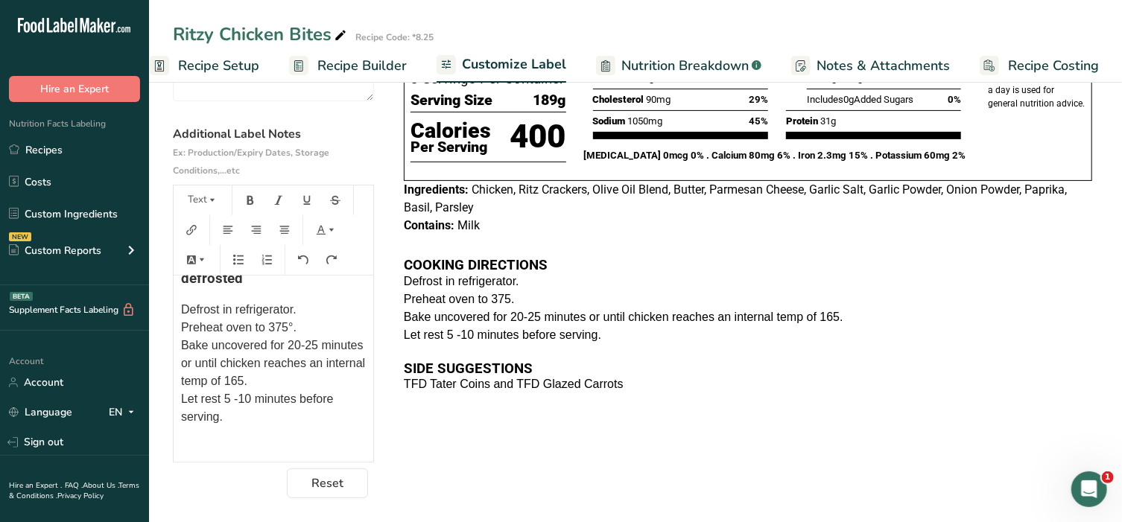
click at [300, 379] on span "Defrost in refrigerator. Preheat oven to 375°. Bake uncovered for 20-25 minutes…" at bounding box center [275, 363] width 188 height 120
click at [503, 442] on div "Choose your label style Tabular FDA label USA (FDA) Standard FDA label Tabular …" at bounding box center [635, 237] width 925 height 522
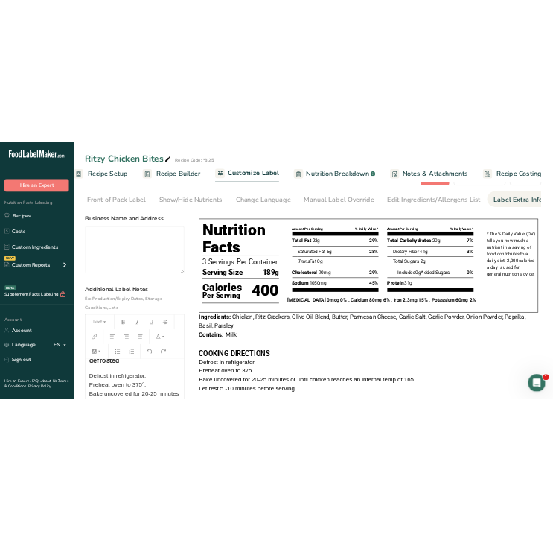
scroll to position [0, 0]
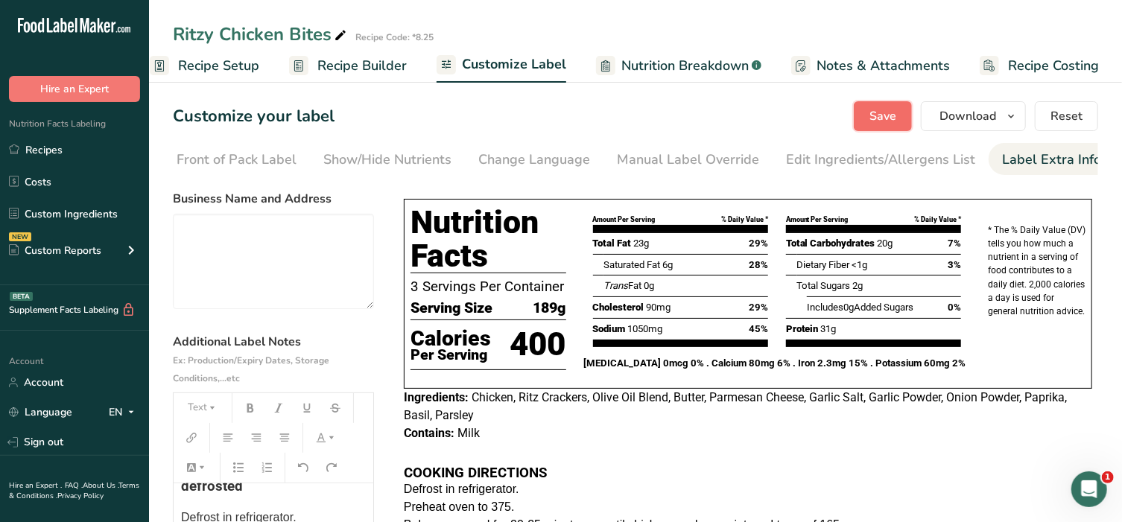
click at [886, 120] on span "Save" at bounding box center [882, 116] width 27 height 18
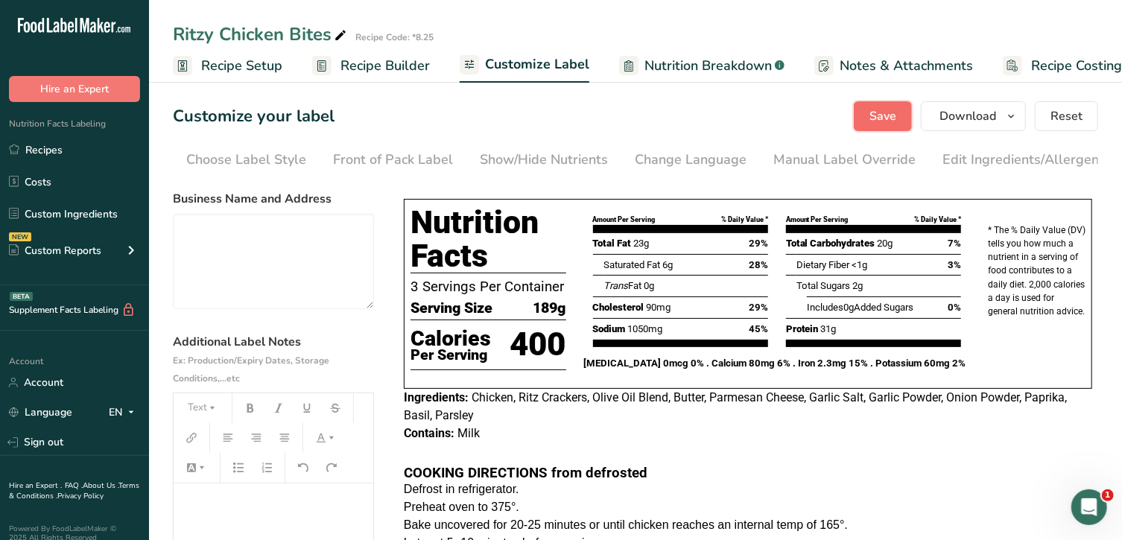
click at [886, 117] on span "Save" at bounding box center [882, 116] width 27 height 18
click at [61, 140] on link "Recipes" at bounding box center [74, 150] width 149 height 28
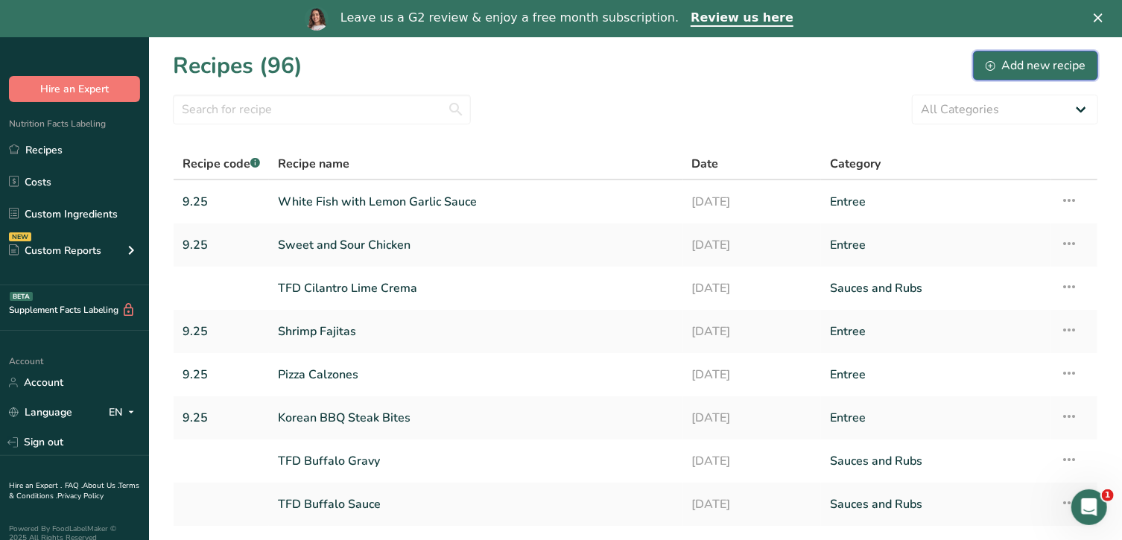
click at [1031, 69] on div "Add new recipe" at bounding box center [1035, 66] width 100 height 18
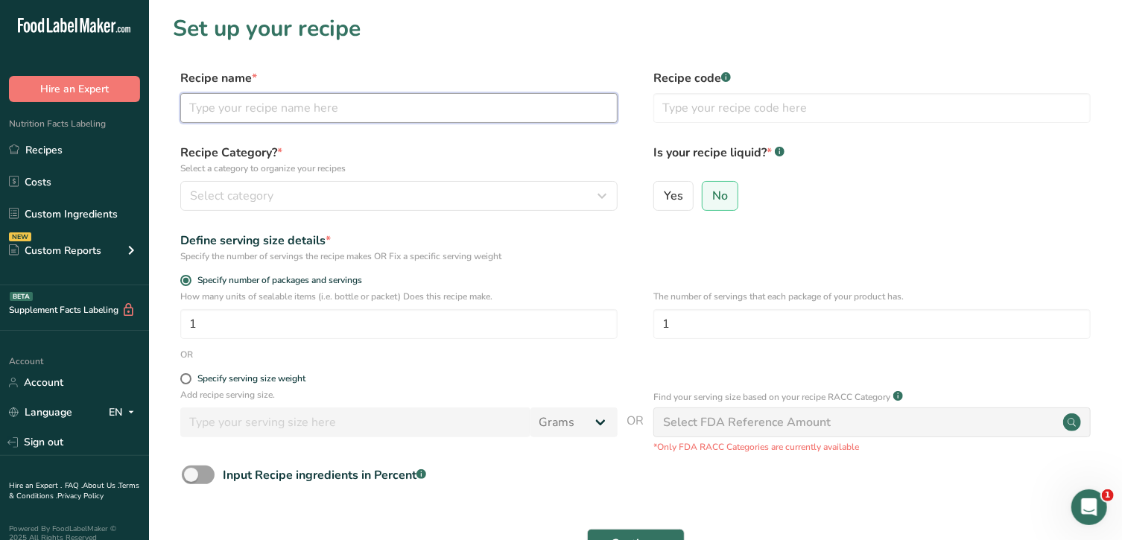
click at [444, 106] on input "text" at bounding box center [398, 108] width 437 height 30
type input "Chicken Florentine"
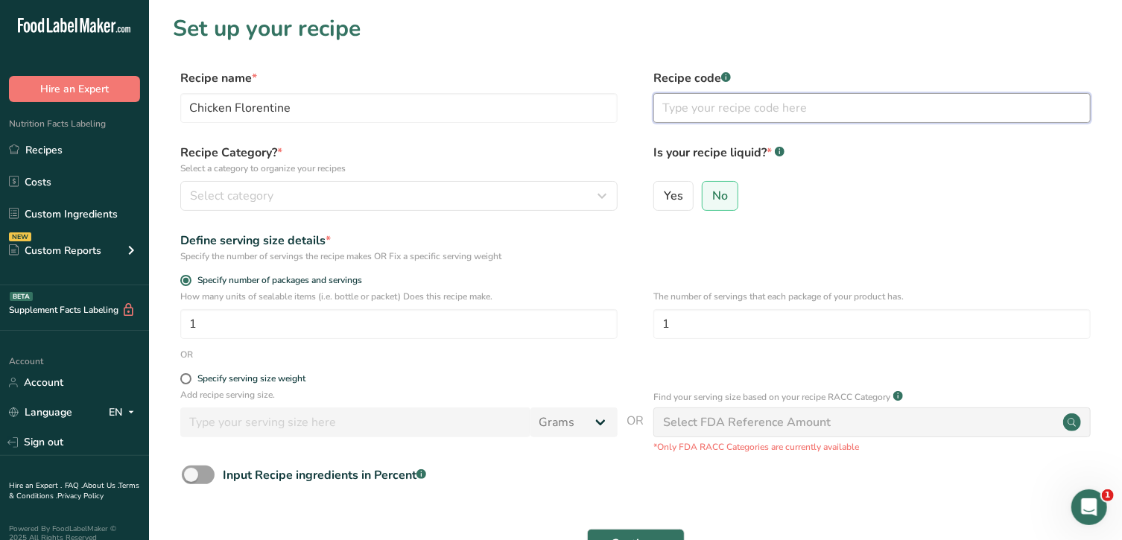
click at [716, 116] on input "text" at bounding box center [871, 108] width 437 height 30
type input "10.25"
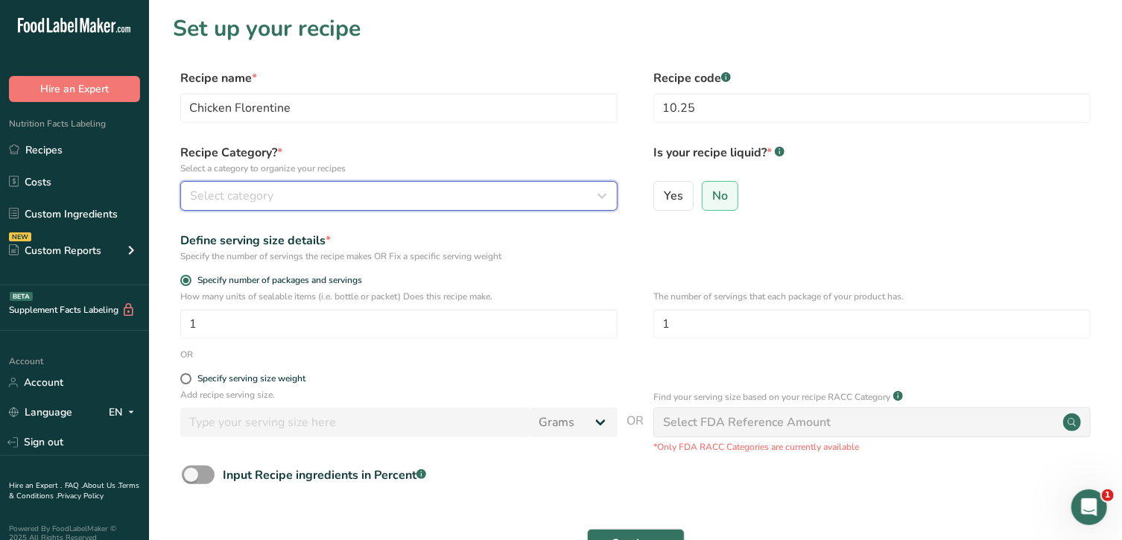
click at [427, 188] on div "Select category" at bounding box center [394, 196] width 409 height 18
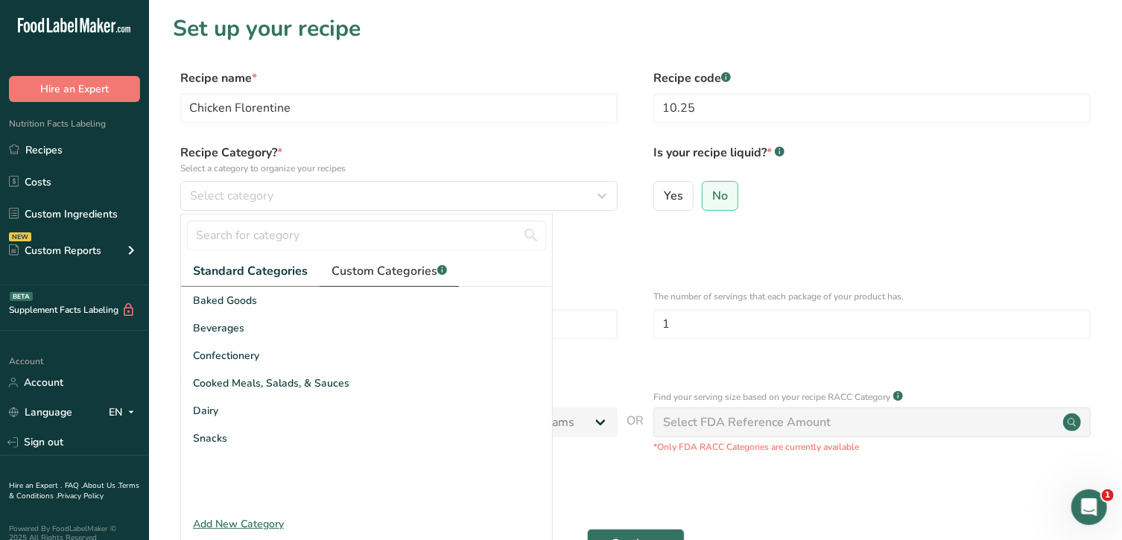
click at [413, 271] on span "Custom Categories .a-a{fill:#347362;}.b-a{fill:#fff;}" at bounding box center [388, 271] width 115 height 18
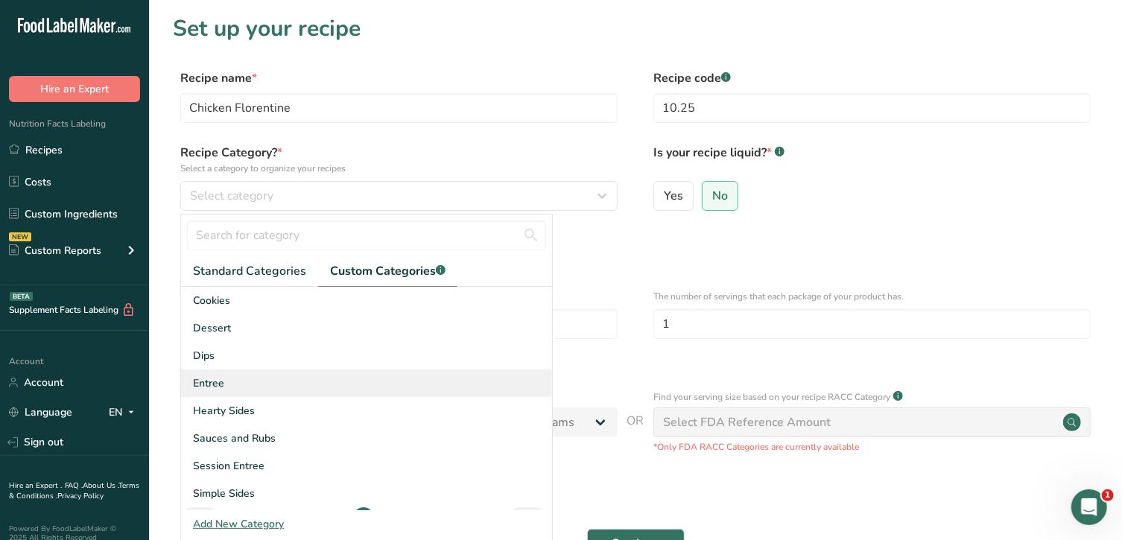
click at [249, 378] on div "Entree" at bounding box center [366, 383] width 371 height 28
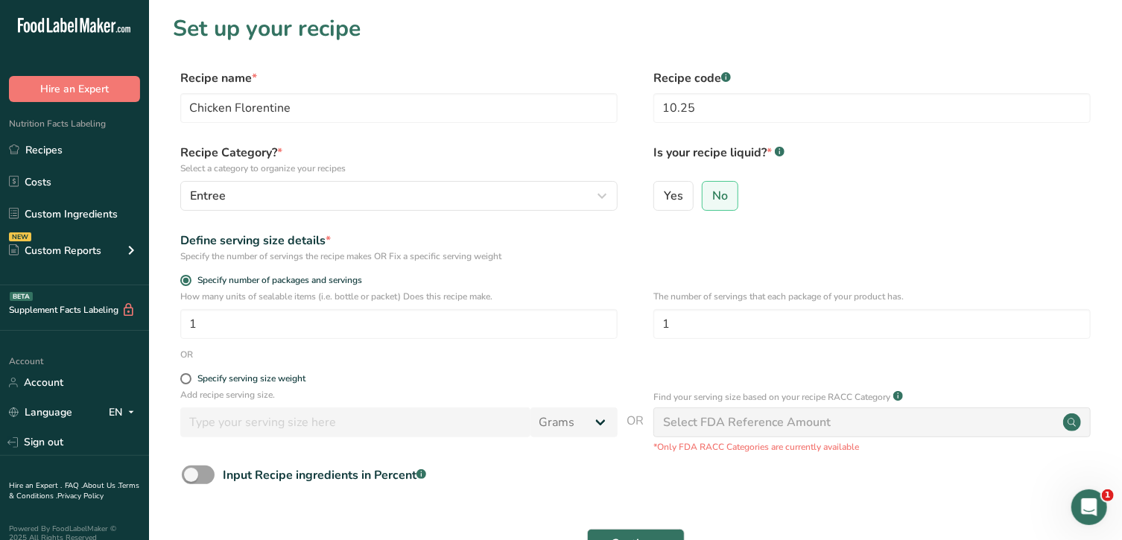
scroll to position [39, 0]
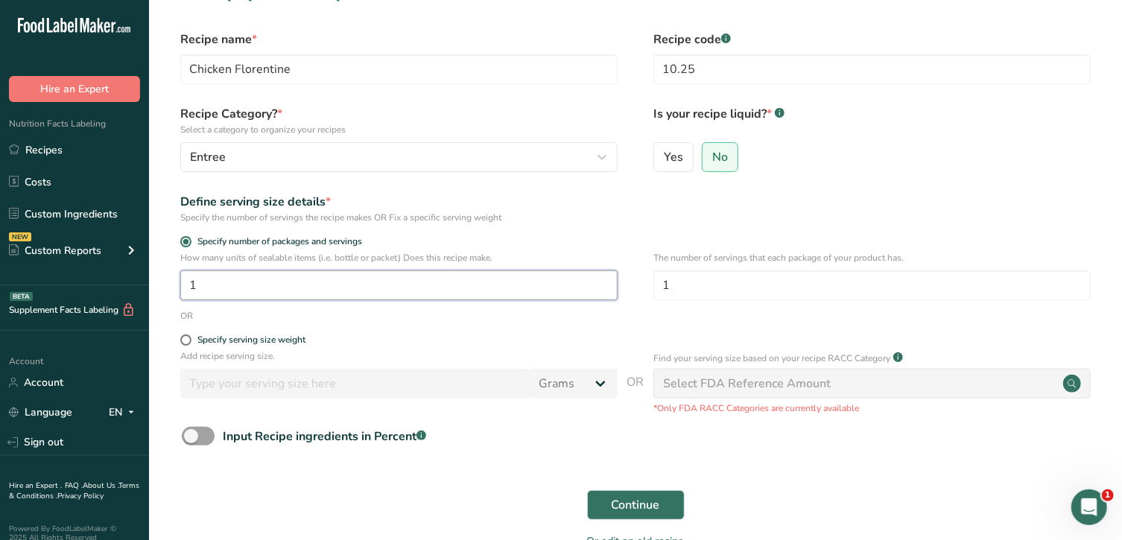
drag, startPoint x: 236, startPoint y: 289, endPoint x: 155, endPoint y: 285, distance: 81.3
click at [155, 285] on section "Set up your recipe Recipe name * Chicken Florentine Recipe code .a-a{fill:#3473…" at bounding box center [635, 271] width 973 height 621
type input "2"
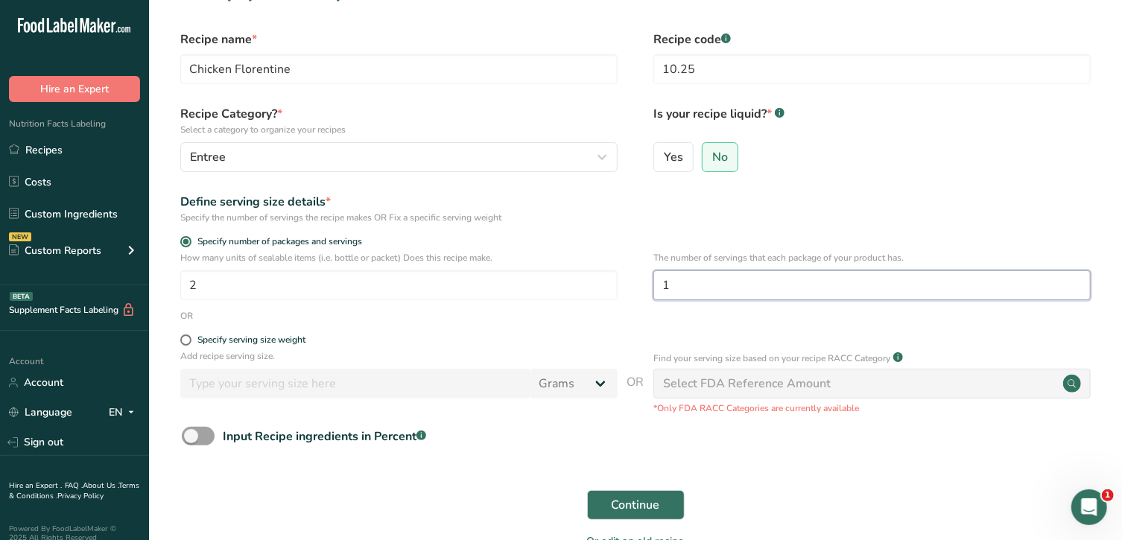
drag, startPoint x: 668, startPoint y: 277, endPoint x: 641, endPoint y: 283, distance: 27.5
click at [641, 283] on div "How many units of sealable items (i.e. bottle or packet) Does this recipe make.…" at bounding box center [635, 280] width 925 height 58
type input "3"
click at [655, 500] on span "Continue" at bounding box center [635, 505] width 48 height 18
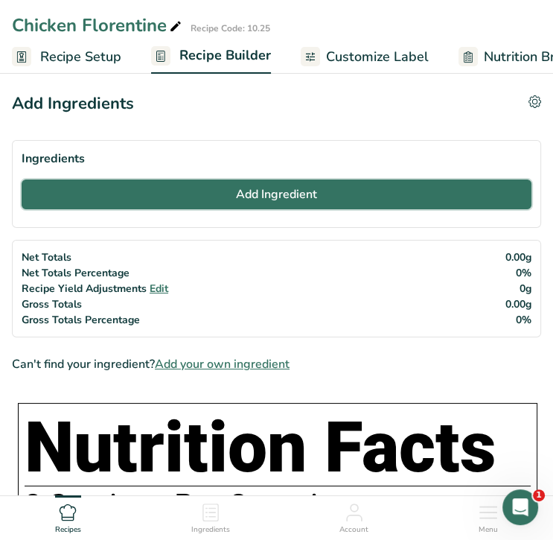
click at [290, 180] on button "Add Ingredient" at bounding box center [277, 194] width 510 height 30
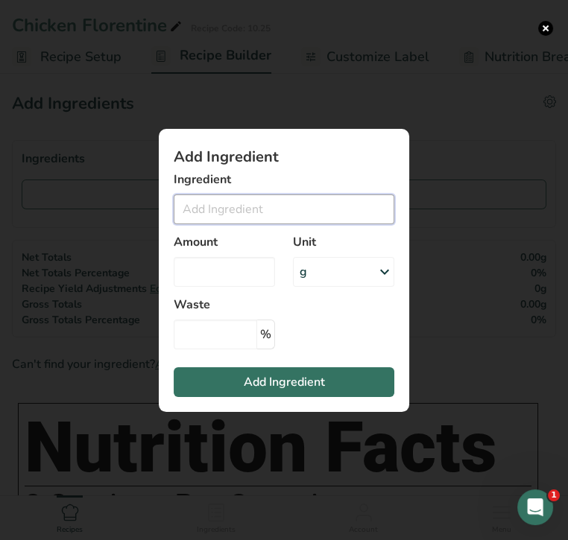
click at [289, 201] on input "Add ingredient modal" at bounding box center [284, 209] width 220 height 30
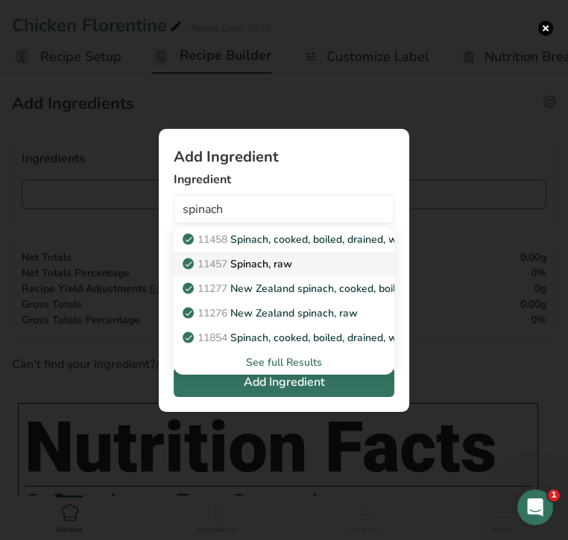
click at [279, 258] on p "11457 Spinach, raw" at bounding box center [238, 264] width 107 height 16
type input "Spinach, raw"
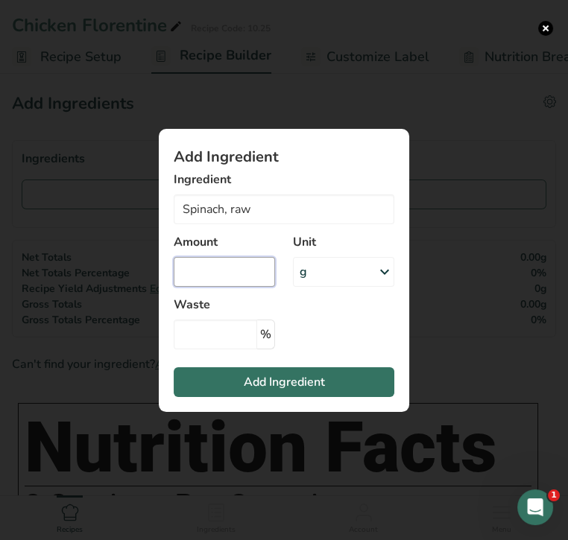
click at [240, 277] on input "Add ingredient modal" at bounding box center [224, 272] width 101 height 30
type input "1"
click at [311, 274] on div "g" at bounding box center [343, 272] width 101 height 30
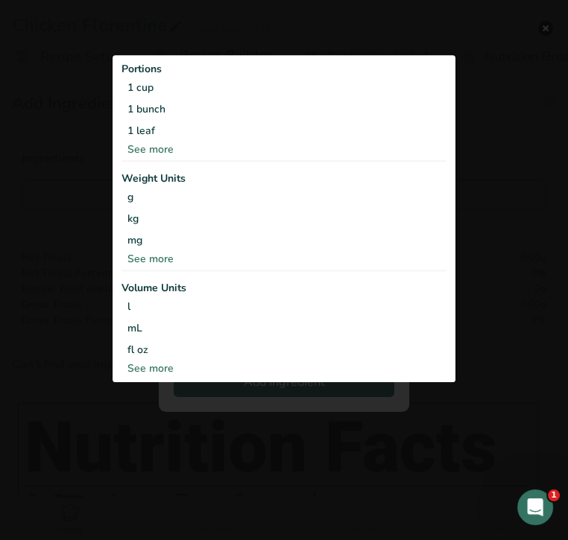
click at [167, 372] on div "See more" at bounding box center [283, 369] width 325 height 16
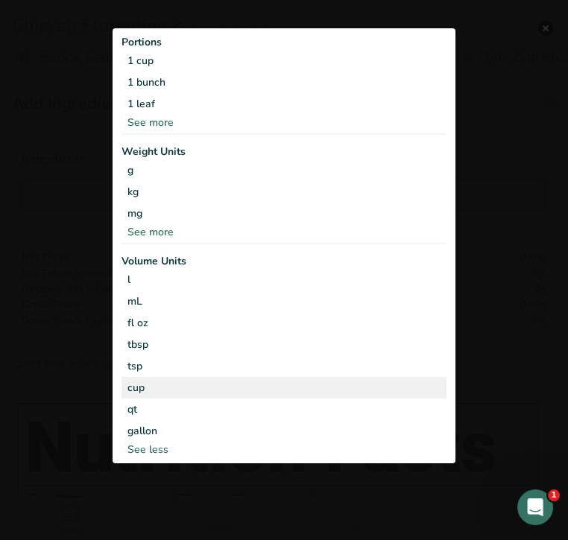
click at [165, 383] on div "cup" at bounding box center [283, 388] width 313 height 16
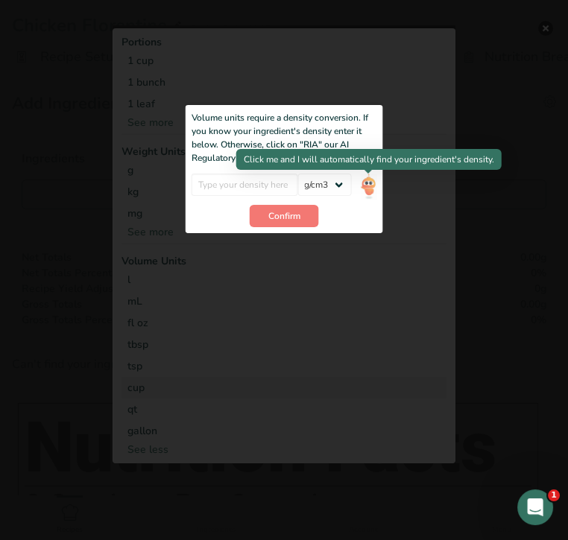
click at [368, 194] on img "Add ingredient modal" at bounding box center [368, 187] width 16 height 26
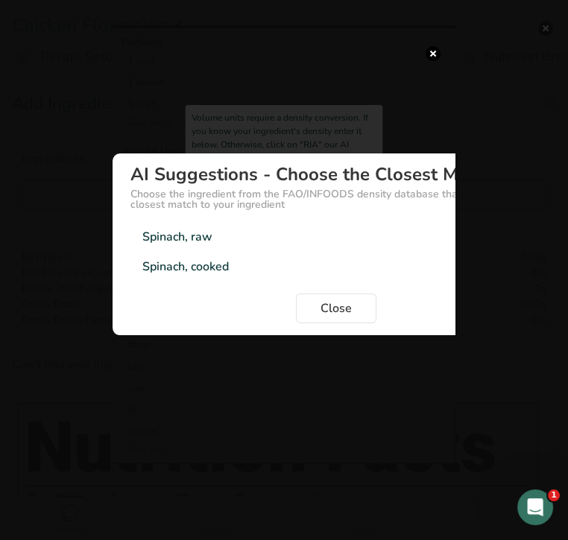
click at [211, 241] on div "Spinach, raw" at bounding box center [177, 237] width 70 height 18
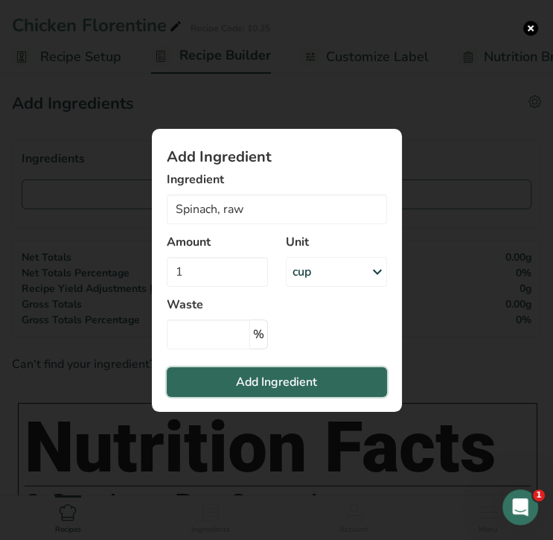
click at [276, 378] on span "Add Ingredient" at bounding box center [276, 382] width 81 height 18
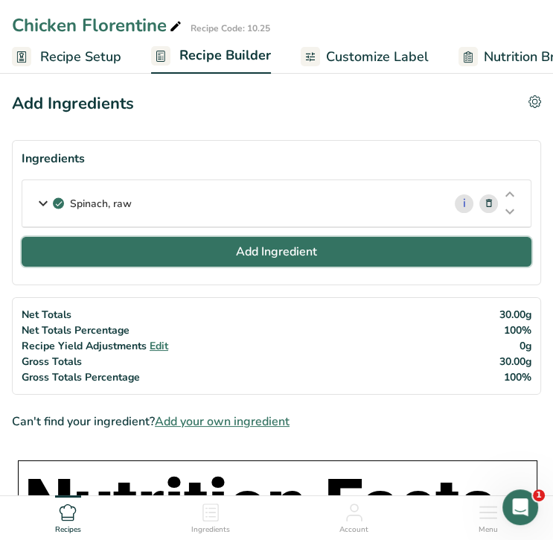
click at [300, 255] on span "Add Ingredient" at bounding box center [276, 252] width 81 height 18
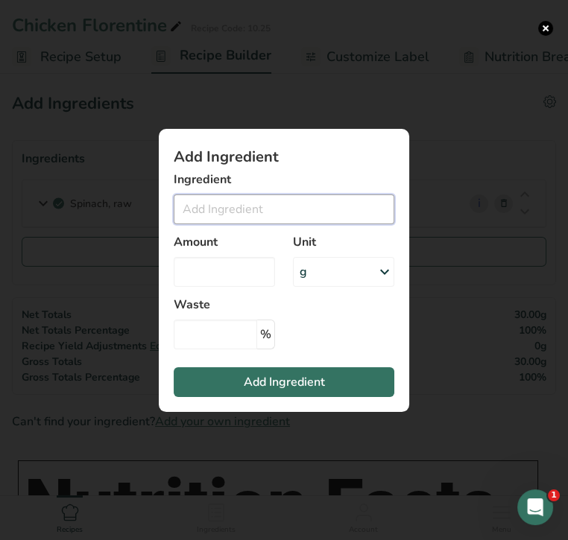
click at [306, 209] on input "Add ingredient modal" at bounding box center [284, 209] width 220 height 30
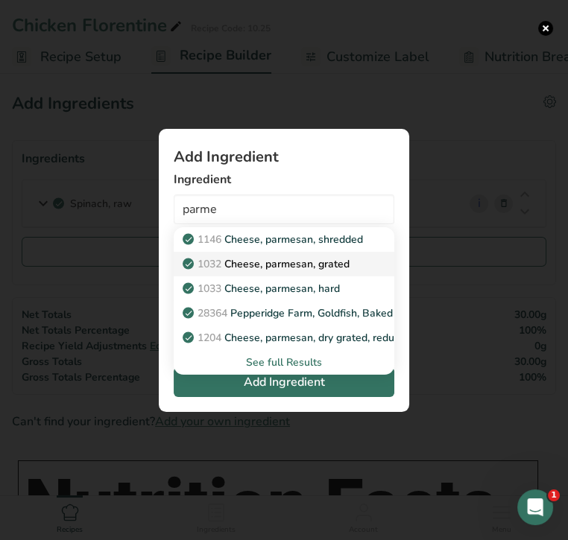
click at [312, 259] on p "1032 Cheese, parmesan, grated" at bounding box center [267, 264] width 164 height 16
type input "Cheese, parmesan, grated"
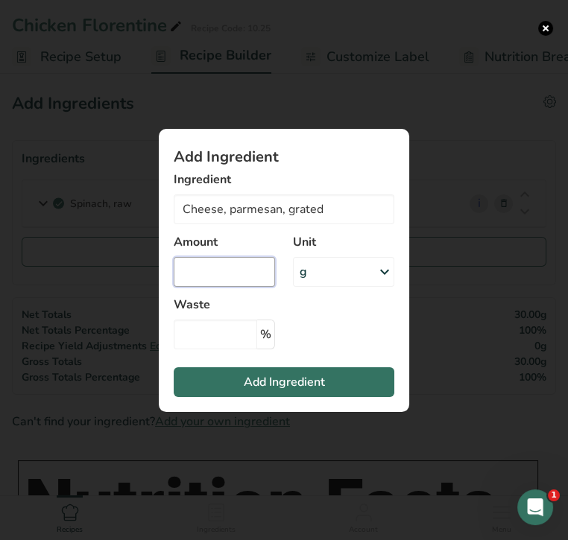
click at [255, 269] on input "Add ingredient modal" at bounding box center [224, 272] width 101 height 30
type input "0.5"
click at [343, 275] on div "g" at bounding box center [343, 272] width 101 height 30
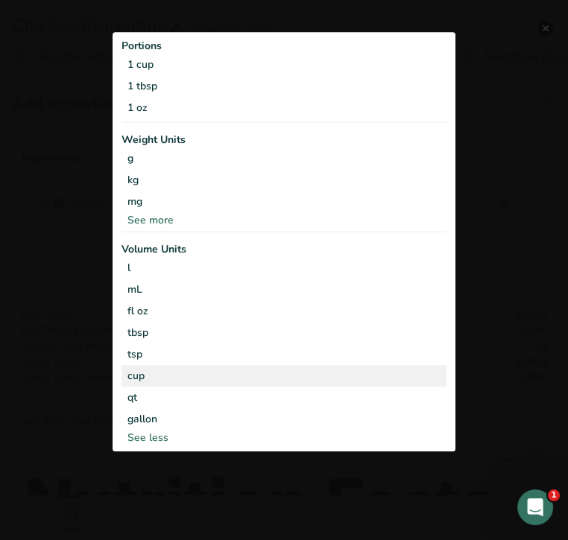
click at [281, 375] on div "cup" at bounding box center [283, 377] width 313 height 16
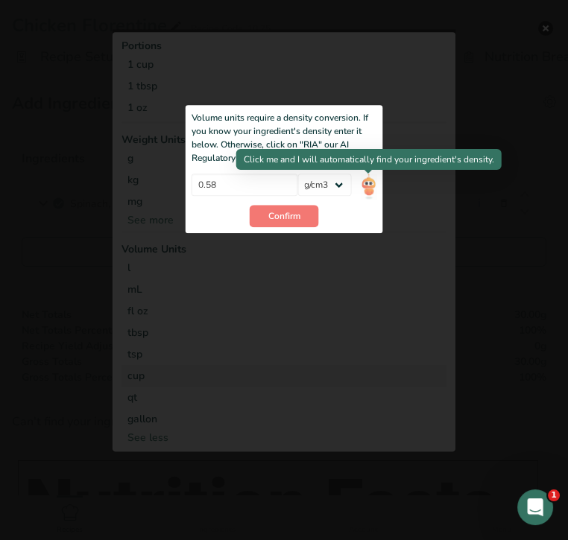
click at [371, 185] on img "Add ingredient modal" at bounding box center [368, 187] width 16 height 26
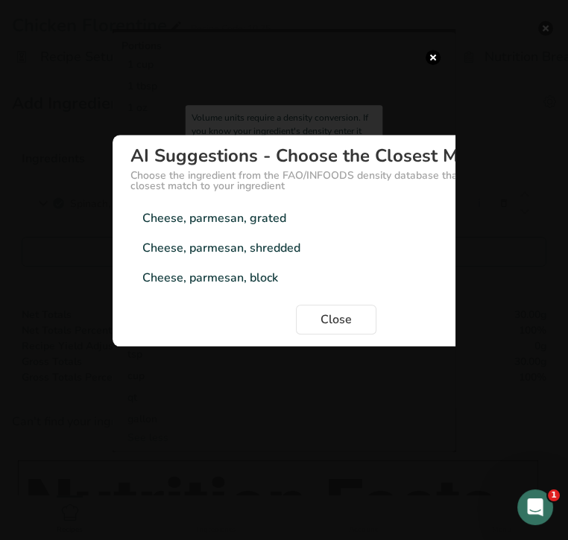
click at [289, 219] on div "Cheese, parmesan, grated 0.56g/cm3" at bounding box center [335, 218] width 411 height 30
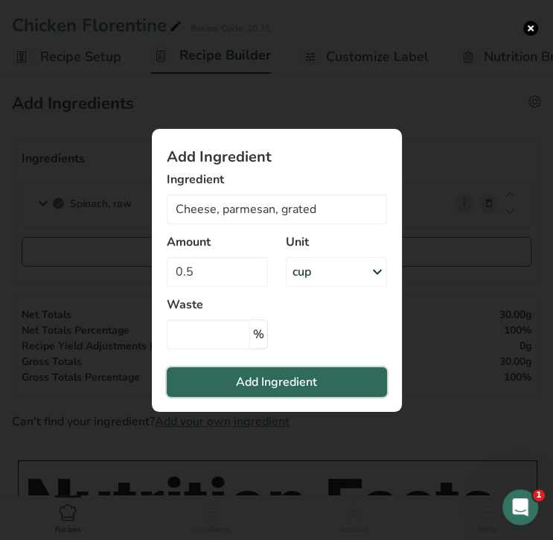
click at [309, 381] on span "Add Ingredient" at bounding box center [276, 382] width 81 height 18
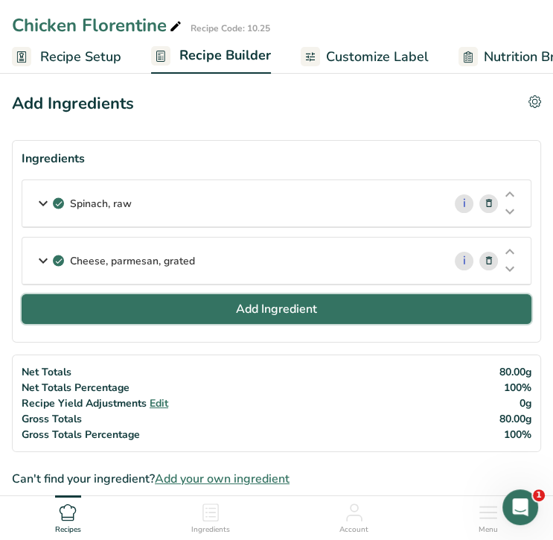
click at [293, 311] on span "Add Ingredient" at bounding box center [276, 309] width 81 height 18
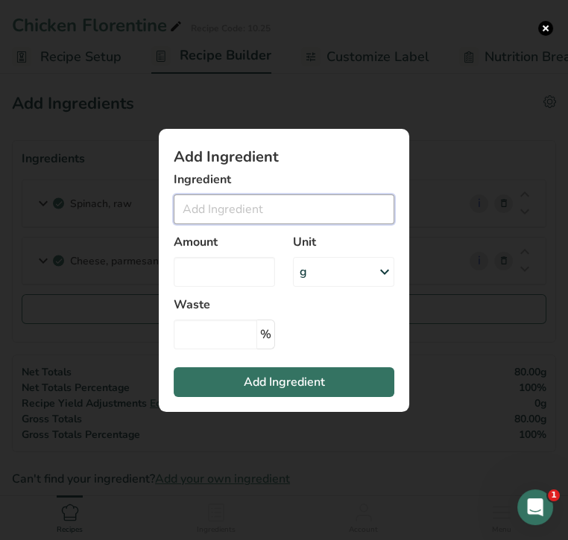
click at [260, 210] on input "Add ingredient modal" at bounding box center [284, 209] width 220 height 30
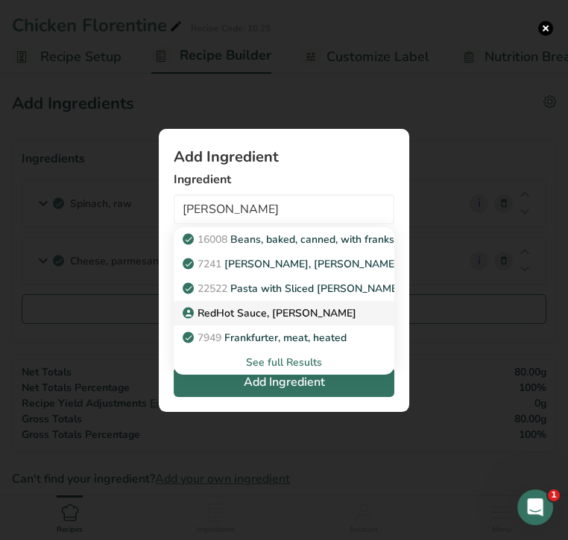
click at [241, 313] on p "RedHot Sauce, [PERSON_NAME]" at bounding box center [270, 313] width 171 height 16
type input "RedHot Sauce, [PERSON_NAME]"
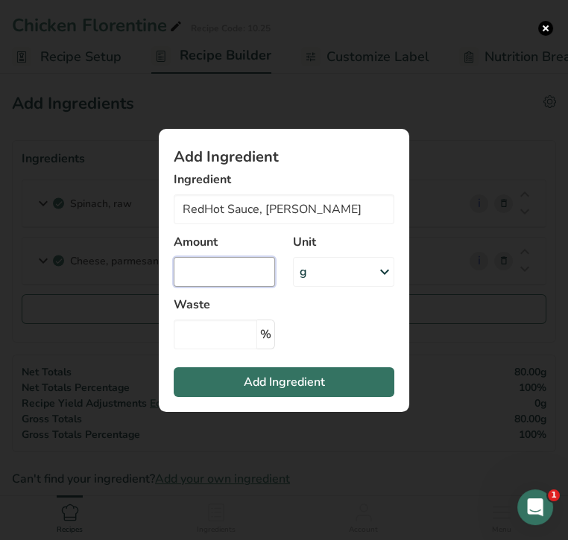
click at [229, 273] on input "Add ingredient modal" at bounding box center [224, 272] width 101 height 30
type input "2"
click at [334, 272] on div "g" at bounding box center [343, 272] width 101 height 30
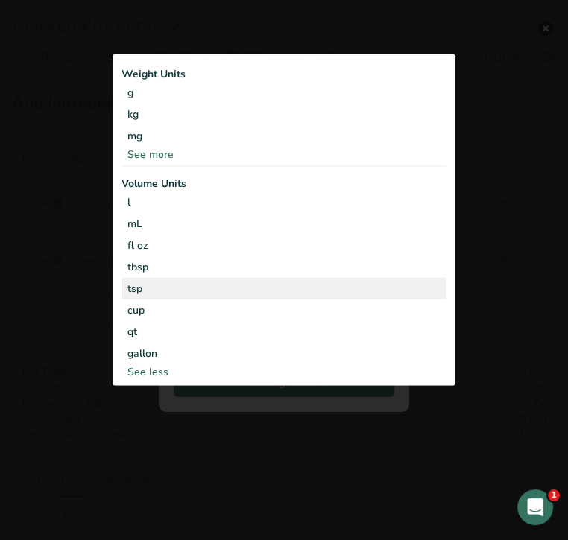
click at [325, 292] on div "tsp" at bounding box center [283, 289] width 313 height 16
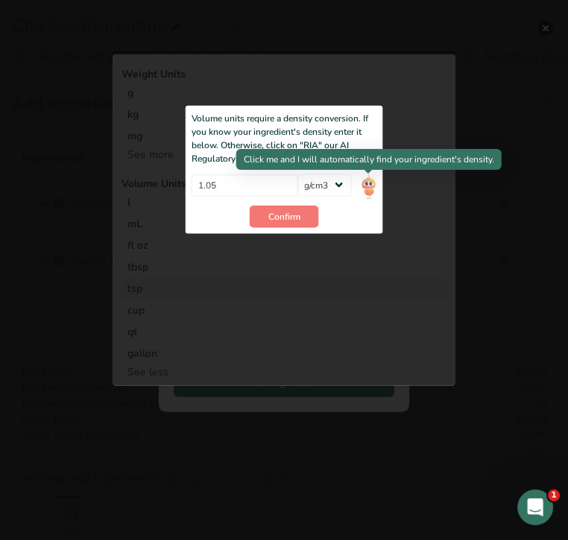
click at [373, 185] on img "Add ingredient modal" at bounding box center [368, 187] width 16 height 26
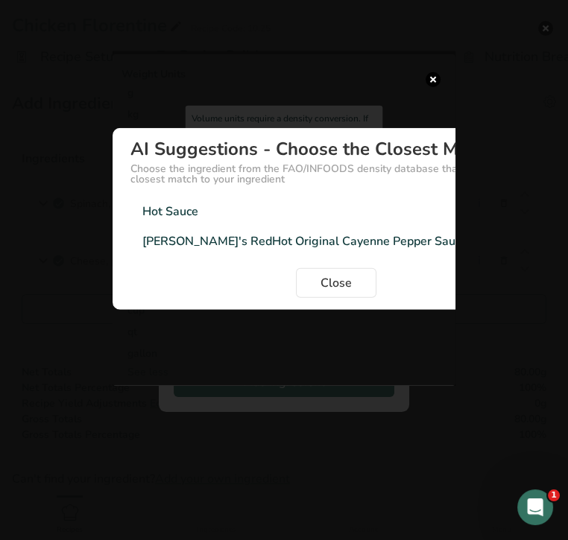
click at [274, 241] on div "[PERSON_NAME]'s RedHot Original Cayenne Pepper Sauce" at bounding box center [304, 241] width 325 height 18
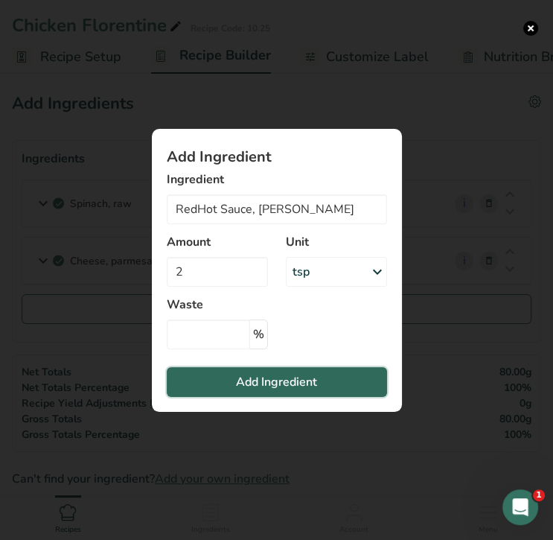
click at [293, 378] on span "Add Ingredient" at bounding box center [276, 382] width 81 height 18
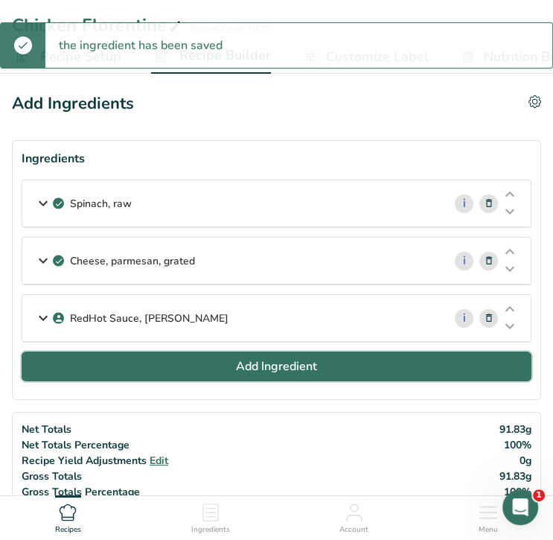
click at [272, 369] on span "Add Ingredient" at bounding box center [276, 366] width 81 height 18
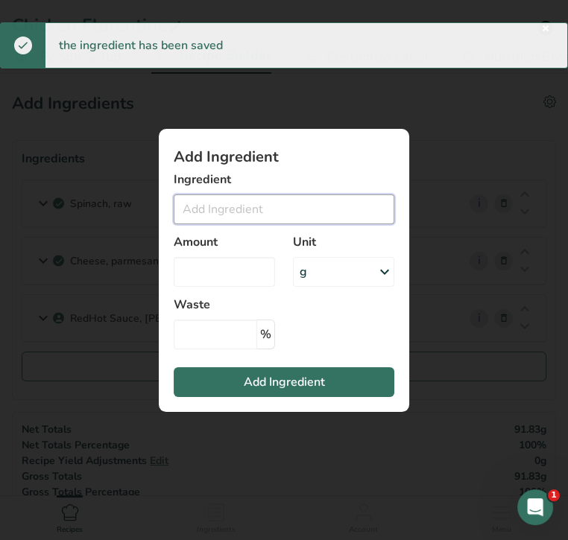
click at [246, 214] on input "Add ingredient modal" at bounding box center [284, 209] width 220 height 30
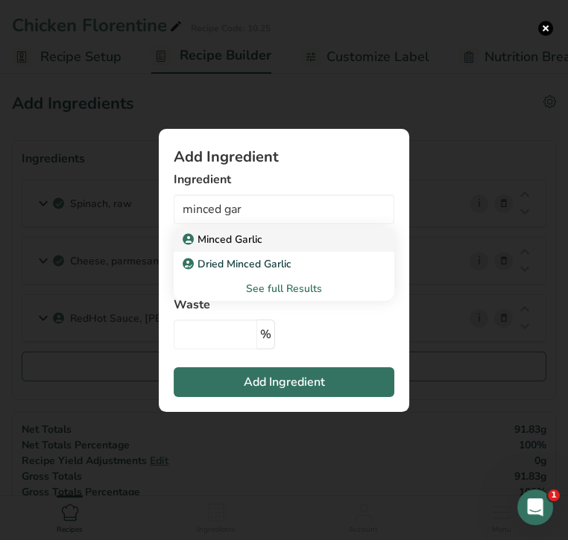
click at [241, 238] on p "Minced Garlic" at bounding box center [223, 240] width 77 height 16
type input "Minced Garlic"
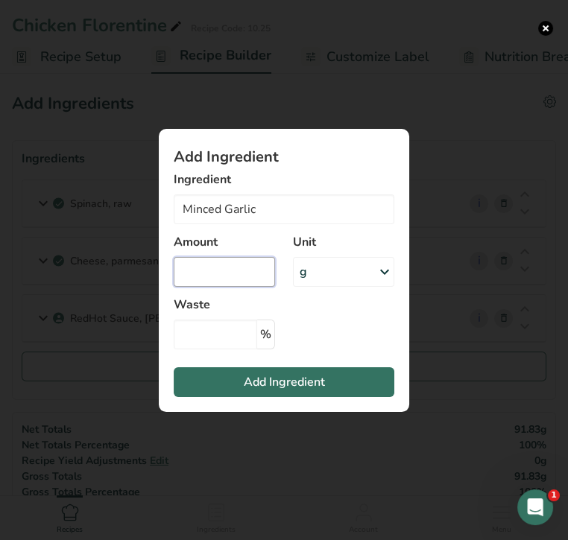
click at [241, 274] on input "Add ingredient modal" at bounding box center [224, 272] width 101 height 30
type input "2"
click at [331, 269] on div "g" at bounding box center [343, 272] width 101 height 30
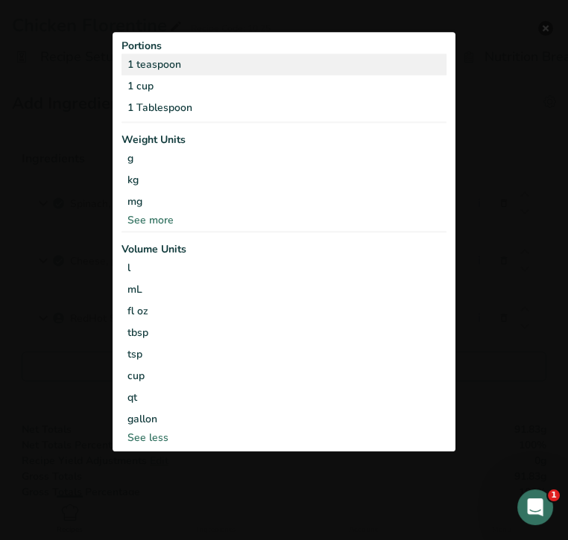
click at [279, 66] on div "1 teaspoon" at bounding box center [283, 65] width 325 height 22
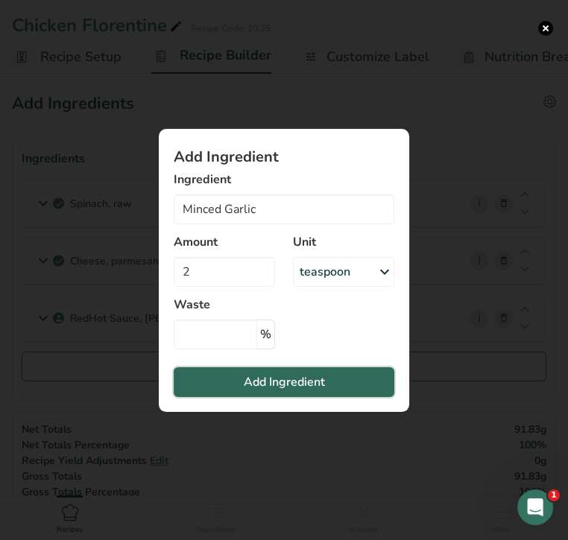
click at [307, 381] on span "Add Ingredient" at bounding box center [284, 382] width 81 height 18
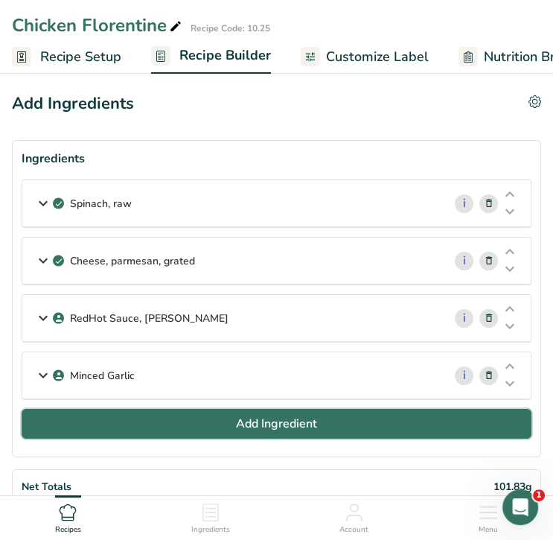
click at [305, 422] on span "Add Ingredient" at bounding box center [276, 424] width 81 height 18
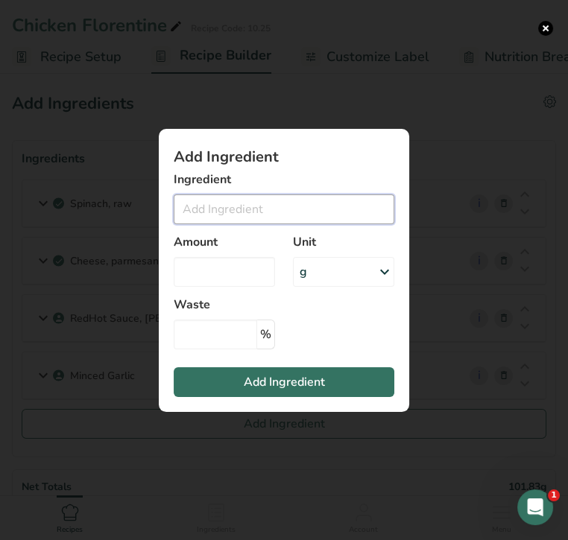
click at [296, 214] on input "Add ingredient modal" at bounding box center [284, 209] width 220 height 30
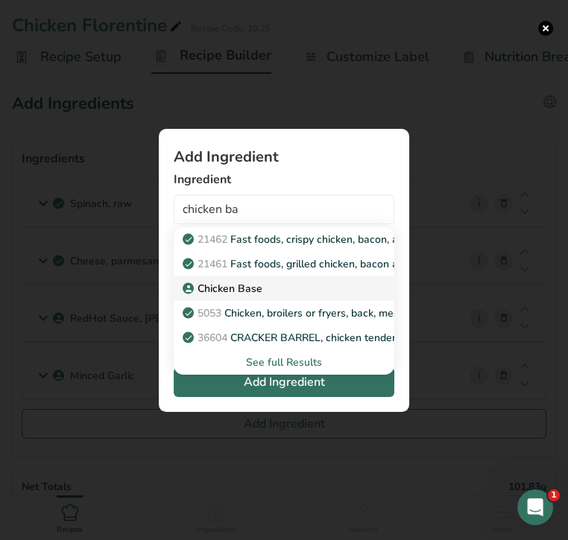
click at [251, 290] on p "Chicken Base" at bounding box center [223, 289] width 77 height 16
type input "Chicken Base"
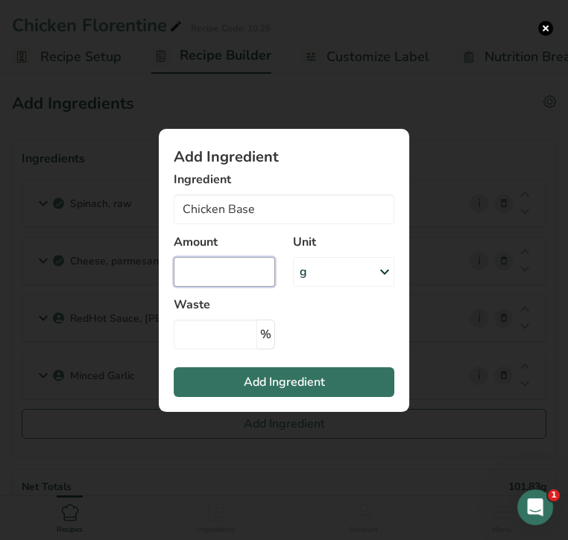
click at [209, 278] on input "Add ingredient modal" at bounding box center [224, 272] width 101 height 30
type input "2"
click at [323, 275] on div "g" at bounding box center [343, 272] width 101 height 30
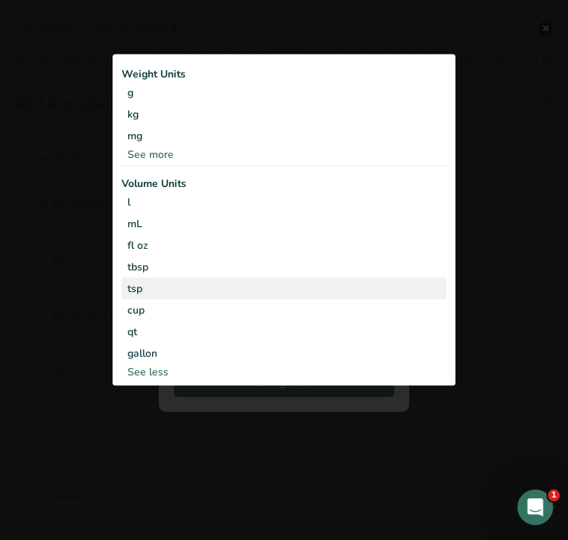
click at [312, 292] on div "tsp" at bounding box center [283, 289] width 313 height 16
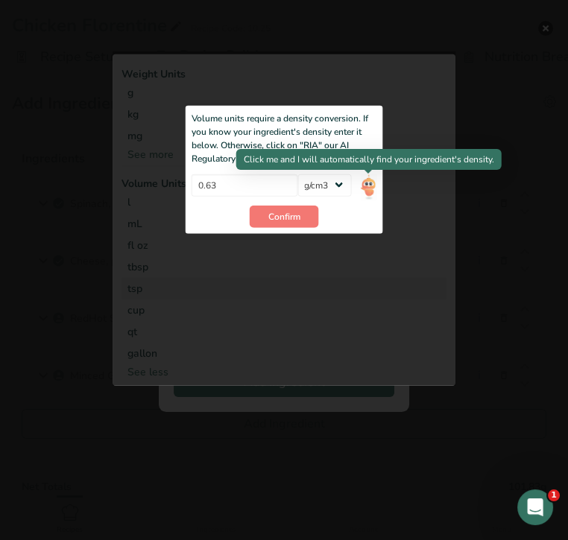
click at [372, 190] on img "Add ingredient modal" at bounding box center [368, 187] width 16 height 26
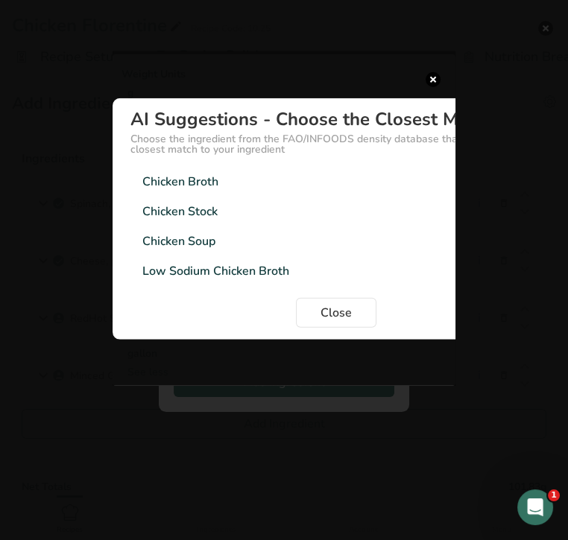
click at [328, 276] on div "Low Sodium Chicken Broth 1.01g/cm3" at bounding box center [335, 271] width 411 height 30
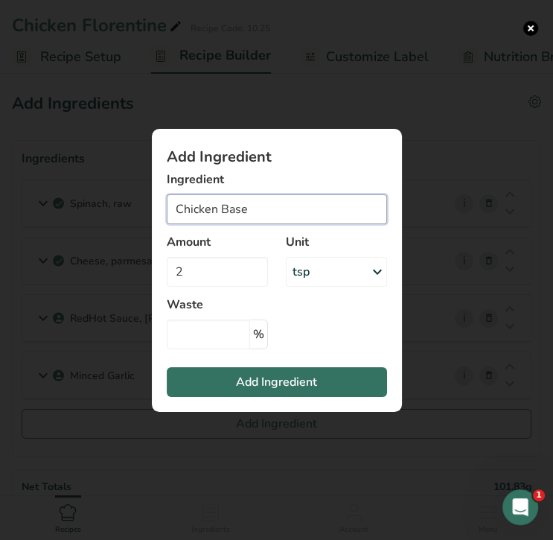
click at [317, 205] on input "Chicken Base" at bounding box center [277, 209] width 220 height 30
click at [530, 30] on button "Add ingredient modal" at bounding box center [531, 28] width 15 height 15
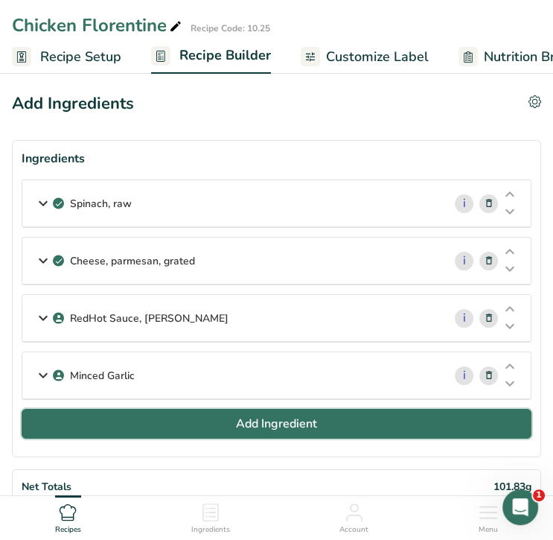
click at [109, 412] on button "Add Ingredient" at bounding box center [277, 424] width 510 height 30
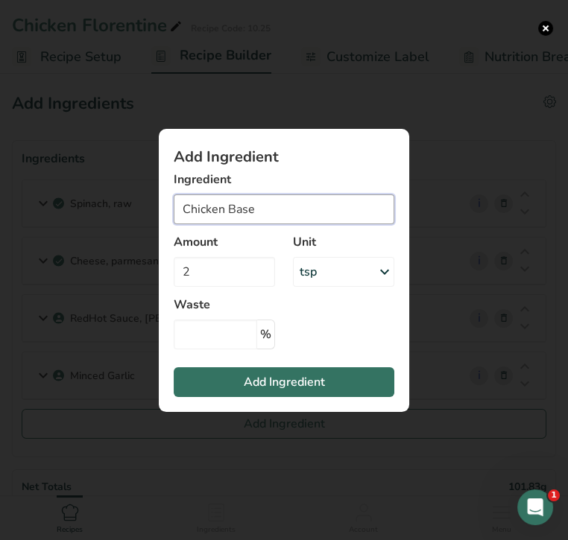
click at [269, 209] on input "Chicken Base" at bounding box center [284, 209] width 220 height 30
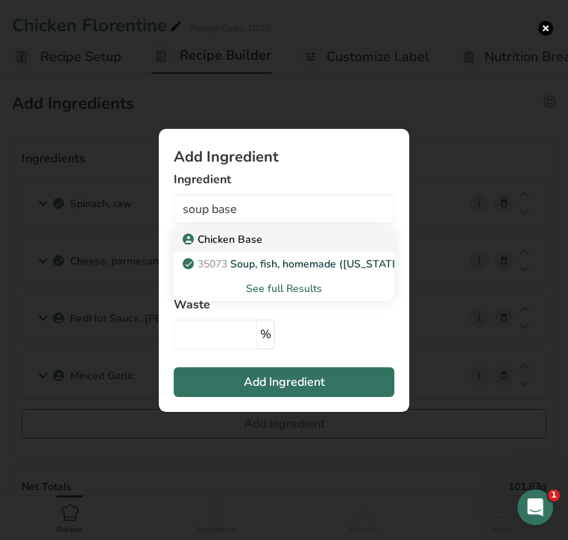
click at [254, 238] on p "Chicken Base" at bounding box center [223, 240] width 77 height 16
type input "Chicken Base"
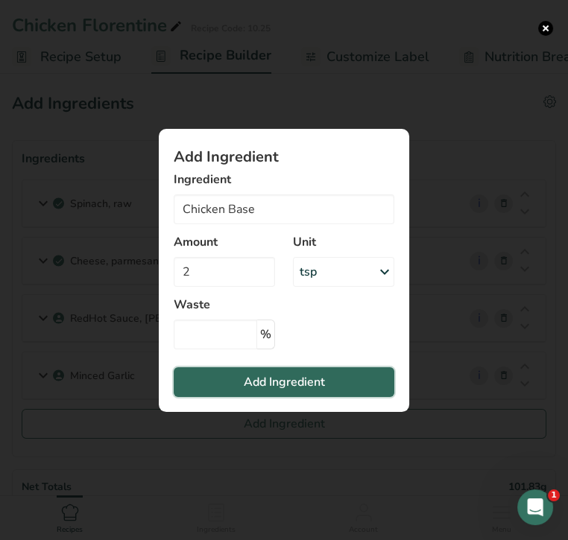
click at [295, 377] on span "Add Ingredient" at bounding box center [284, 382] width 81 height 18
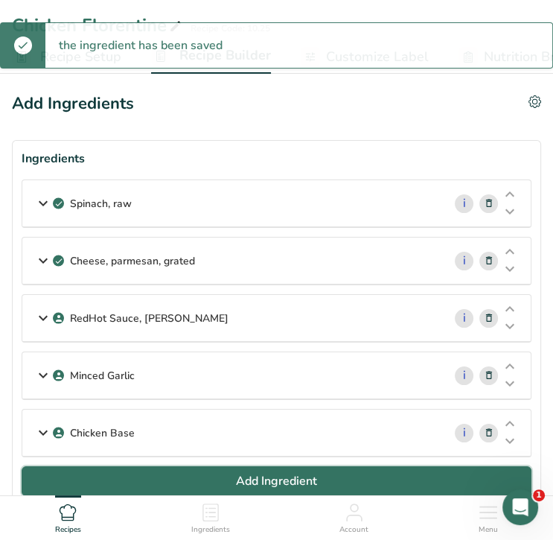
click at [302, 472] on span "Add Ingredient" at bounding box center [276, 481] width 81 height 18
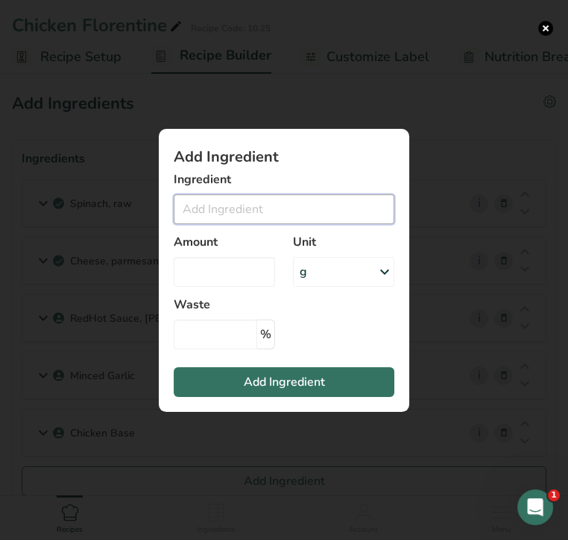
click at [235, 204] on input "Add ingredient modal" at bounding box center [284, 209] width 220 height 30
type input "s"
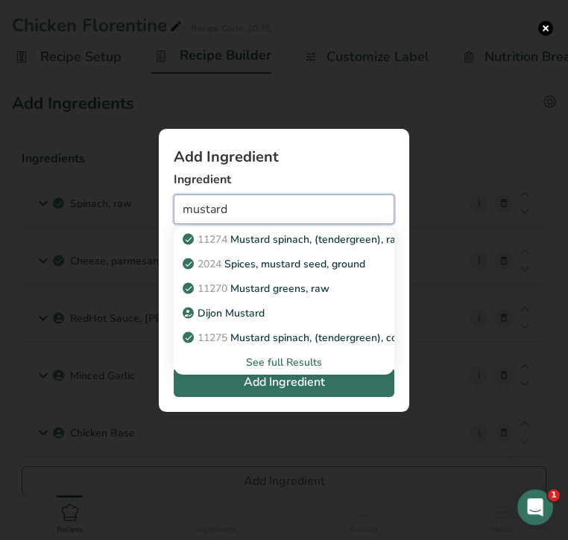
type input "mustard"
click at [292, 357] on div "See full Results" at bounding box center [283, 363] width 197 height 16
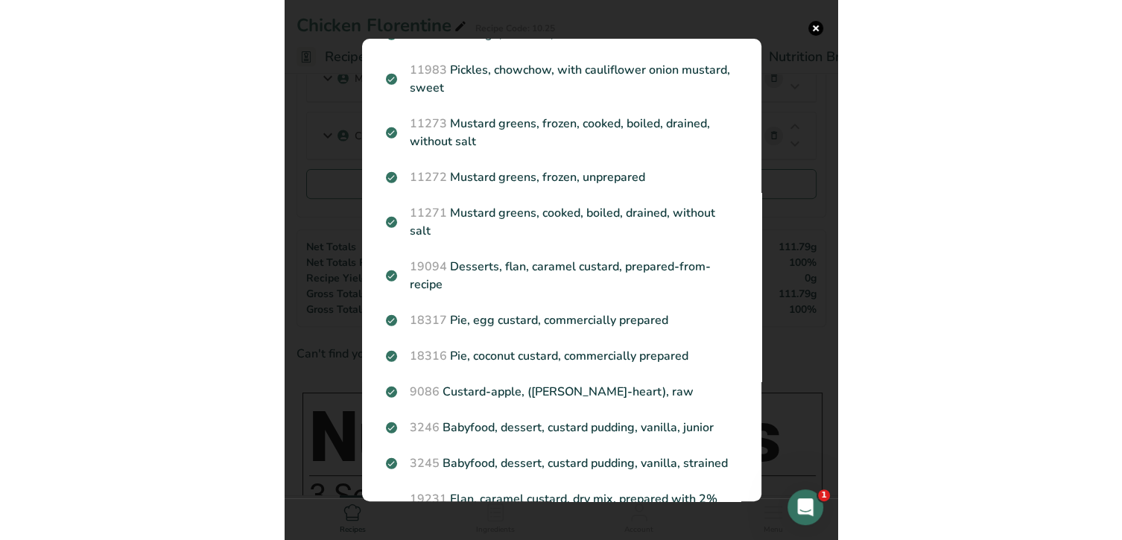
scroll to position [603, 0]
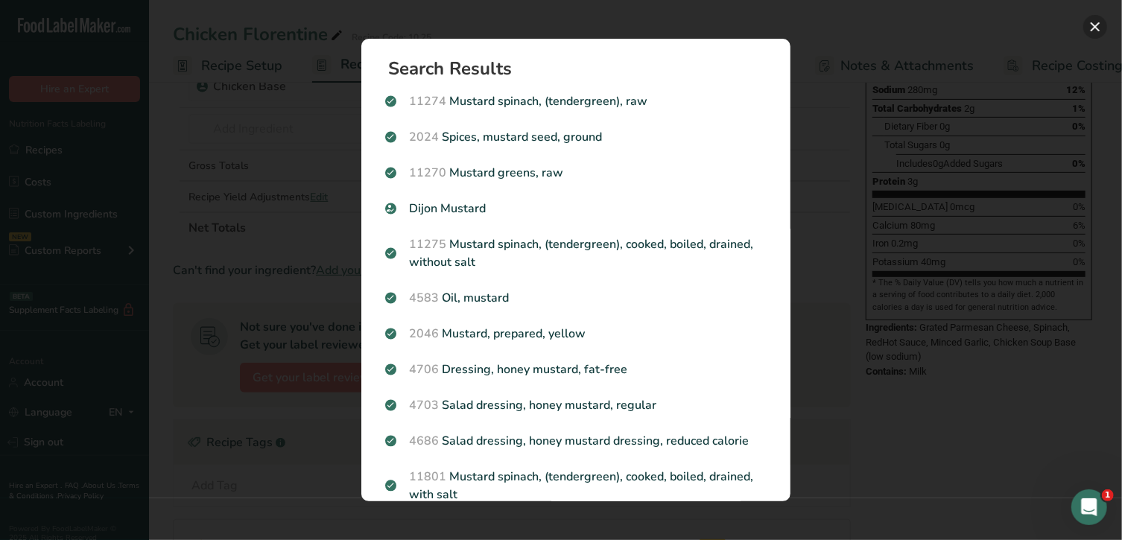
click at [1095, 25] on button "Search results modal" at bounding box center [1095, 27] width 24 height 24
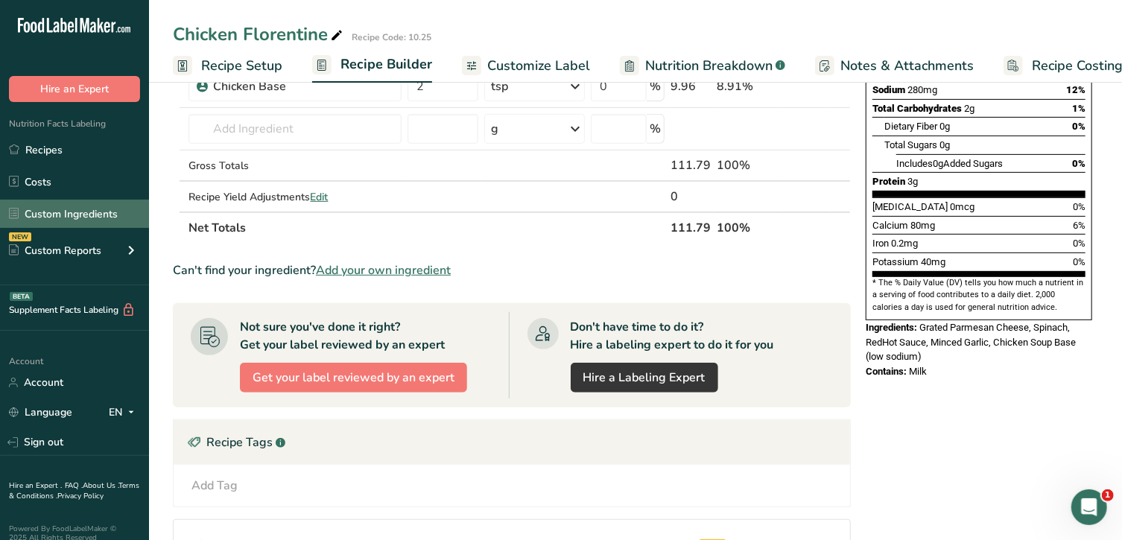
click at [86, 209] on link "Custom Ingredients" at bounding box center [74, 214] width 149 height 28
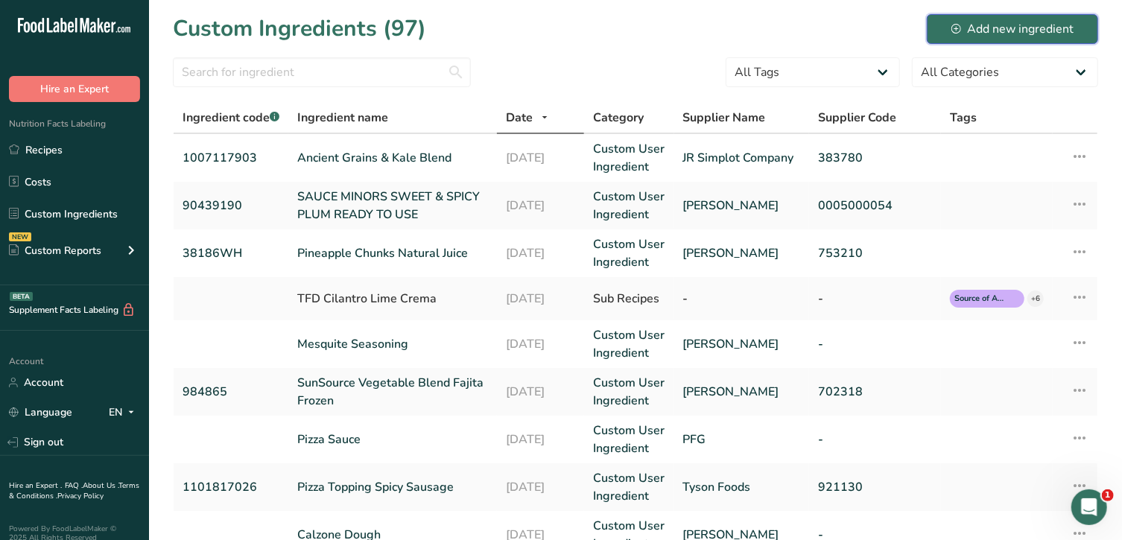
click at [1025, 24] on div "Add new ingredient" at bounding box center [1012, 29] width 122 height 18
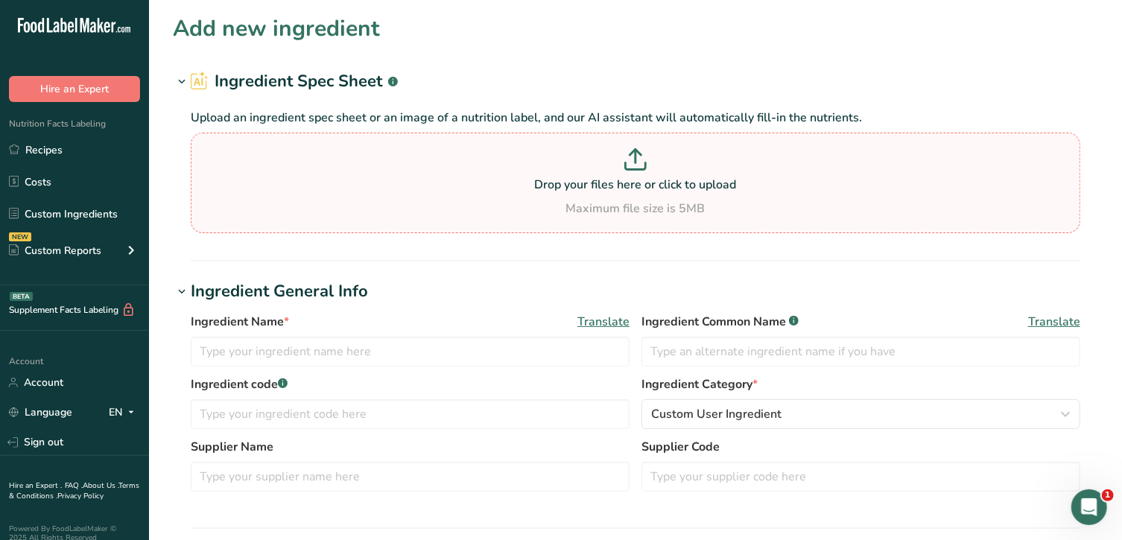
click at [656, 193] on p "Drop your files here or click to upload" at bounding box center [635, 185] width 882 height 18
click at [656, 193] on input "Drop your files here or click to upload Maximum file size is 5MB" at bounding box center [635, 183] width 889 height 101
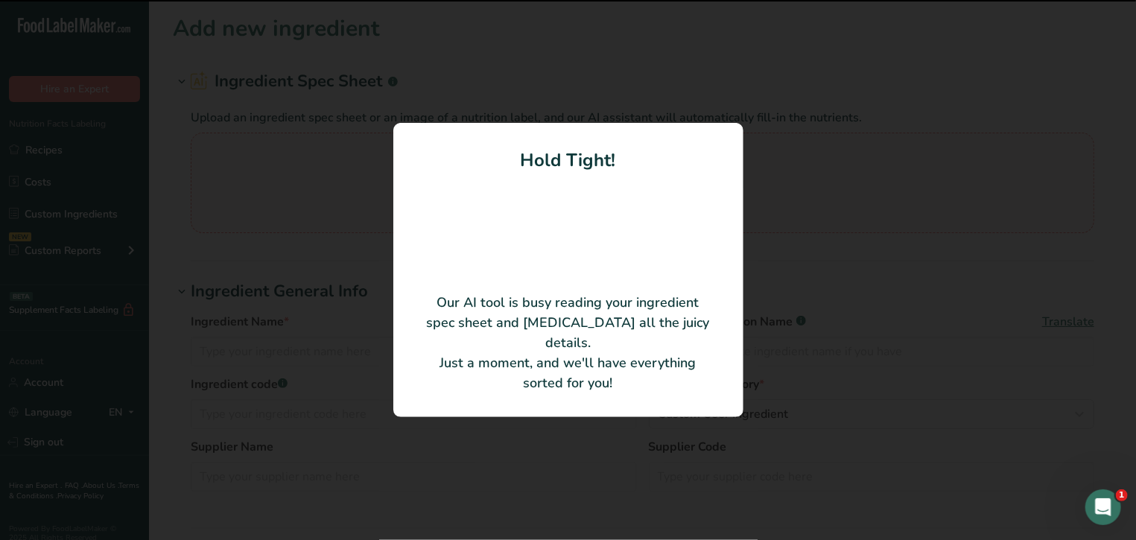
type input "Spicy Mustard"
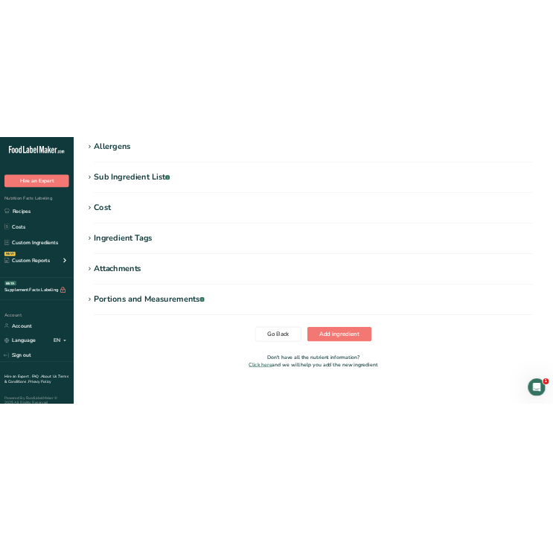
scroll to position [527, 0]
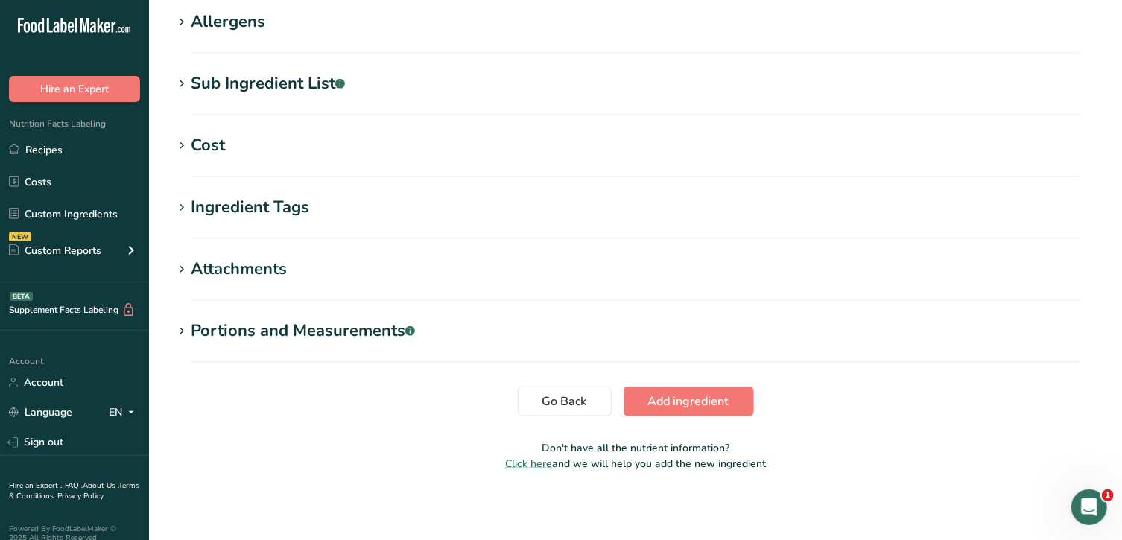
click at [188, 326] on icon at bounding box center [181, 331] width 13 height 21
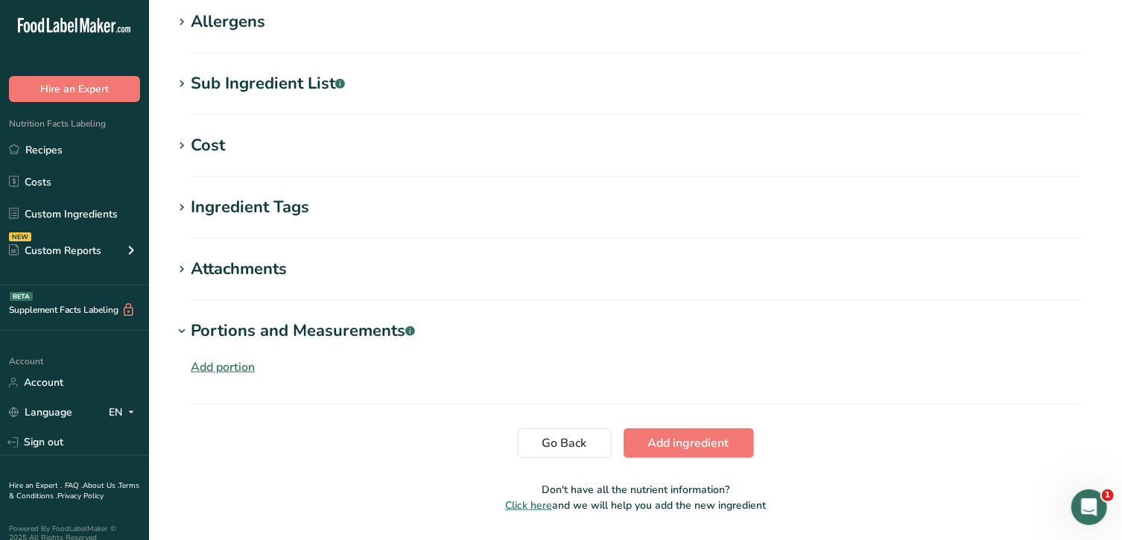
click at [222, 363] on div "Add portion" at bounding box center [223, 367] width 64 height 18
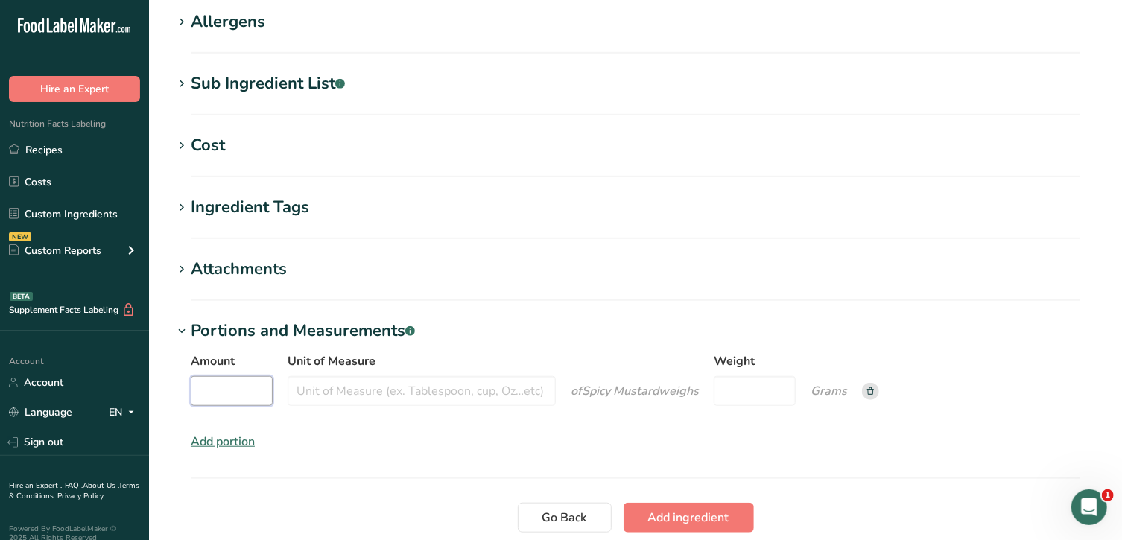
click at [238, 381] on input "Amount" at bounding box center [232, 391] width 82 height 30
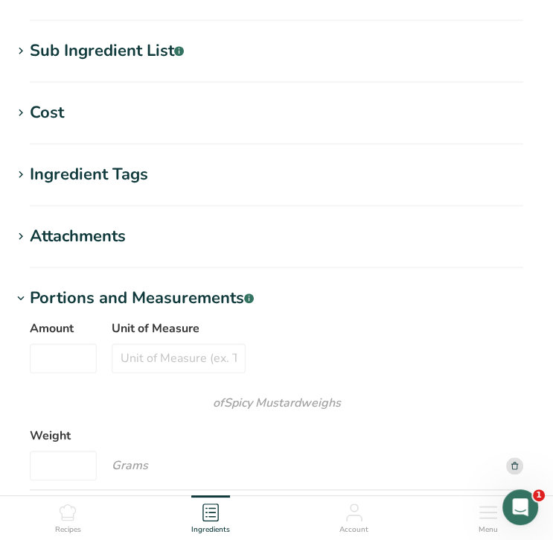
scroll to position [739, 0]
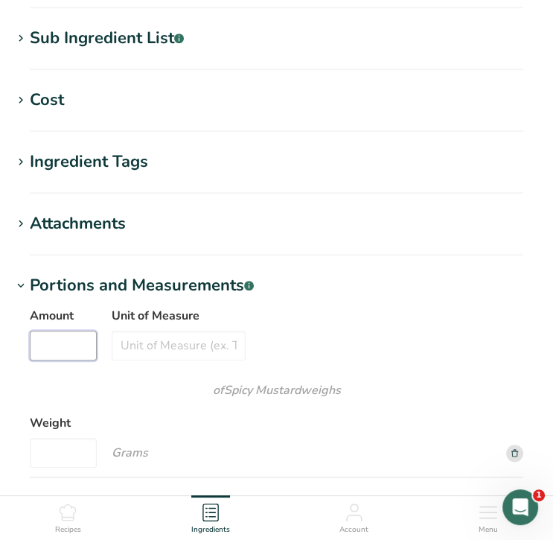
click at [69, 347] on input "Amount" at bounding box center [63, 346] width 67 height 30
type input "1"
click at [154, 349] on input "Unit of Measure" at bounding box center [179, 346] width 134 height 30
type input "teaspoon"
click at [64, 455] on input "Weight" at bounding box center [63, 453] width 67 height 30
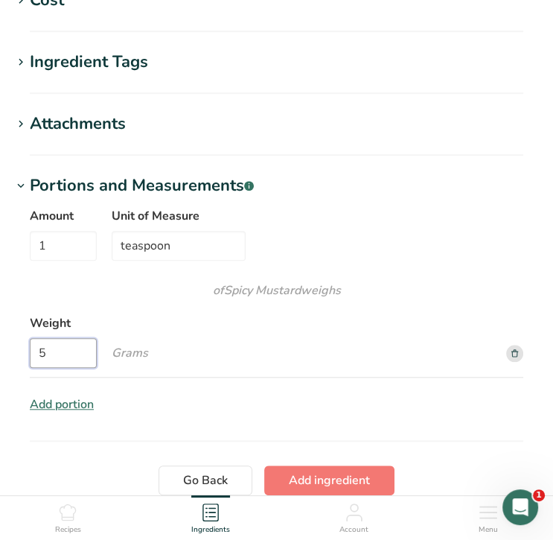
scroll to position [964, 0]
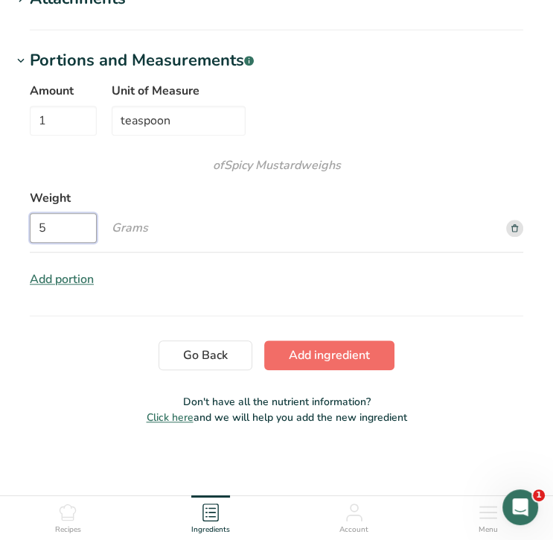
type input "5"
click at [331, 356] on span "Add ingredient" at bounding box center [329, 355] width 81 height 18
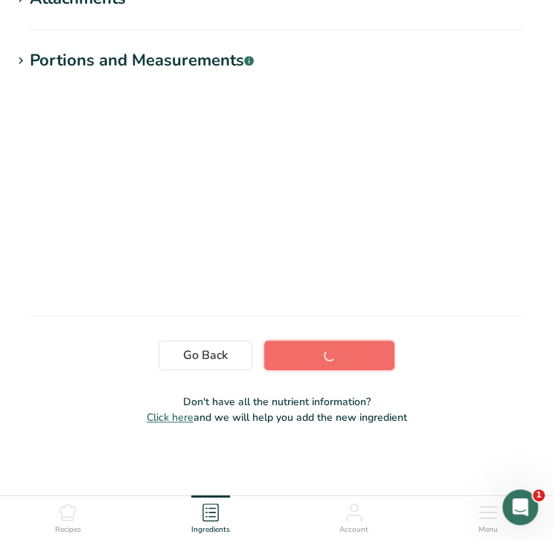
scroll to position [292, 0]
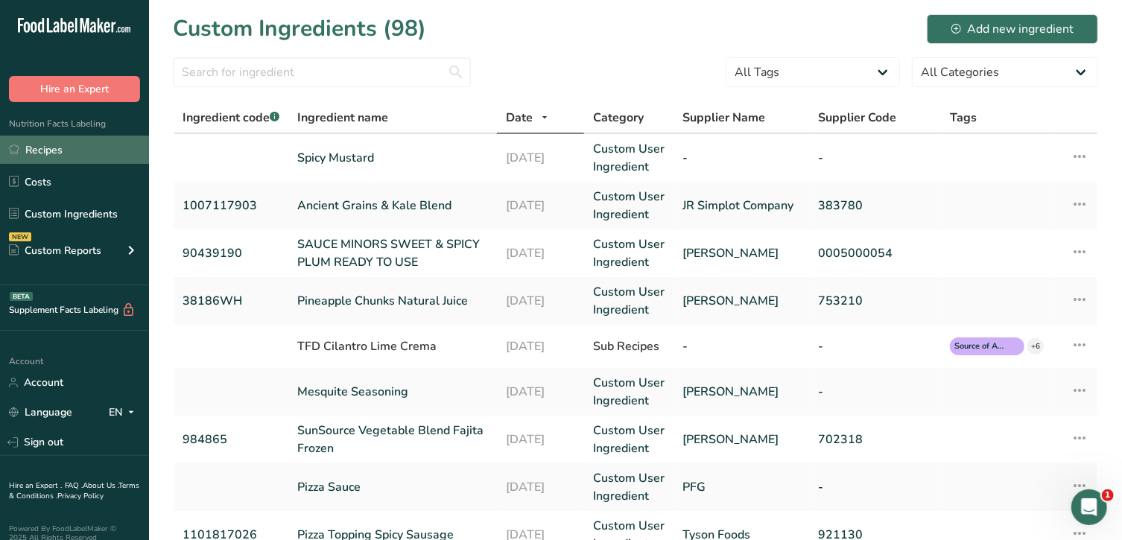
click at [62, 158] on link "Recipes" at bounding box center [74, 150] width 149 height 28
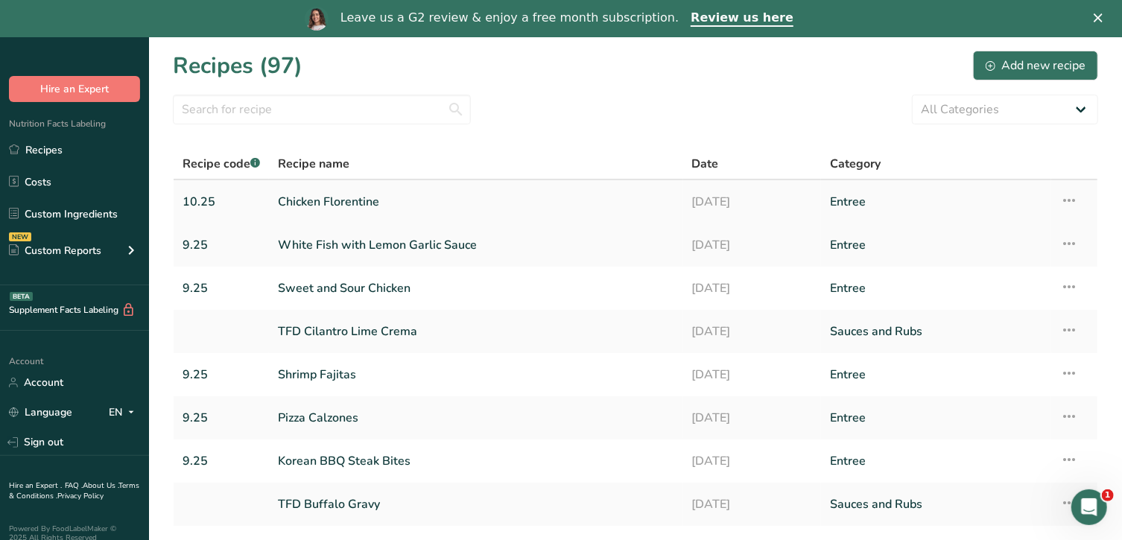
click at [332, 202] on link "Chicken Florentine" at bounding box center [476, 201] width 396 height 31
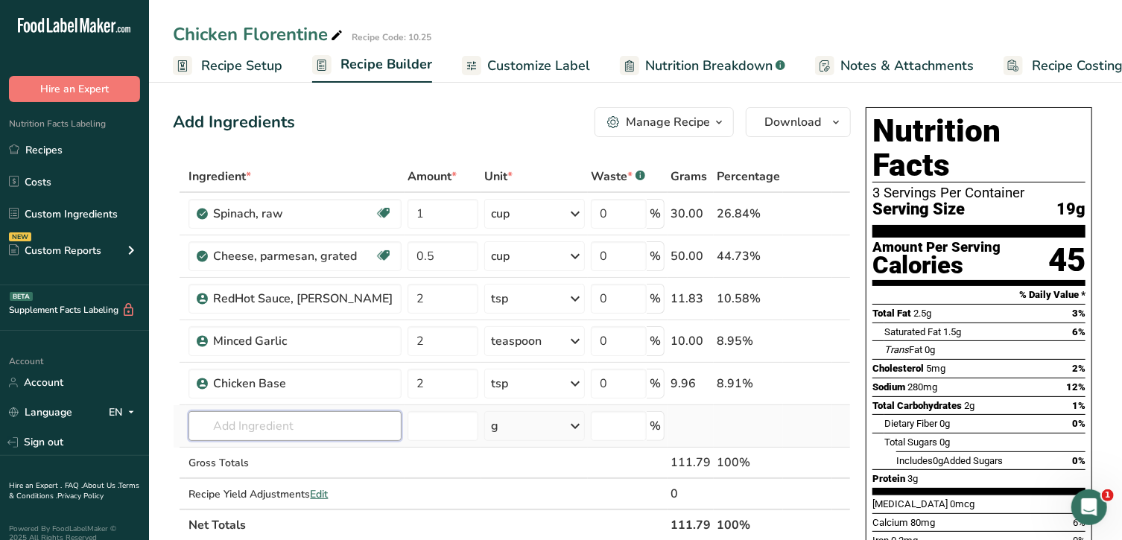
click at [300, 424] on input "text" at bounding box center [294, 426] width 213 height 30
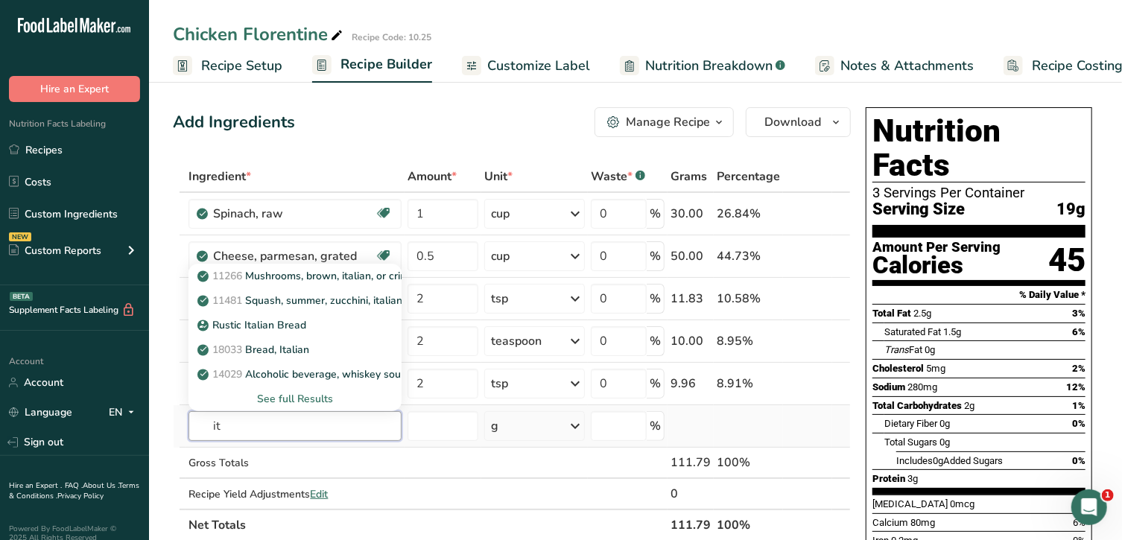
type input "i"
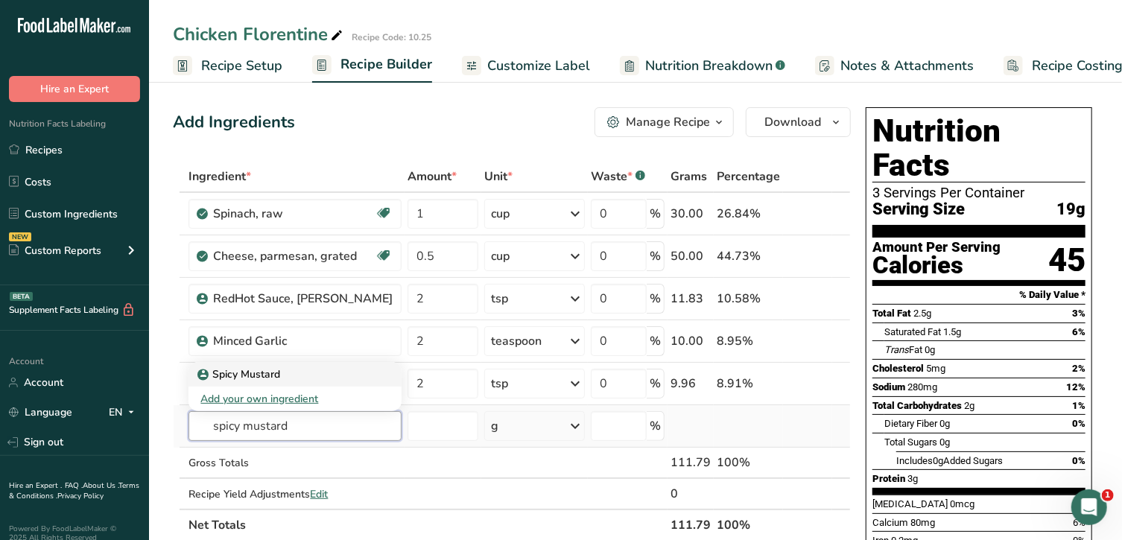
type input "spicy mustard"
click at [266, 372] on p "Spicy Mustard" at bounding box center [240, 374] width 80 height 16
type input "Spicy Mustard"
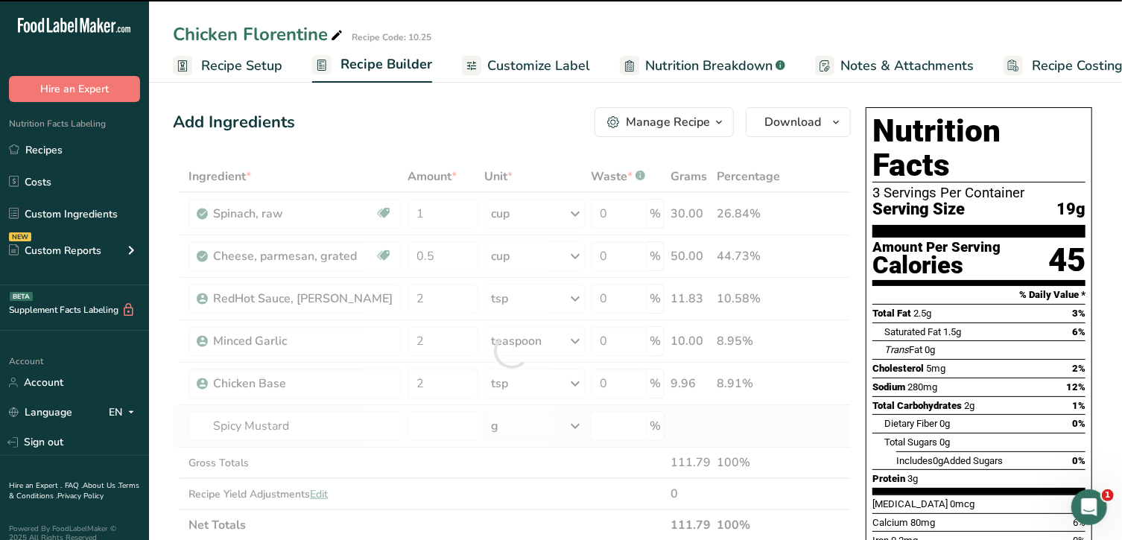
type input "0"
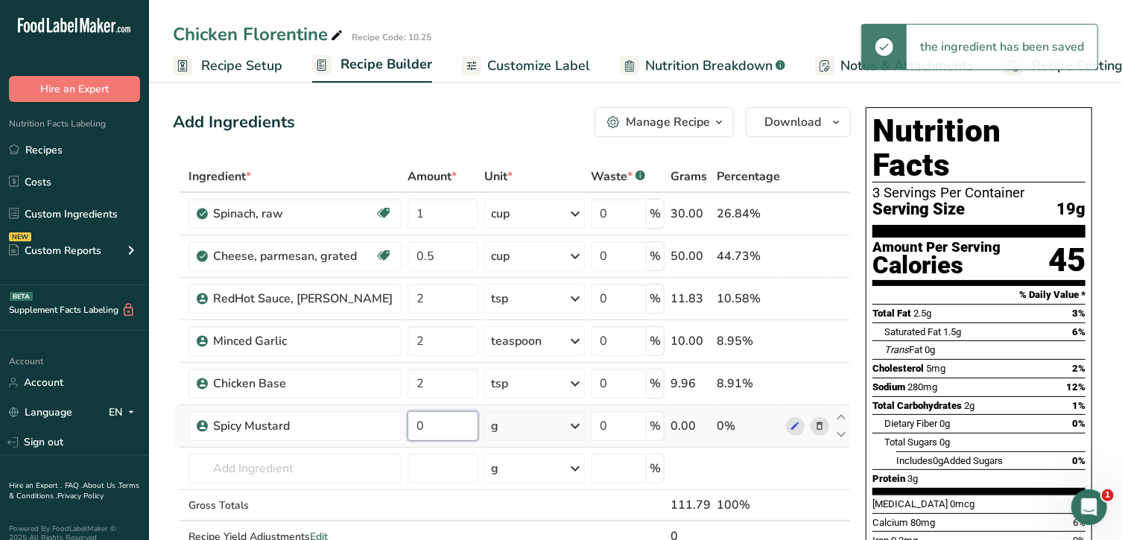
click at [433, 421] on input "0" at bounding box center [442, 426] width 71 height 30
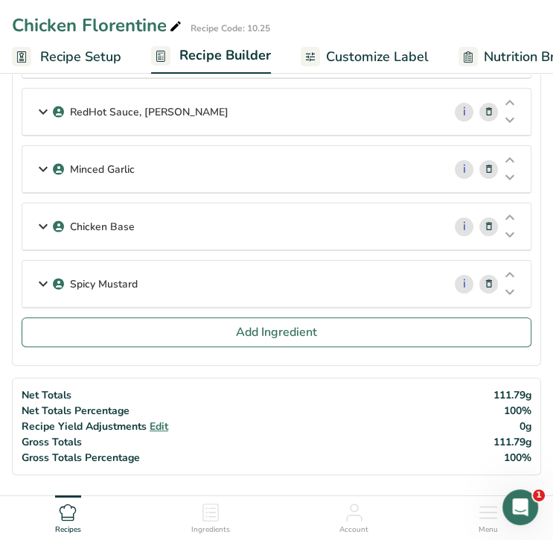
scroll to position [209, 0]
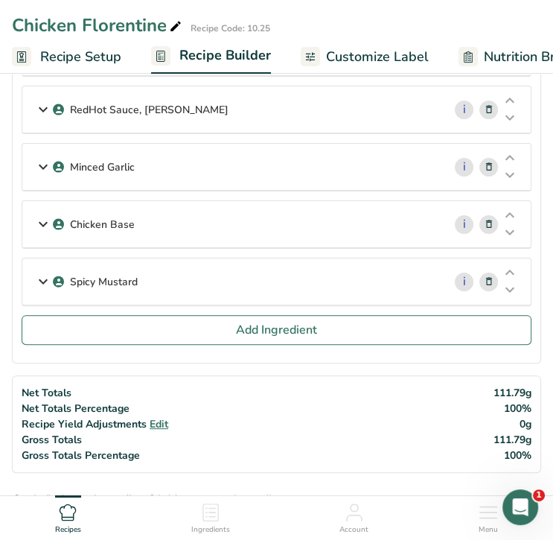
click at [326, 287] on div "Spicy Mustard" at bounding box center [232, 281] width 421 height 46
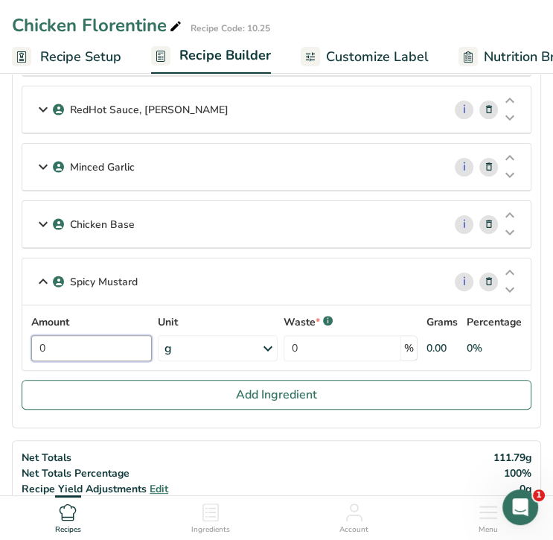
click at [65, 347] on input "0" at bounding box center [91, 348] width 121 height 26
type input "1"
click at [186, 343] on div "Amount 1 Unit g Portions 1 teaspoon Weight Units g kg mg See more Volume Units …" at bounding box center [276, 337] width 491 height 47
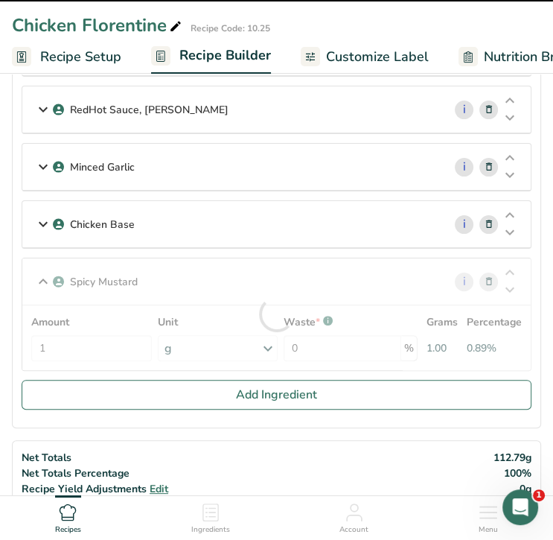
click at [203, 340] on div at bounding box center [276, 314] width 509 height 112
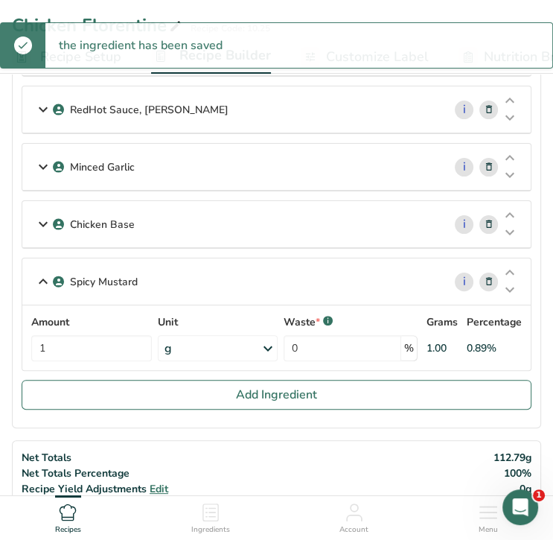
click at [267, 343] on icon at bounding box center [268, 348] width 18 height 27
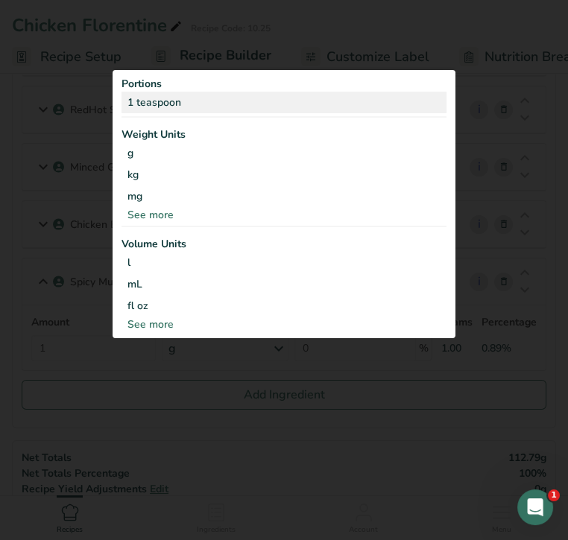
click at [200, 104] on div "1 teaspoon" at bounding box center [283, 103] width 325 height 22
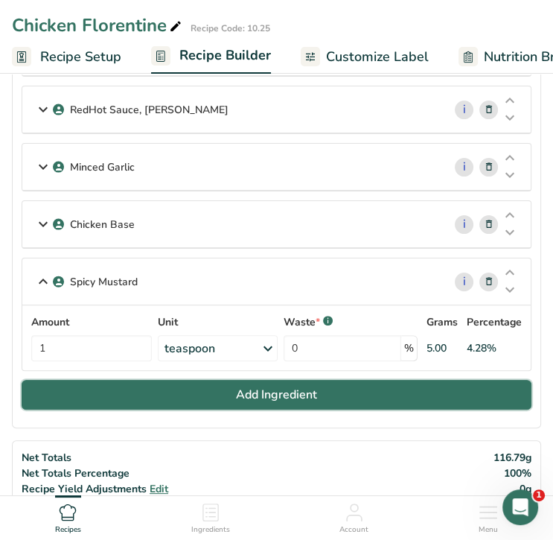
click at [260, 387] on span "Add Ingredient" at bounding box center [276, 395] width 81 height 18
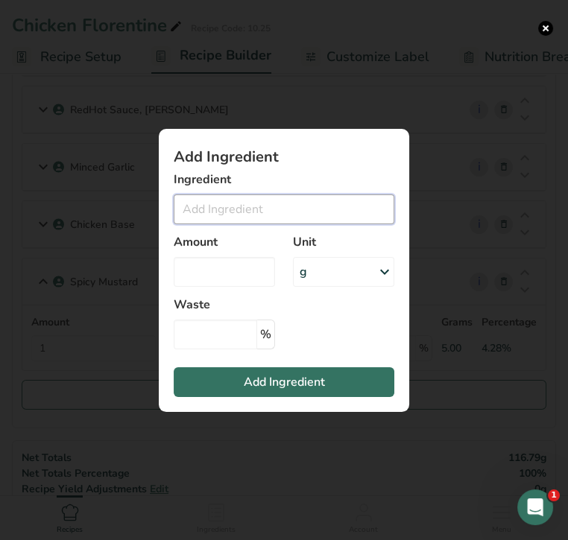
click at [232, 214] on input "Add ingredient modal" at bounding box center [284, 209] width 220 height 30
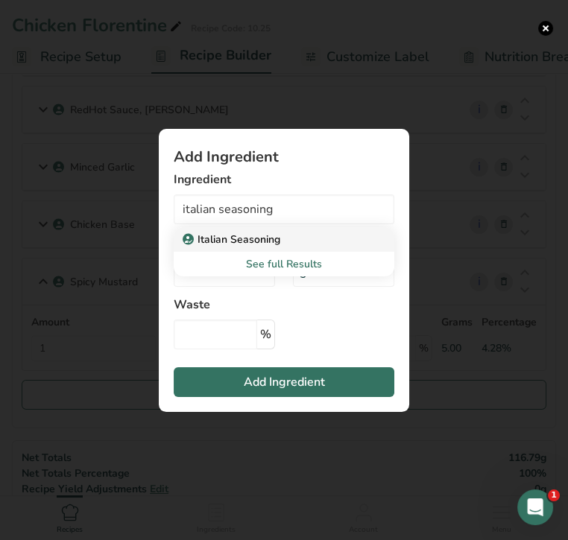
click at [242, 238] on p "Italian Seasoning" at bounding box center [232, 240] width 95 height 16
type input "Italian Seasoning"
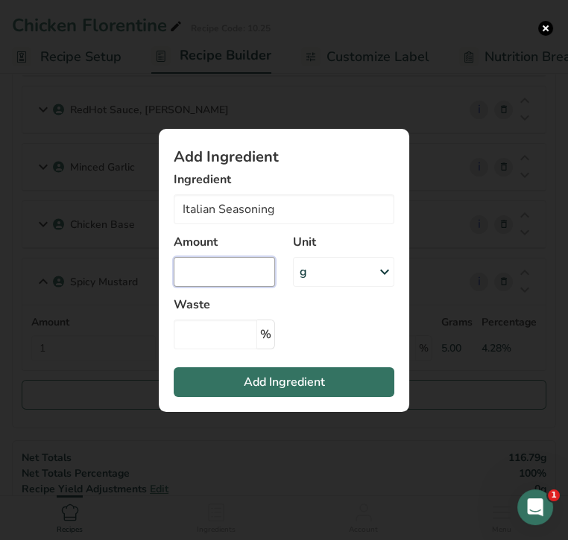
click at [230, 275] on input "Add ingredient modal" at bounding box center [224, 272] width 101 height 30
type input "1"
click at [343, 271] on div "g" at bounding box center [343, 272] width 101 height 30
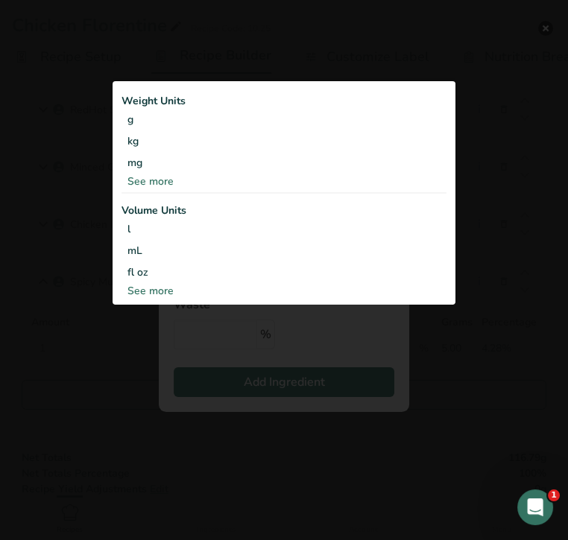
click at [157, 290] on div "See more" at bounding box center [283, 291] width 325 height 16
select select "22"
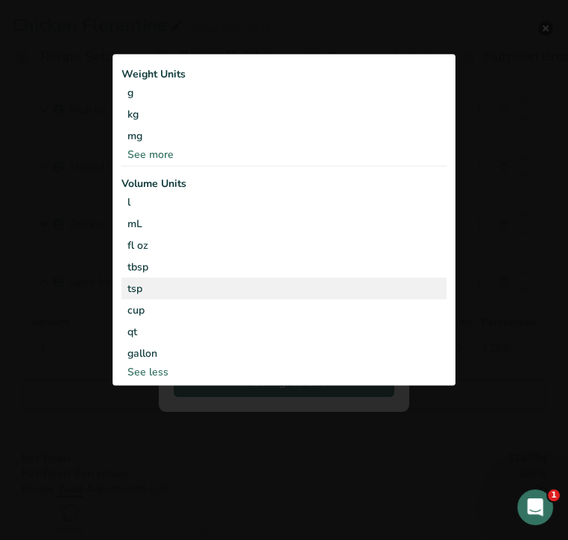
click at [163, 291] on div "tsp" at bounding box center [283, 289] width 313 height 16
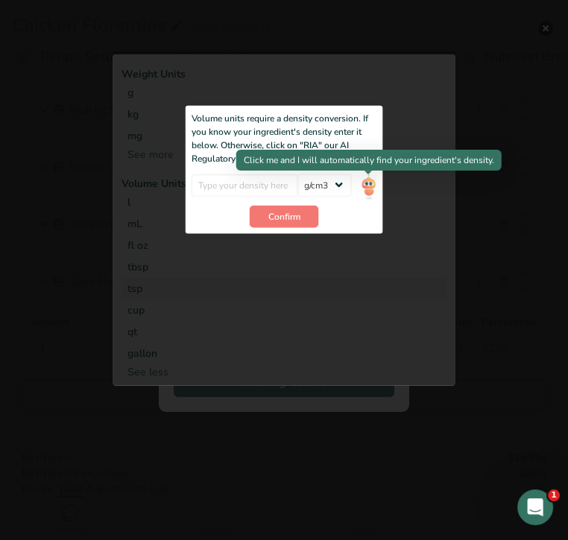
click at [366, 186] on img "Add ingredient modal" at bounding box center [368, 187] width 16 height 26
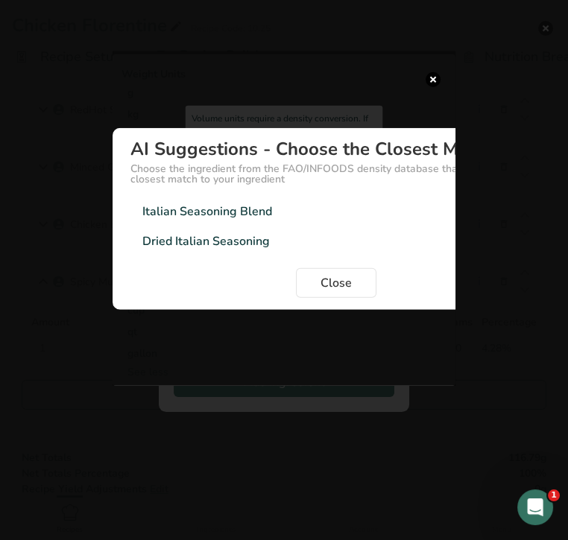
click at [264, 206] on div "Italian Seasoning Blend" at bounding box center [207, 212] width 130 height 18
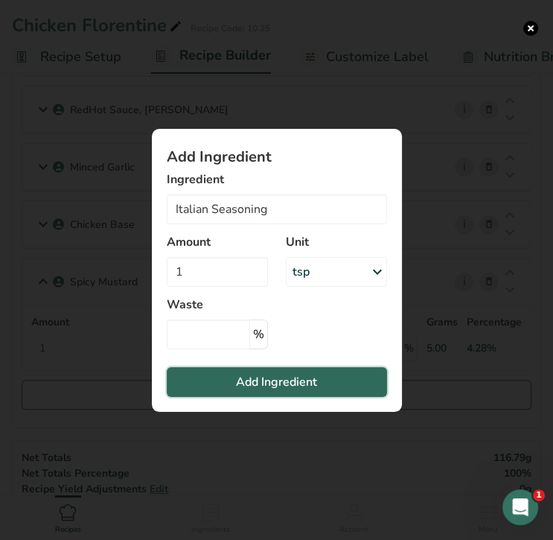
click at [309, 375] on span "Add Ingredient" at bounding box center [276, 382] width 81 height 18
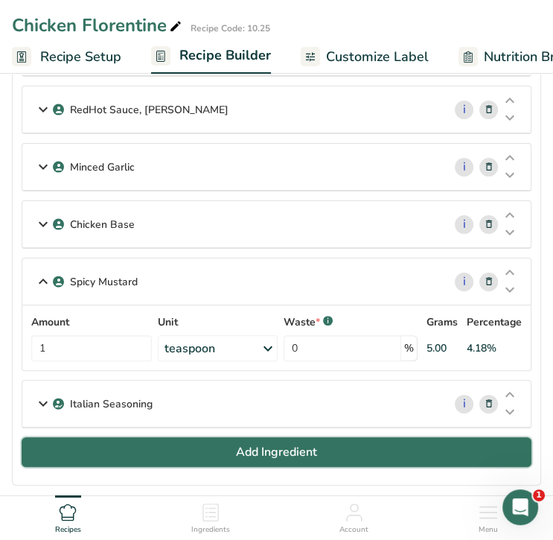
click at [241, 443] on span "Add Ingredient" at bounding box center [276, 452] width 81 height 18
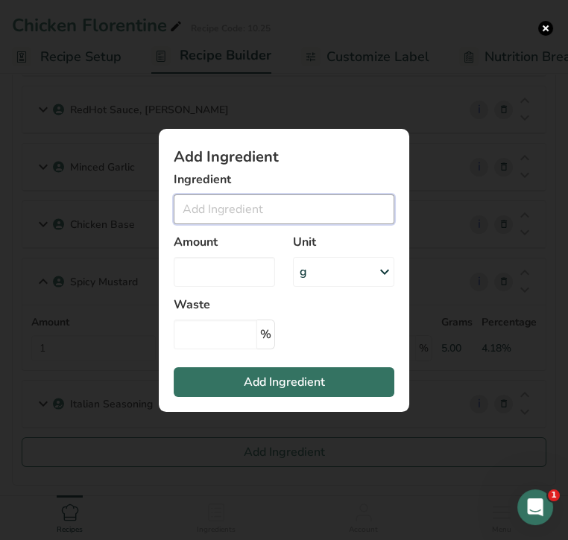
click at [270, 209] on input "Add ingredient modal" at bounding box center [284, 209] width 220 height 30
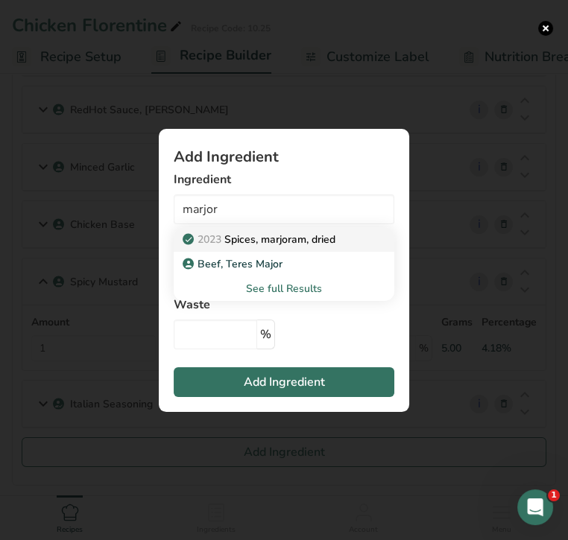
click at [287, 238] on p "2023 Spices, marjoram, dried" at bounding box center [260, 240] width 150 height 16
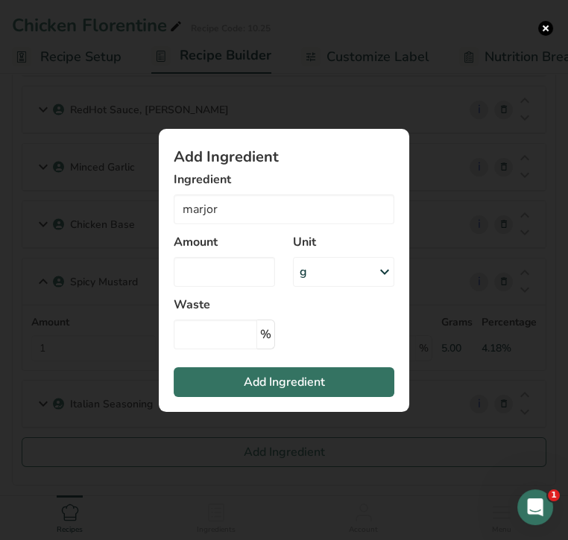
type input "Spices, marjoram, dried"
click at [258, 272] on input "Add ingredient modal" at bounding box center [224, 272] width 101 height 30
type input "0.5"
click at [331, 275] on div "g" at bounding box center [343, 272] width 101 height 30
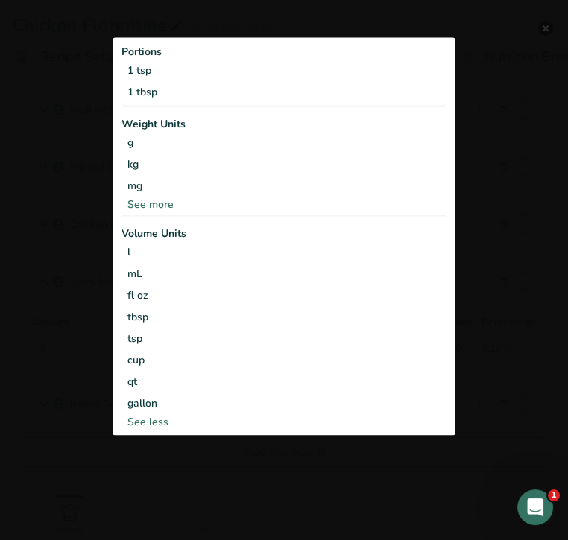
click at [331, 275] on div "mL" at bounding box center [283, 274] width 313 height 16
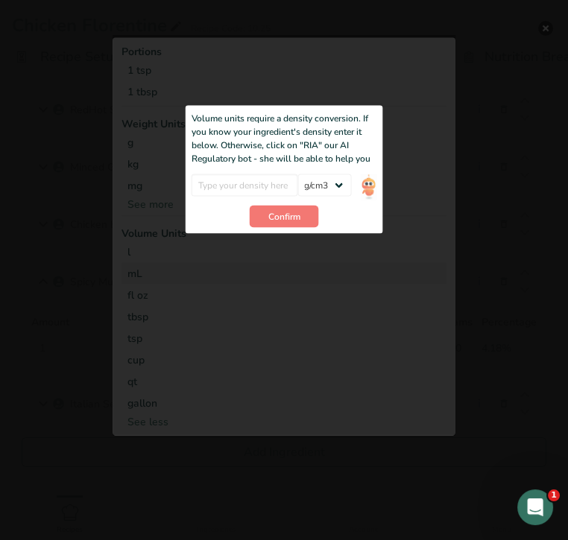
click at [311, 280] on div "Add ingredient modal" at bounding box center [283, 235] width 343 height 401
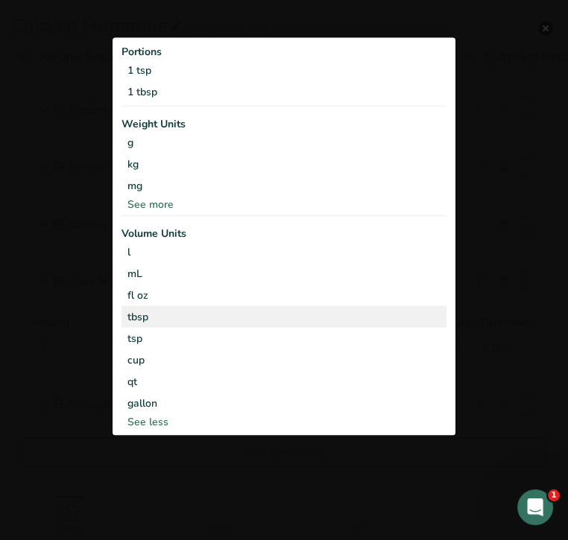
click at [261, 320] on div "tbsp" at bounding box center [283, 317] width 313 height 16
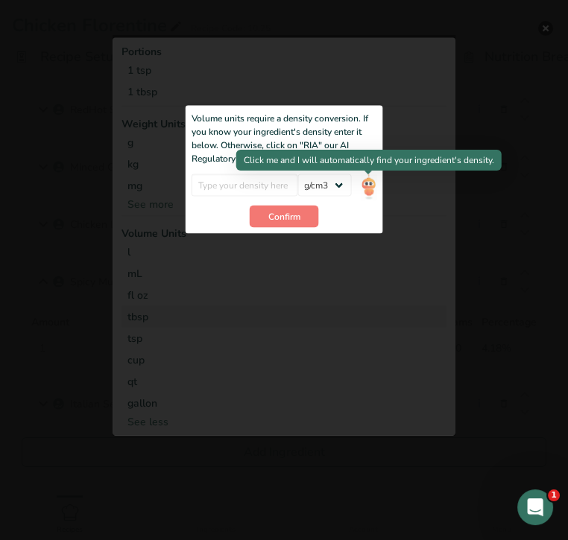
click at [374, 185] on img "Add ingredient modal" at bounding box center [368, 187] width 16 height 26
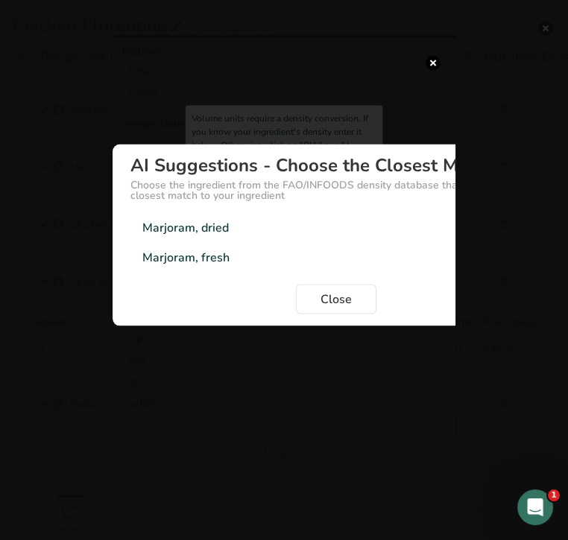
click at [233, 233] on div "Marjoram, dried 0.56g/cm3" at bounding box center [335, 228] width 411 height 30
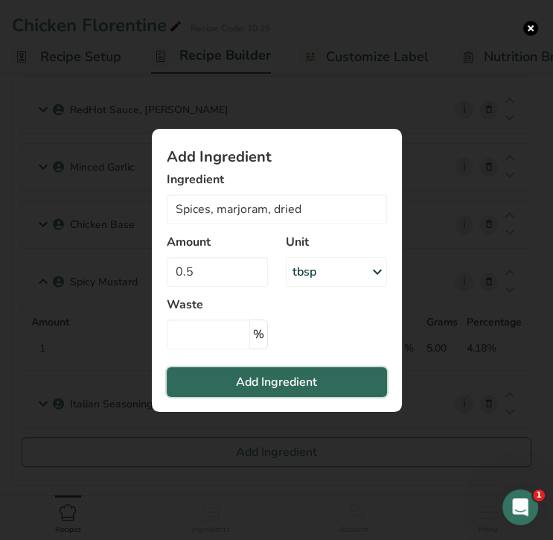
click at [308, 379] on span "Add Ingredient" at bounding box center [276, 382] width 81 height 18
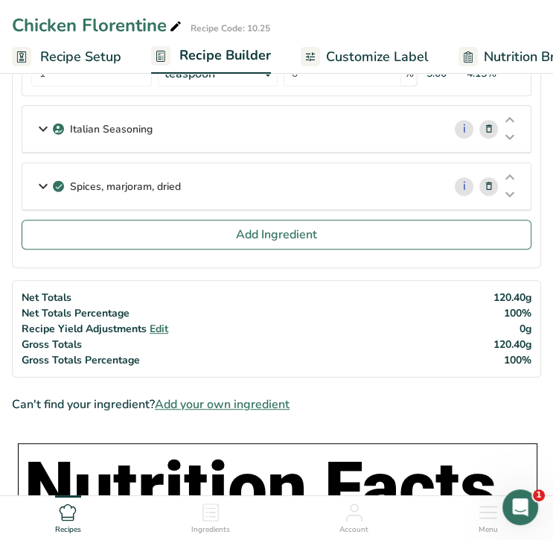
scroll to position [492, 0]
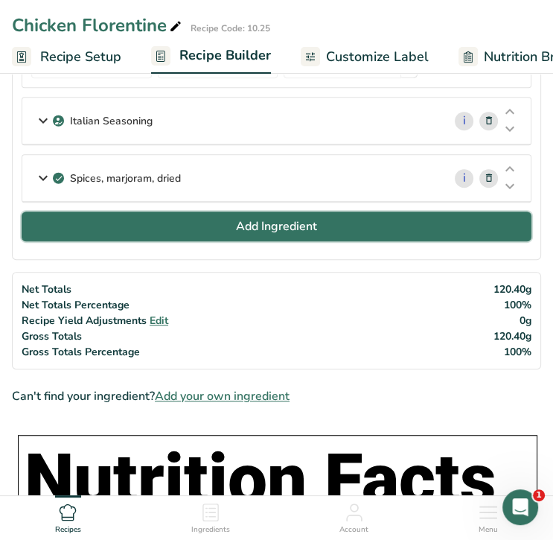
click at [223, 227] on button "Add Ingredient" at bounding box center [277, 227] width 510 height 30
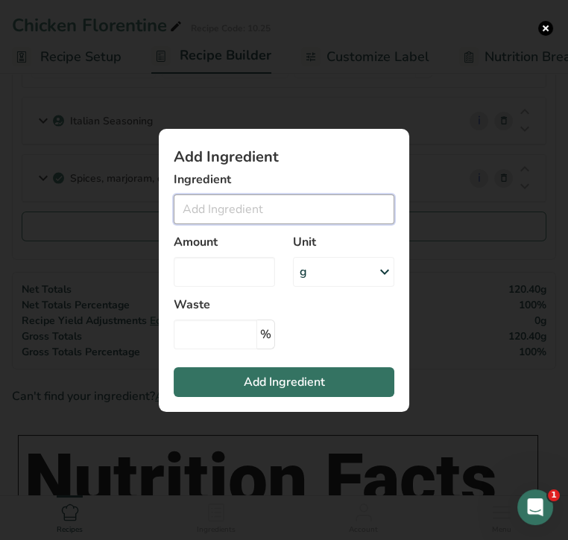
click at [226, 212] on input "Add ingredient modal" at bounding box center [284, 209] width 220 height 30
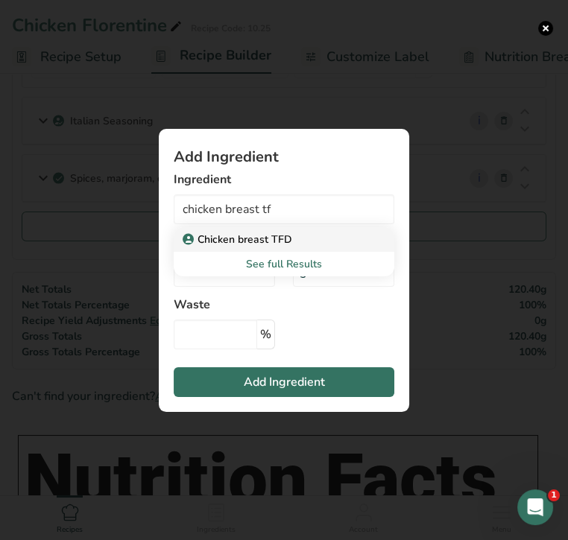
click at [255, 236] on p "Chicken breast TFD" at bounding box center [238, 240] width 107 height 16
type input "Chicken breast TFD"
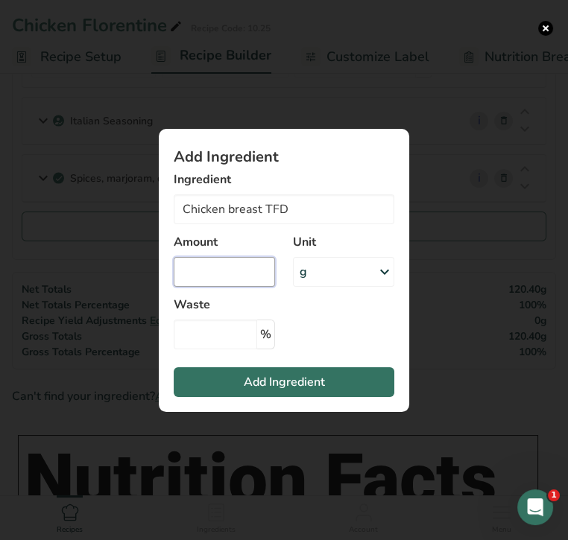
click at [223, 273] on input "Add ingredient modal" at bounding box center [224, 272] width 101 height 30
type input "1.75"
click at [326, 271] on div "g" at bounding box center [343, 272] width 101 height 30
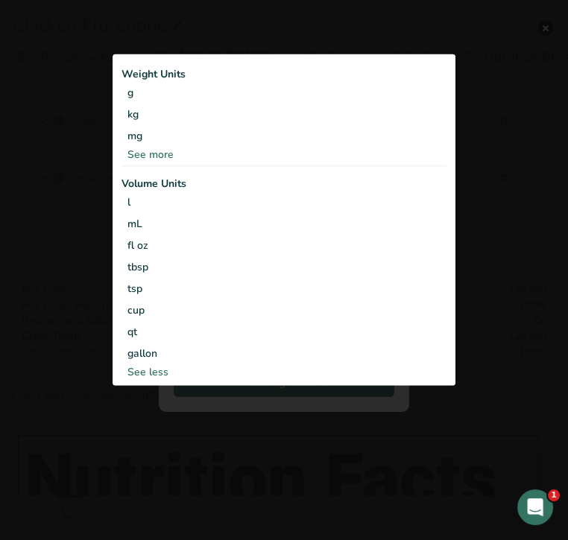
click at [167, 153] on div "See more" at bounding box center [283, 155] width 325 height 16
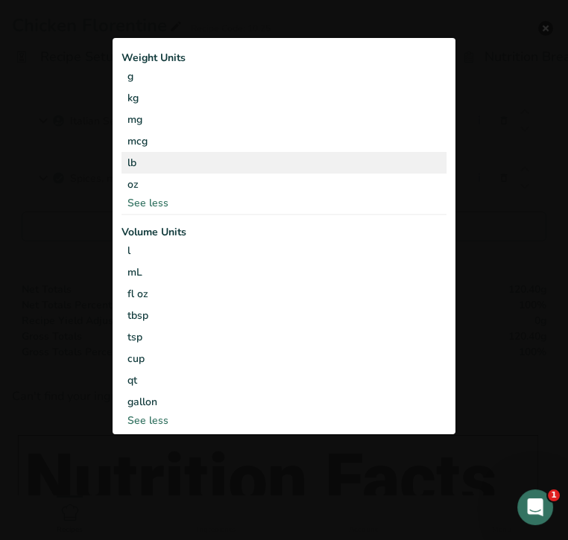
click at [169, 157] on div "lb" at bounding box center [283, 163] width 325 height 22
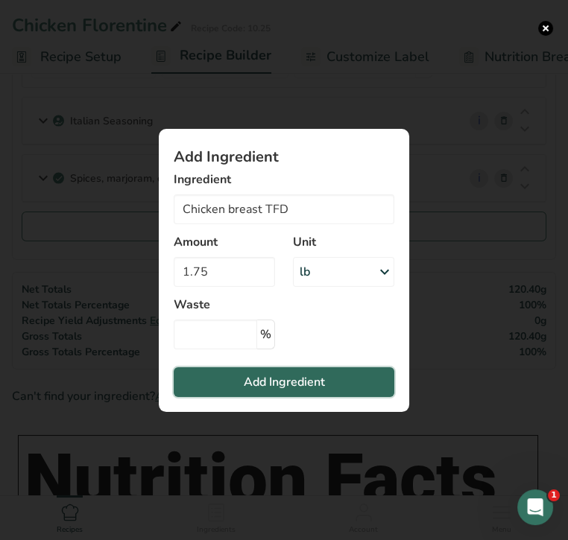
click at [297, 381] on span "Add Ingredient" at bounding box center [284, 382] width 81 height 18
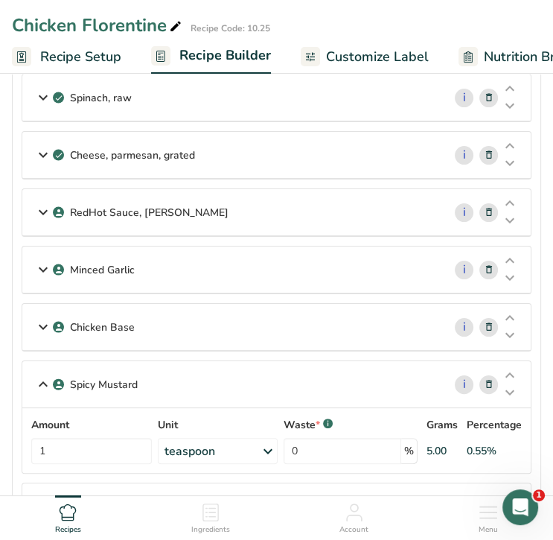
scroll to position [0, 0]
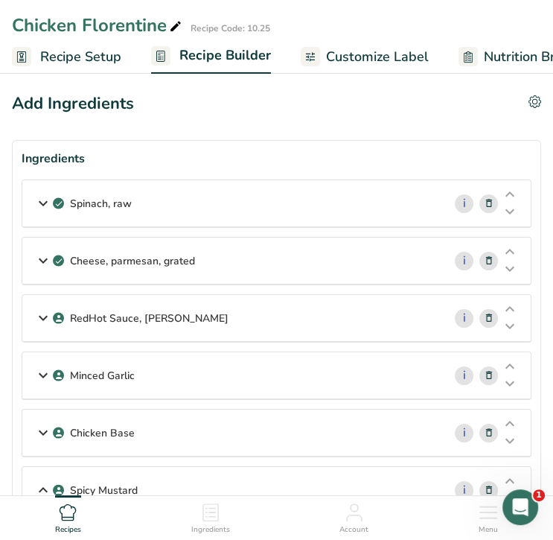
click at [384, 57] on span "Customize Label" at bounding box center [377, 57] width 103 height 20
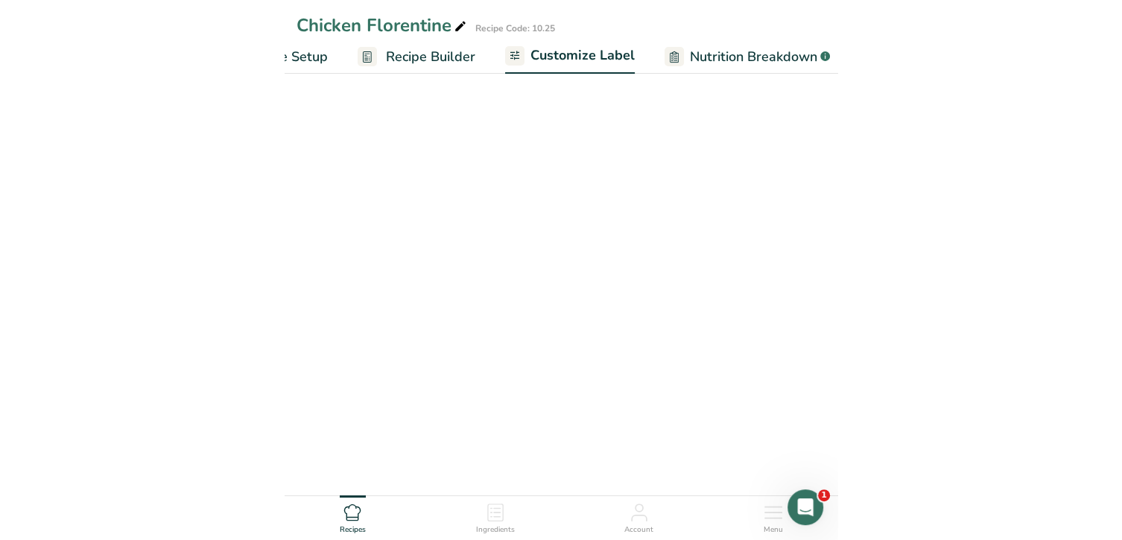
scroll to position [0, 278]
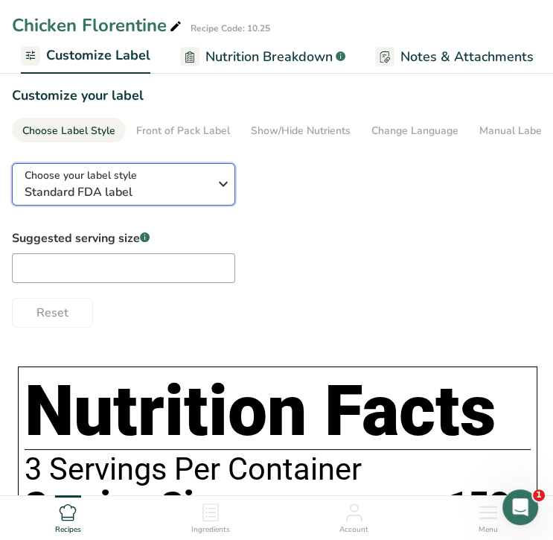
click at [141, 192] on span "Standard FDA label" at bounding box center [120, 192] width 190 height 18
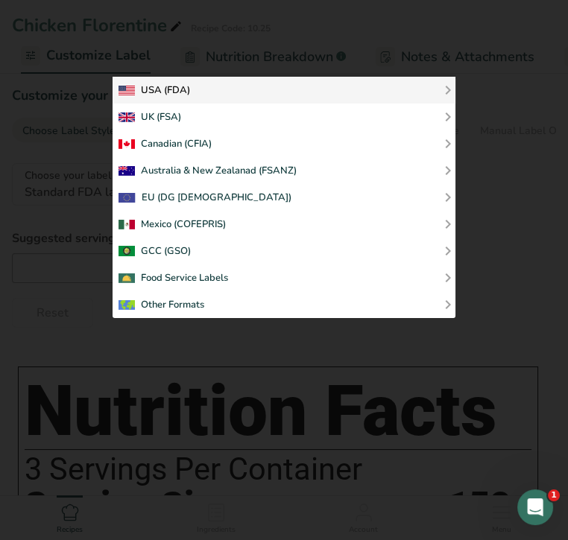
click at [180, 83] on div "USA (FDA)" at bounding box center [153, 90] width 71 height 18
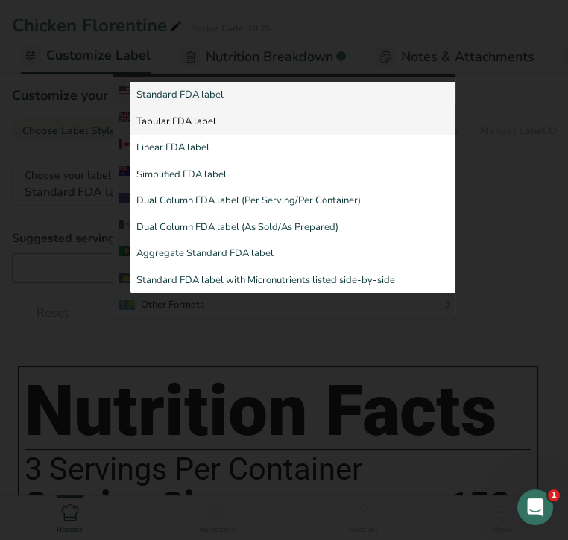
click at [180, 119] on link "Tabular FDA label" at bounding box center [292, 122] width 325 height 27
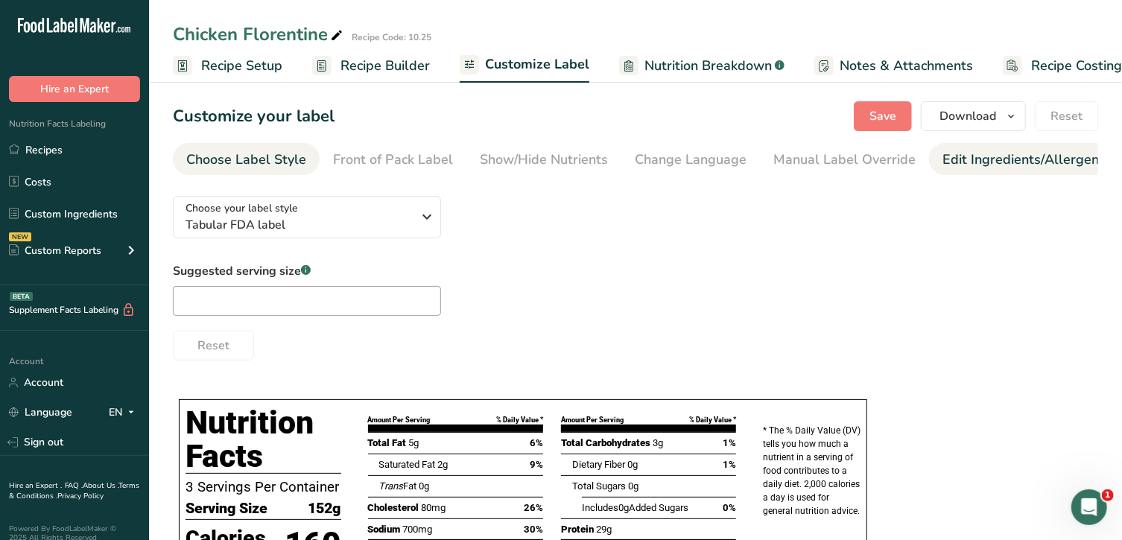
click at [988, 159] on div "Edit Ingredients/Allergens List" at bounding box center [1036, 160] width 189 height 20
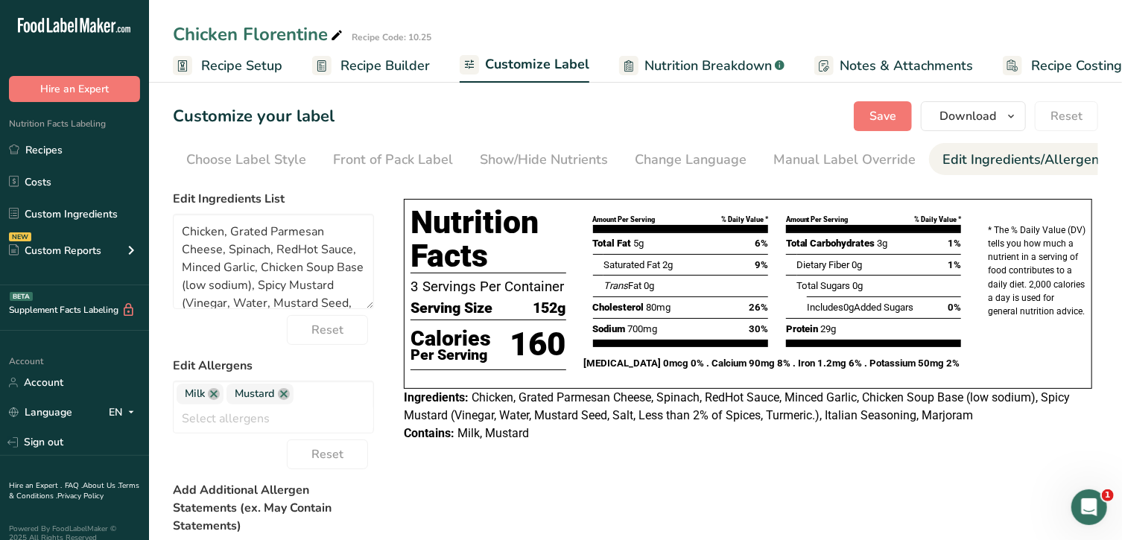
scroll to position [0, 156]
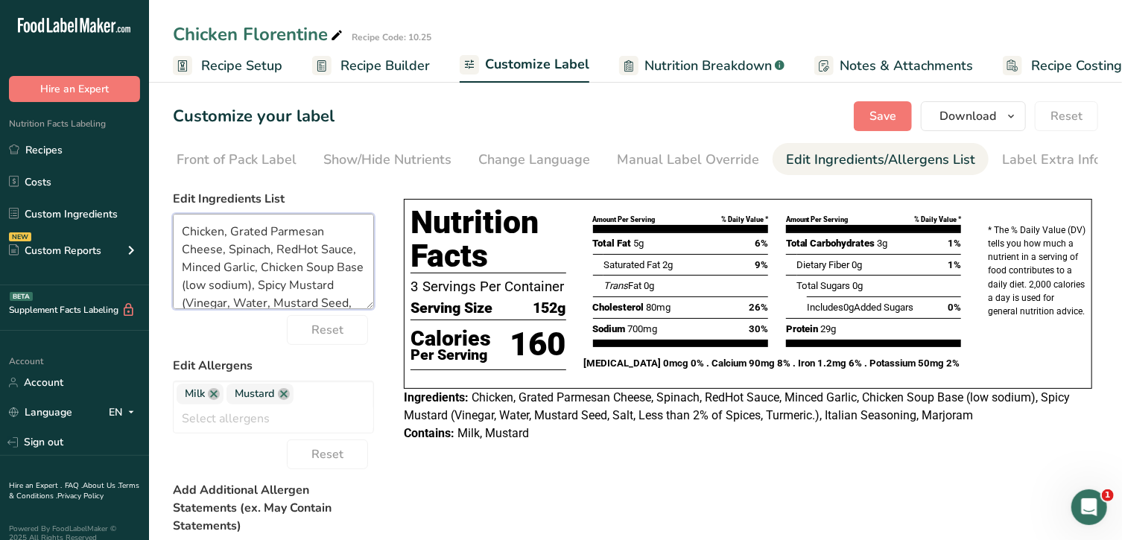
click at [269, 232] on textarea "Chicken, Grated Parmesan Cheese, Spinach, RedHot Sauce, Minced Garlic, Chicken …" at bounding box center [273, 261] width 201 height 95
click at [355, 255] on textarea "Chicken, Parmesan Cheese, Spinach, RedHot Sauce, Minced Garlic, Chicken Soup Ba…" at bounding box center [273, 261] width 201 height 95
click at [235, 300] on textarea "Chicken, Parmesan Cheese, Spinach, RedHot Sauce, Garlic, Chicken Soup Base (low…" at bounding box center [273, 261] width 201 height 95
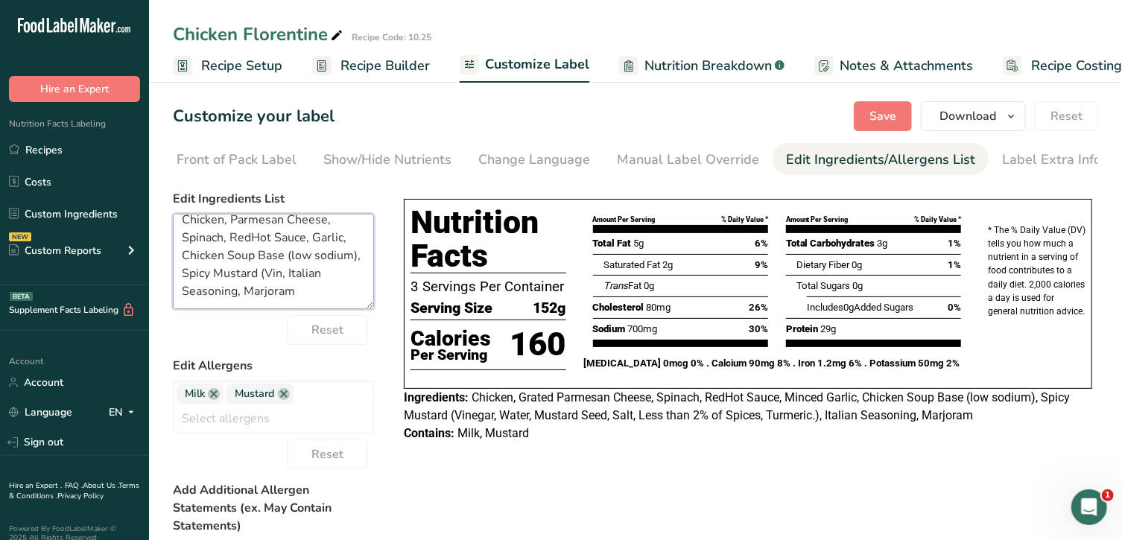
scroll to position [11, 0]
type textarea "Chicken, Parmesan Cheese, Spinach, RedHot Sauce, Garlic, Chicken Soup Base (low…"
click at [285, 395] on link at bounding box center [284, 394] width 12 height 12
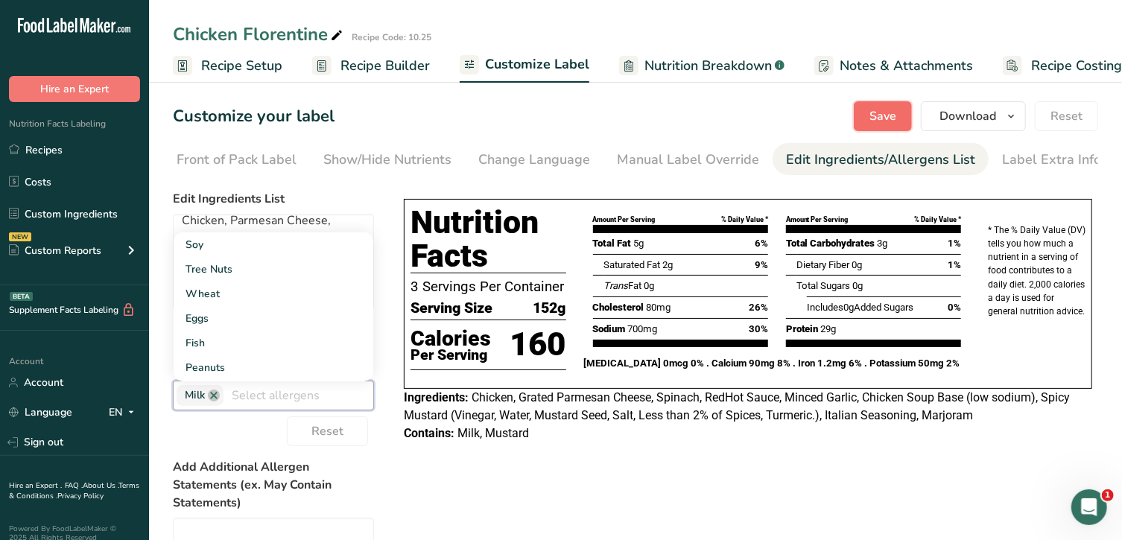
click at [891, 114] on span "Save" at bounding box center [882, 116] width 27 height 18
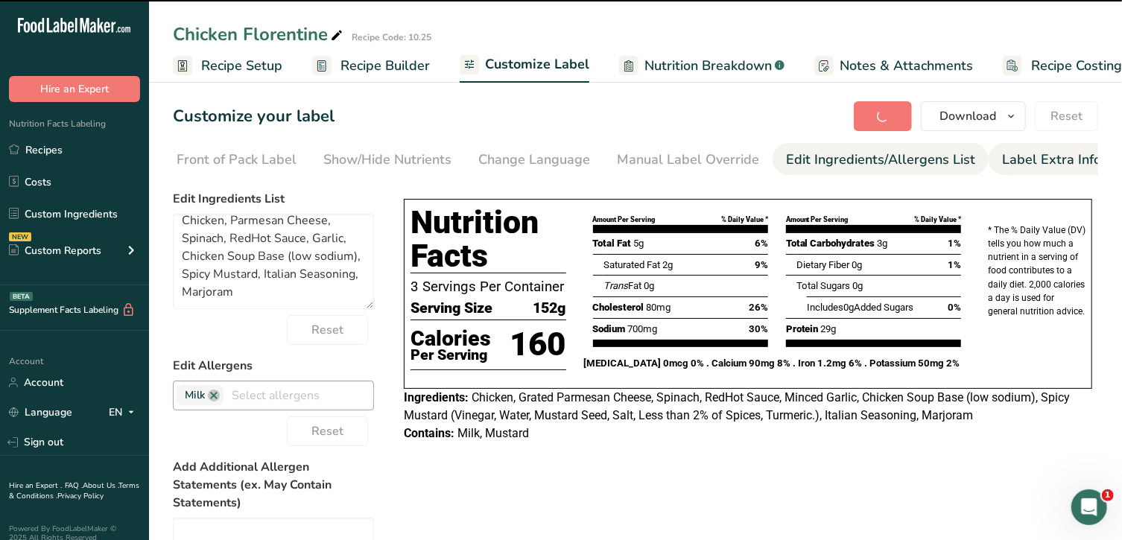
click at [1031, 162] on div "Label Extra Info" at bounding box center [1051, 160] width 99 height 20
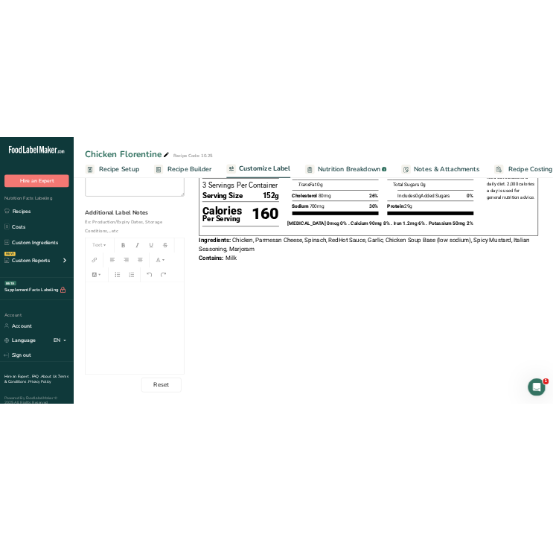
scroll to position [188, 0]
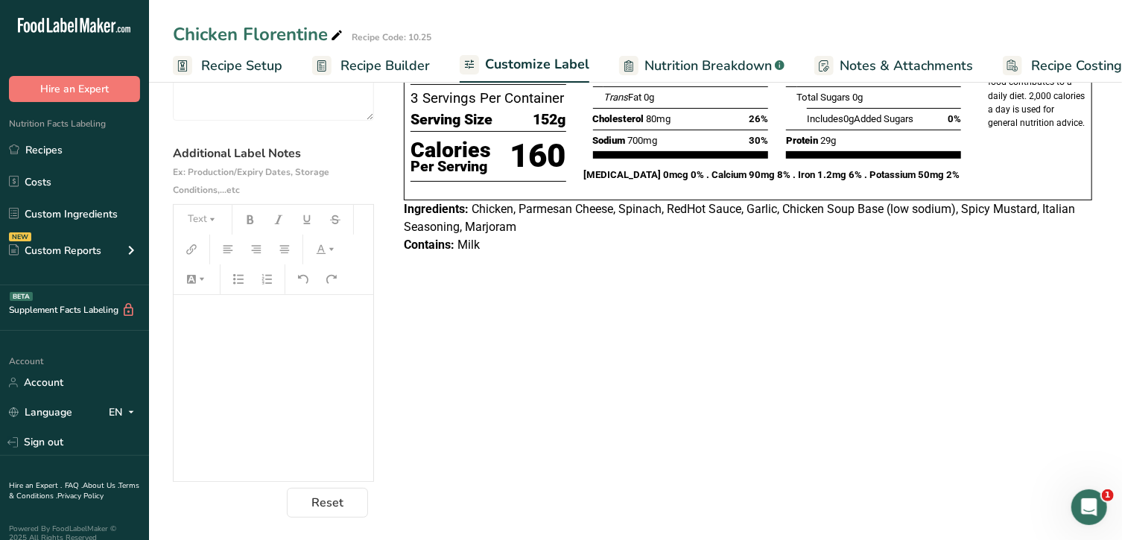
click at [309, 311] on p "﻿" at bounding box center [273, 316] width 185 height 18
